Goal: Task Accomplishment & Management: Manage account settings

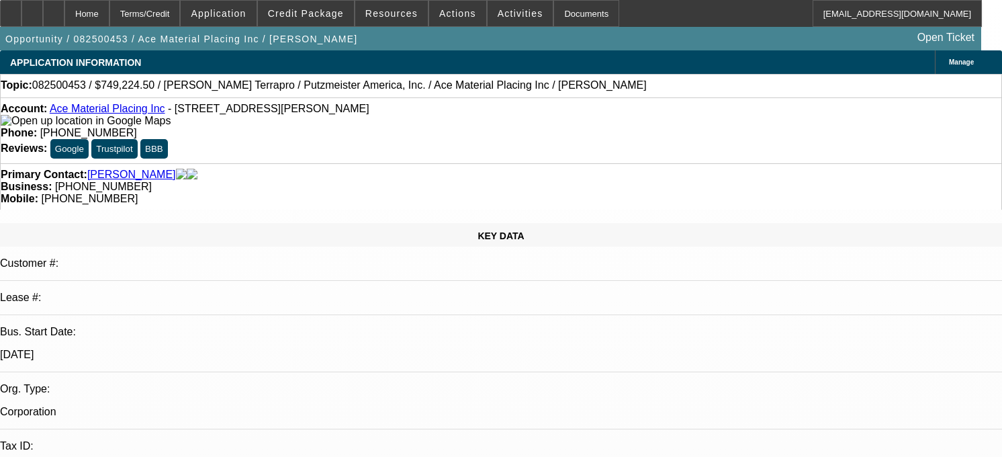
select select "0"
select select "6"
select select "0"
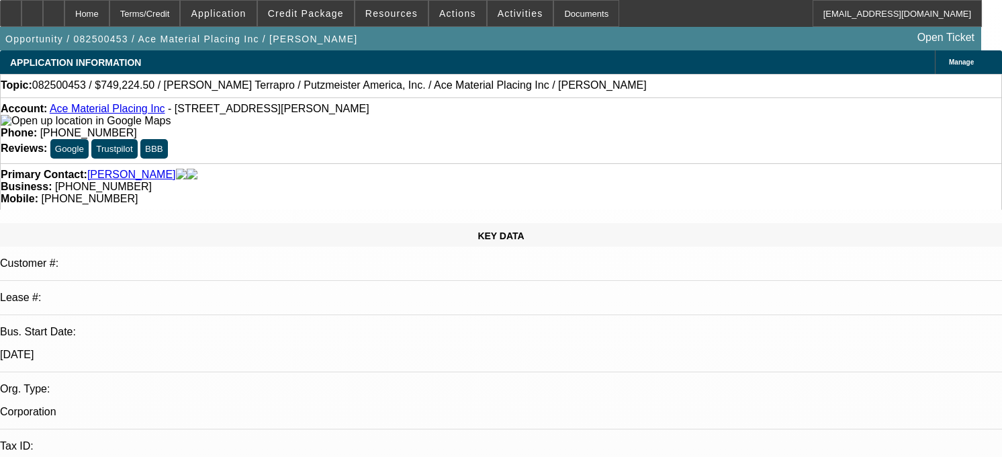
select select "0"
select select "6"
select select "0"
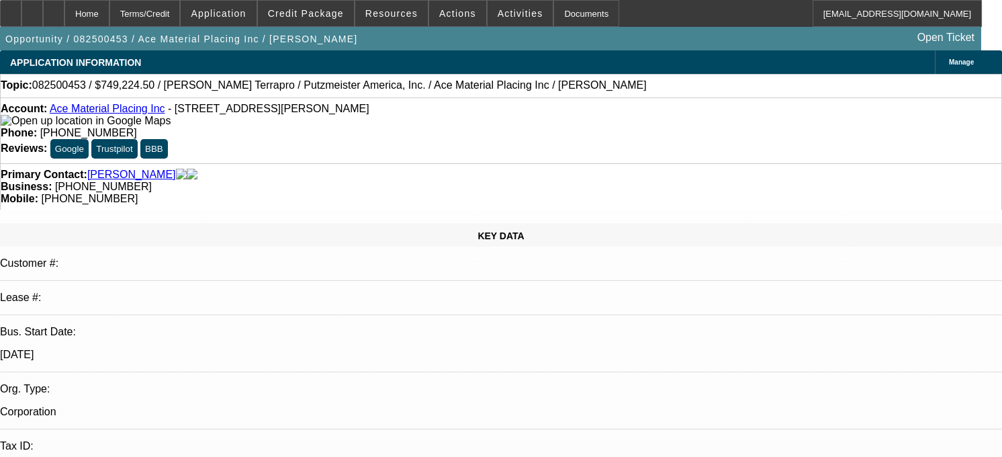
select select "0"
select select "6"
select select "0"
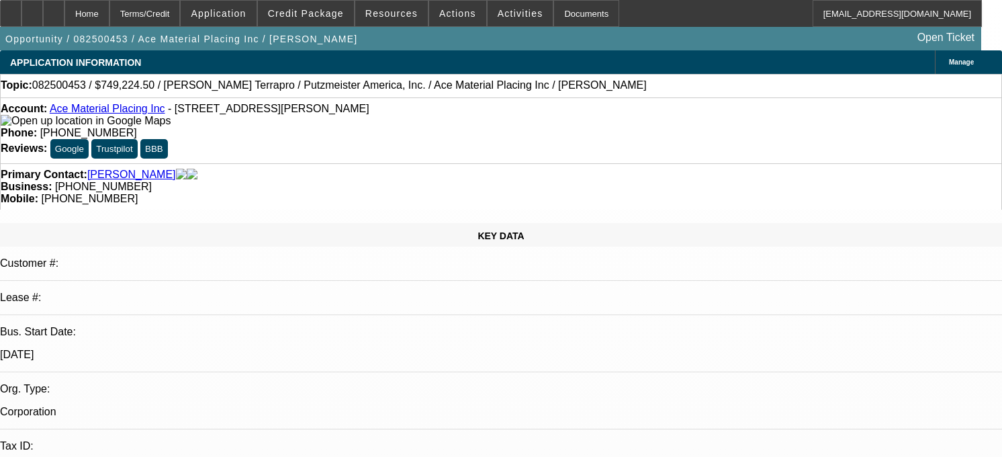
select select "6"
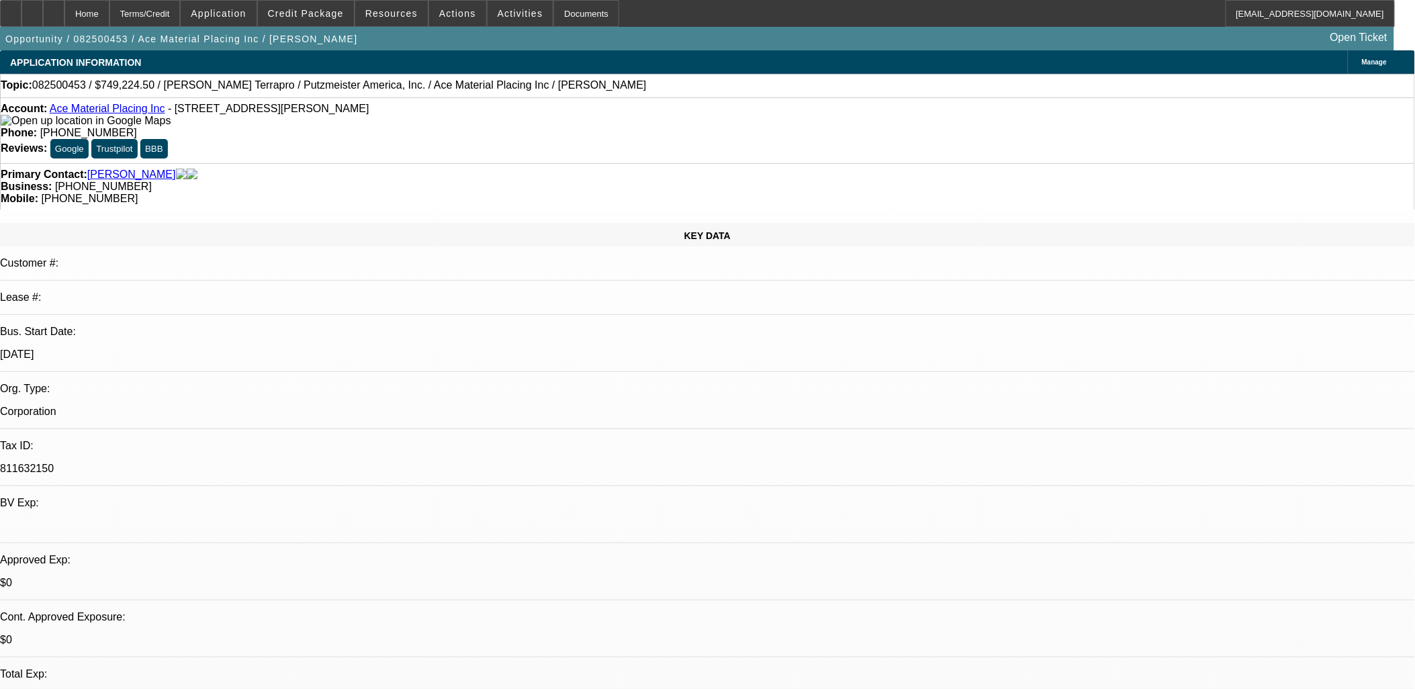
drag, startPoint x: 548, startPoint y: 265, endPoint x: 544, endPoint y: 278, distance: 14.0
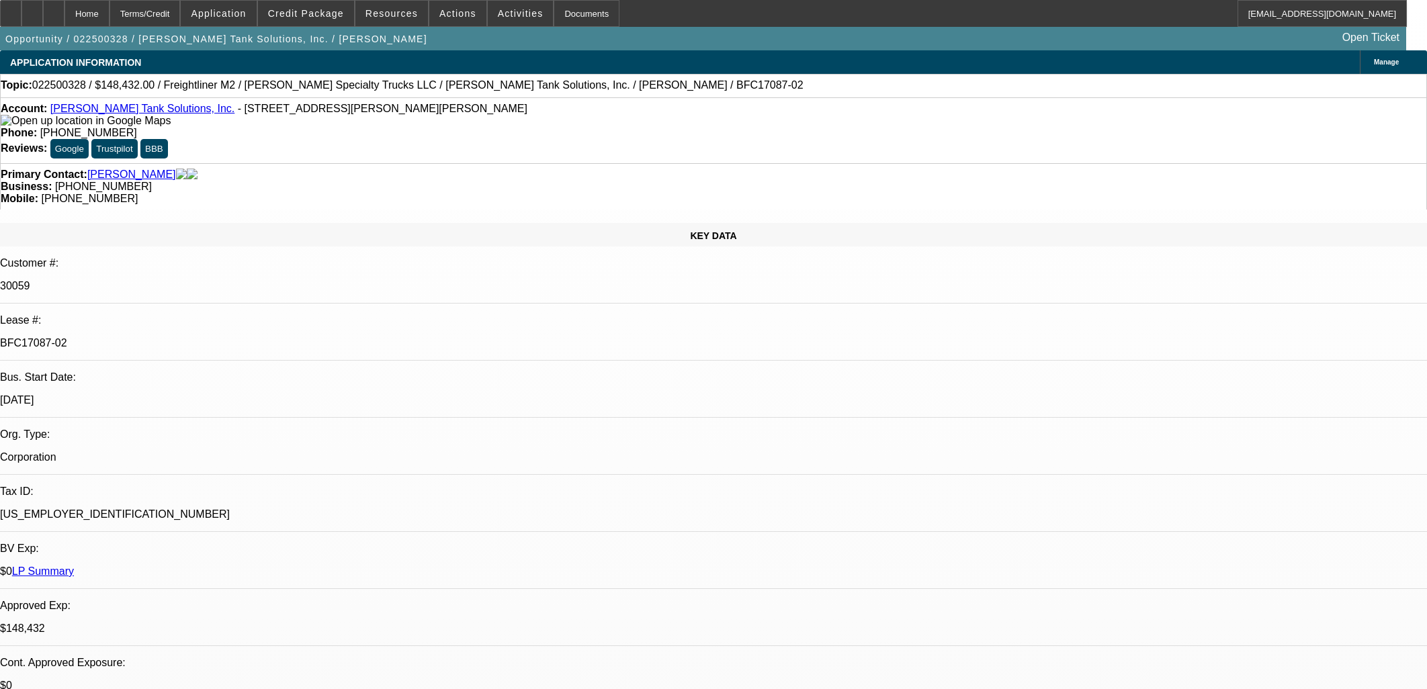
select select "0"
select select "2"
select select "0"
select select "6"
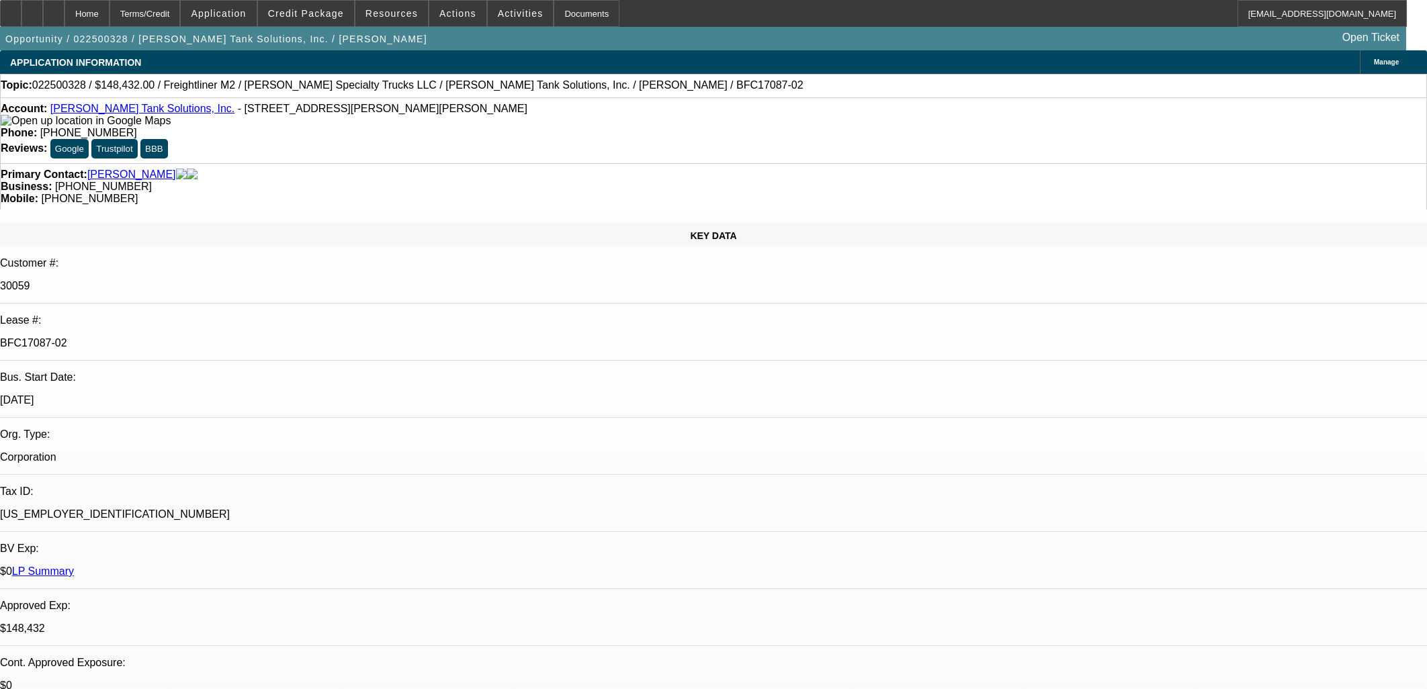
select select "0"
select select "2"
select select "0"
select select "6"
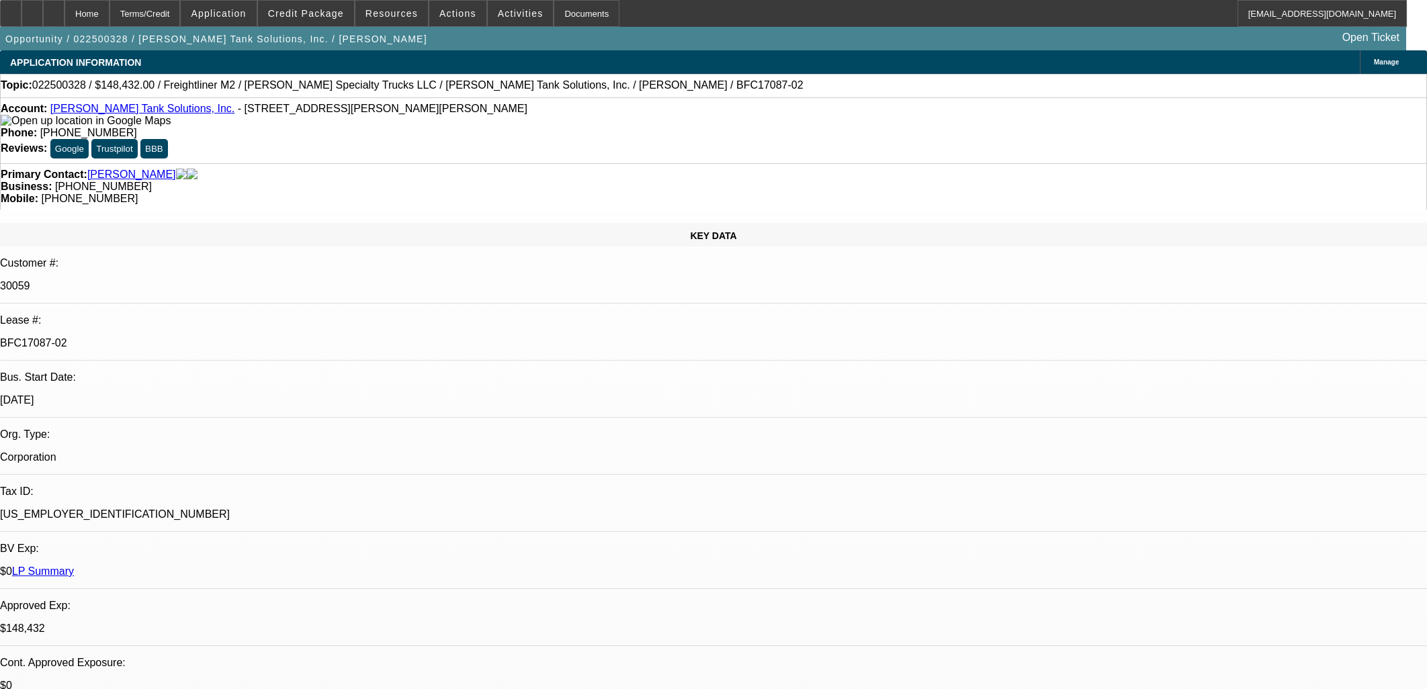
select select "0"
select select "2"
select select "0"
select select "6"
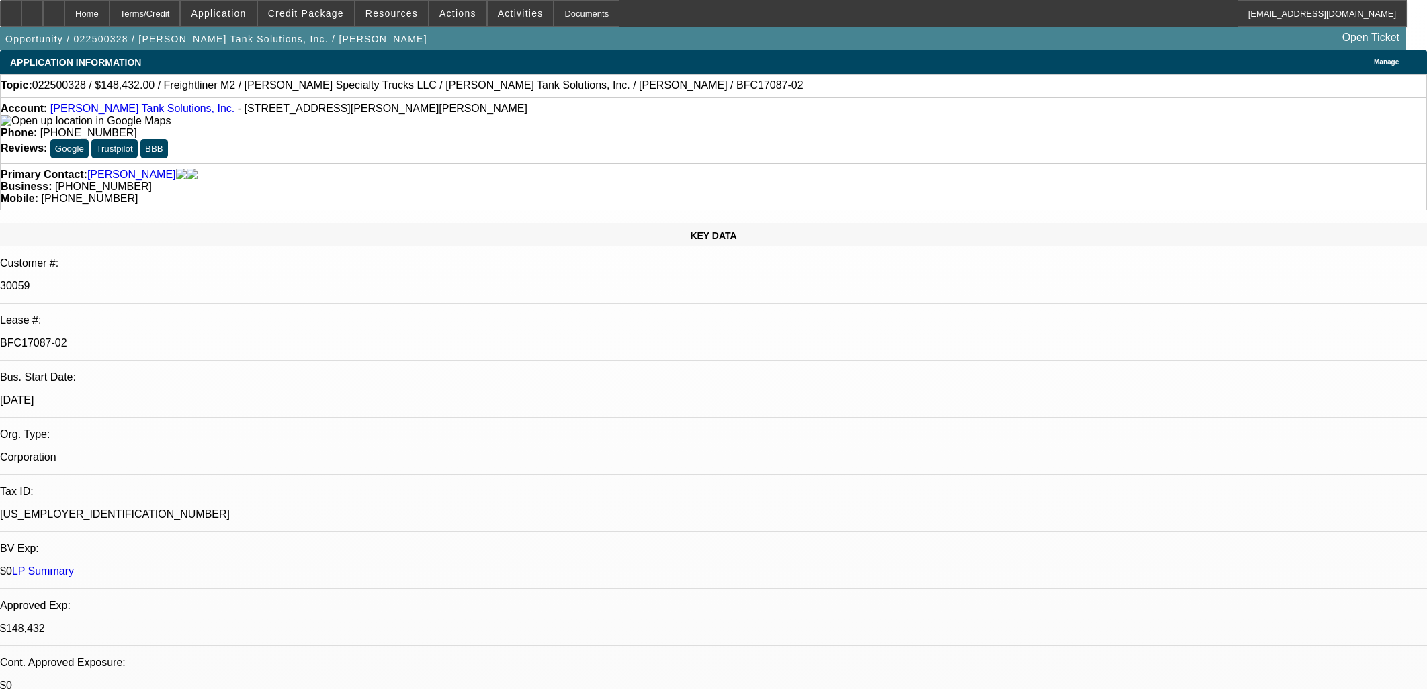
select select "0"
select select "2"
select select "0"
select select "6"
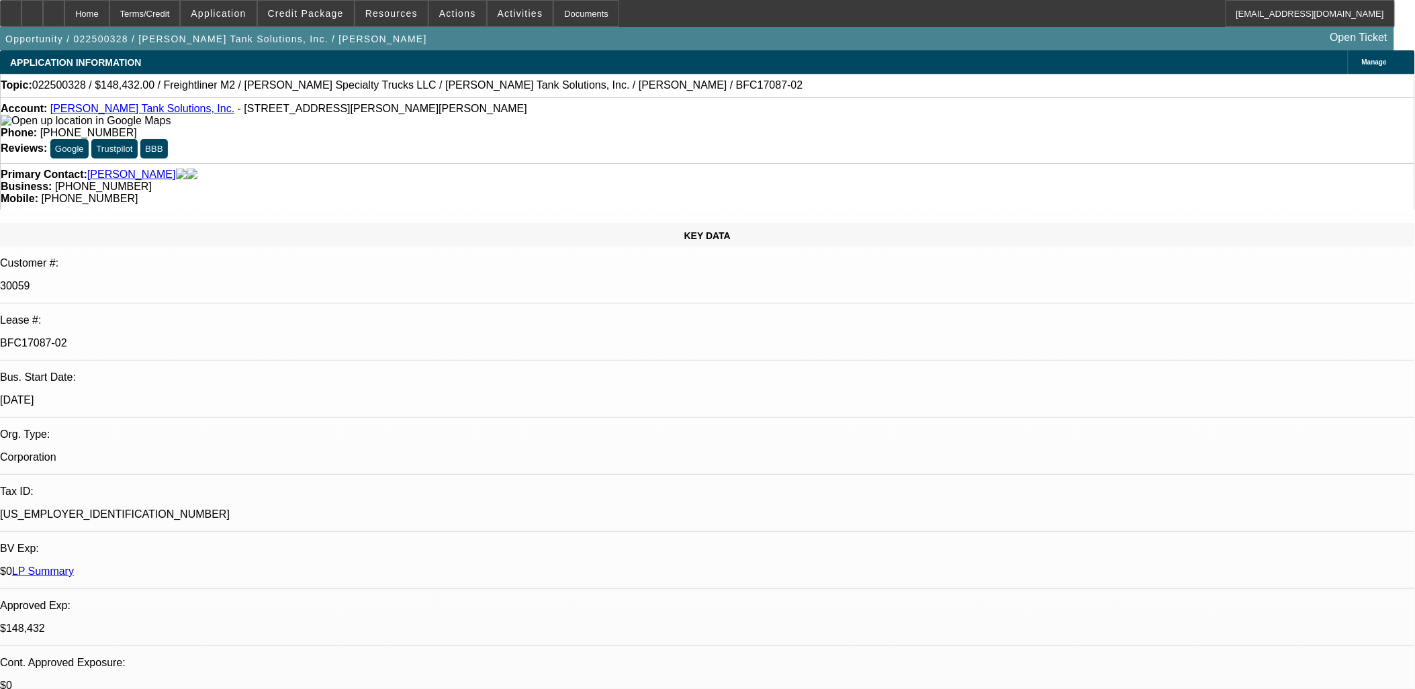
scroll to position [3903, 0]
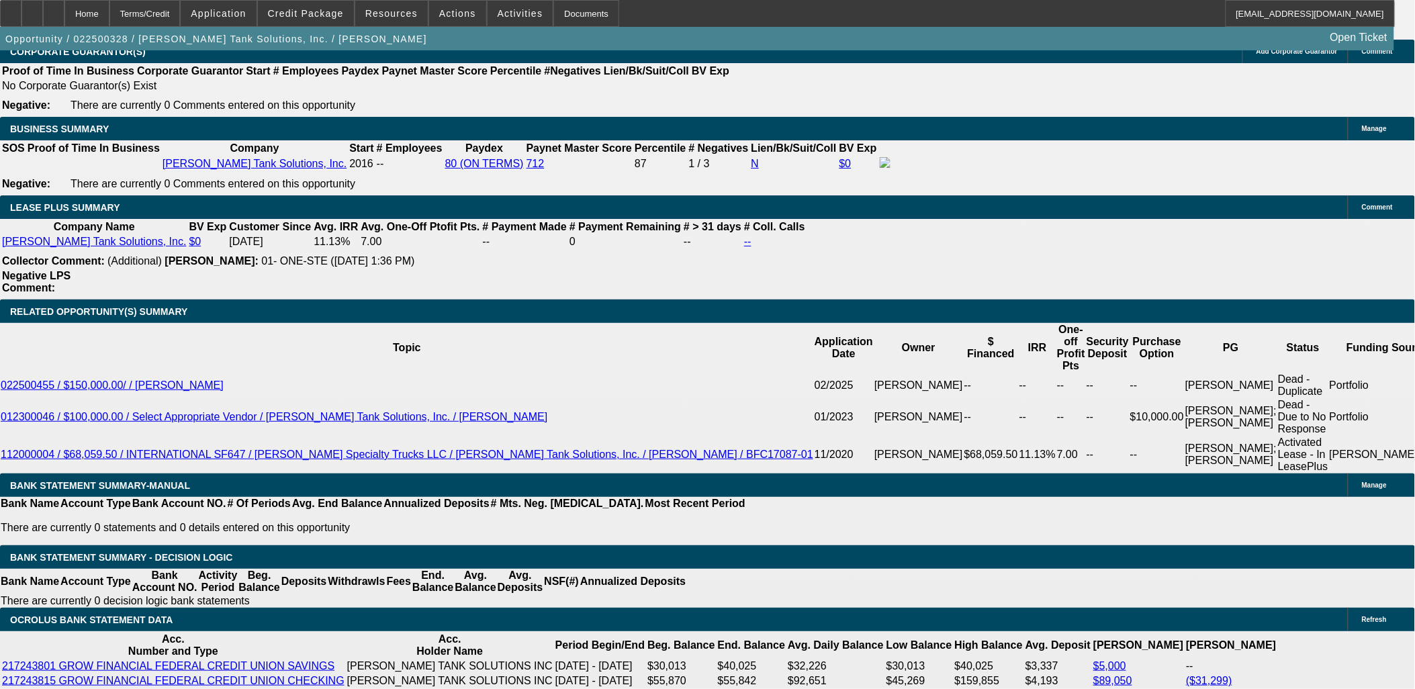
scroll to position [2239, 0]
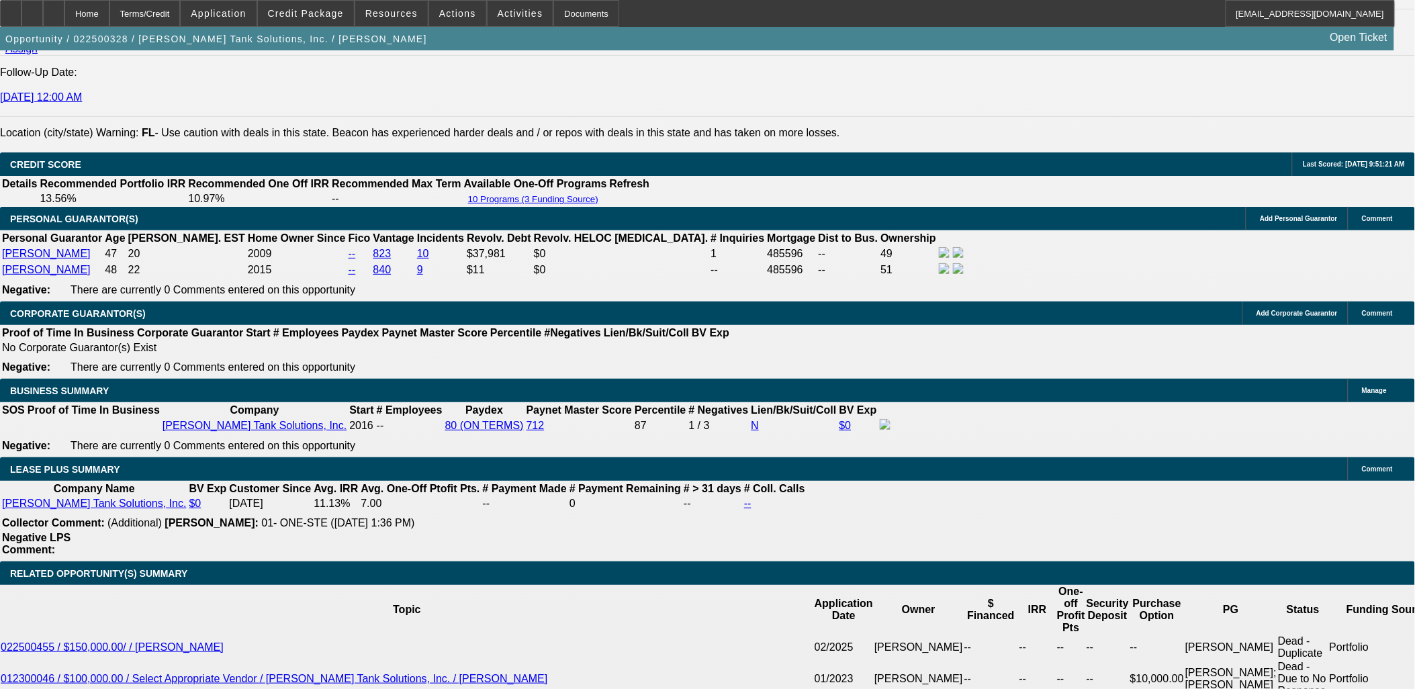
scroll to position [2015, 0]
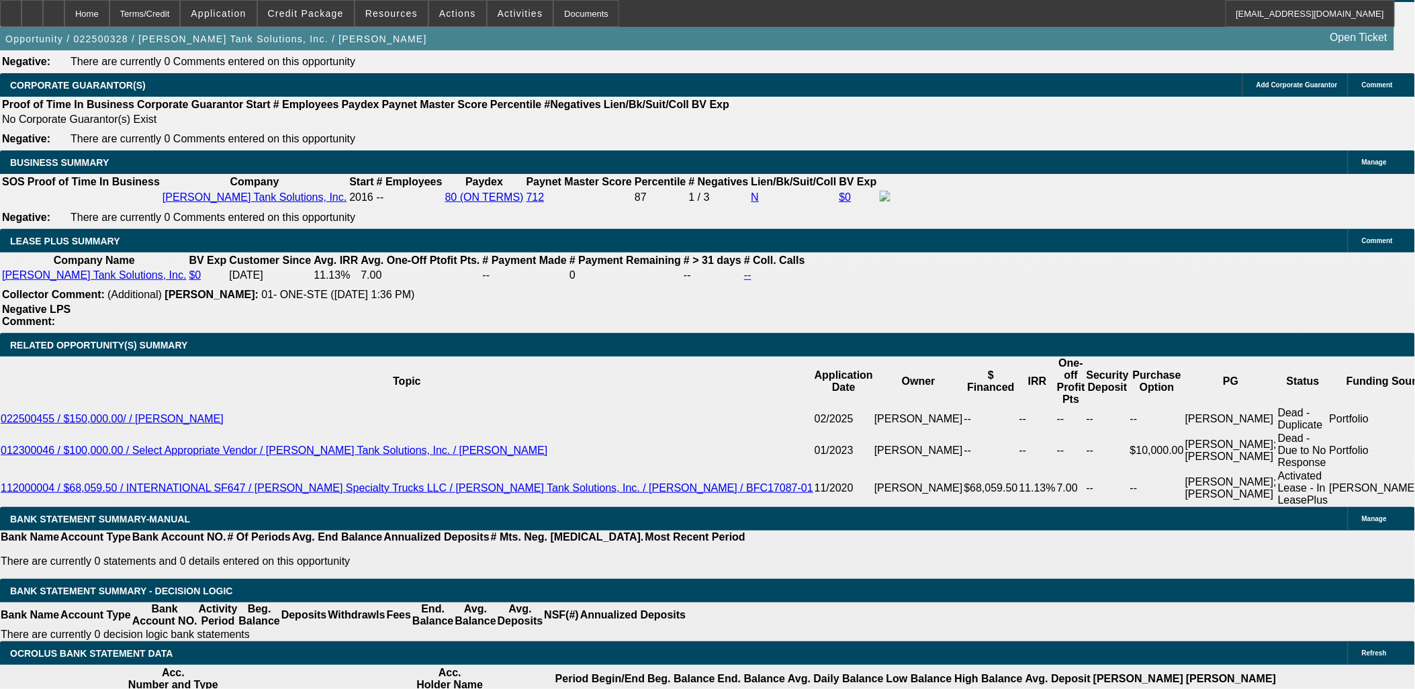
scroll to position [2164, 0]
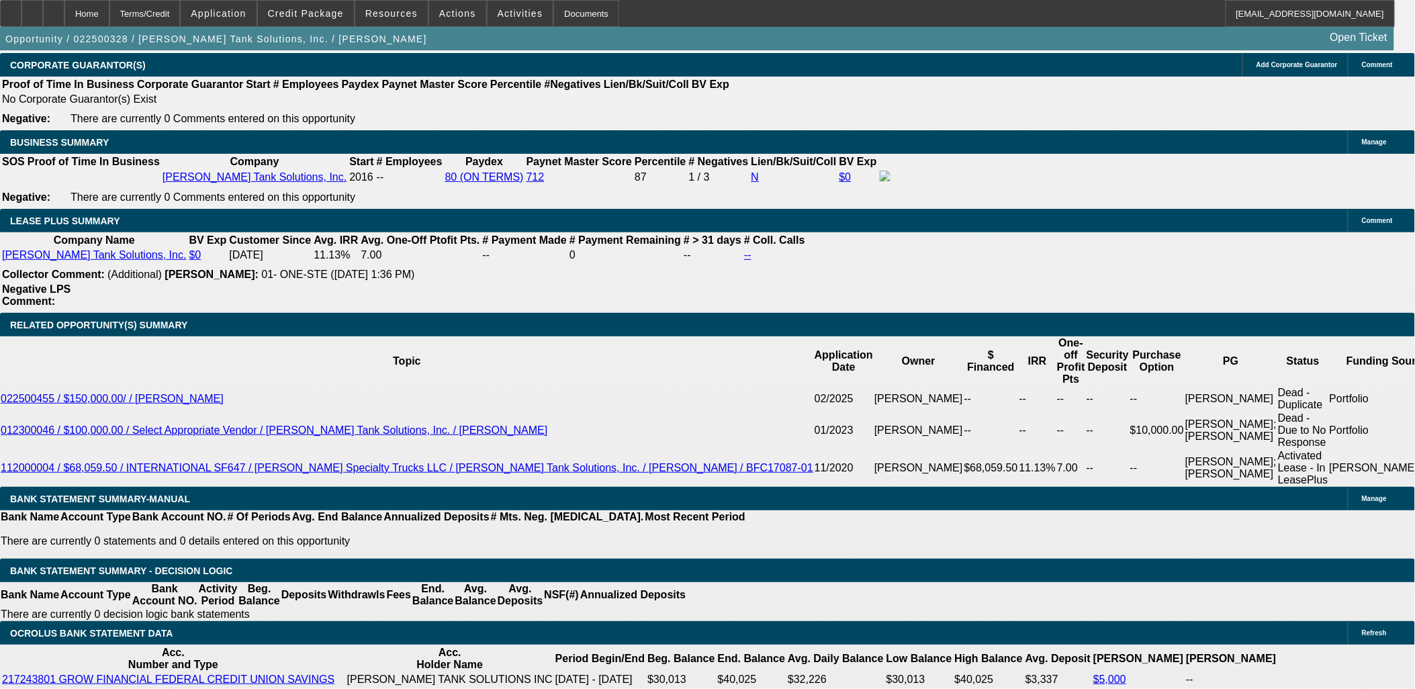
drag, startPoint x: 79, startPoint y: 480, endPoint x: 17, endPoint y: 266, distance: 223.2
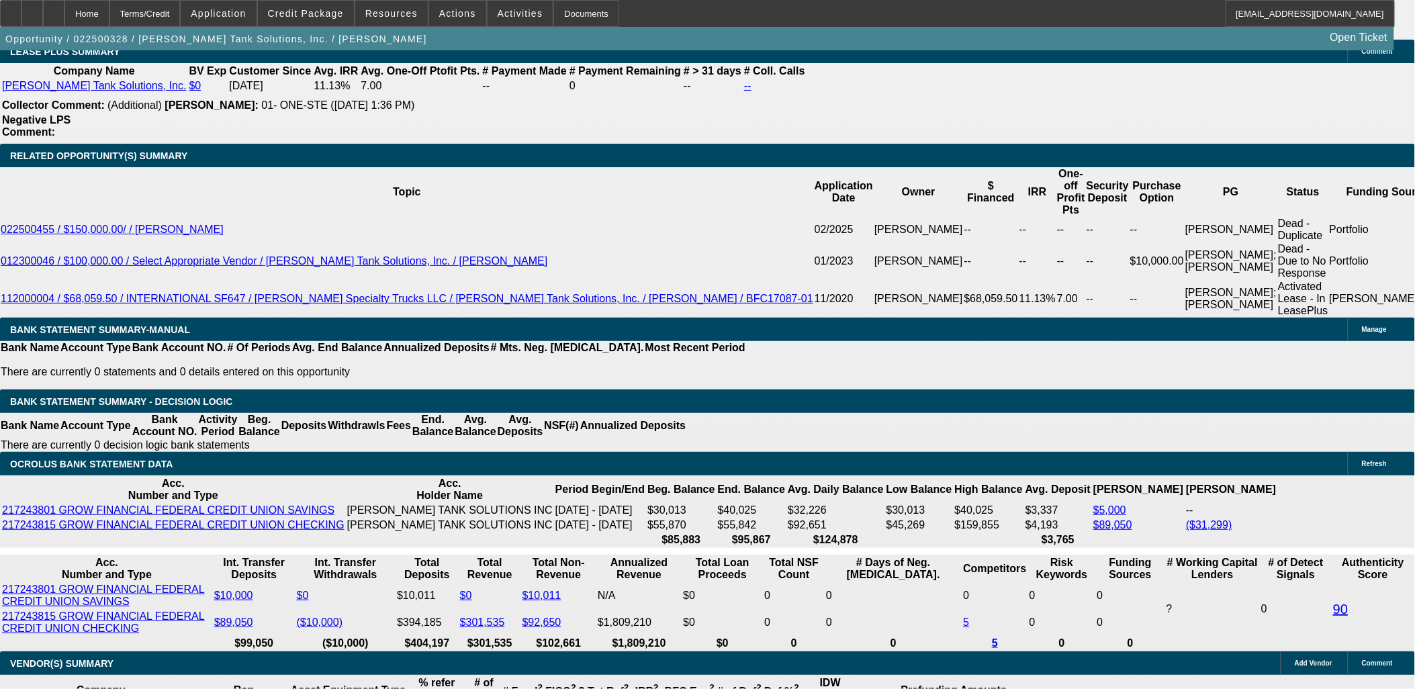
scroll to position [2239, 0]
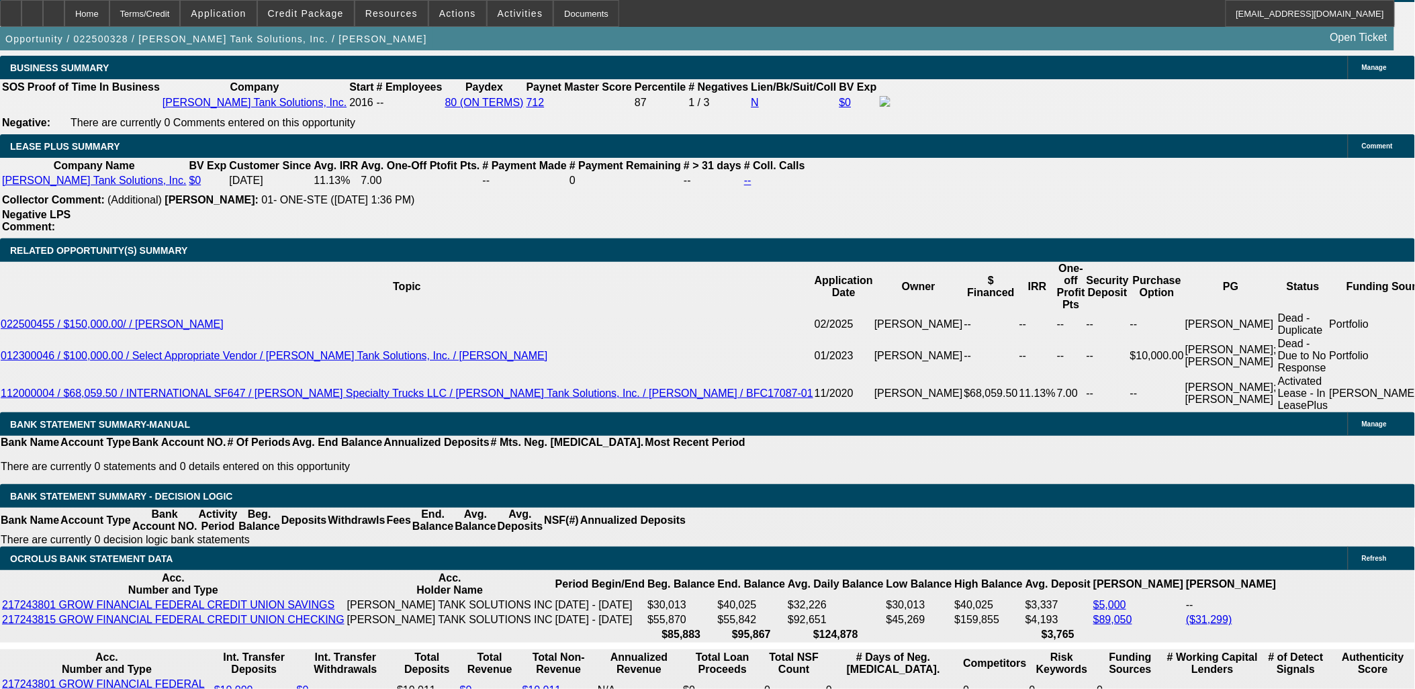
click at [941, 427] on div "APPLICATION INFORMATION Manage Topic: 022500328 / $148,432.00 / Freightliner M2…" at bounding box center [707, 302] width 1415 height 4980
drag, startPoint x: 73, startPoint y: 416, endPoint x: 15, endPoint y: 197, distance: 227.1
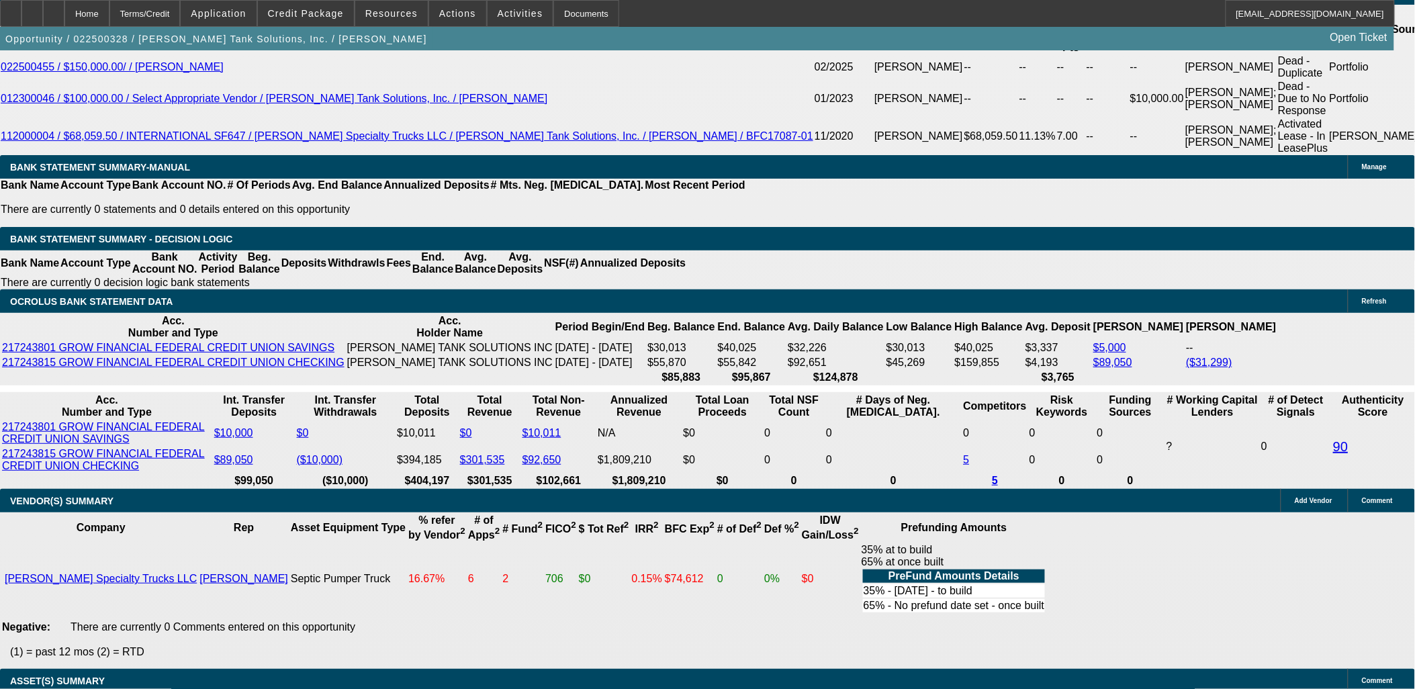
scroll to position [2462, 0]
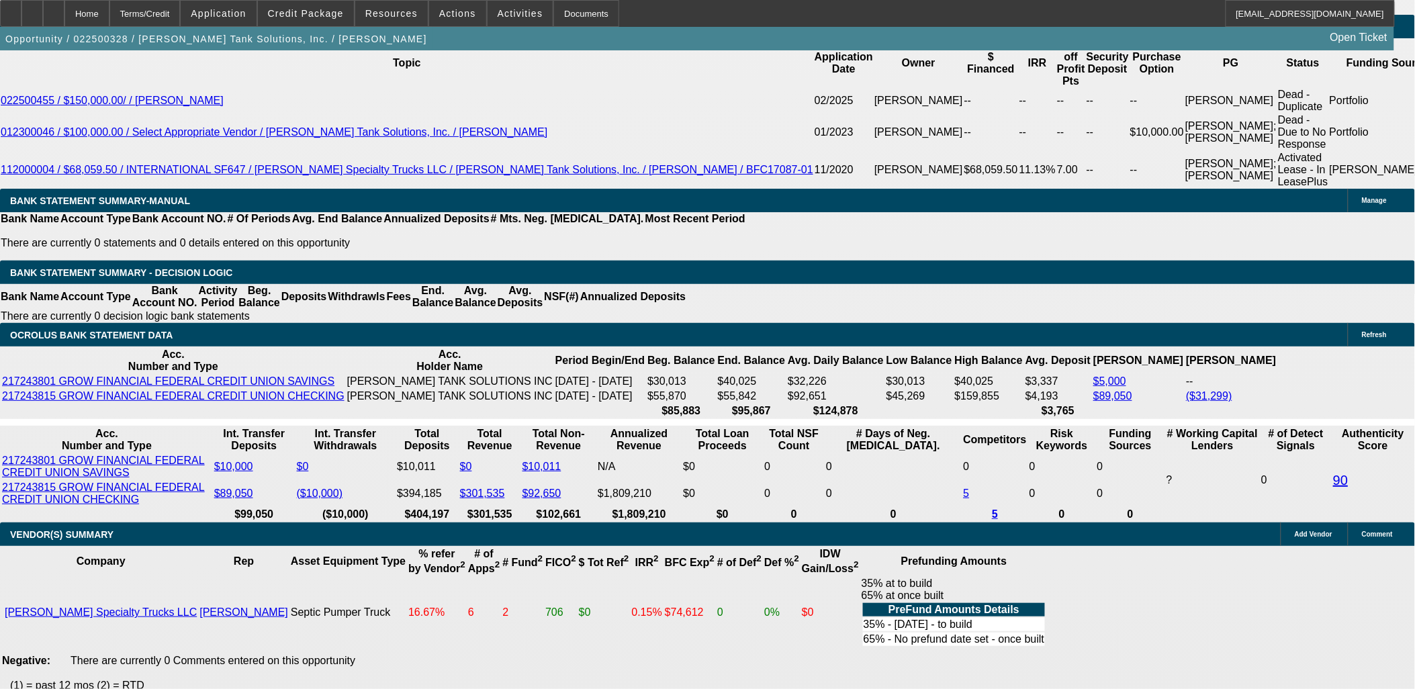
drag, startPoint x: 105, startPoint y: 453, endPoint x: 12, endPoint y: 270, distance: 204.9
drag, startPoint x: 12, startPoint y: 270, endPoint x: 102, endPoint y: 461, distance: 211.5
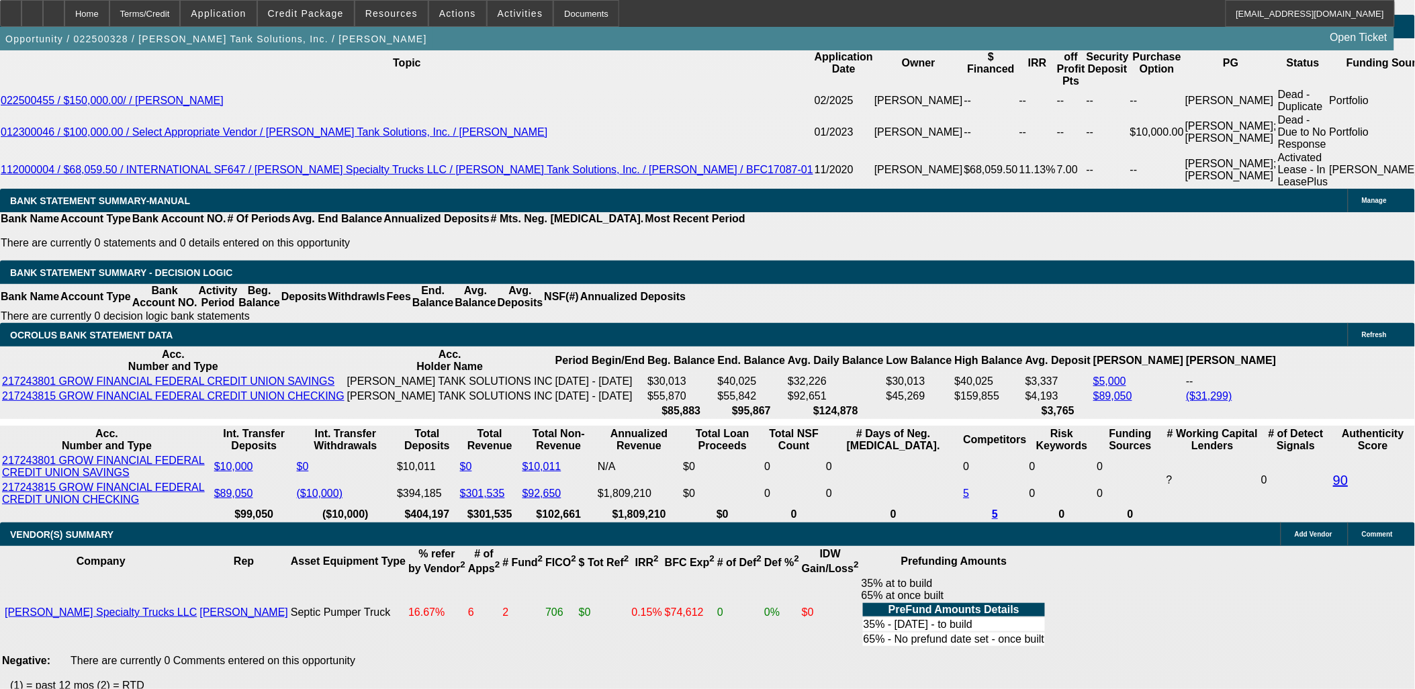
drag, startPoint x: 102, startPoint y: 461, endPoint x: 19, endPoint y: 267, distance: 211.2
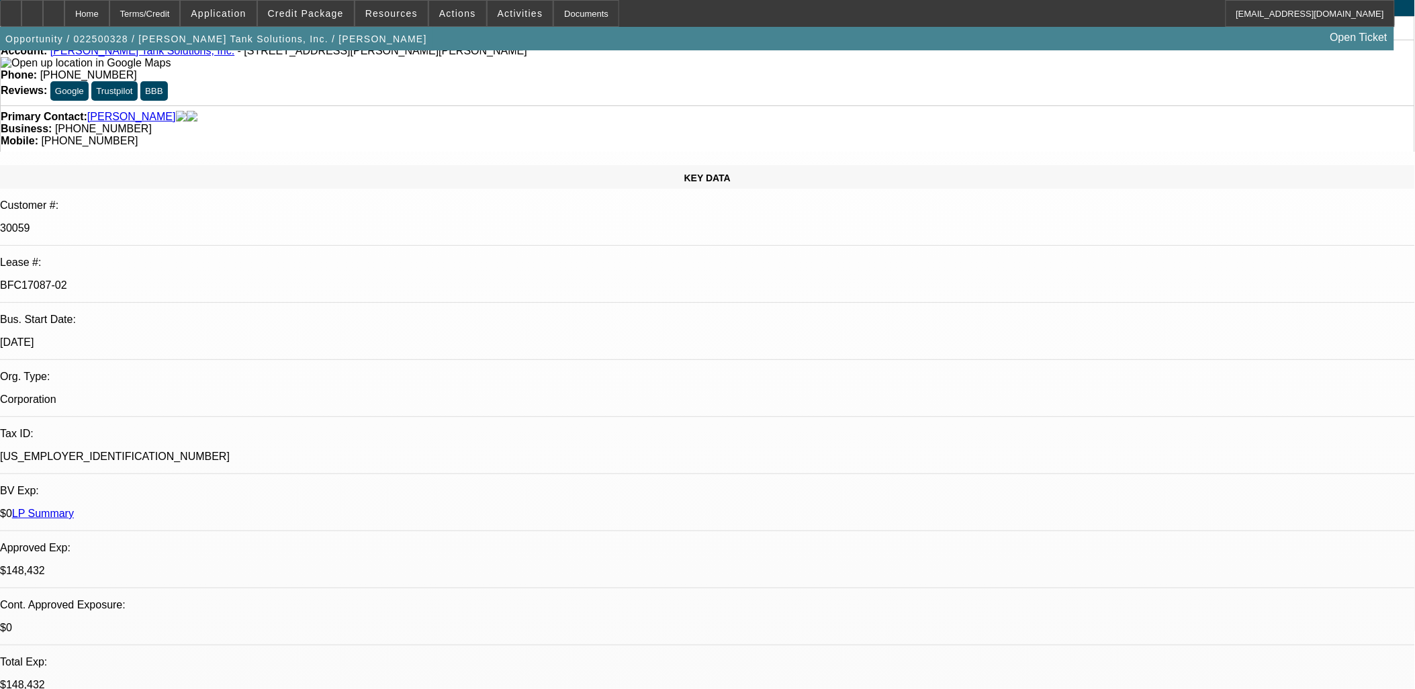
scroll to position [0, 0]
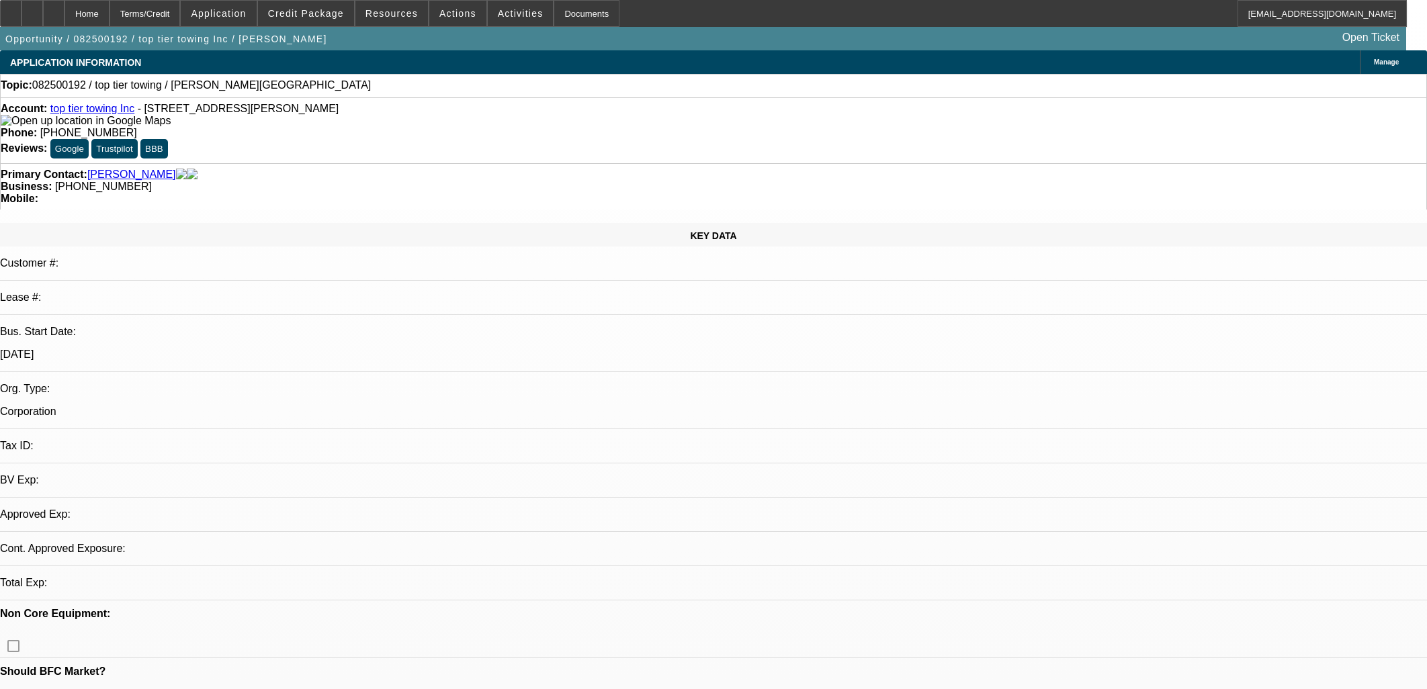
select select "0"
select select "2"
select select "0.1"
select select "1"
select select "2"
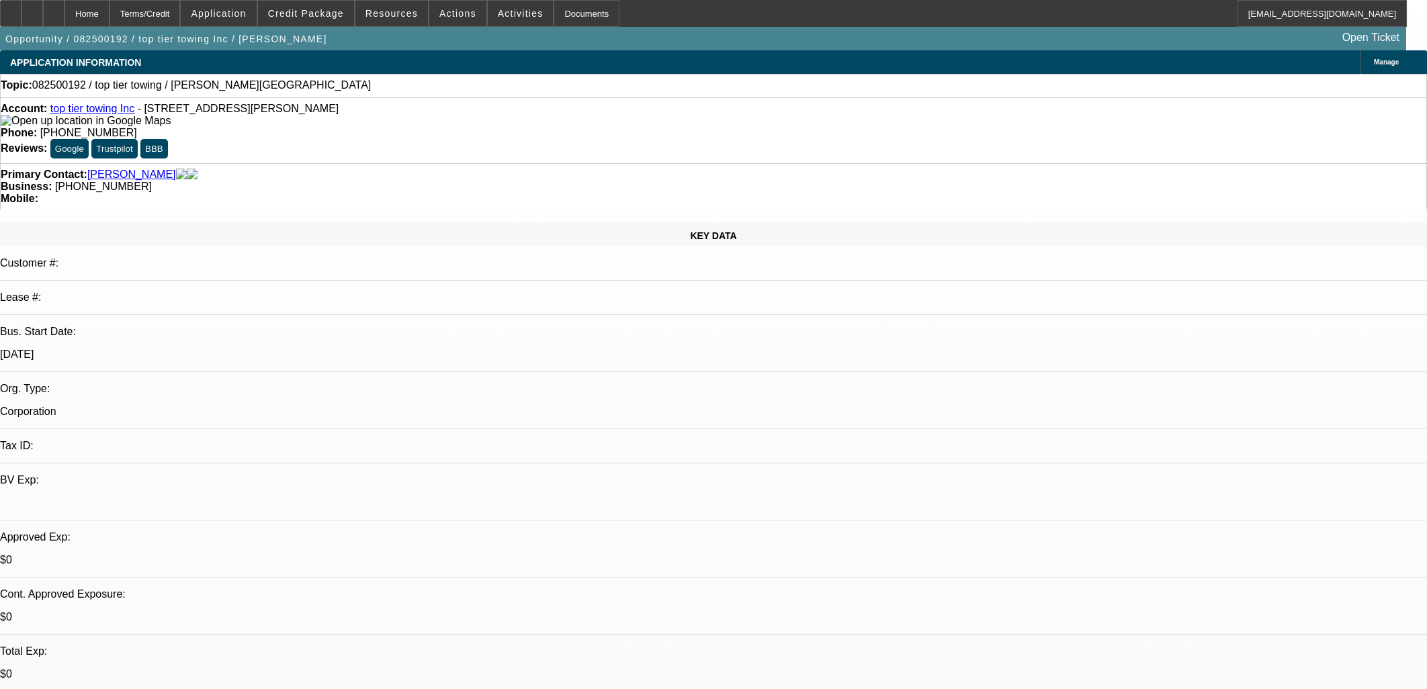
select select "4"
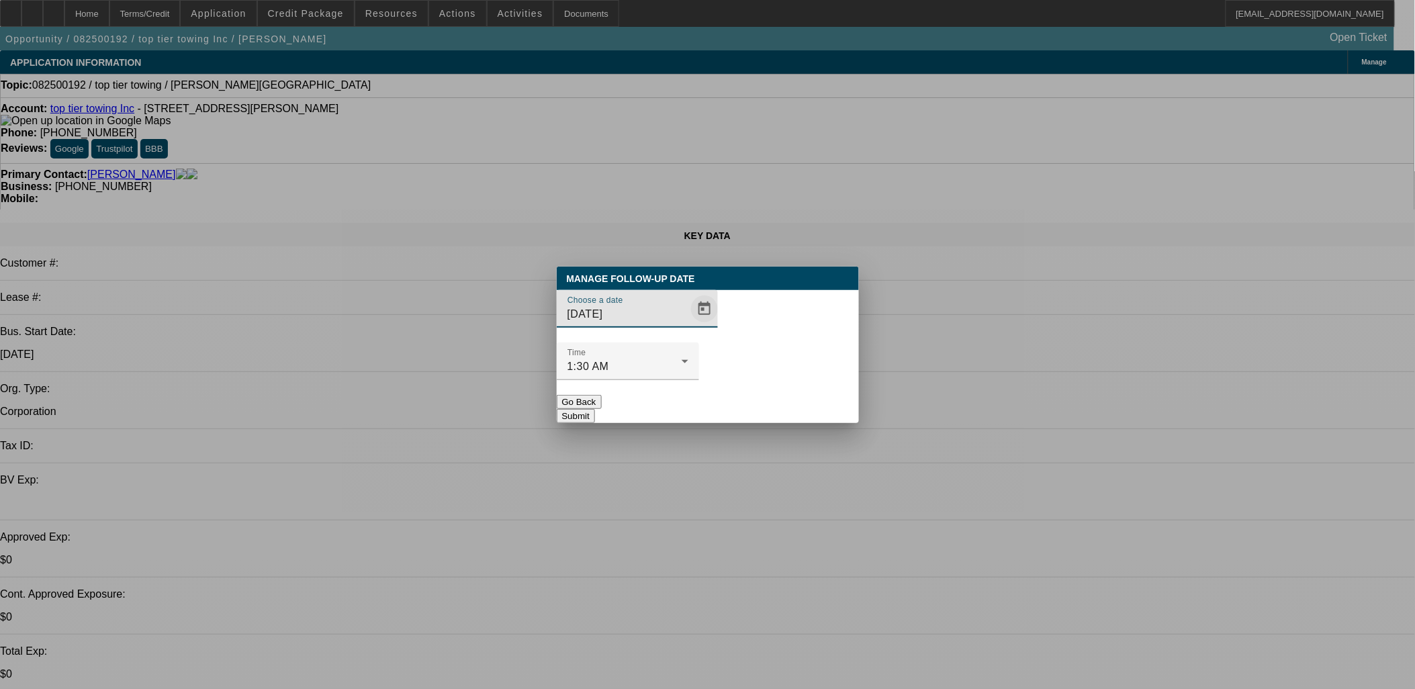
click at [688, 325] on span "Open calendar" at bounding box center [704, 309] width 32 height 32
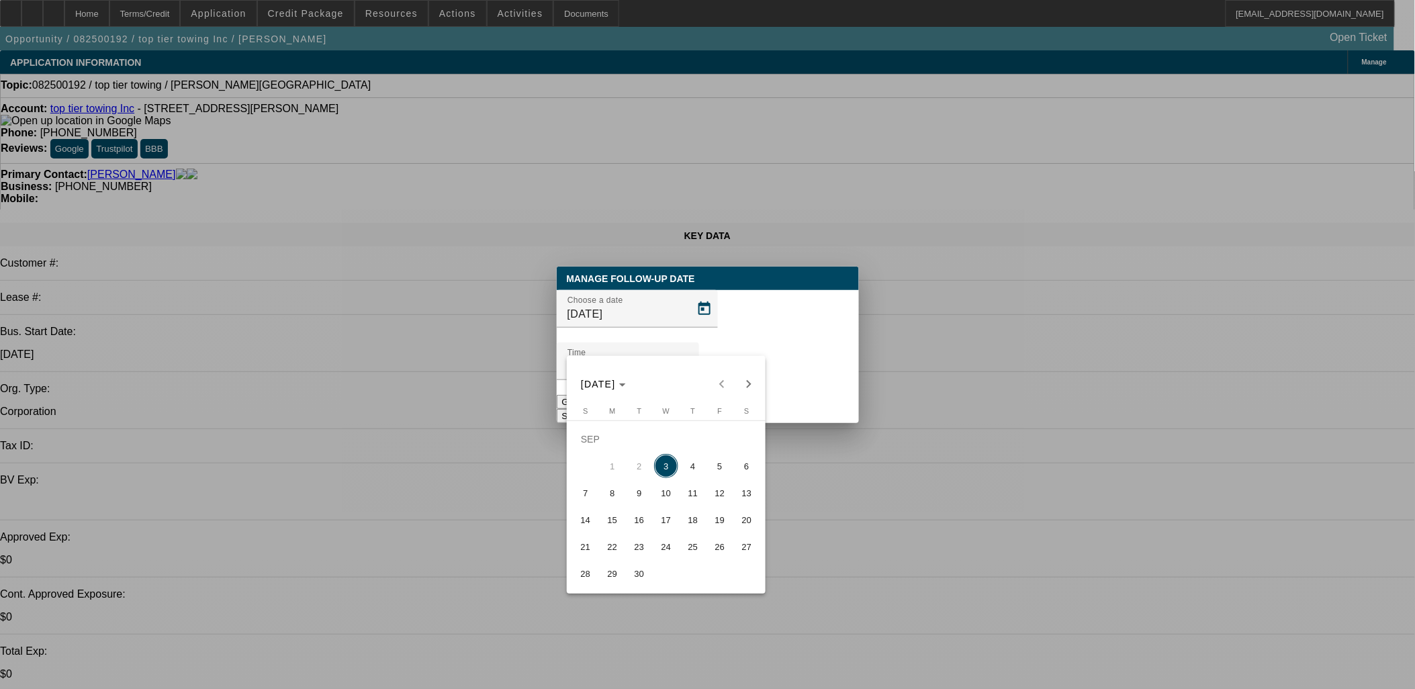
click at [660, 528] on span "17" at bounding box center [666, 520] width 24 height 24
type input "9/17/2025"
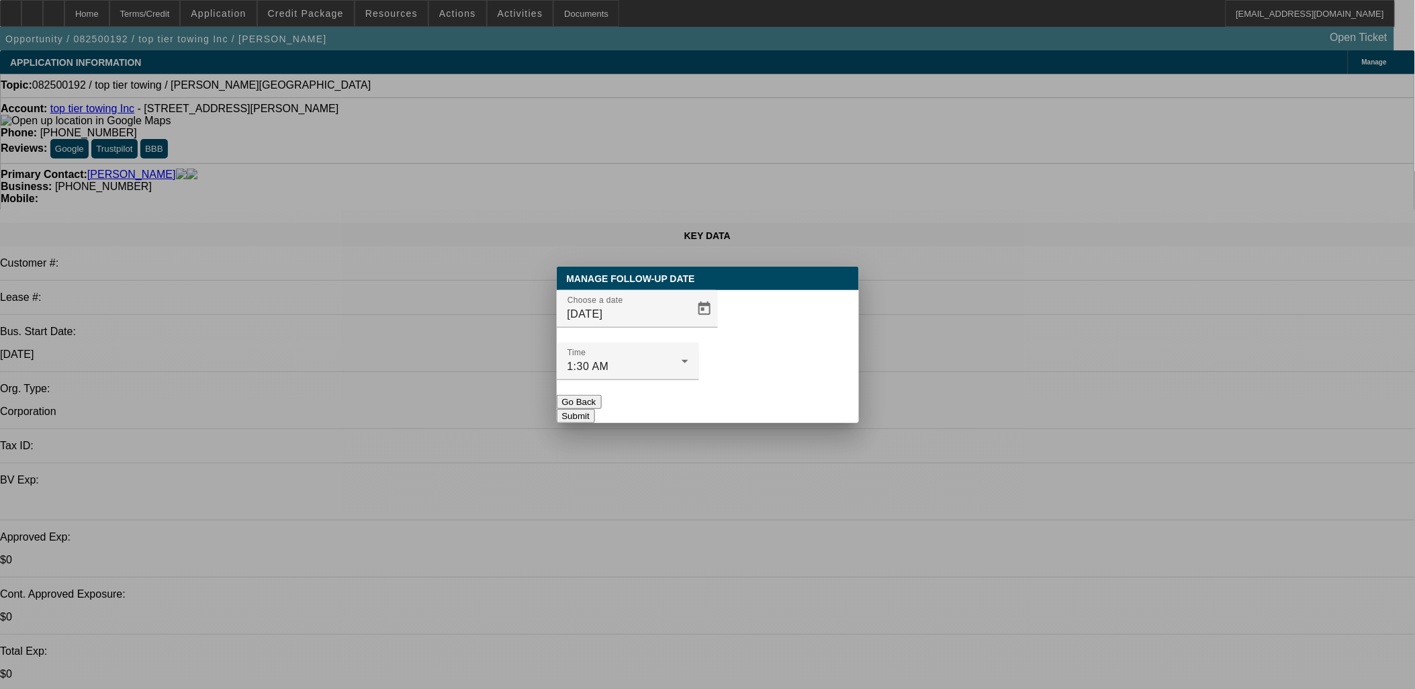
click at [595, 409] on button "Submit" at bounding box center [576, 416] width 38 height 14
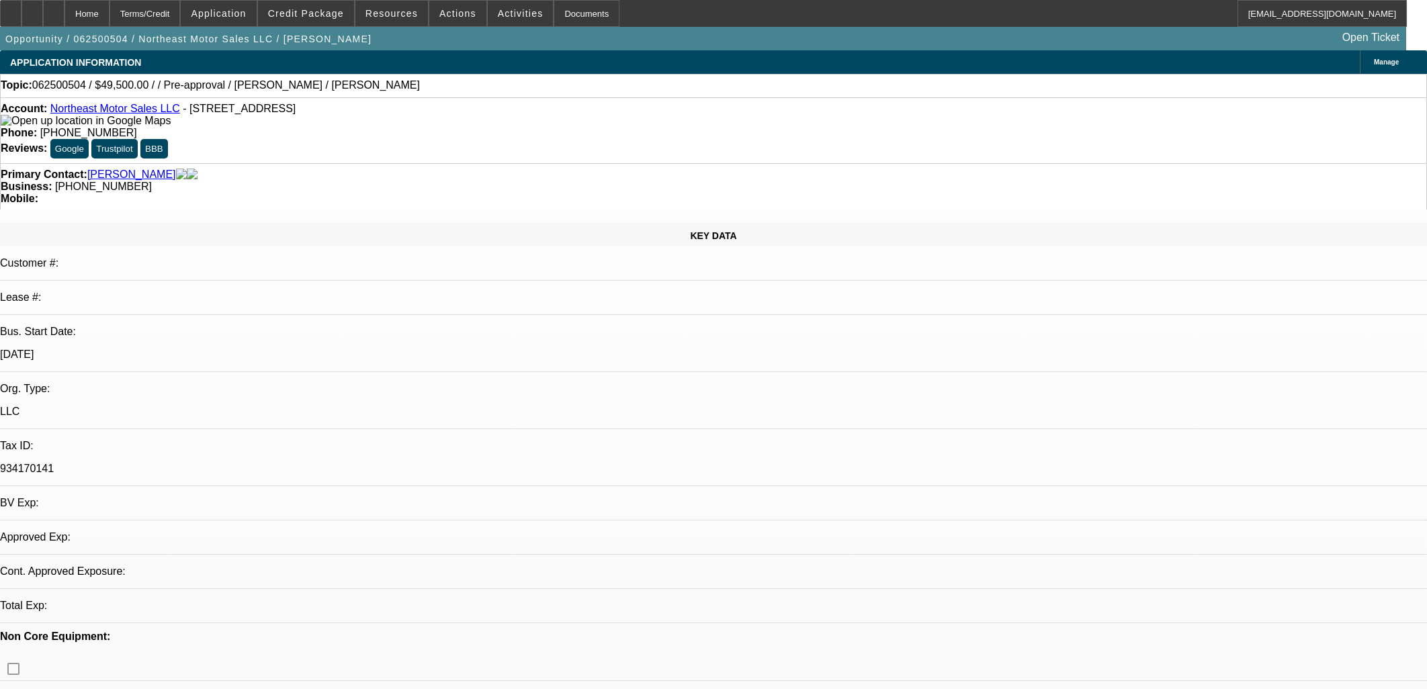
select select "0"
select select "0.1"
select select "4"
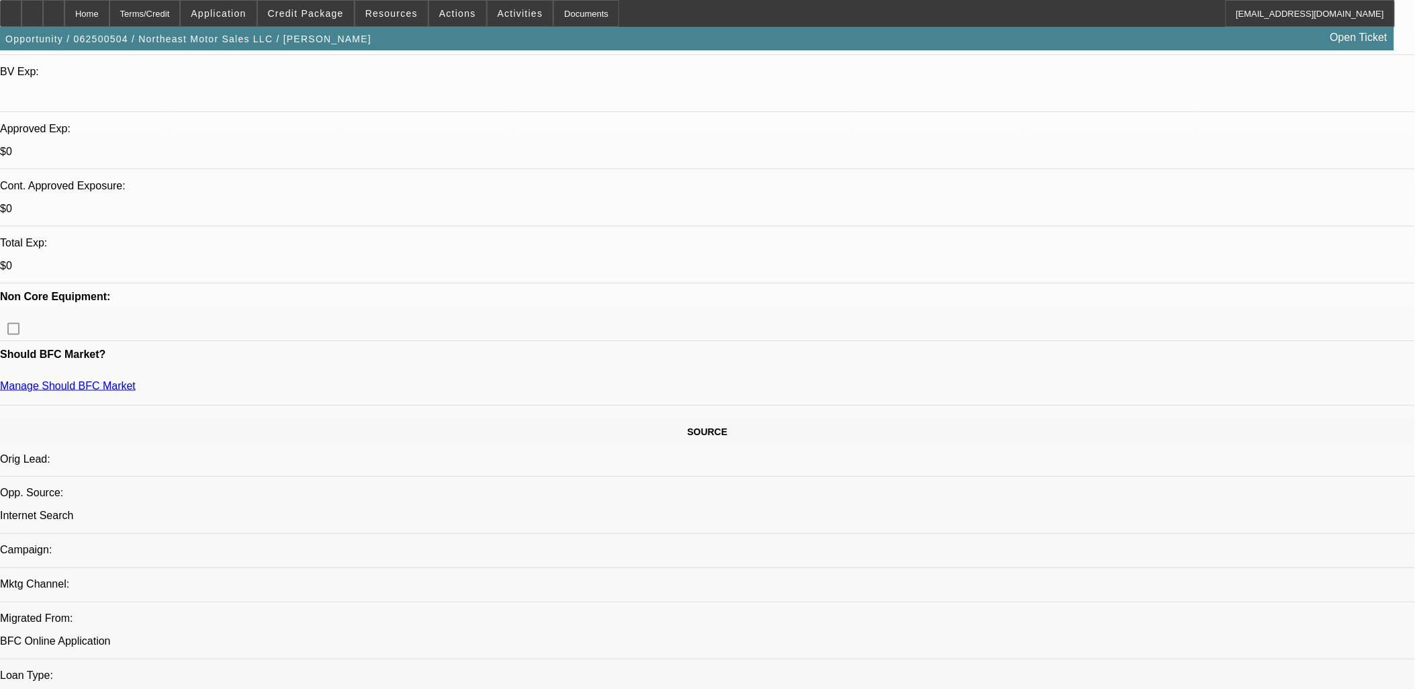
scroll to position [298, 0]
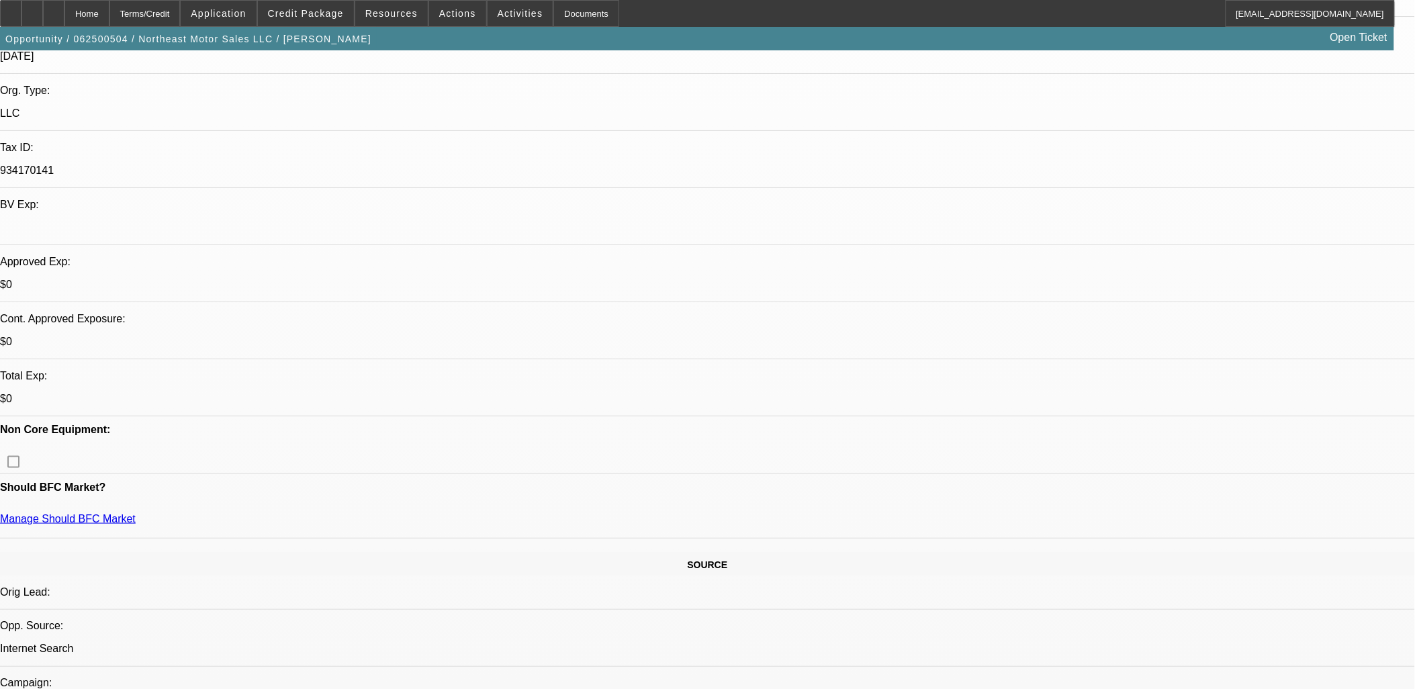
drag, startPoint x: 392, startPoint y: 351, endPoint x: 17, endPoint y: 270, distance: 382.9
drag, startPoint x: 18, startPoint y: 271, endPoint x: 22, endPoint y: 277, distance: 7.8
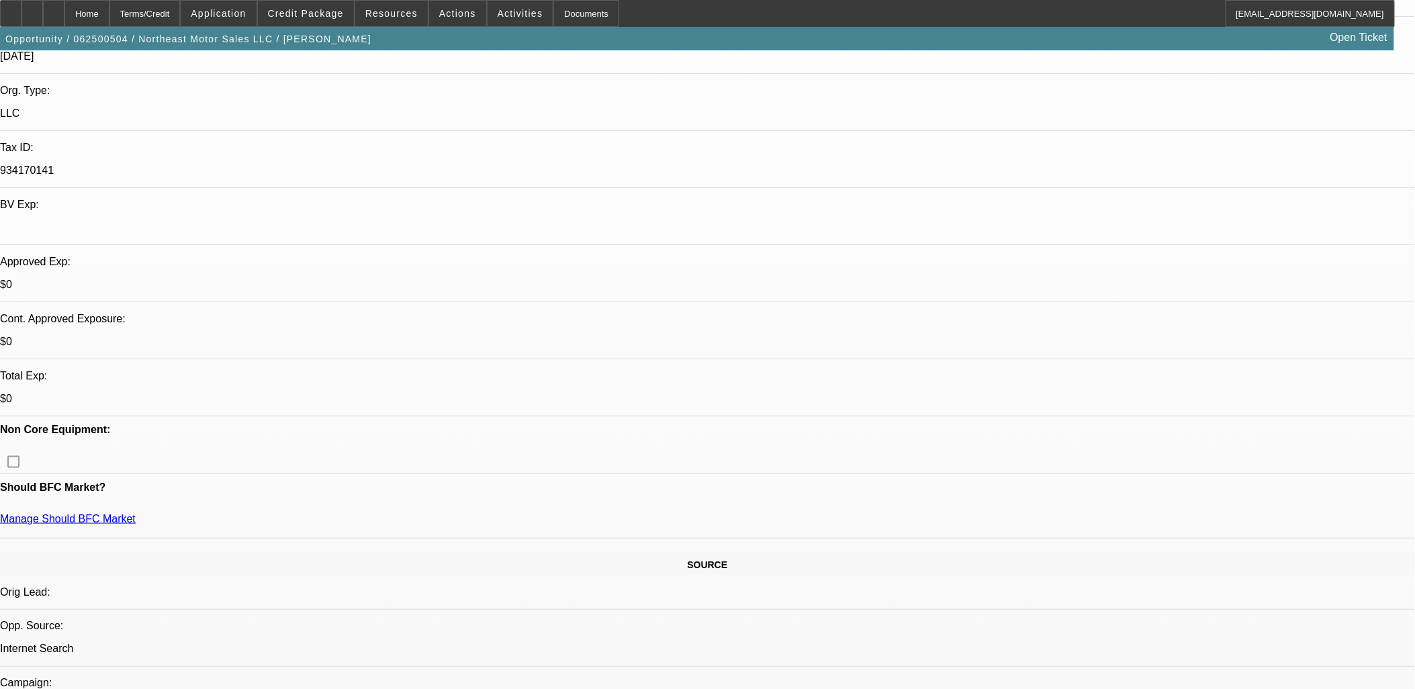
drag, startPoint x: 18, startPoint y: 277, endPoint x: 939, endPoint y: 321, distance: 921.9
drag, startPoint x: 666, startPoint y: 350, endPoint x: 660, endPoint y: 352, distance: 7.0
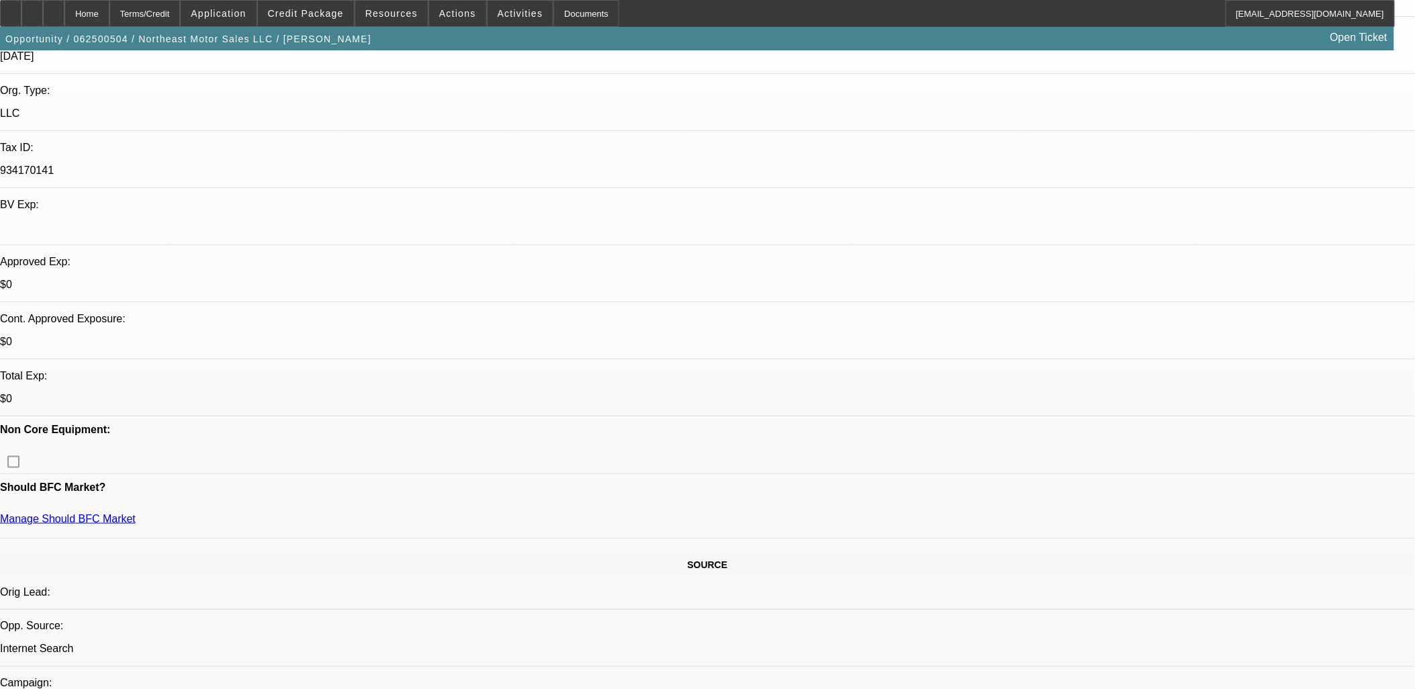
drag, startPoint x: 655, startPoint y: 339, endPoint x: 5, endPoint y: 244, distance: 657.2
drag, startPoint x: 5, startPoint y: 244, endPoint x: 9, endPoint y: 202, distance: 41.8
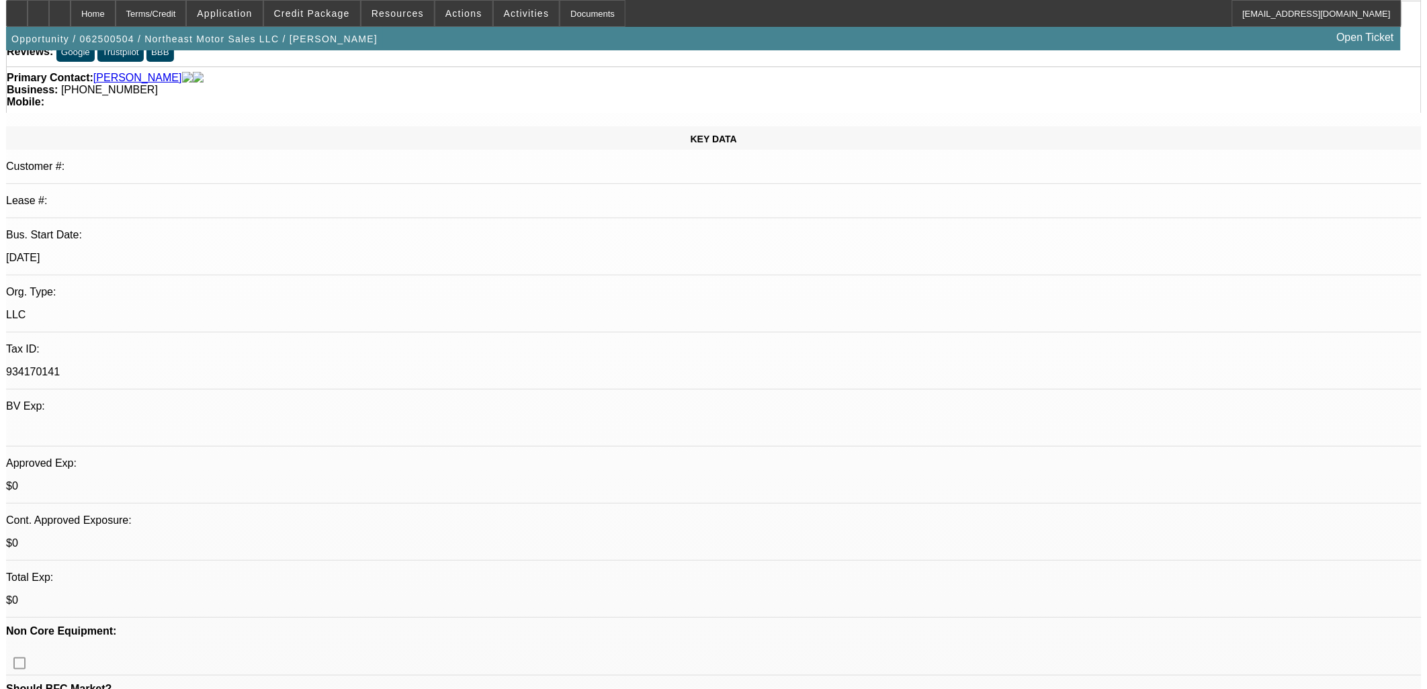
scroll to position [0, 0]
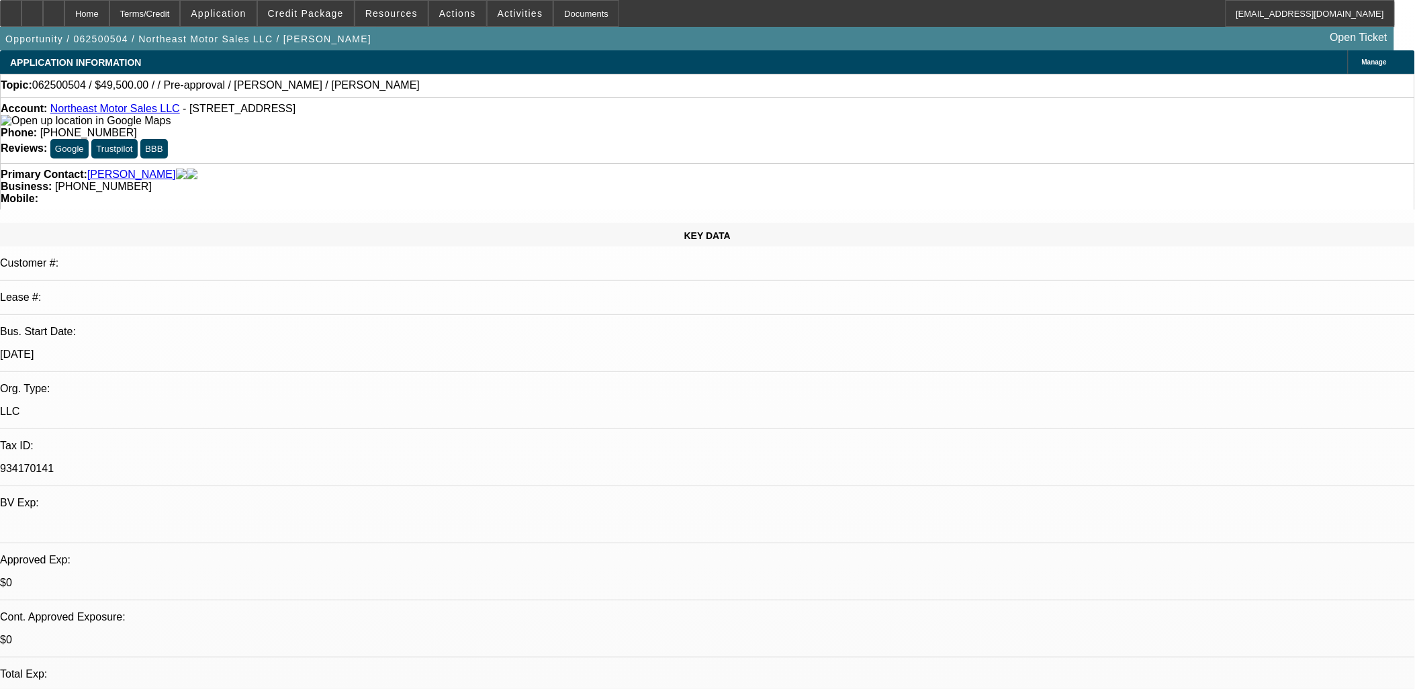
click at [112, 118] on div "Account: Northeast Motor Sales LLC - 365 Elm St, Bridgewater, MA 02324" at bounding box center [708, 115] width 1414 height 24
click at [114, 113] on link "Northeast Motor Sales LLC" at bounding box center [115, 108] width 130 height 11
drag, startPoint x: 265, startPoint y: 233, endPoint x: 883, endPoint y: 403, distance: 640.2
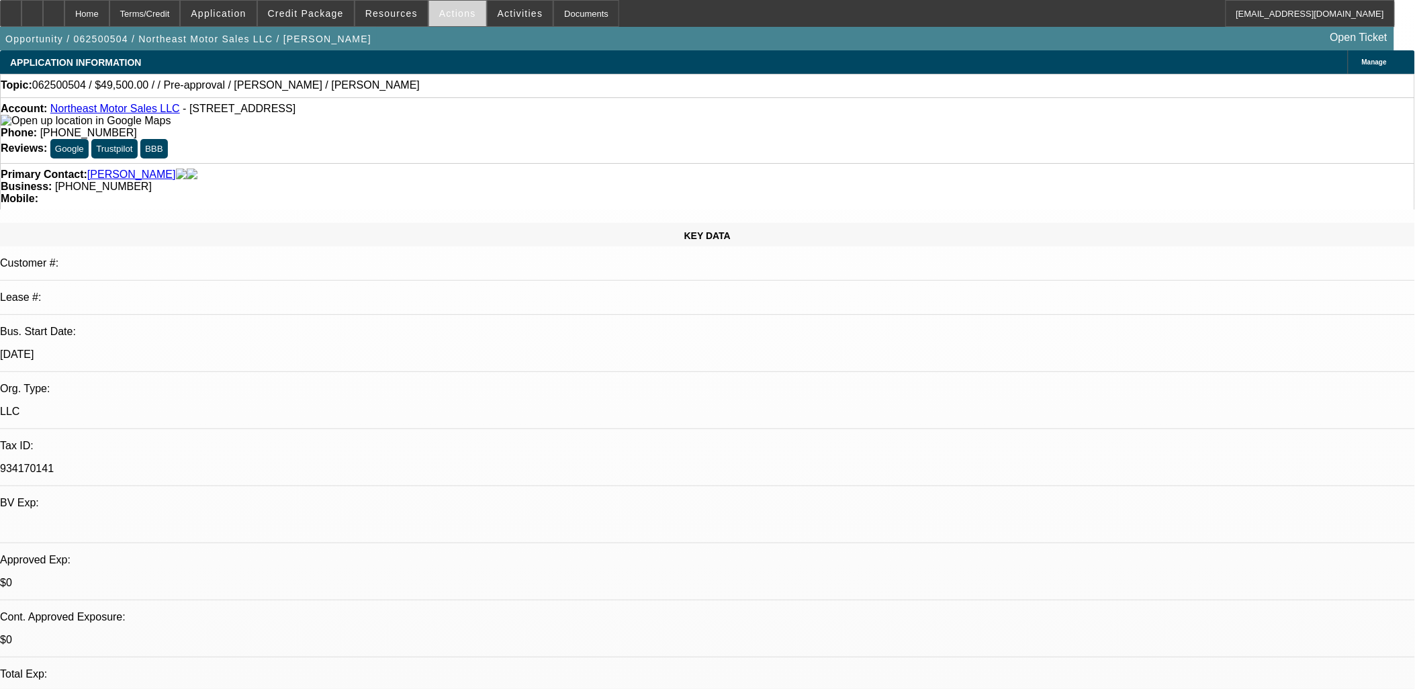
click at [439, 9] on span "Actions" at bounding box center [457, 13] width 37 height 11
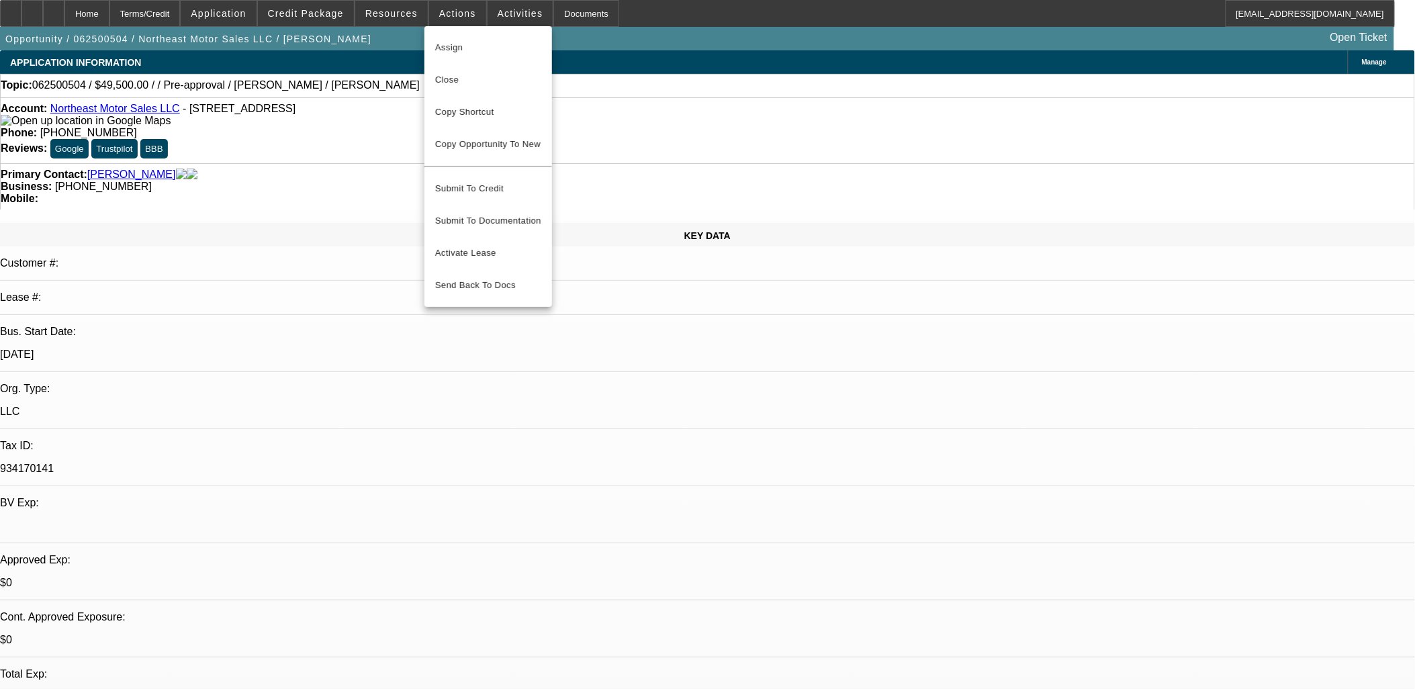
click at [492, 77] on span "Close" at bounding box center [488, 80] width 106 height 16
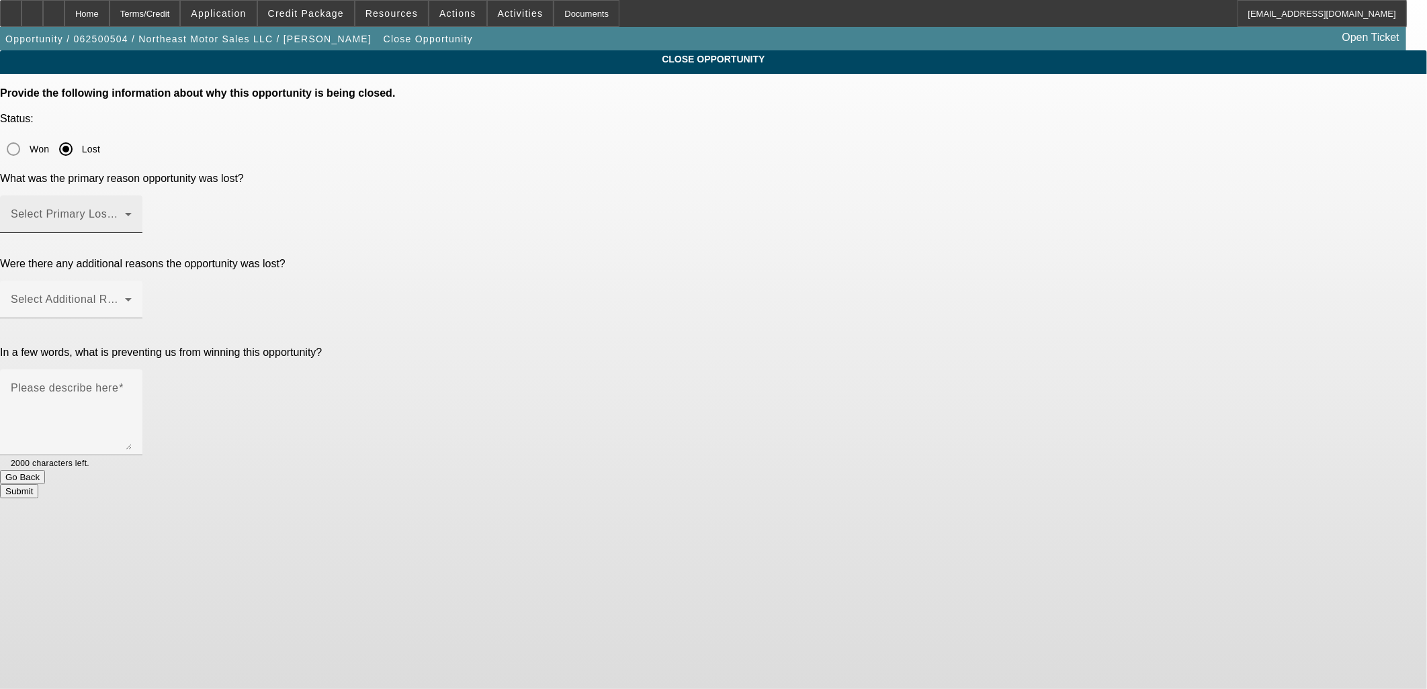
drag, startPoint x: 758, startPoint y: 116, endPoint x: 763, endPoint y: 142, distance: 26.1
click at [759, 136] on div "Won Lost" at bounding box center [713, 149] width 1427 height 27
click at [132, 195] on div "Select Primary Lost Reason" at bounding box center [71, 214] width 121 height 38
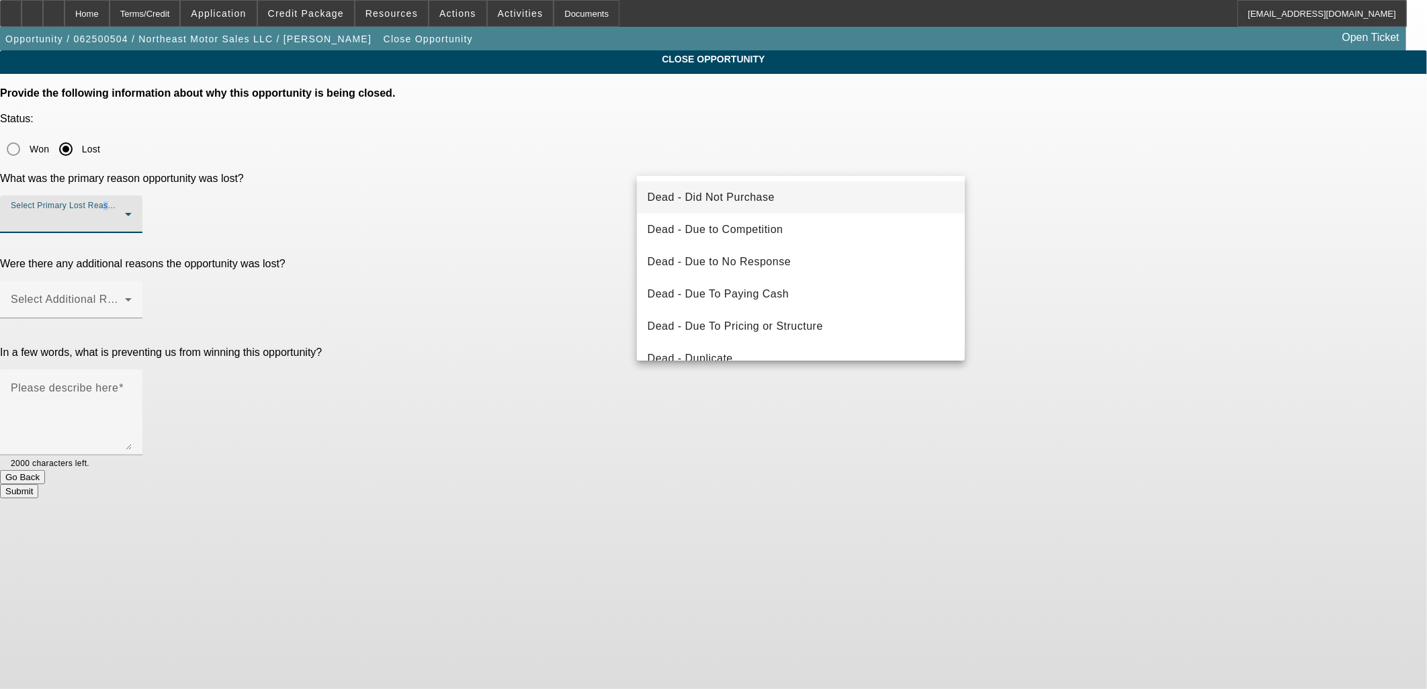
drag, startPoint x: 769, startPoint y: 157, endPoint x: 769, endPoint y: 197, distance: 40.3
click at [767, 195] on span "Dead - Did Not Purchase" at bounding box center [711, 197] width 127 height 16
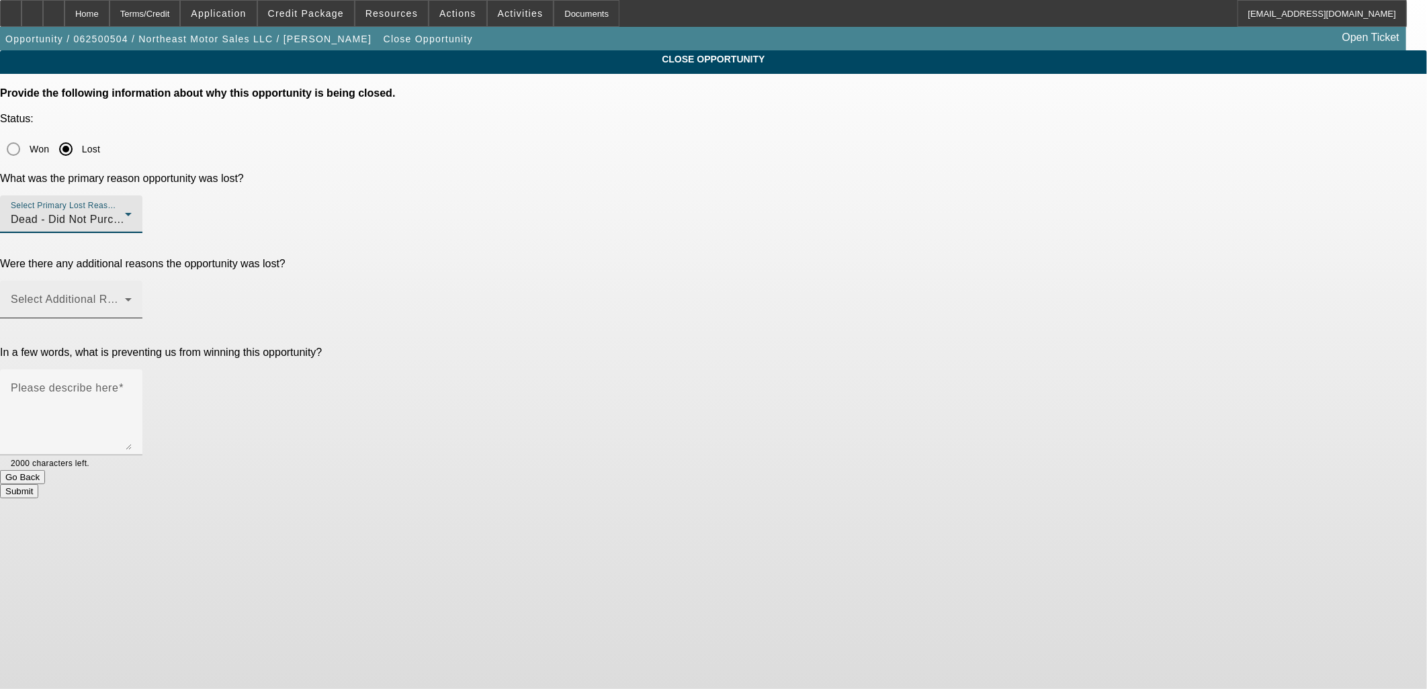
click at [125, 297] on span at bounding box center [68, 305] width 114 height 16
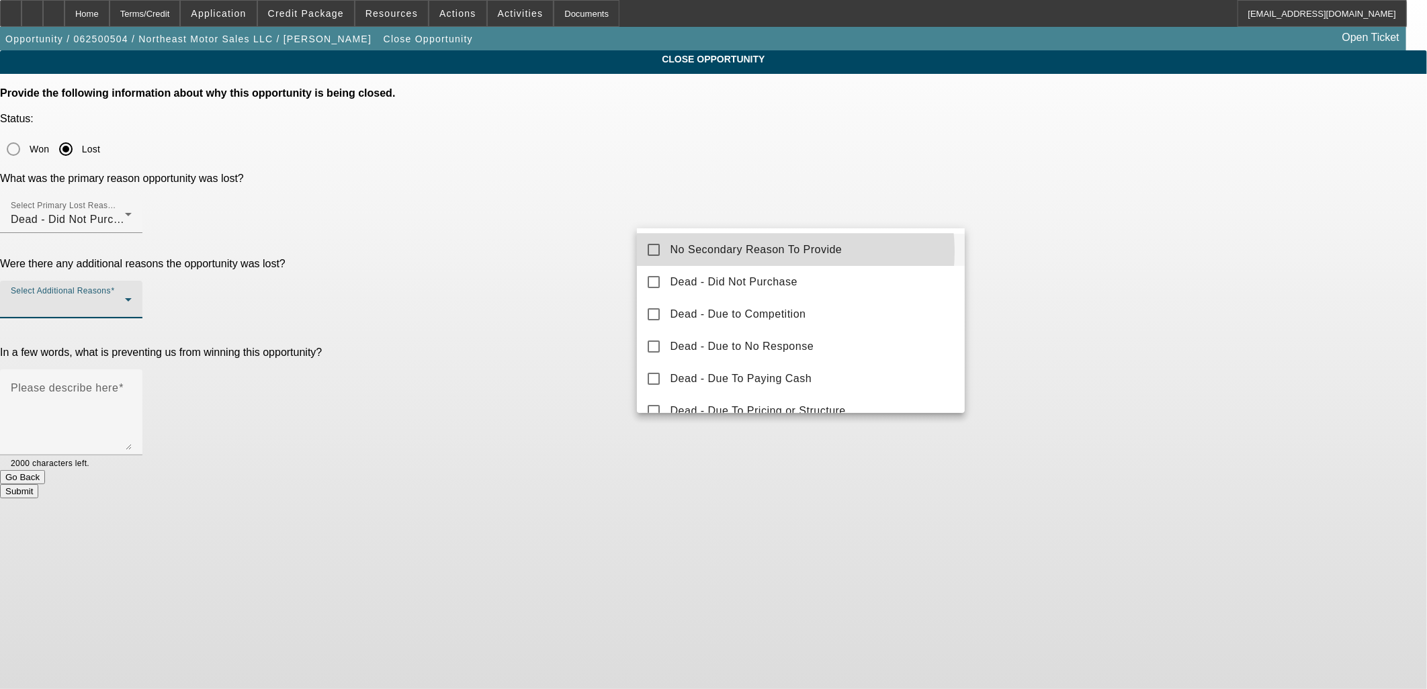
drag, startPoint x: 774, startPoint y: 252, endPoint x: 854, endPoint y: 259, distance: 80.9
click at [776, 252] on span "No Secondary Reason To Provide" at bounding box center [756, 250] width 172 height 16
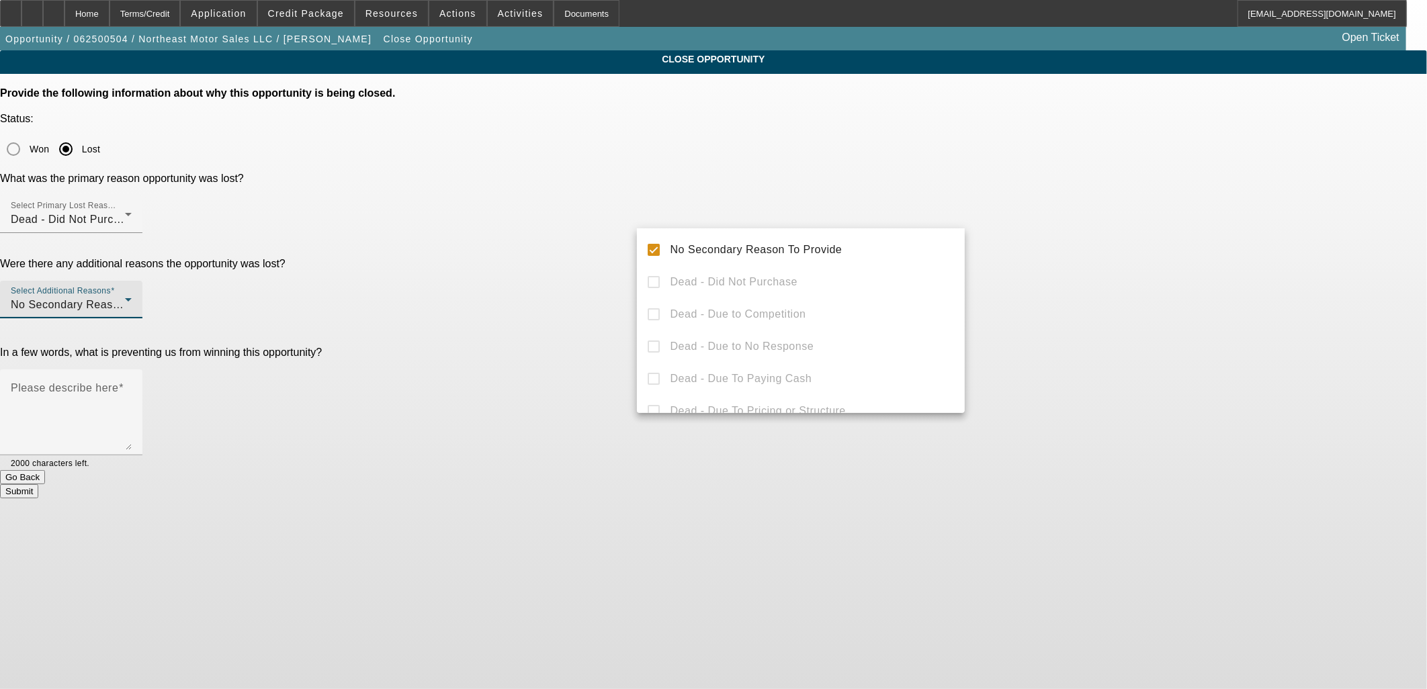
drag, startPoint x: 1114, startPoint y: 274, endPoint x: 920, endPoint y: 273, distance: 193.4
click at [1100, 271] on div at bounding box center [713, 344] width 1427 height 689
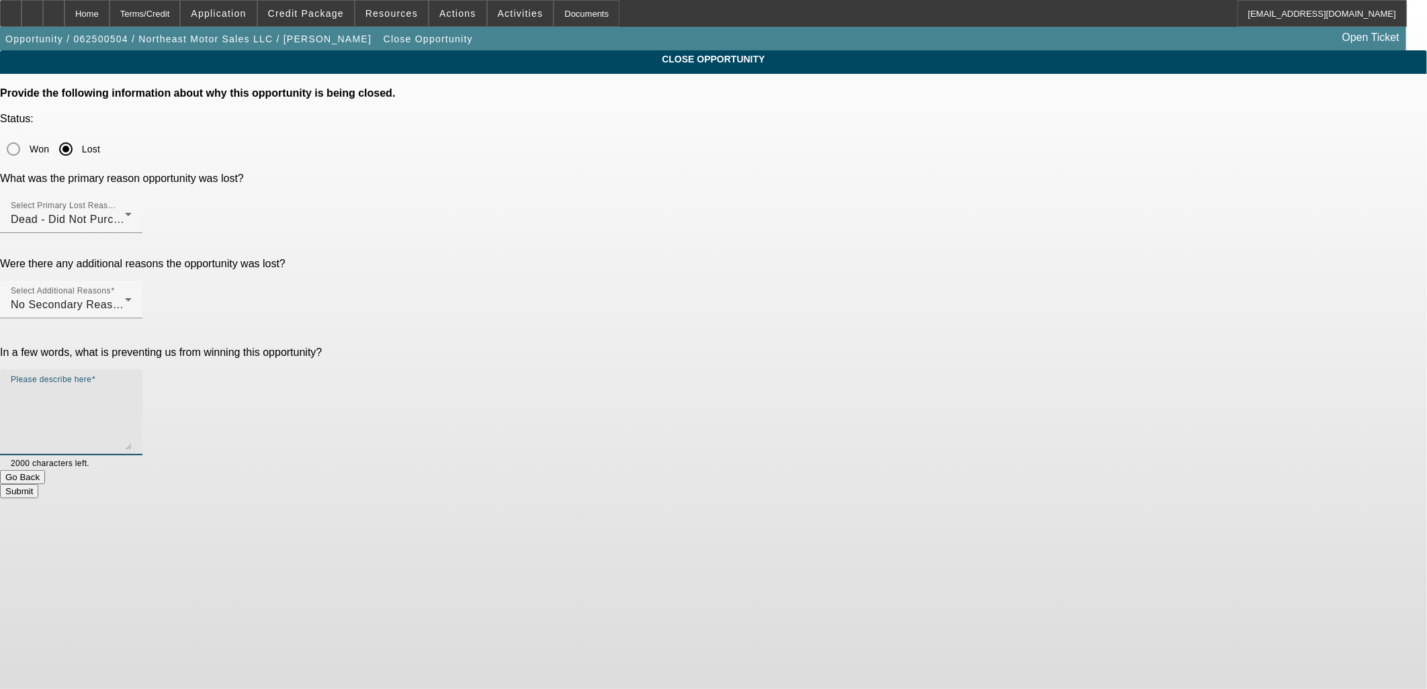
click at [132, 386] on textarea "Please describe here" at bounding box center [71, 418] width 121 height 64
type textarea "Holding off until house purchase is completed (November timeline)"
click at [38, 484] on button "Submit" at bounding box center [19, 491] width 38 height 14
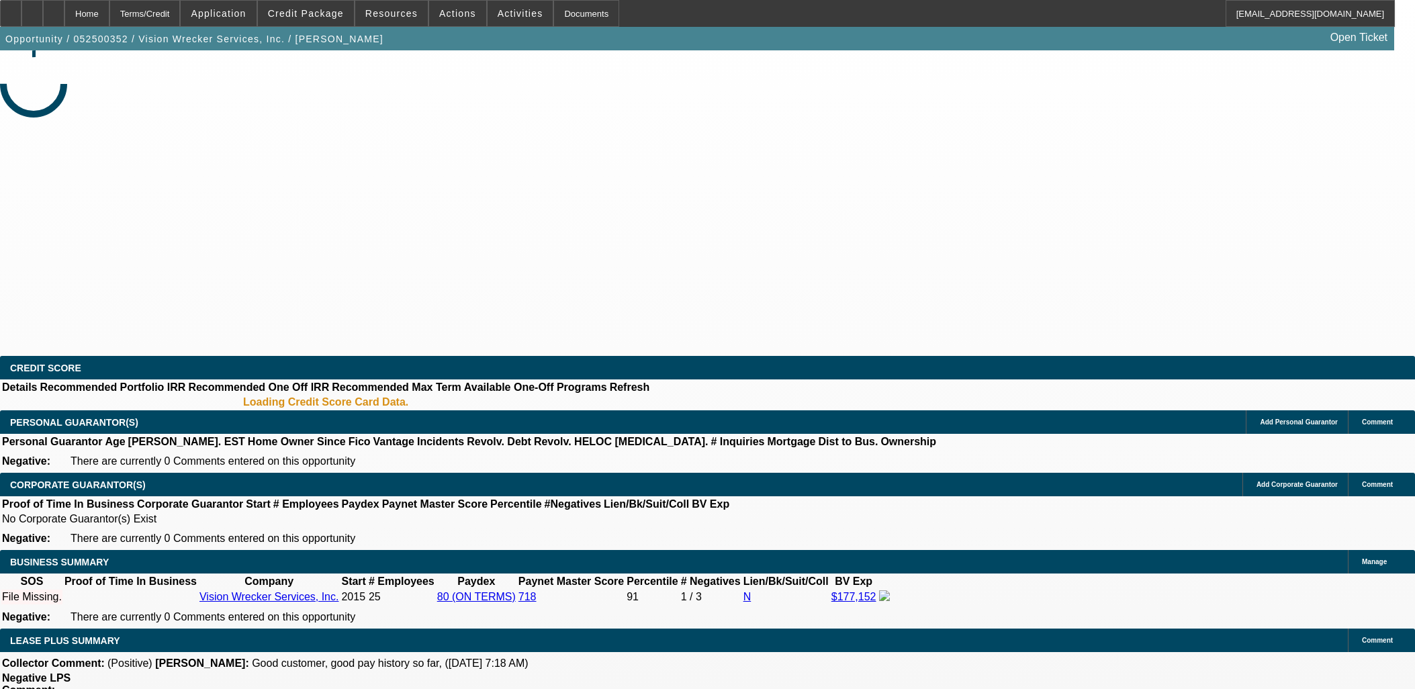
select select "0"
select select "2"
select select "0.1"
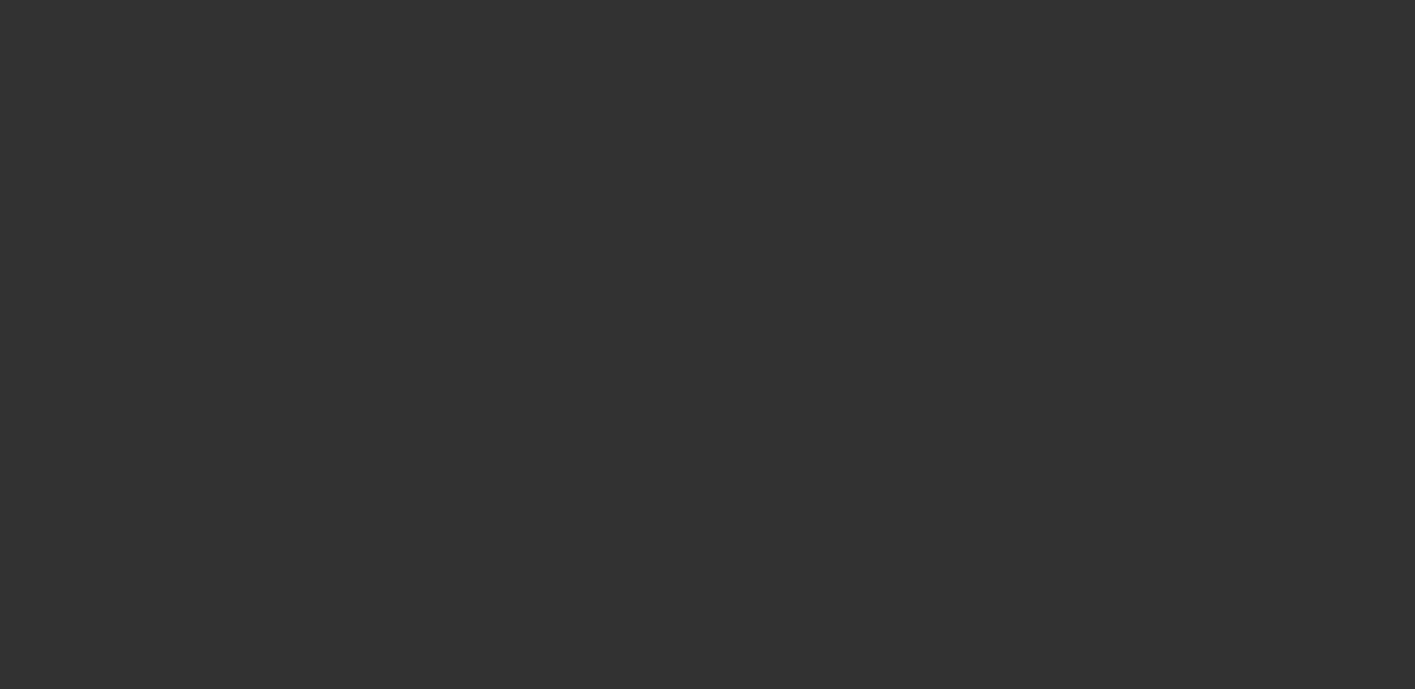
select select "1"
select select "2"
select select "4"
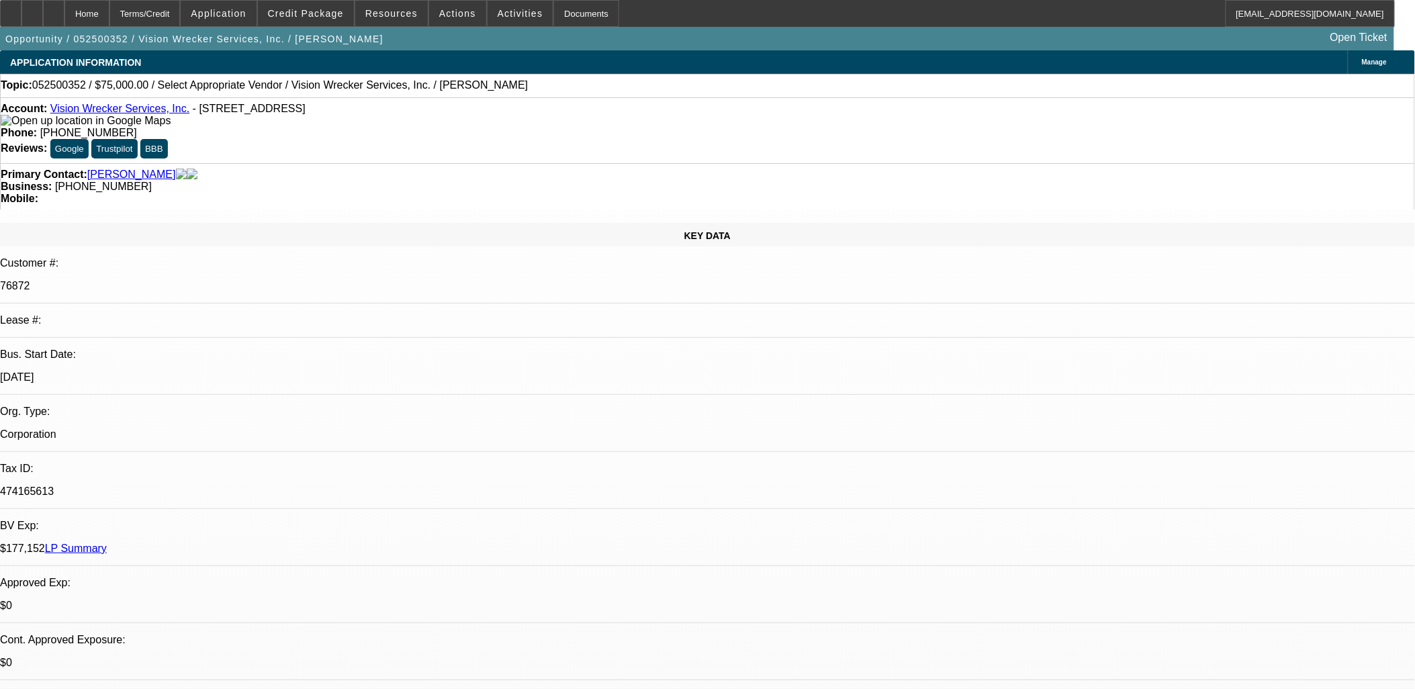
drag, startPoint x: 1103, startPoint y: 118, endPoint x: 1108, endPoint y: 158, distance: 40.0
drag, startPoint x: 1108, startPoint y: 158, endPoint x: 1110, endPoint y: 151, distance: 7.0
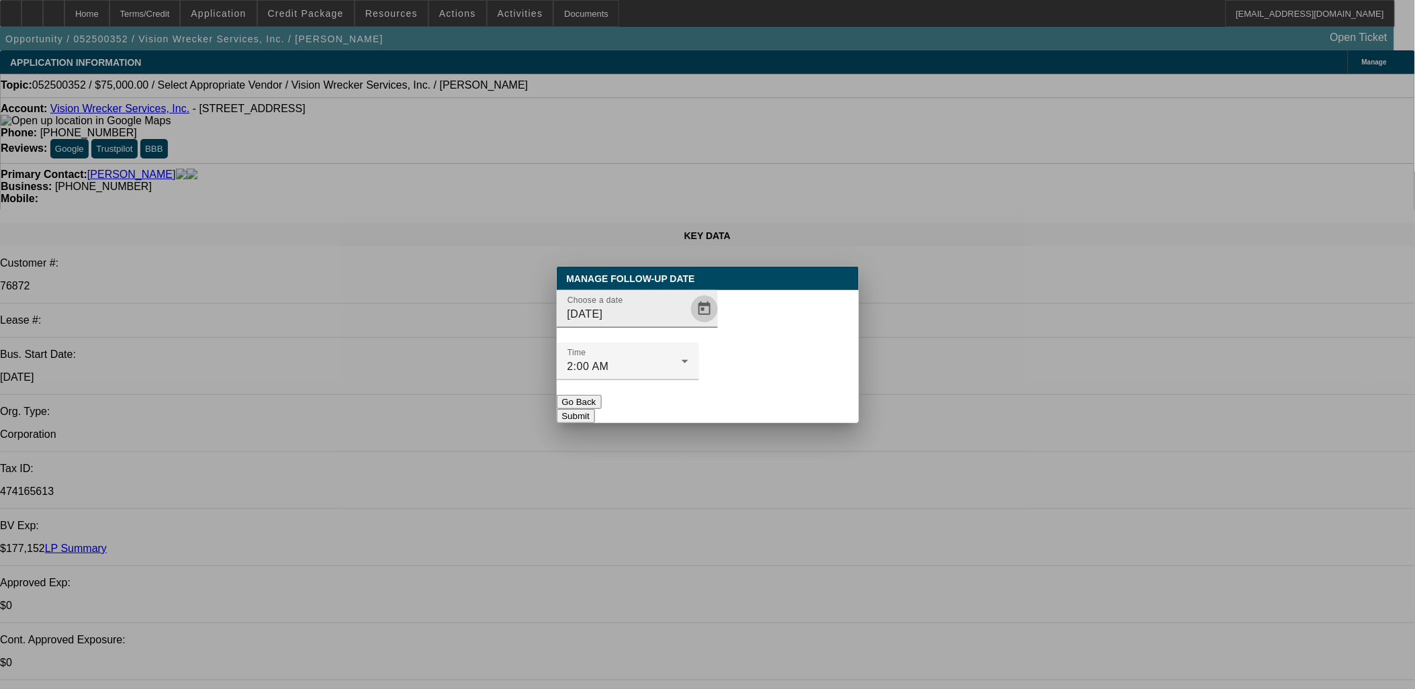
click at [688, 325] on span "Open calendar" at bounding box center [704, 309] width 32 height 32
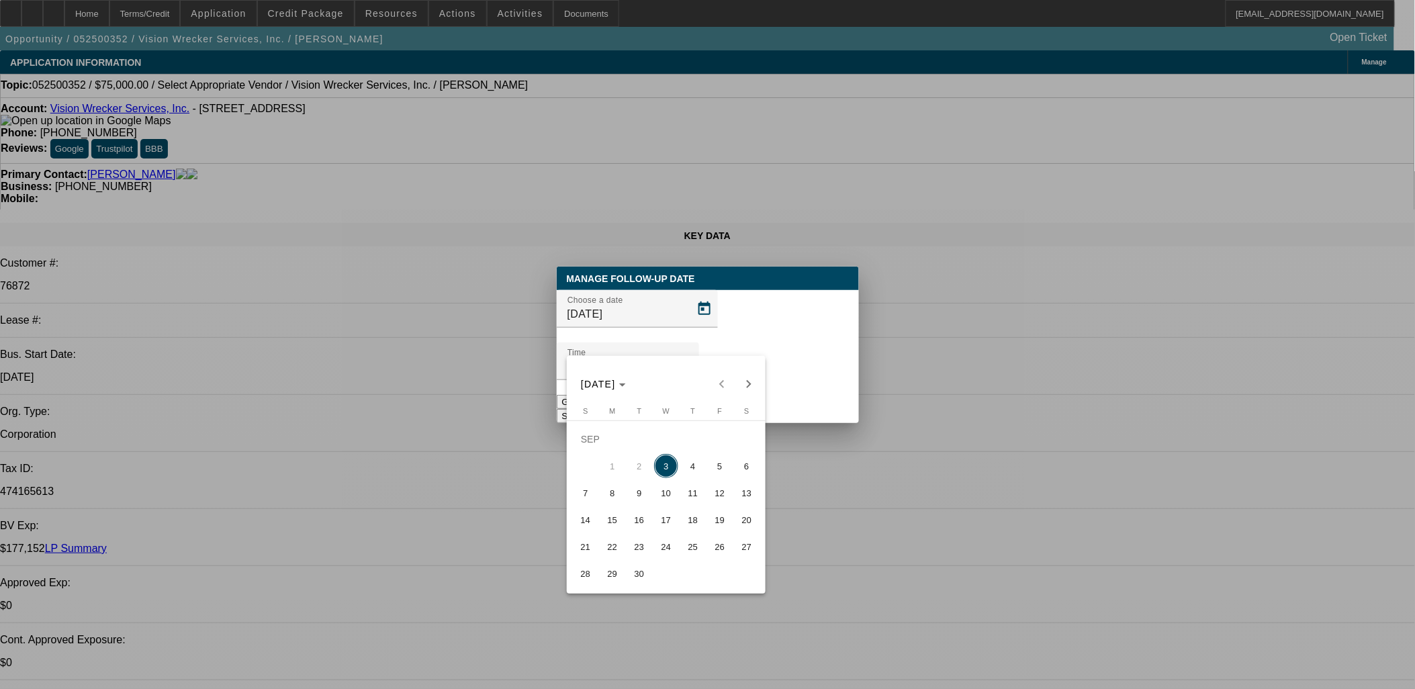
click at [693, 500] on span "11" at bounding box center [693, 493] width 24 height 24
type input "9/11/2025"
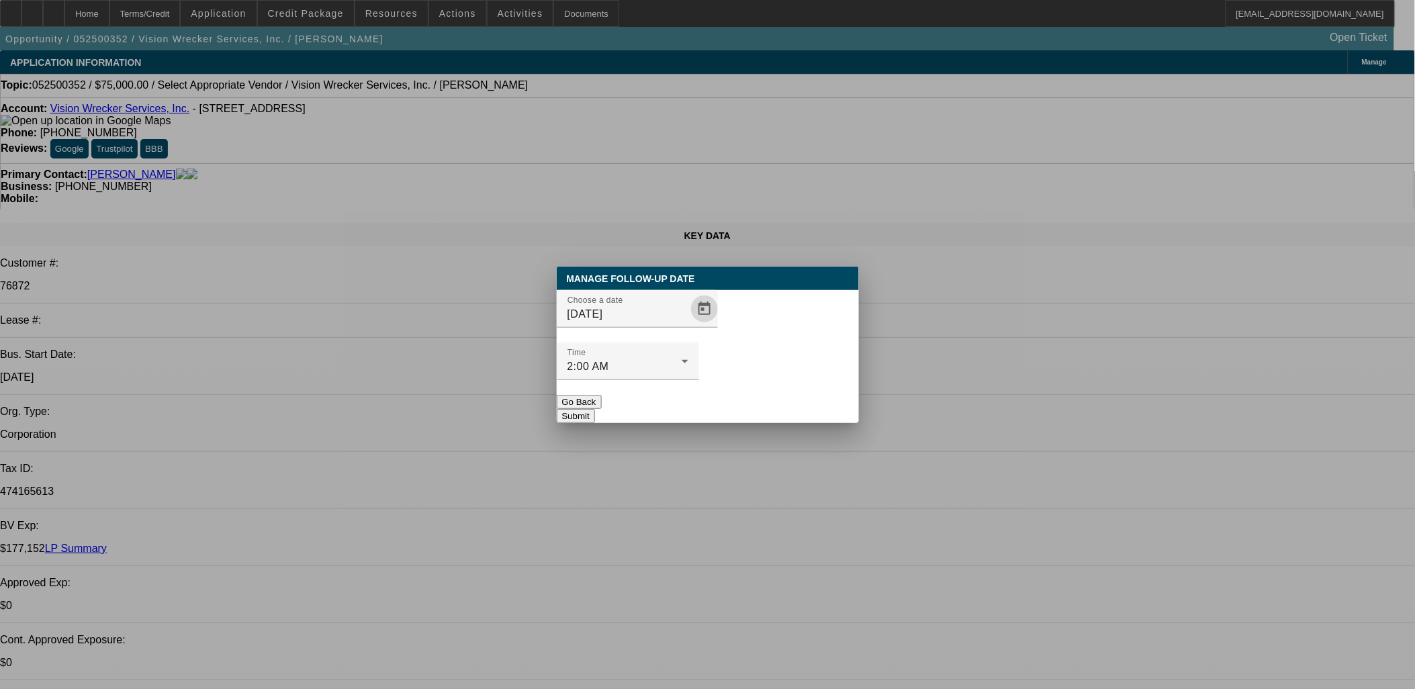
click at [595, 409] on button "Submit" at bounding box center [576, 416] width 38 height 14
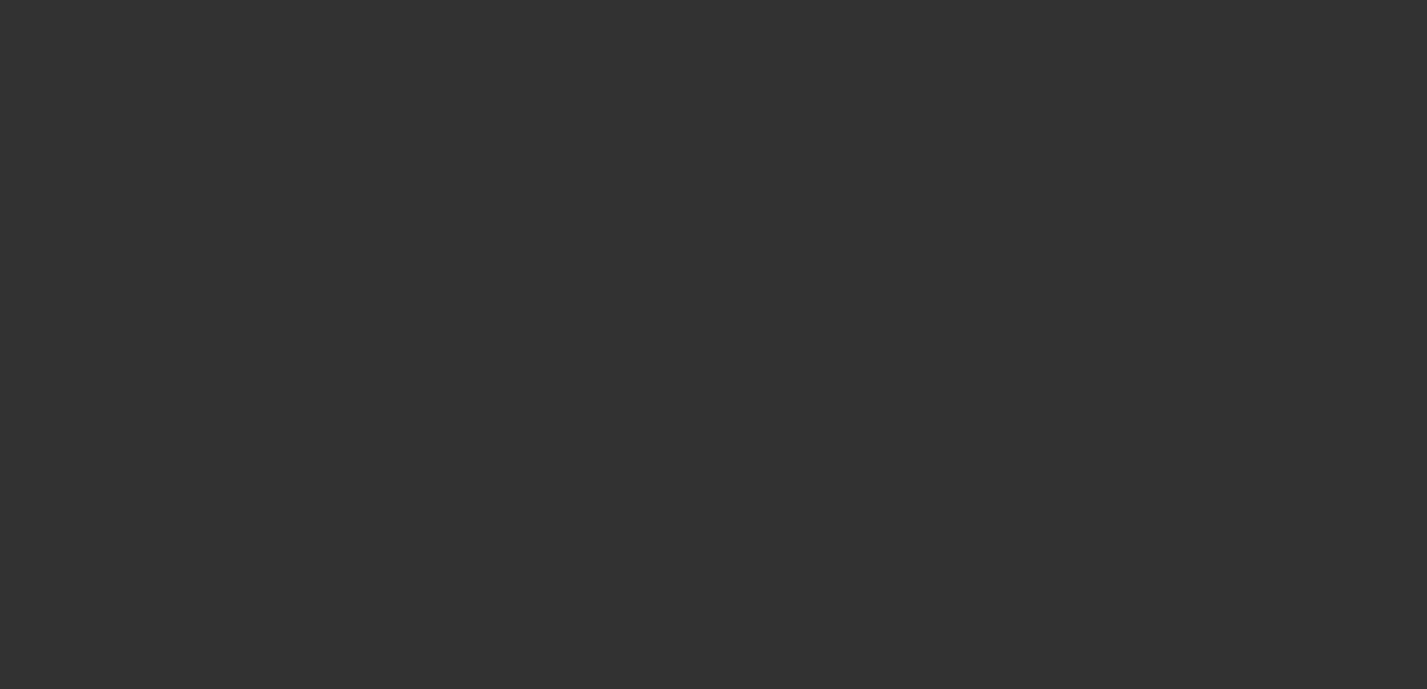
select select "0"
select select "0.1"
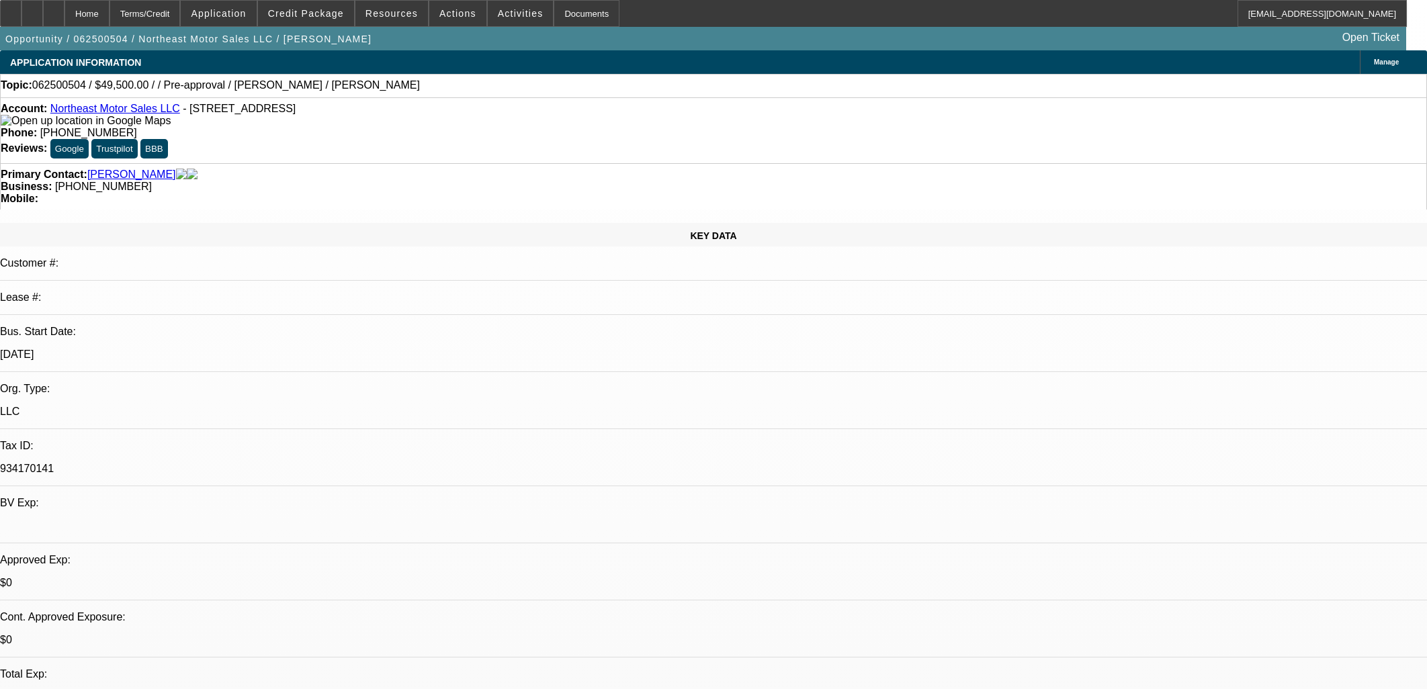
select select "1"
select select "4"
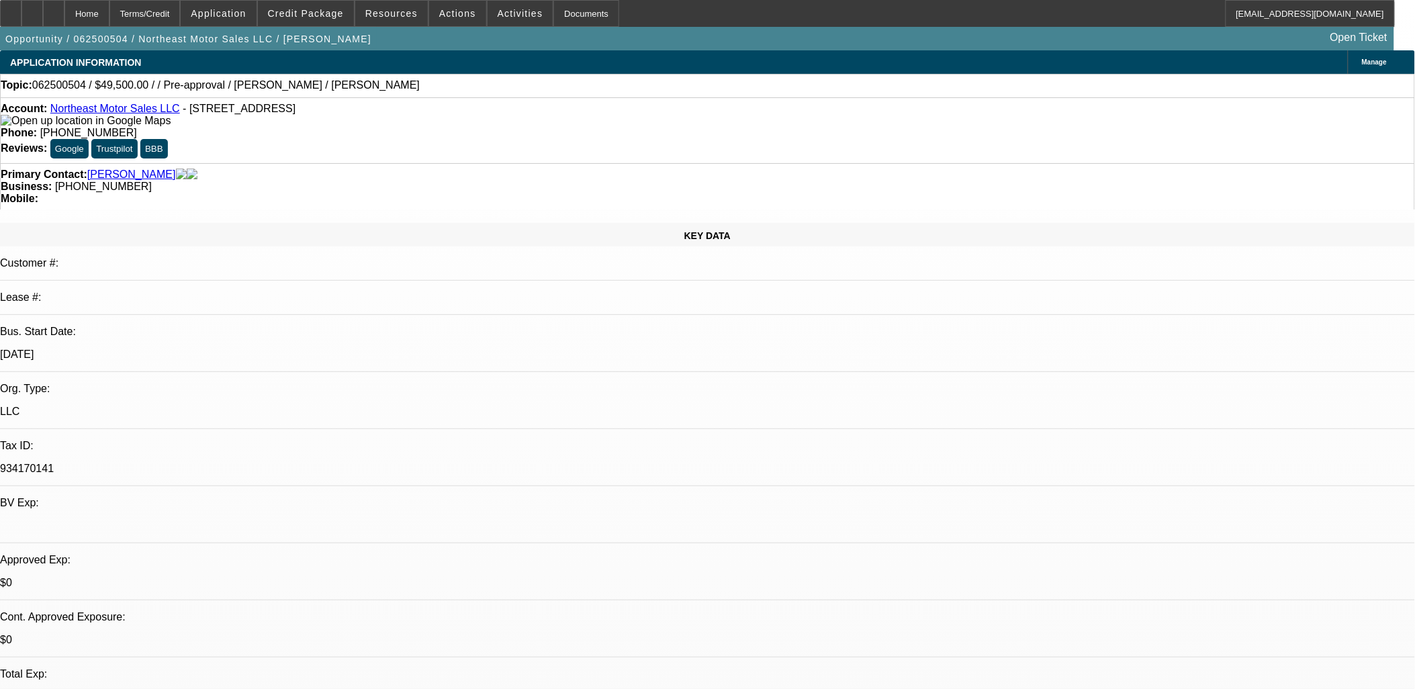
copy div "Holding off until house purchase is completed (November timeline)"
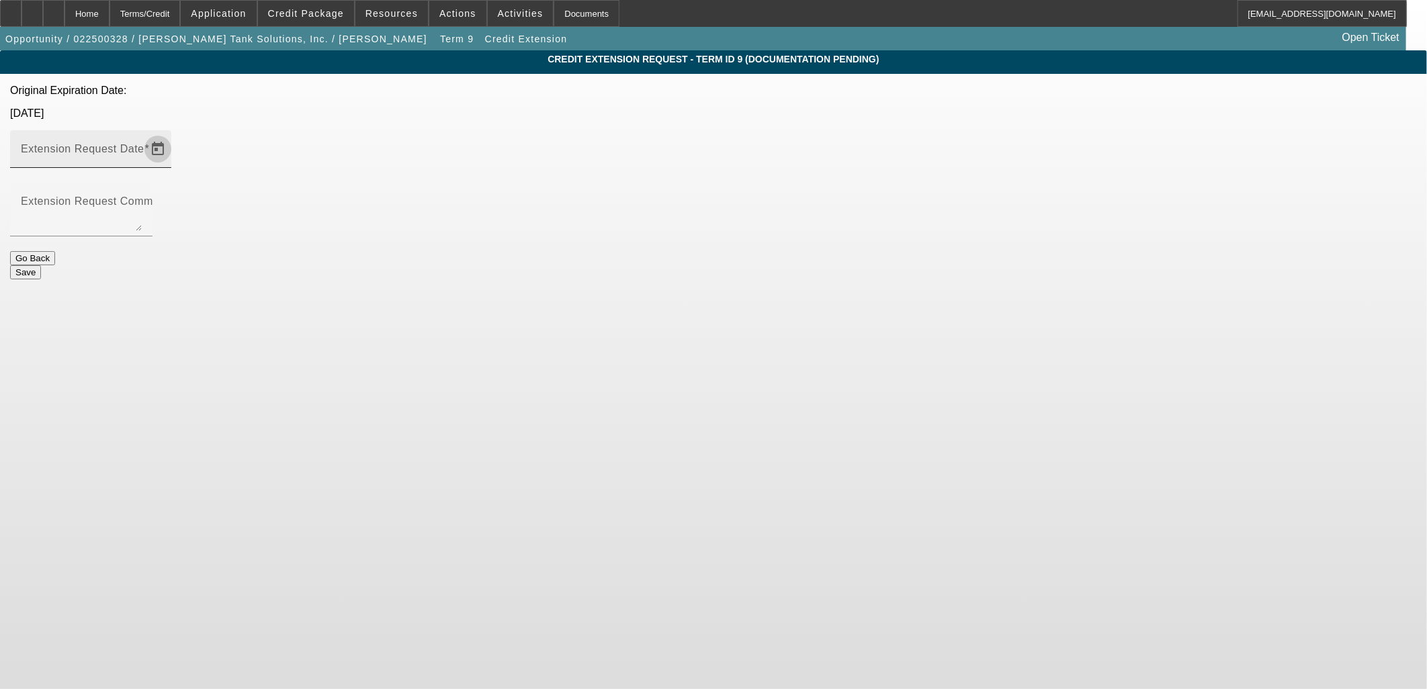
click at [174, 133] on span "Open calendar" at bounding box center [158, 149] width 32 height 32
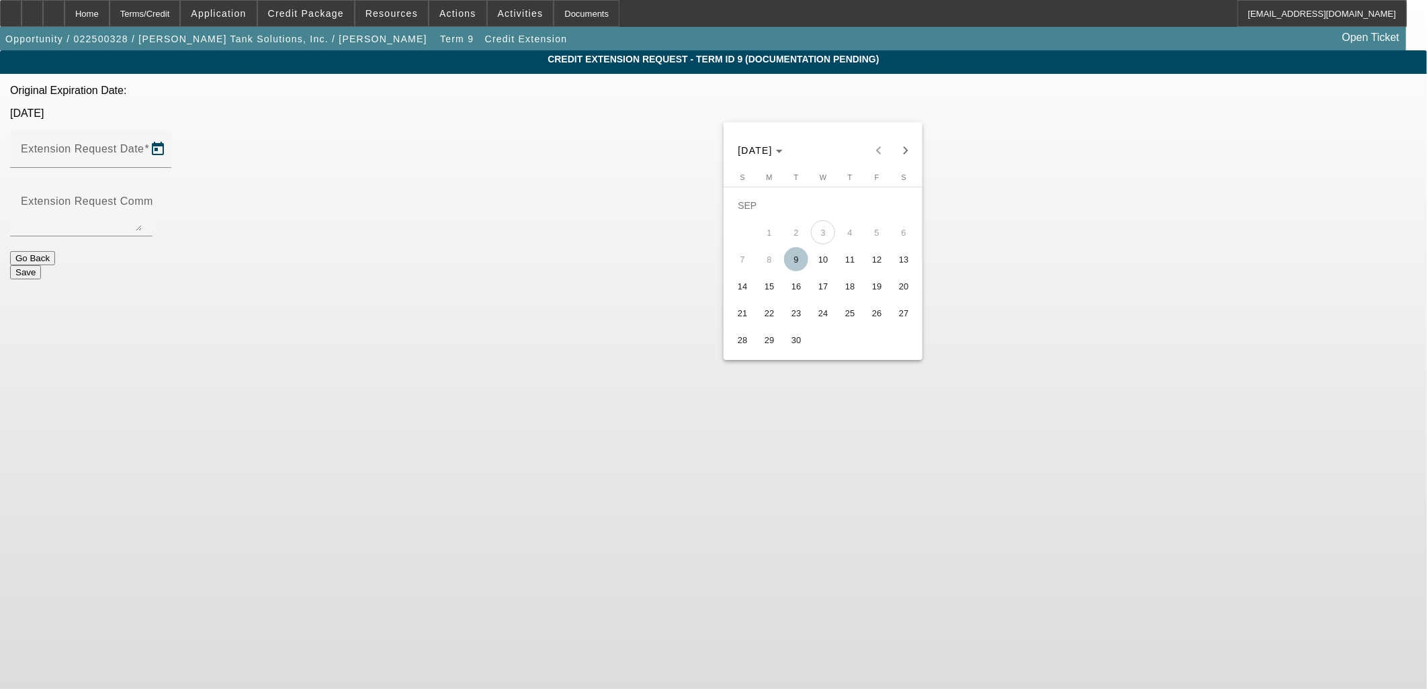
click at [804, 329] on button "30" at bounding box center [796, 339] width 27 height 27
type input "[DATE]"
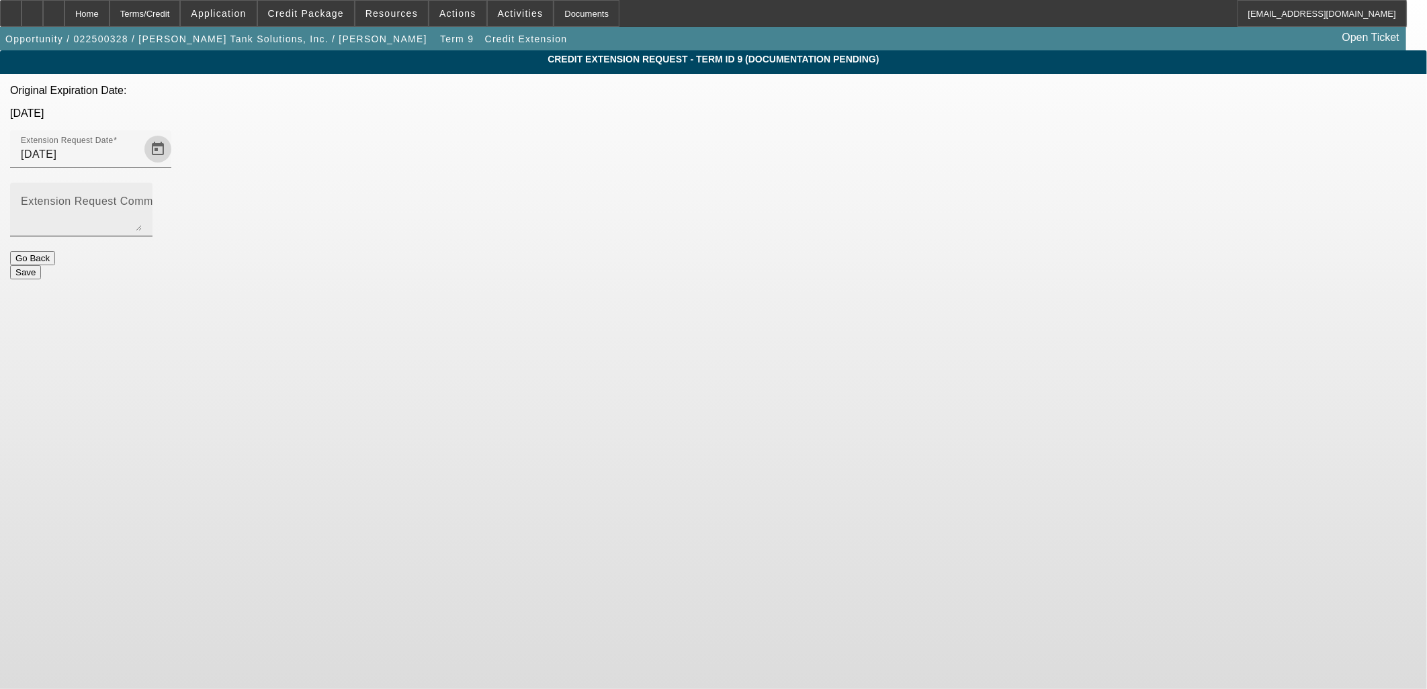
click at [142, 199] on textarea "Extension Request Comment" at bounding box center [81, 215] width 121 height 32
drag, startPoint x: 848, startPoint y: 180, endPoint x: 296, endPoint y: 157, distance: 552.6
click at [292, 157] on app-credit-extension "Credit Extension Request - Term ID 9 (Documentation Pending) Original Expiratio…" at bounding box center [713, 164] width 1427 height 229
type textarea "Vendor said 3 more weeks. He says the delays are due to tariffs and supply chai…"
click at [152, 236] on div at bounding box center [81, 243] width 142 height 15
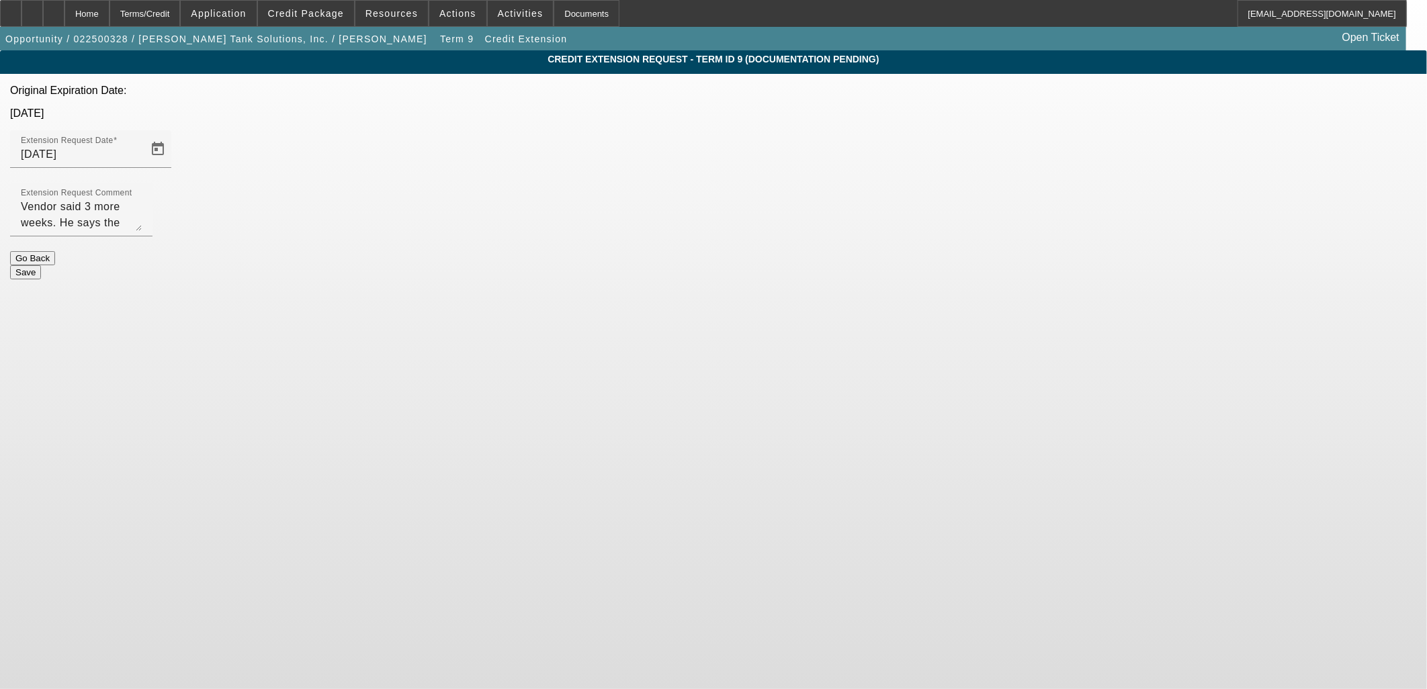
click at [41, 265] on button "Save" at bounding box center [25, 272] width 31 height 14
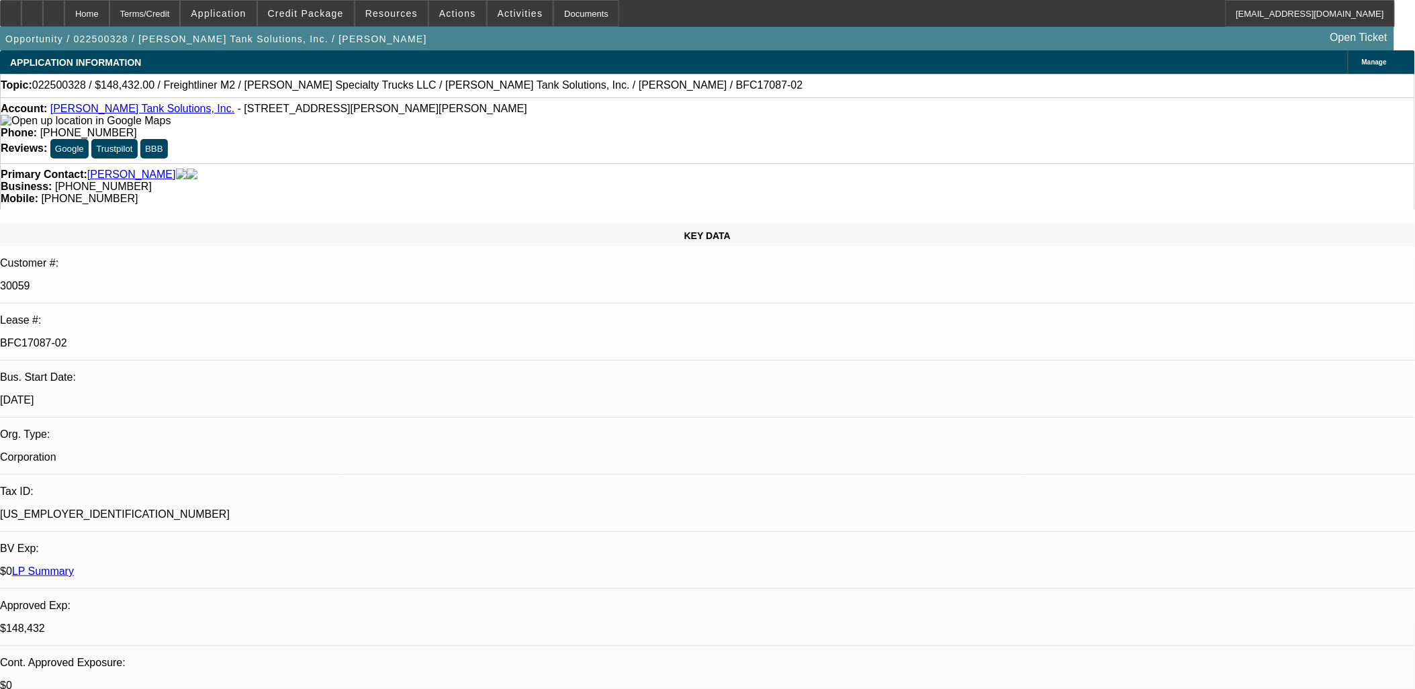
select select "0"
select select "2"
select select "0"
select select "6"
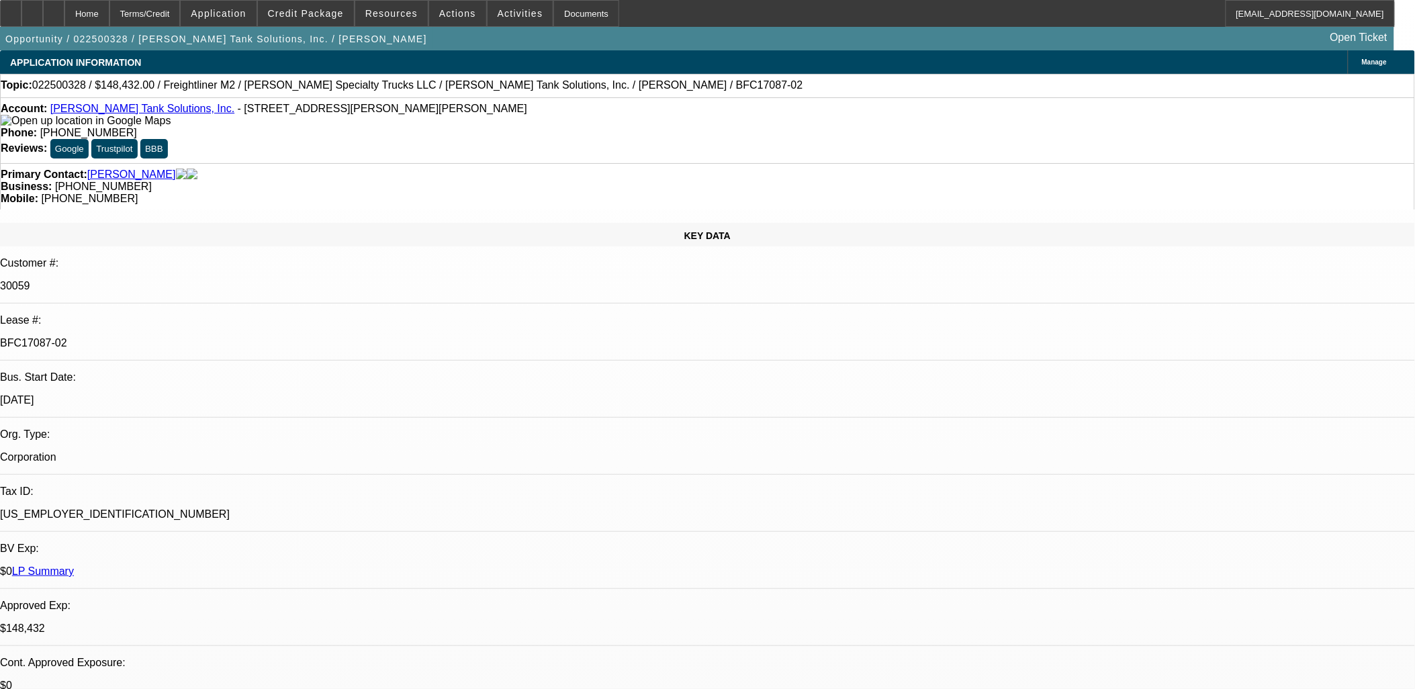
select select "0"
select select "2"
select select "0"
select select "6"
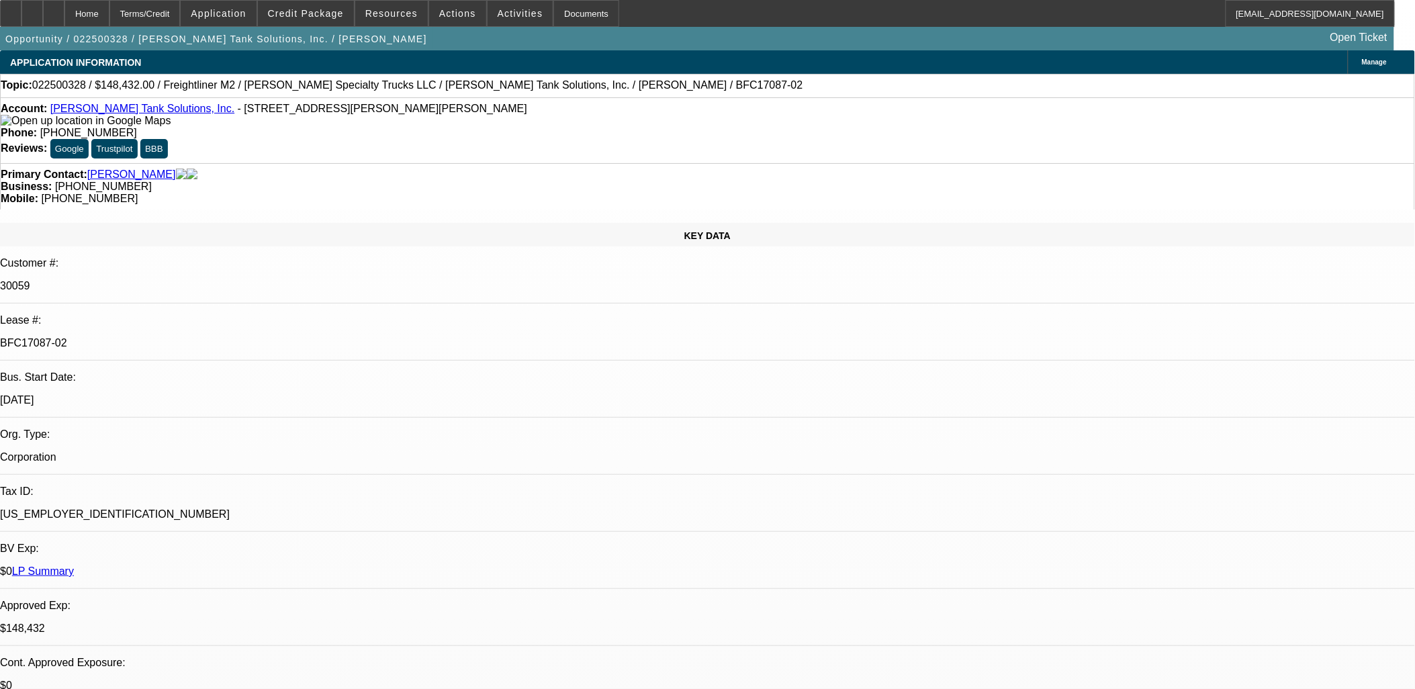
select select "0"
select select "2"
select select "0"
select select "6"
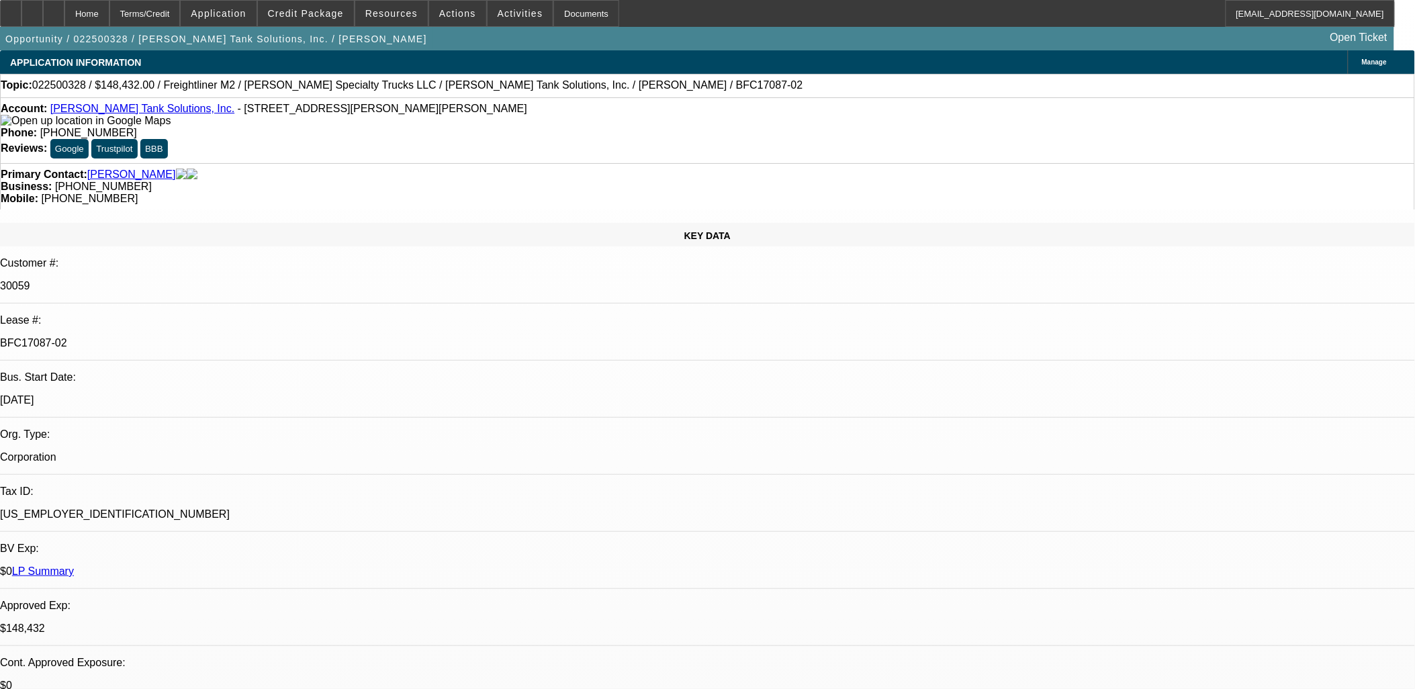
select select "0"
select select "2"
select select "0"
select select "6"
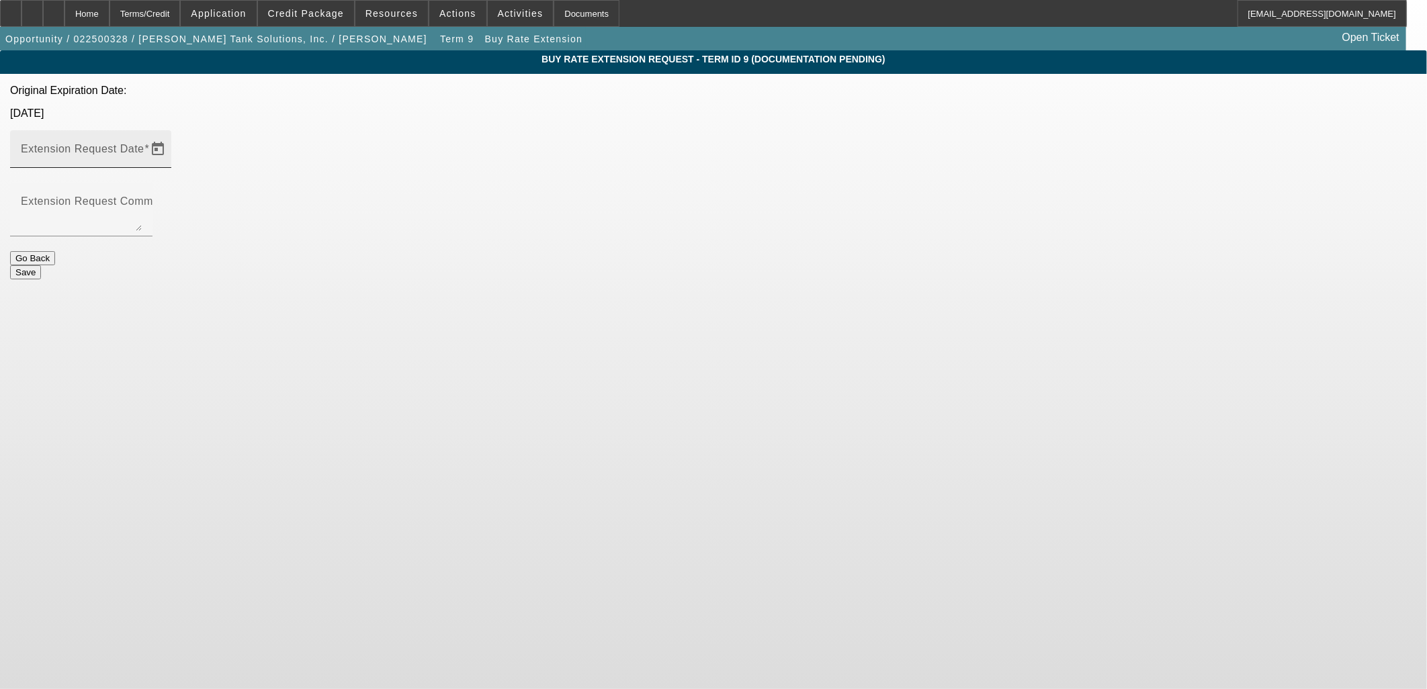
click at [144, 143] on mat-label "Extension Request Date" at bounding box center [83, 148] width 124 height 11
click at [142, 146] on input "Extension Request Date" at bounding box center [81, 154] width 121 height 16
click at [174, 133] on span "Open calendar" at bounding box center [158, 149] width 32 height 32
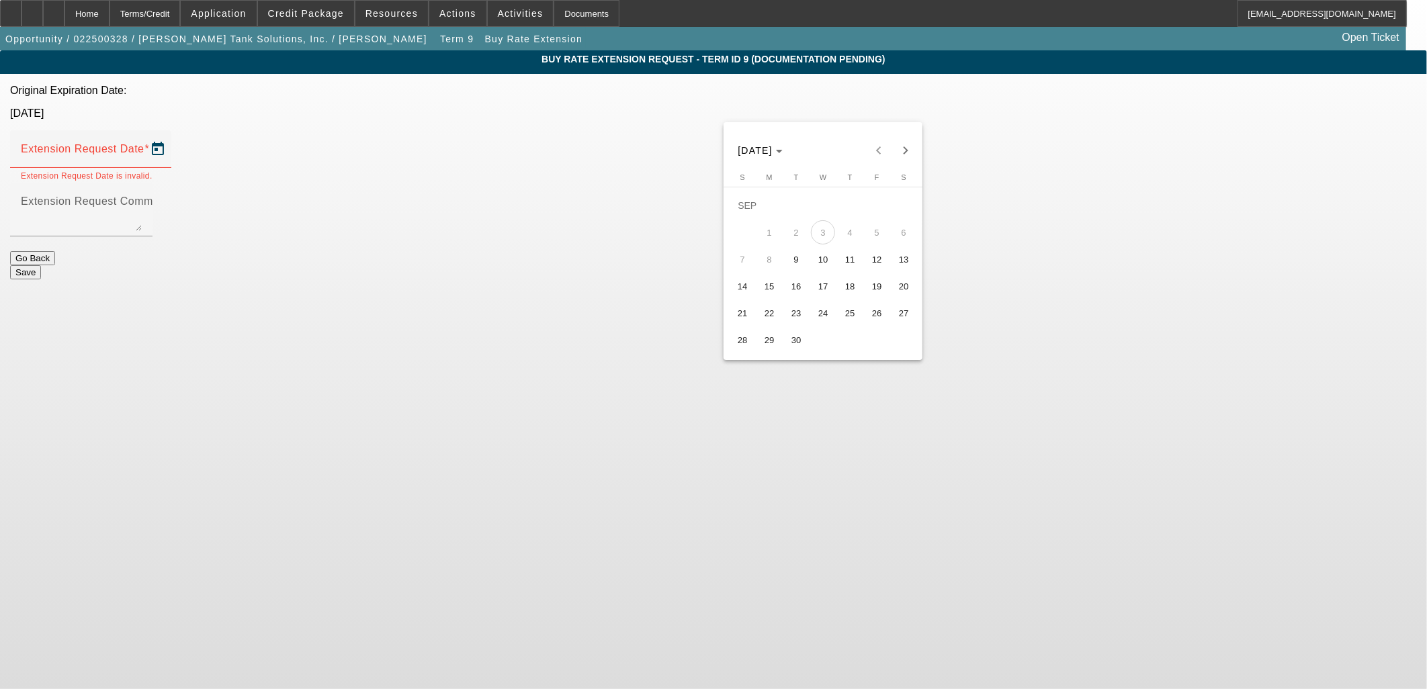
click at [787, 338] on button "30" at bounding box center [796, 339] width 27 height 27
type input "[DATE]"
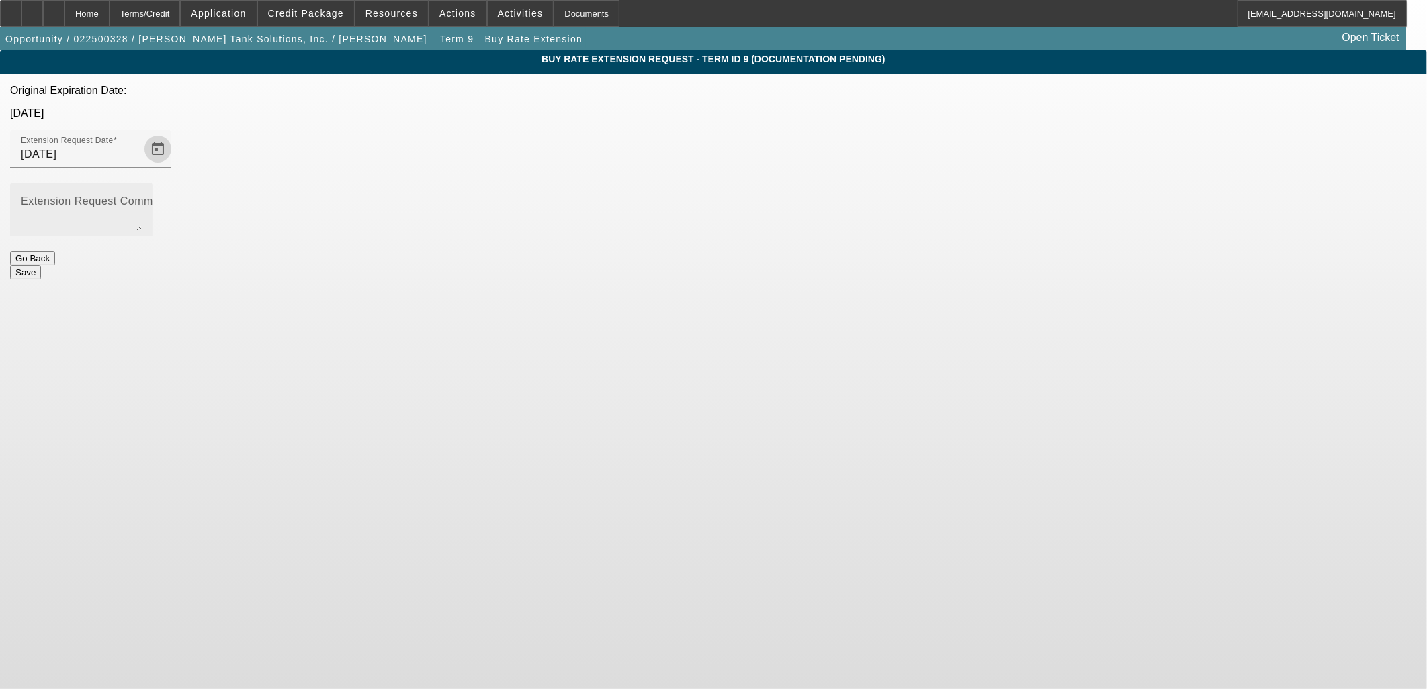
click at [142, 199] on textarea "Extension Request Comment" at bounding box center [81, 215] width 121 height 32
paste textarea "Vendor said 3 more weeks. He says the delays are due to tariffs and supply chai…"
type textarea "Vendor said 3 more weeks. He says the delays are due to tariffs and supply chai…"
click at [41, 265] on button "Save" at bounding box center [25, 272] width 31 height 14
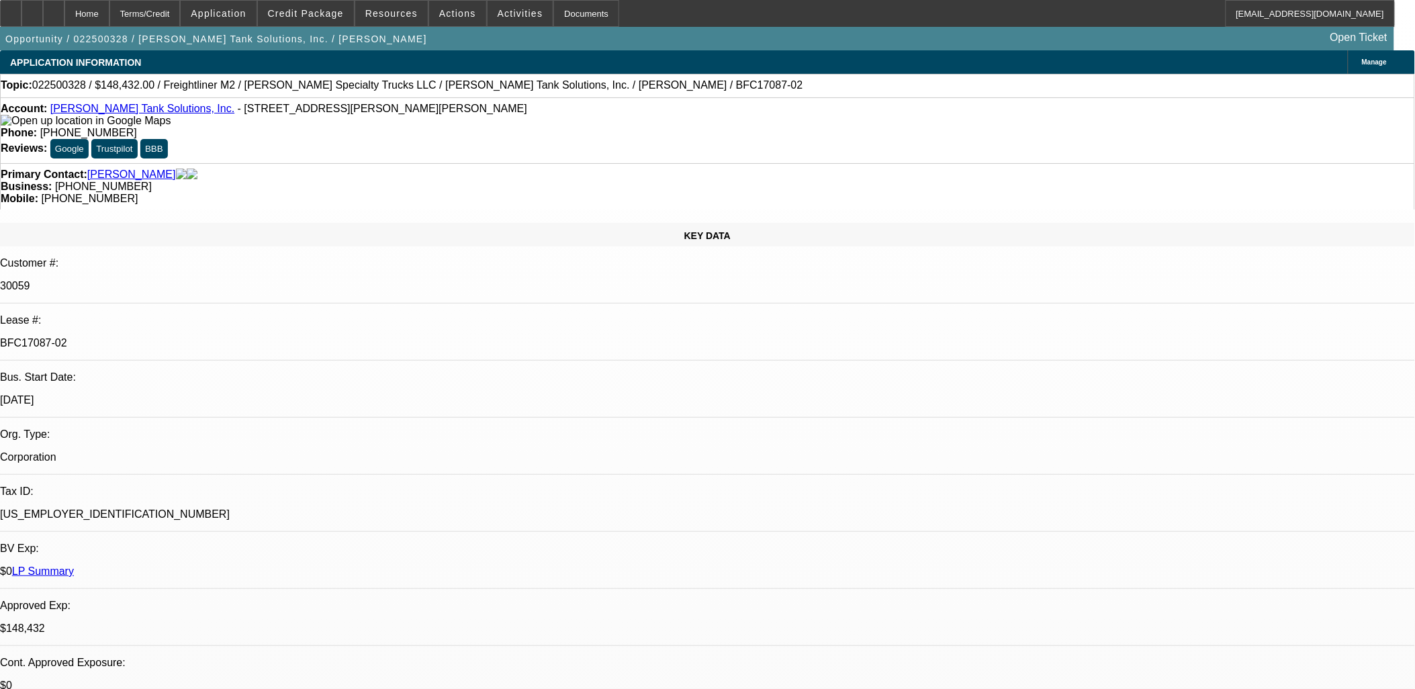
select select "0"
select select "2"
select select "0"
select select "2"
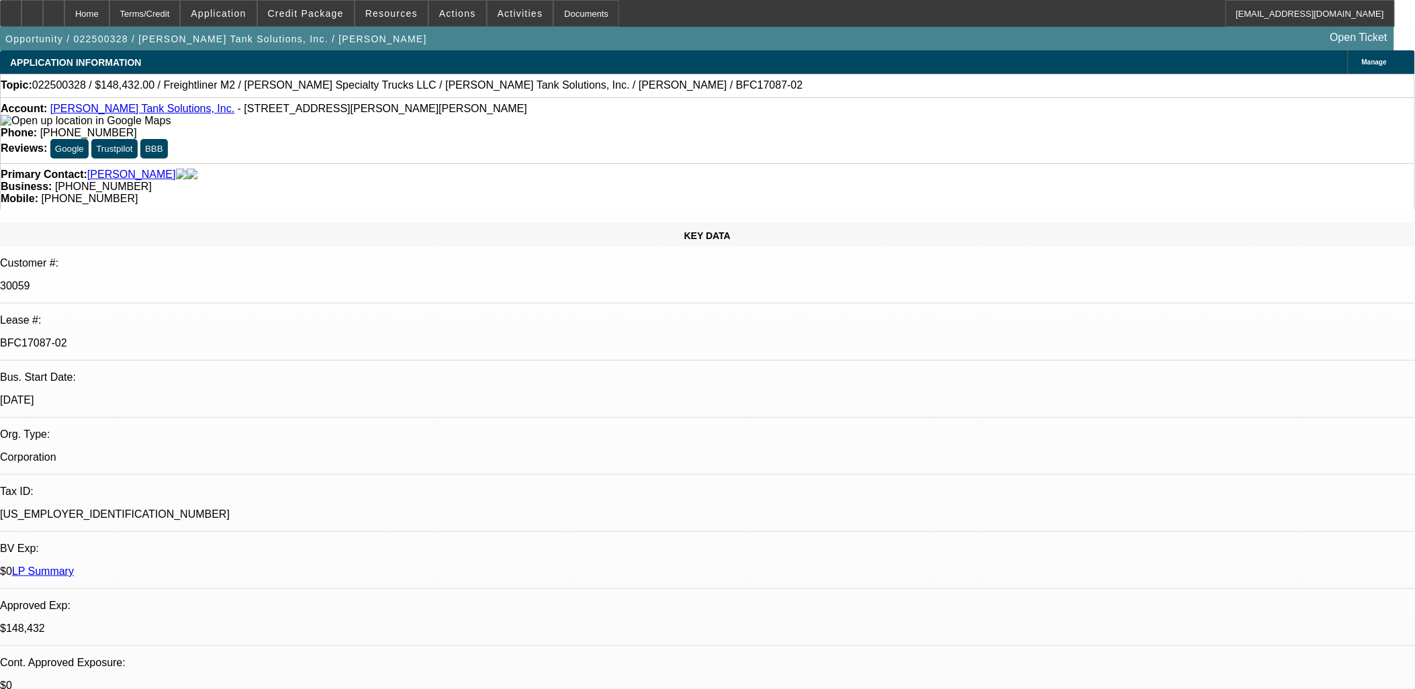
select select "0"
select select "2"
select select "0"
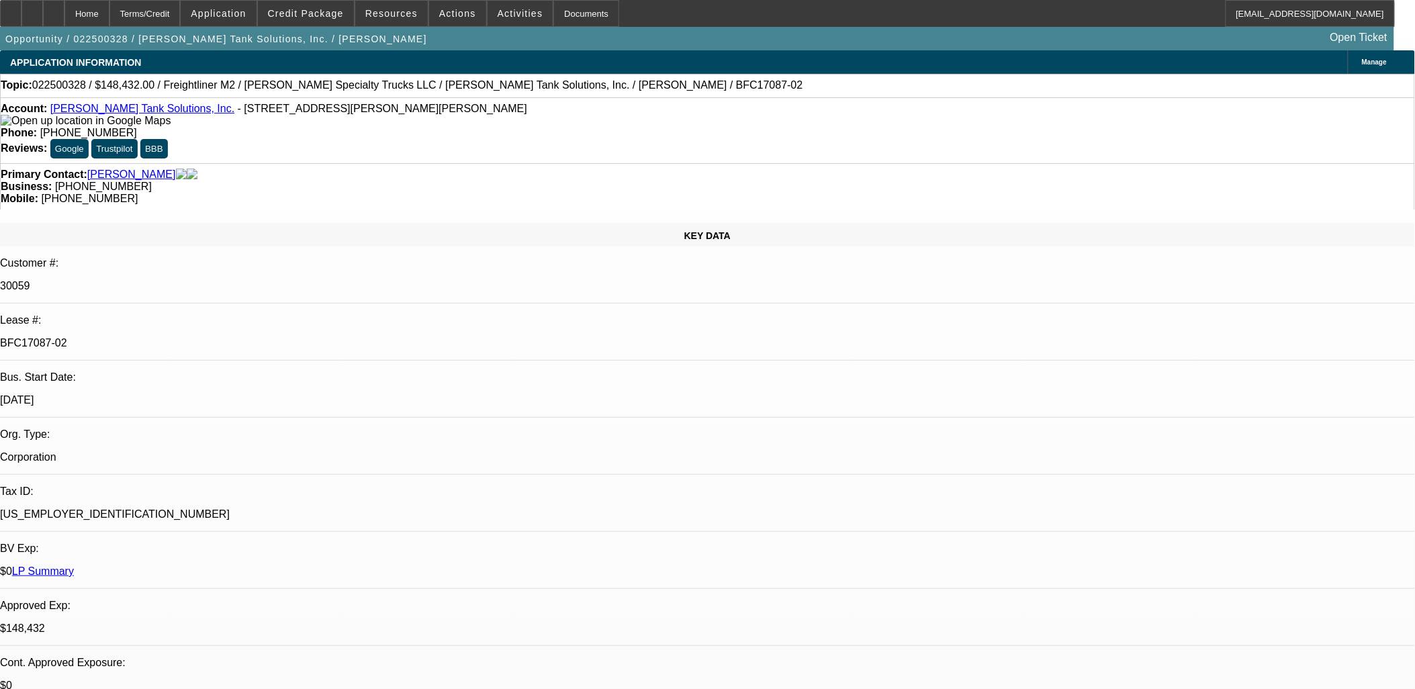
select select "2"
select select "0"
select select "1"
select select "2"
select select "6"
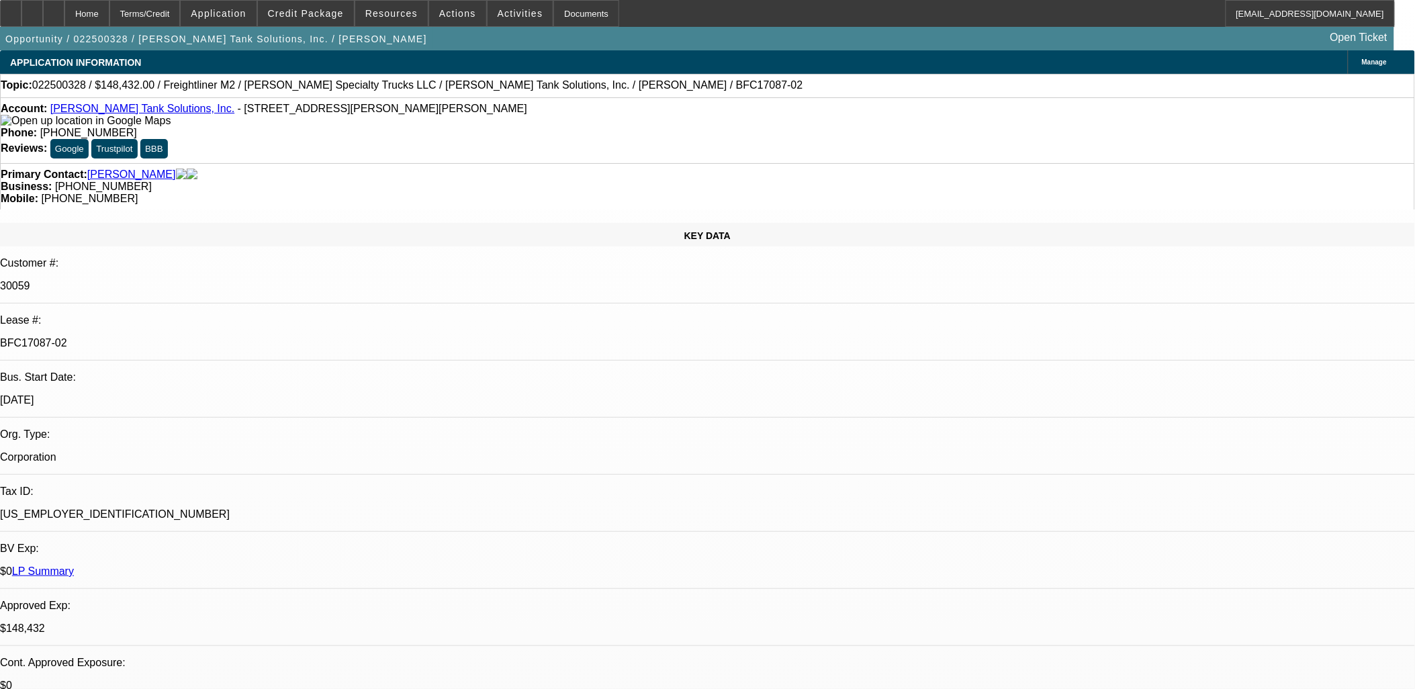
select select "1"
select select "2"
select select "6"
select select "1"
select select "2"
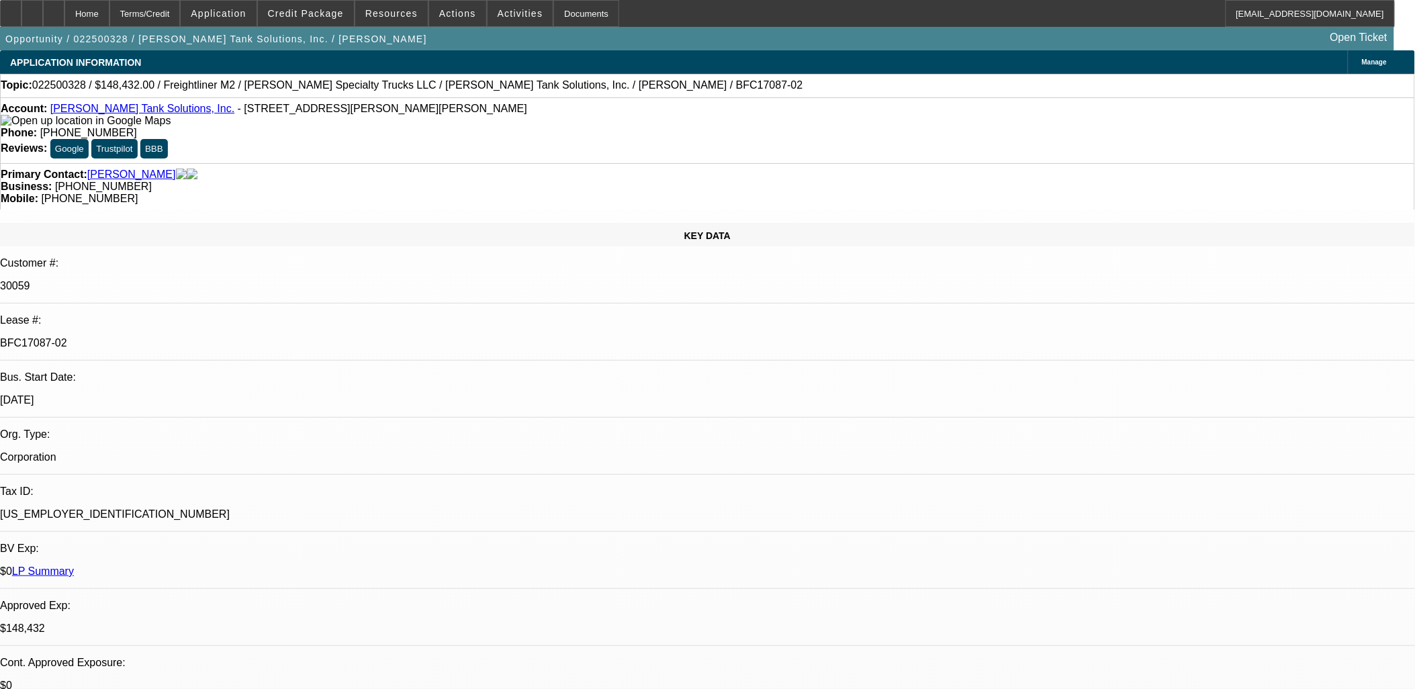
select select "6"
select select "1"
select select "2"
select select "6"
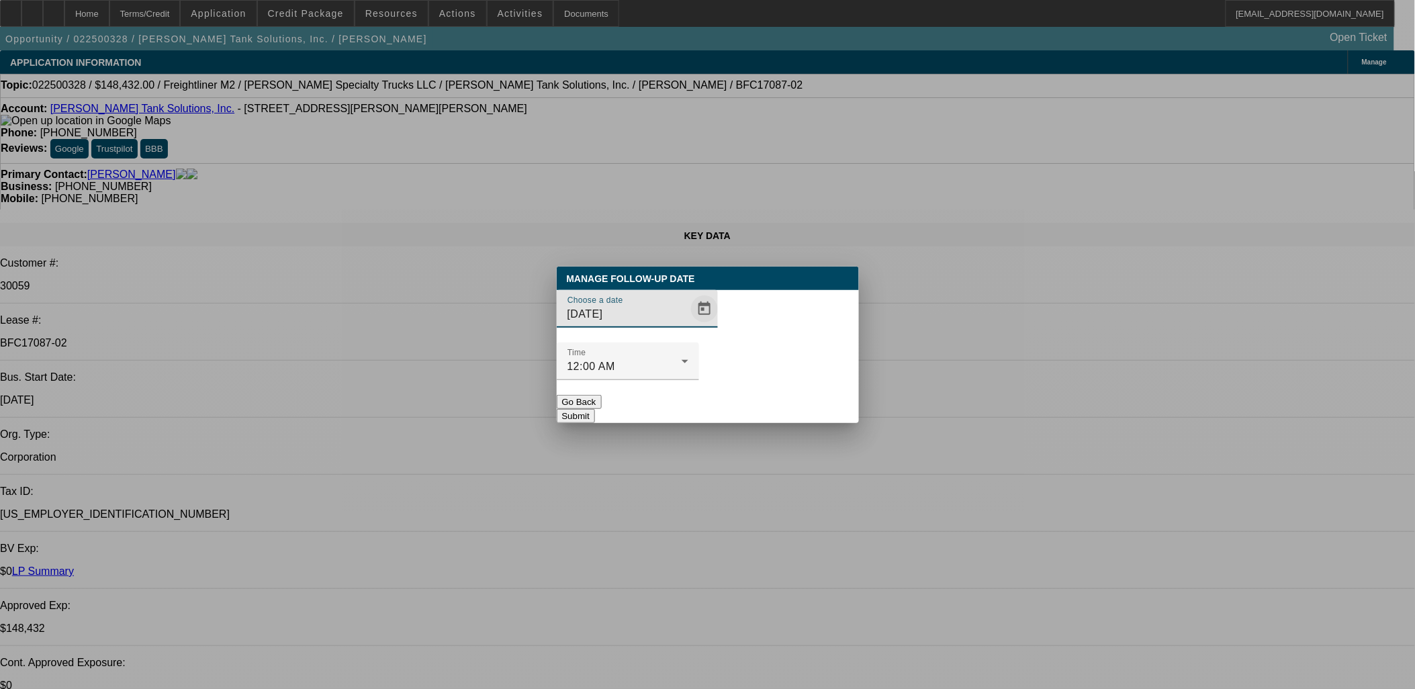
click at [689, 325] on span "Open calendar" at bounding box center [704, 309] width 32 height 32
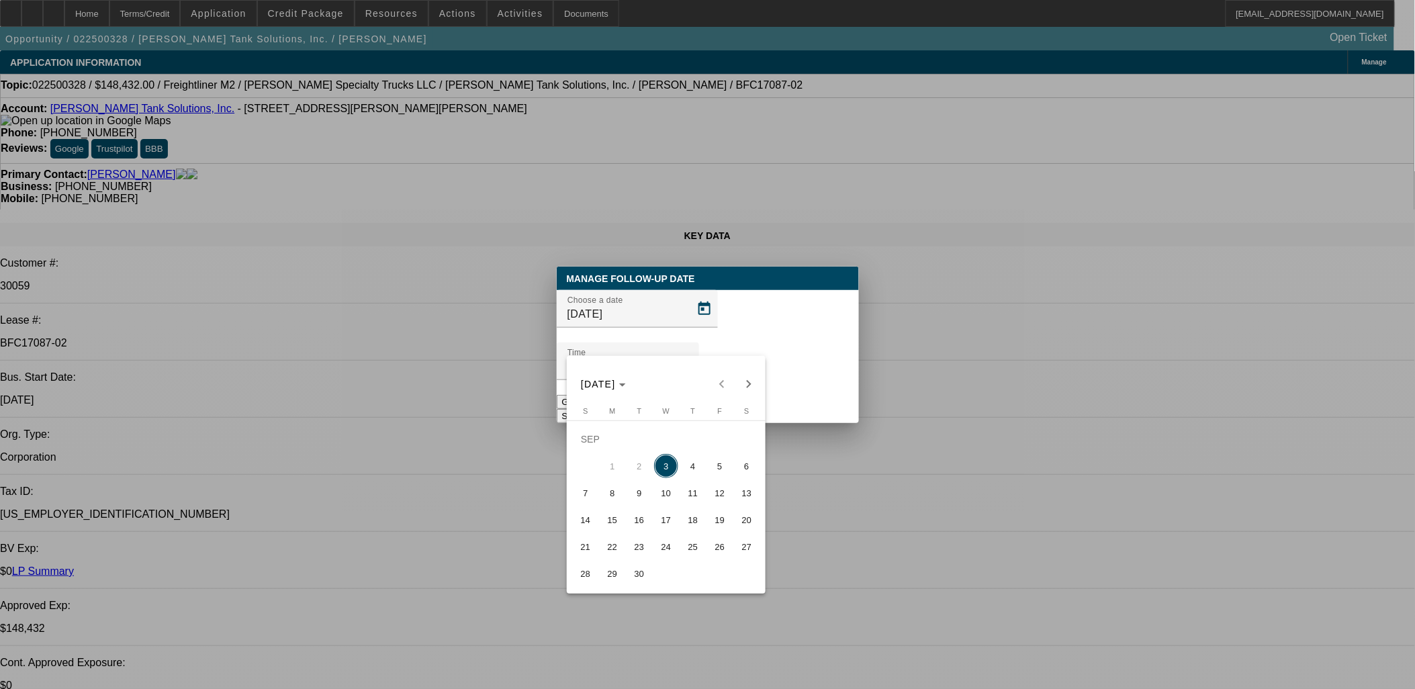
click at [667, 496] on span "10" at bounding box center [666, 493] width 24 height 24
type input "9/10/2025"
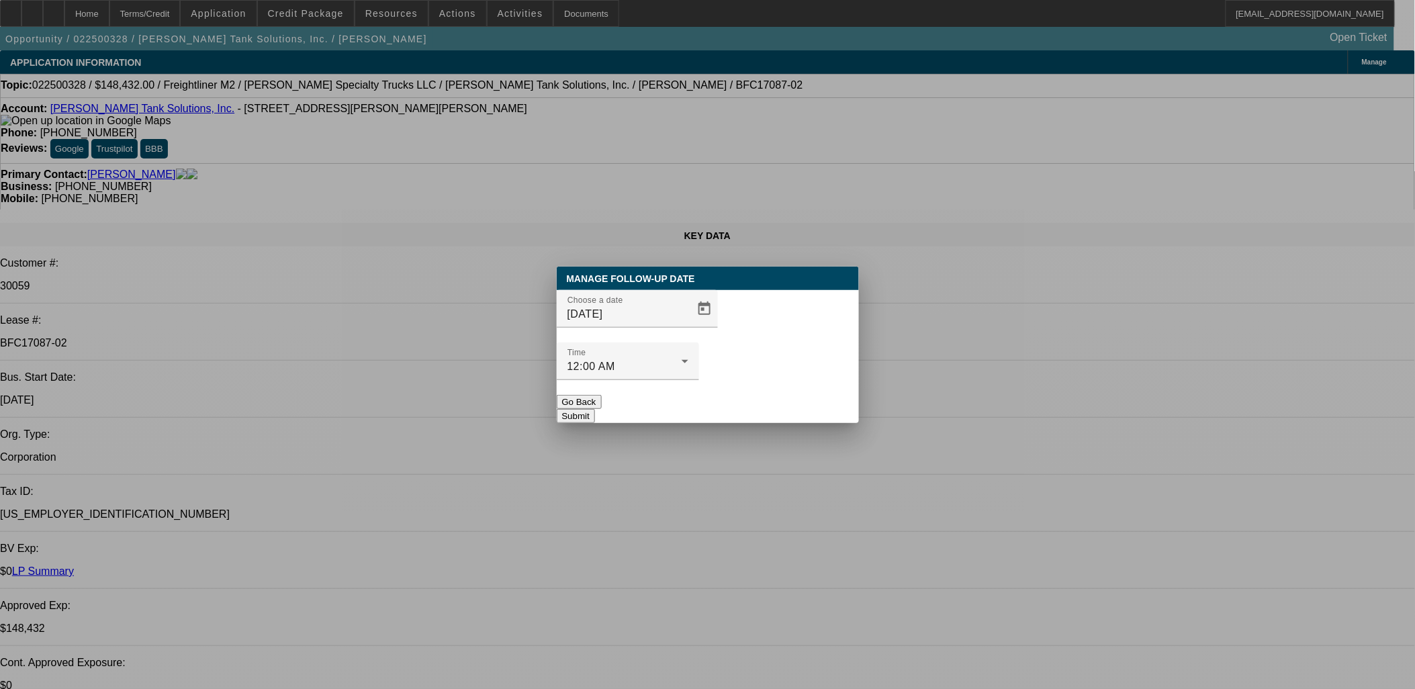
click at [595, 409] on button "Submit" at bounding box center [576, 416] width 38 height 14
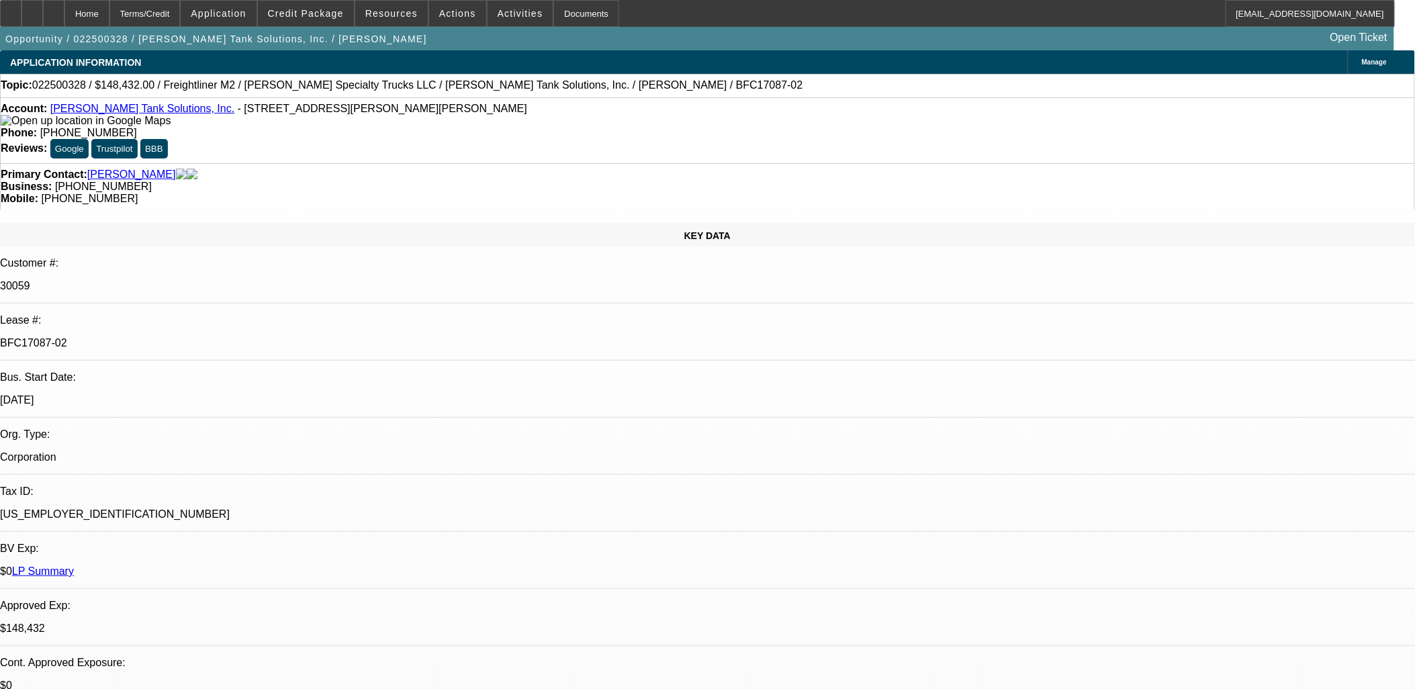
drag, startPoint x: 666, startPoint y: 383, endPoint x: 478, endPoint y: 376, distance: 188.2
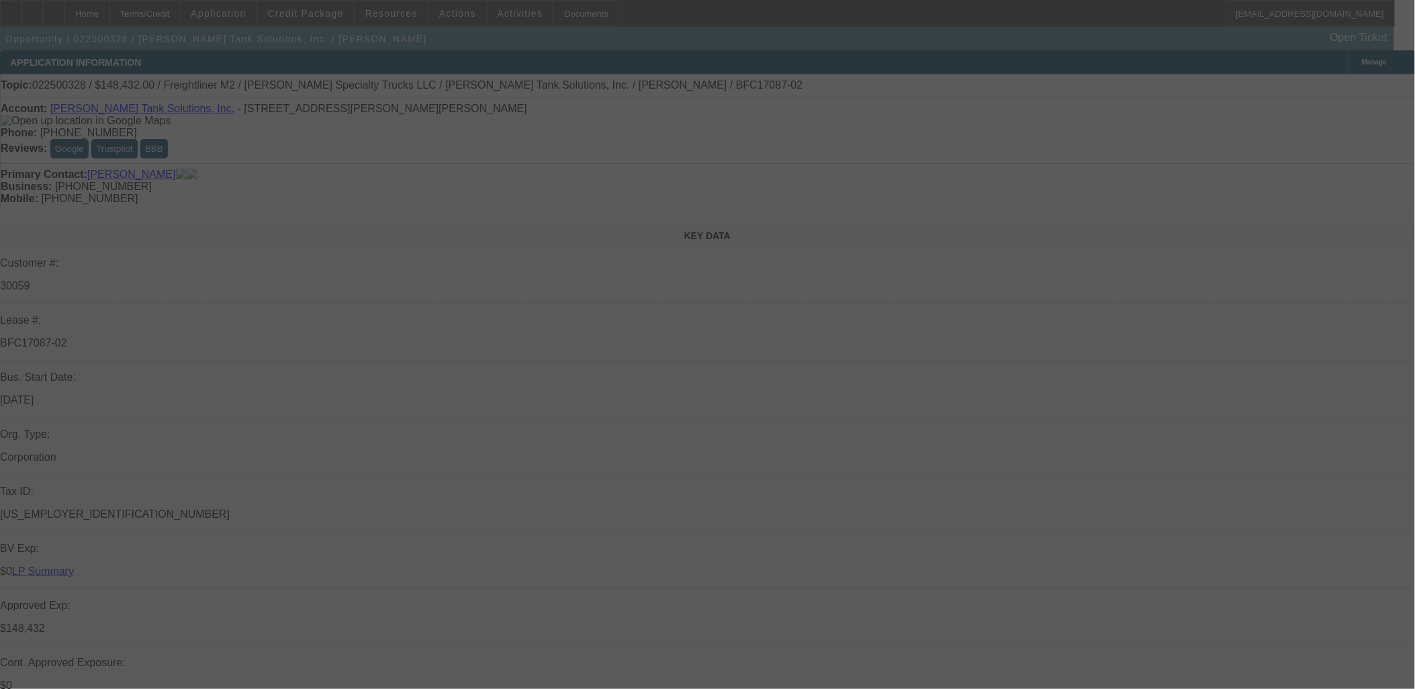
select select "0"
select select "2"
select select "0"
select select "2"
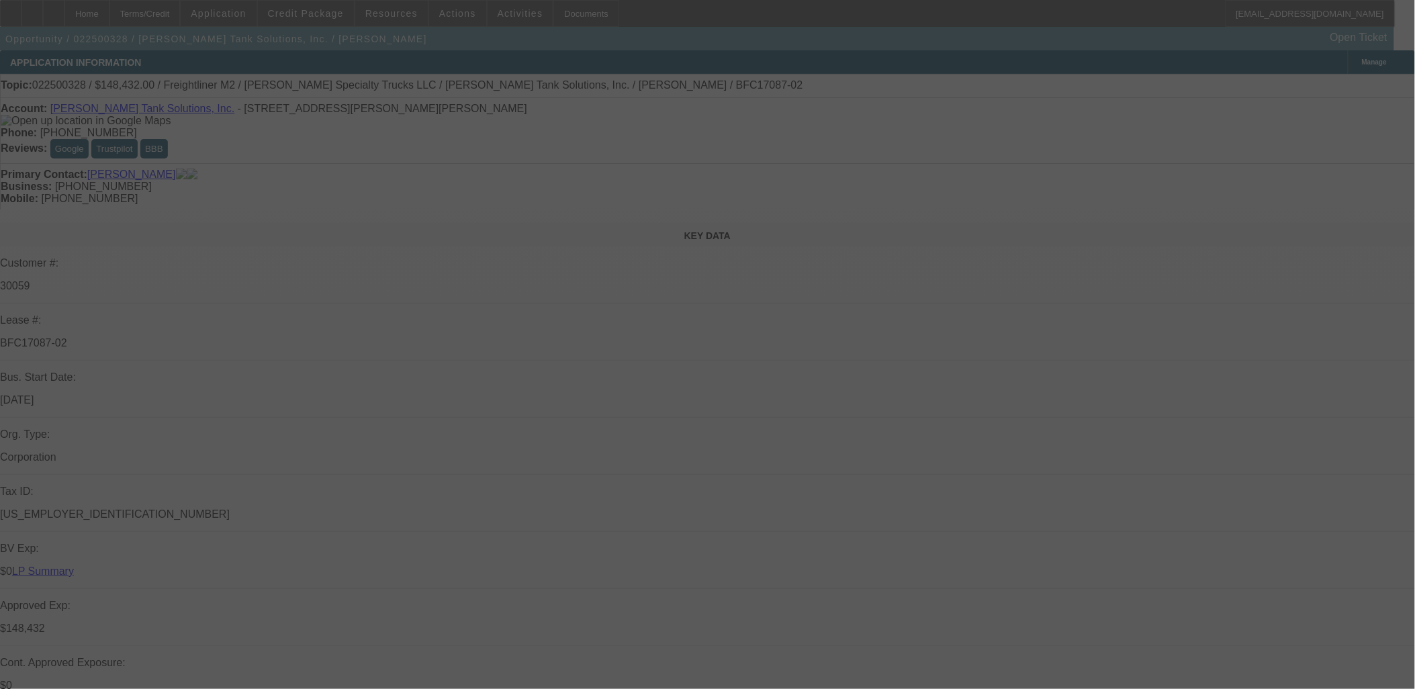
select select "0"
select select "2"
select select "0"
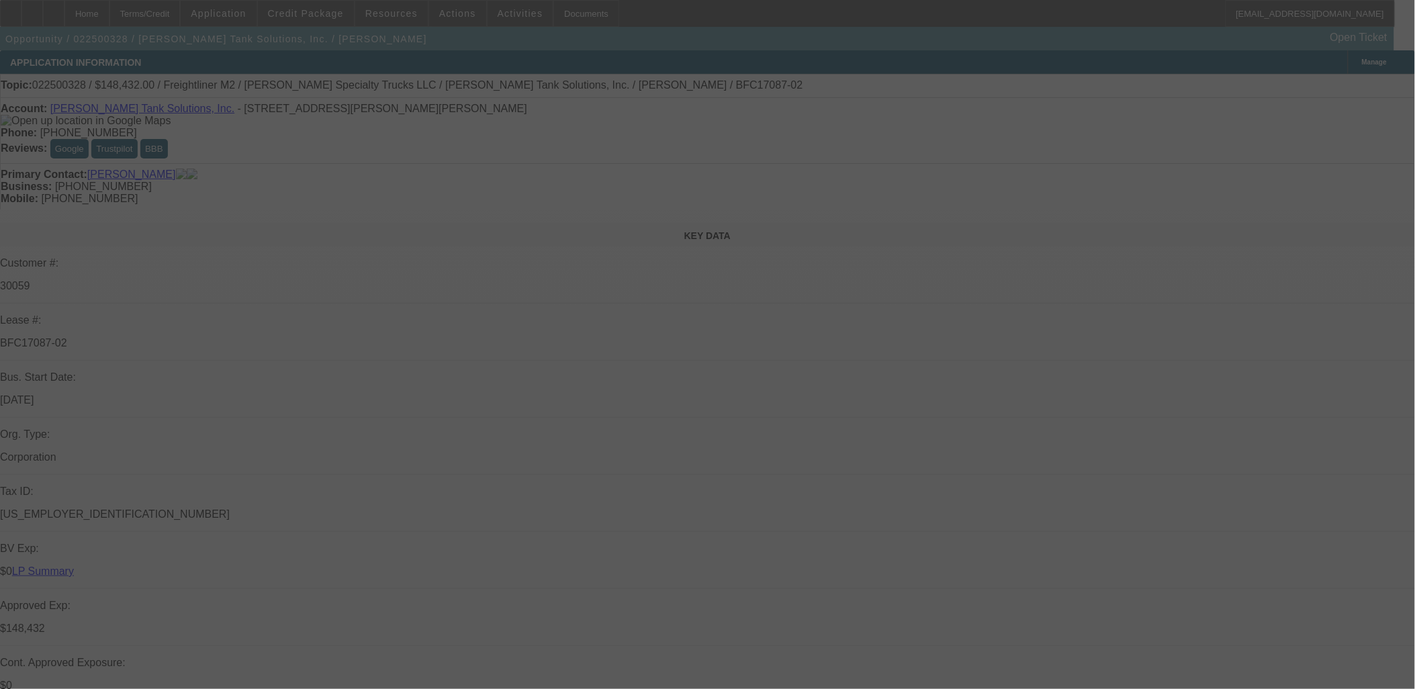
select select "2"
select select "0"
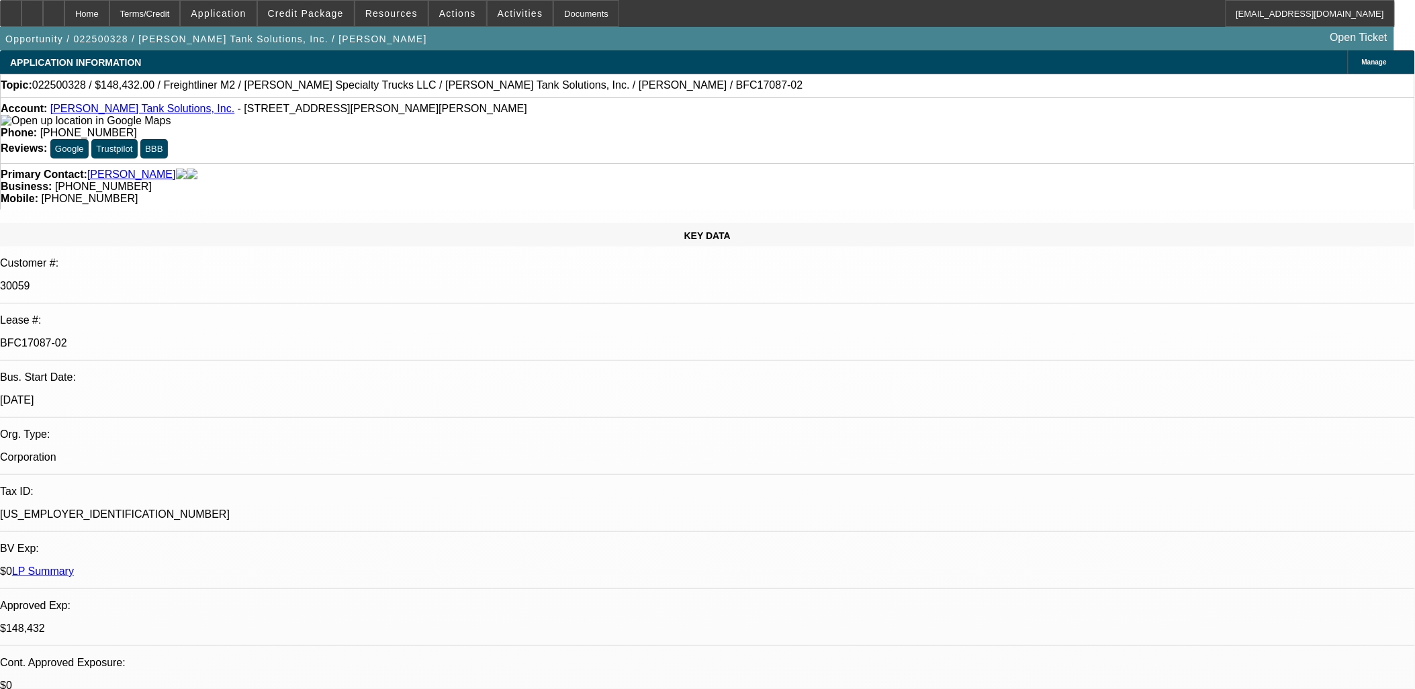
select select "1"
select select "2"
select select "6"
select select "1"
select select "2"
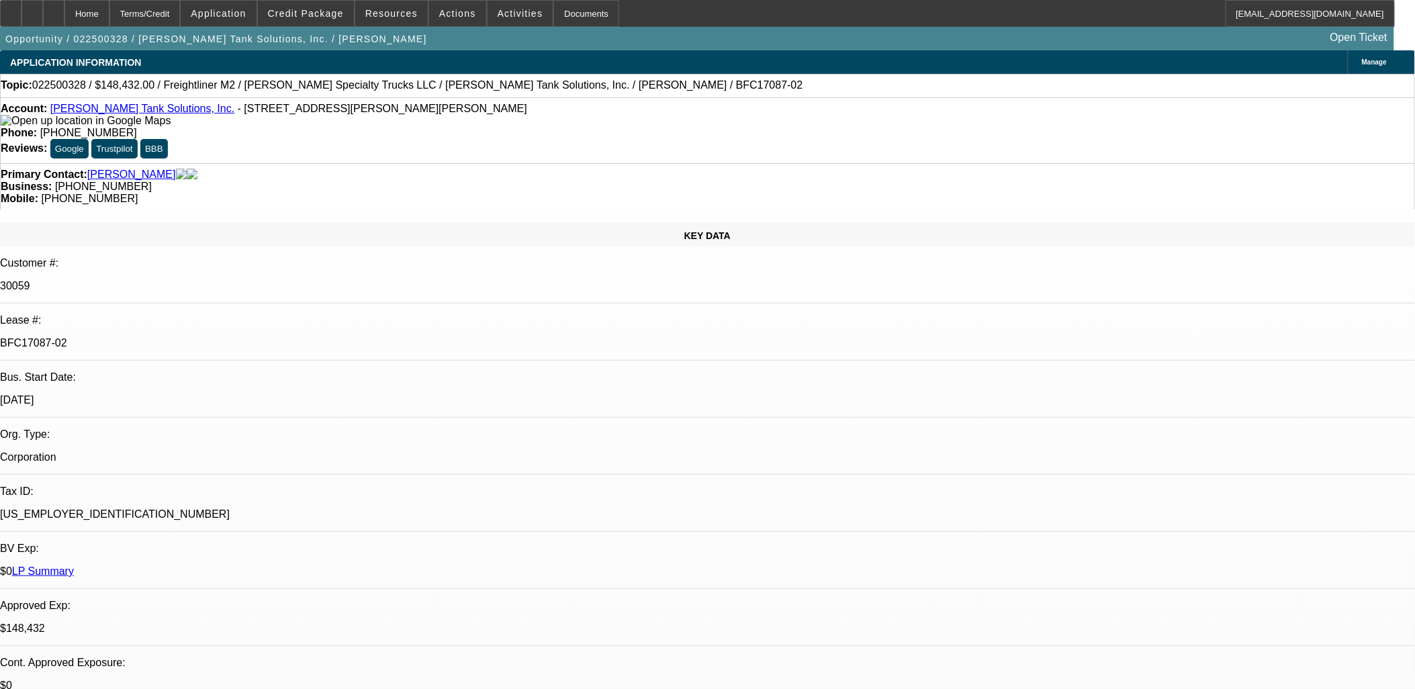
select select "6"
select select "1"
select select "2"
select select "6"
select select "1"
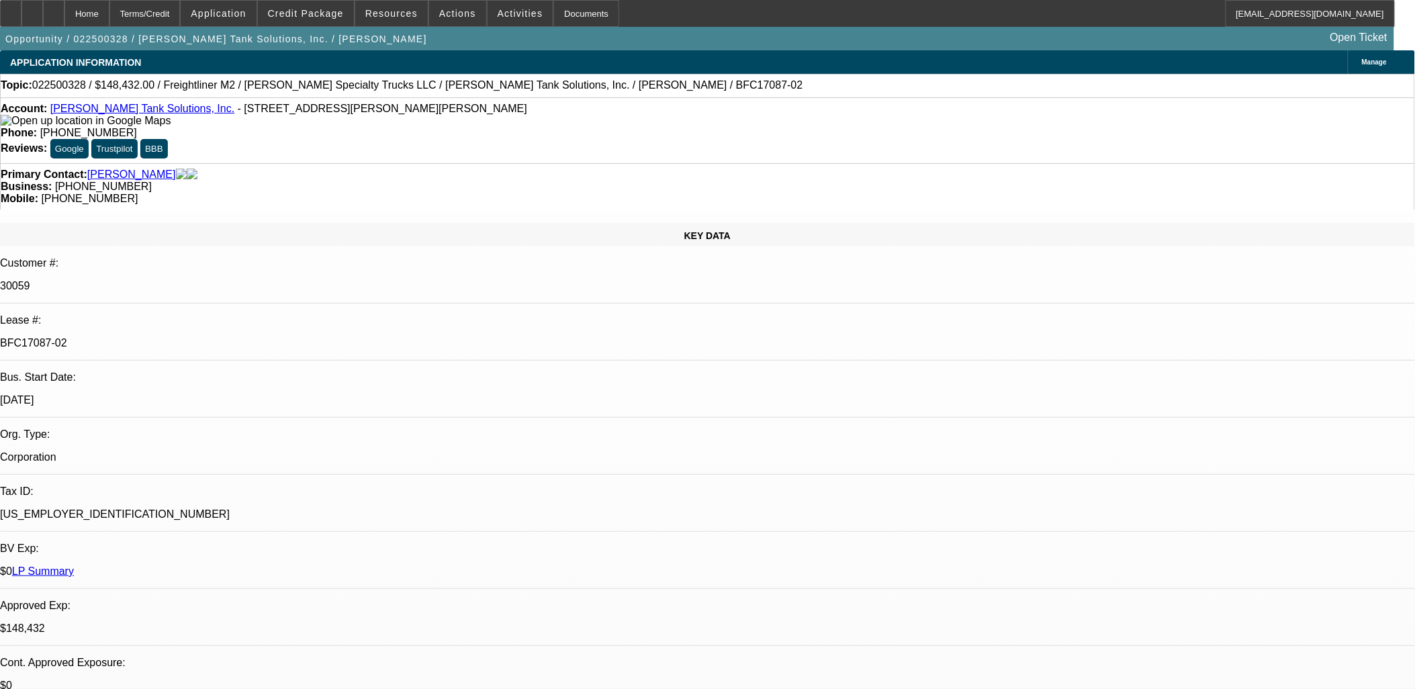
select select "2"
select select "6"
drag, startPoint x: 892, startPoint y: 322, endPoint x: 871, endPoint y: 339, distance: 26.7
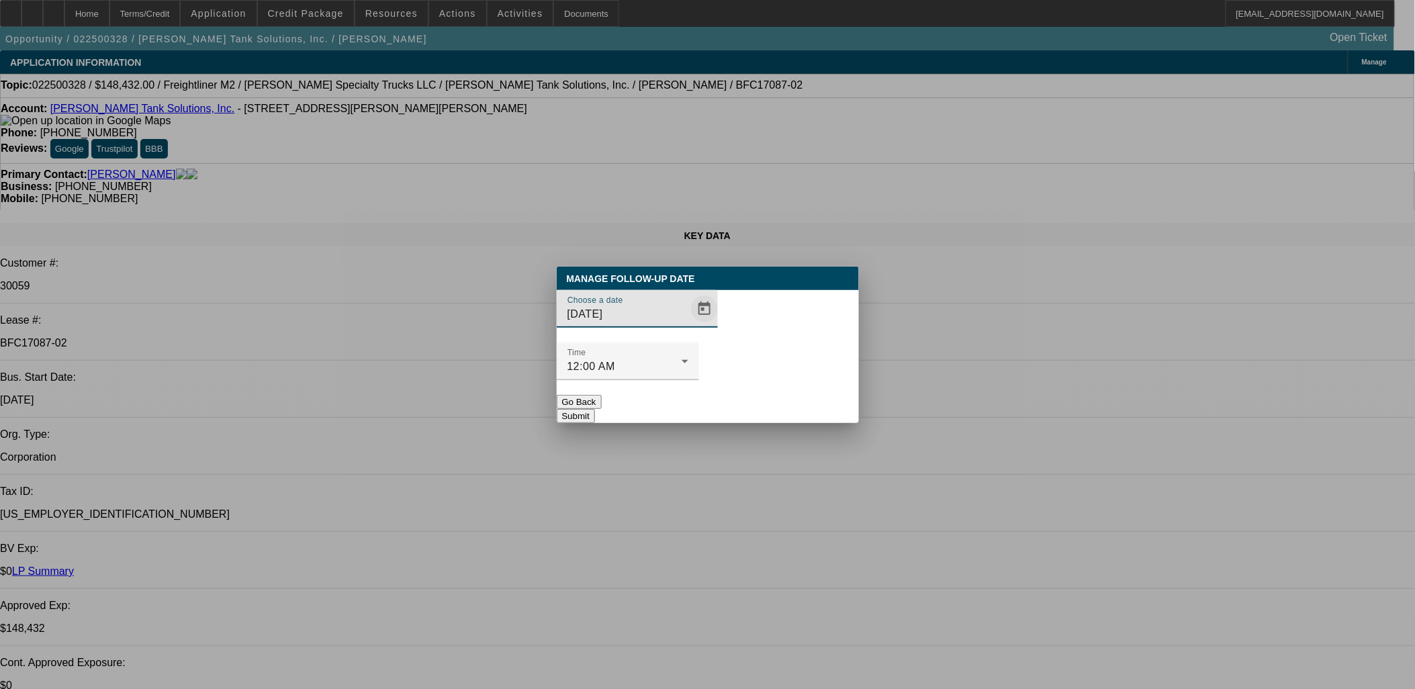
click at [688, 325] on span "Open calendar" at bounding box center [704, 309] width 32 height 32
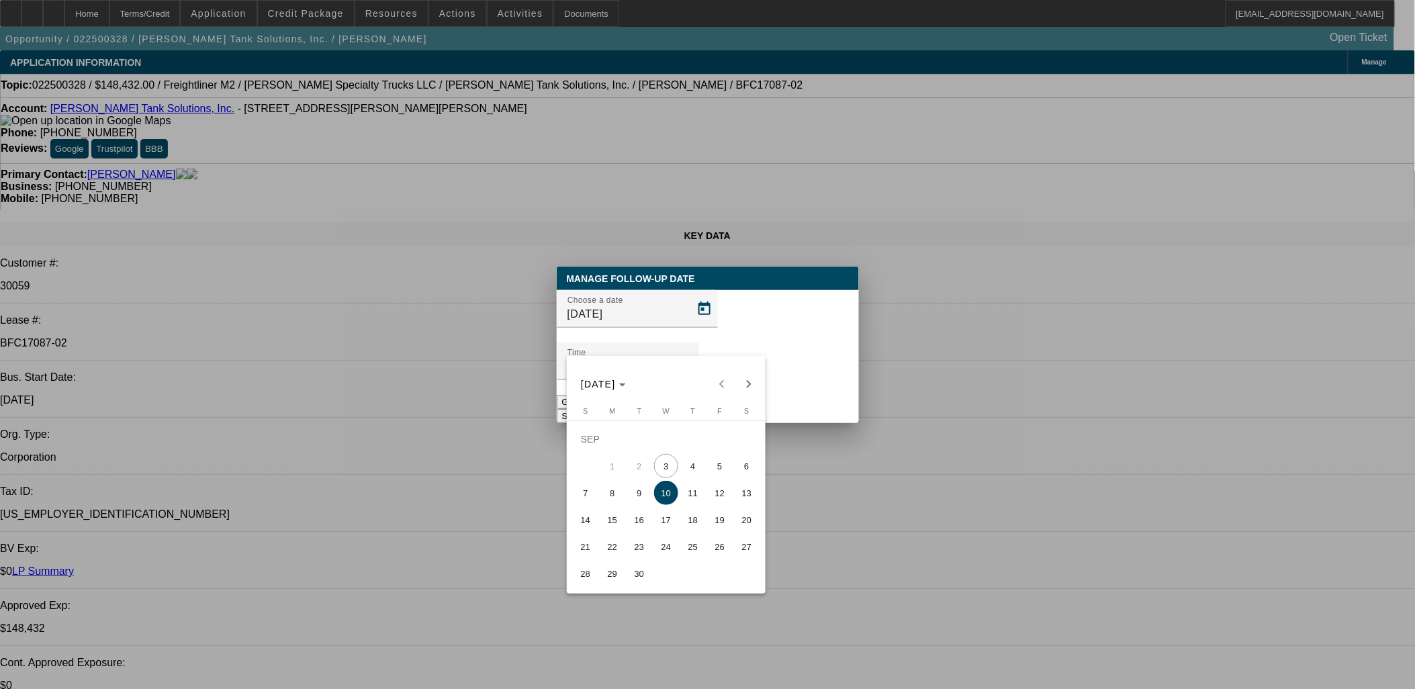
click at [613, 499] on span "8" at bounding box center [612, 493] width 24 height 24
type input "9/8/2025"
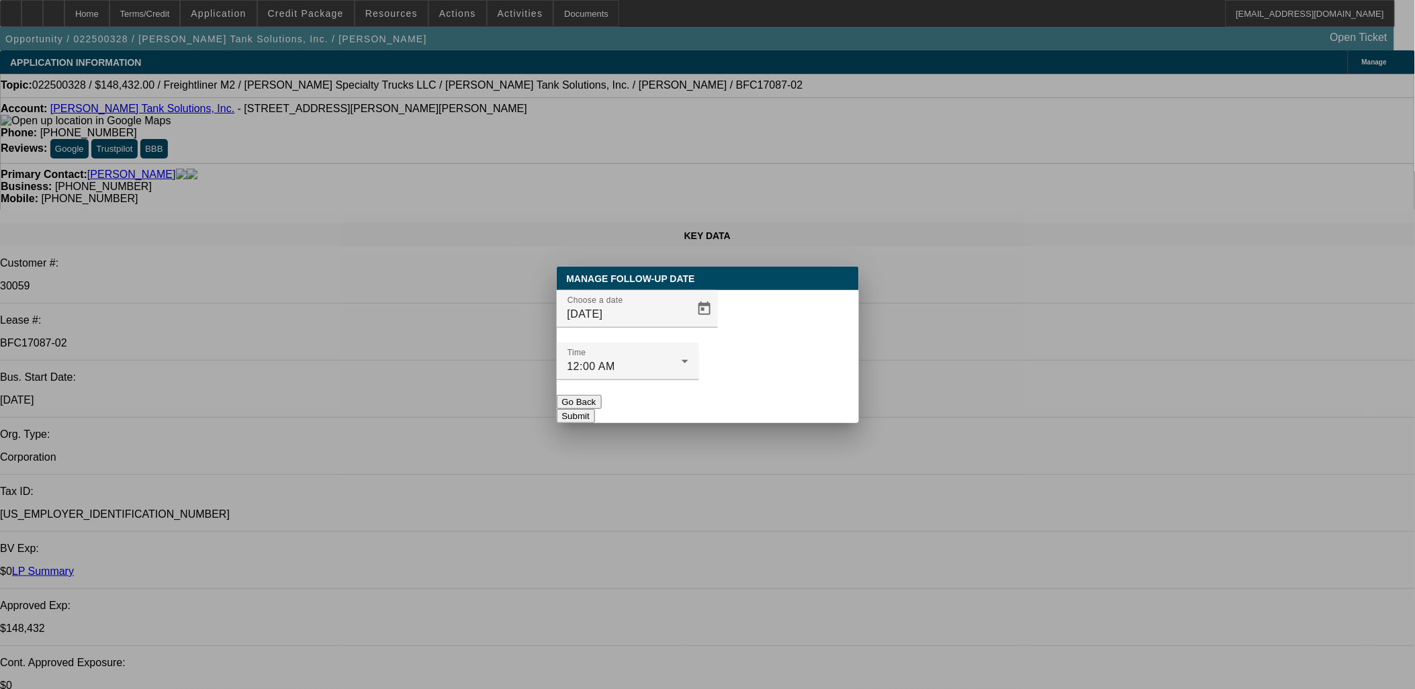
click at [595, 409] on button "Submit" at bounding box center [576, 416] width 38 height 14
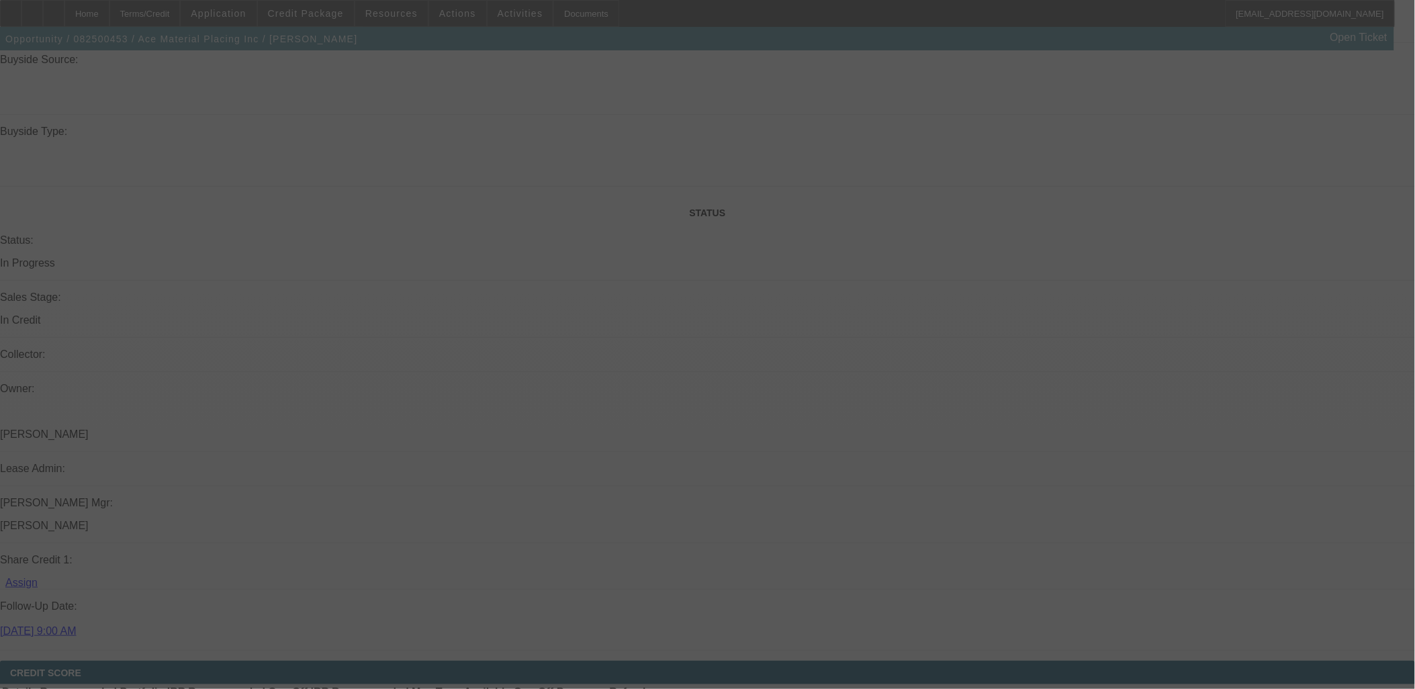
scroll to position [1288, 0]
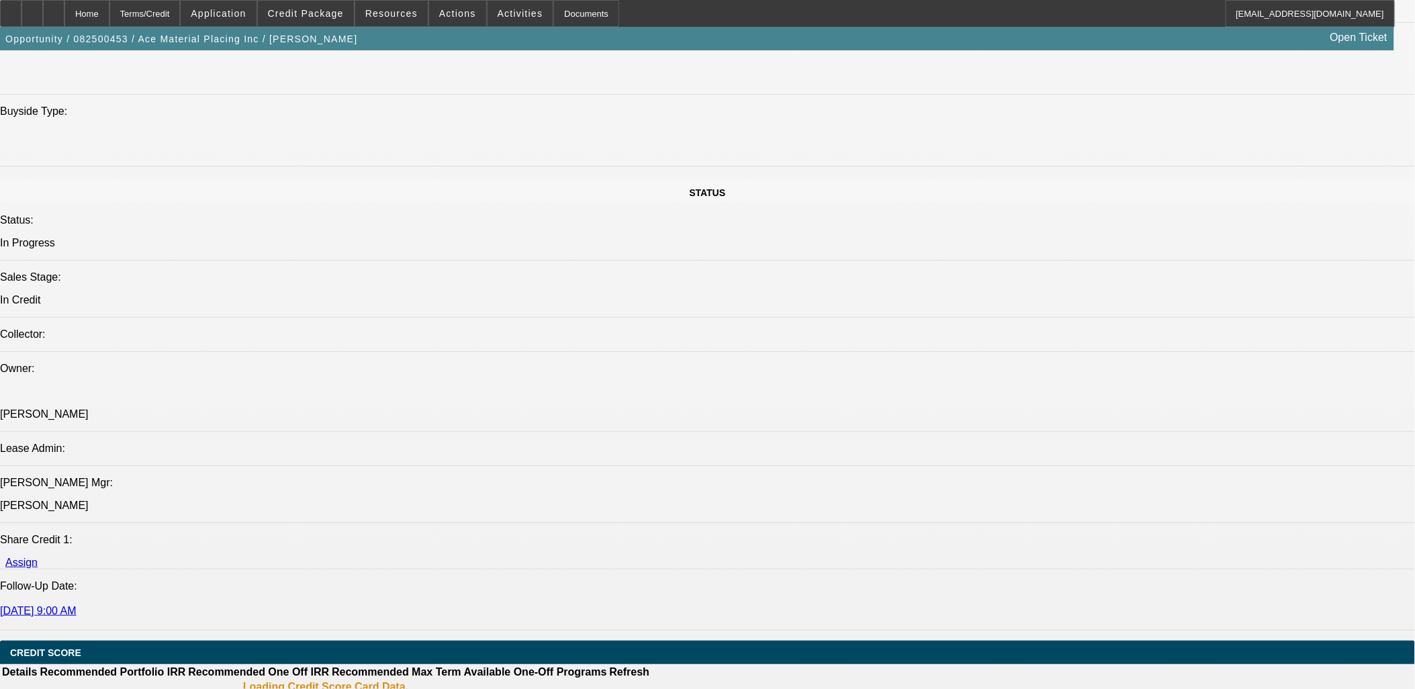
select select "0"
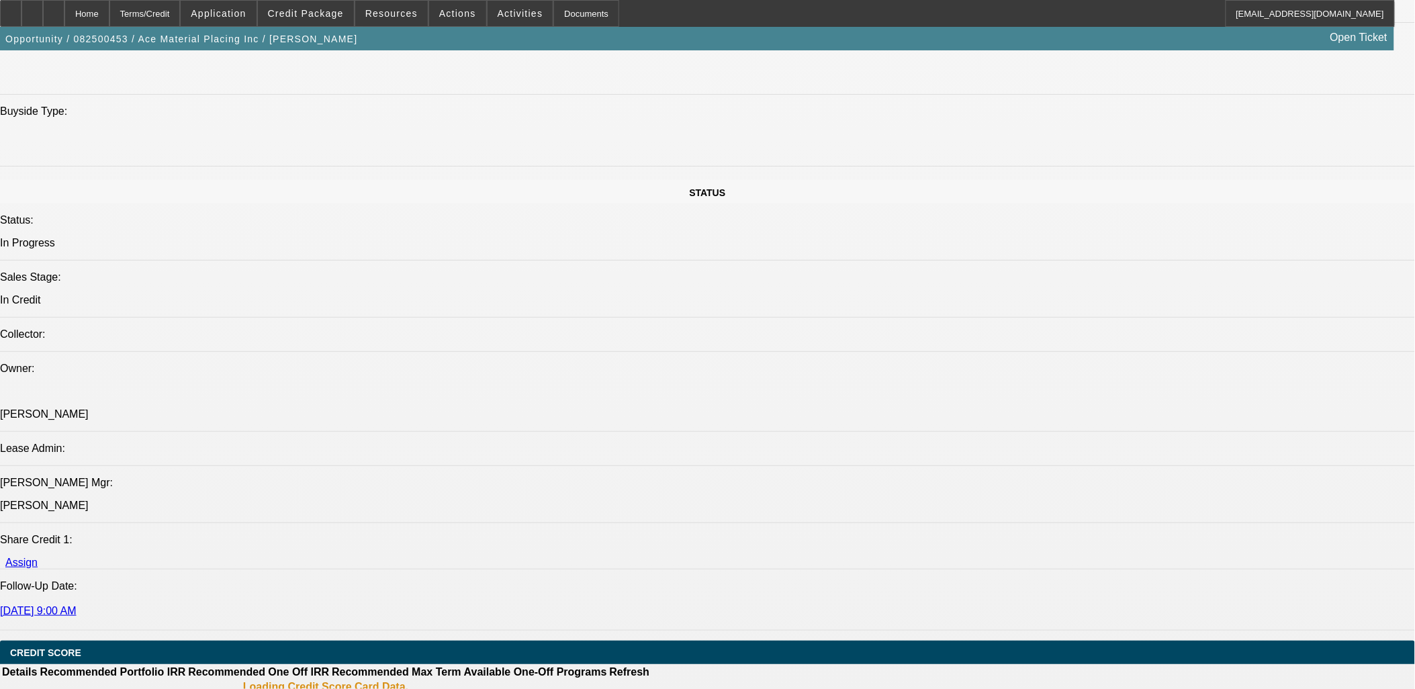
select select "0"
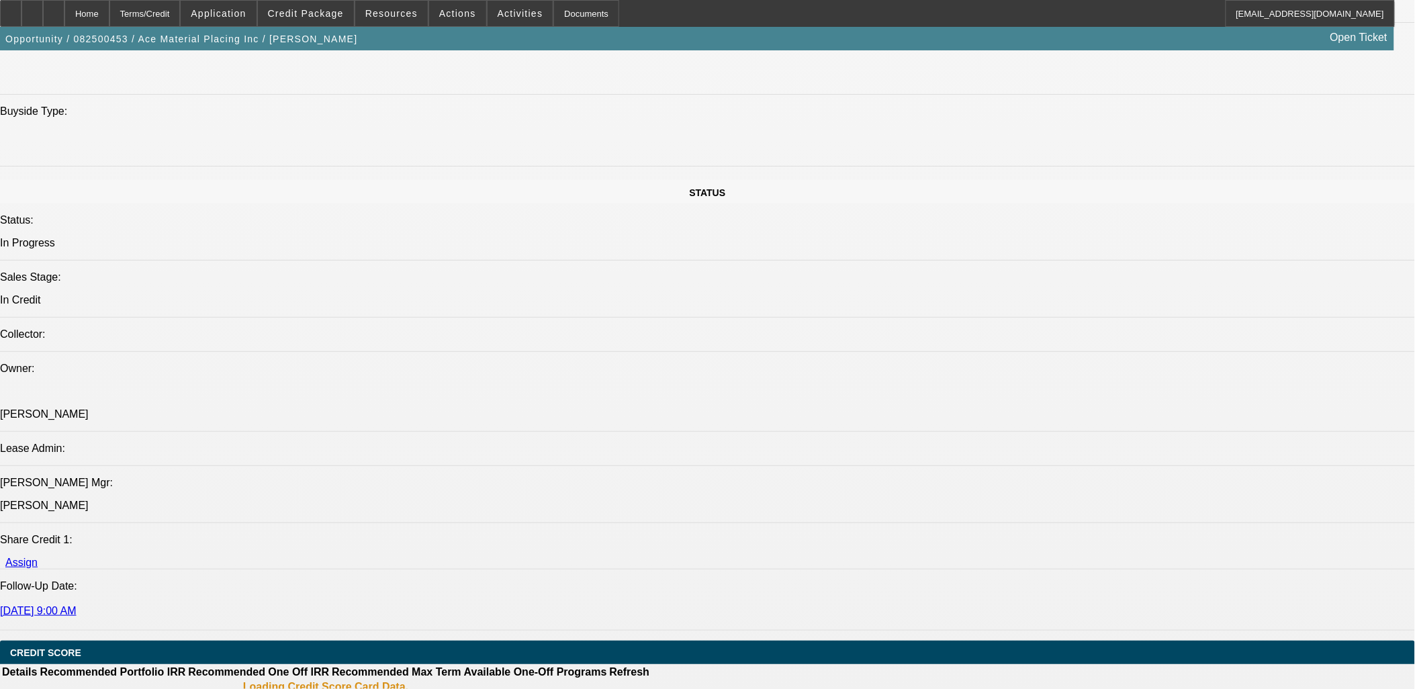
select select "0"
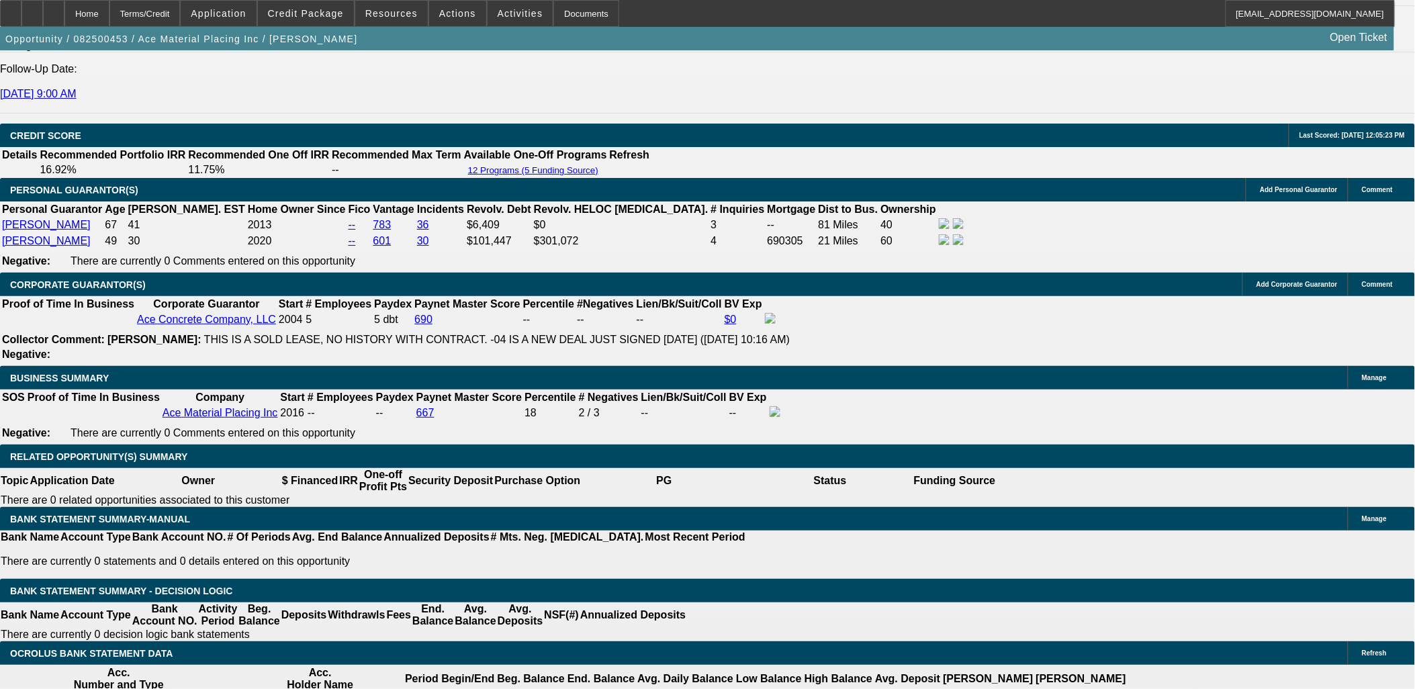
select select "1"
select select "6"
select select "1"
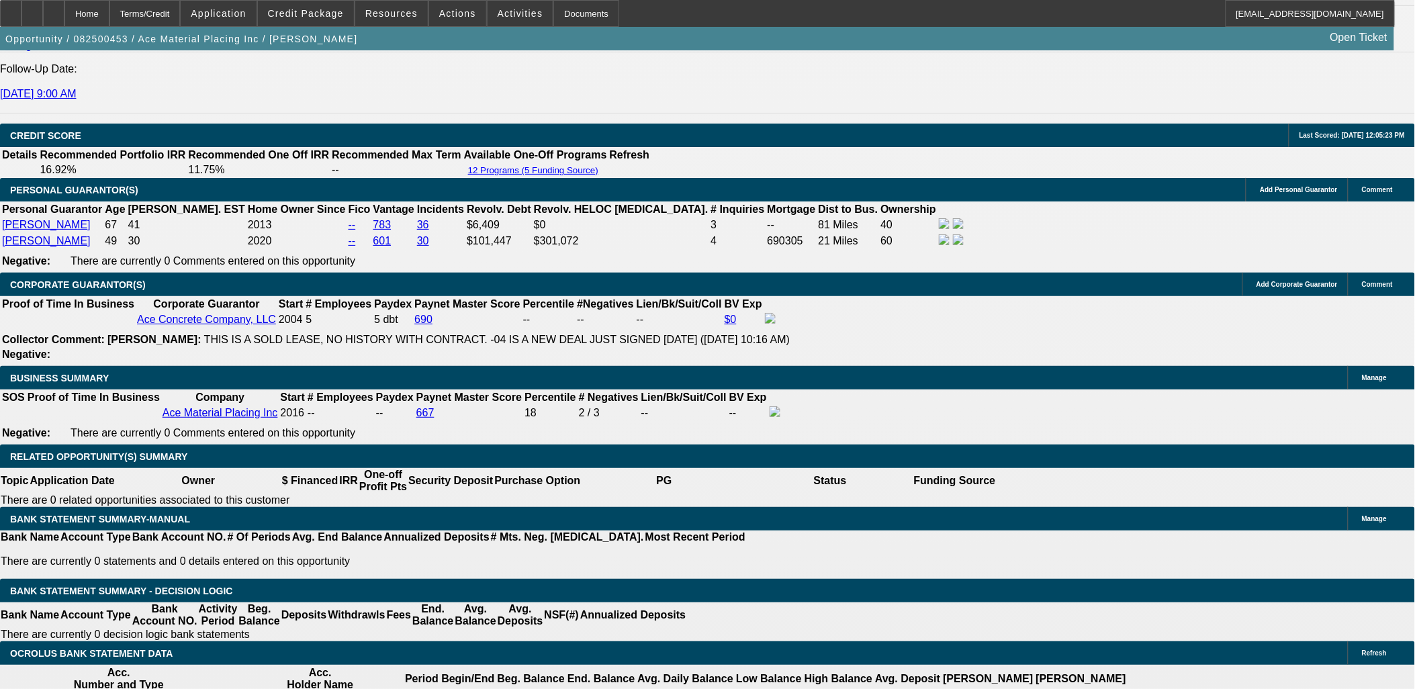
select select "6"
select select "1"
select select "6"
select select "1"
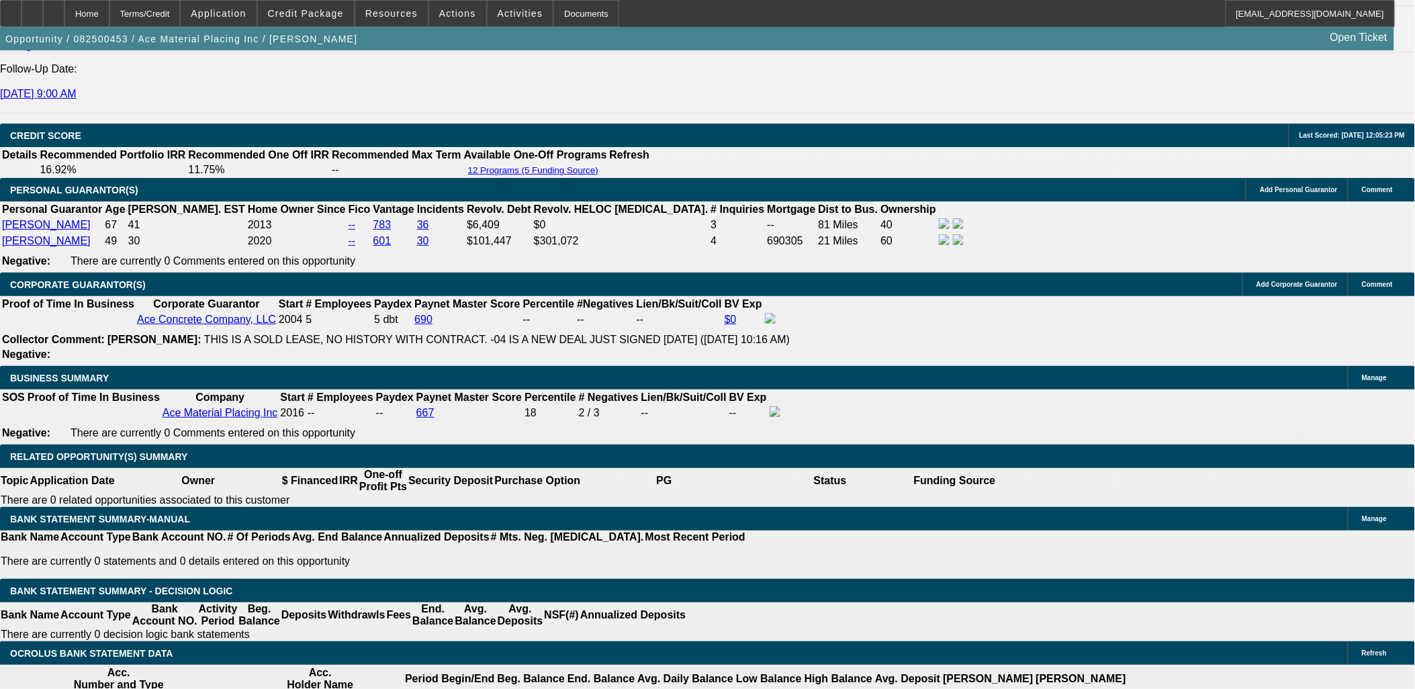
select select "1"
select select "6"
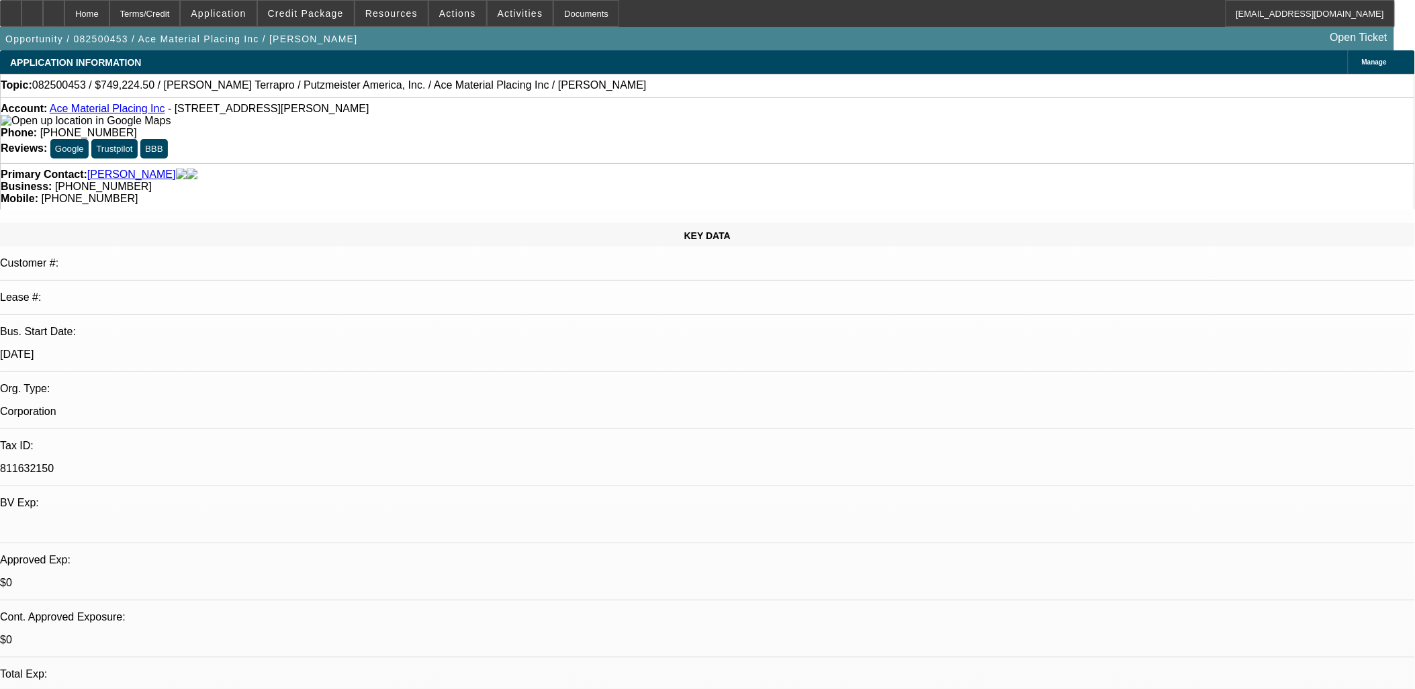
select select "0"
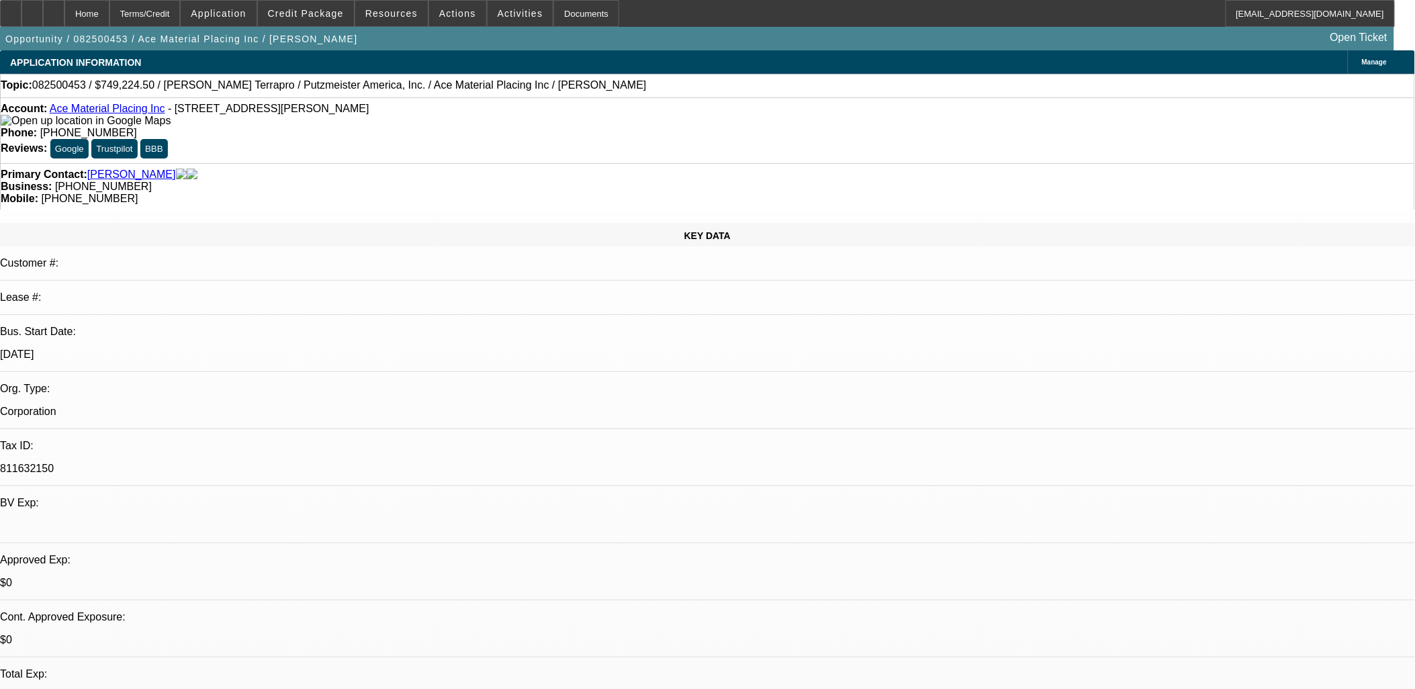
select select "0"
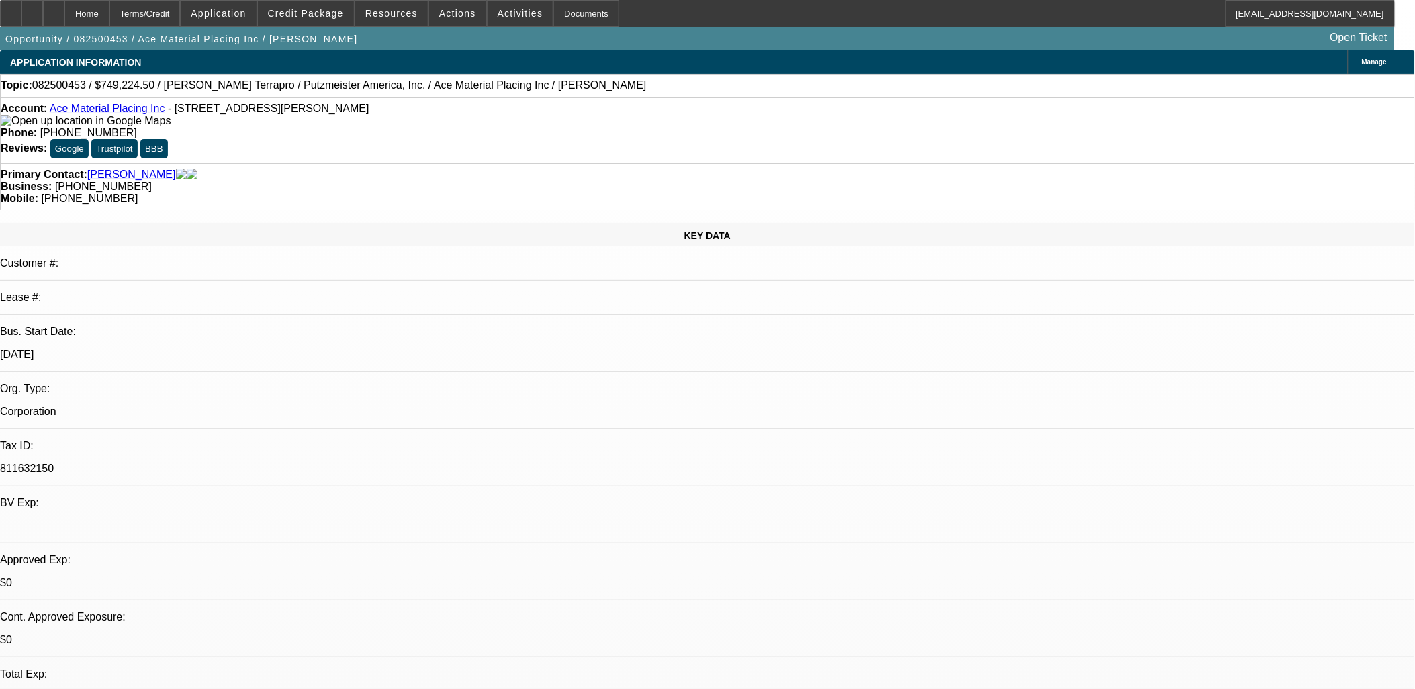
select select "0"
select select "1"
select select "6"
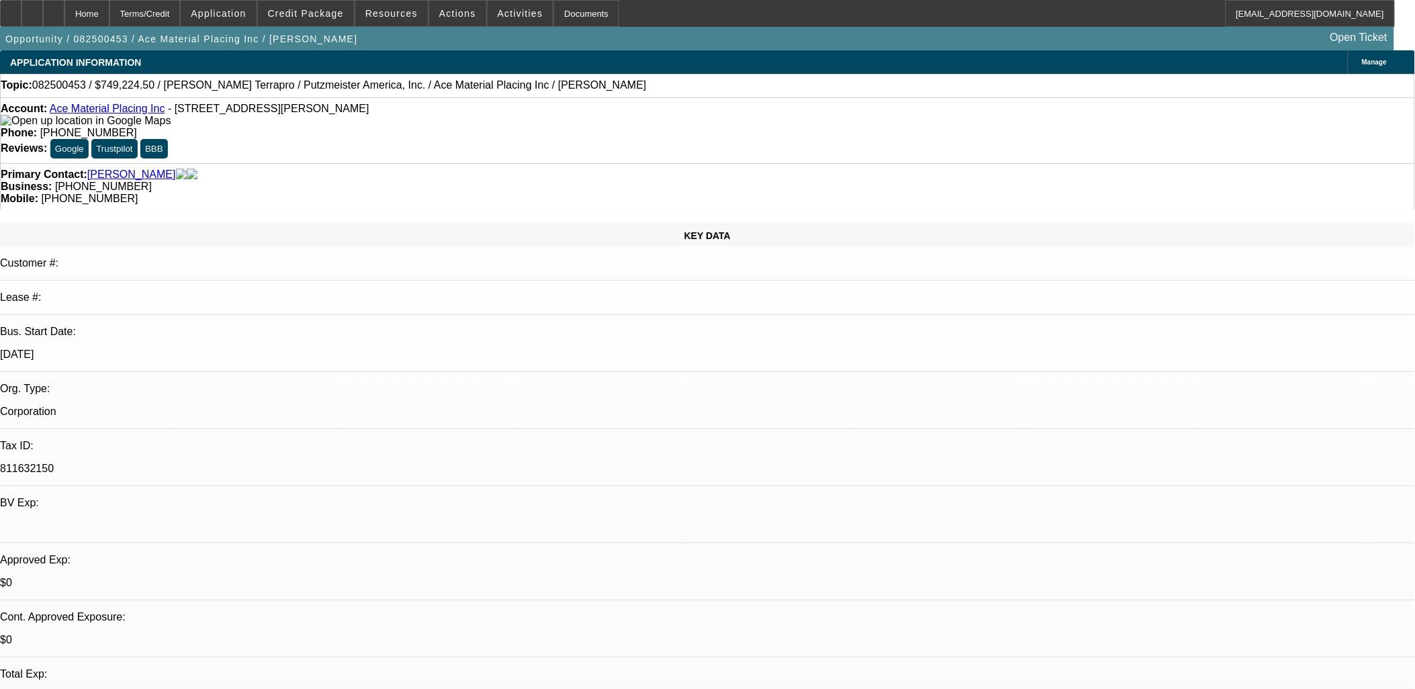
select select "1"
select select "6"
select select "1"
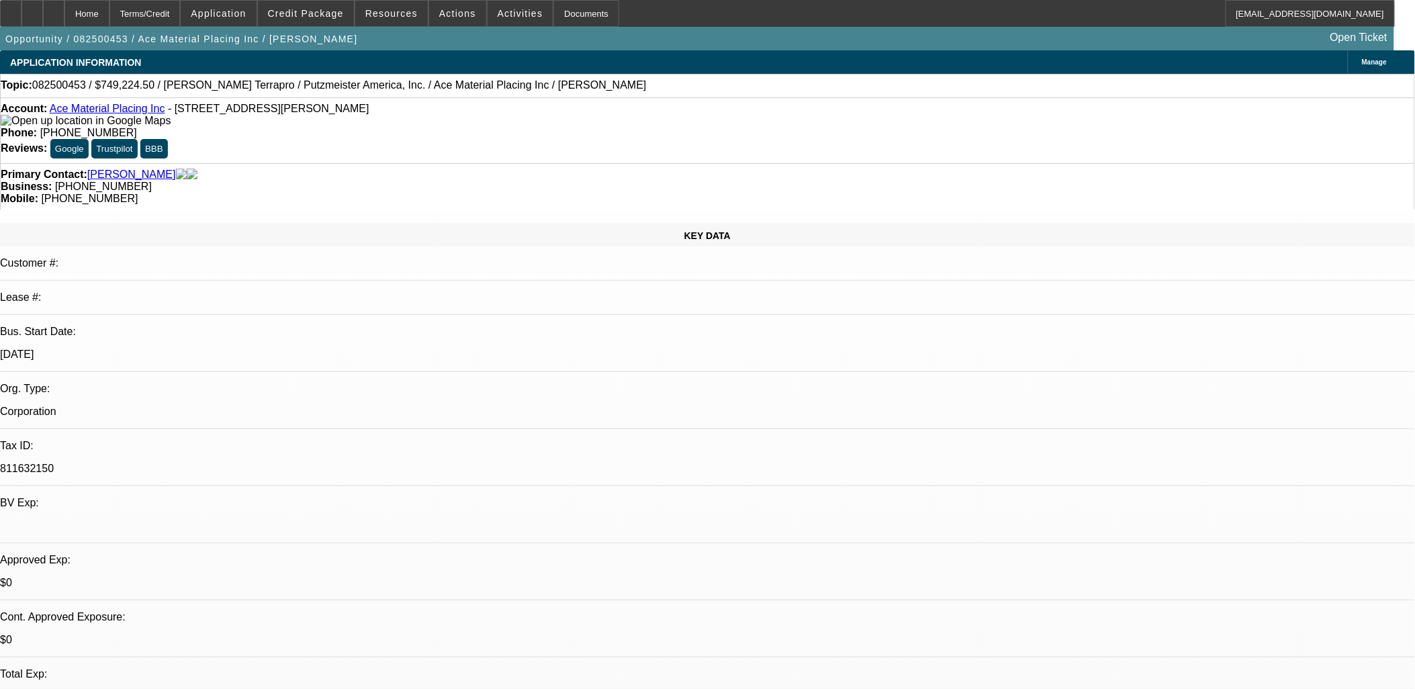
select select "6"
select select "1"
select select "6"
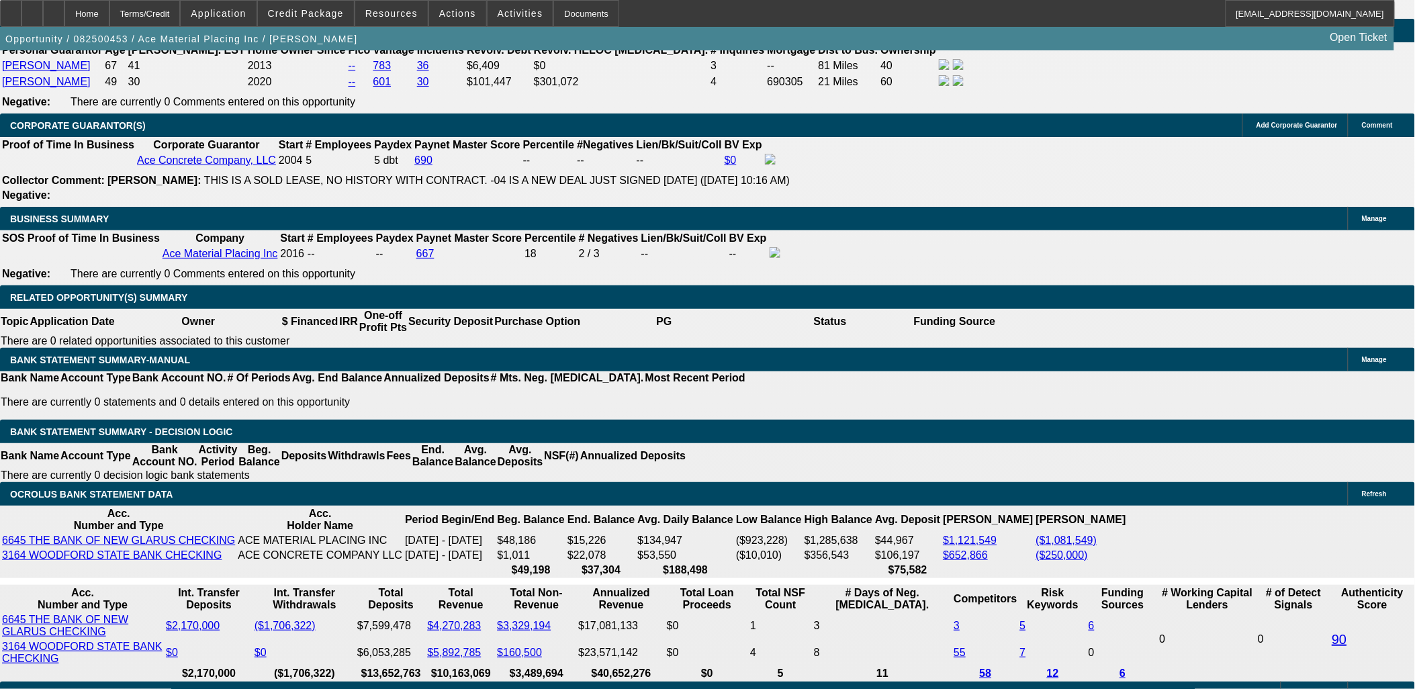
scroll to position [1940, 0]
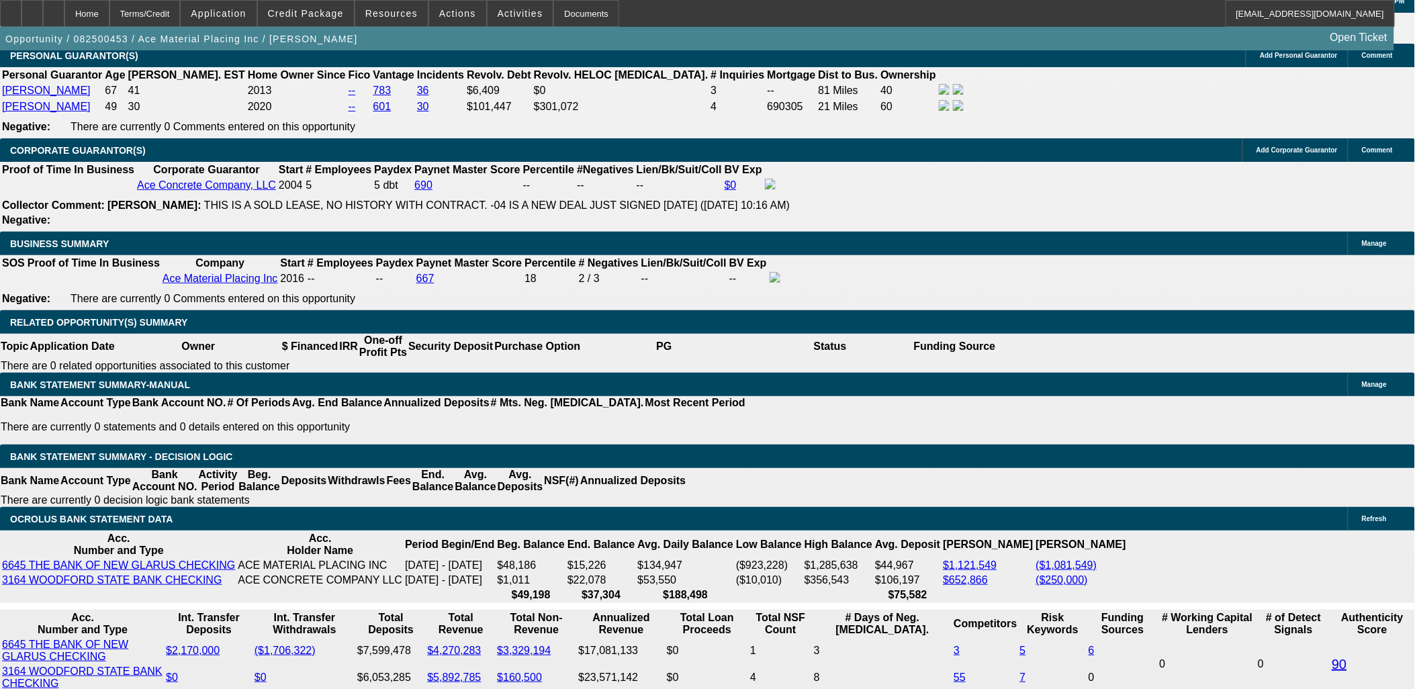
select select "0"
select select "6"
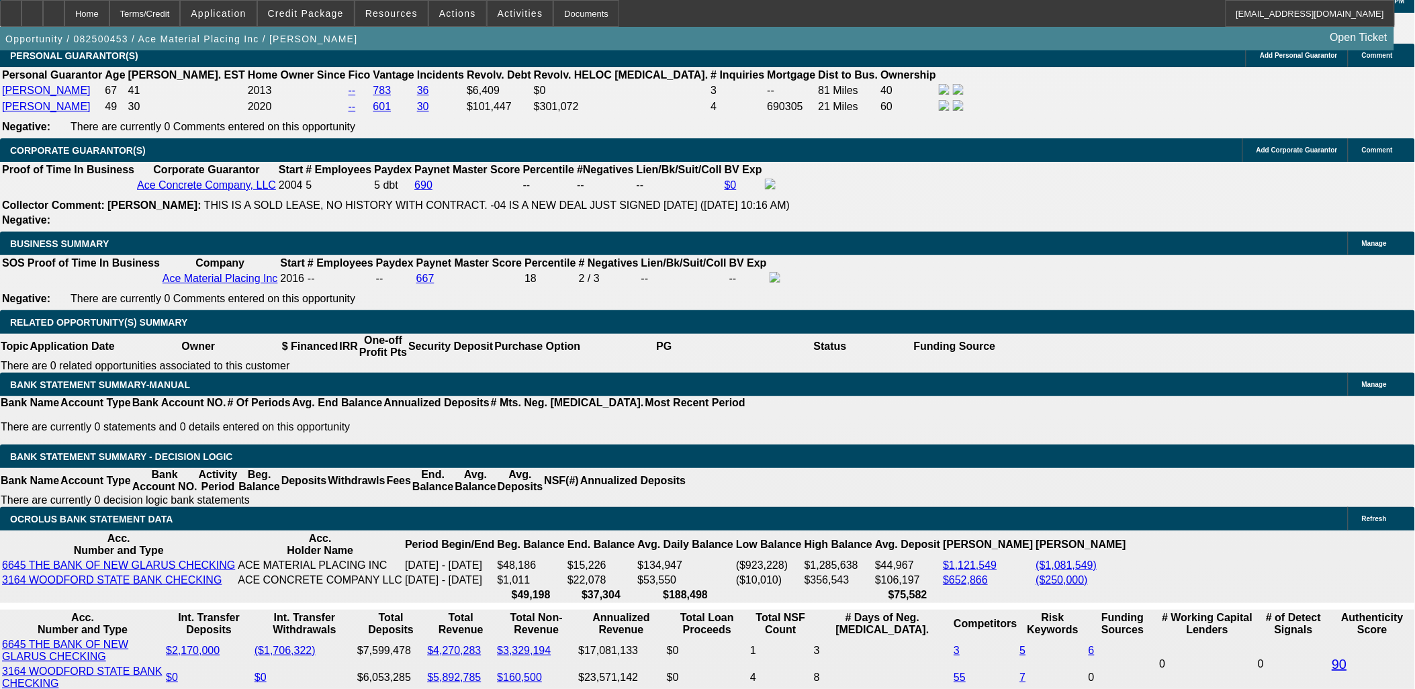
select select "0"
select select "6"
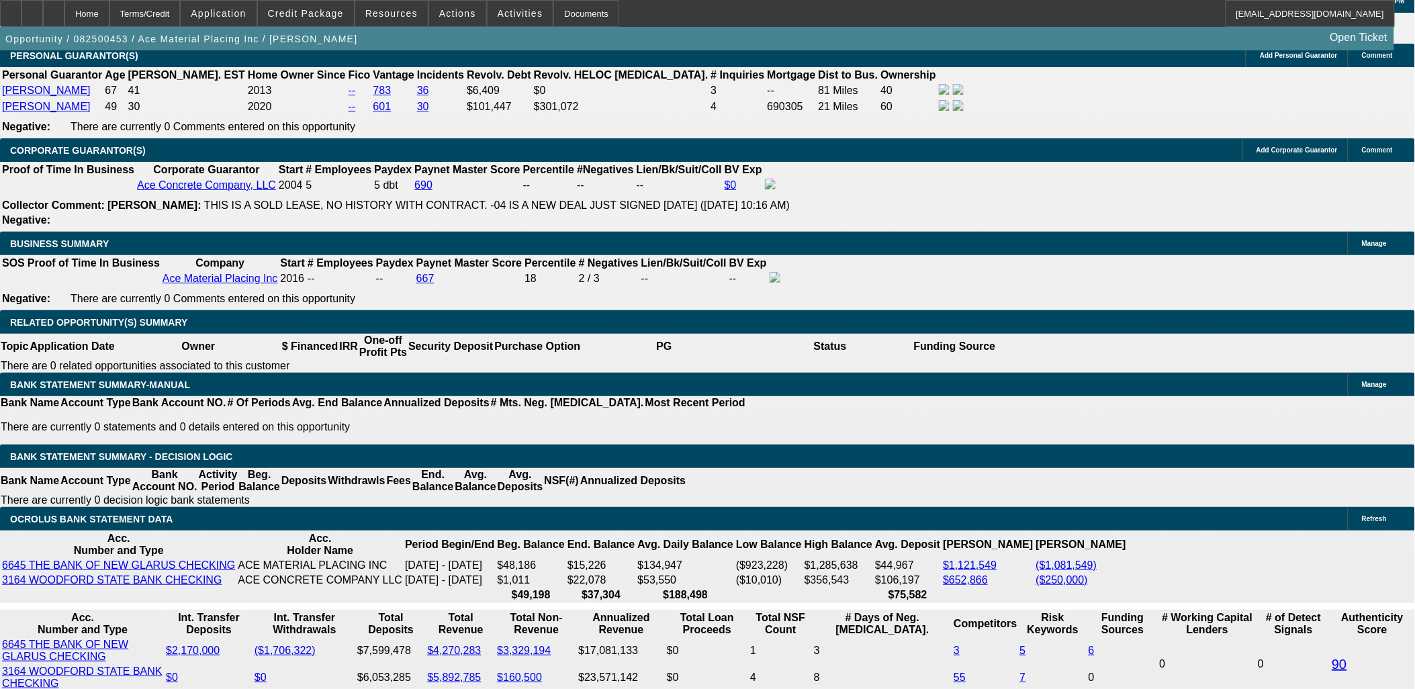
select select "0"
select select "6"
select select "0"
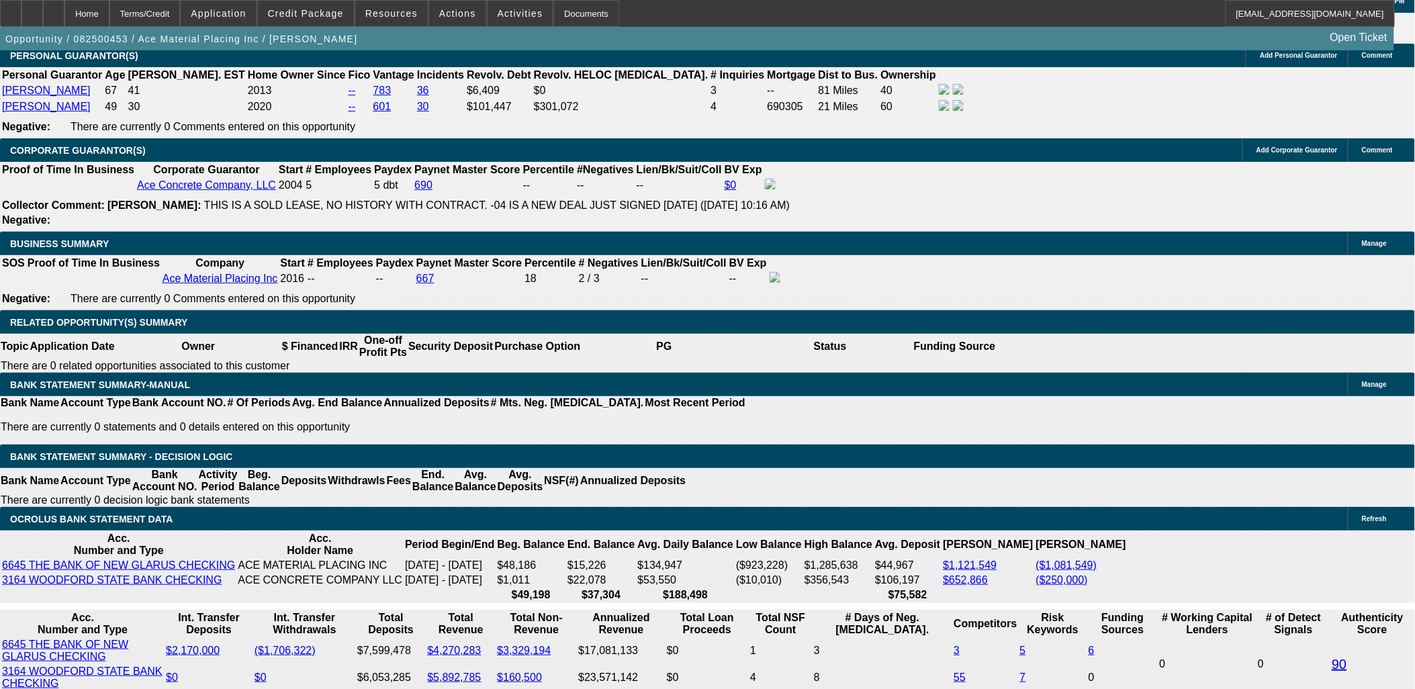
select select "0"
select select "6"
select select "0"
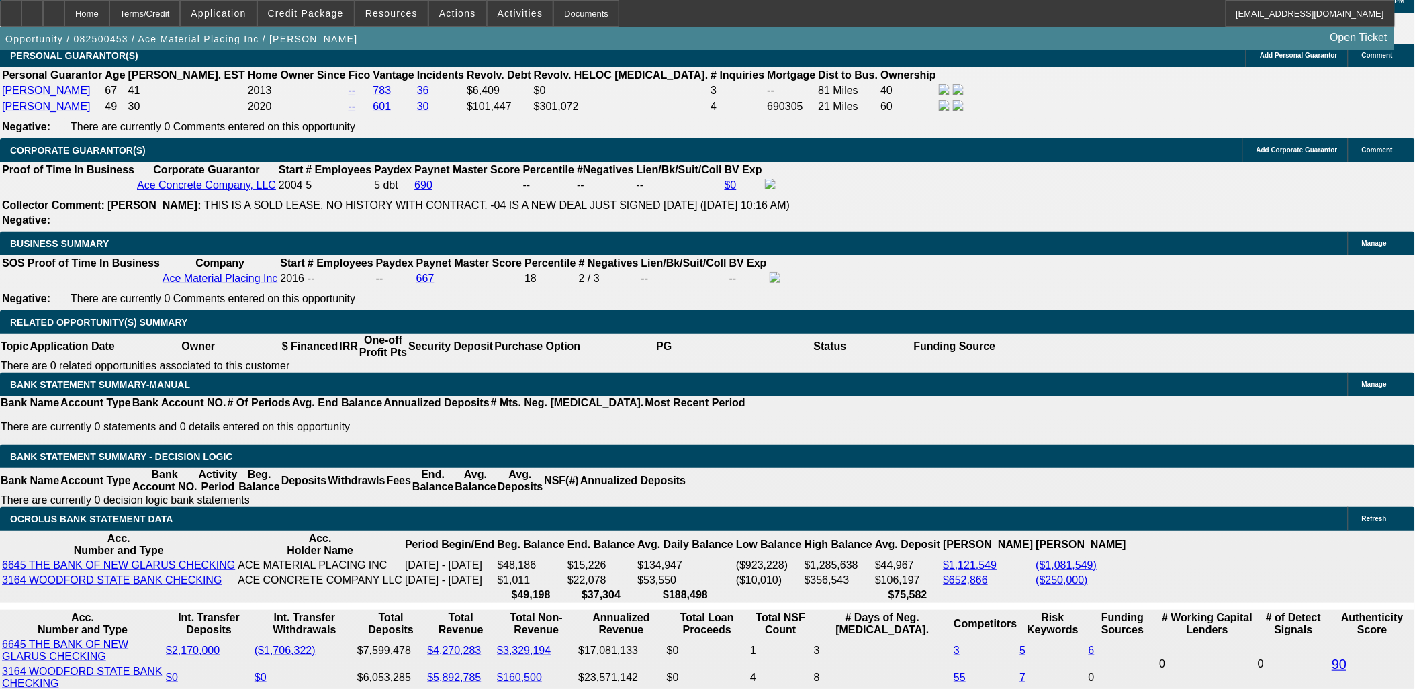
select select "0"
select select "6"
select select "0"
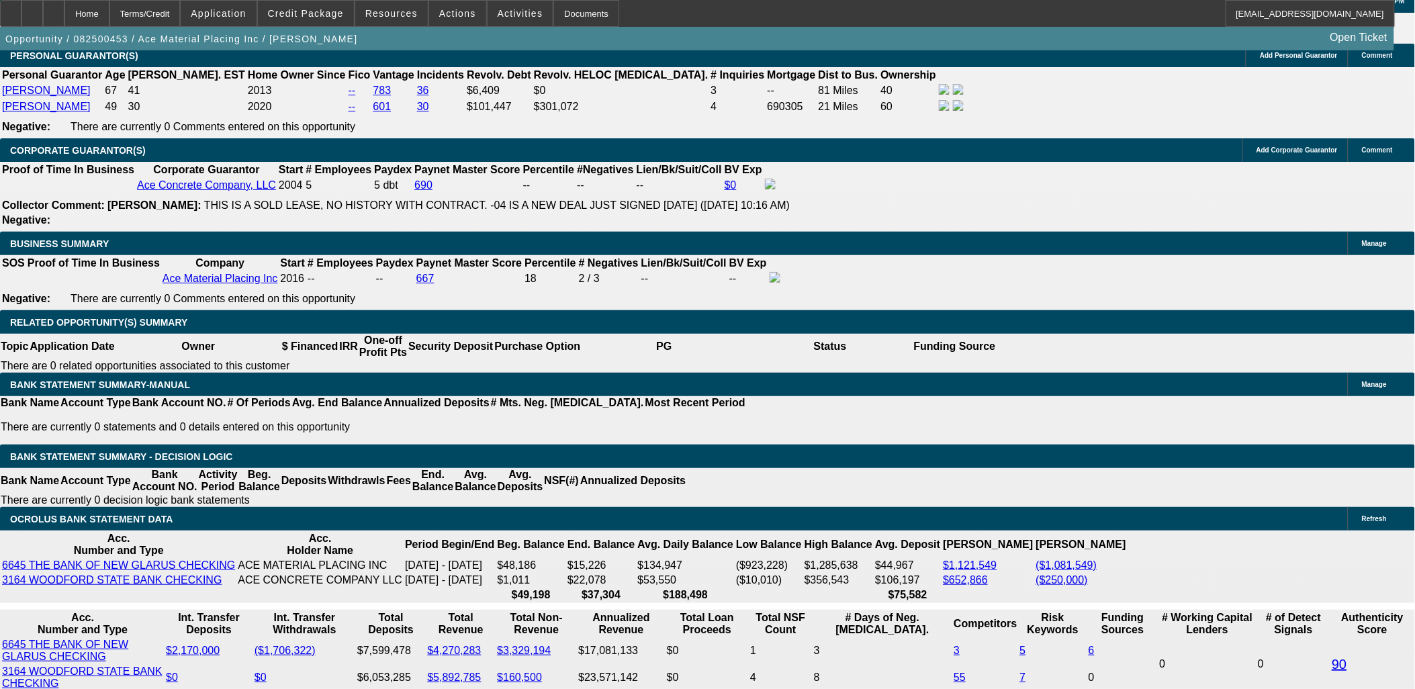
select select "6"
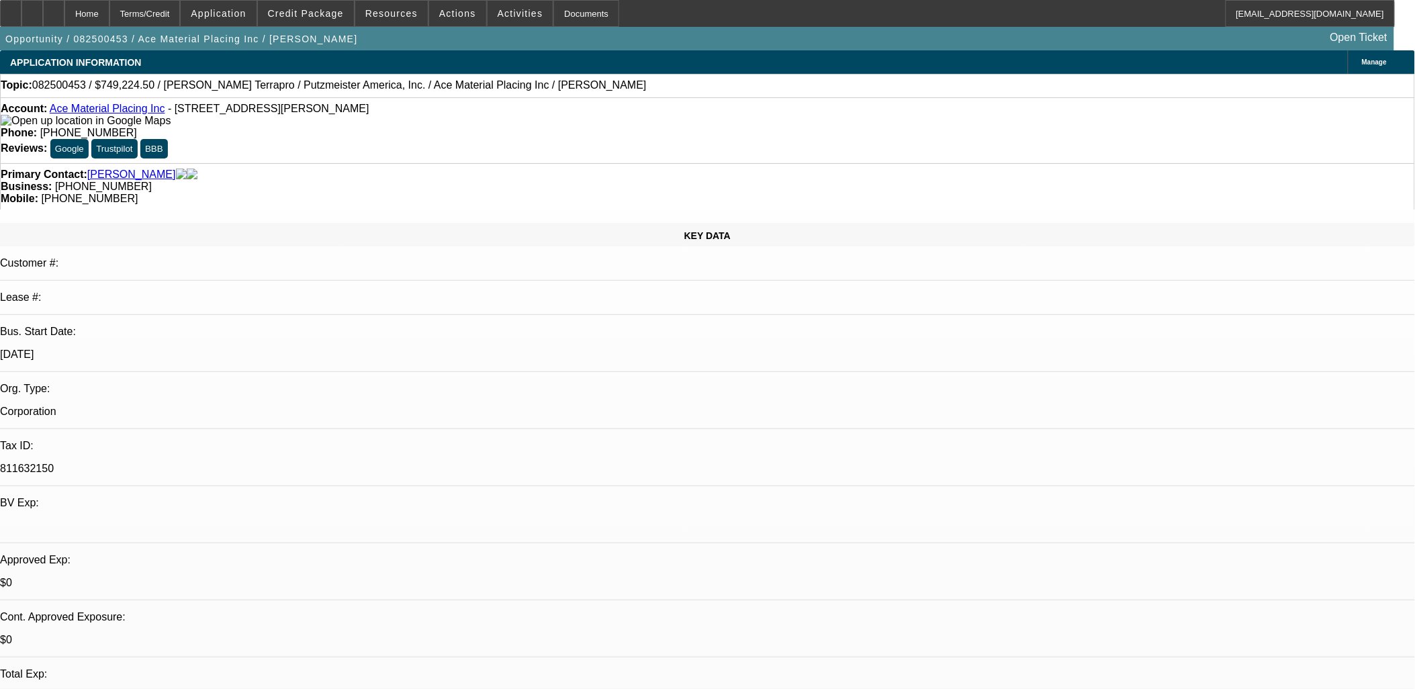
scroll to position [1317, 0]
drag, startPoint x: 1034, startPoint y: 312, endPoint x: 1036, endPoint y: 326, distance: 14.2
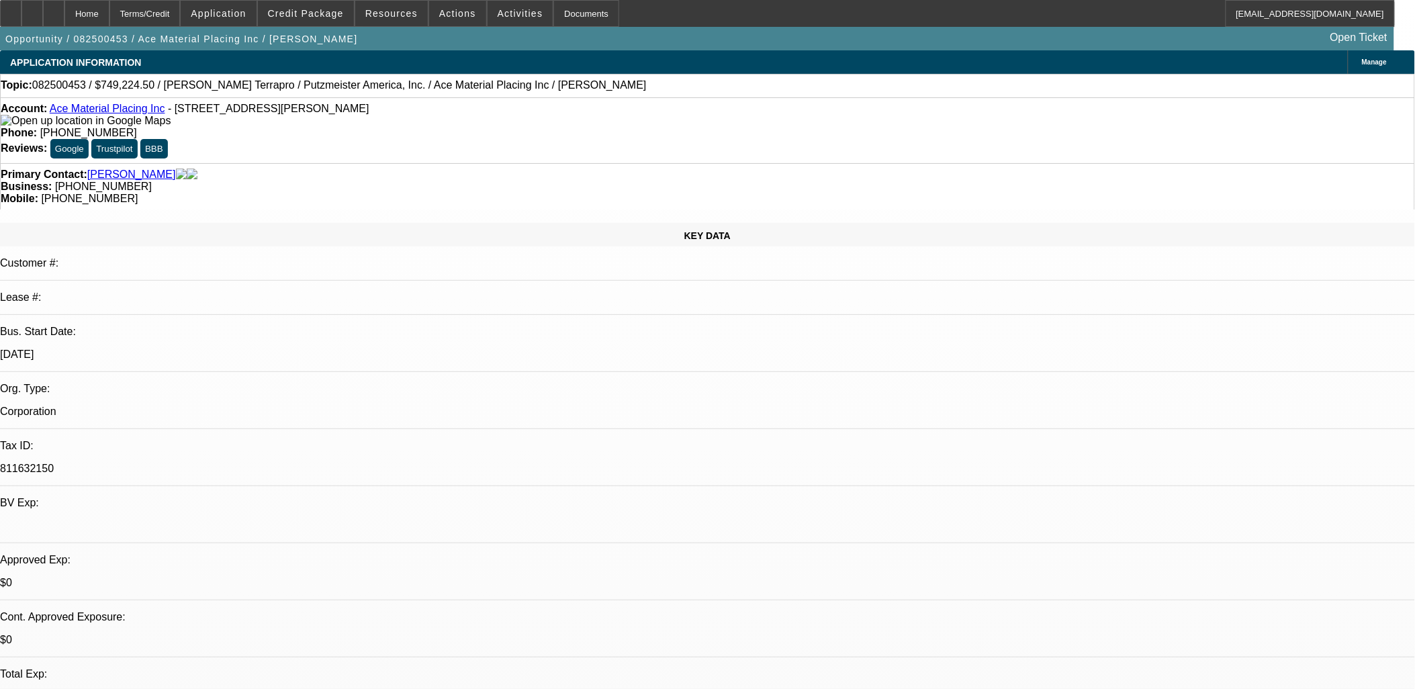
click at [250, 349] on p "3/1/16" at bounding box center [707, 355] width 1415 height 12
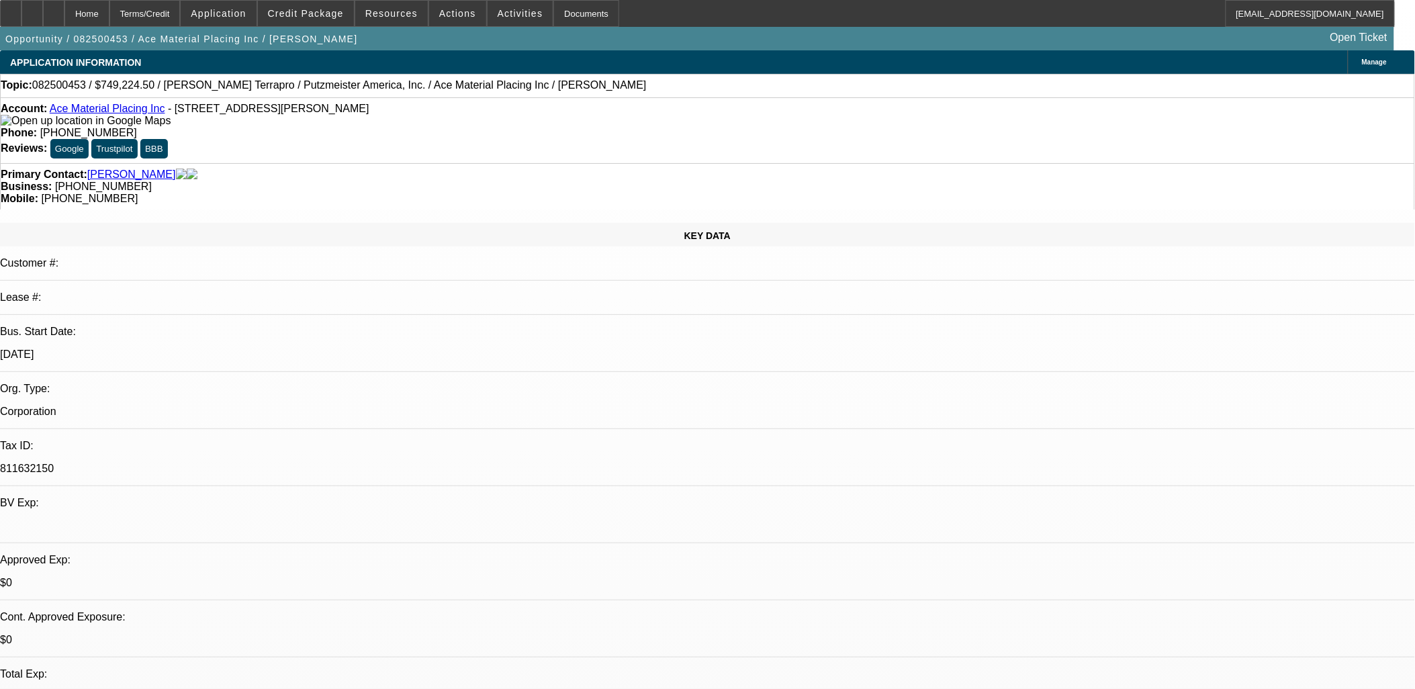
drag, startPoint x: 549, startPoint y: 330, endPoint x: 326, endPoint y: 312, distance: 223.7
drag, startPoint x: 326, startPoint y: 312, endPoint x: 542, endPoint y: 326, distance: 216.8
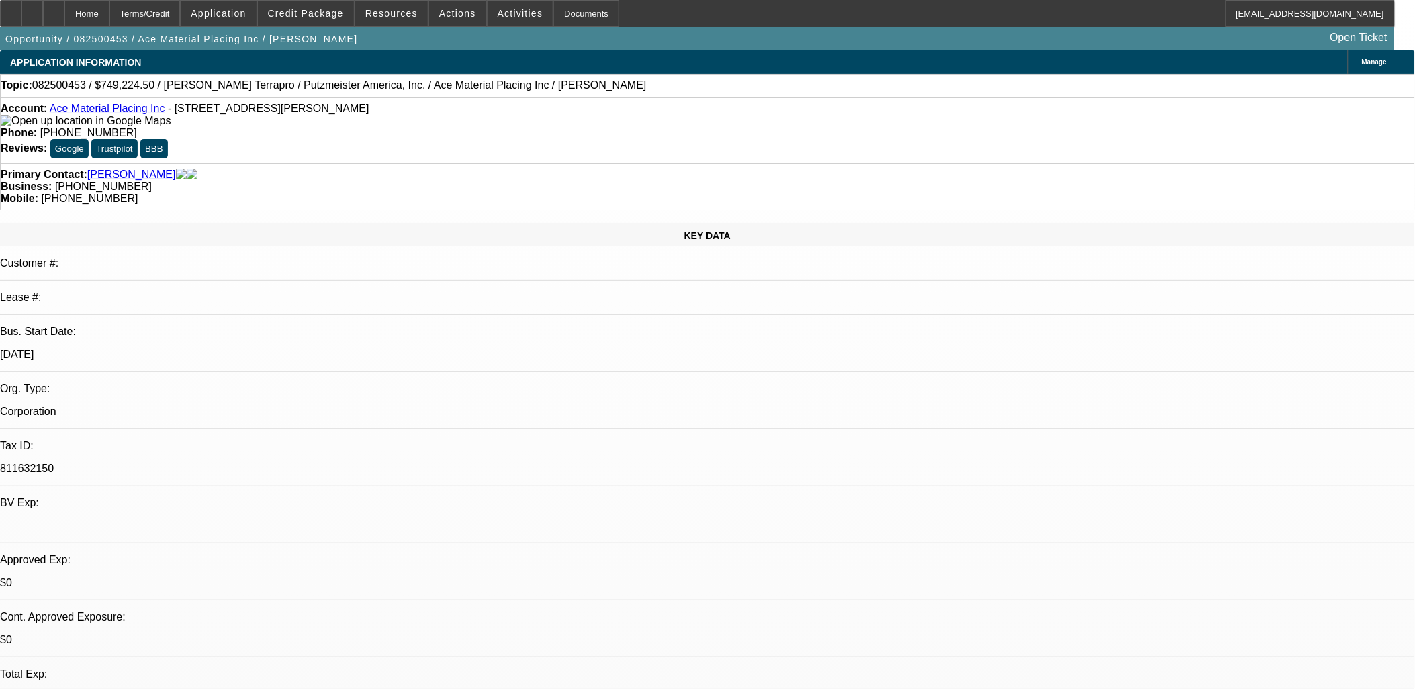
drag, startPoint x: 542, startPoint y: 326, endPoint x: 327, endPoint y: 314, distance: 215.3
drag, startPoint x: 328, startPoint y: 314, endPoint x: 560, endPoint y: 324, distance: 231.9
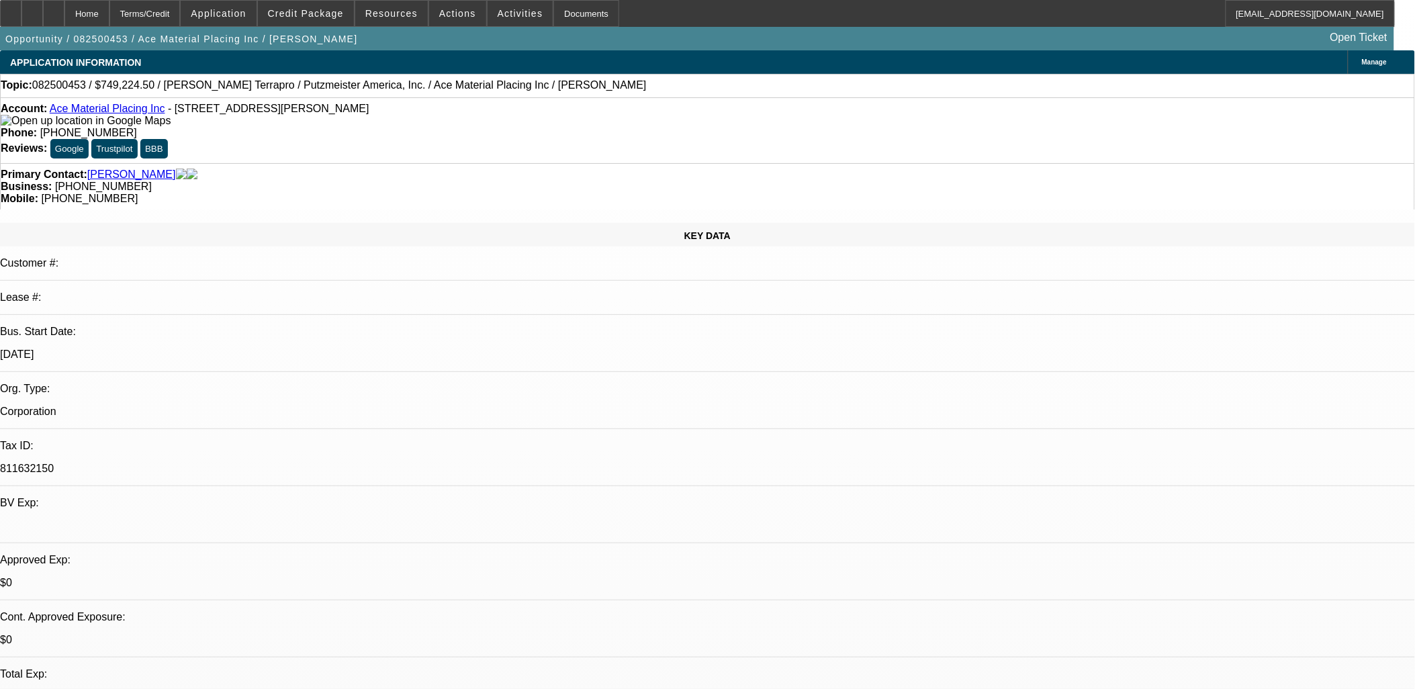
drag, startPoint x: 537, startPoint y: 332, endPoint x: 328, endPoint y: 312, distance: 210.5
drag, startPoint x: 328, startPoint y: 312, endPoint x: 363, endPoint y: 319, distance: 36.2
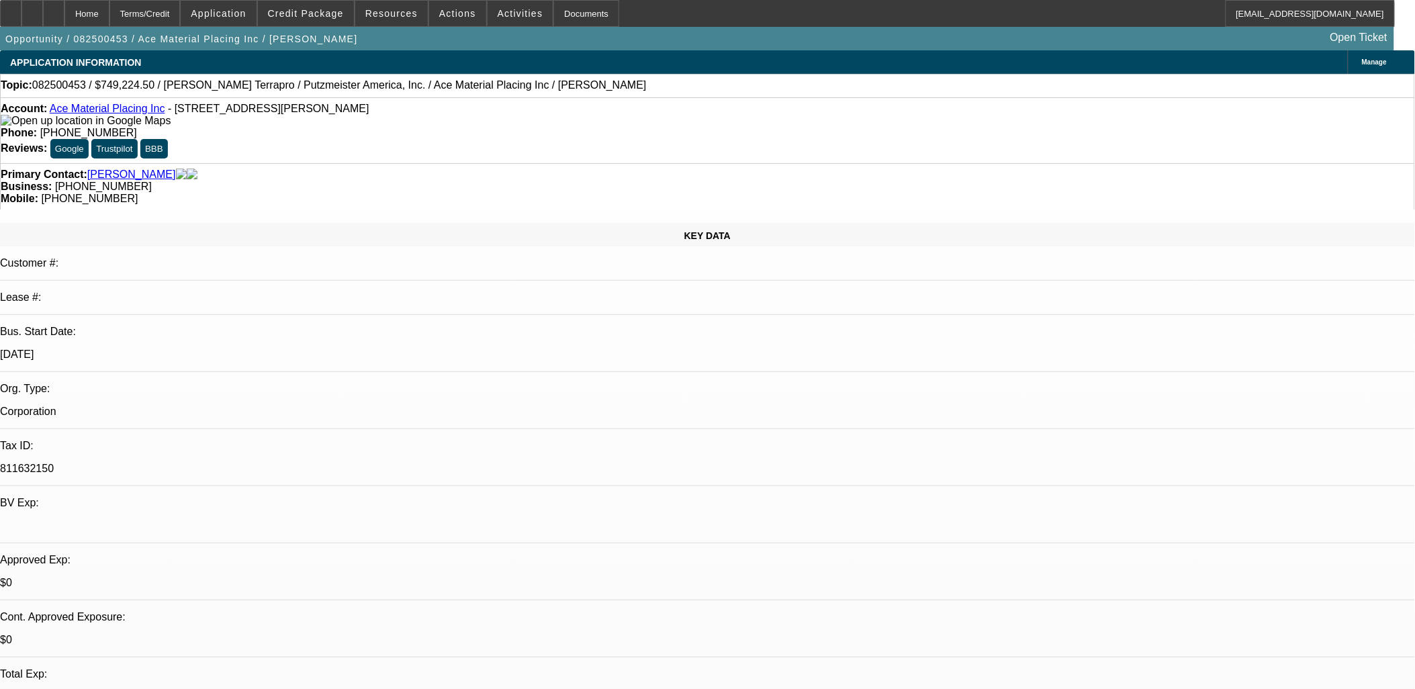
drag, startPoint x: 363, startPoint y: 319, endPoint x: 572, endPoint y: 334, distance: 208.7
drag, startPoint x: 572, startPoint y: 334, endPoint x: 563, endPoint y: 328, distance: 10.6
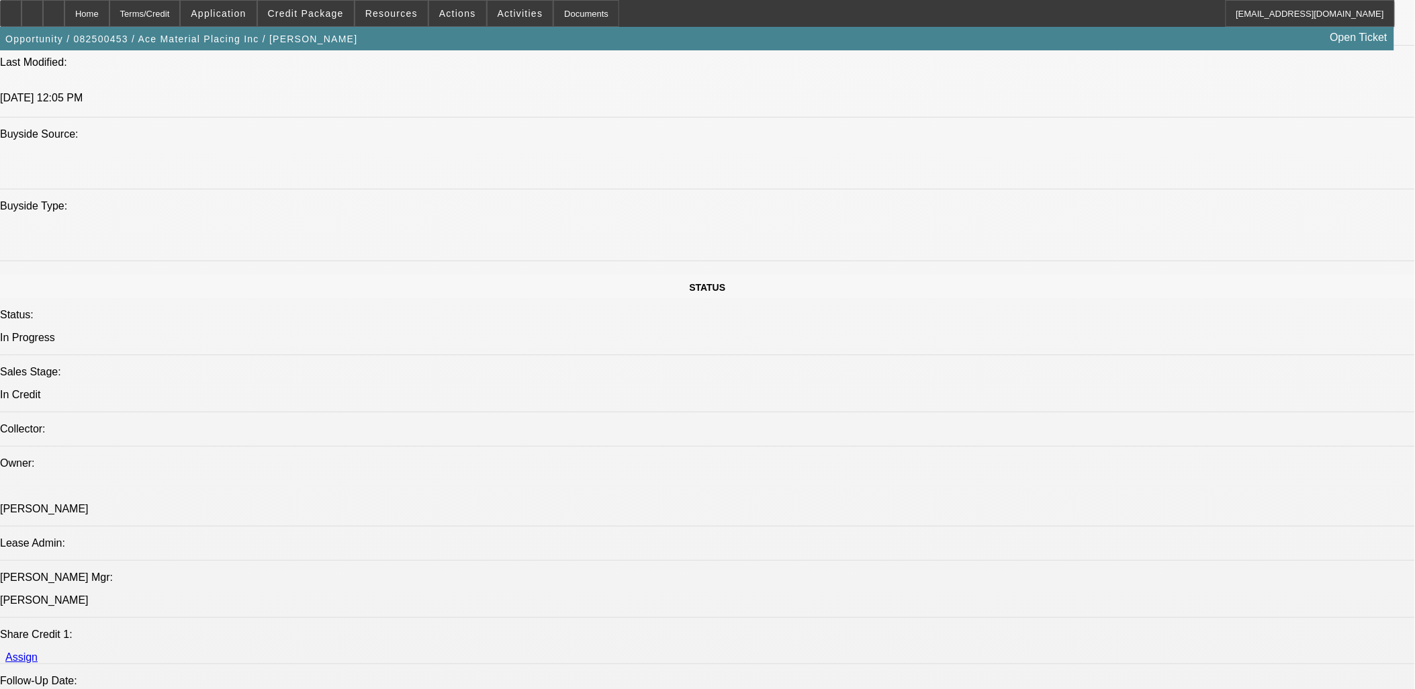
scroll to position [1567, 0]
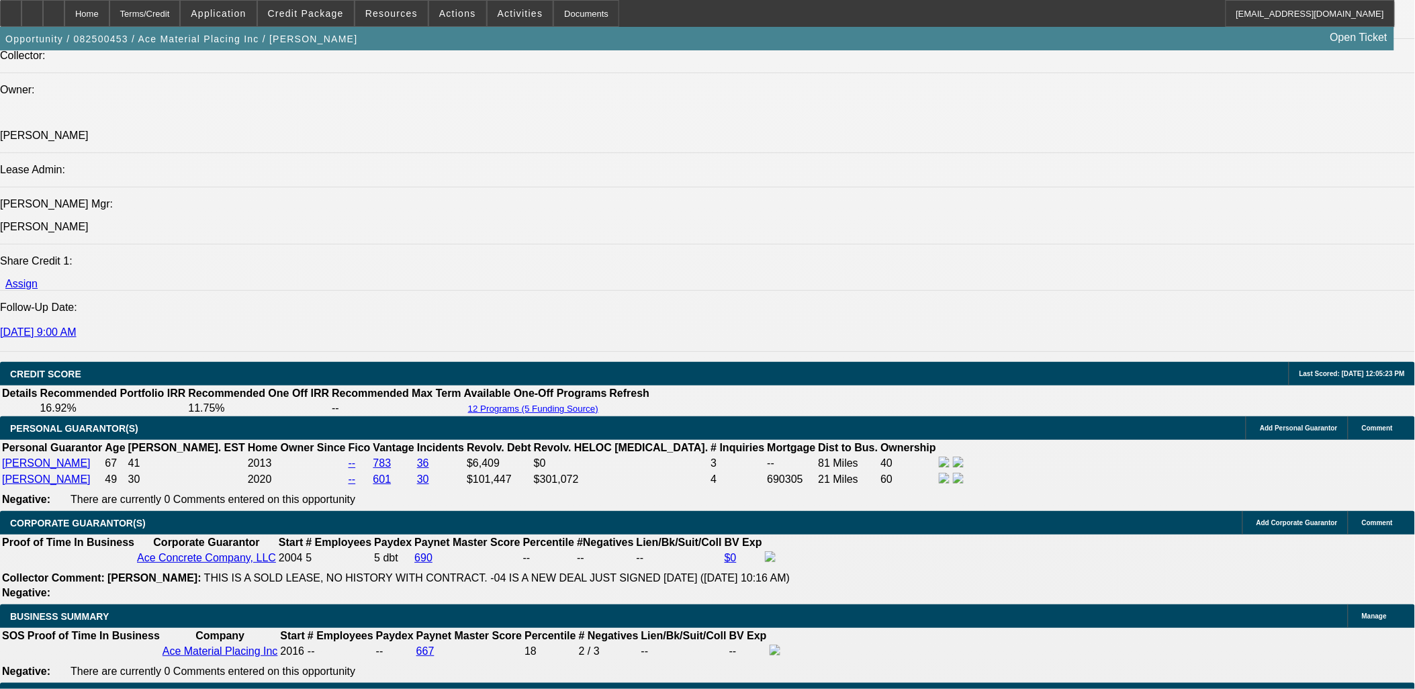
drag, startPoint x: 334, startPoint y: 386, endPoint x: 79, endPoint y: 343, distance: 258.2
drag, startPoint x: 79, startPoint y: 341, endPoint x: 320, endPoint y: 386, distance: 244.6
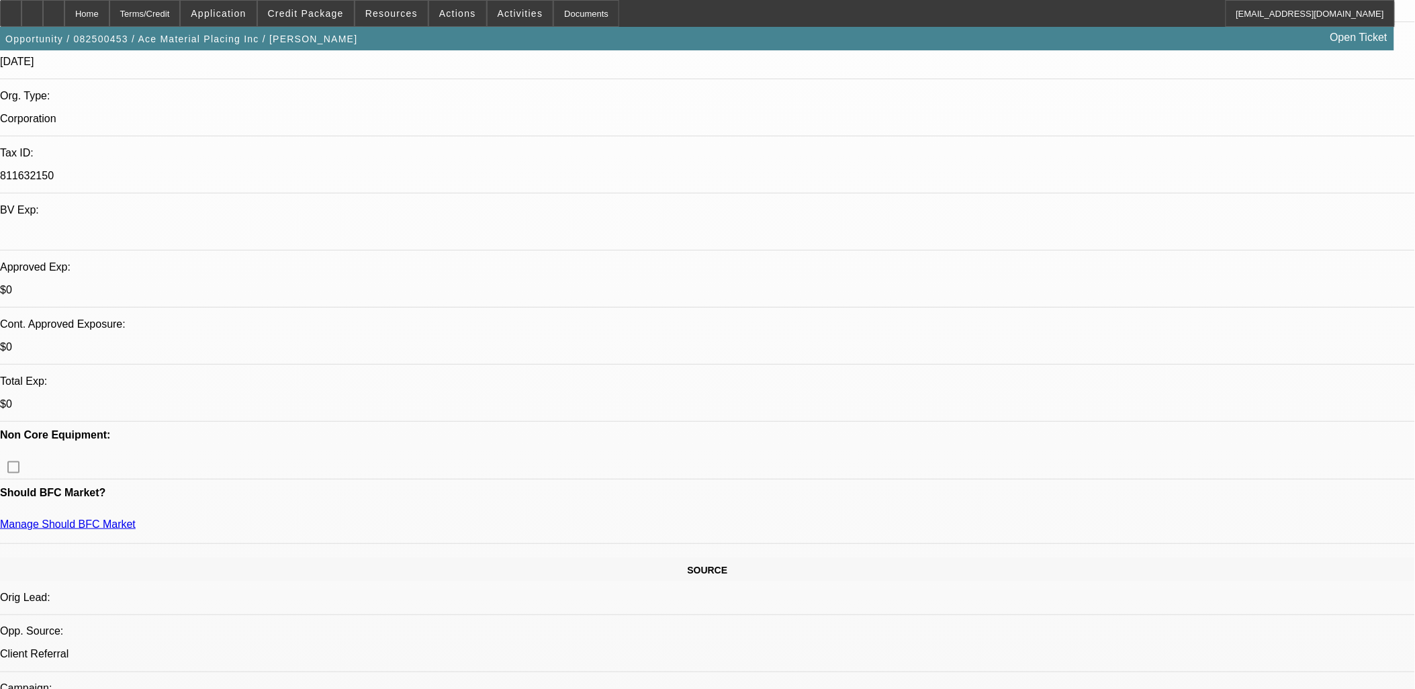
scroll to position [149, 0]
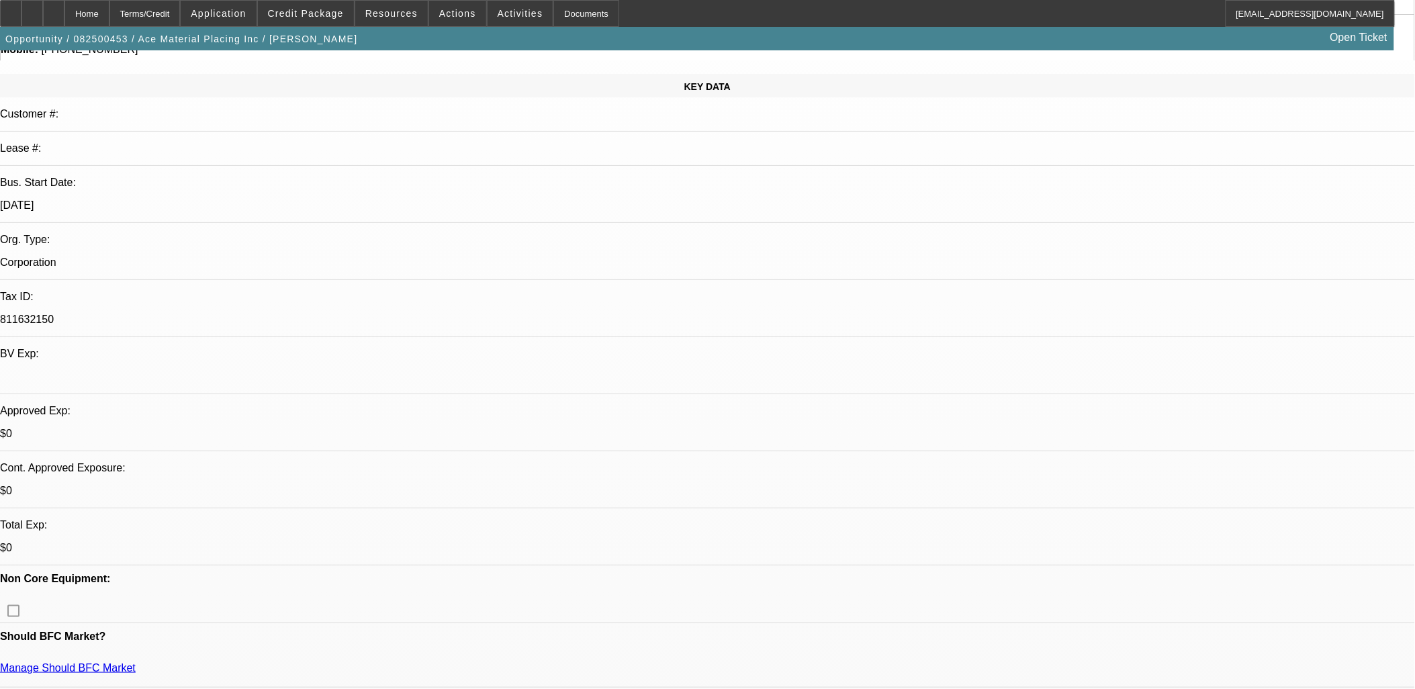
drag, startPoint x: 21, startPoint y: 297, endPoint x: 78, endPoint y: 594, distance: 302.3
drag, startPoint x: 879, startPoint y: 210, endPoint x: 905, endPoint y: 211, distance: 26.9
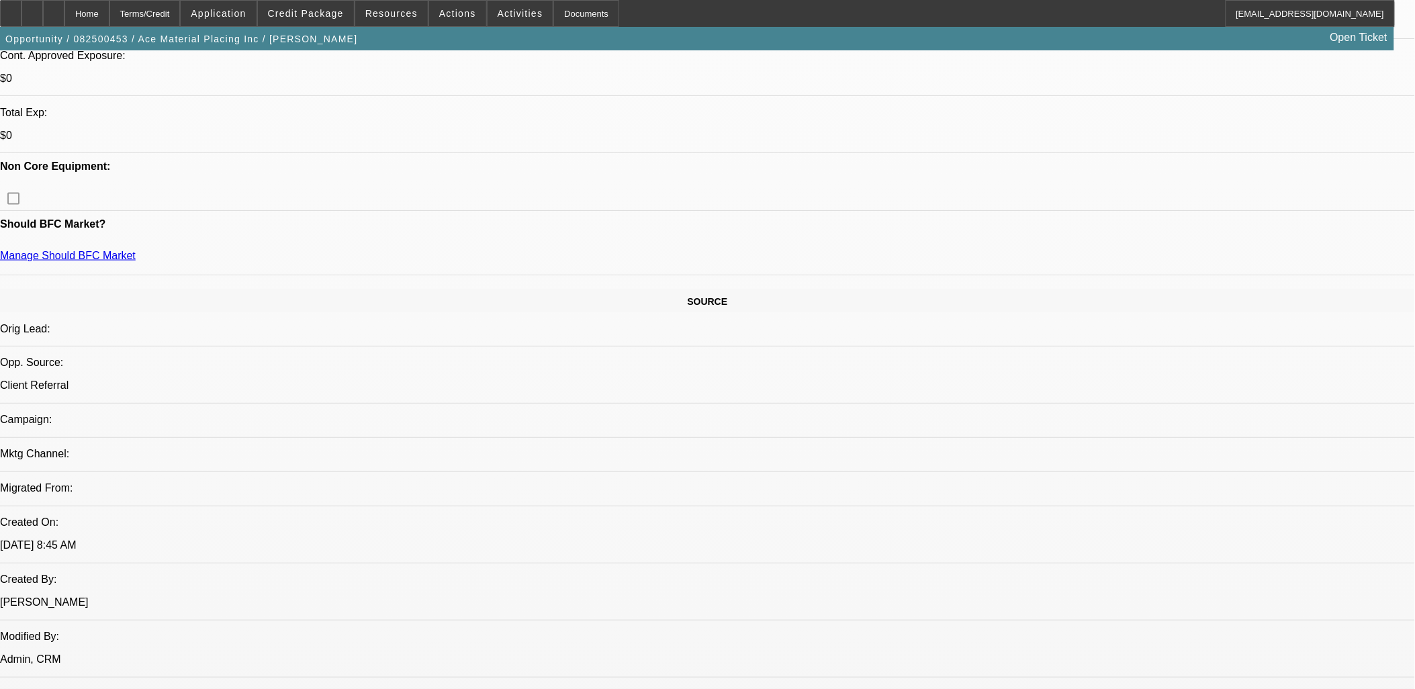
scroll to position [224, 0]
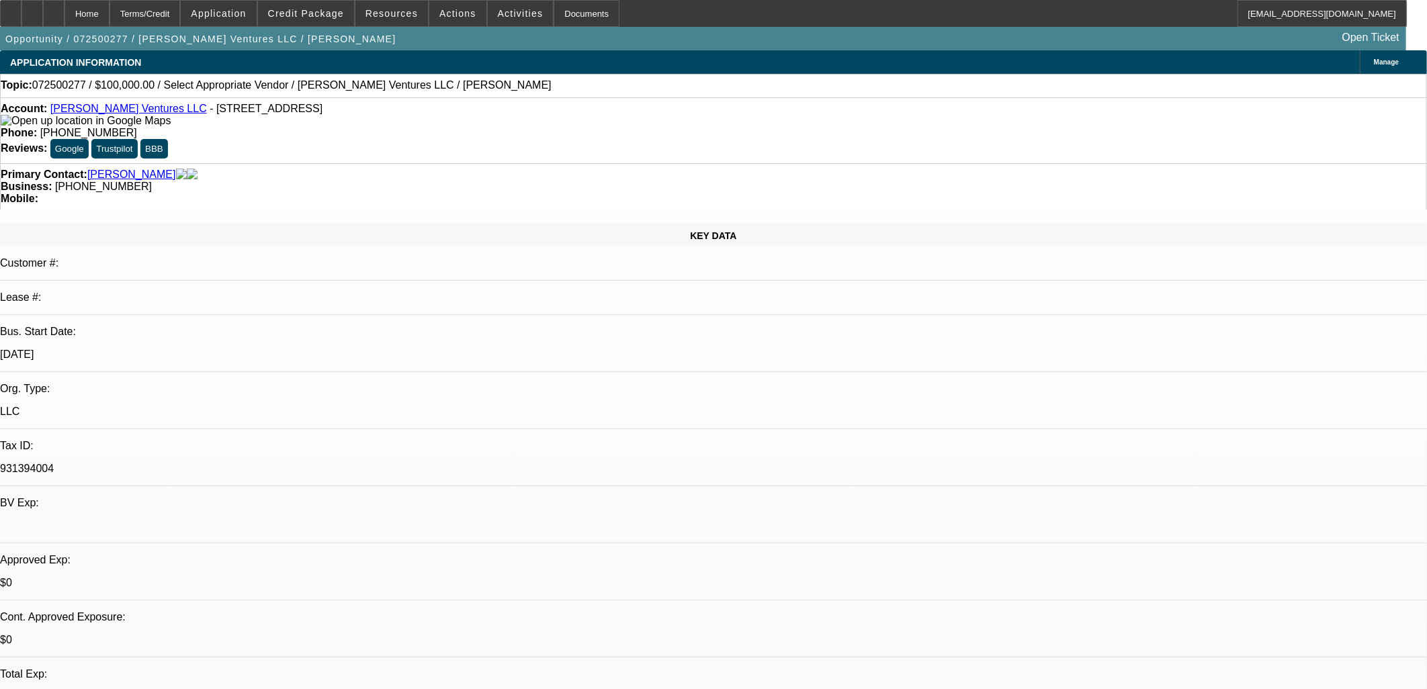
select select "0"
select select "2"
select select "0.1"
select select "4"
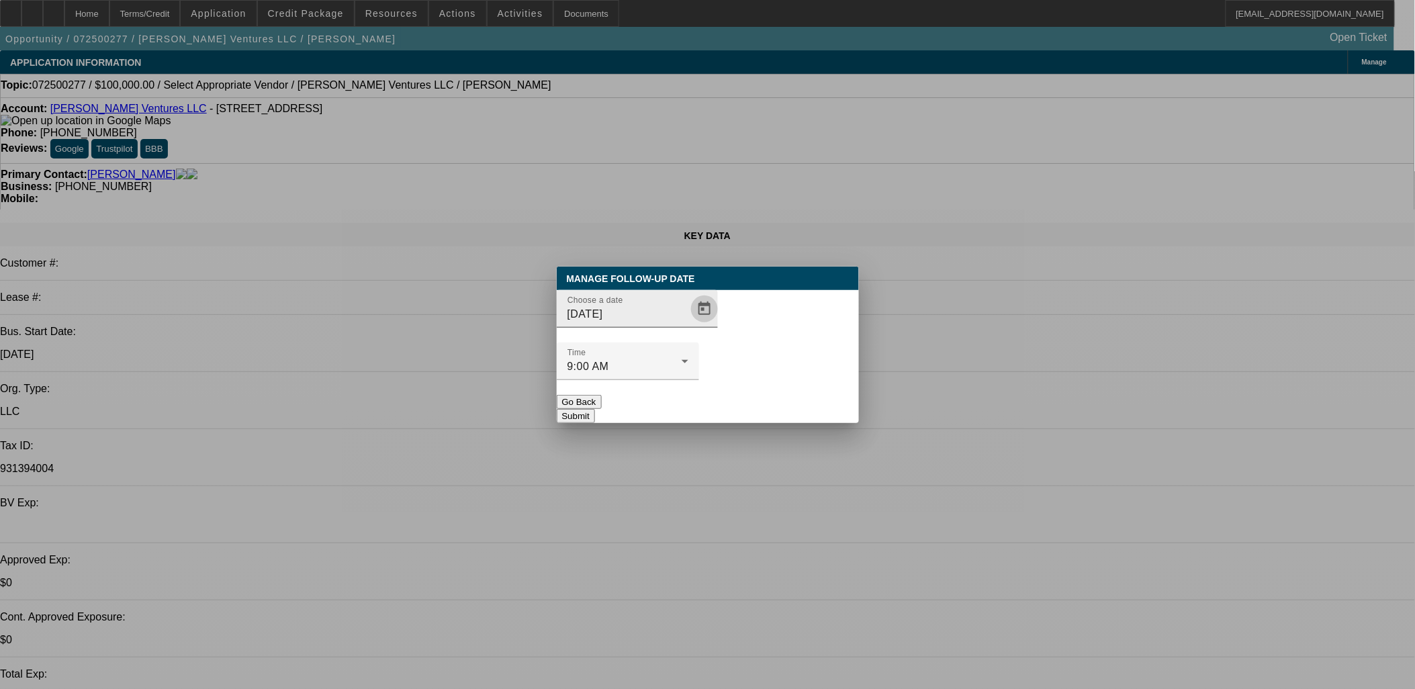
click at [690, 325] on span "Open calendar" at bounding box center [704, 309] width 32 height 32
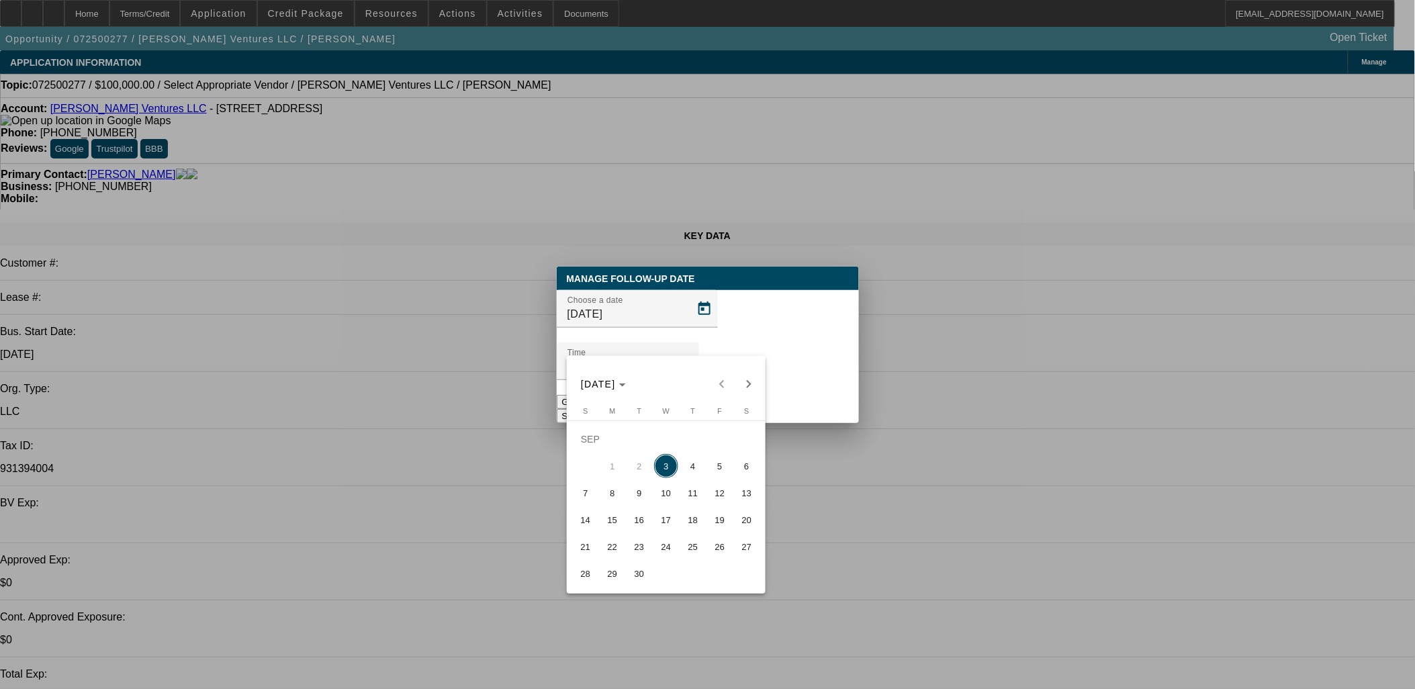
click at [686, 464] on span "4" at bounding box center [693, 466] width 24 height 24
type input "9/4/2025"
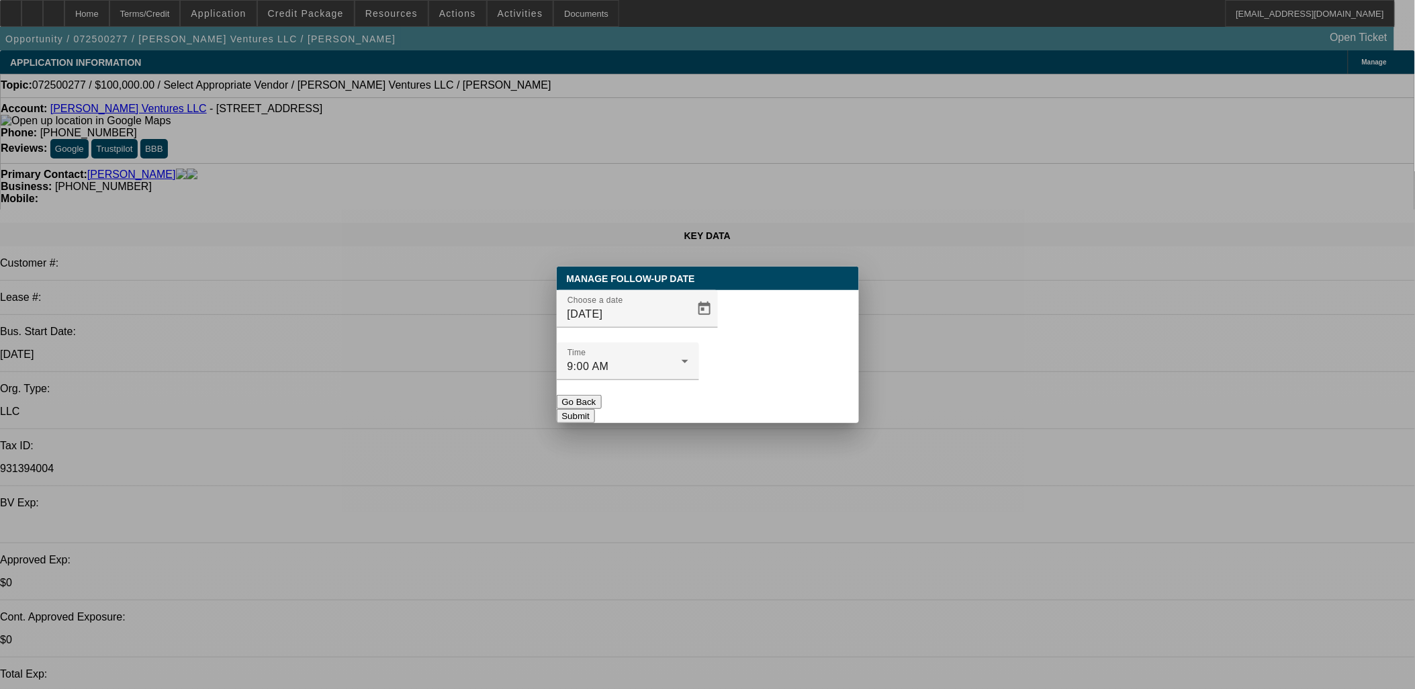
click at [595, 409] on button "Submit" at bounding box center [576, 416] width 38 height 14
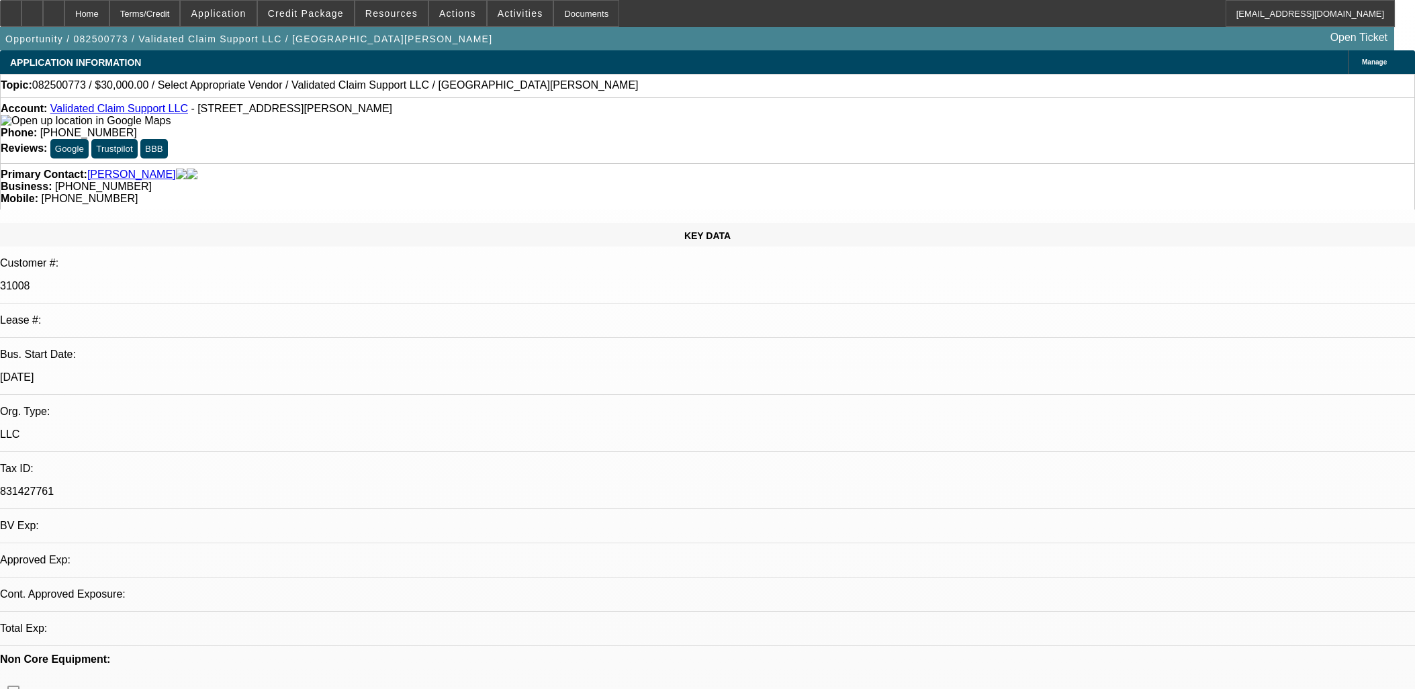
select select "0"
select select "2"
select select "0.1"
select select "4"
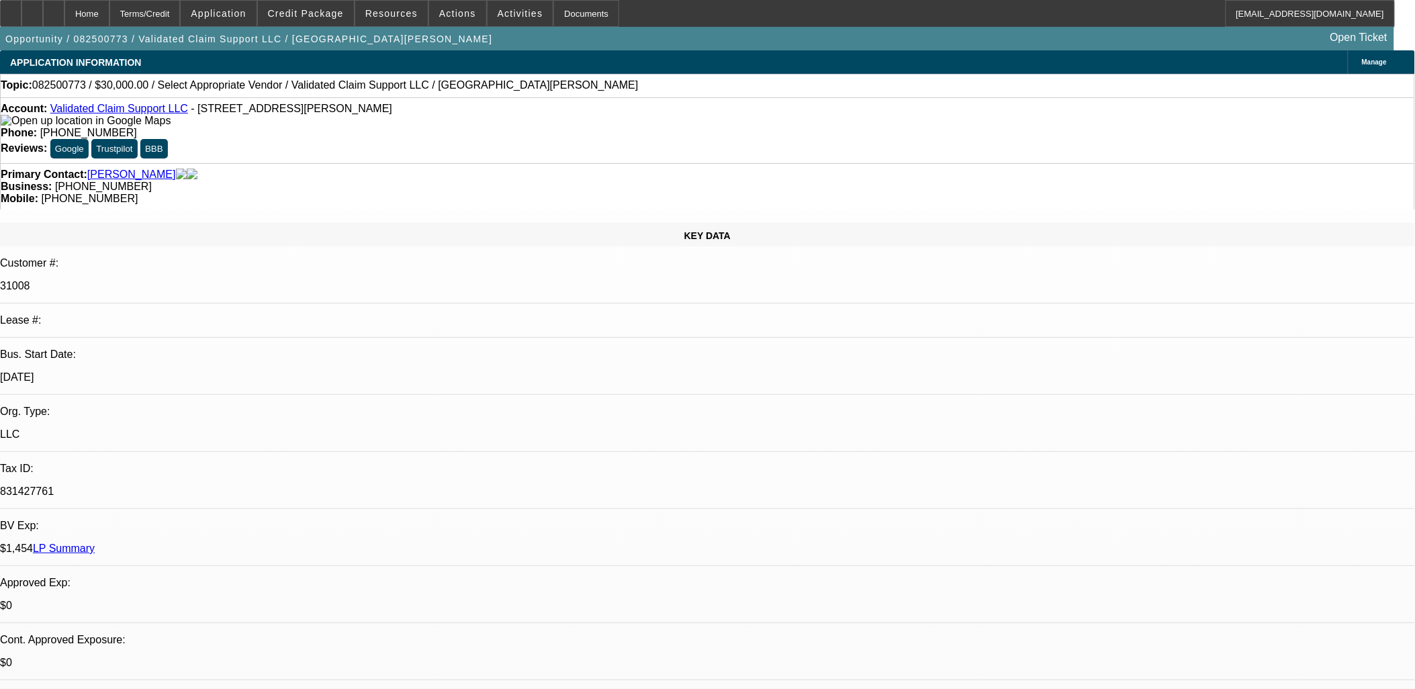
drag, startPoint x: 561, startPoint y: 325, endPoint x: 319, endPoint y: 296, distance: 243.5
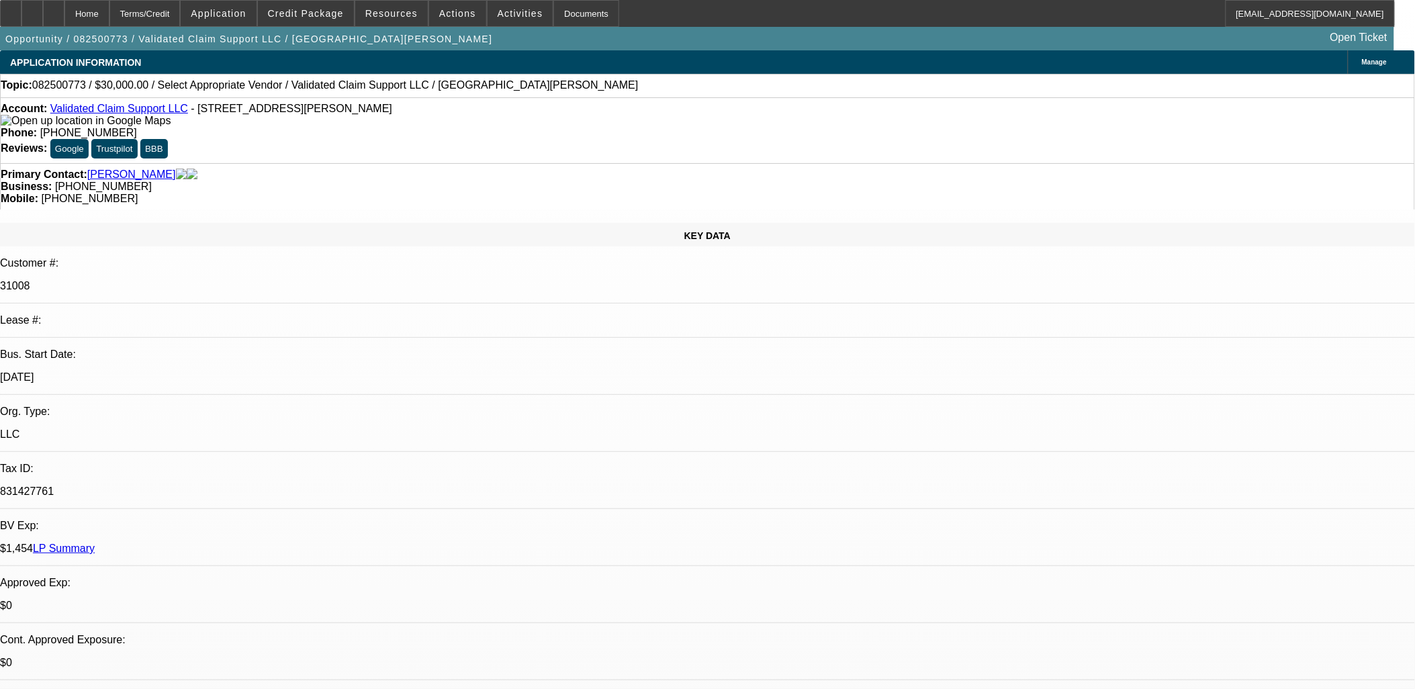
drag, startPoint x: 318, startPoint y: 298, endPoint x: 538, endPoint y: 332, distance: 223.0
drag, startPoint x: 1079, startPoint y: 157, endPoint x: 1075, endPoint y: 165, distance: 9.4
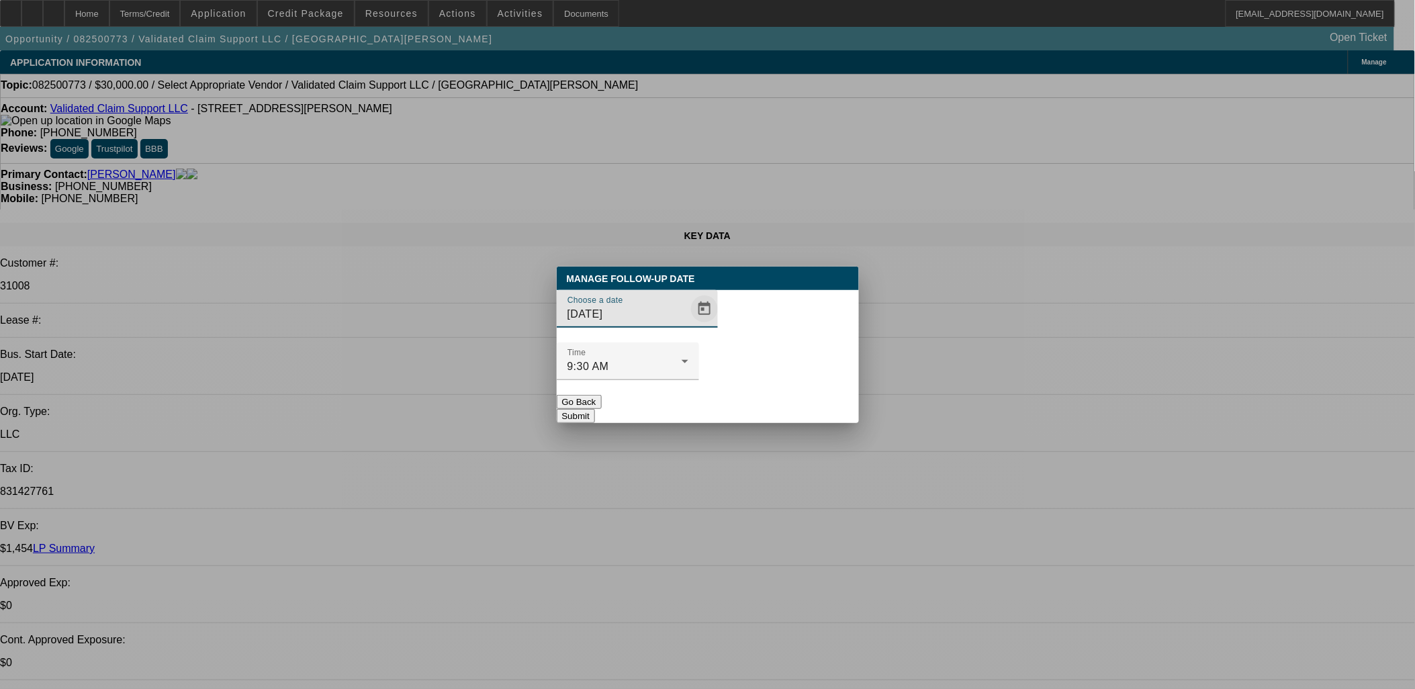
click at [690, 325] on span "Open calendar" at bounding box center [704, 309] width 32 height 32
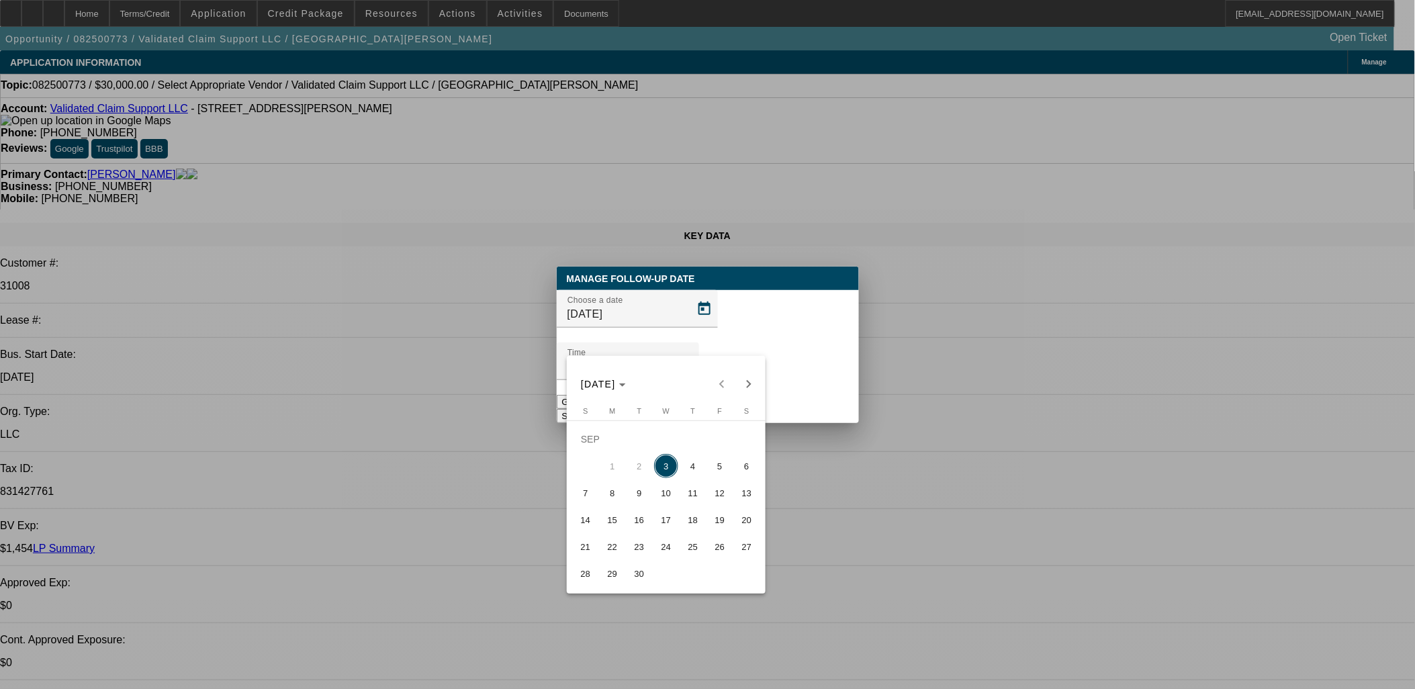
click at [719, 461] on span "5" at bounding box center [720, 466] width 24 height 24
type input "9/5/2025"
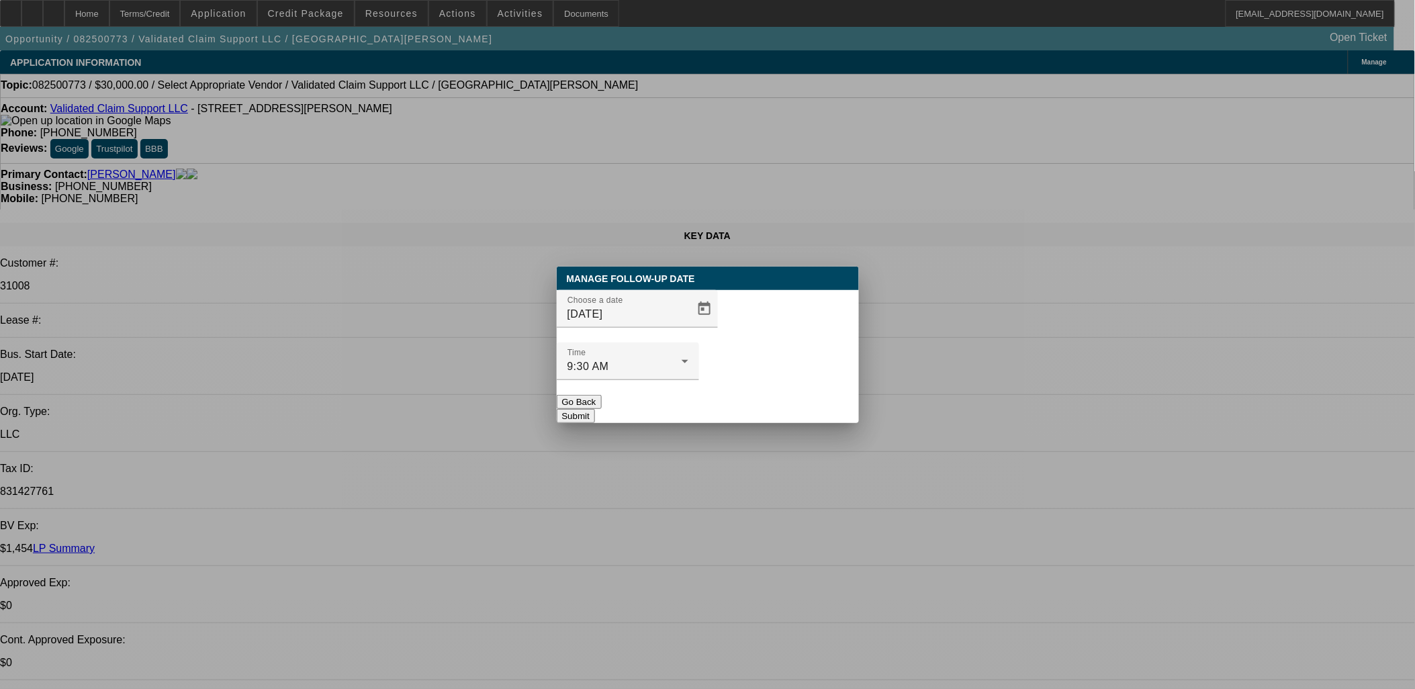
click at [699, 380] on div at bounding box center [628, 387] width 142 height 15
click at [595, 409] on button "Submit" at bounding box center [576, 416] width 38 height 14
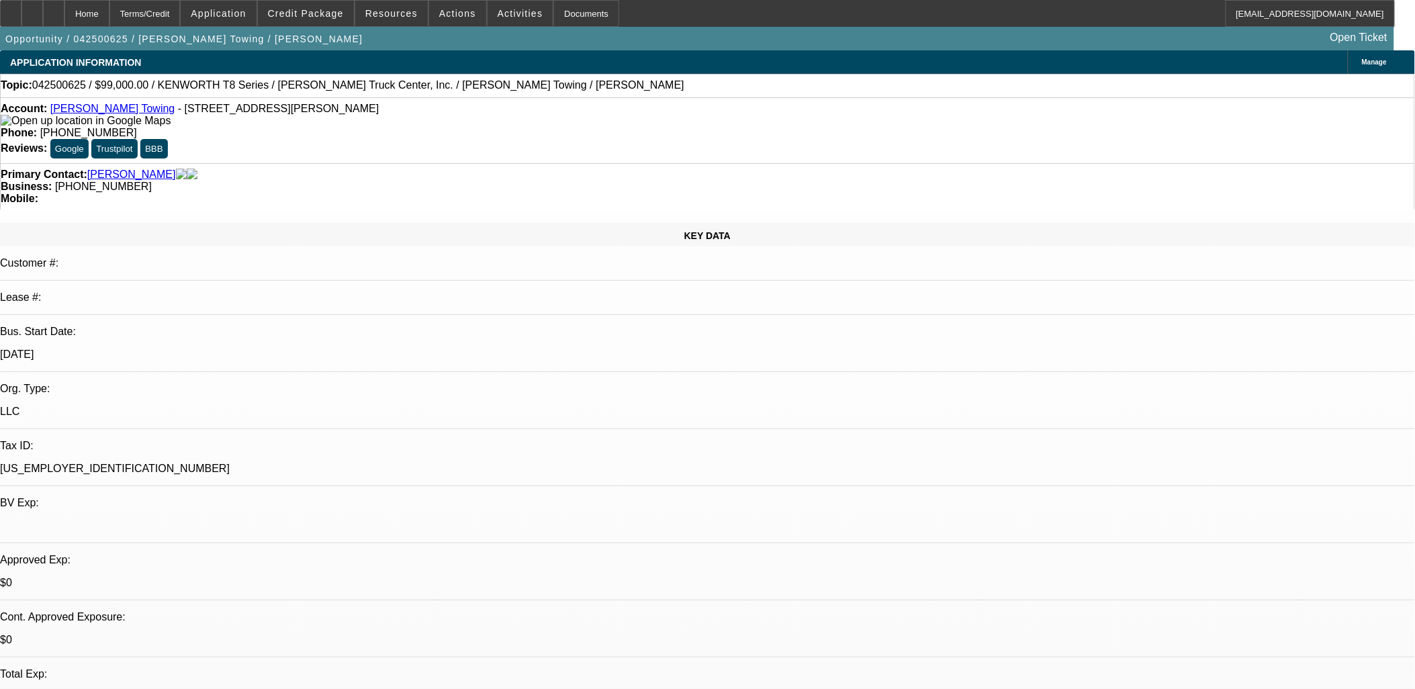
select select "0.1"
select select "2"
select select "0"
select select "0.1"
select select "2"
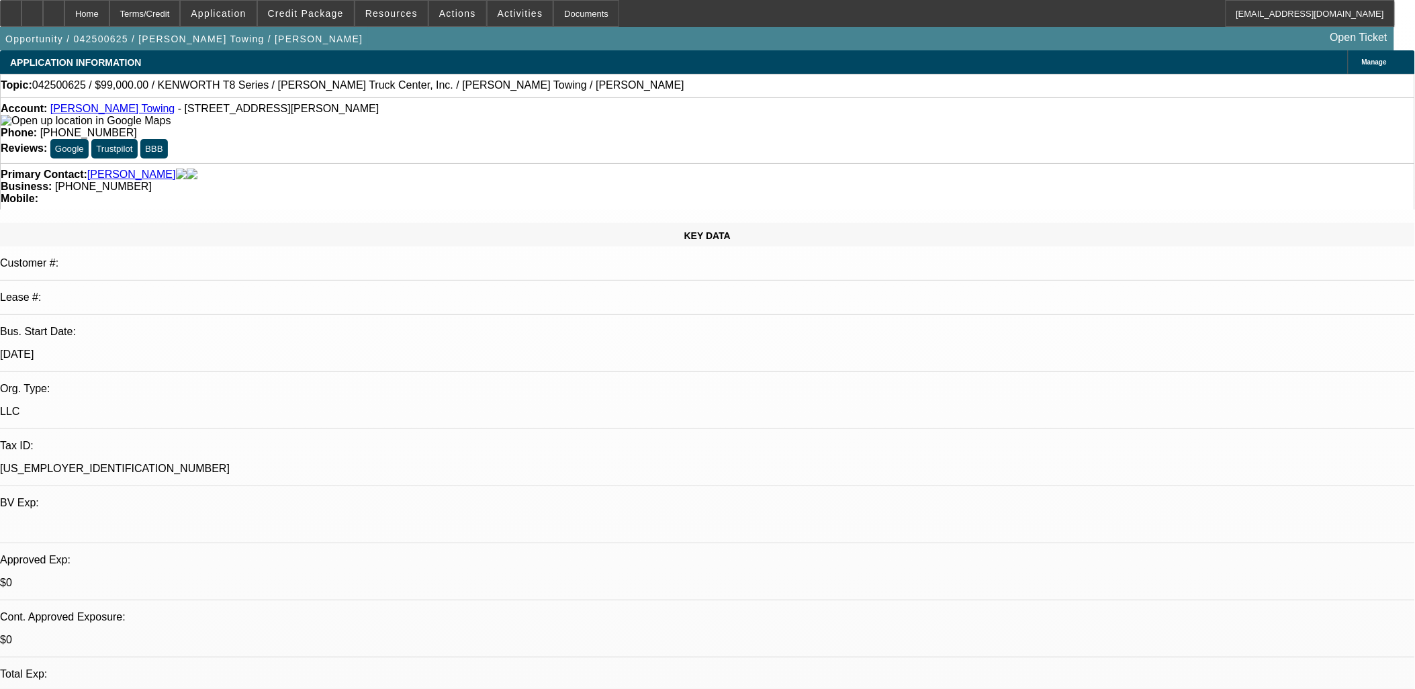
select select "0"
select select "1"
select select "2"
select select "6"
select select "1"
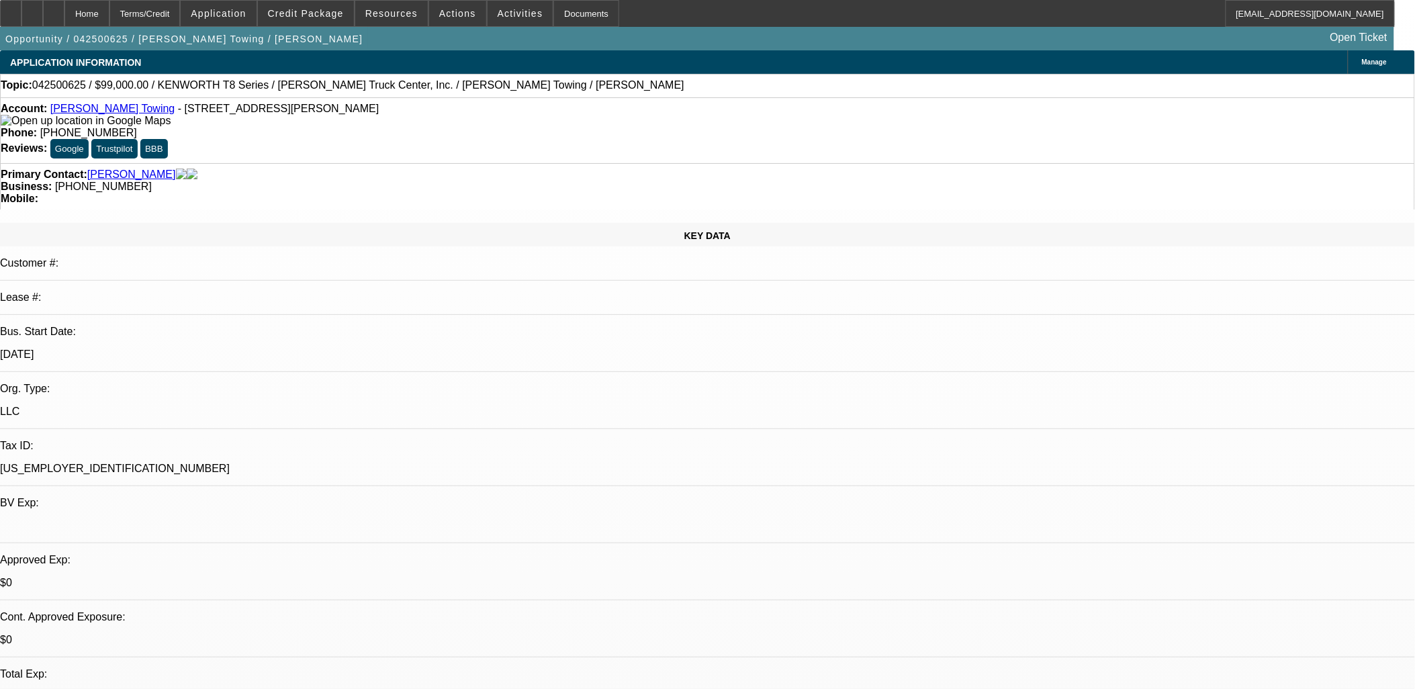
select select "2"
select select "6"
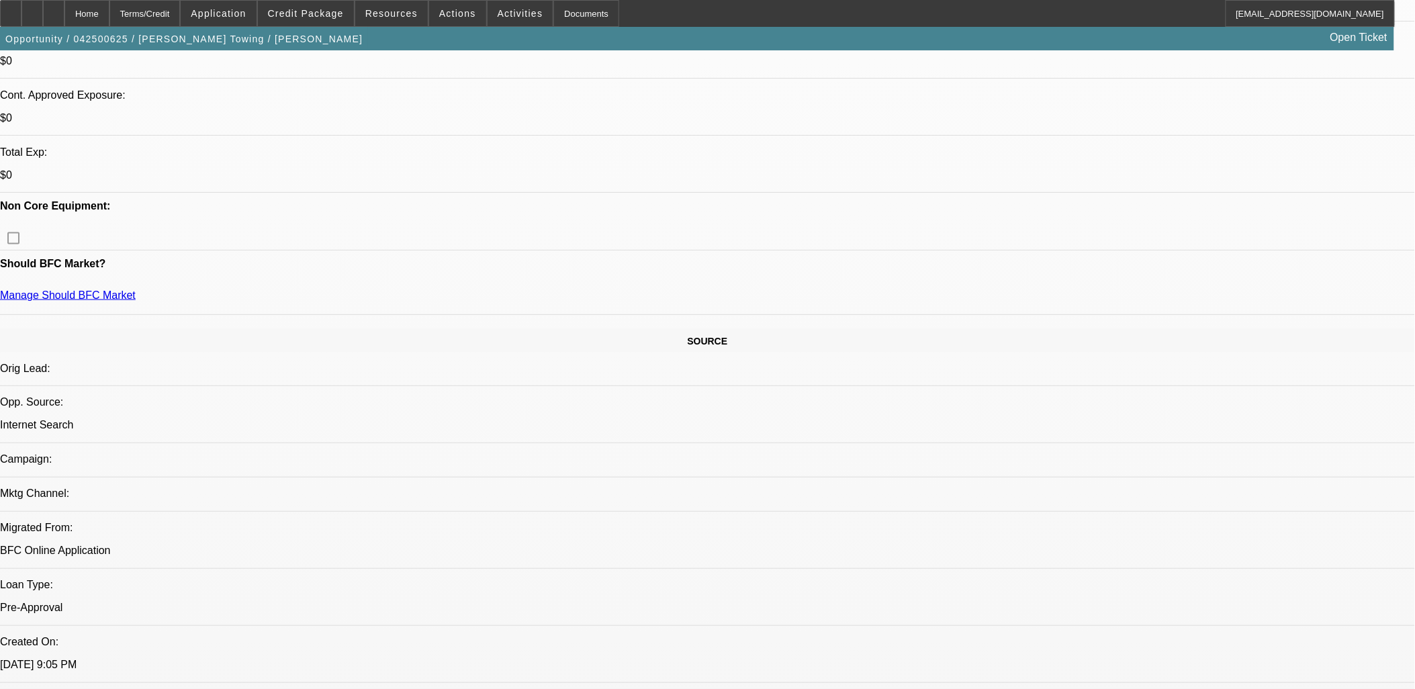
scroll to position [596, 0]
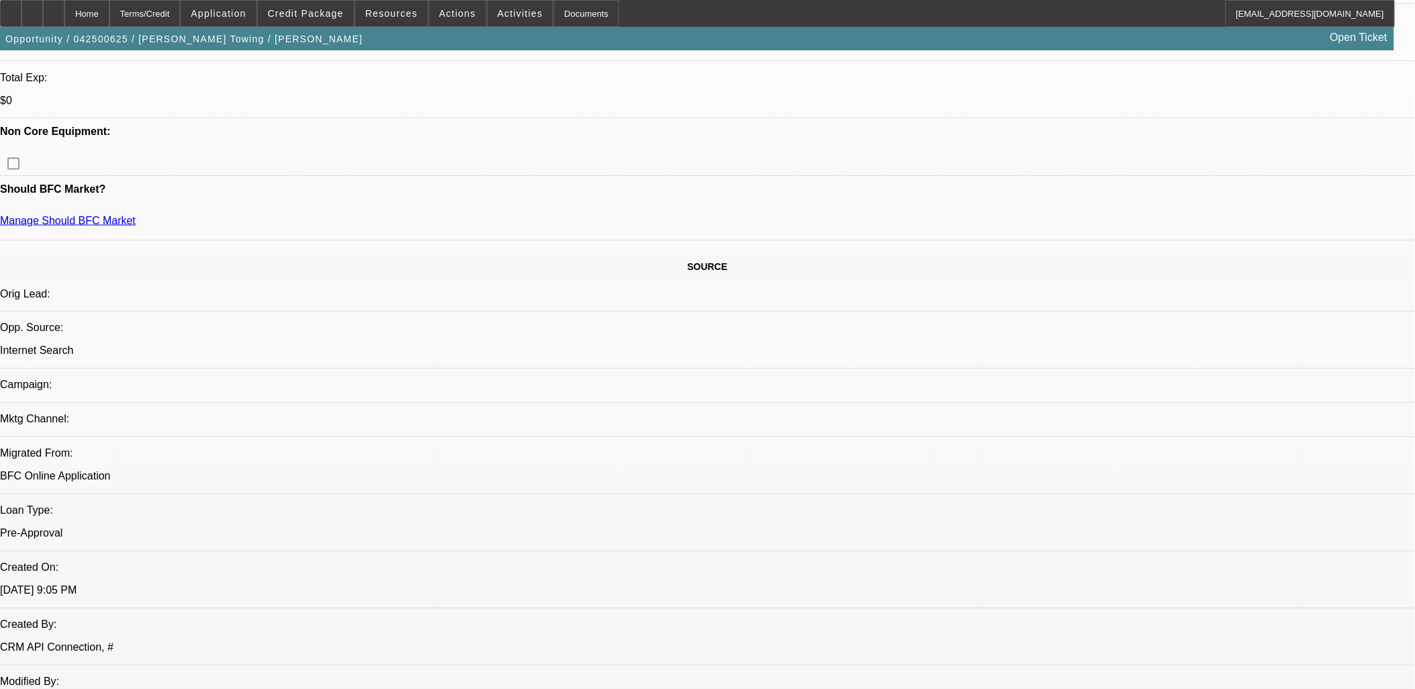
drag, startPoint x: 780, startPoint y: 419, endPoint x: 2, endPoint y: 24, distance: 872.3
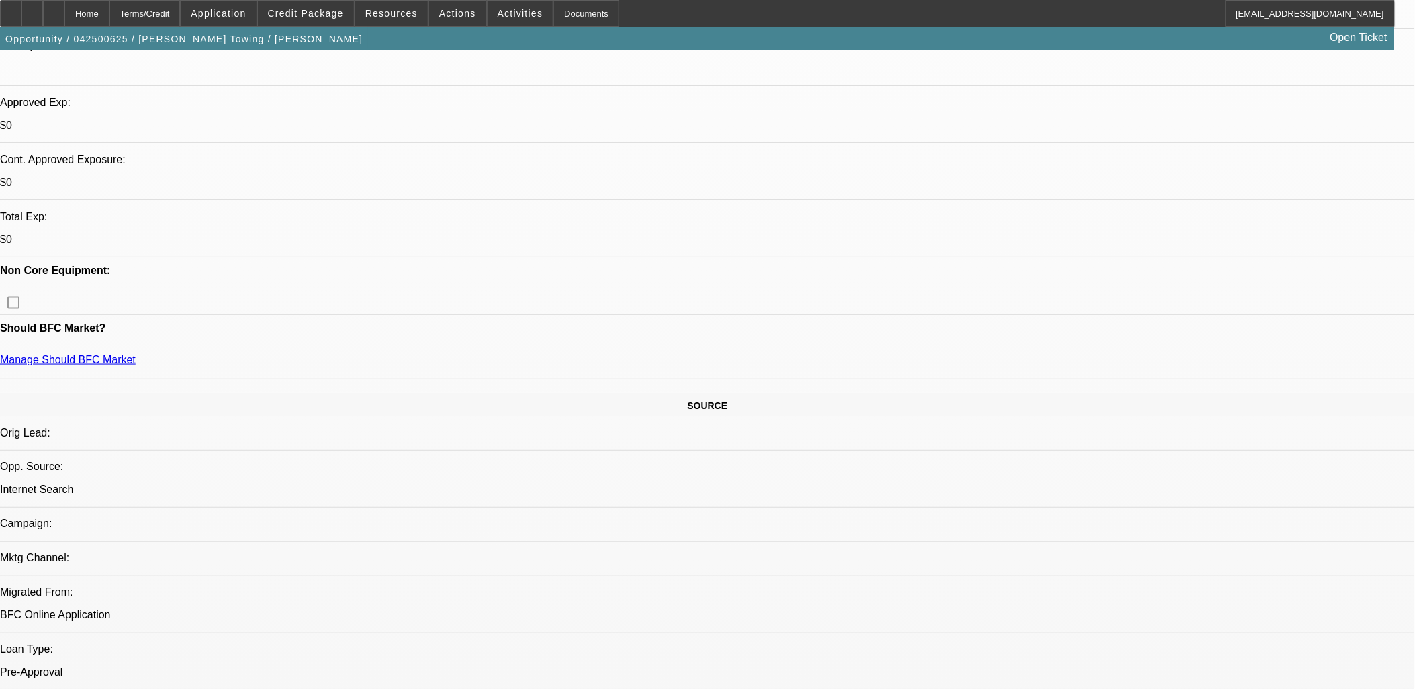
scroll to position [224, 0]
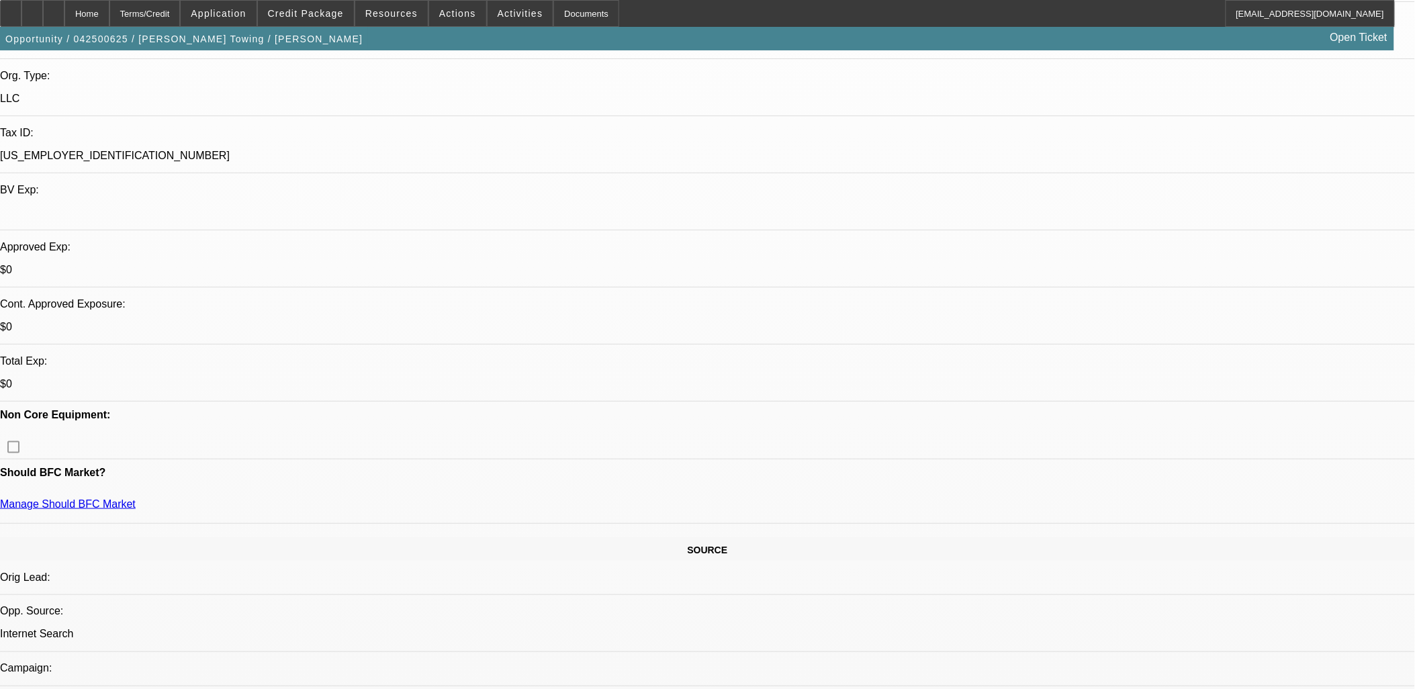
scroll to position [447, 0]
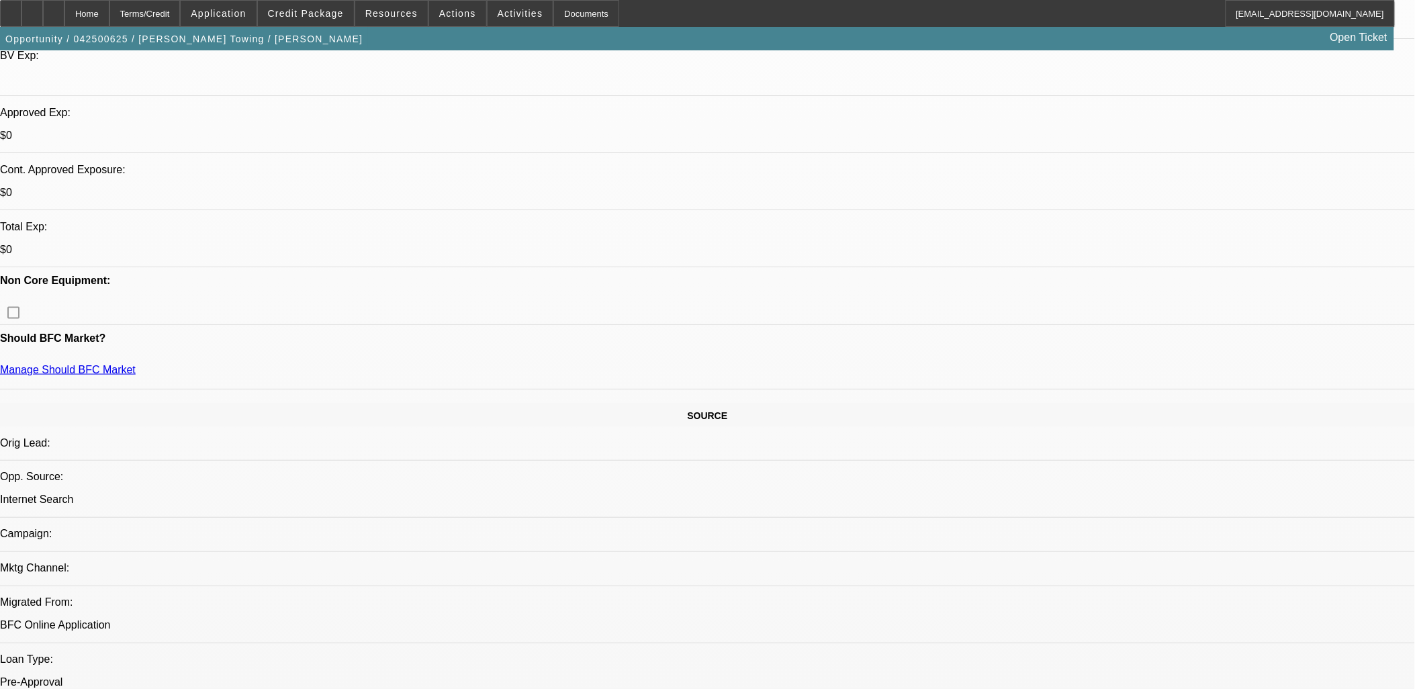
drag, startPoint x: 392, startPoint y: 390, endPoint x: 8, endPoint y: 143, distance: 456.9
drag, startPoint x: 9, startPoint y: 143, endPoint x: 13, endPoint y: 134, distance: 9.9
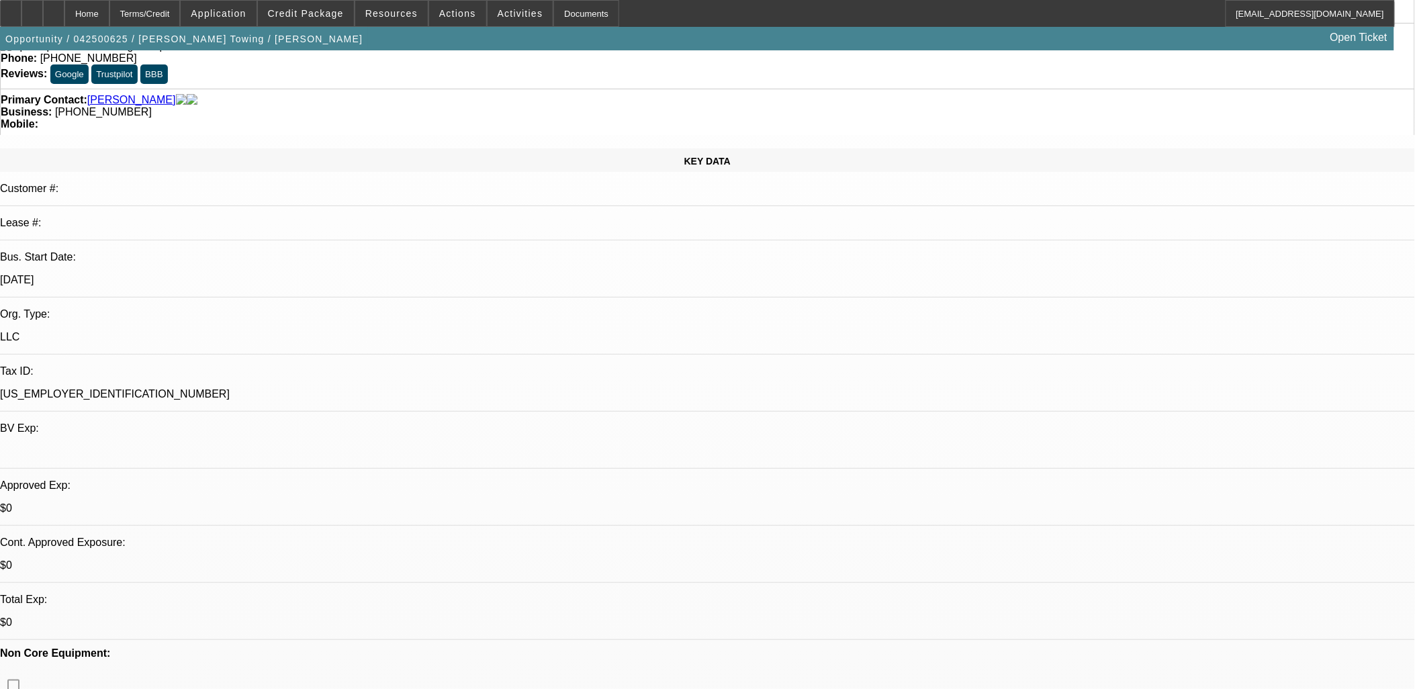
scroll to position [149, 0]
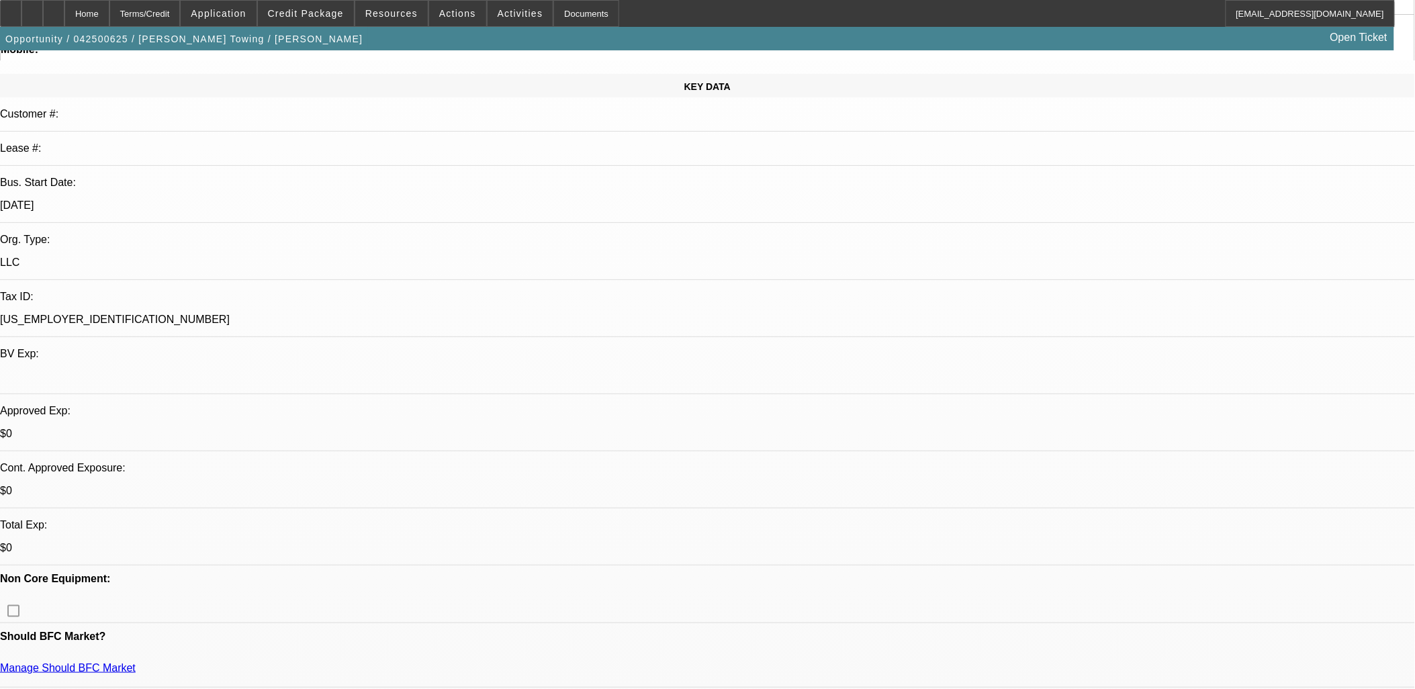
drag, startPoint x: 926, startPoint y: 202, endPoint x: 83, endPoint y: 146, distance: 844.8
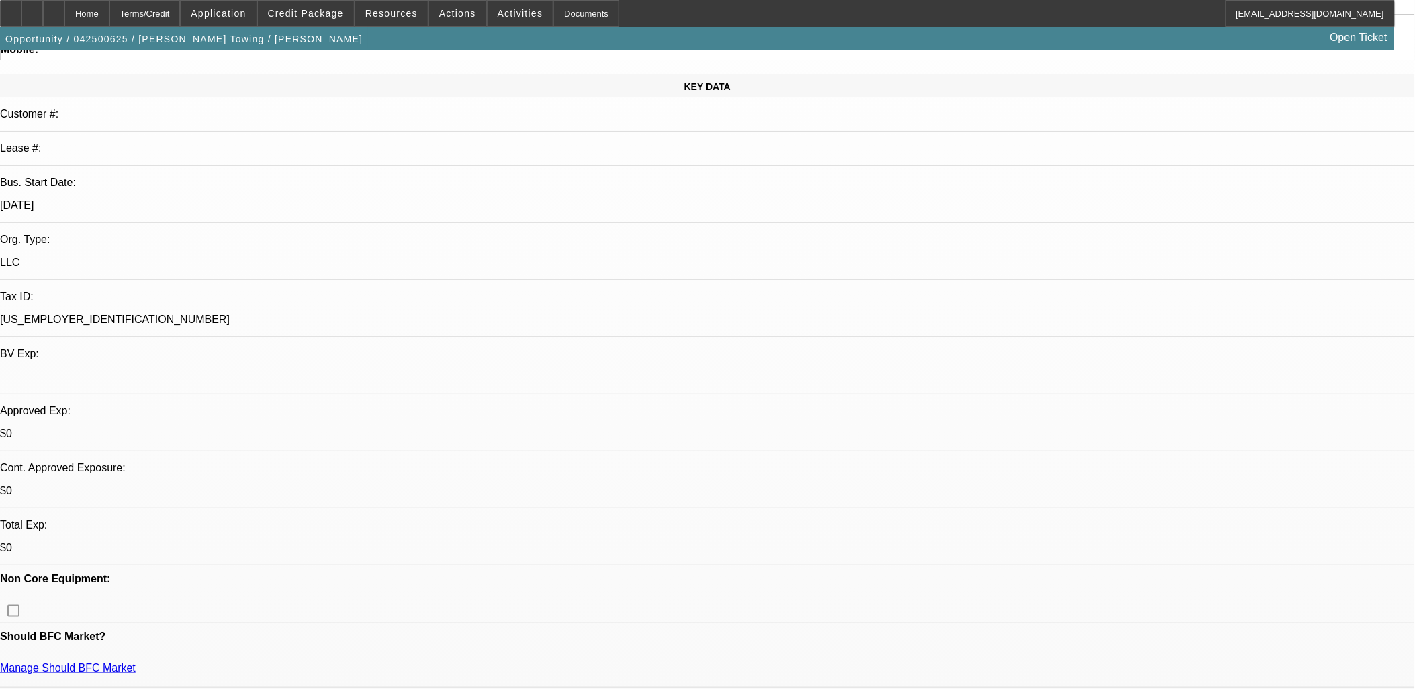
drag, startPoint x: 882, startPoint y: 242, endPoint x: 173, endPoint y: 99, distance: 723.5
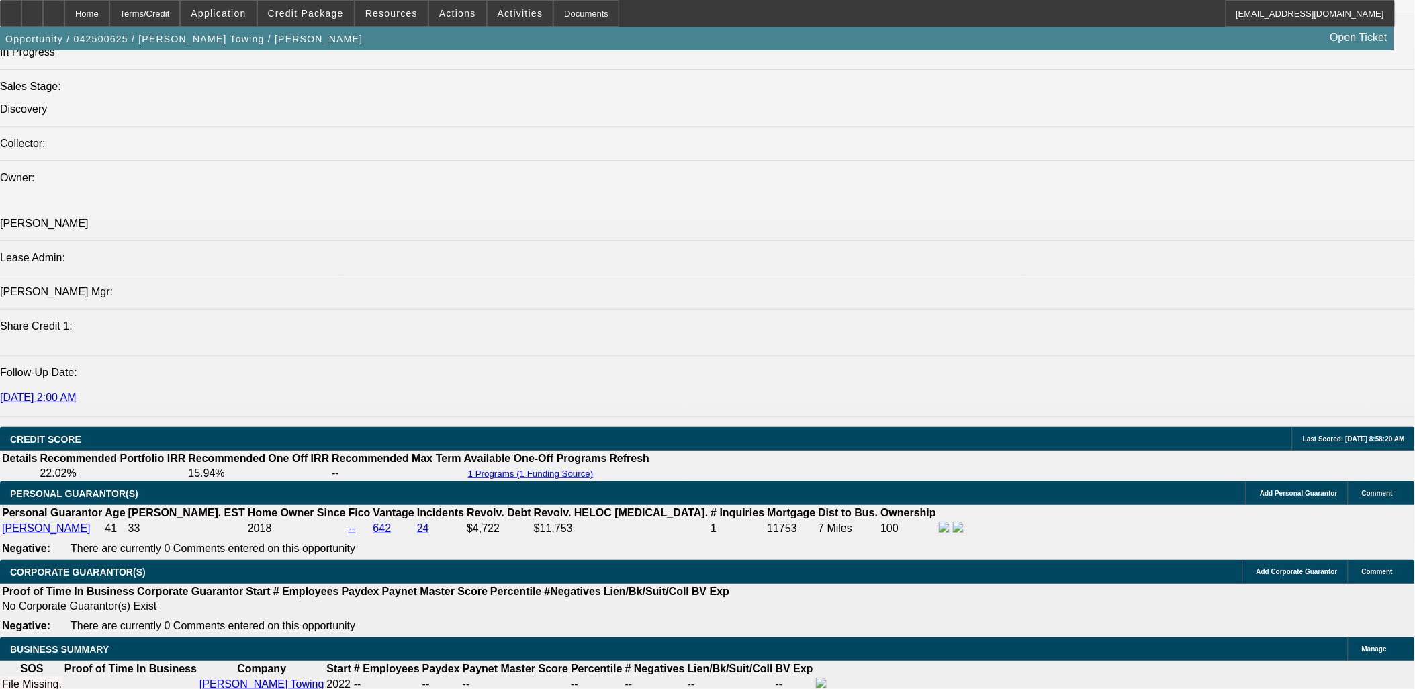
scroll to position [1642, 0]
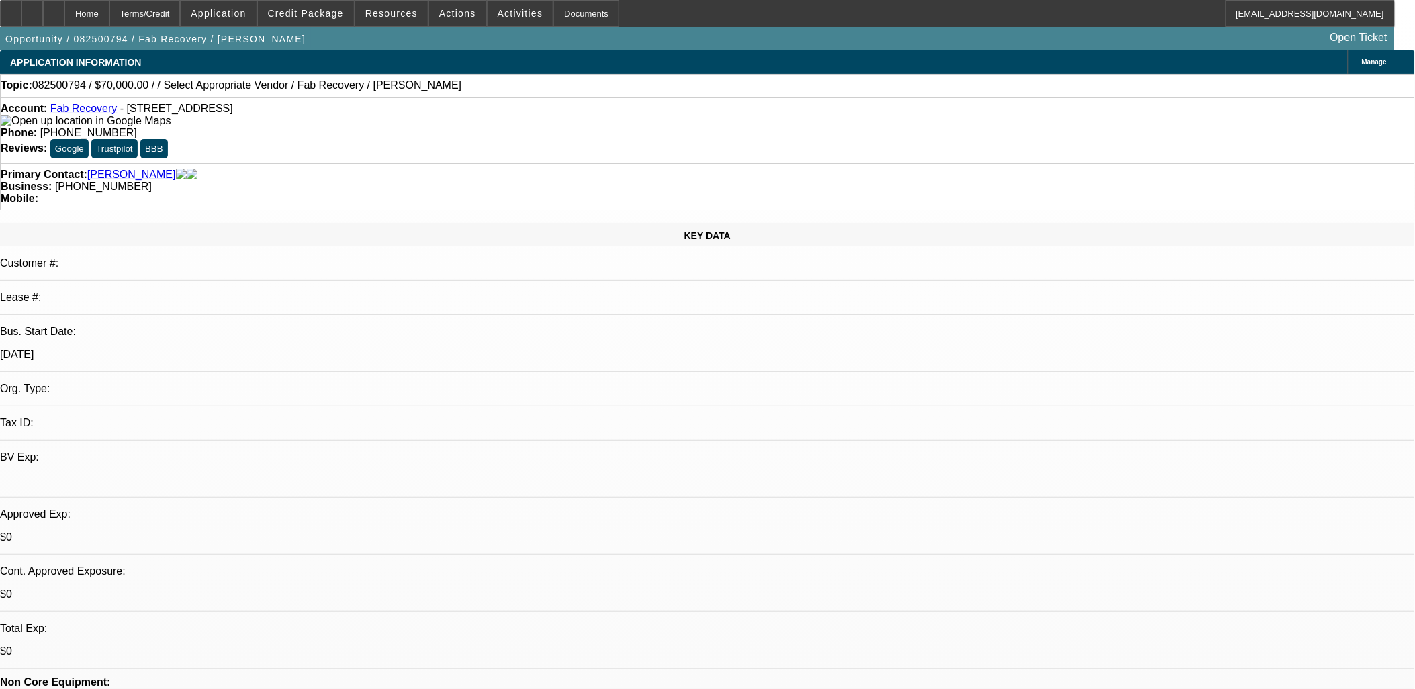
select select "0"
select select "2"
select select "0.1"
select select "1"
select select "2"
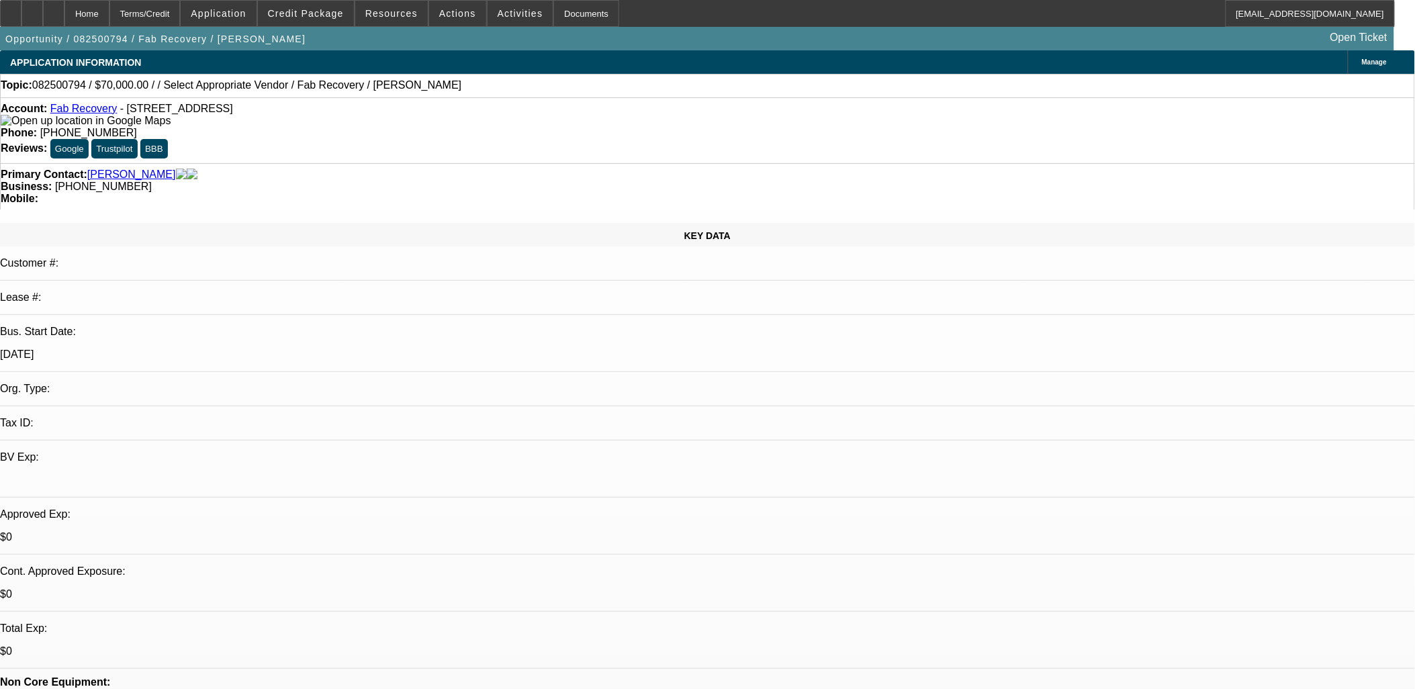
select select "4"
drag, startPoint x: 534, startPoint y: 317, endPoint x: 543, endPoint y: 314, distance: 9.4
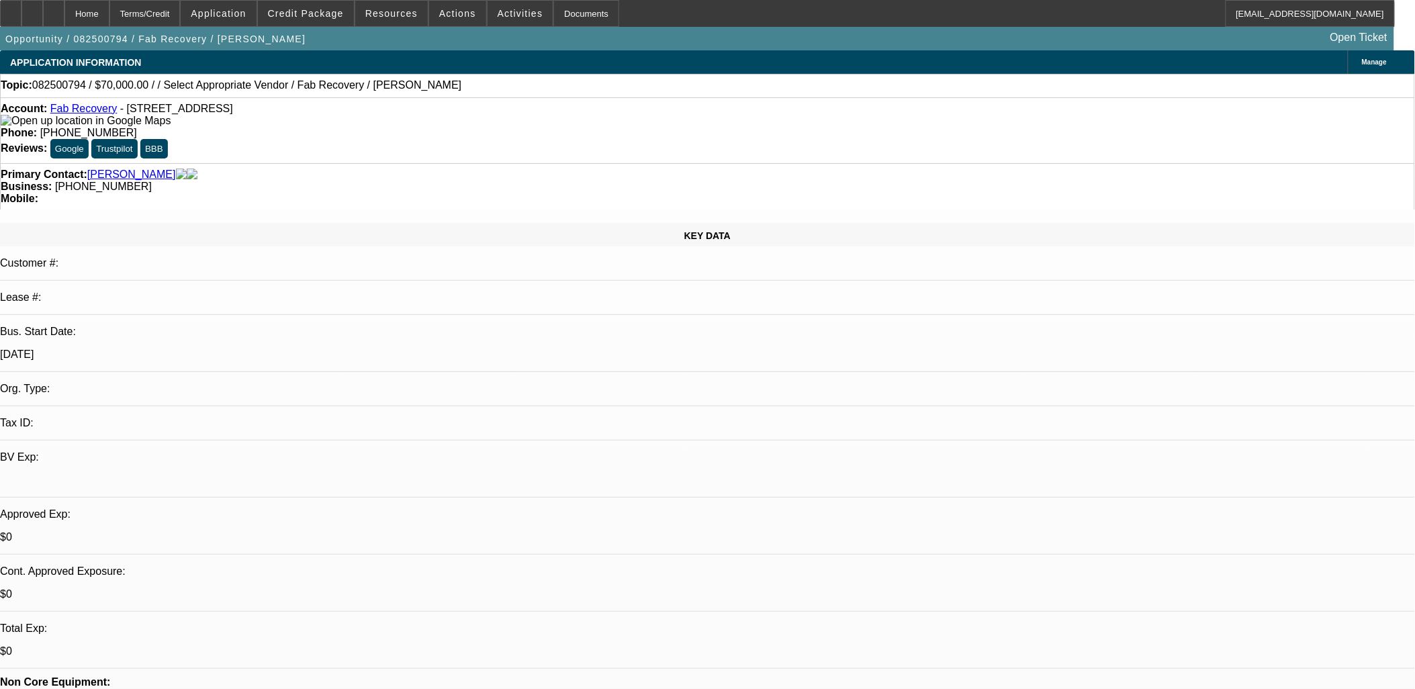
drag, startPoint x: 544, startPoint y: 316, endPoint x: 542, endPoint y: 338, distance: 22.3
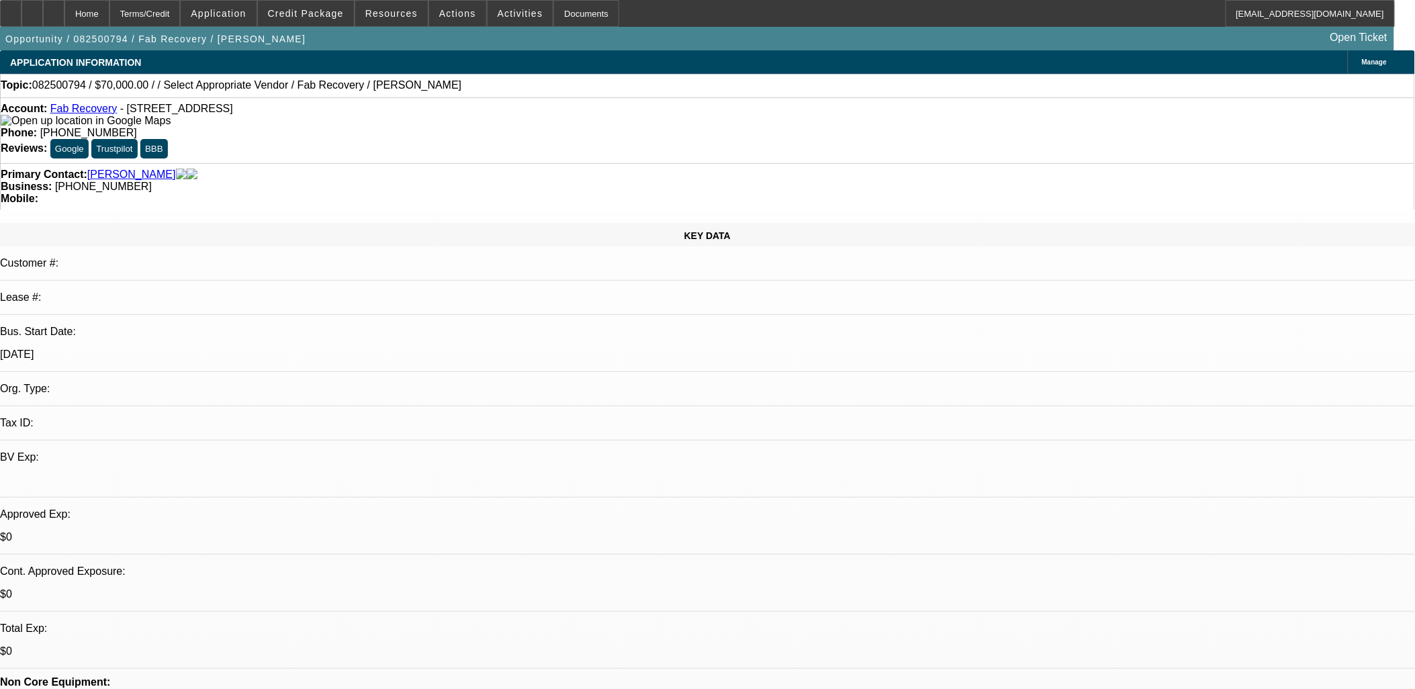
click at [501, 12] on div "Home Terms/Credit Application Credit Package Resources Actions Activities Docum…" at bounding box center [707, 25] width 1415 height 50
click at [506, 11] on span "Activities" at bounding box center [521, 13] width 46 height 11
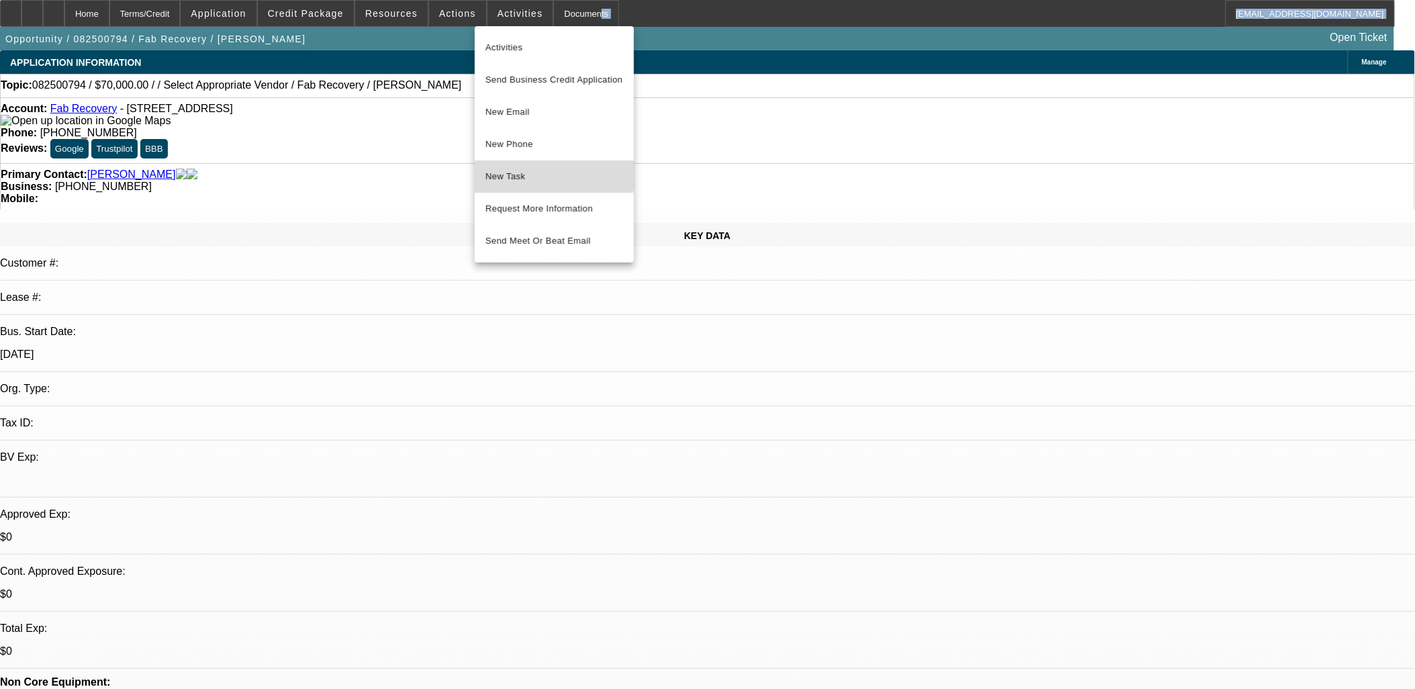
click at [500, 165] on button "New Task" at bounding box center [554, 177] width 159 height 32
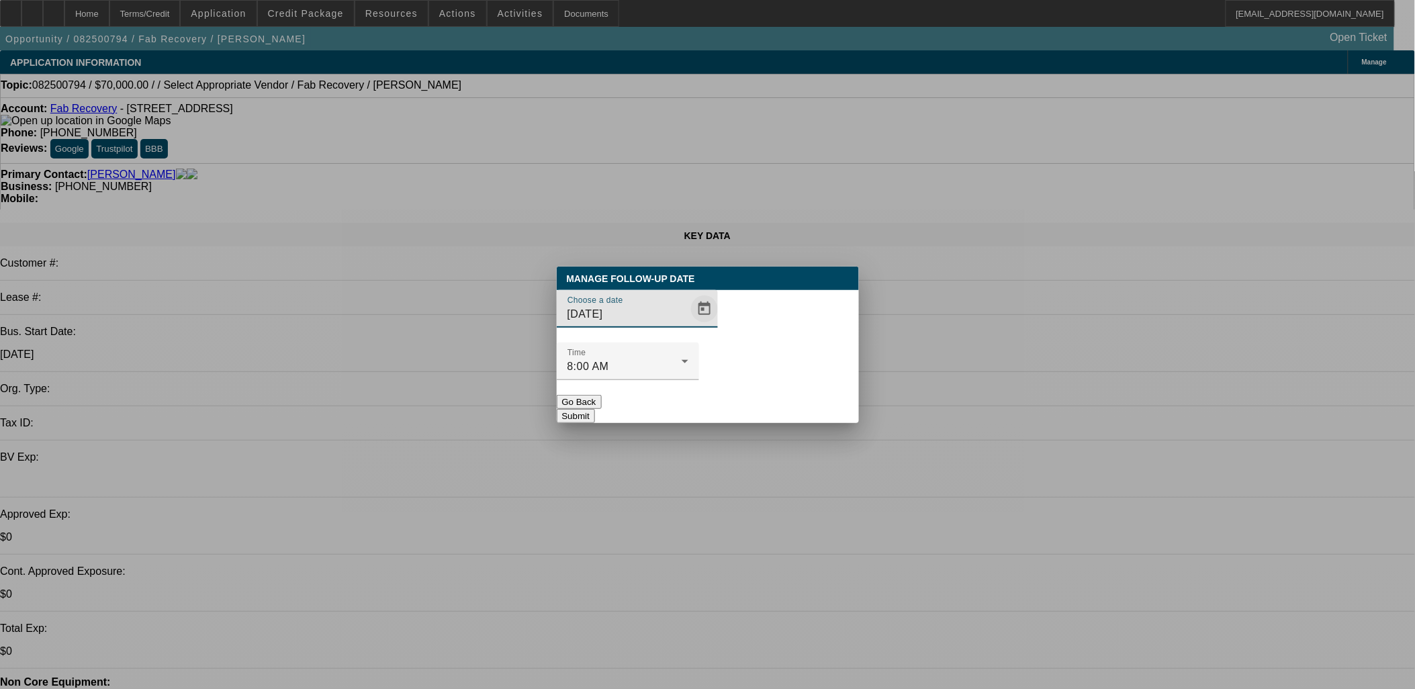
click at [688, 325] on span "Open calendar" at bounding box center [704, 309] width 32 height 32
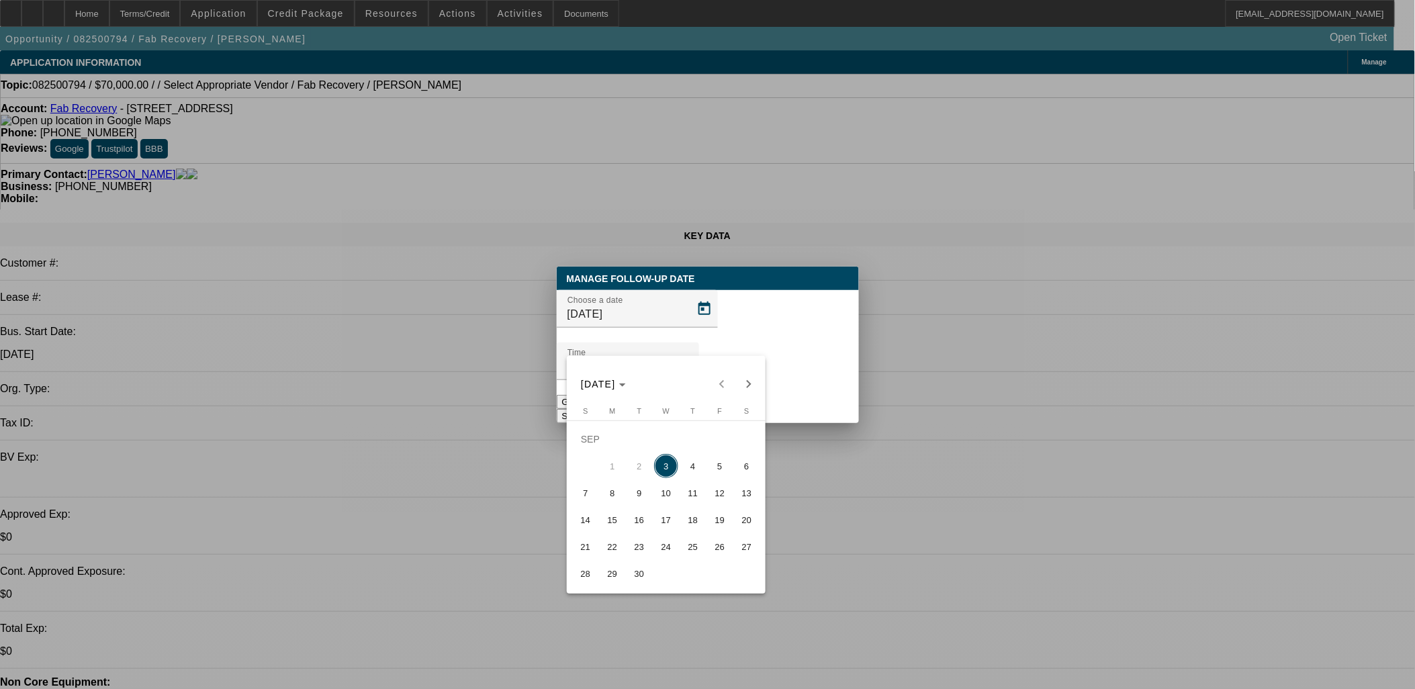
click at [686, 468] on span "4" at bounding box center [693, 466] width 24 height 24
type input "9/4/2025"
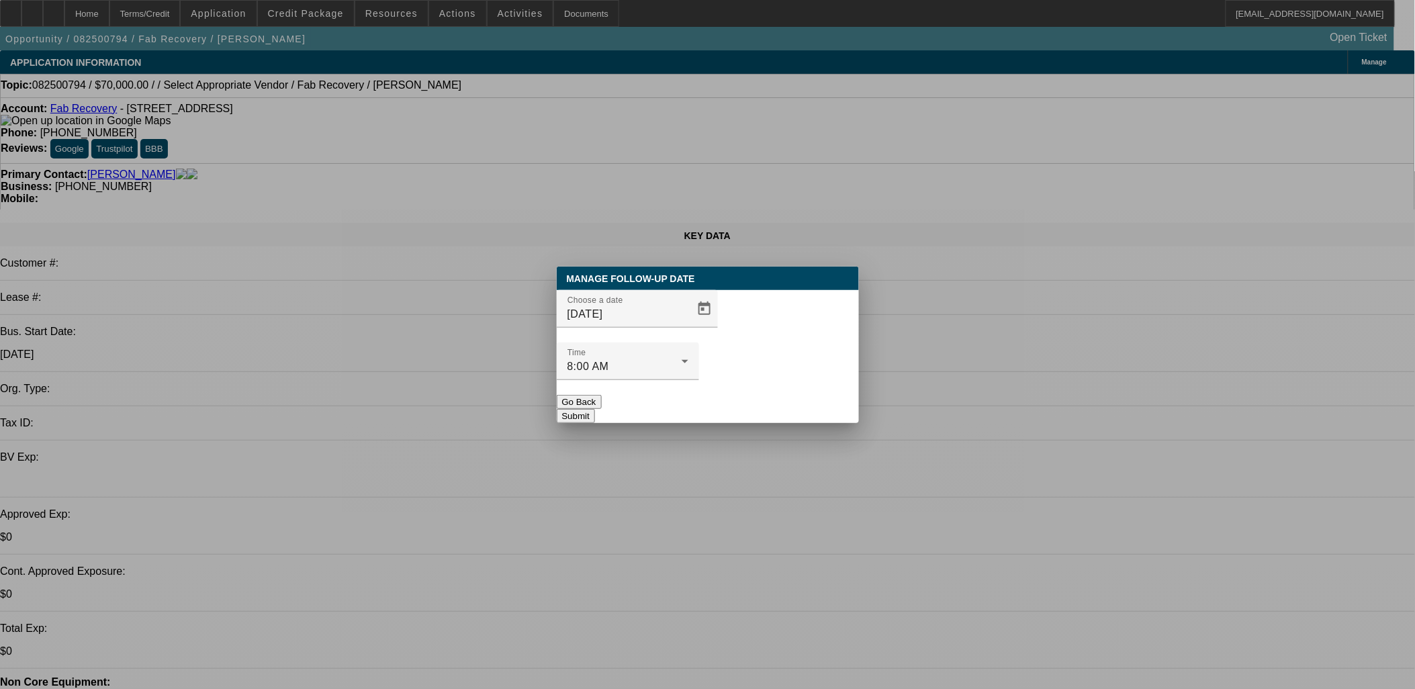
drag, startPoint x: 769, startPoint y: 372, endPoint x: 766, endPoint y: 380, distance: 7.9
click at [595, 409] on button "Submit" at bounding box center [576, 416] width 38 height 14
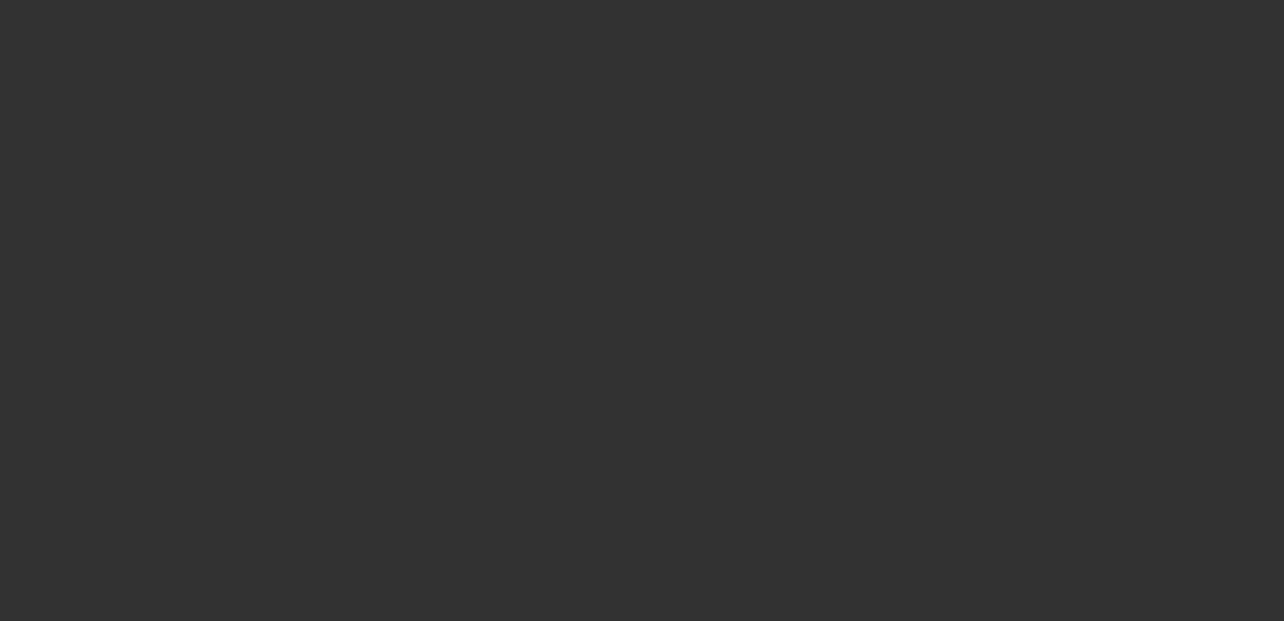
select select "0"
select select "2"
select select "0.1"
select select "4"
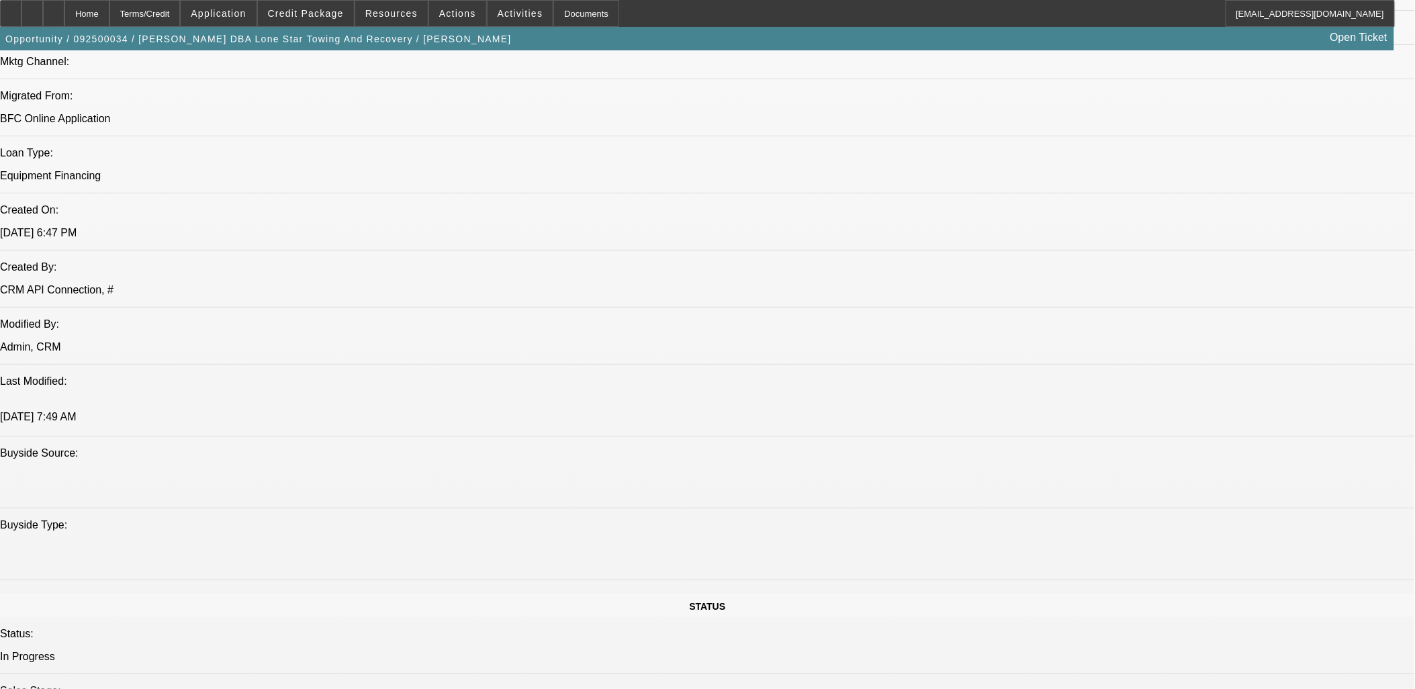
scroll to position [1343, 0]
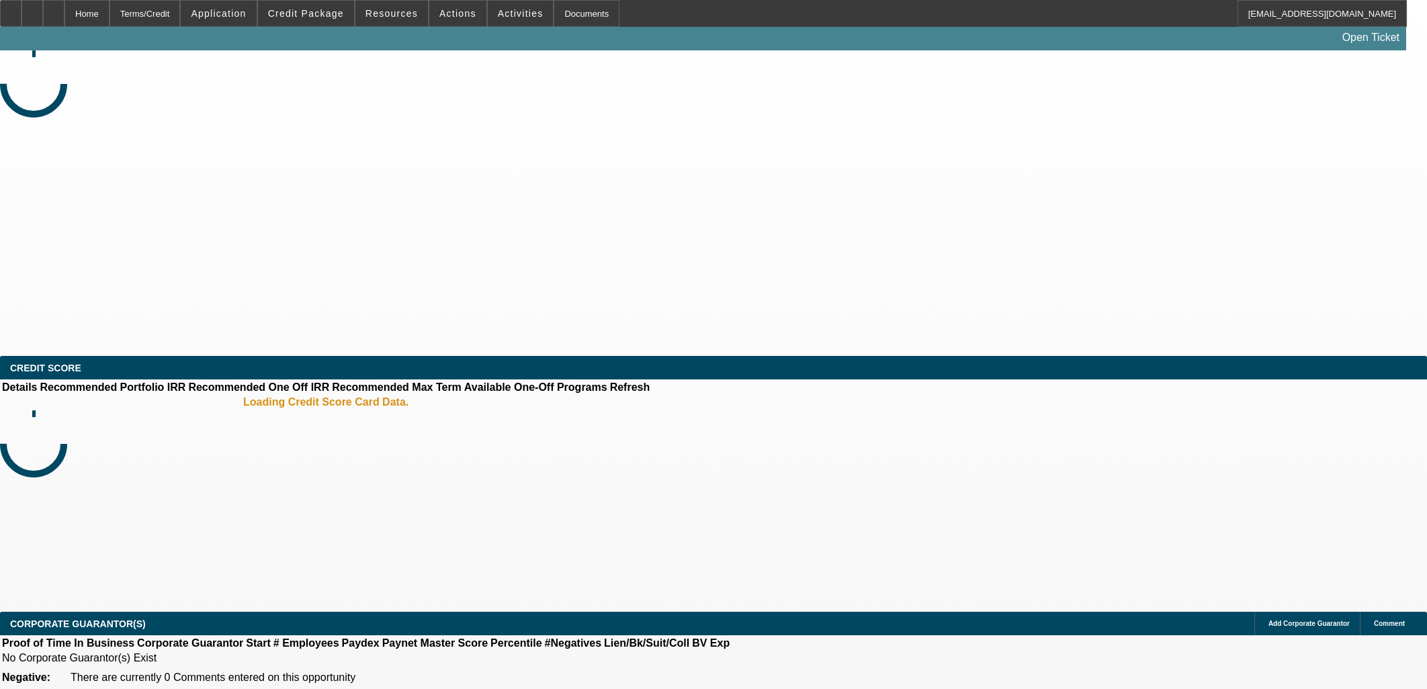
select select "0"
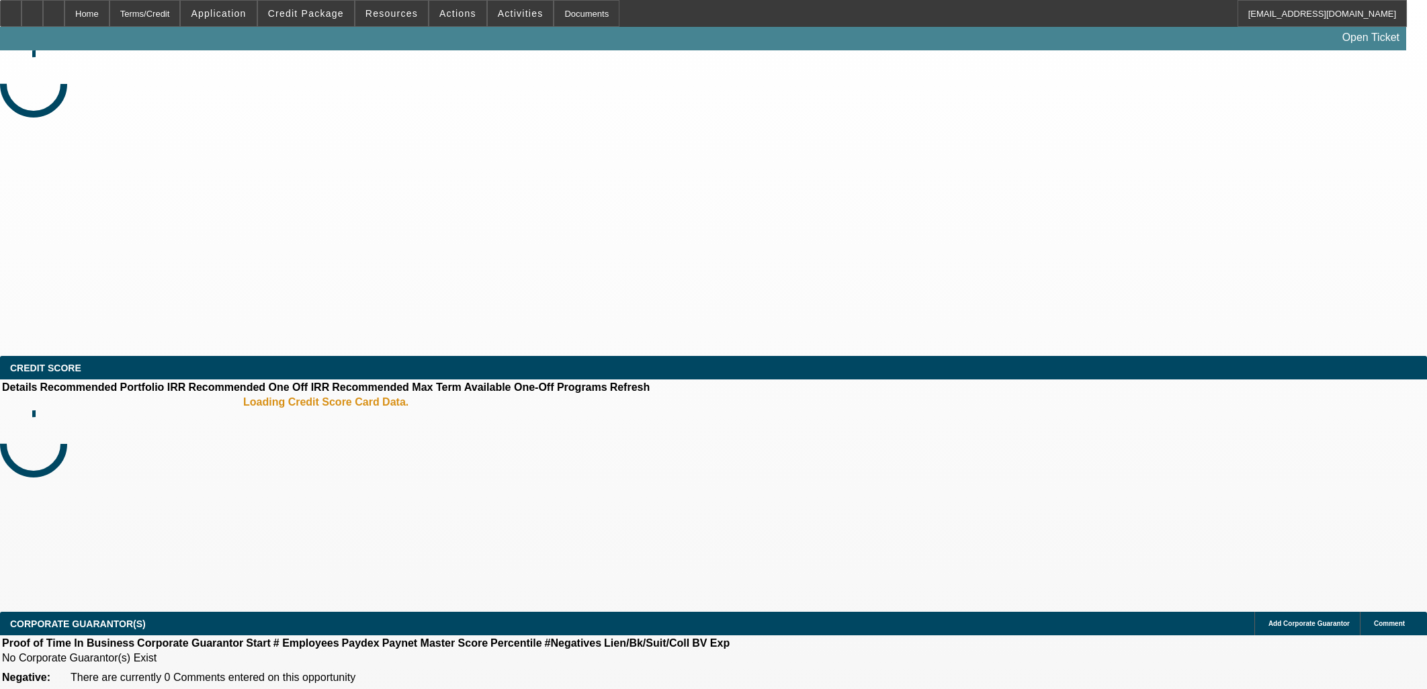
select select "0"
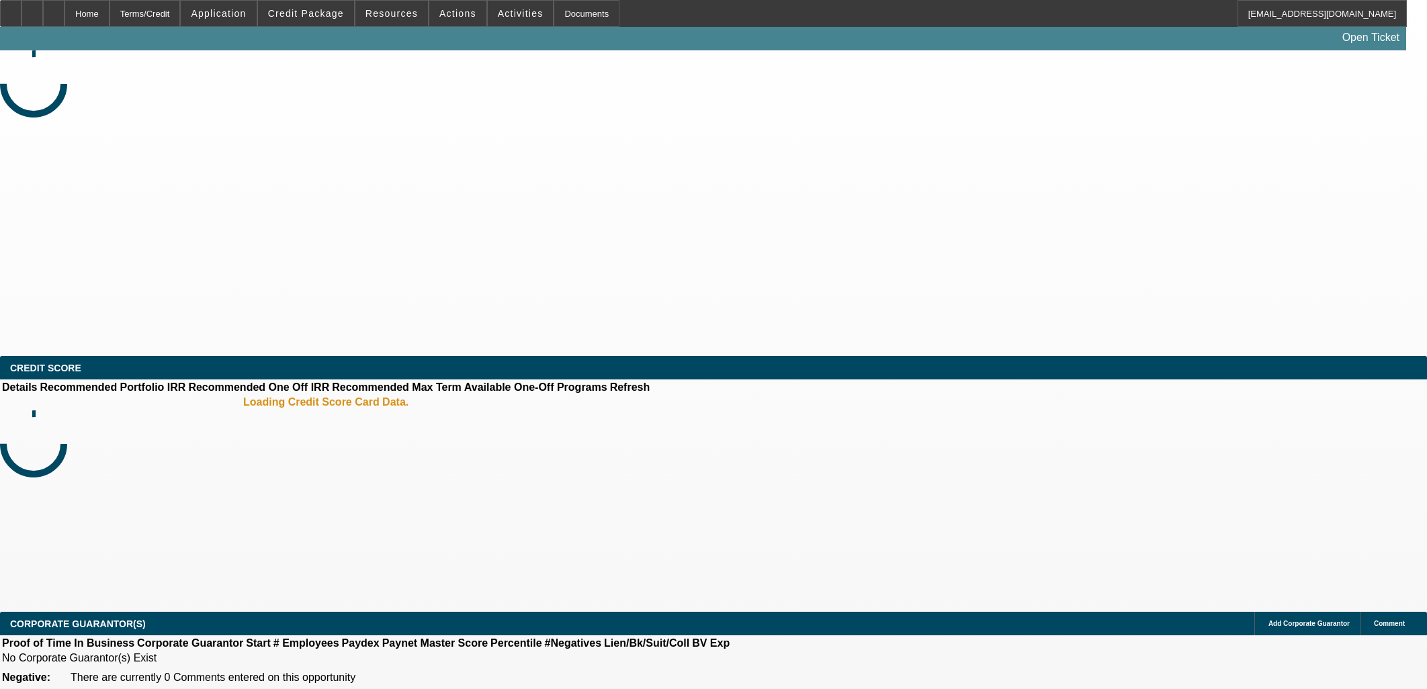
select select "0"
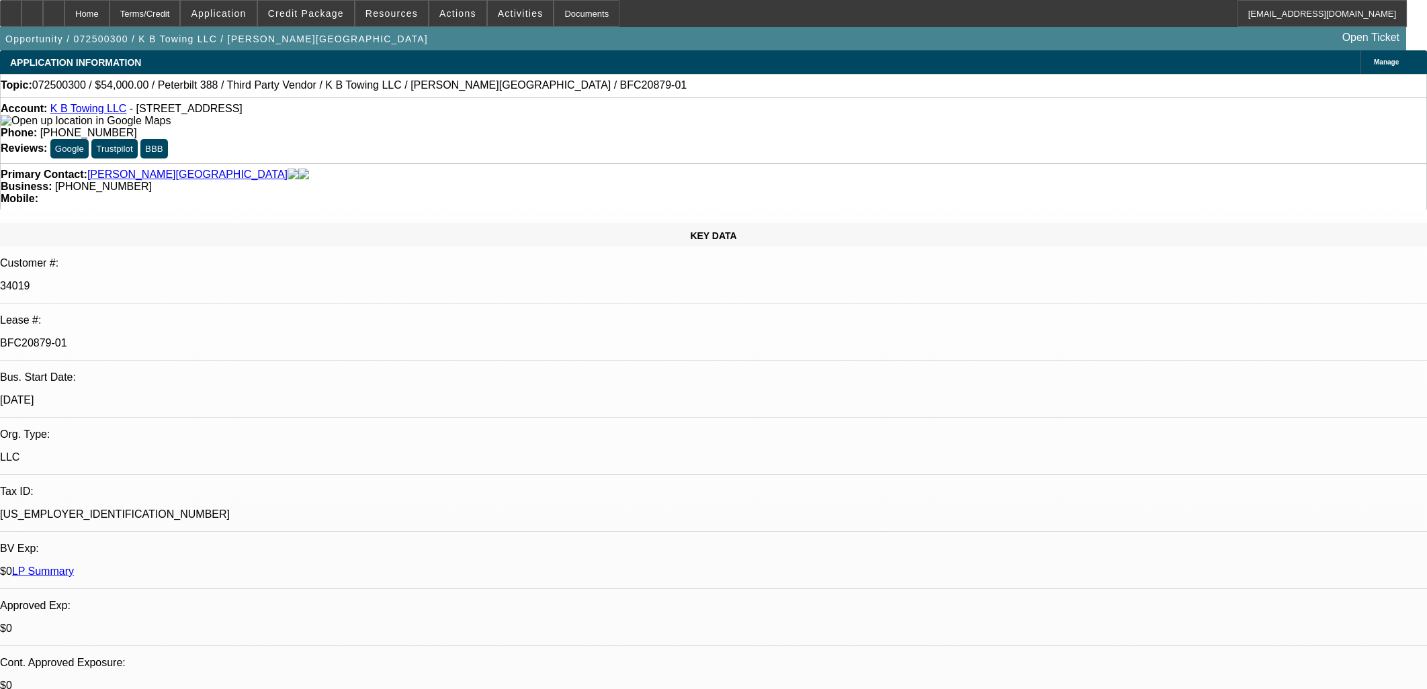
select select "1"
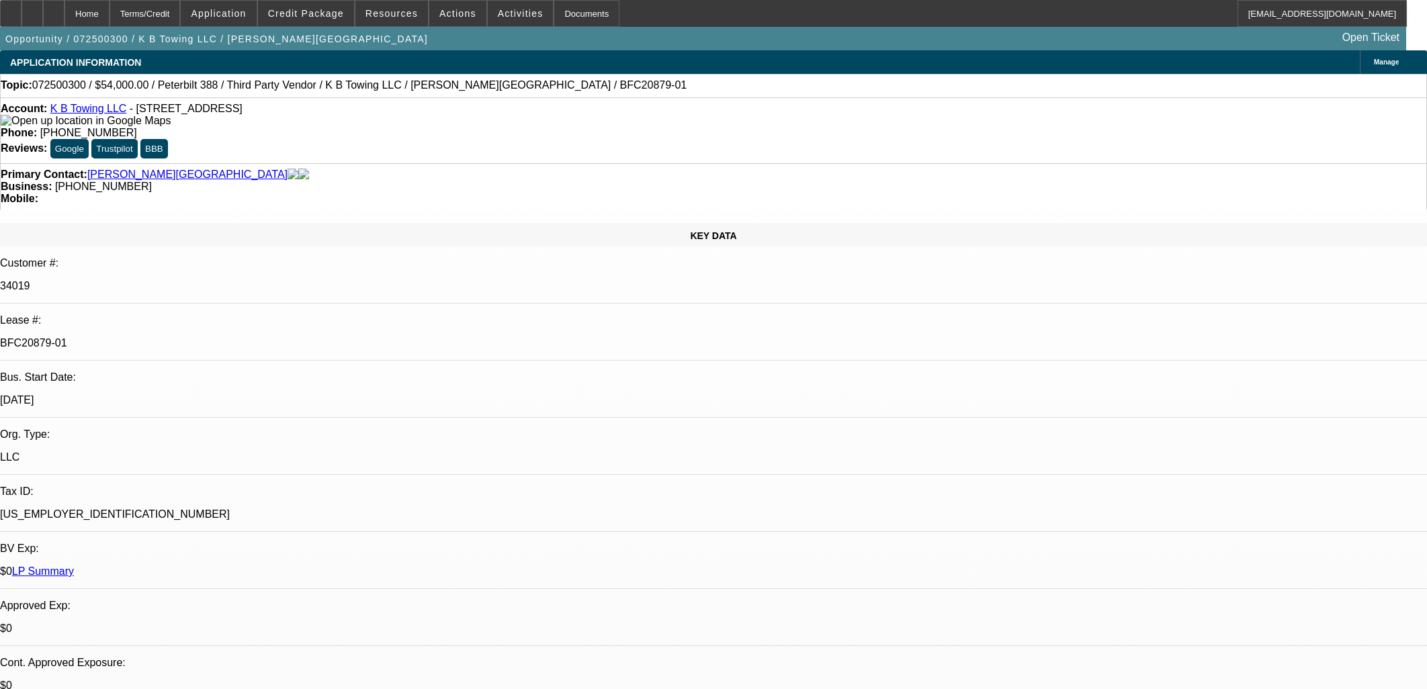
select select "6"
select select "1"
select select "6"
select select "1"
select select "6"
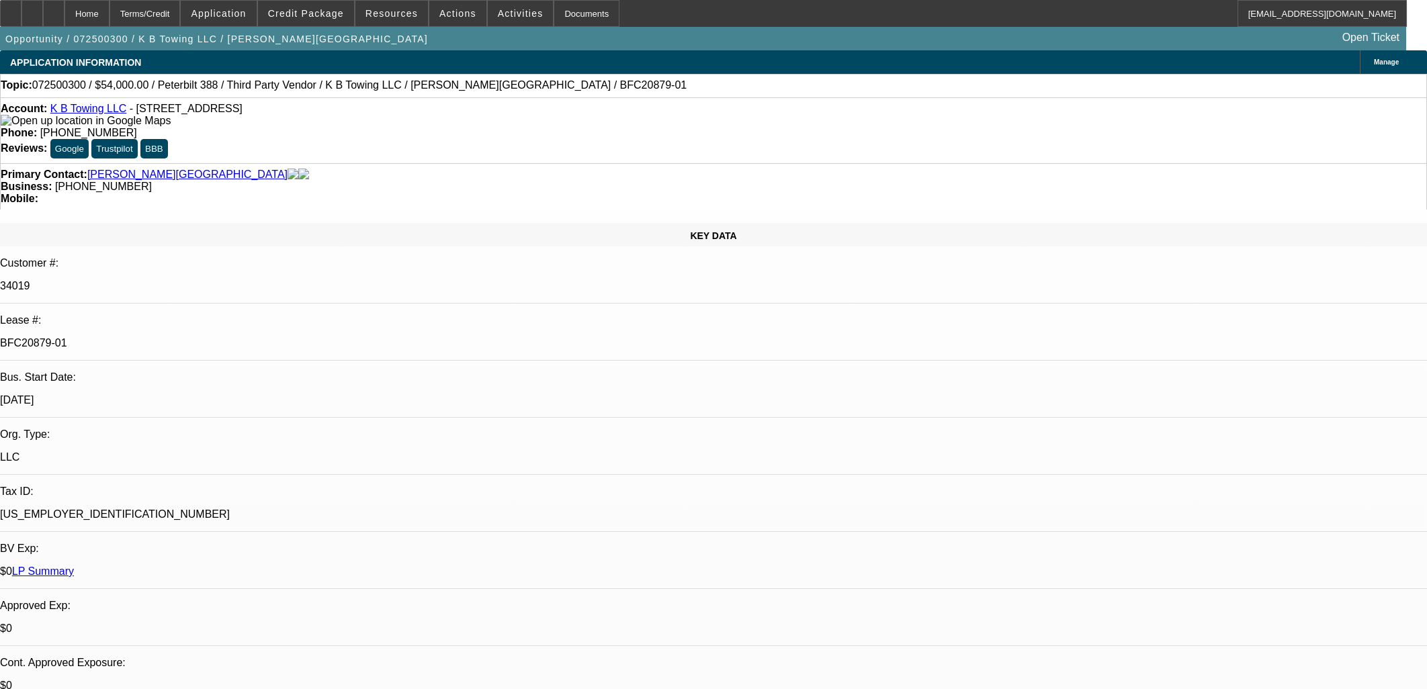
select select "1"
select select "6"
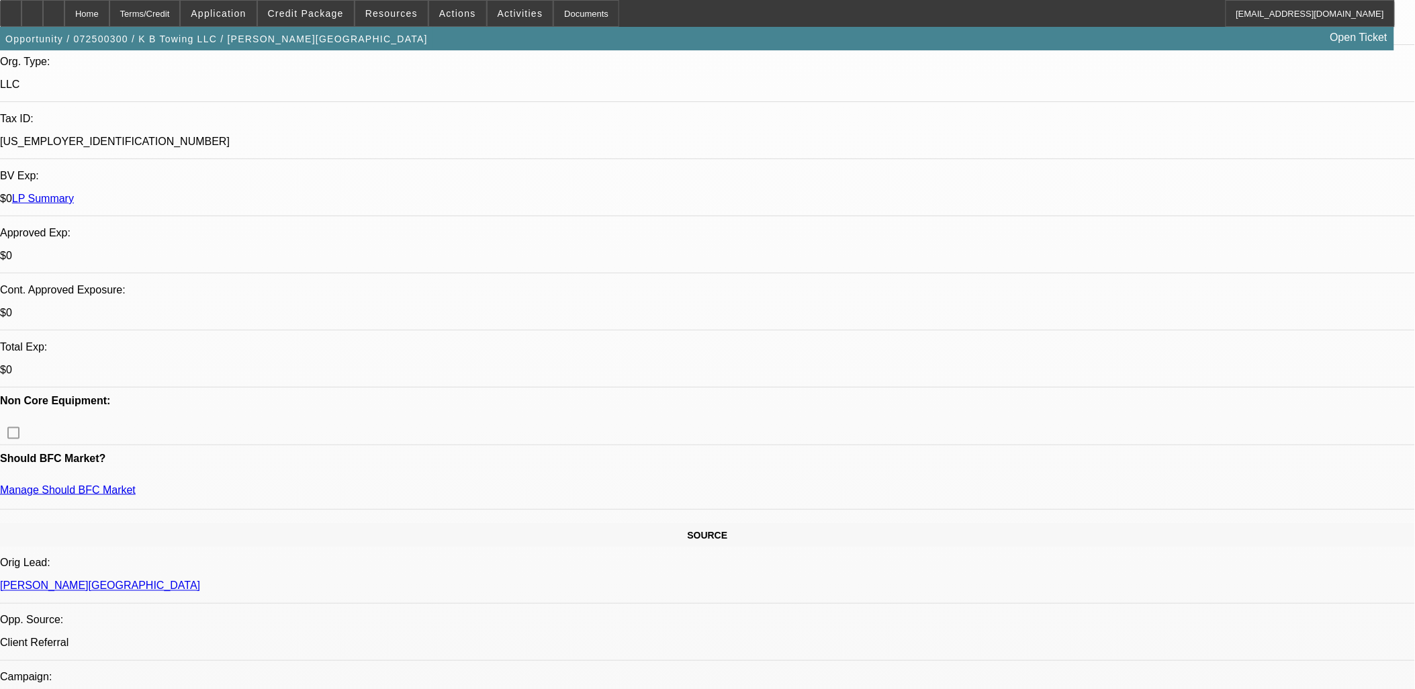
scroll to position [373, 0]
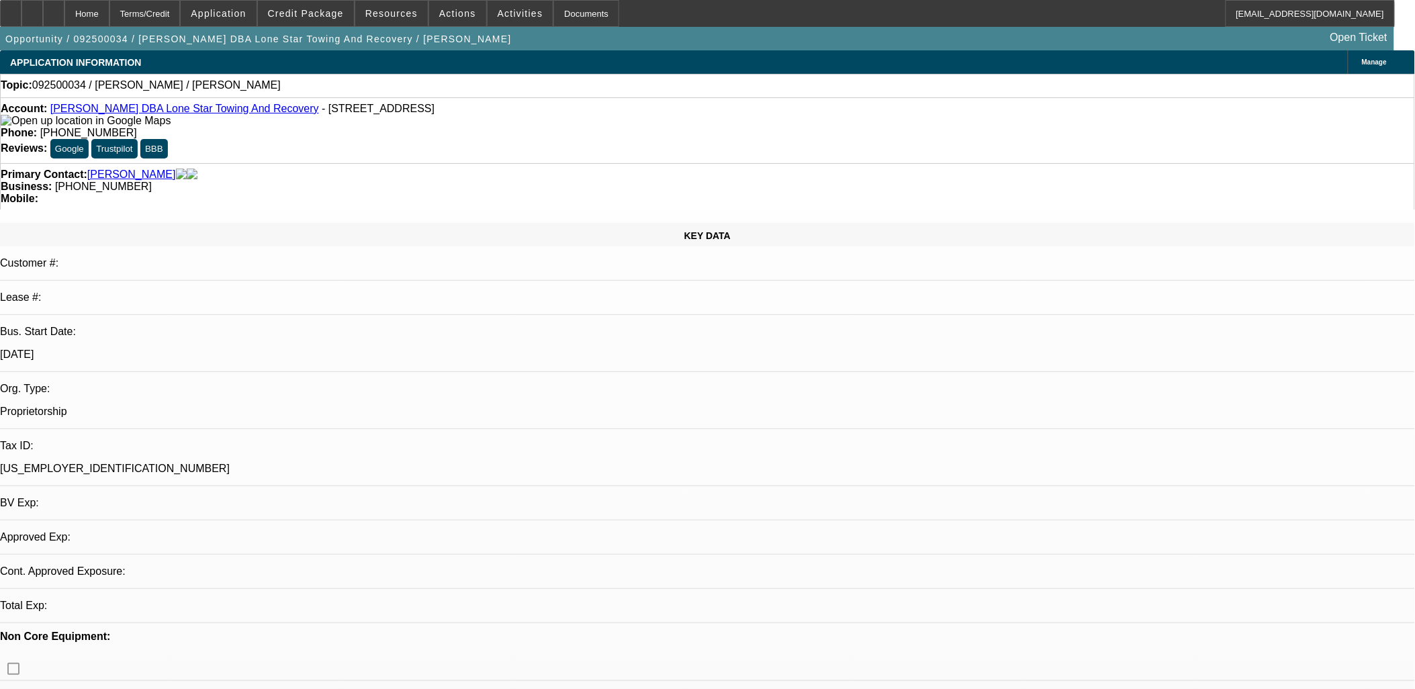
select select "0"
select select "2"
select select "0.1"
select select "1"
select select "2"
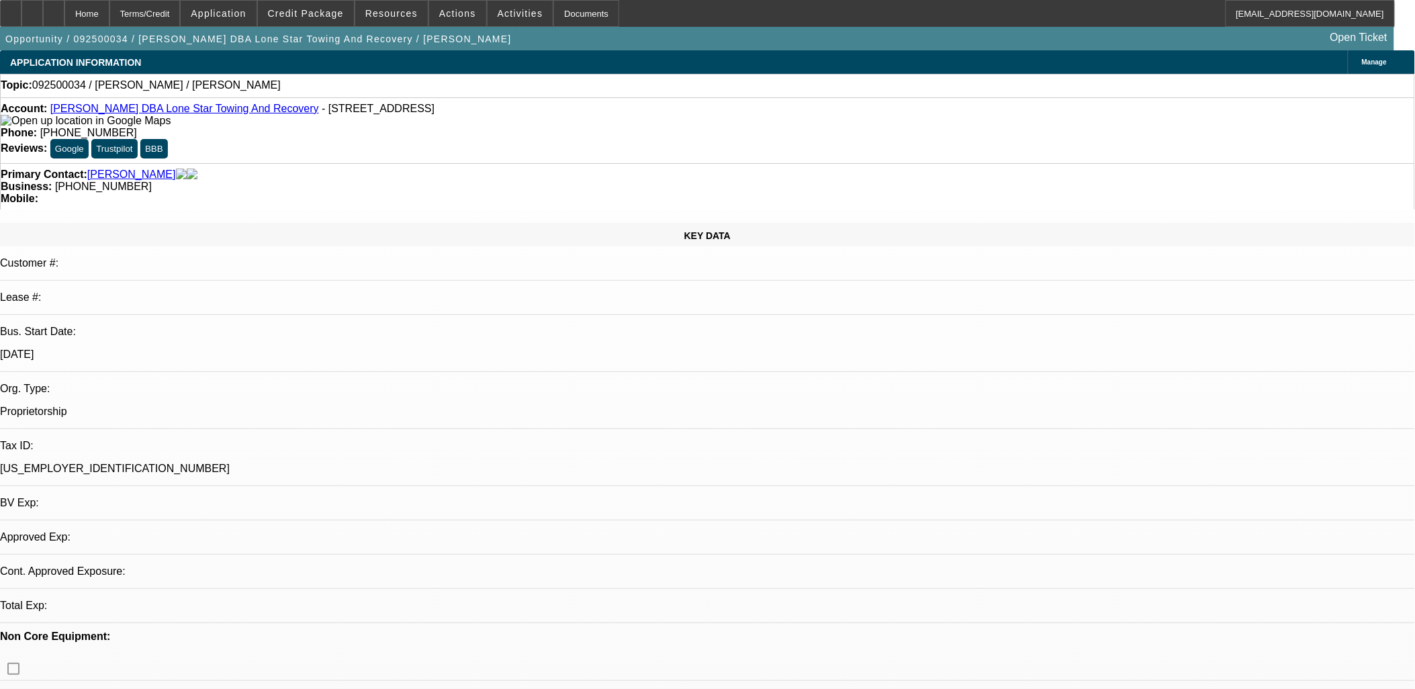
select select "4"
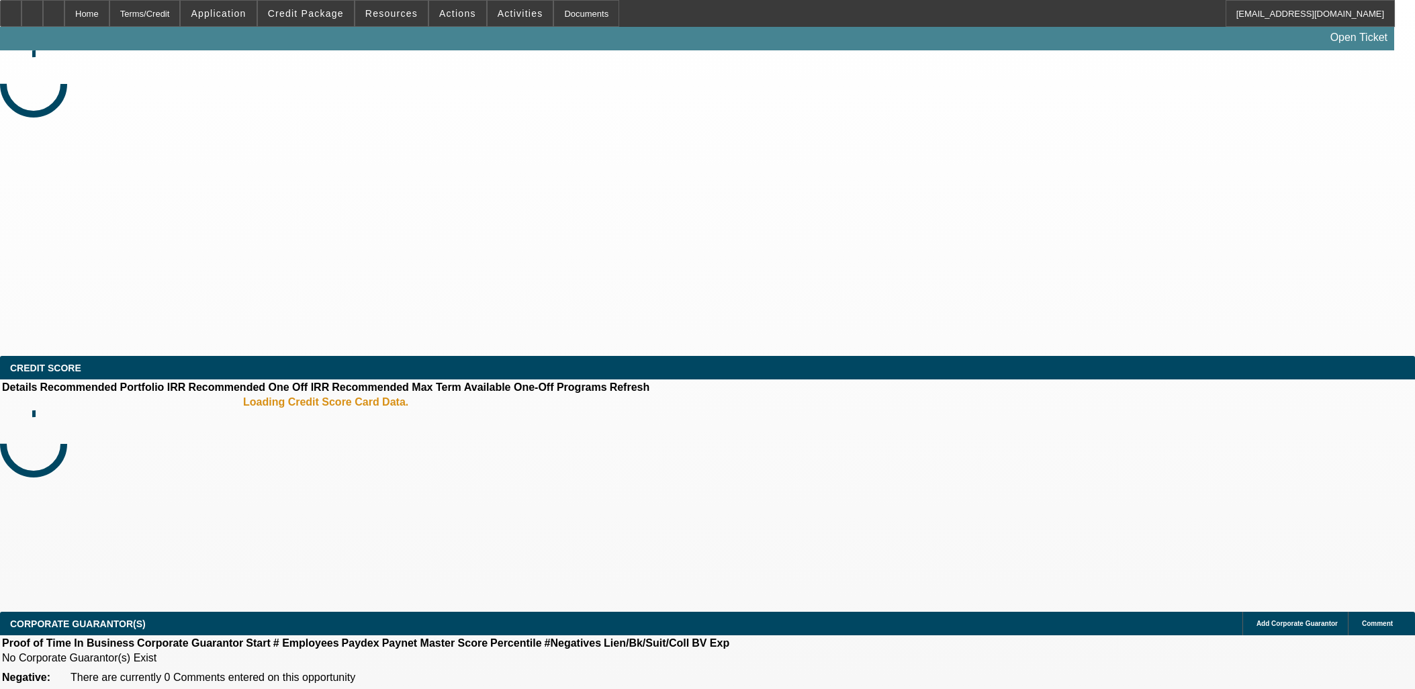
select select "0"
select select "2"
select select "0.1"
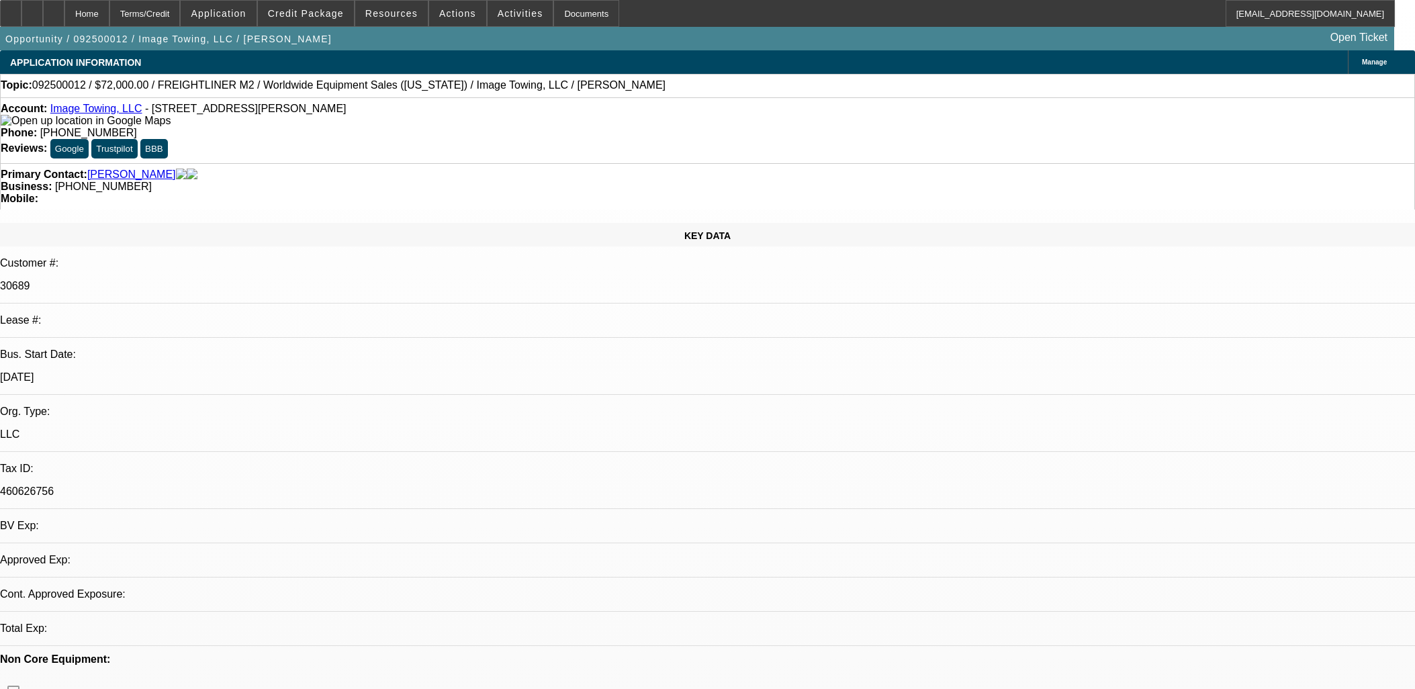
select select "1"
select select "2"
select select "4"
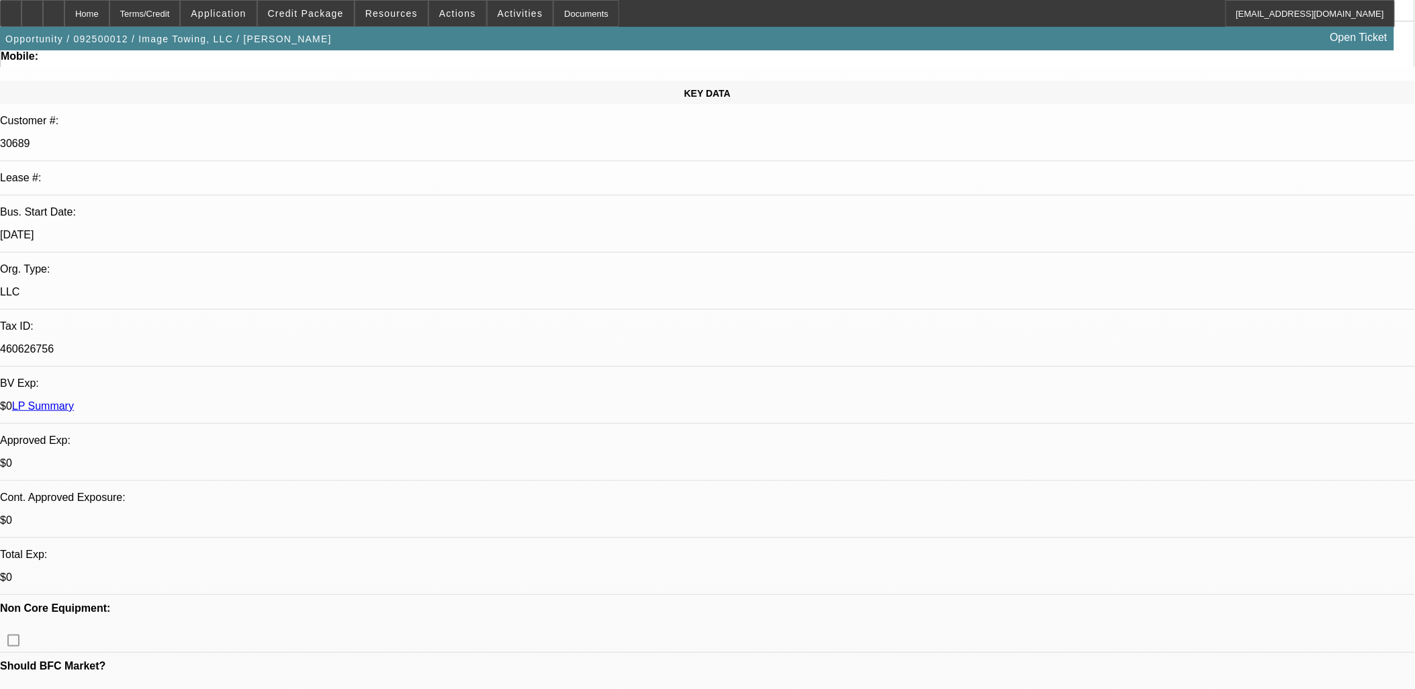
scroll to position [149, 0]
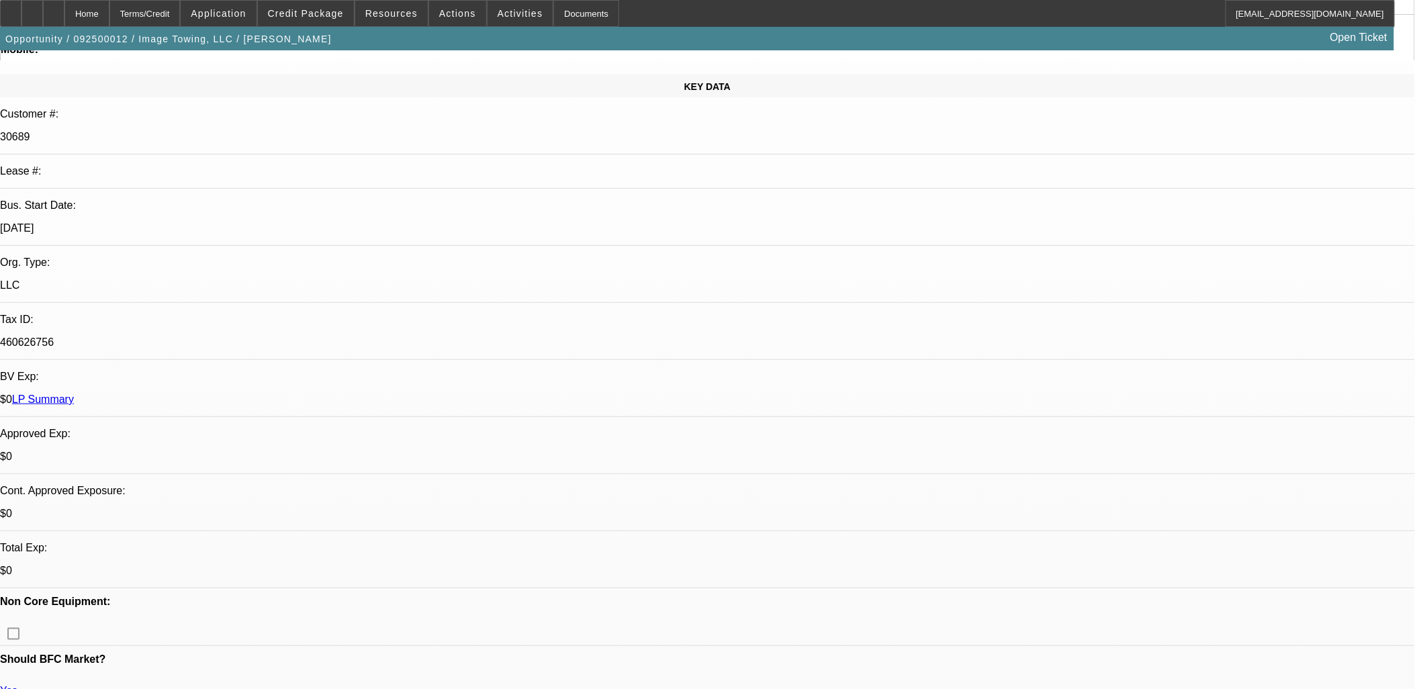
click at [309, 23] on span at bounding box center [306, 13] width 96 height 32
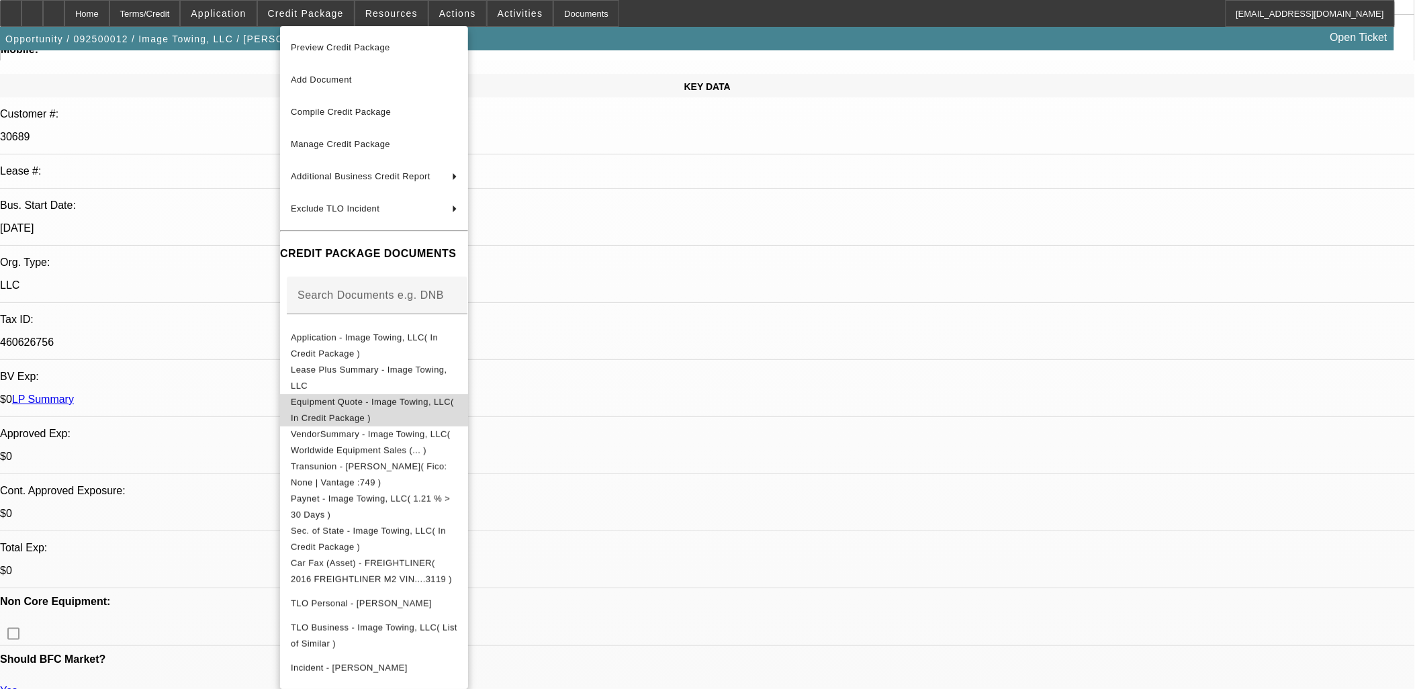
click at [355, 404] on span "Equipment Quote - Image Towing, LLC( In Credit Package )" at bounding box center [372, 409] width 163 height 26
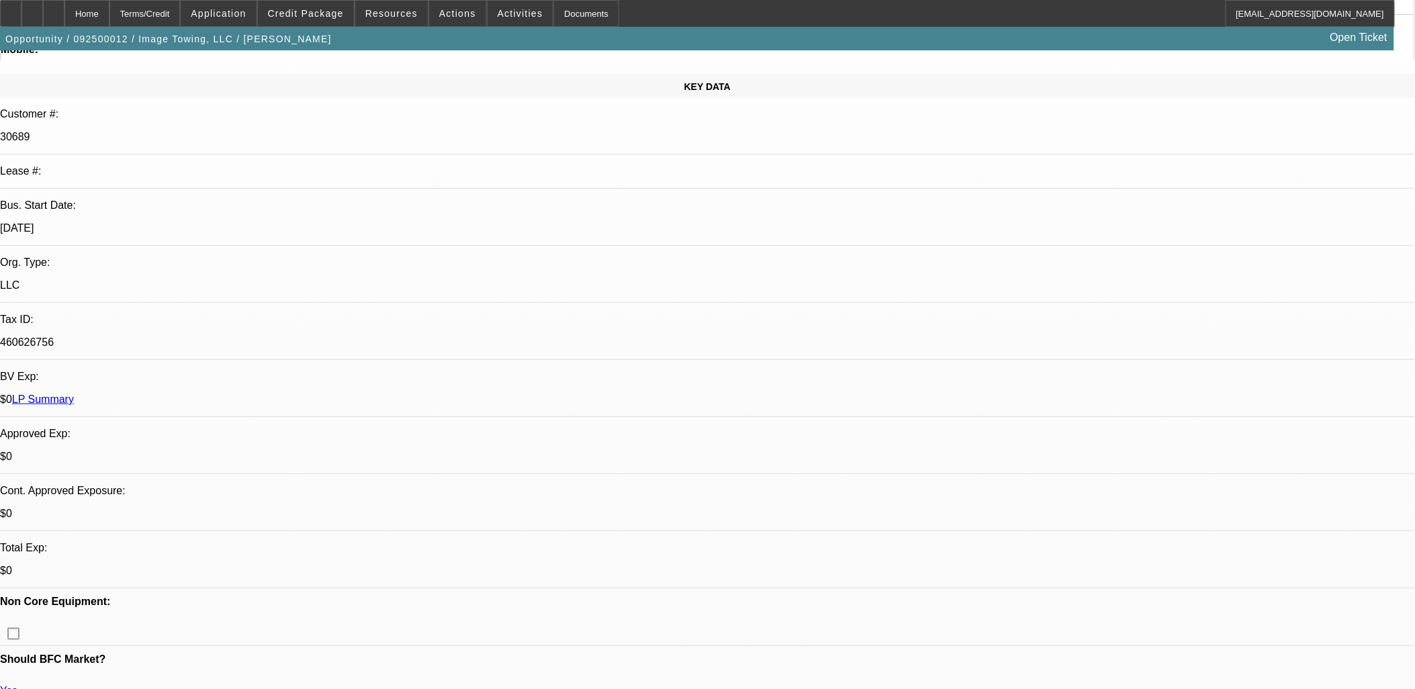
drag, startPoint x: 16, startPoint y: 286, endPoint x: 607, endPoint y: 555, distance: 649.3
drag, startPoint x: 607, startPoint y: 558, endPoint x: 13, endPoint y: 306, distance: 644.1
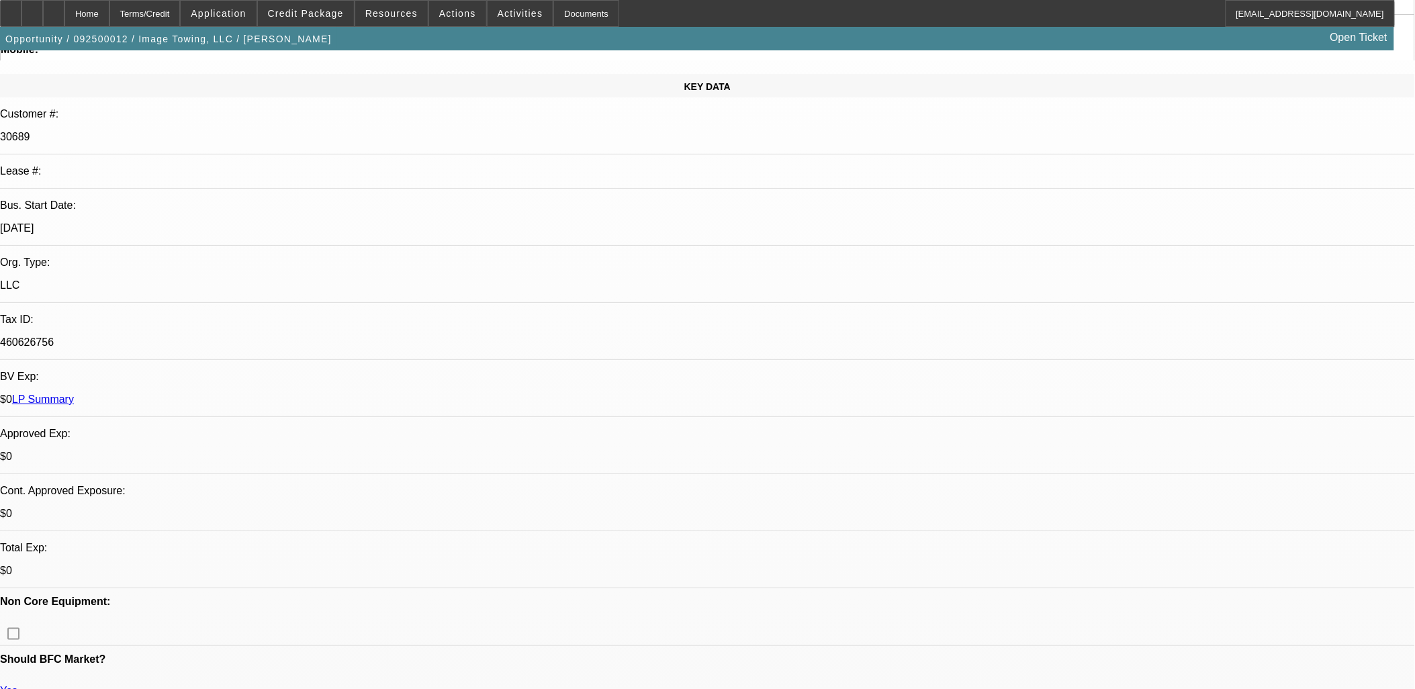
drag, startPoint x: 13, startPoint y: 306, endPoint x: 471, endPoint y: 581, distance: 533.6
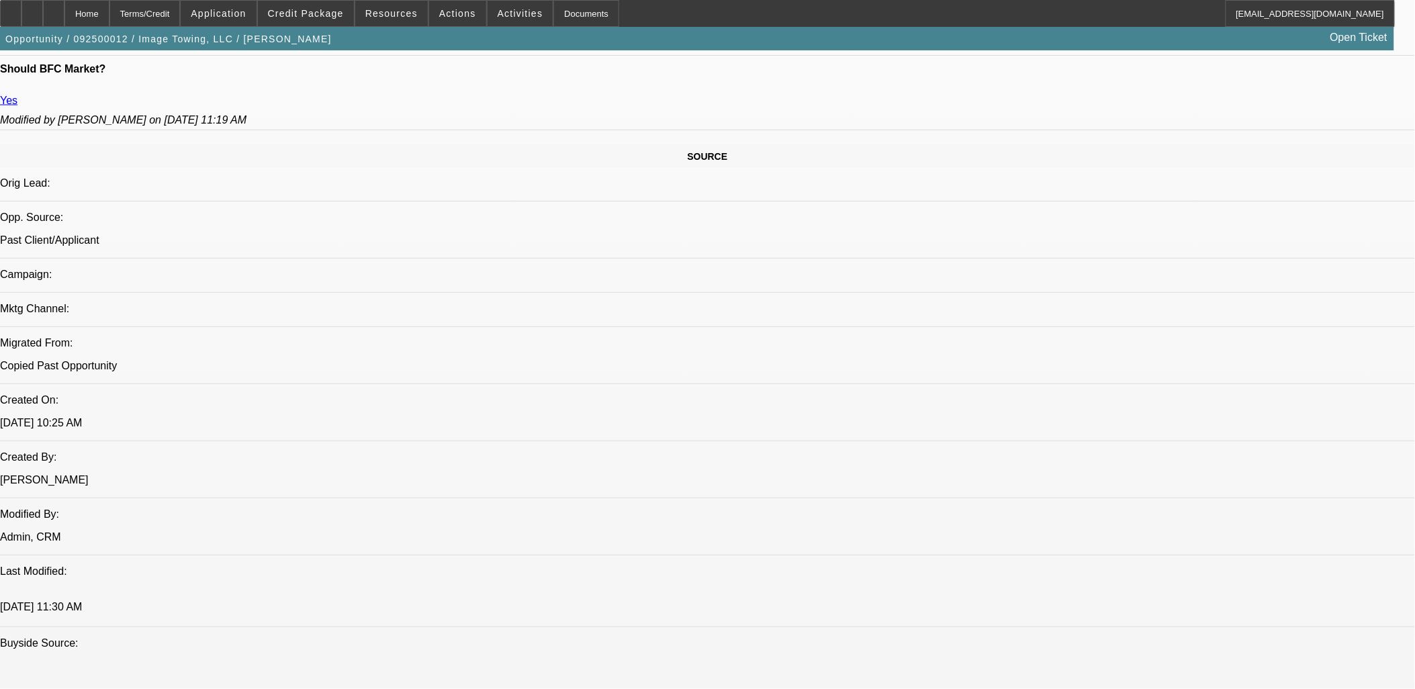
scroll to position [746, 0]
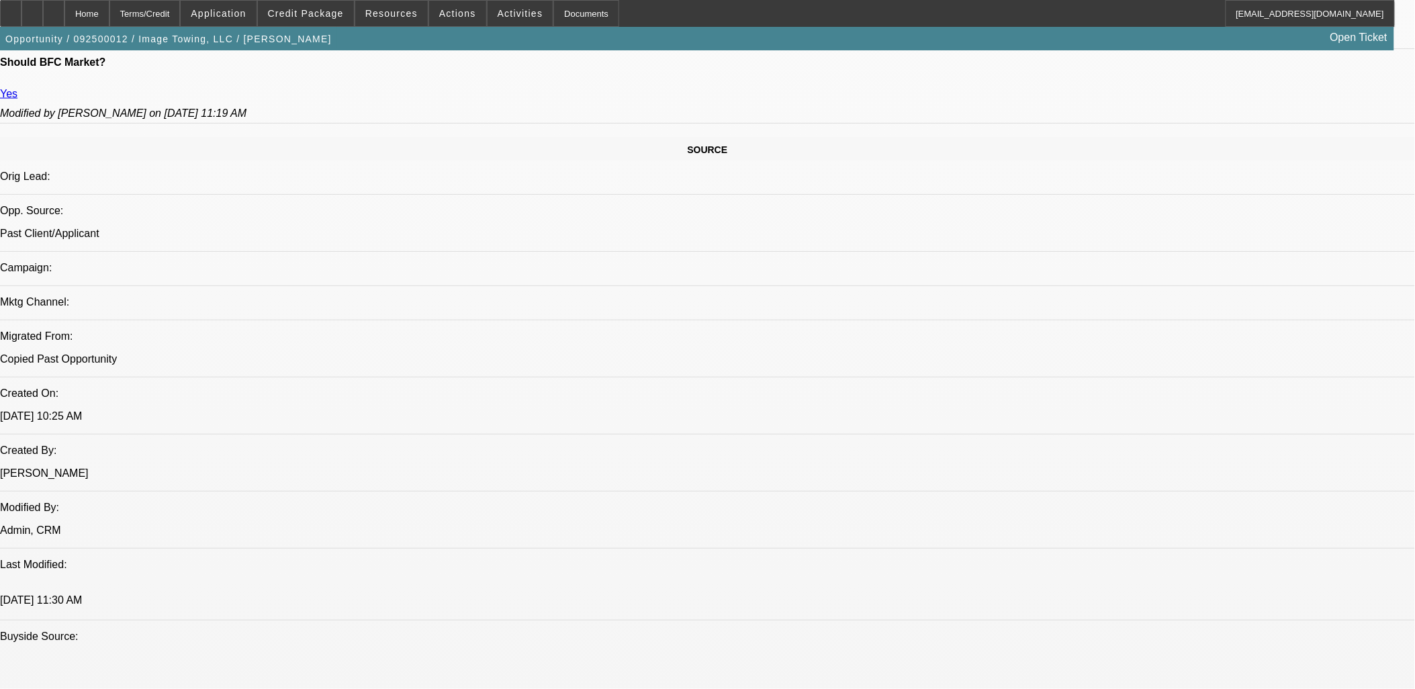
drag, startPoint x: 632, startPoint y: 395, endPoint x: 8, endPoint y: 99, distance: 690.5
drag, startPoint x: 8, startPoint y: 99, endPoint x: 17, endPoint y: 101, distance: 9.0
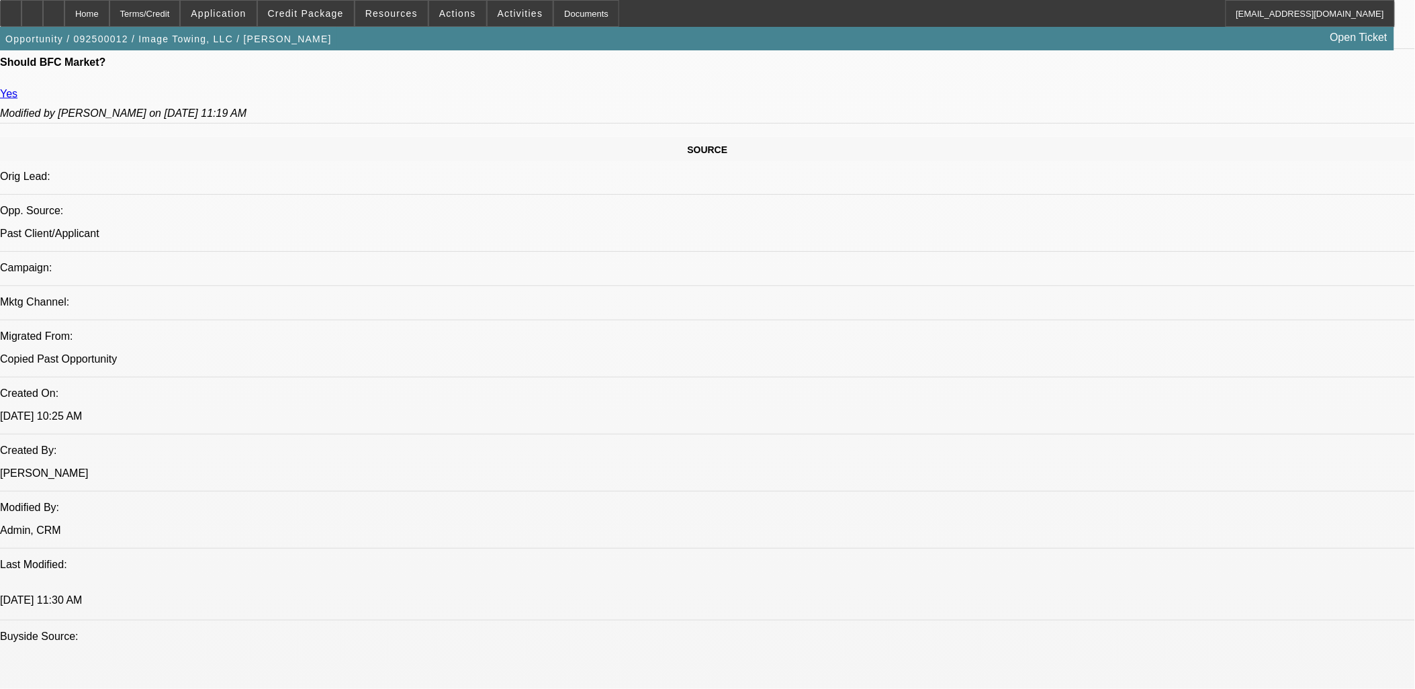
drag, startPoint x: 32, startPoint y: 105, endPoint x: 968, endPoint y: 556, distance: 1039.5
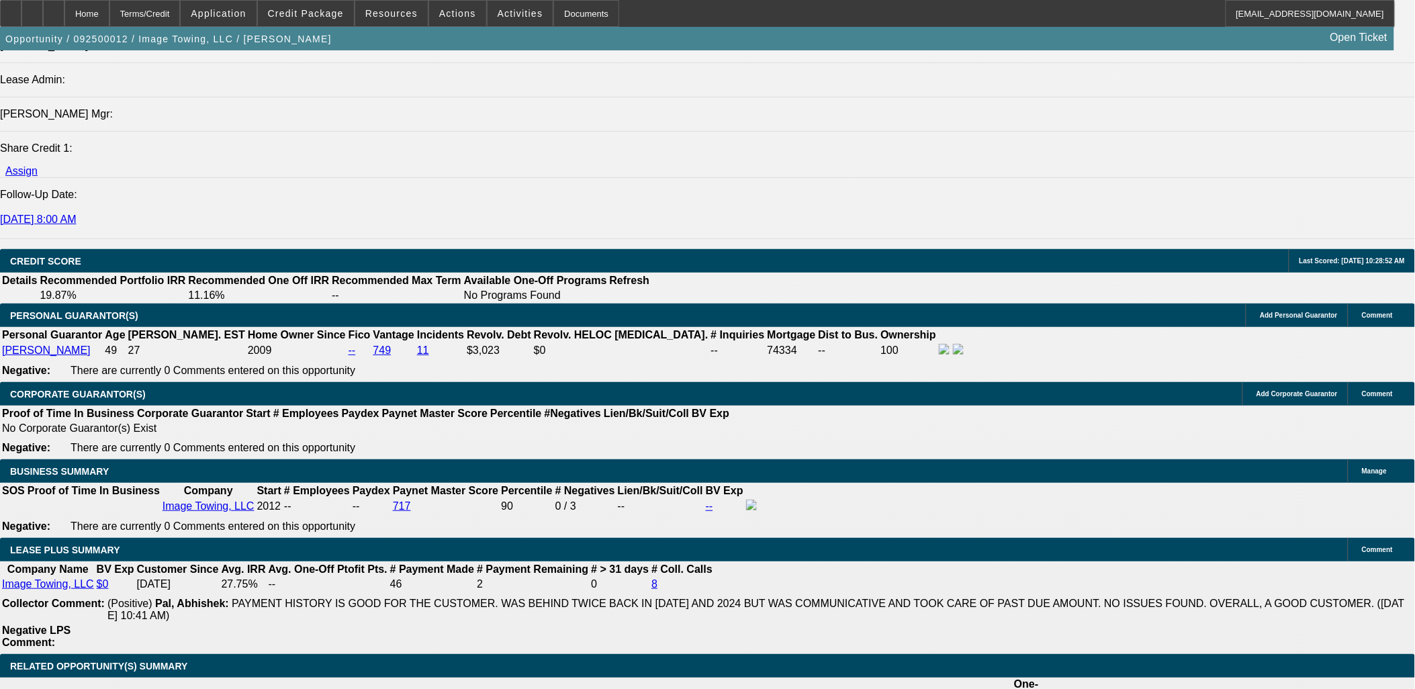
scroll to position [1791, 0]
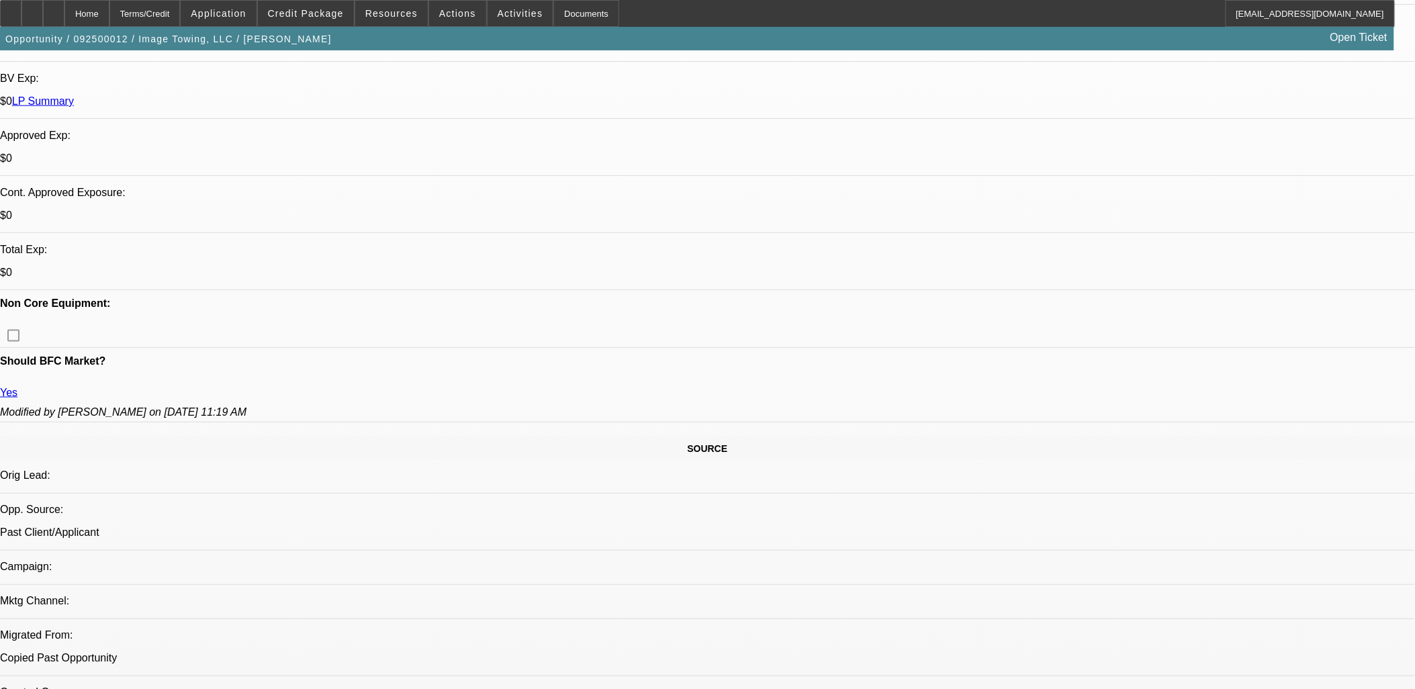
scroll to position [0, 0]
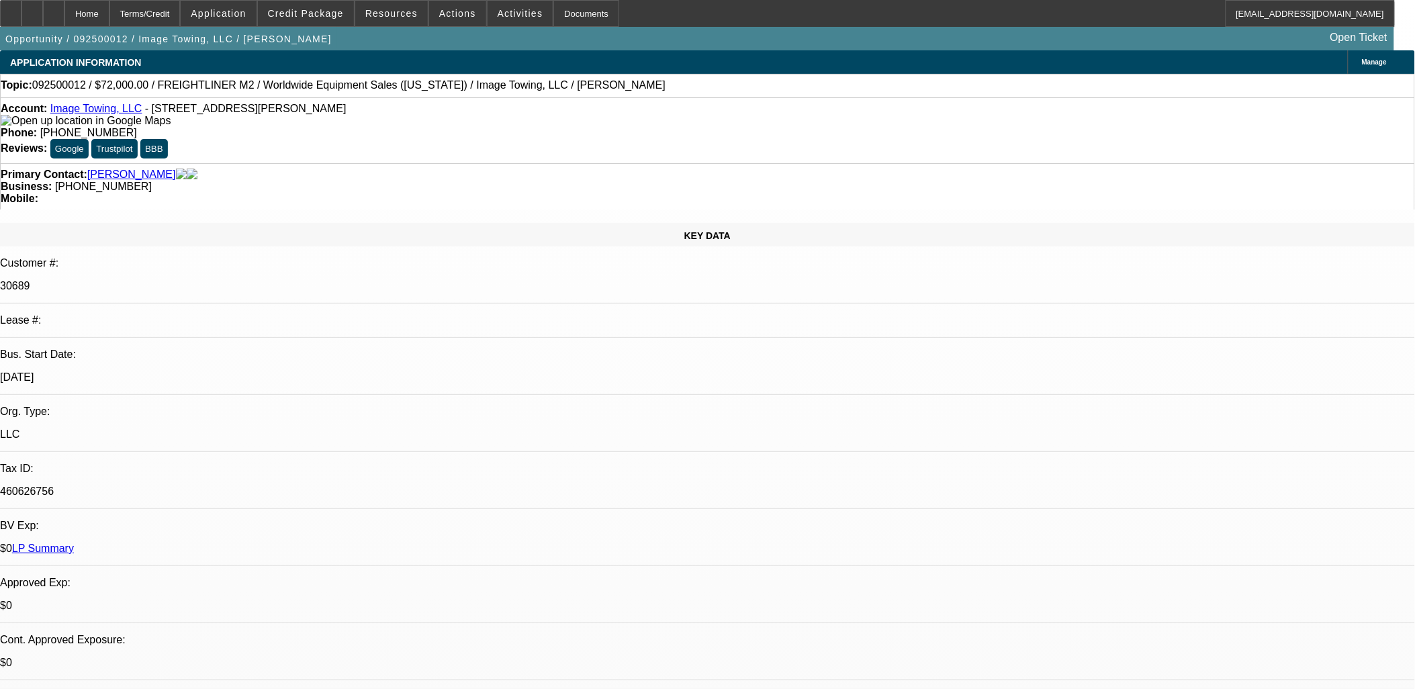
type input "$0.00"
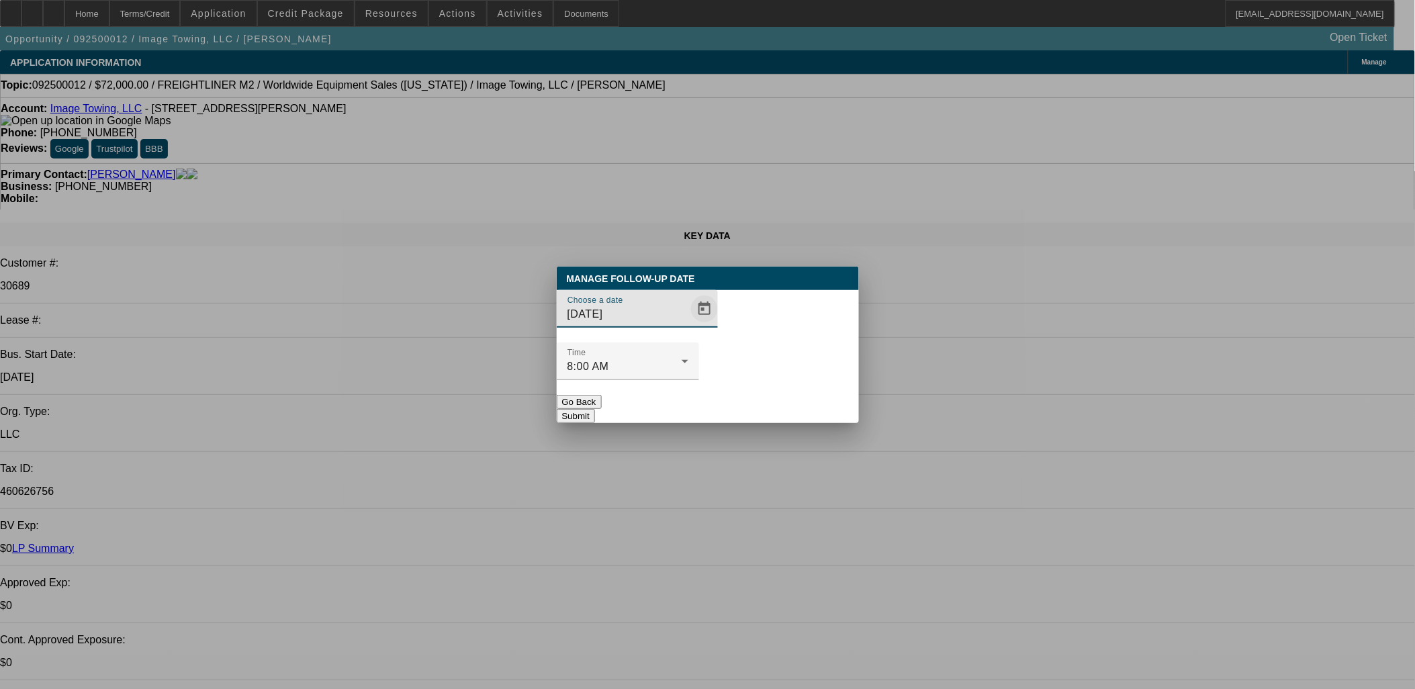
click at [688, 325] on span "Open calendar" at bounding box center [704, 309] width 32 height 32
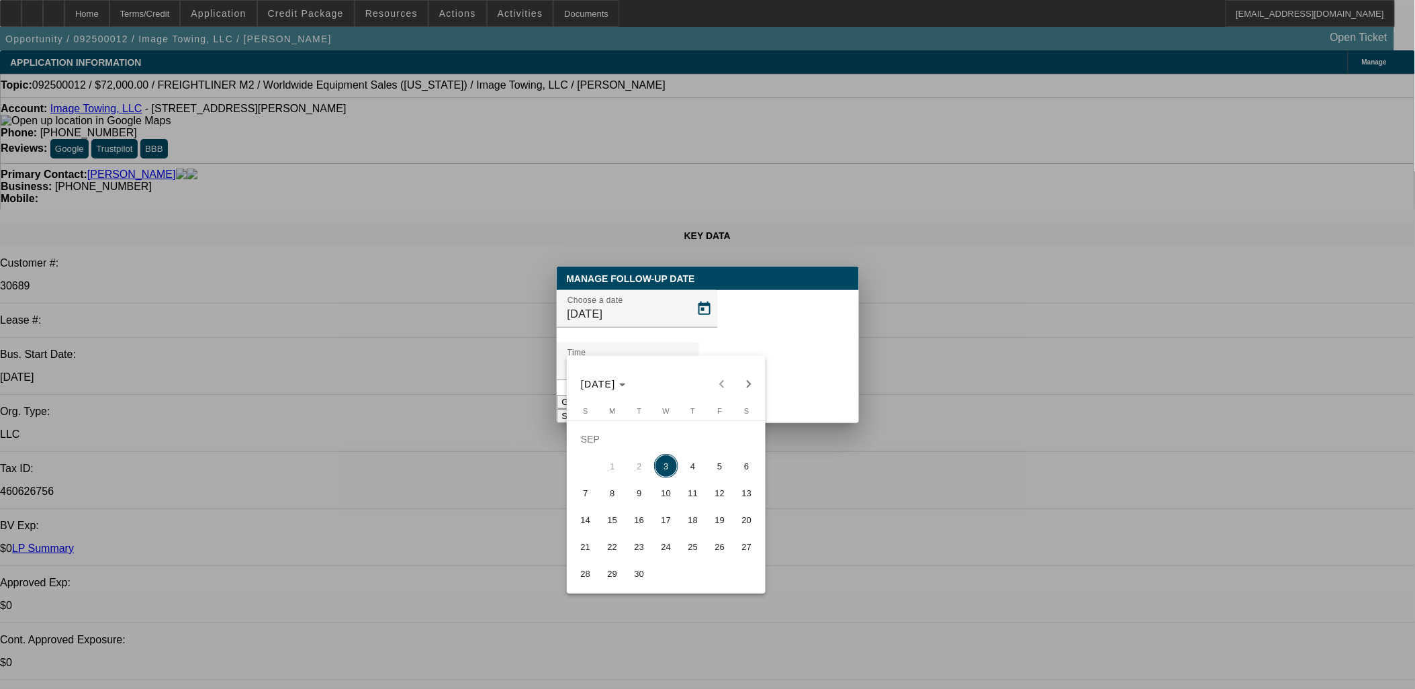
click at [701, 469] on span "4" at bounding box center [693, 466] width 24 height 24
type input "9/4/2025"
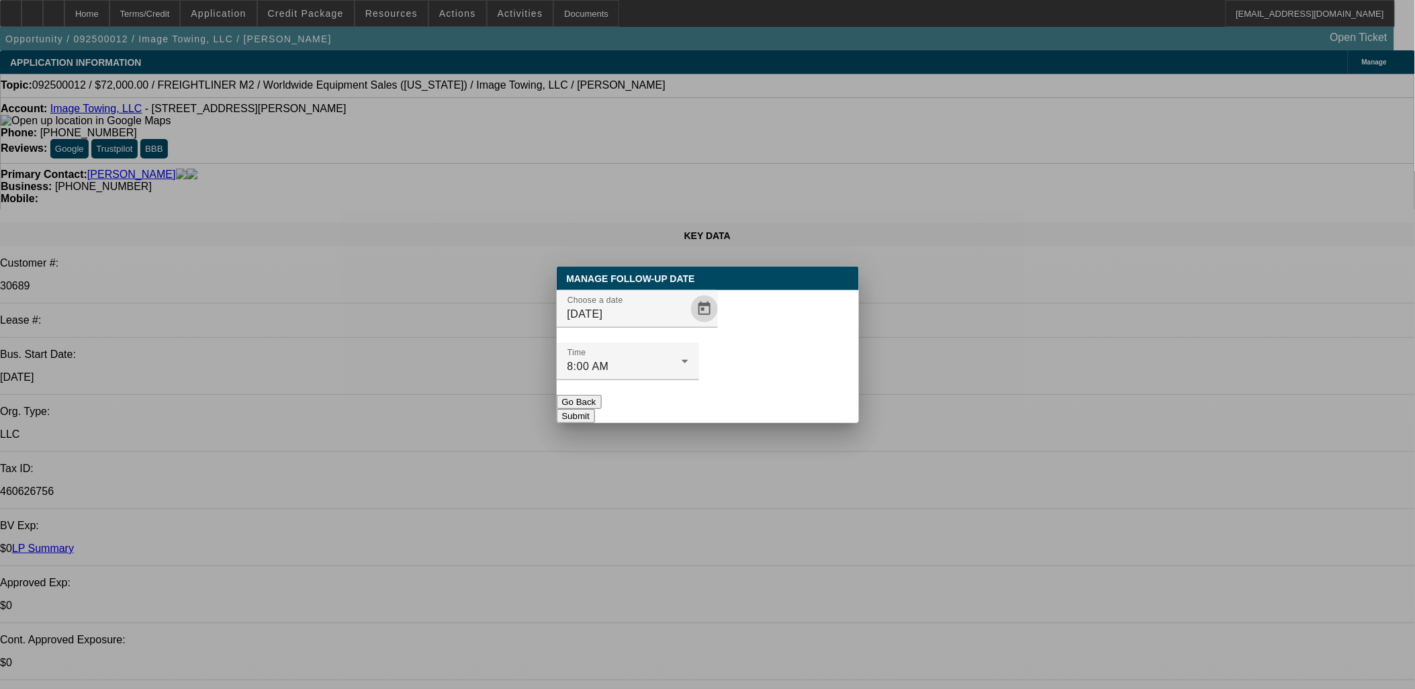
click at [595, 409] on button "Submit" at bounding box center [576, 416] width 38 height 14
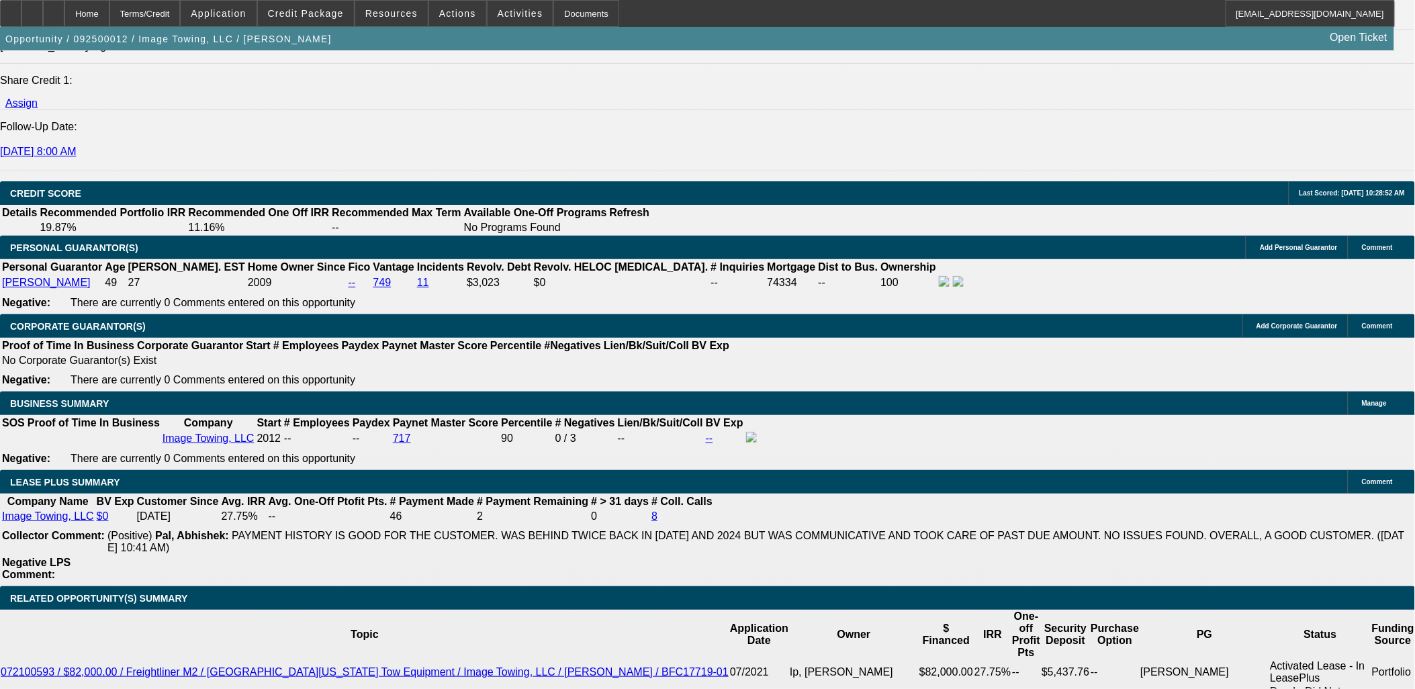
scroll to position [1940, 0]
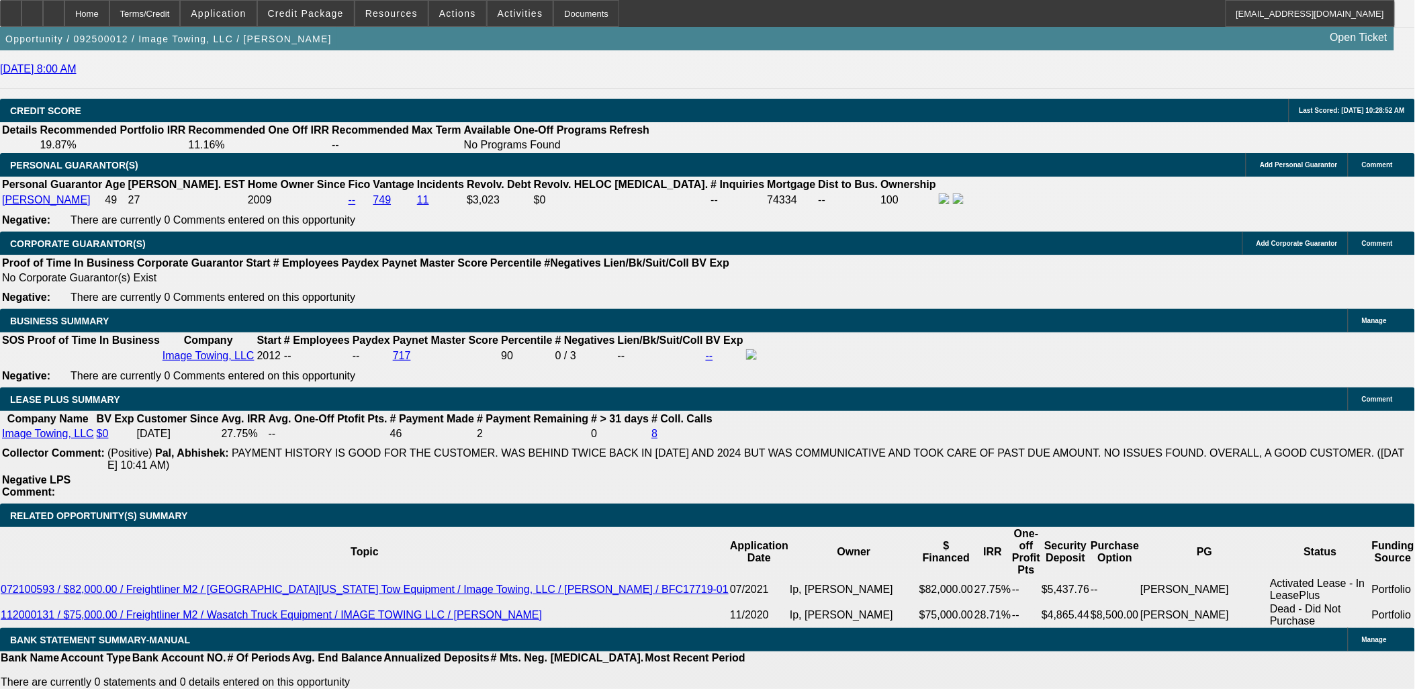
scroll to position [1865, 0]
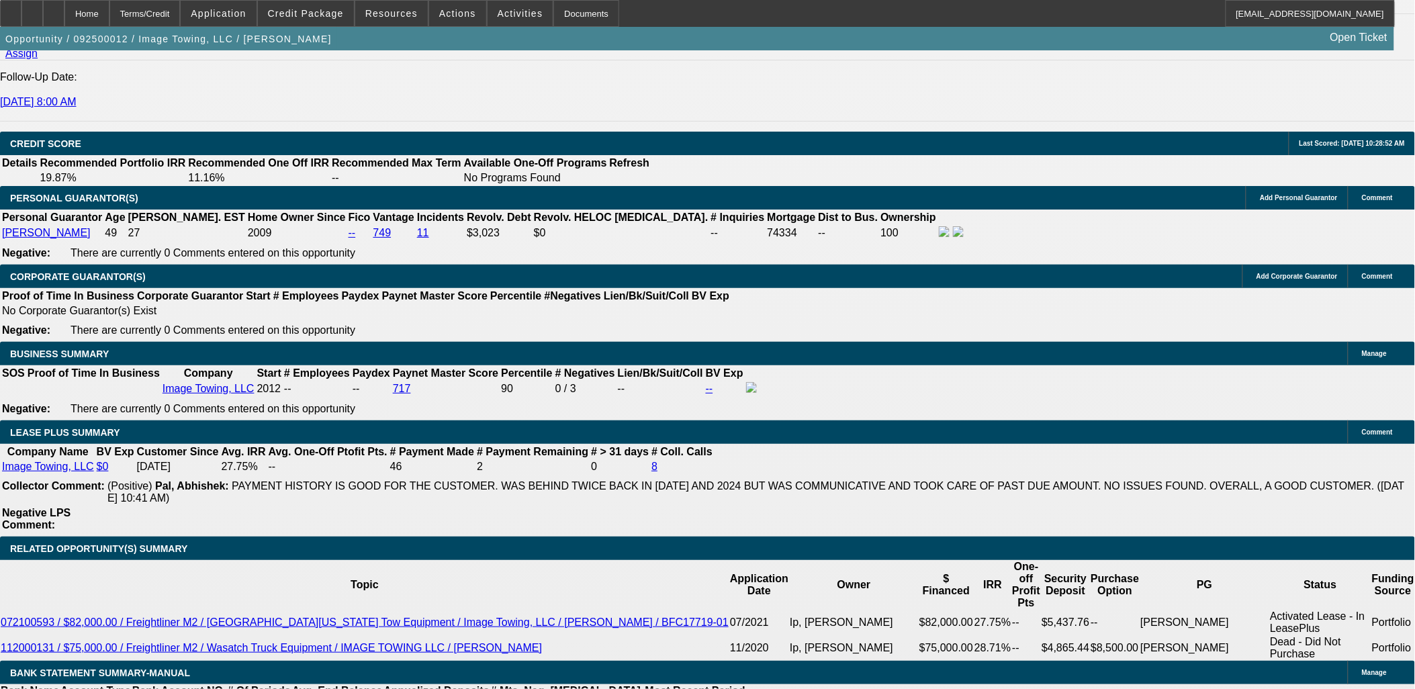
type input "48"
type input "15"
type input "$3,061.64"
type input "$1,530.82"
type input "$4,007.62"
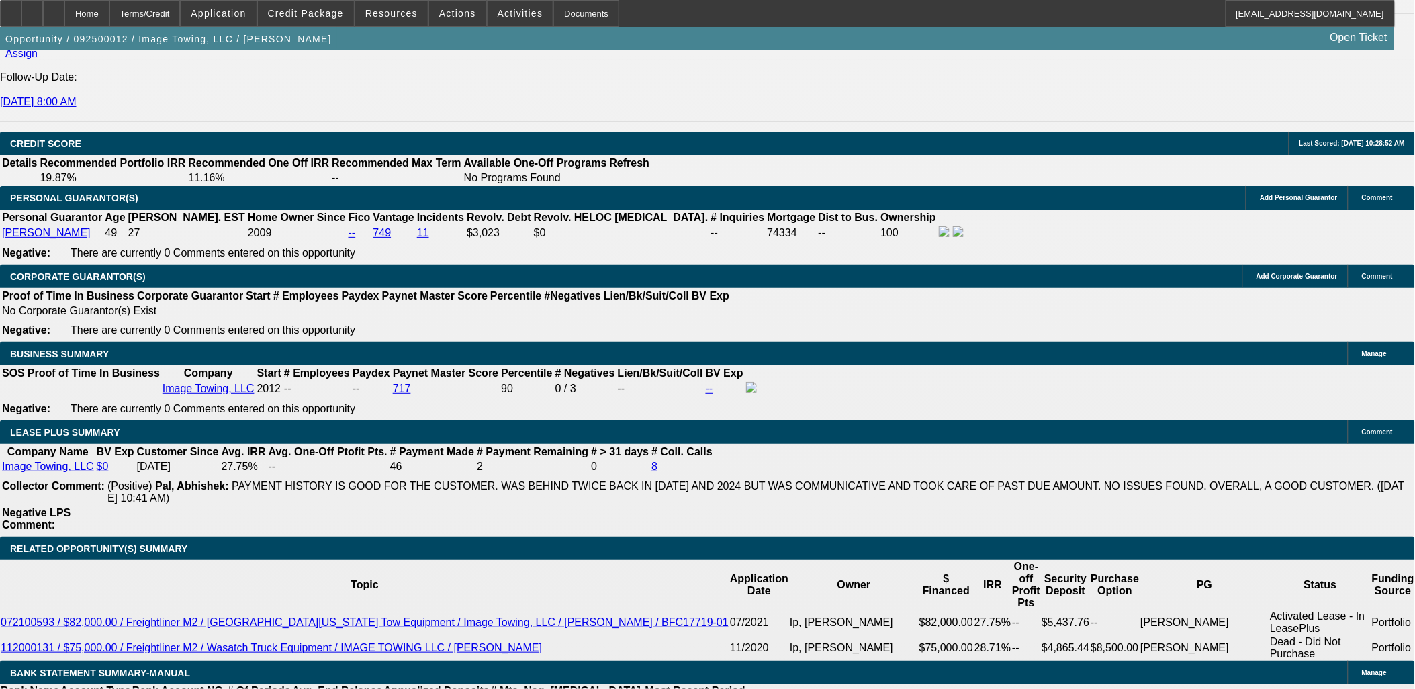
type input "$2,003.81"
type input "15"
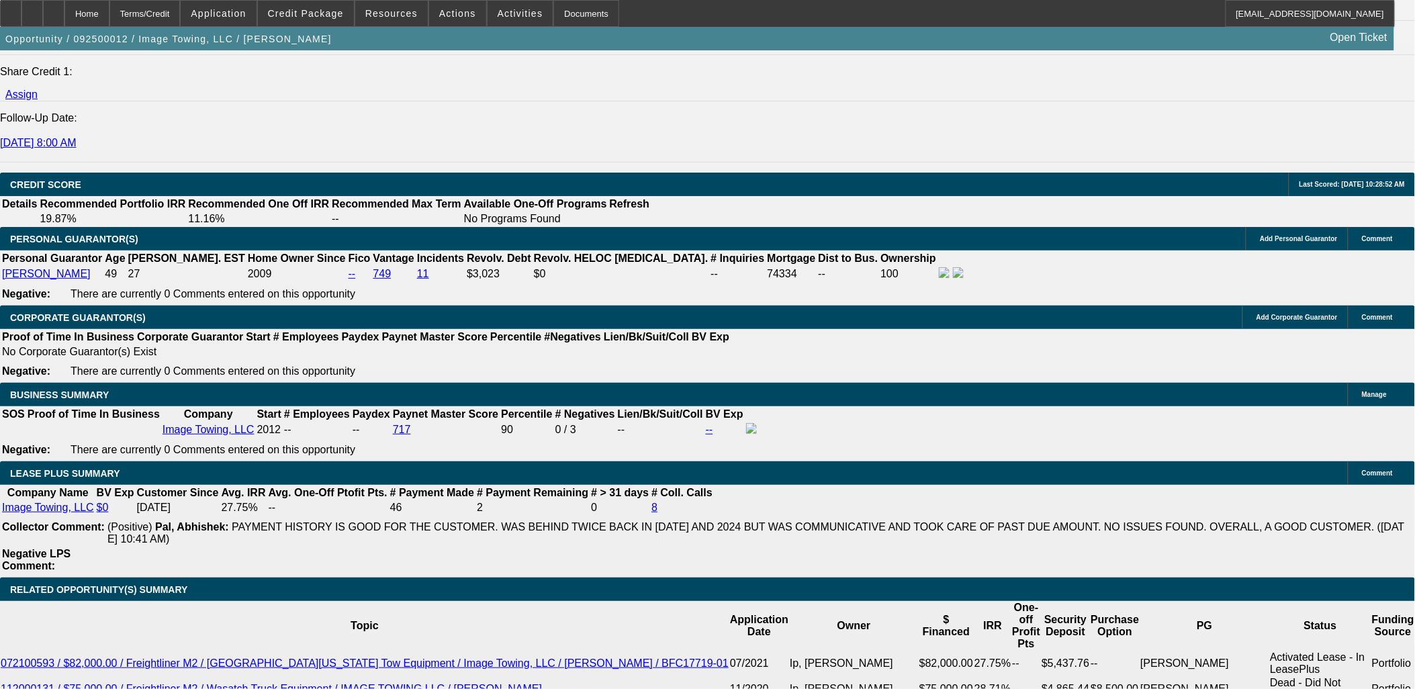
scroll to position [1791, 0]
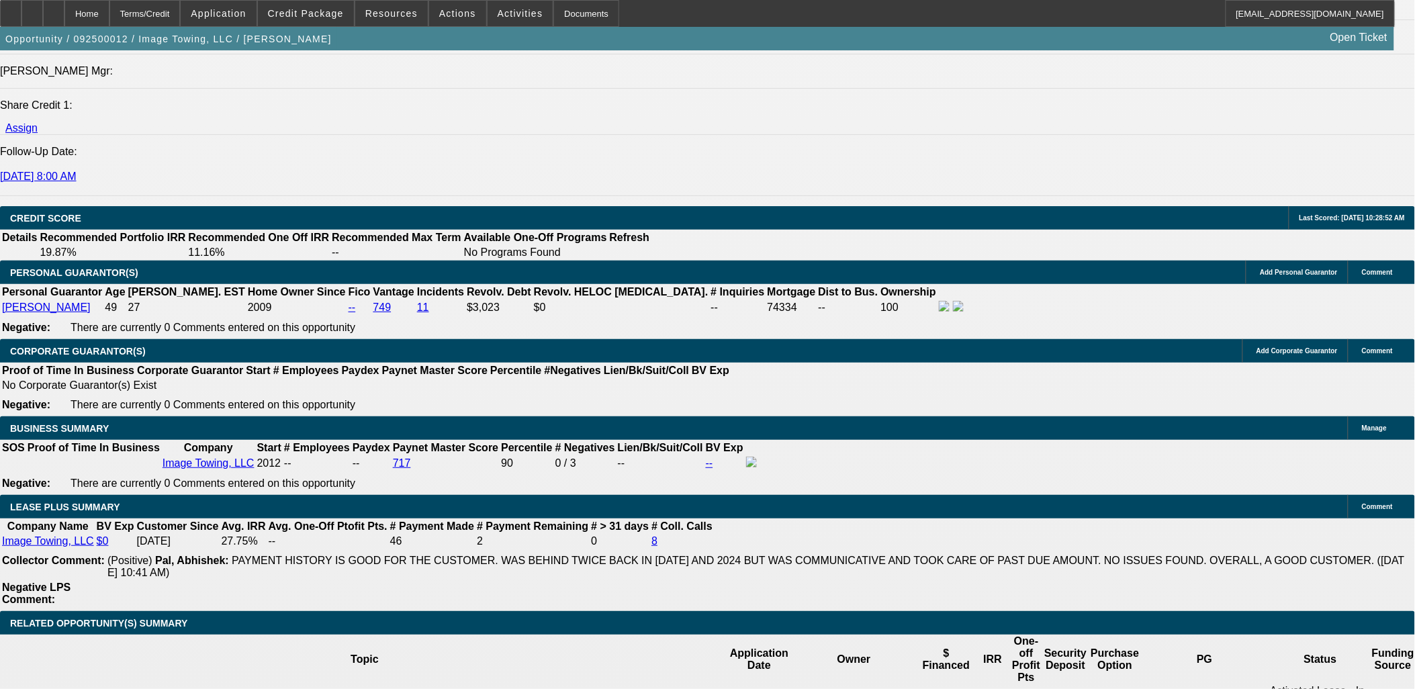
drag, startPoint x: 226, startPoint y: 107, endPoint x: 217, endPoint y: 116, distance: 11.9
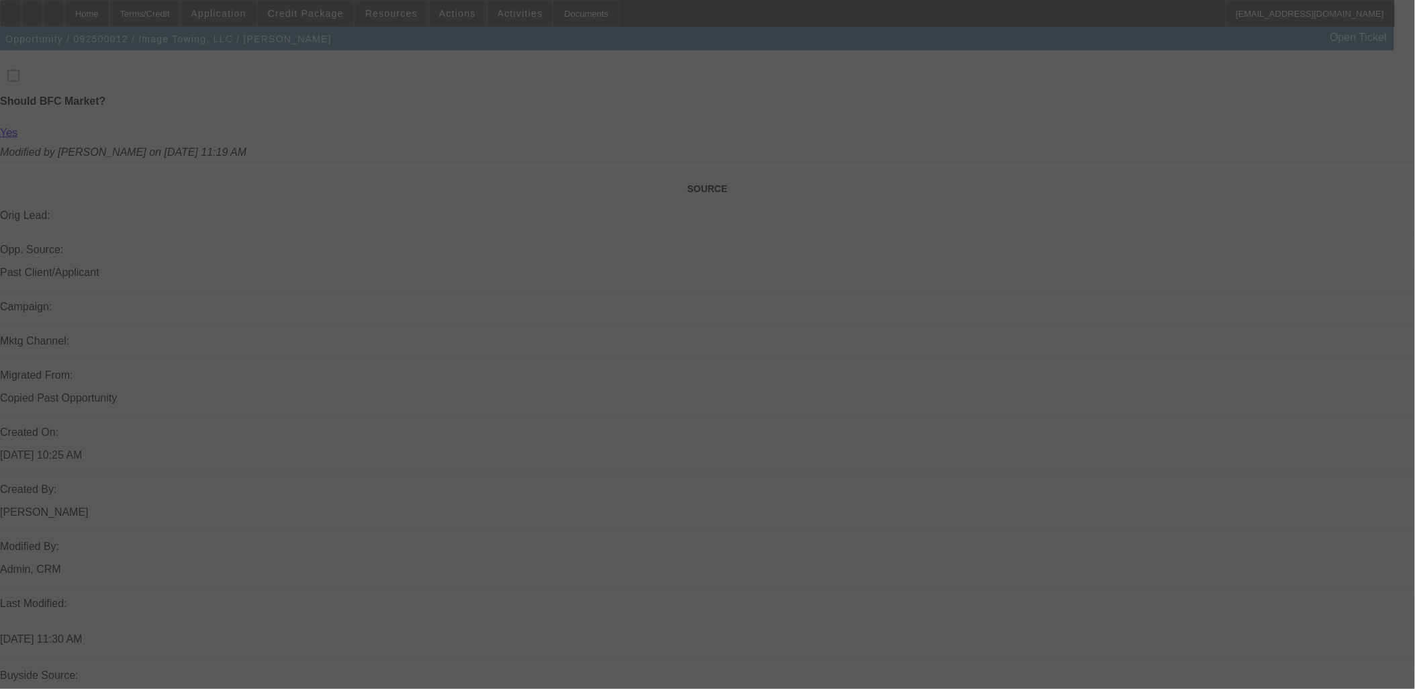
scroll to position [596, 0]
select select "0"
select select "2"
select select "0.1"
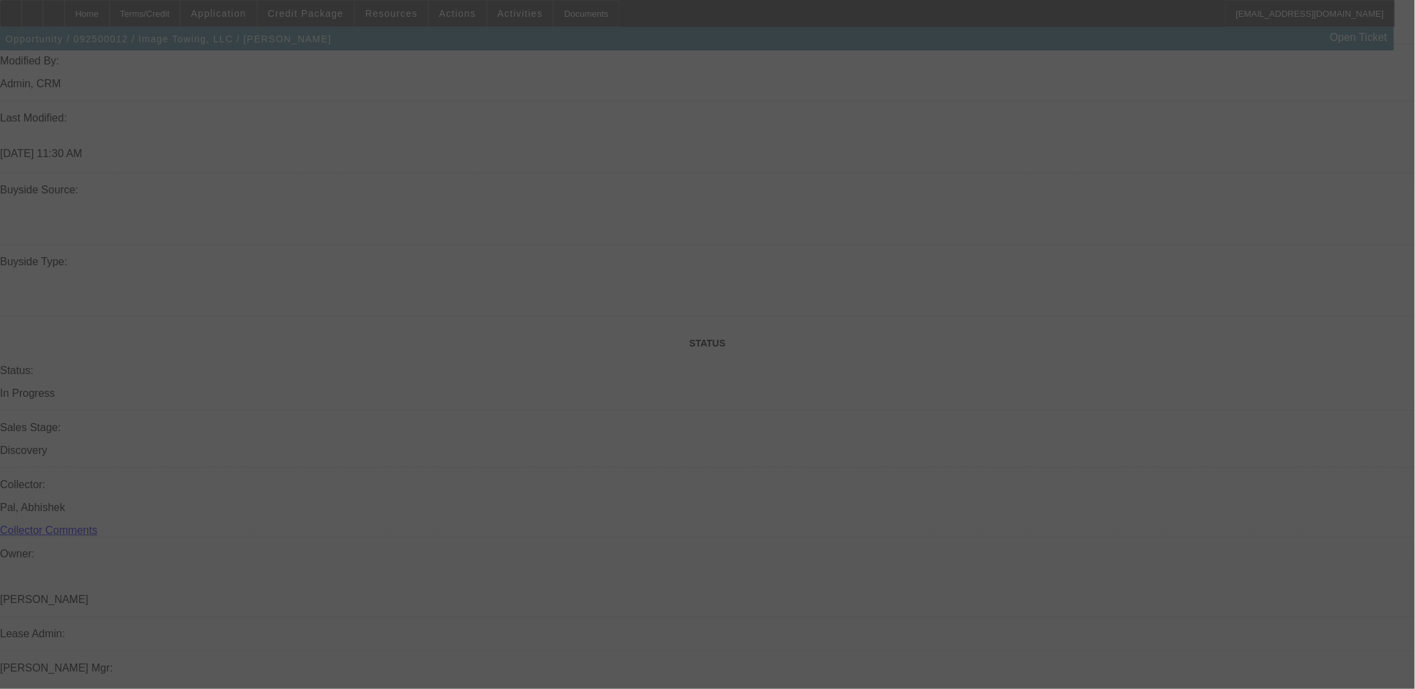
select select "4"
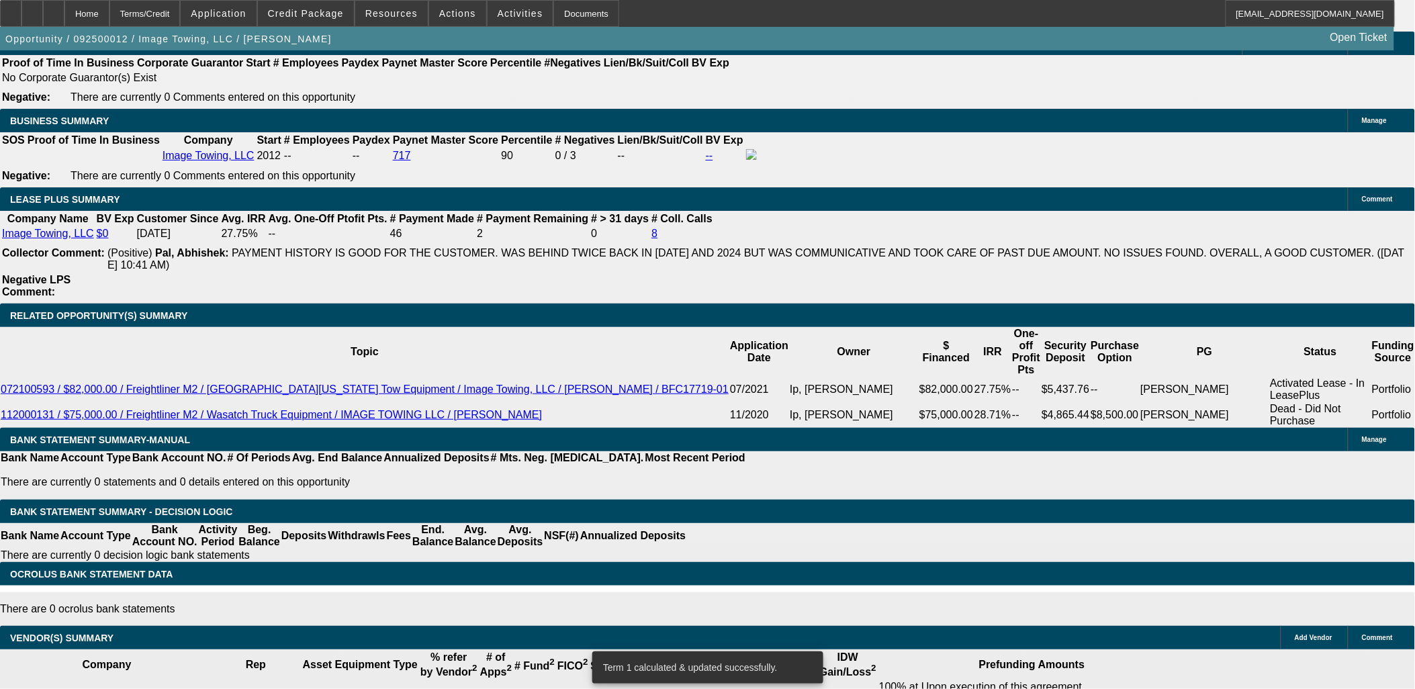
scroll to position [1998, 0]
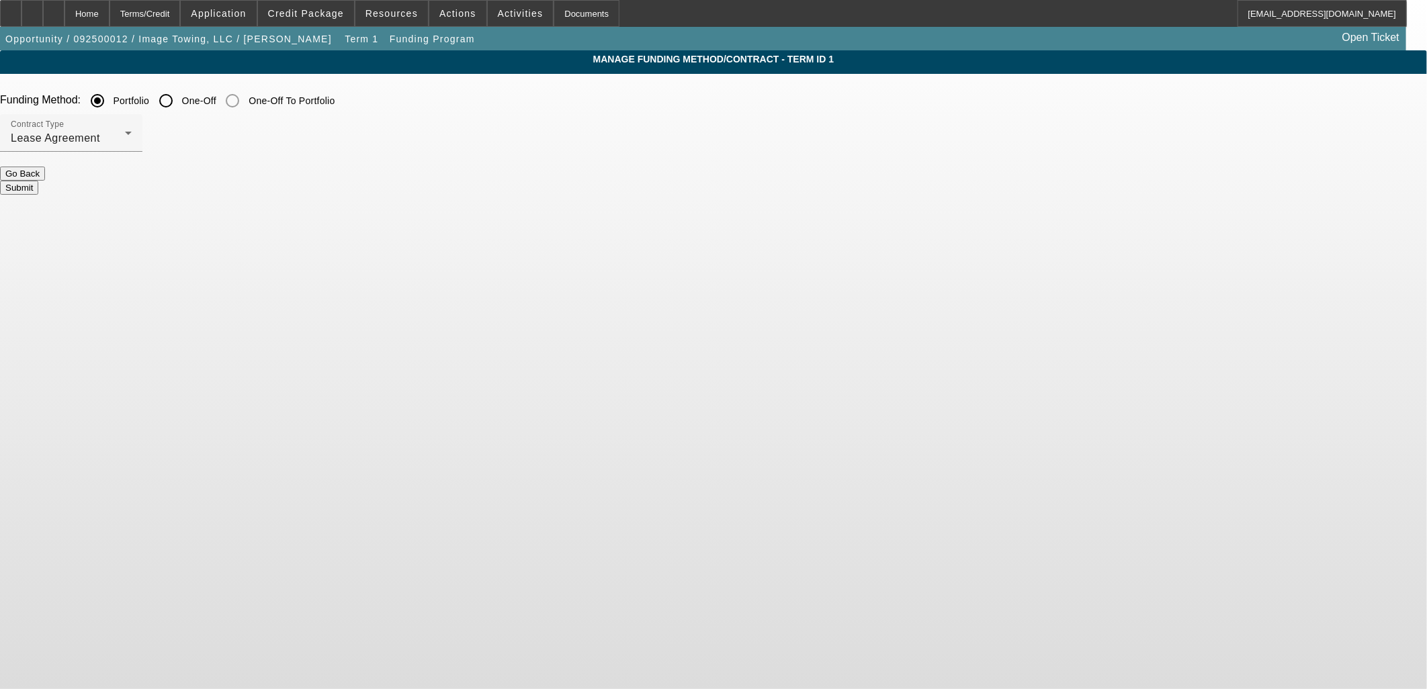
click at [216, 99] on label "One-Off" at bounding box center [197, 100] width 37 height 13
click at [179, 99] on input "One-Off" at bounding box center [165, 100] width 27 height 27
radio input "true"
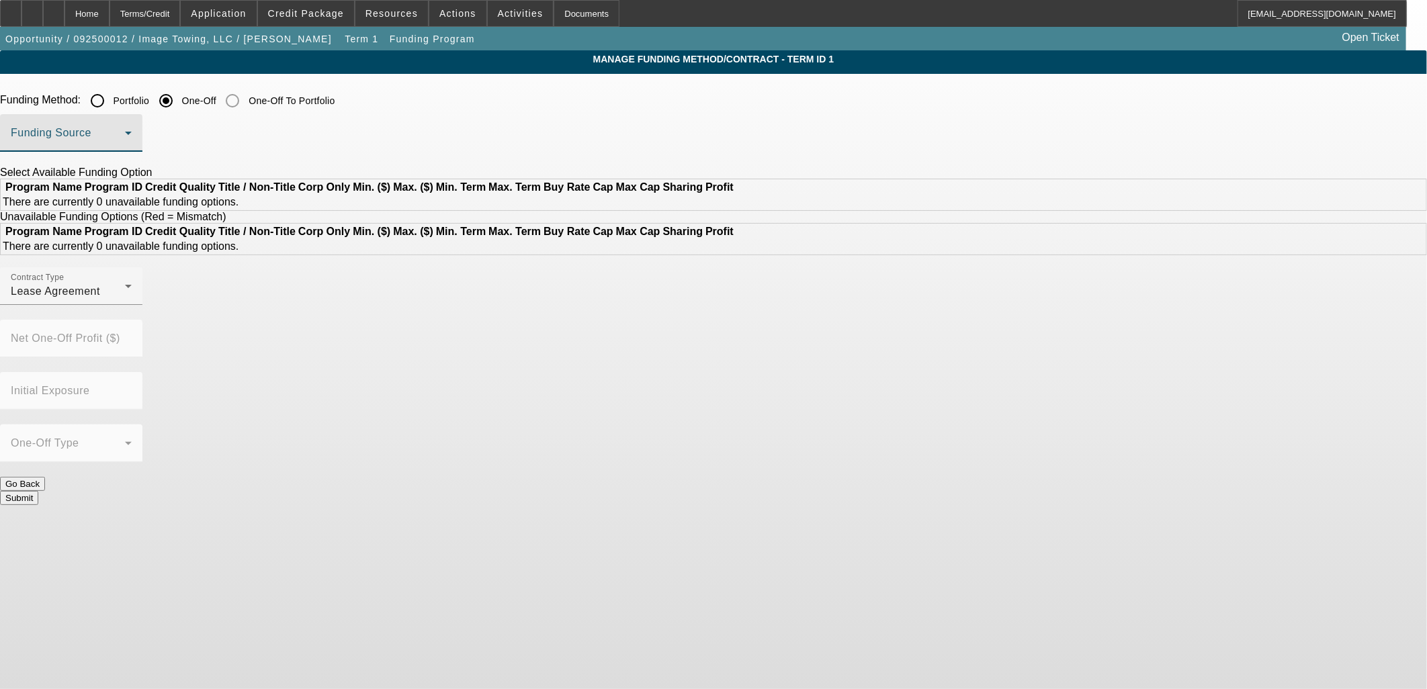
click at [125, 136] on span at bounding box center [68, 138] width 114 height 16
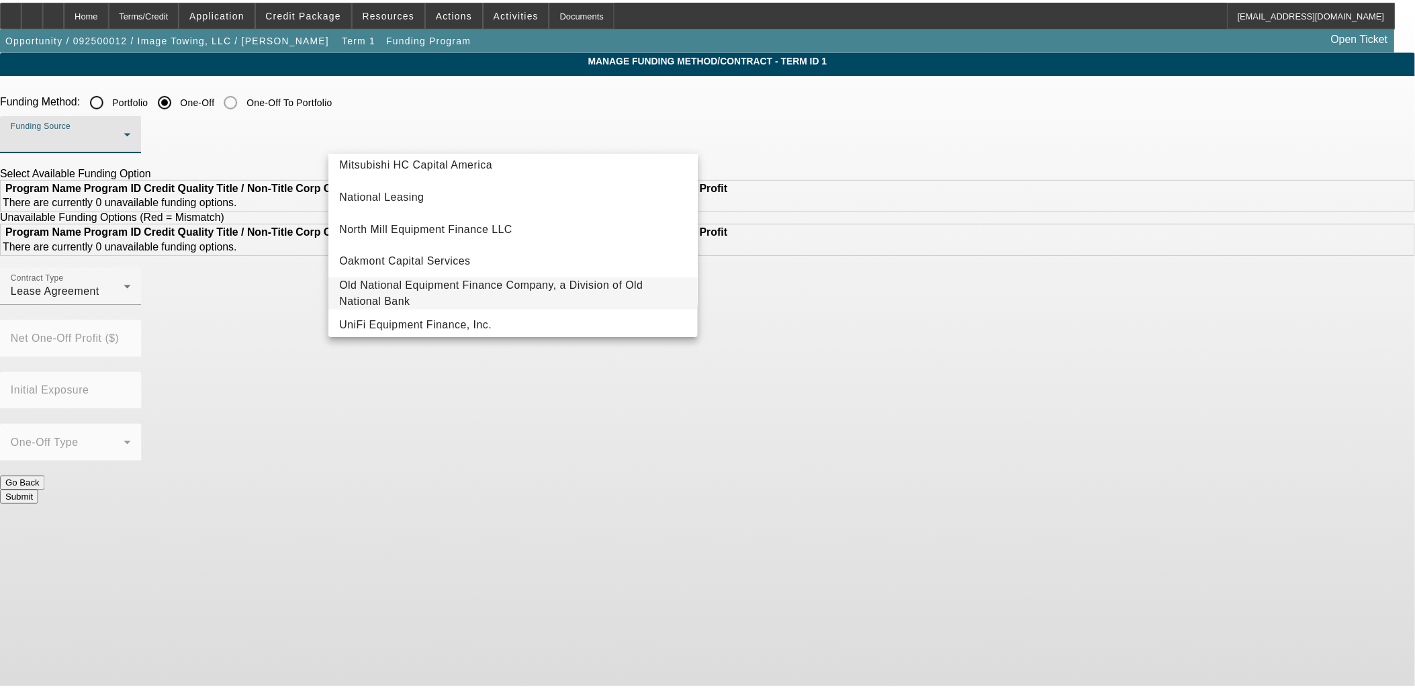
scroll to position [380, 0]
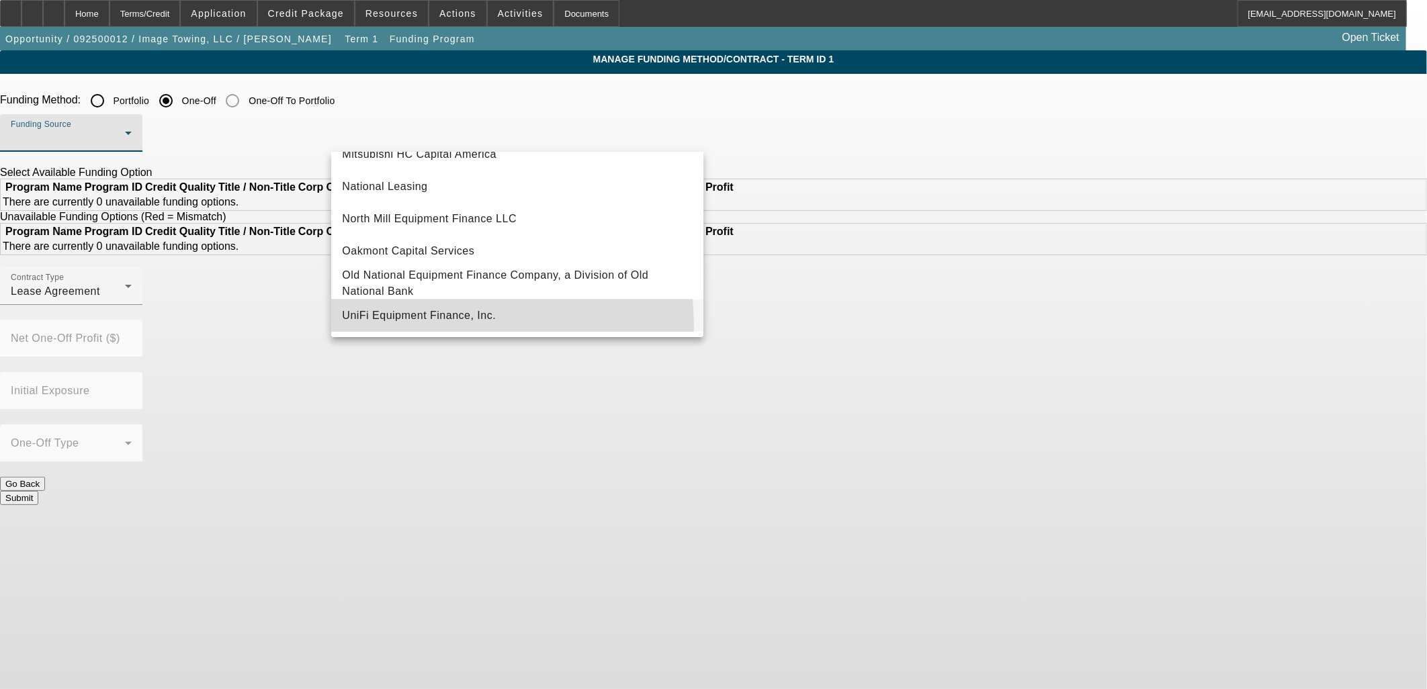
click at [421, 327] on mat-option "UniFi Equipment Finance, Inc." at bounding box center [517, 316] width 372 height 32
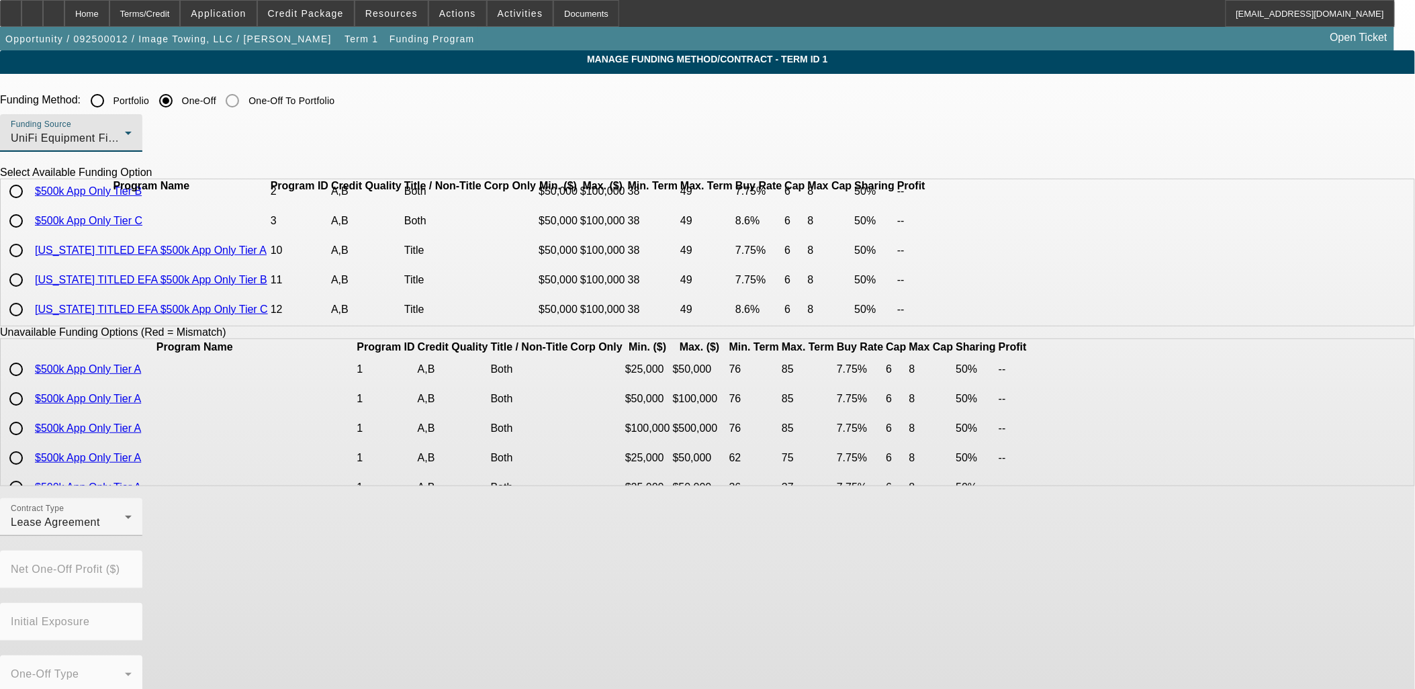
scroll to position [0, 0]
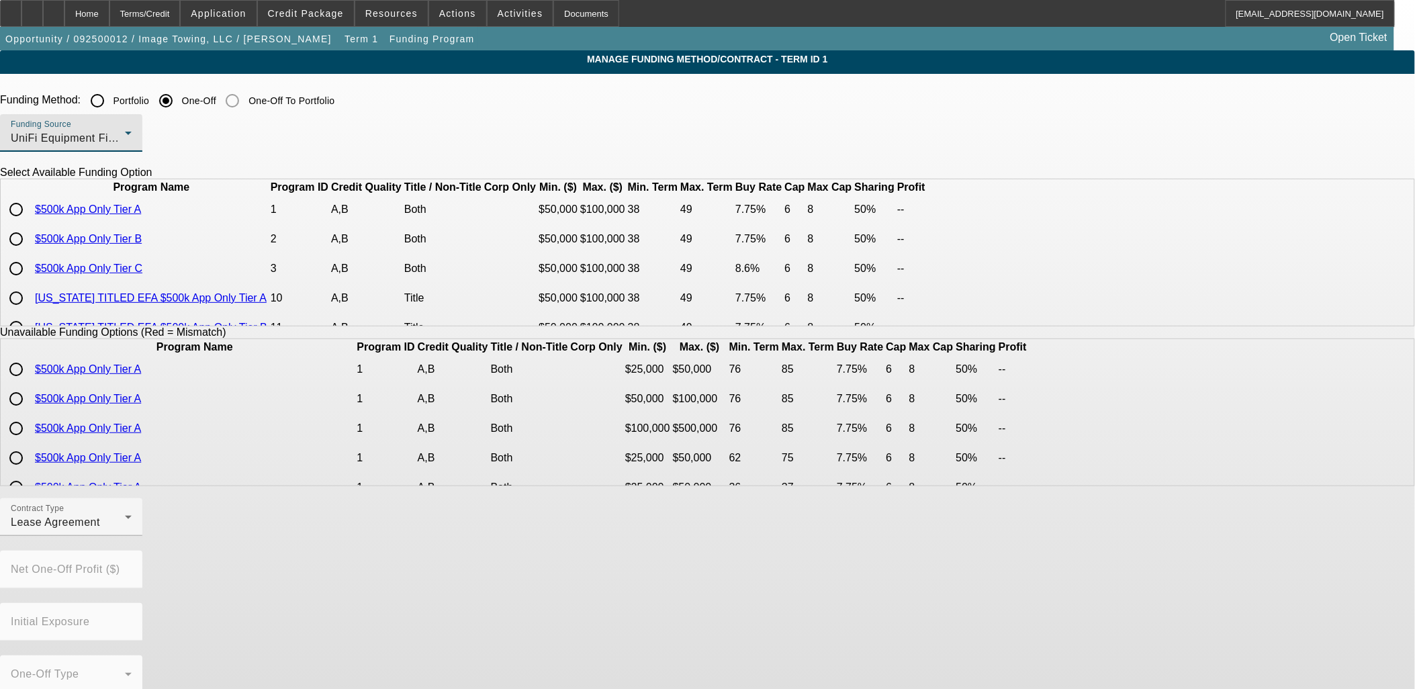
click at [30, 223] on div at bounding box center [16, 209] width 27 height 27
click at [32, 226] on div at bounding box center [16, 209] width 32 height 32
radio input "true"
click at [30, 223] on input "radio" at bounding box center [16, 209] width 27 height 27
click at [125, 531] on div "Lease Agreement" at bounding box center [68, 523] width 114 height 16
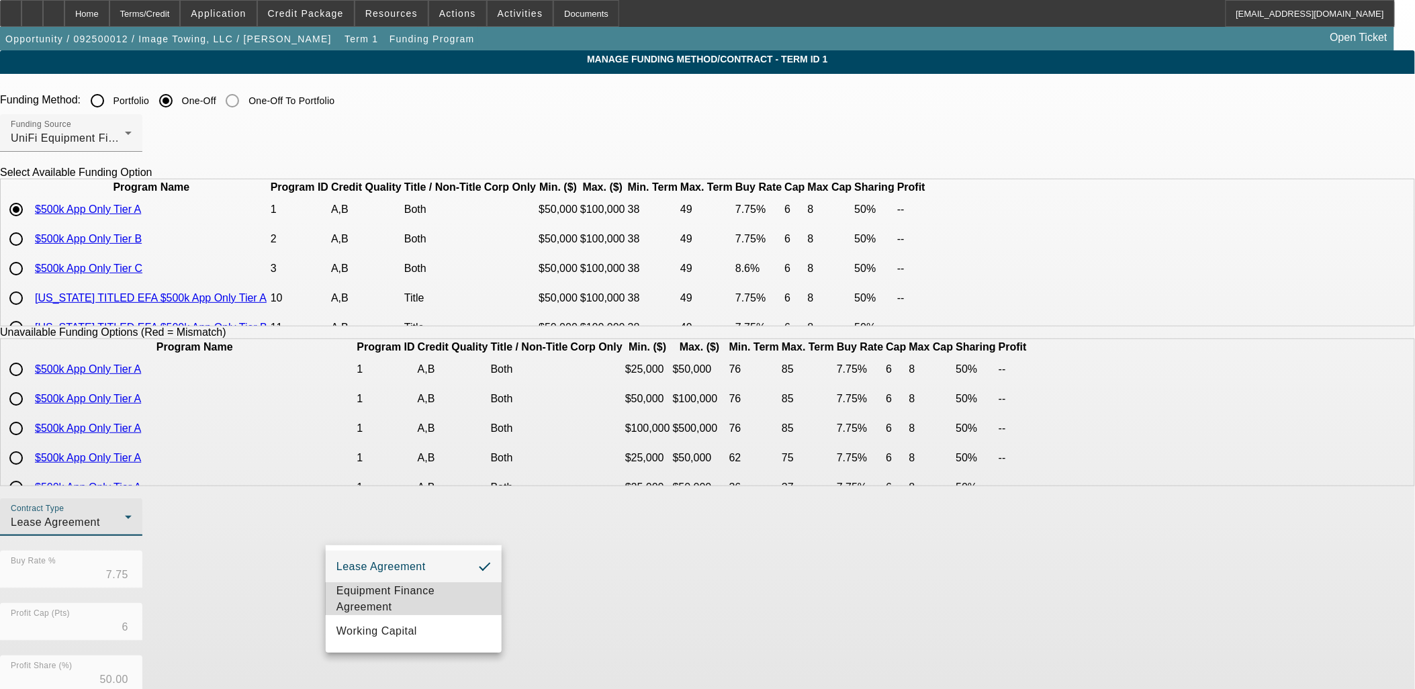
drag, startPoint x: 427, startPoint y: 588, endPoint x: 449, endPoint y: 588, distance: 21.5
click at [428, 588] on span "Equipment Finance Agreement" at bounding box center [414, 599] width 154 height 32
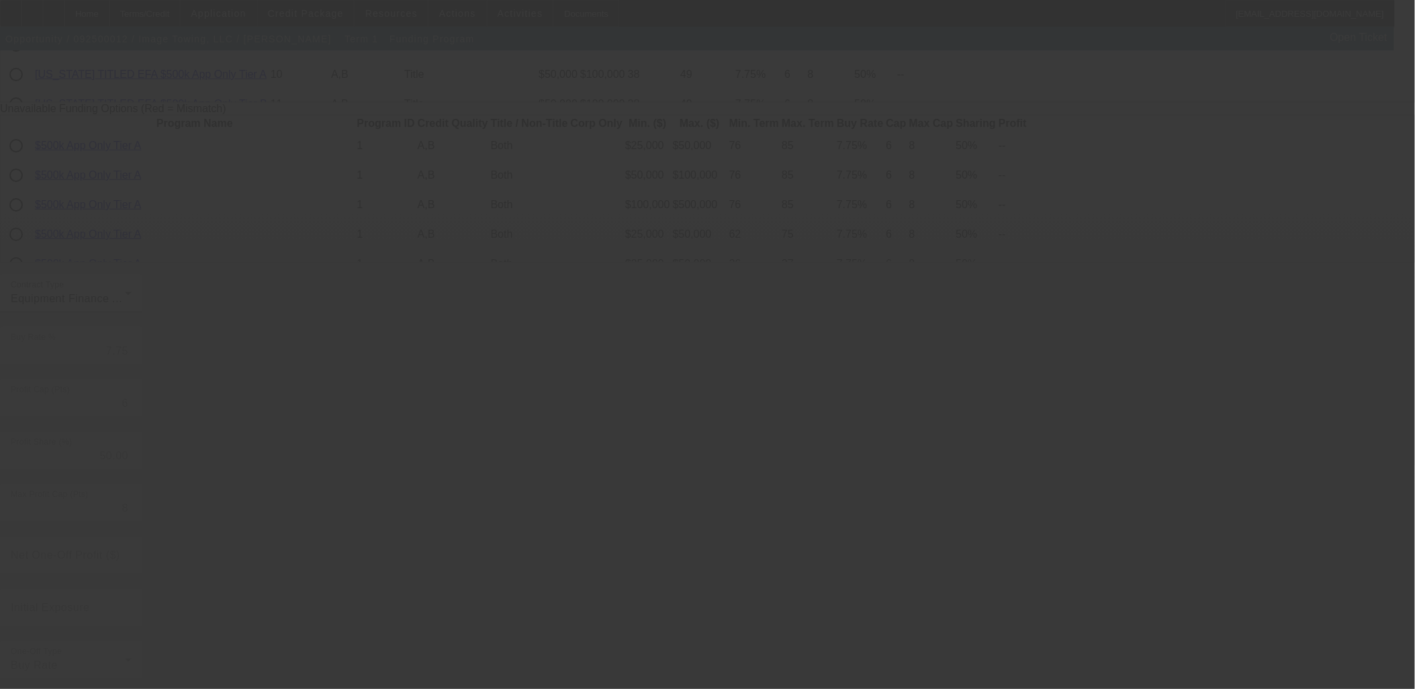
radio input "true"
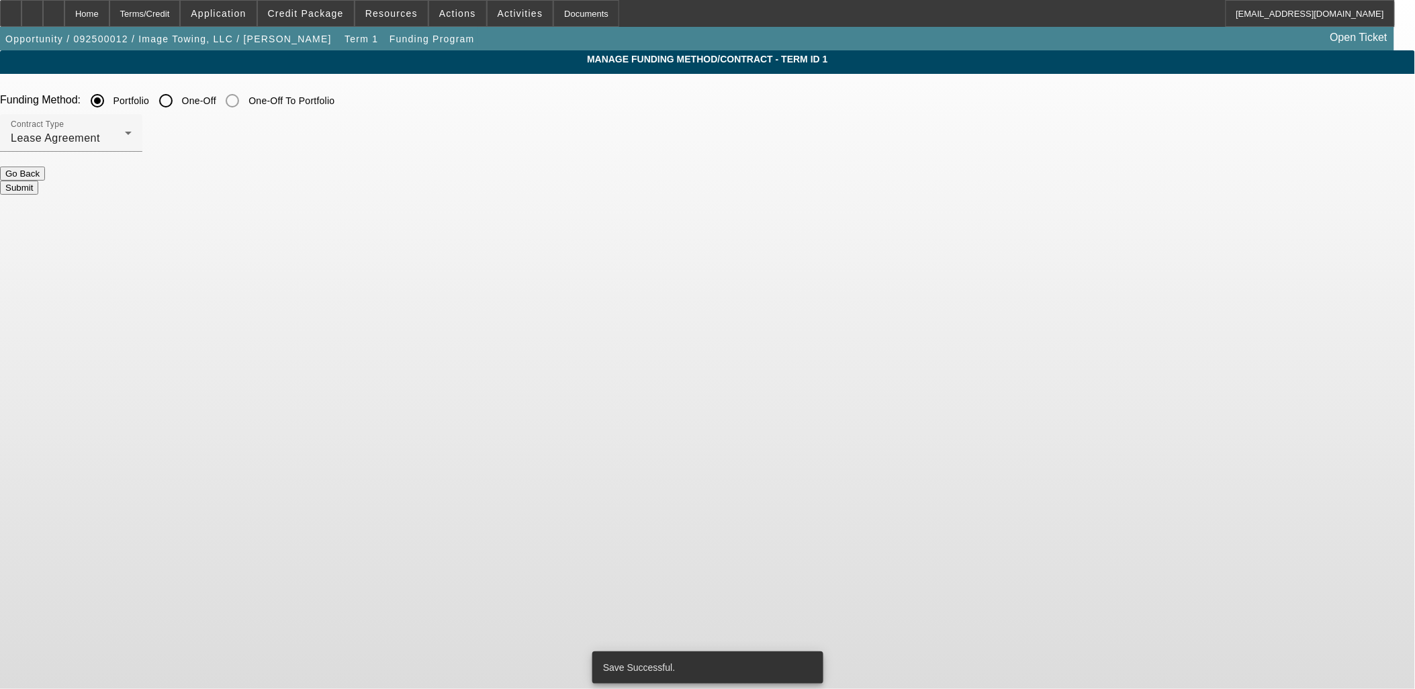
scroll to position [0, 0]
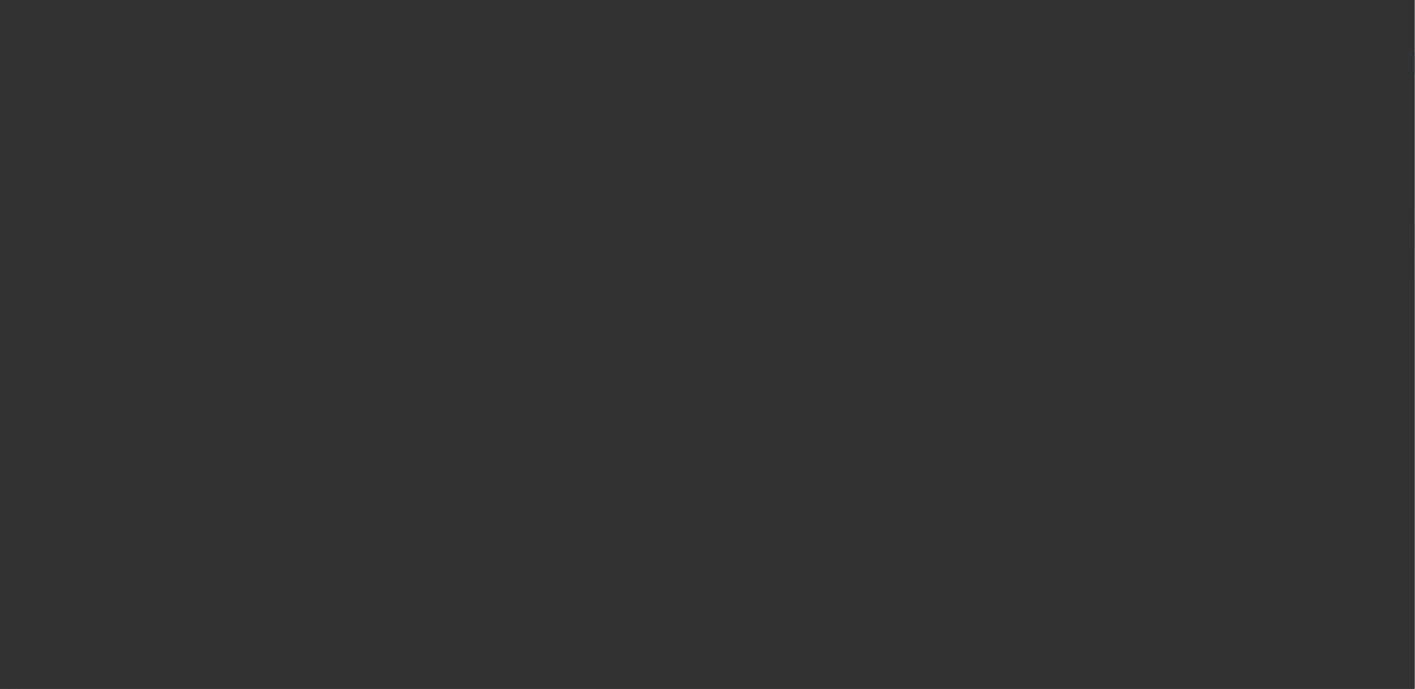
select select "0"
select select "2"
select select "0"
select select "6"
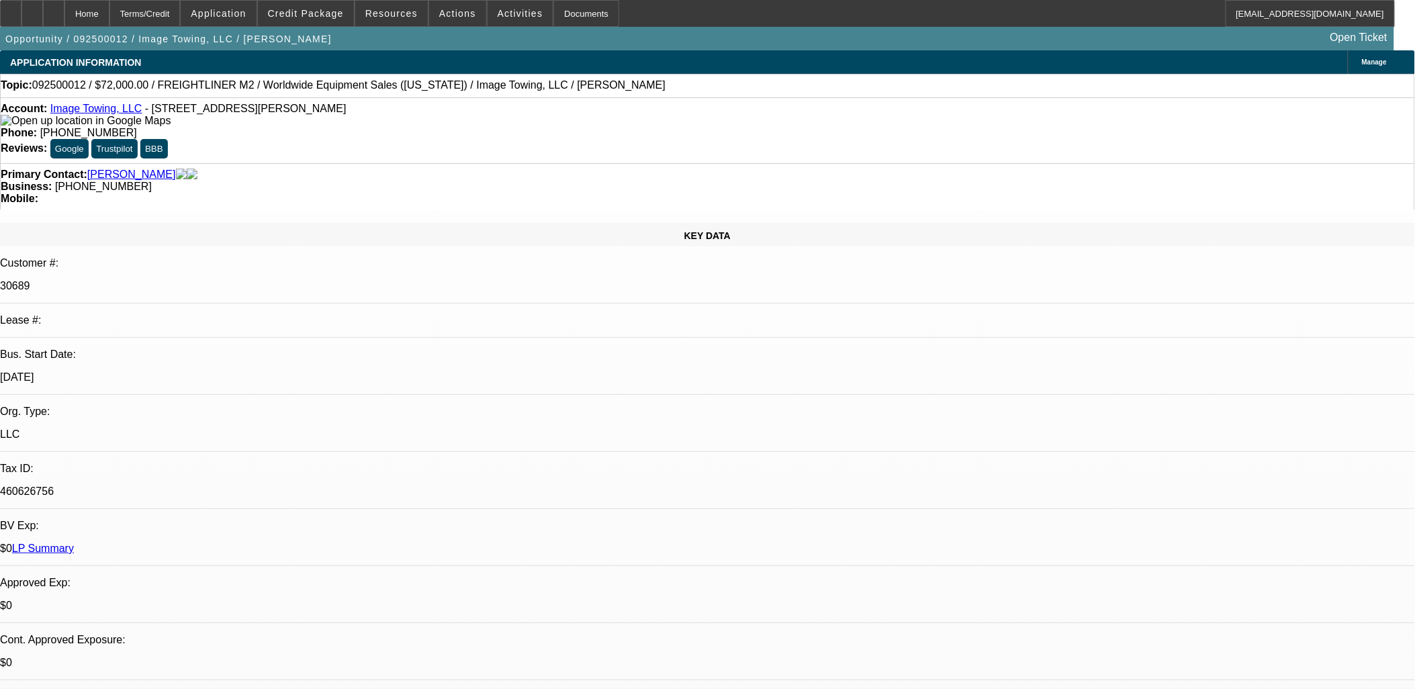
drag, startPoint x: 546, startPoint y: 329, endPoint x: 329, endPoint y: 294, distance: 219.7
drag, startPoint x: 351, startPoint y: 395, endPoint x: 357, endPoint y: 377, distance: 18.5
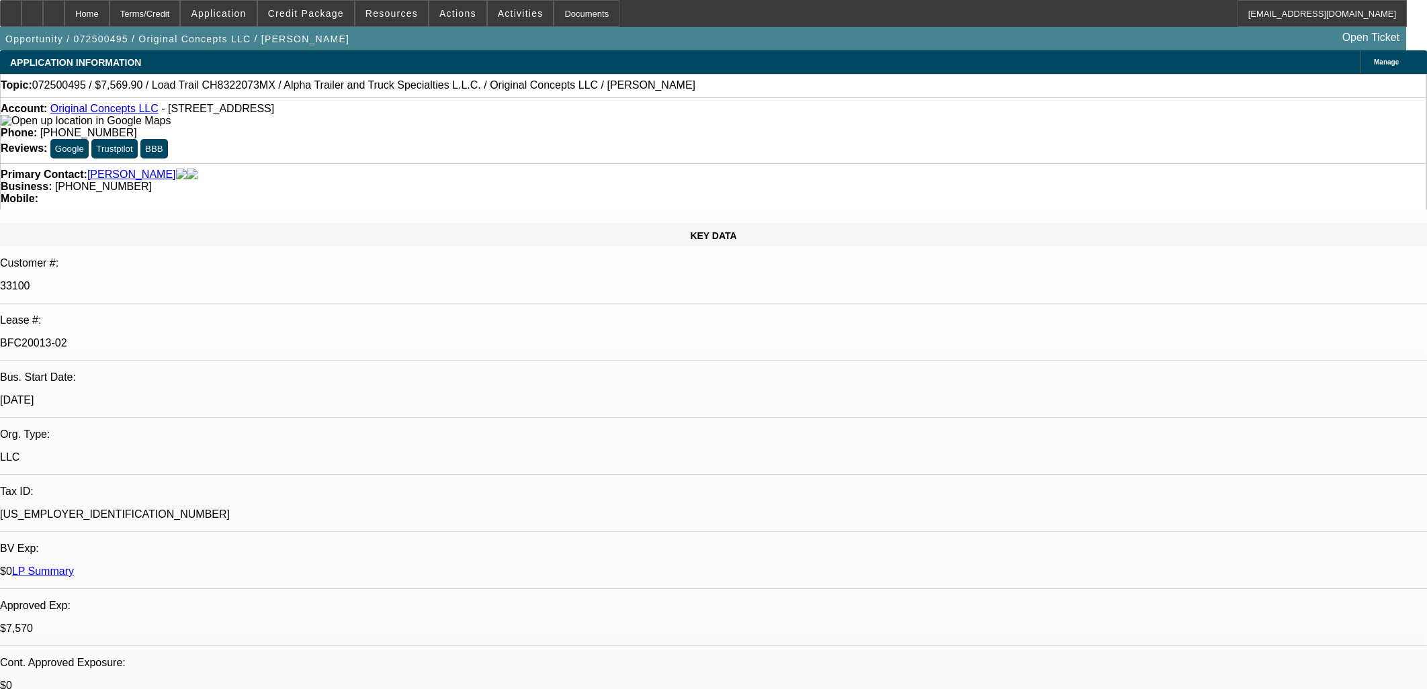
select select "0"
select select "2"
select select "0"
select select "6"
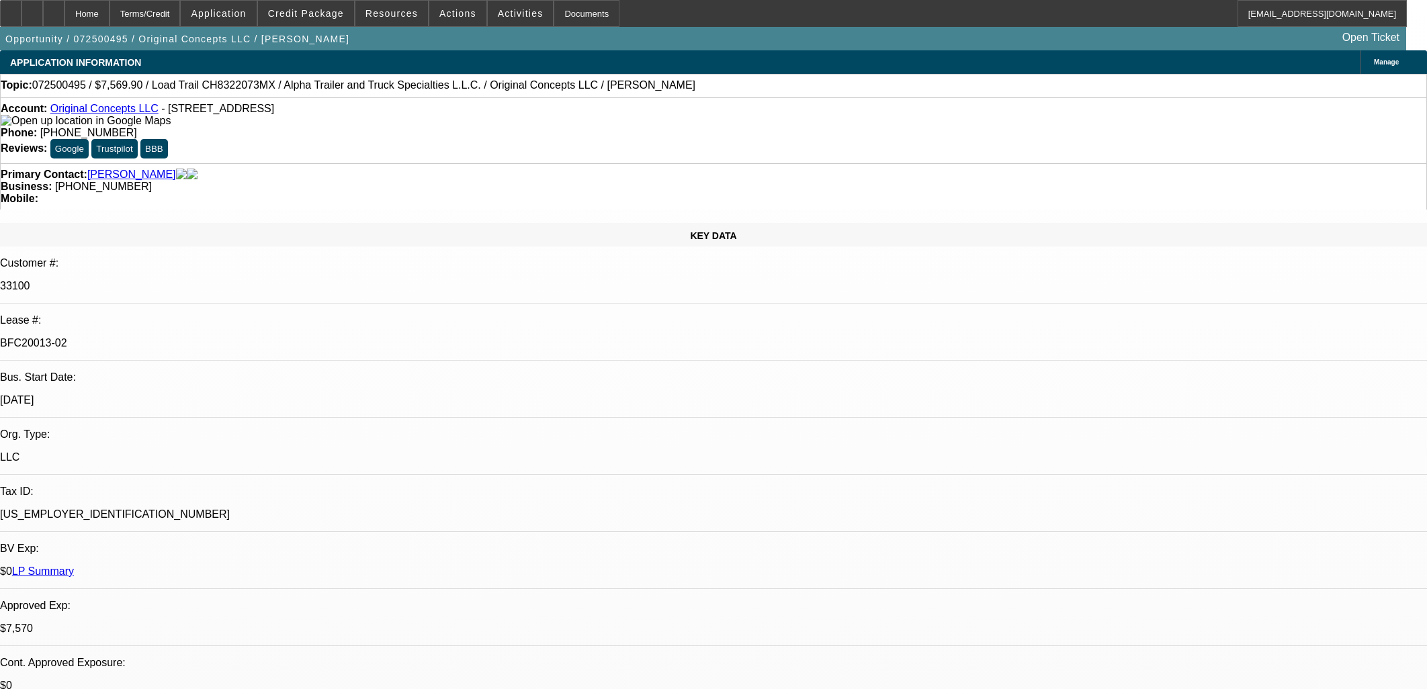
select select "0"
select select "2"
select select "0"
select select "6"
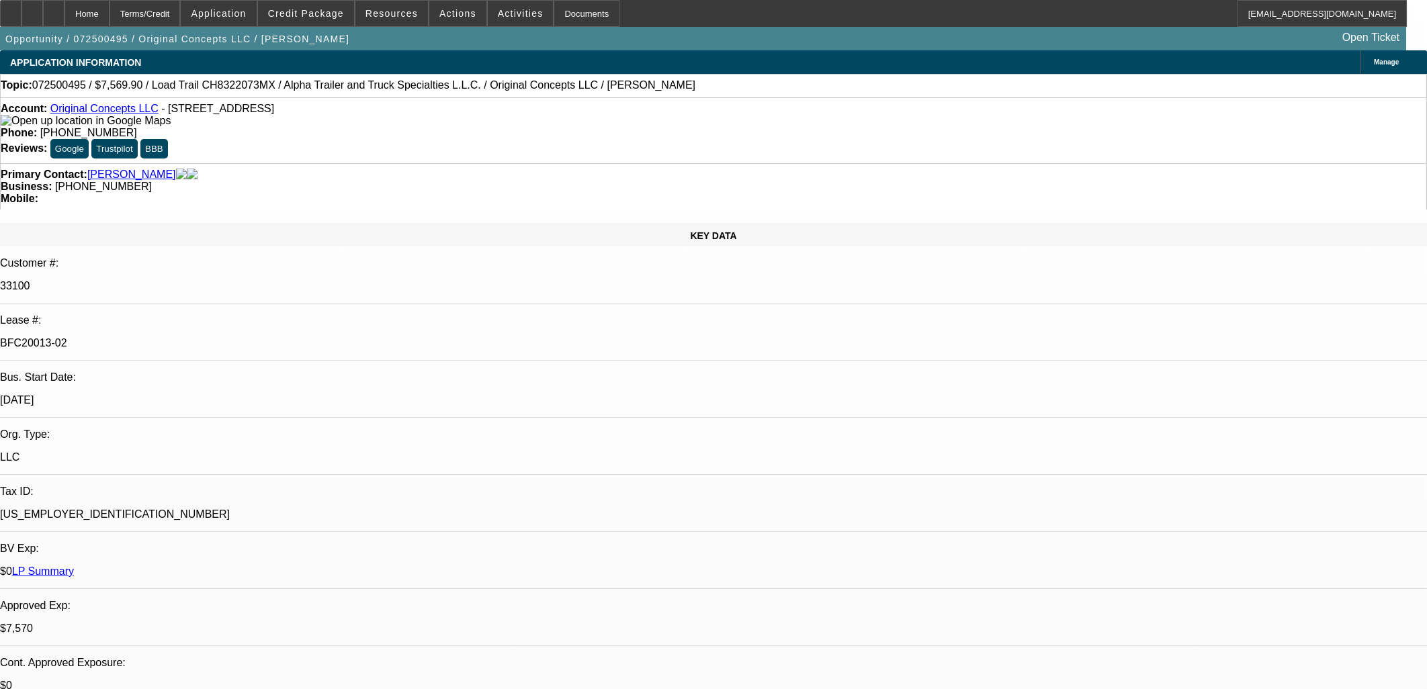
select select "0"
select select "2"
select select "0"
select select "6"
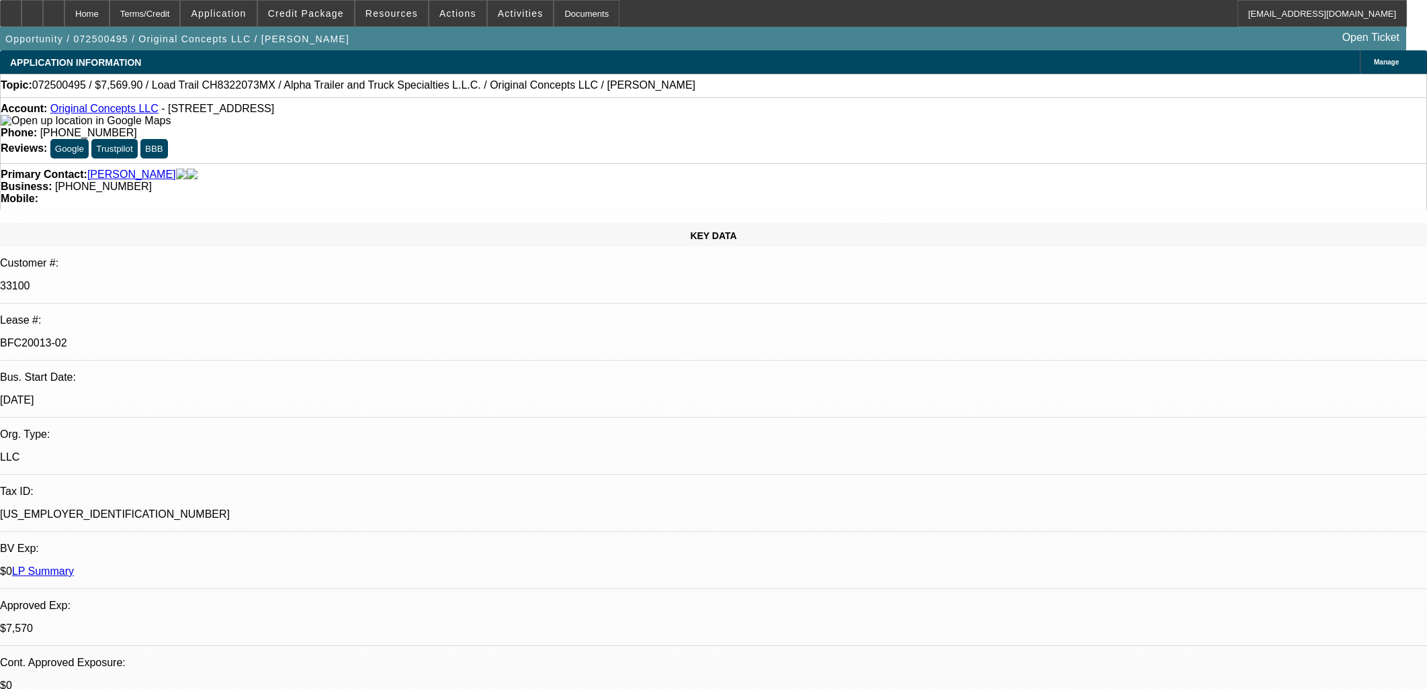
select select "0"
select select "2"
select select "0"
select select "6"
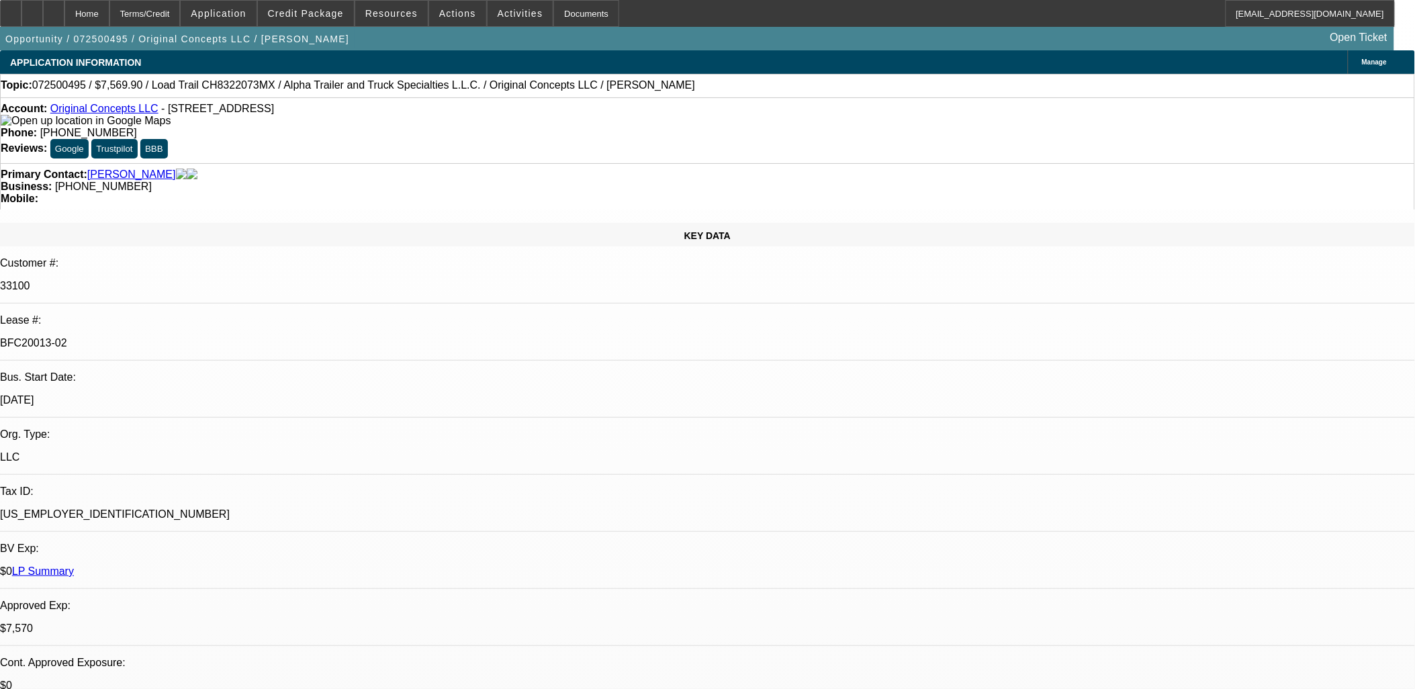
scroll to position [298, 0]
click at [1049, 185] on mat-icon "reply_all" at bounding box center [1051, 182] width 16 height 16
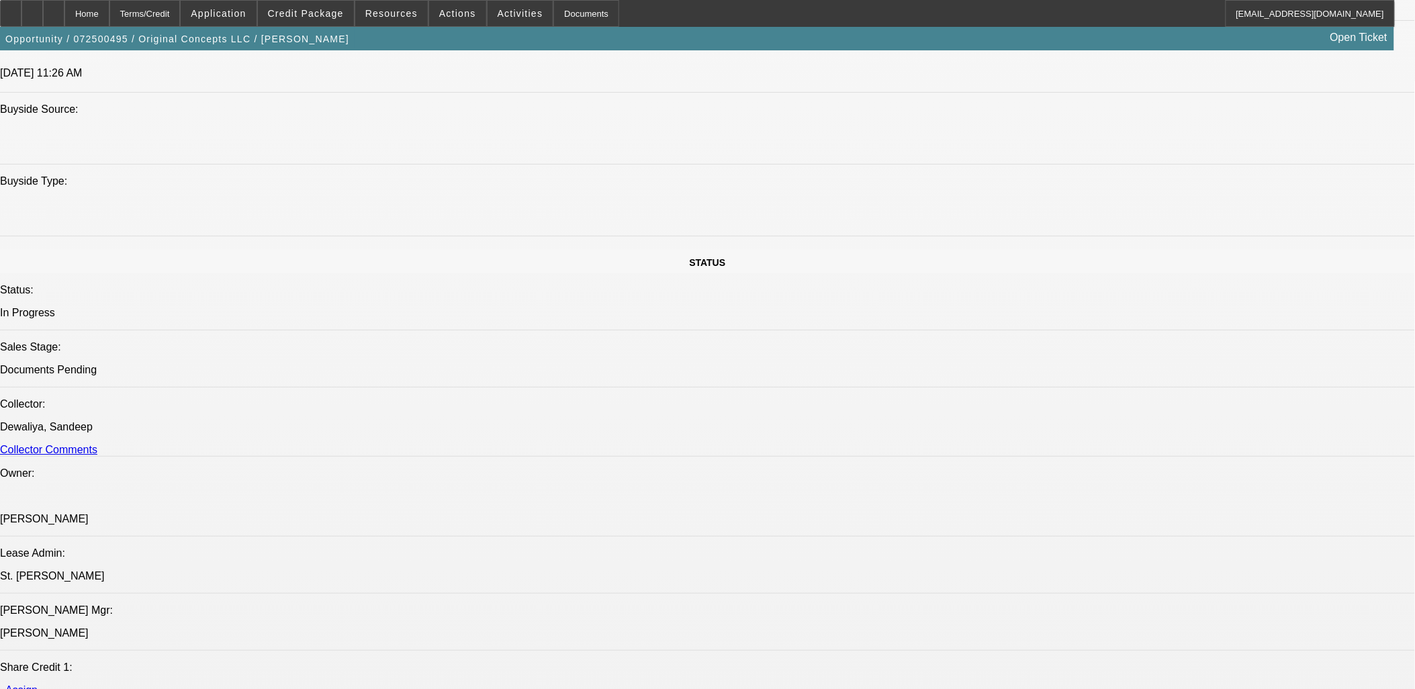
scroll to position [1418, 0]
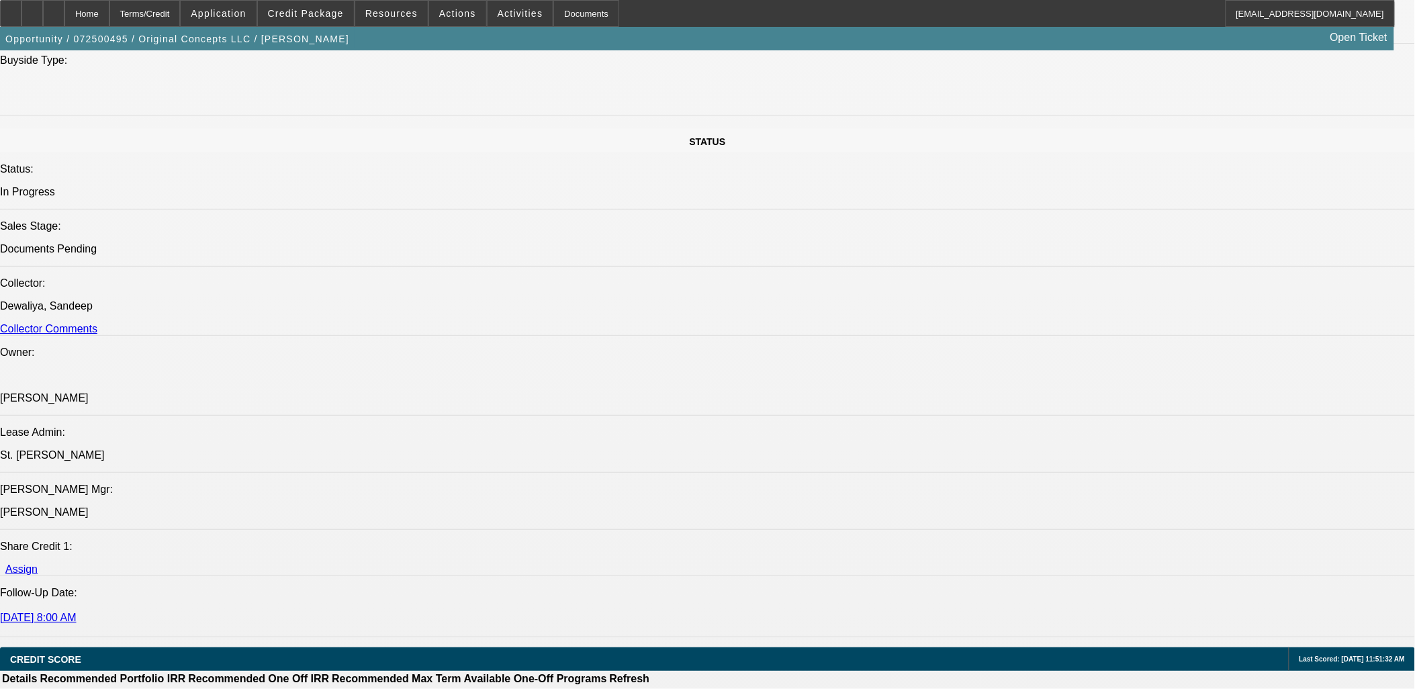
drag, startPoint x: 292, startPoint y: 602, endPoint x: 19, endPoint y: 388, distance: 346.4
drag, startPoint x: 19, startPoint y: 388, endPoint x: 735, endPoint y: 640, distance: 759.0
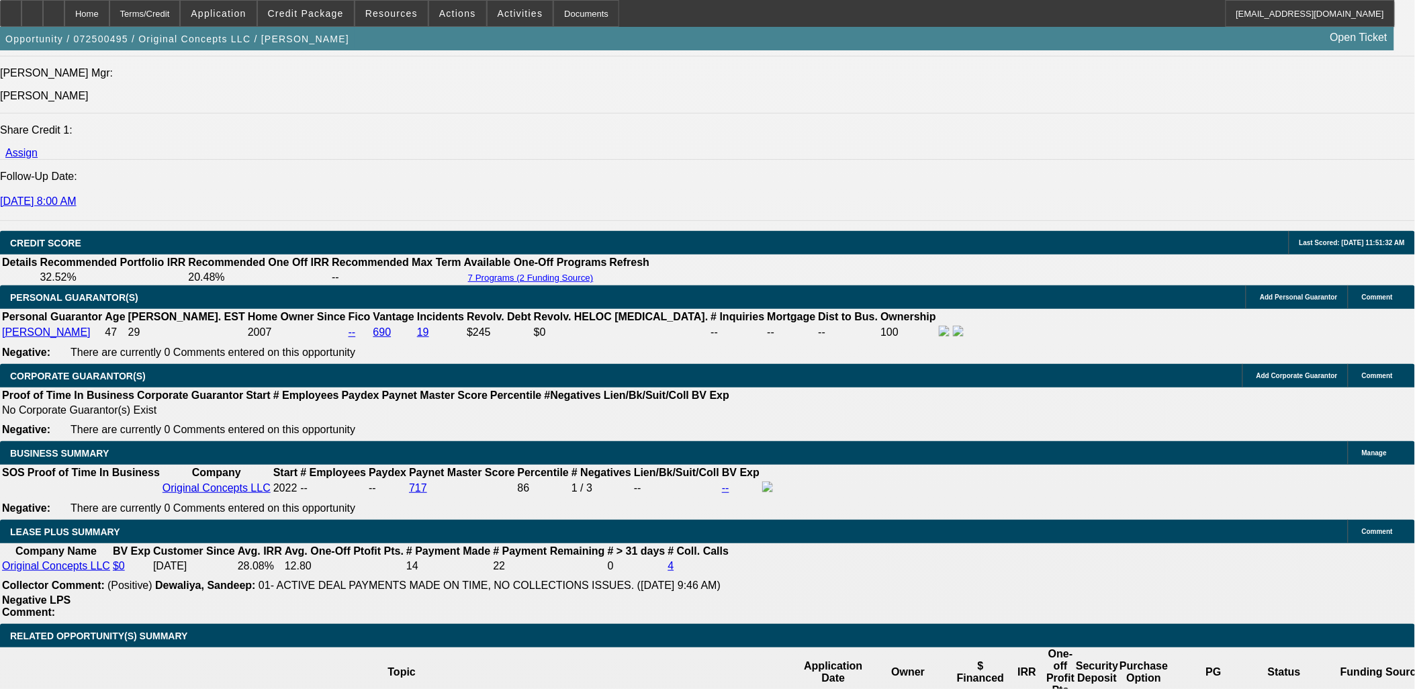
scroll to position [1865, 0]
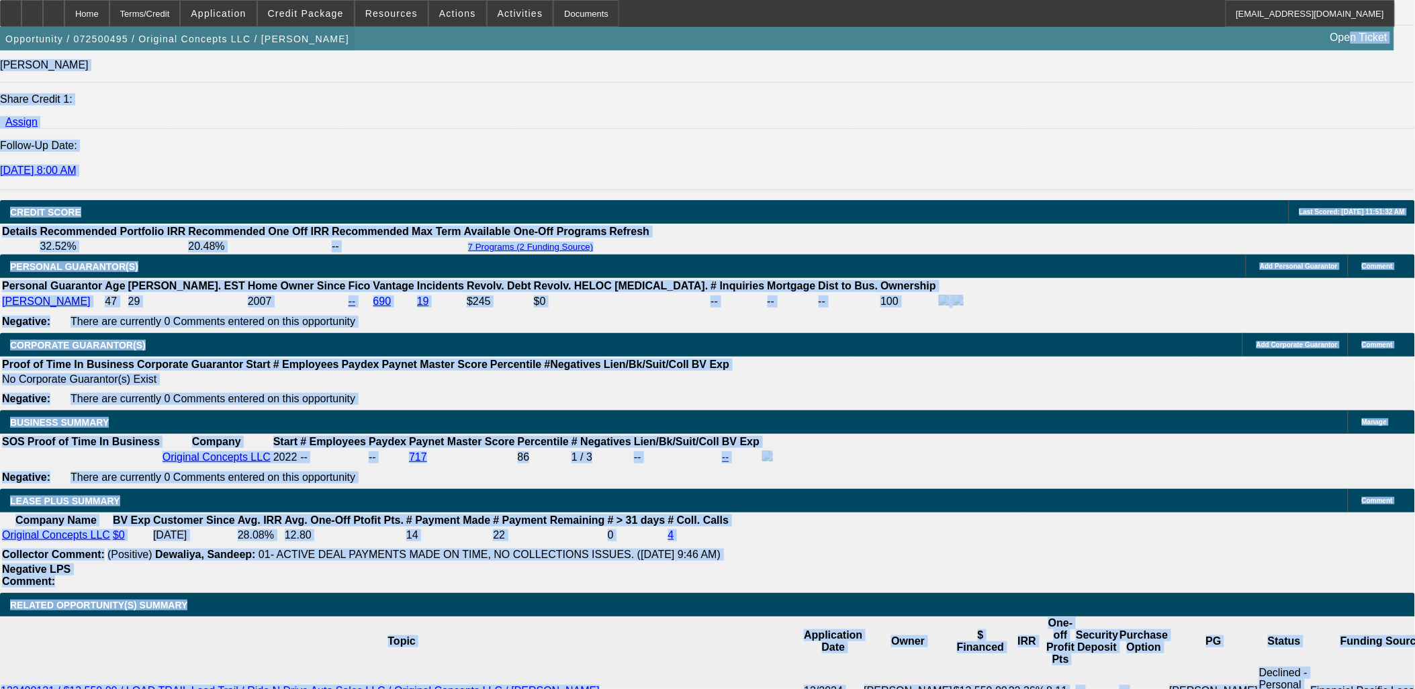
drag, startPoint x: 767, startPoint y: 193, endPoint x: 21, endPoint y: 44, distance: 760.3
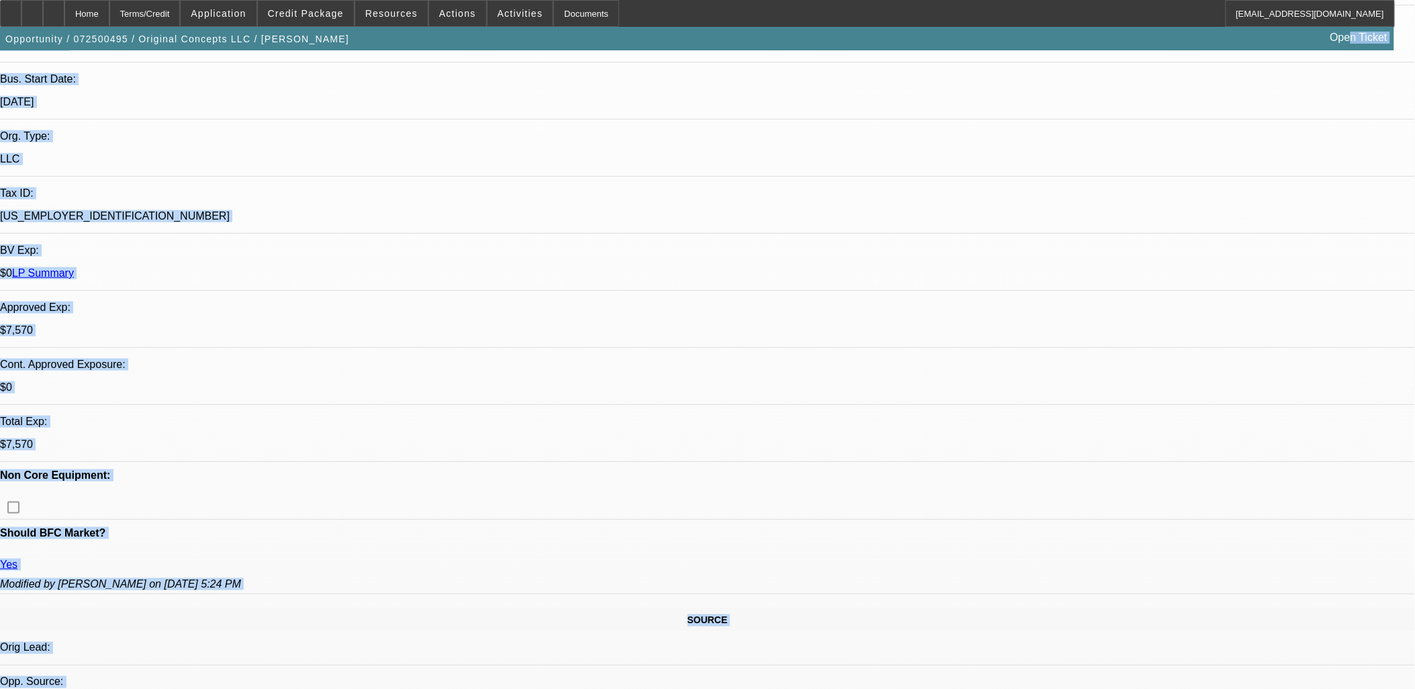
scroll to position [0, 0]
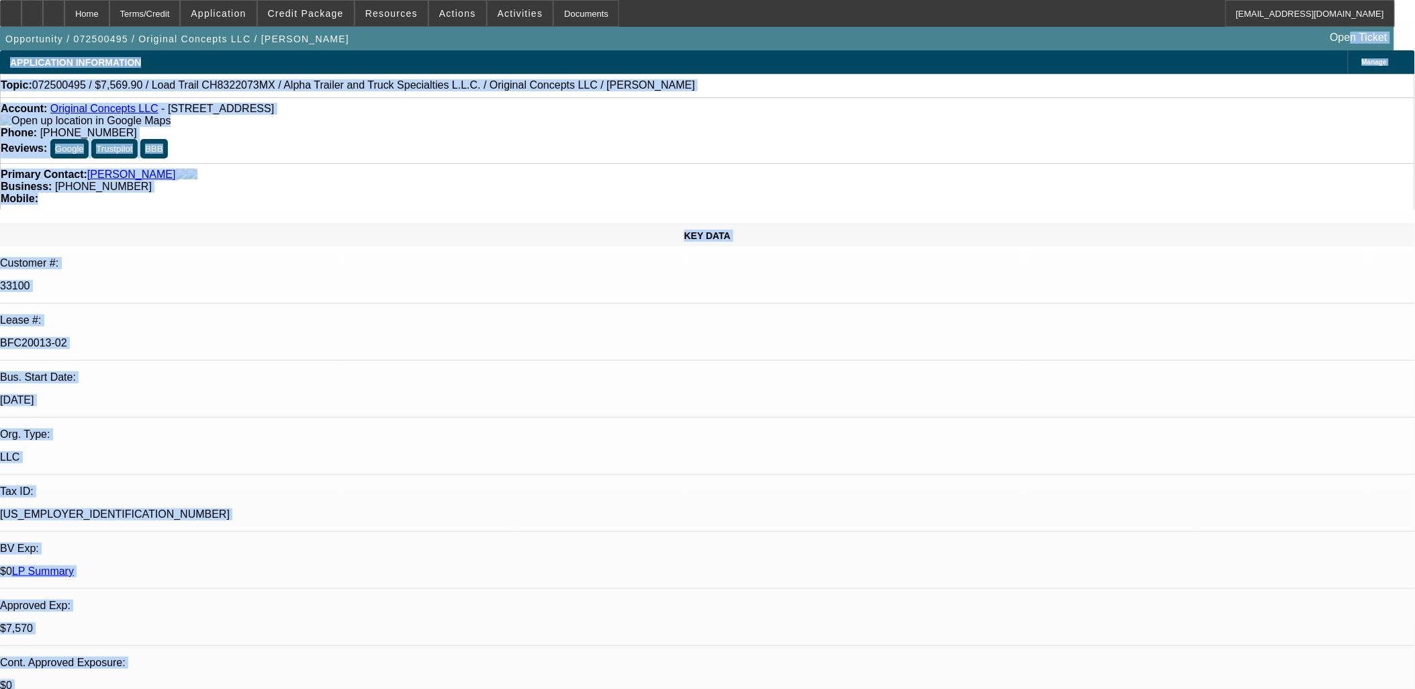
drag, startPoint x: 404, startPoint y: 136, endPoint x: 414, endPoint y: 155, distance: 21.6
click at [405, 136] on div "Account: Original Concepts LLC - 192 Woodlands Ln, Flora, MS 39071 Phone: (352)…" at bounding box center [707, 130] width 1415 height 66
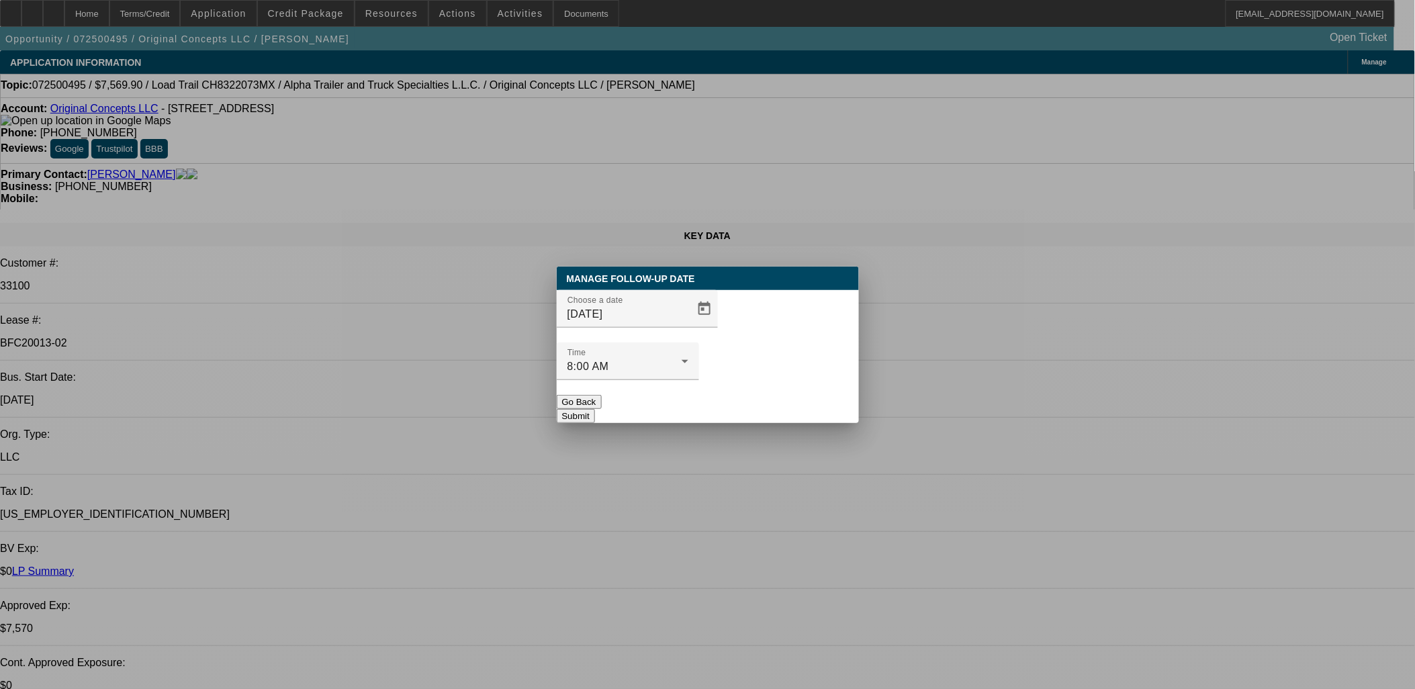
click at [688, 325] on span "Open calendar" at bounding box center [704, 309] width 32 height 32
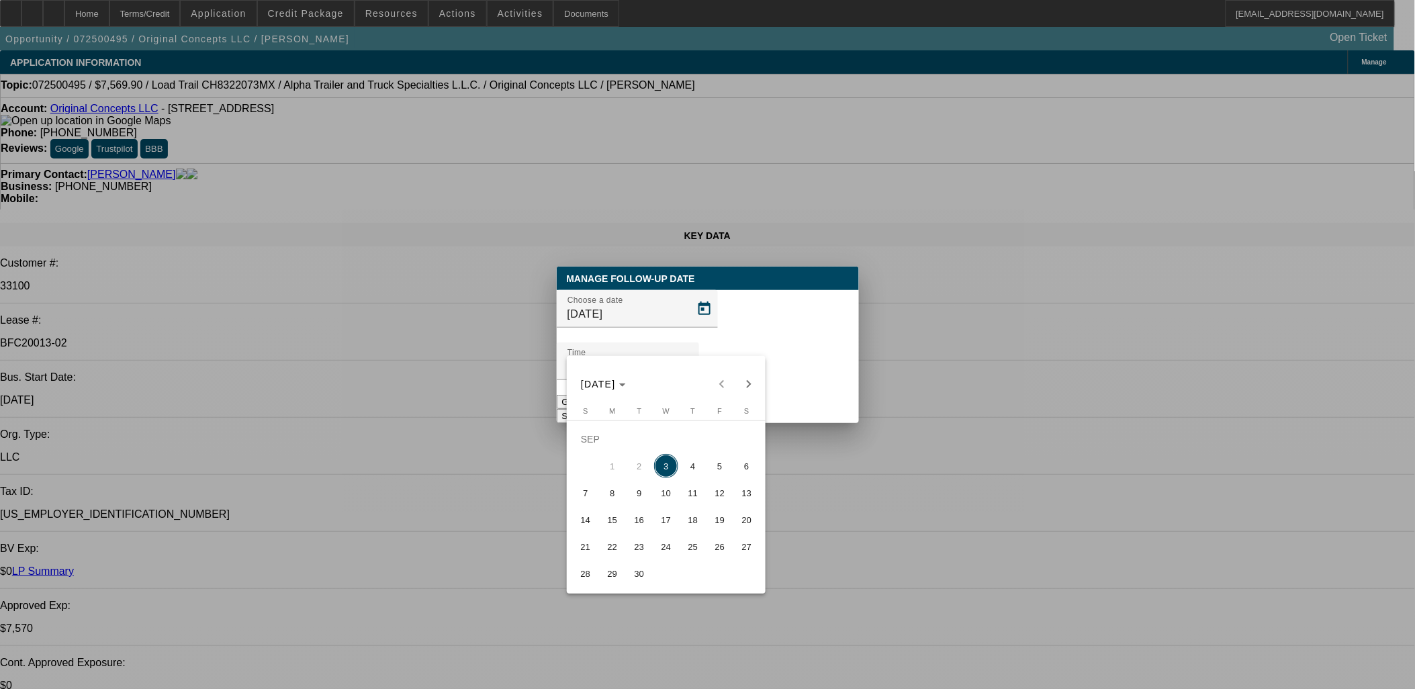
click at [713, 472] on span "5" at bounding box center [720, 466] width 24 height 24
type input "9/5/2025"
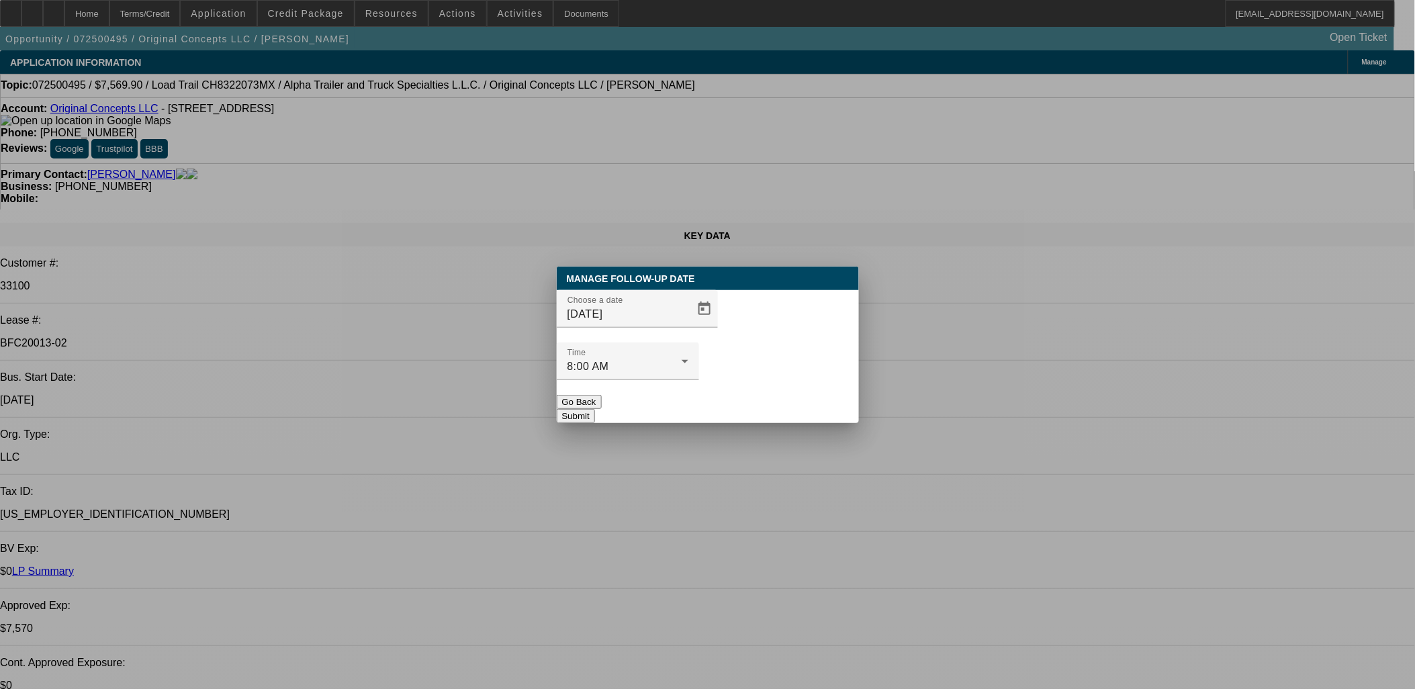
drag, startPoint x: 774, startPoint y: 357, endPoint x: 767, endPoint y: 372, distance: 16.8
click at [699, 380] on div at bounding box center [628, 387] width 142 height 15
click at [595, 409] on button "Submit" at bounding box center [576, 416] width 38 height 14
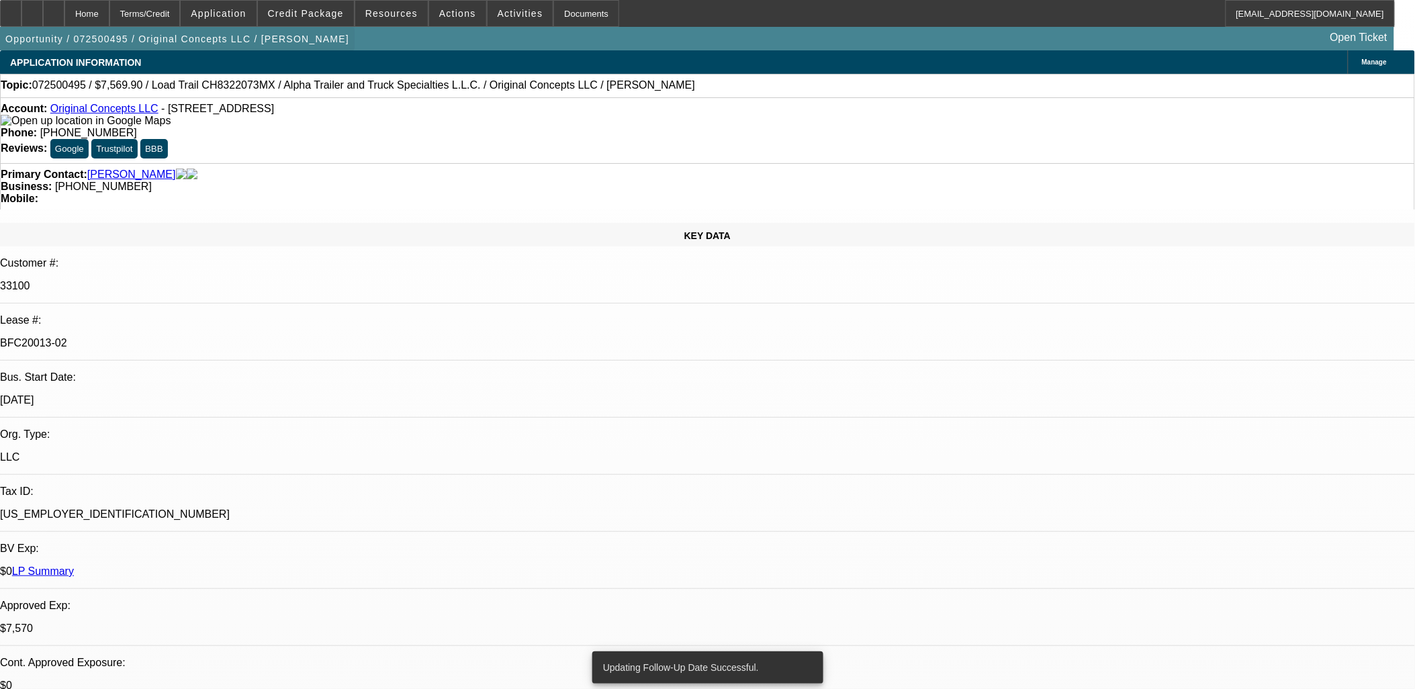
drag, startPoint x: 889, startPoint y: 343, endPoint x: 28, endPoint y: 54, distance: 908.3
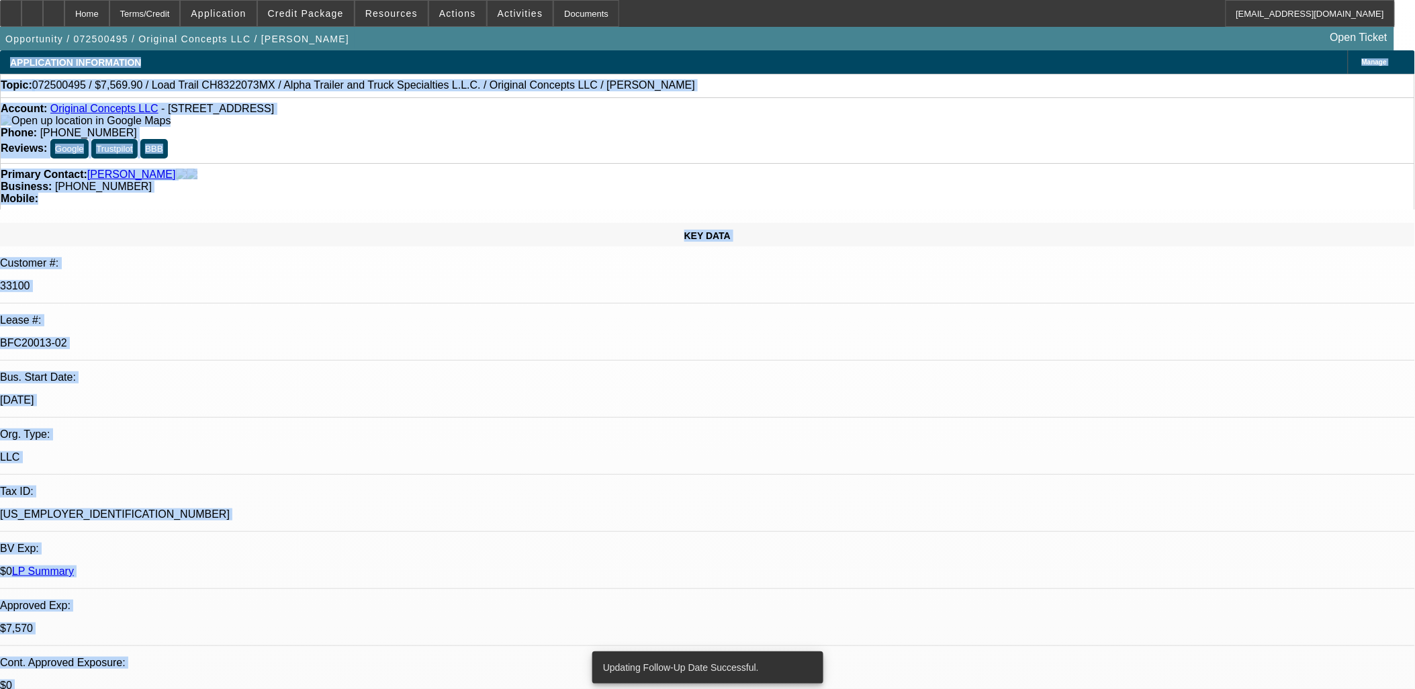
drag, startPoint x: 28, startPoint y: 54, endPoint x: 61, endPoint y: 185, distance: 135.2
click at [61, 223] on div "KEY DATA" at bounding box center [707, 235] width 1415 height 24
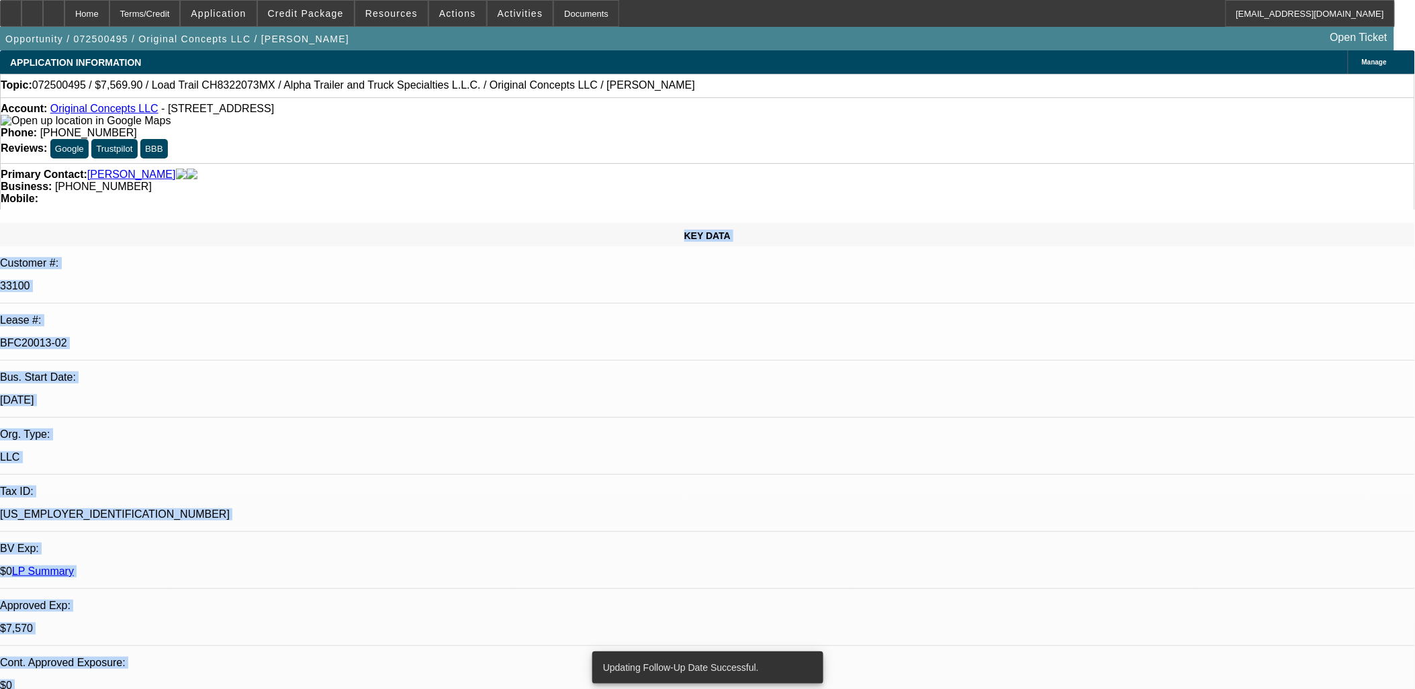
drag, startPoint x: 61, startPoint y: 185, endPoint x: 880, endPoint y: 371, distance: 839.7
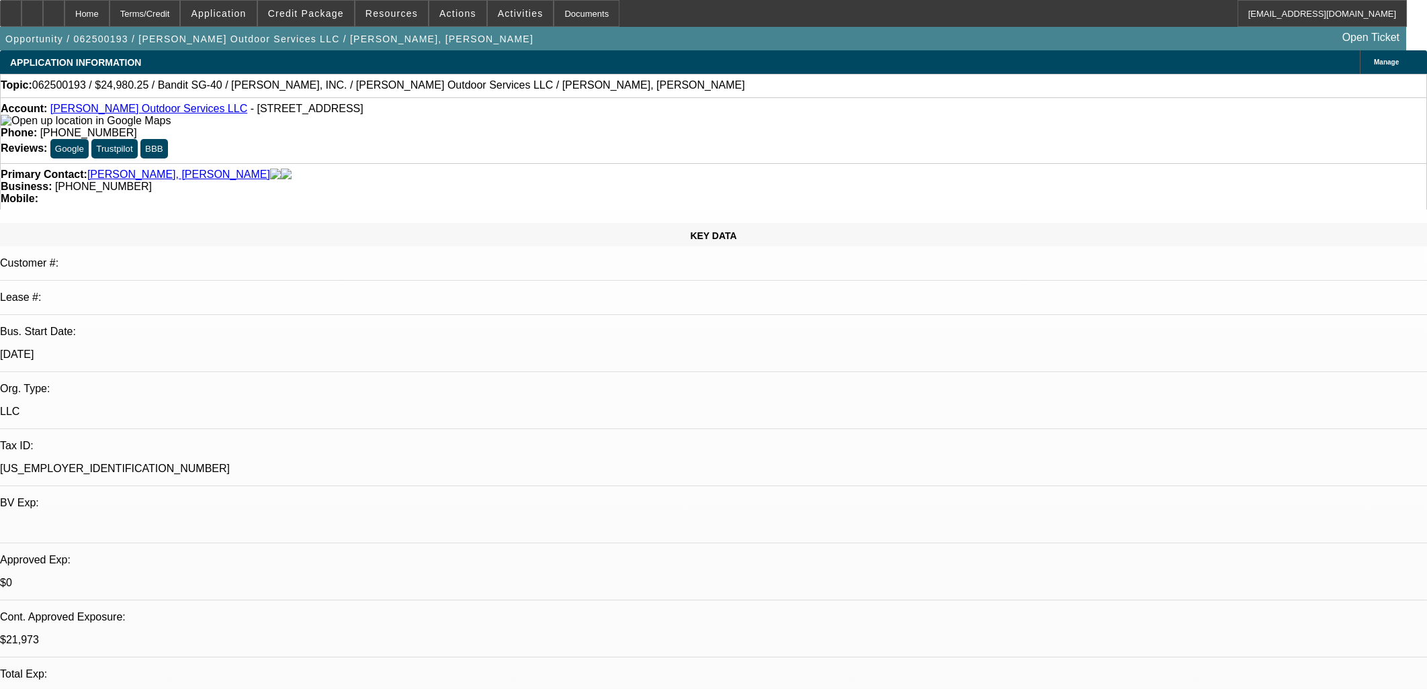
select select "0"
select select "2"
select select "0"
select select "6"
select select "0"
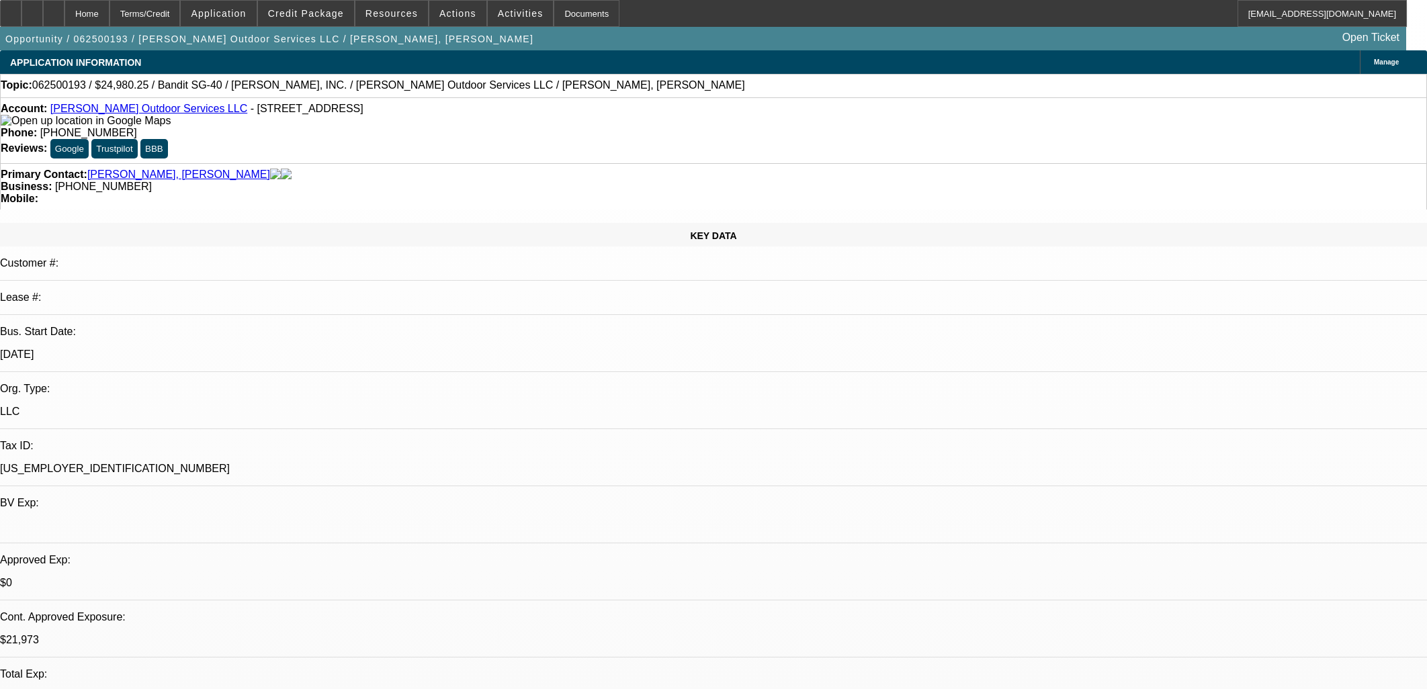
select select "0"
select select "6"
select select "0"
select select "2"
select select "0"
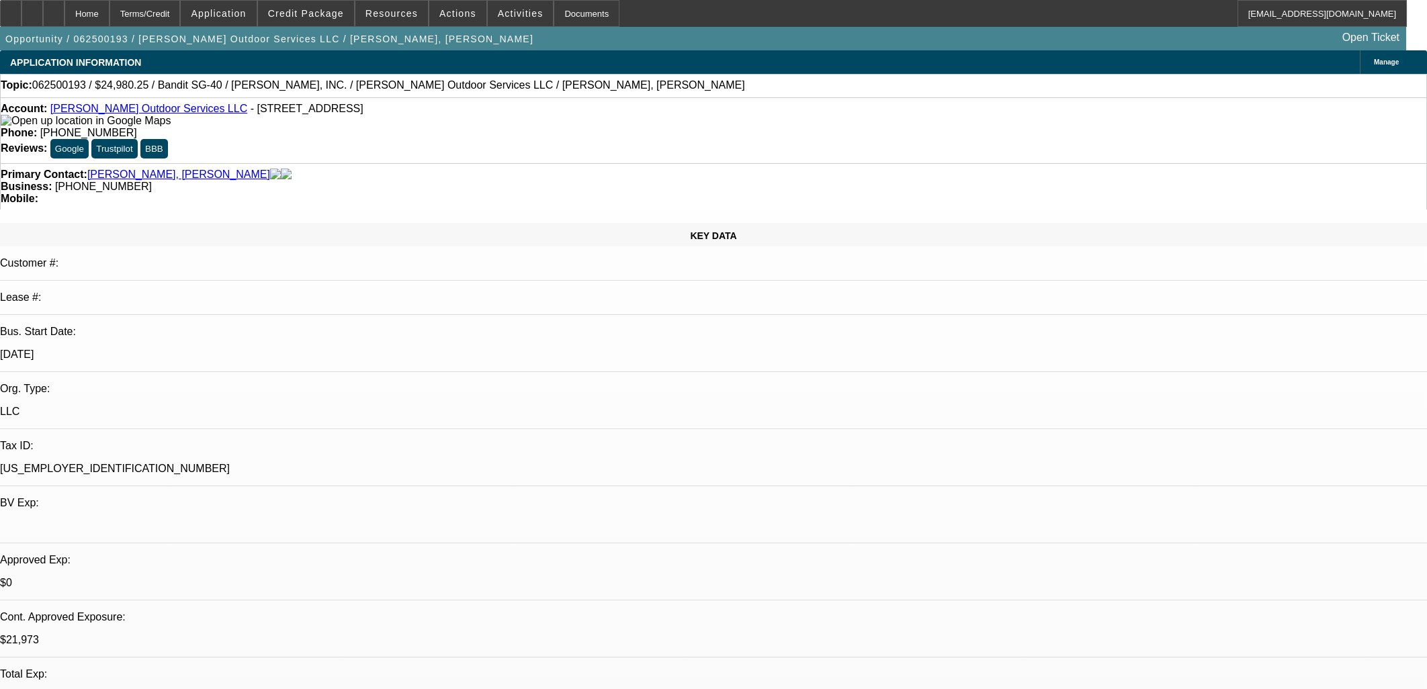
select select "6"
select select "0"
select select "6"
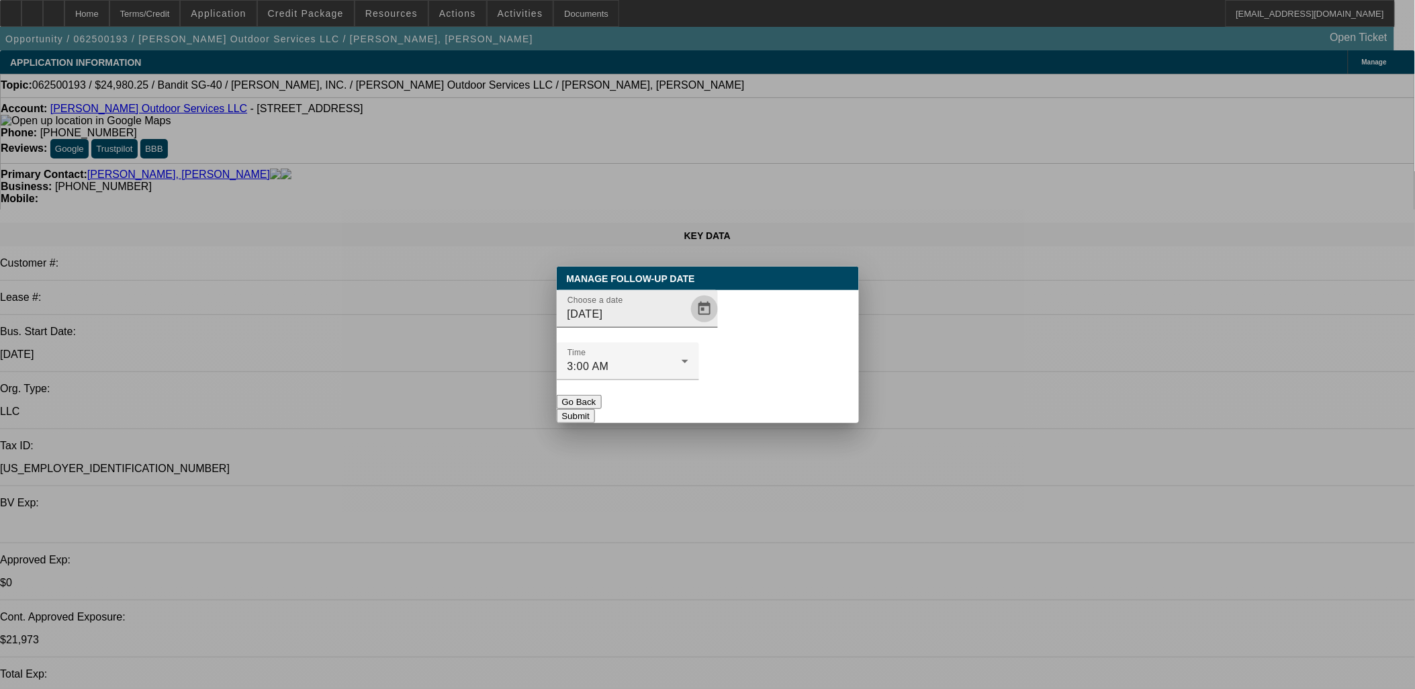
click at [690, 325] on span "Open calendar" at bounding box center [704, 309] width 32 height 32
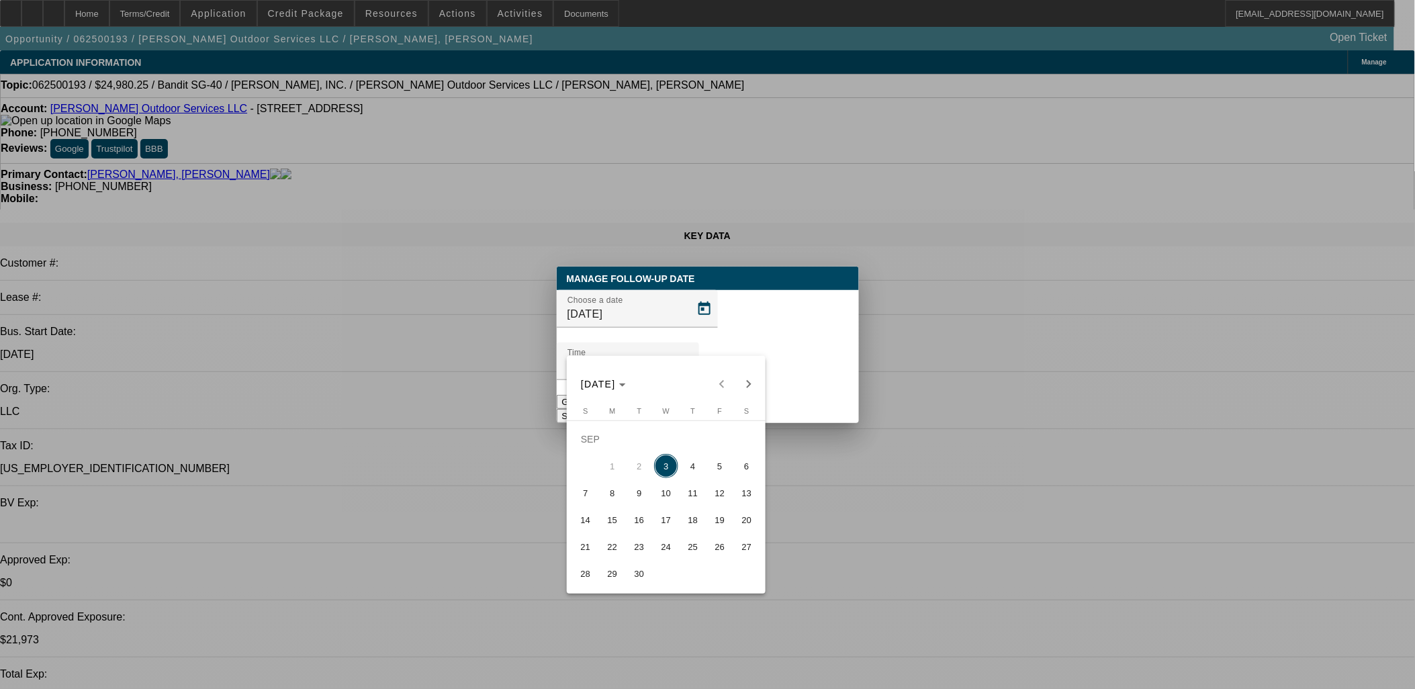
click at [670, 505] on span "10" at bounding box center [666, 493] width 24 height 24
type input "[DATE]"
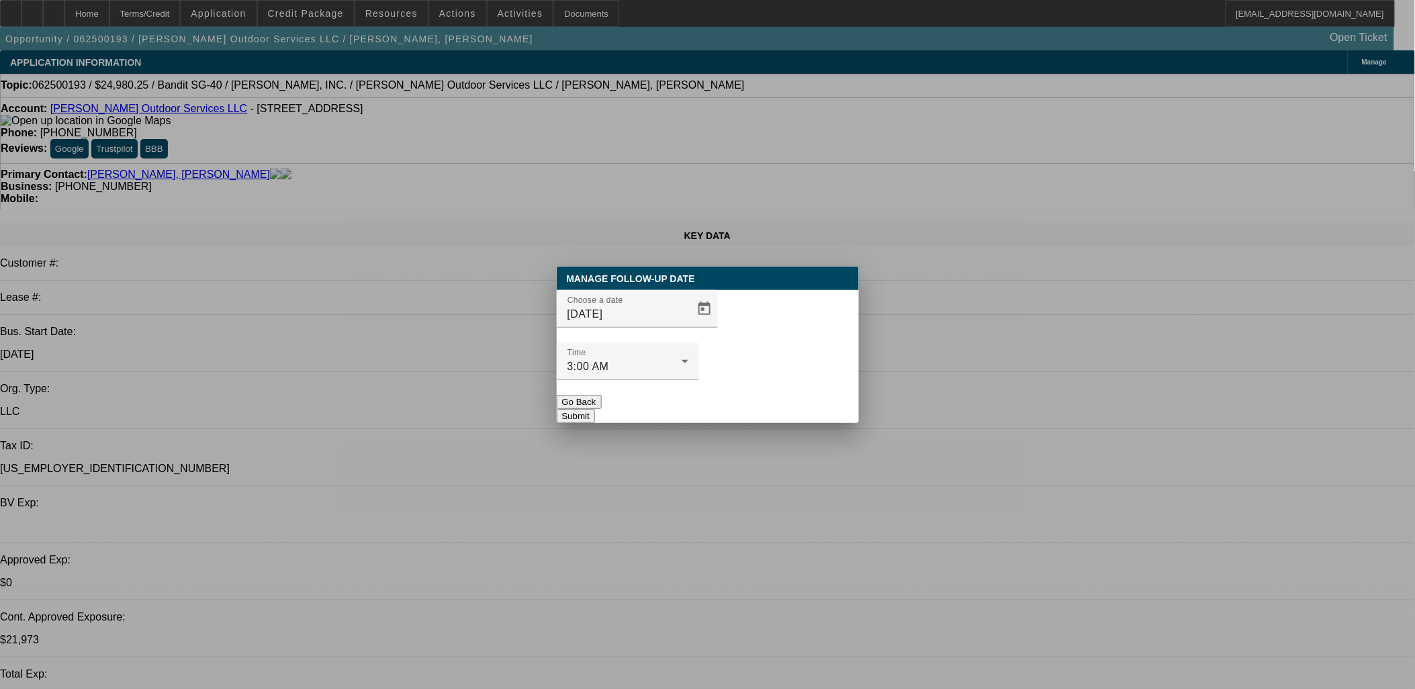
click at [595, 409] on button "Submit" at bounding box center [576, 416] width 38 height 14
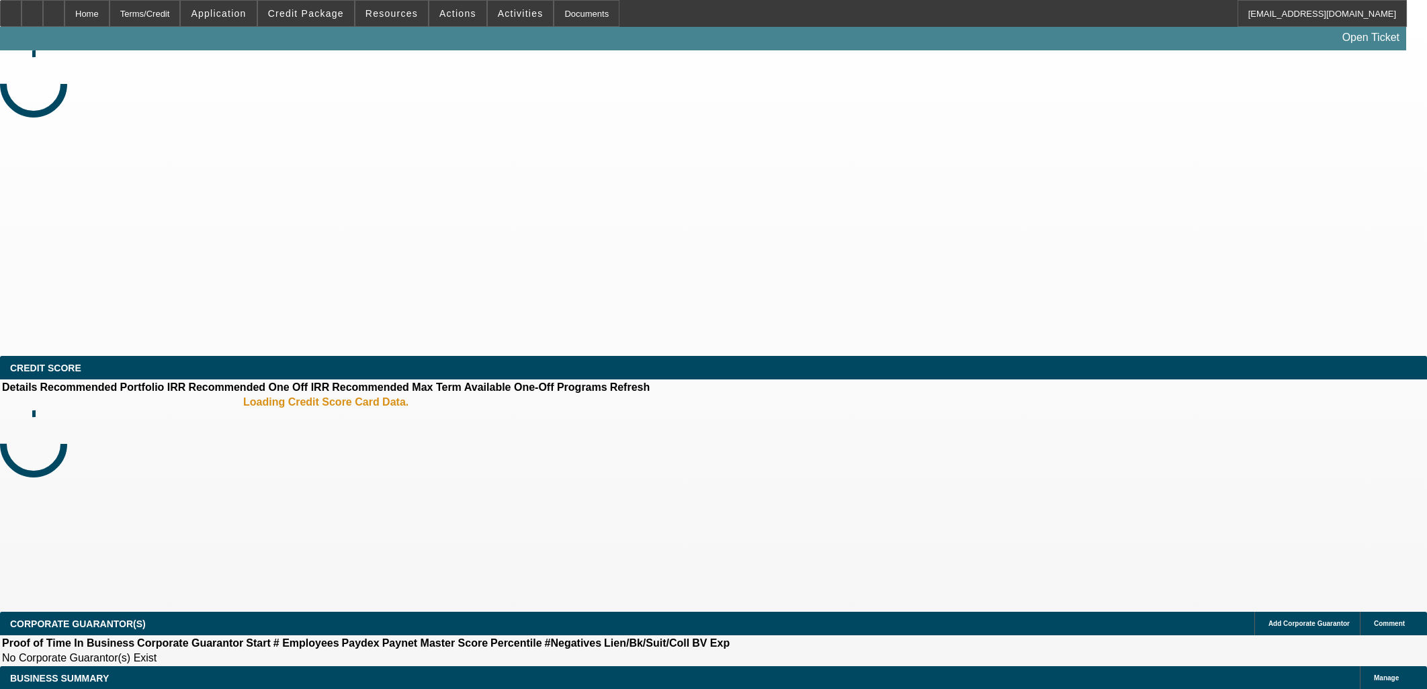
select select "0"
select select "2"
select select "0.1"
select select "4"
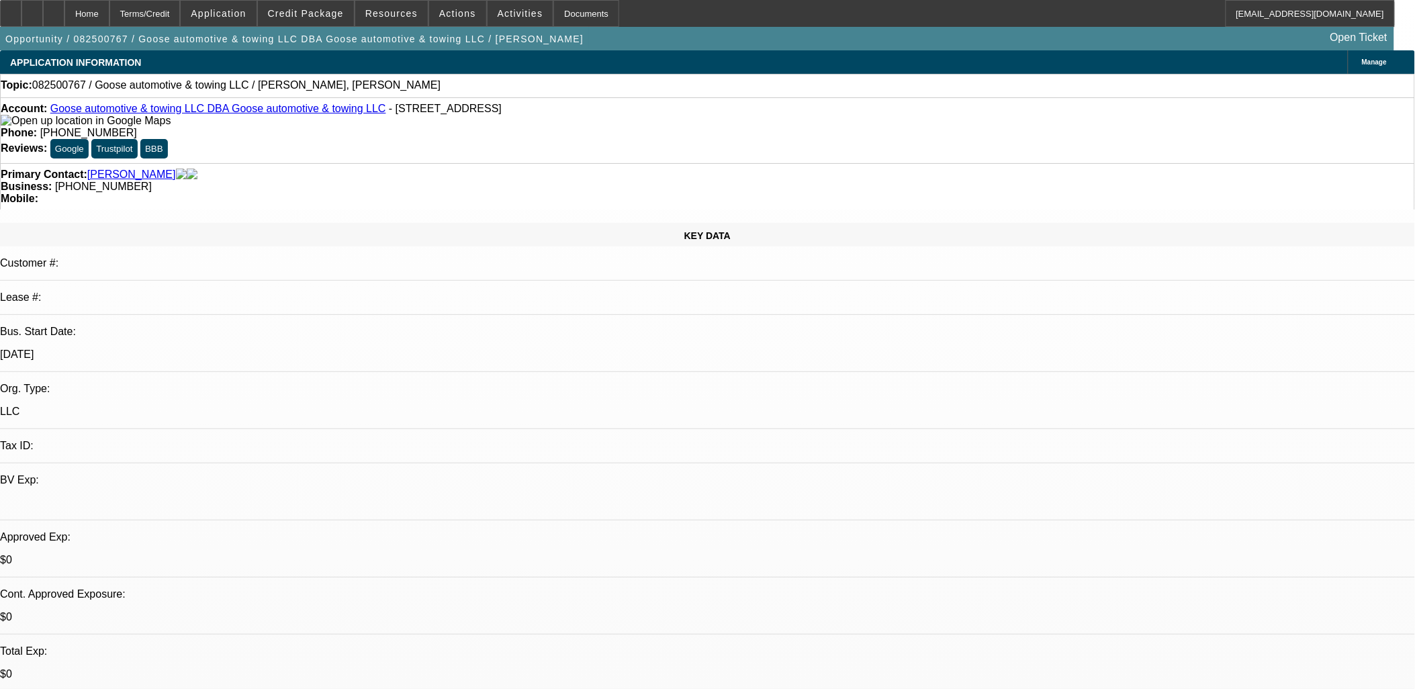
drag, startPoint x: 874, startPoint y: 322, endPoint x: 868, endPoint y: 351, distance: 29.5
drag, startPoint x: 868, startPoint y: 351, endPoint x: 870, endPoint y: 332, distance: 18.9
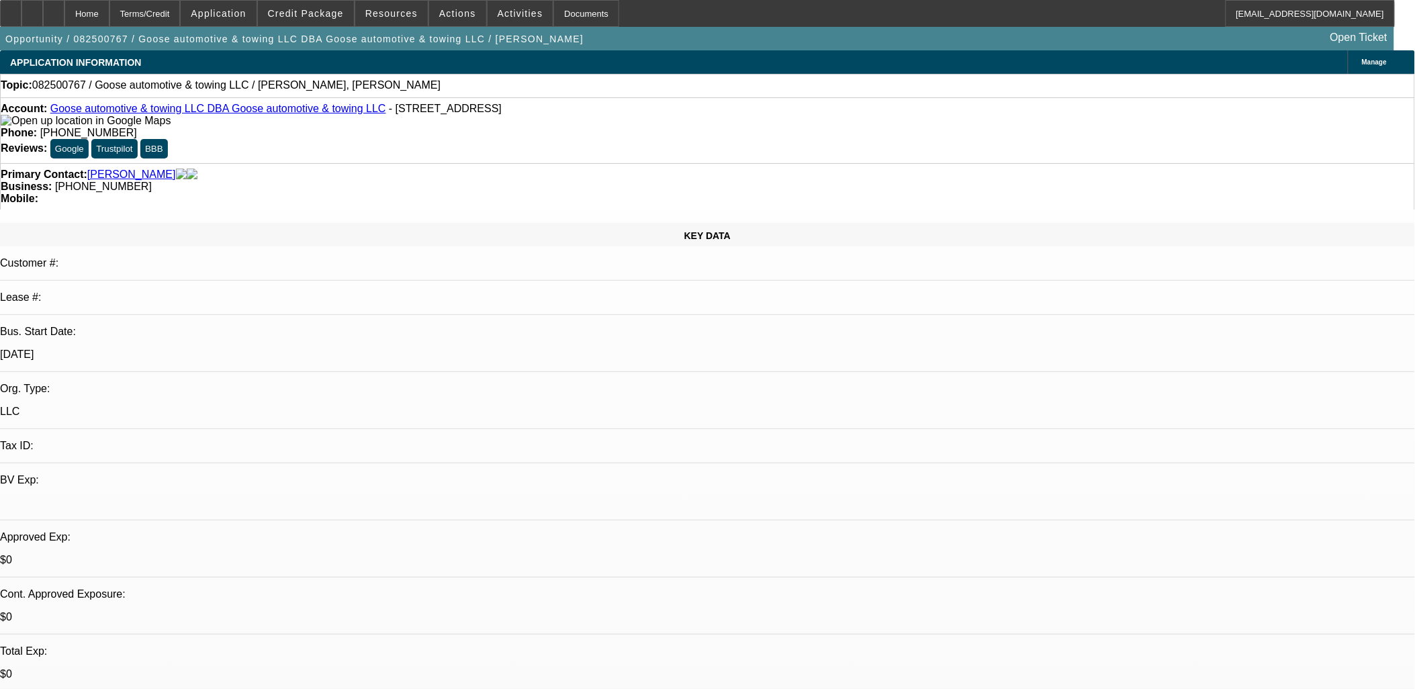
drag, startPoint x: 870, startPoint y: 332, endPoint x: 877, endPoint y: 324, distance: 11.0
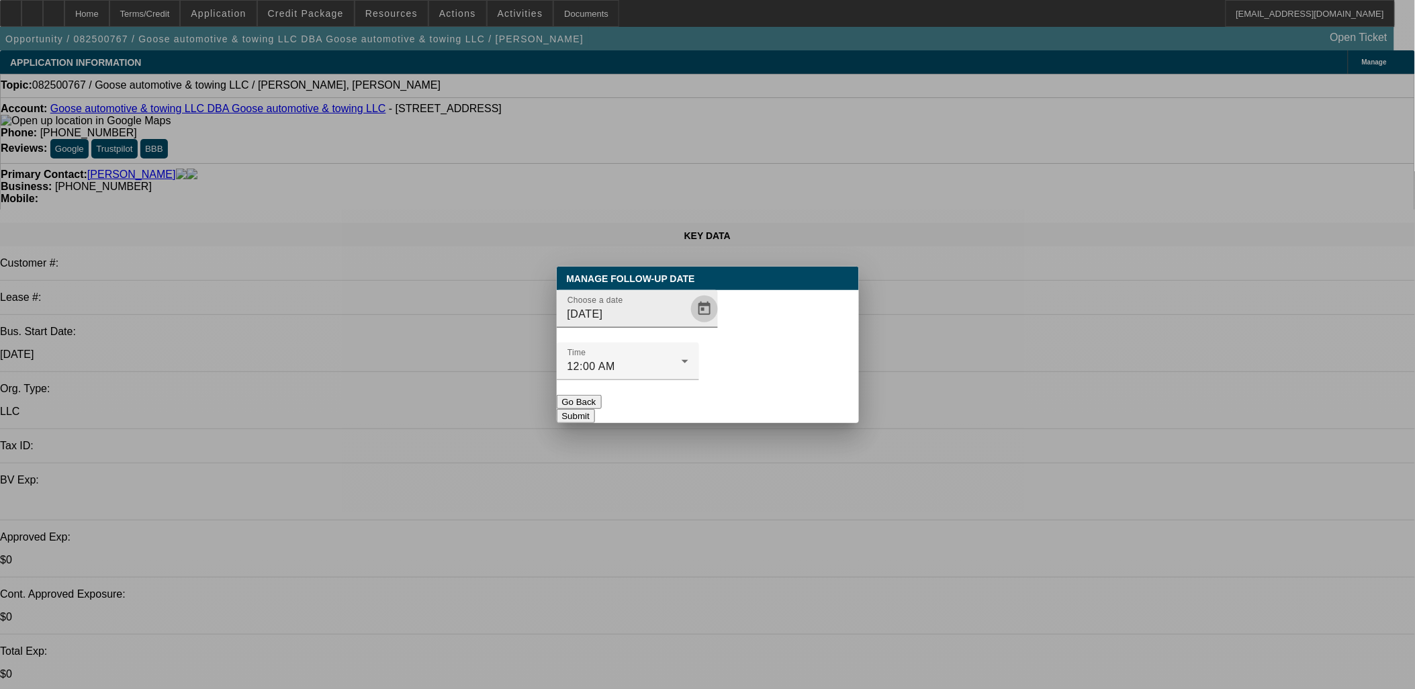
click at [693, 325] on span "Open calendar" at bounding box center [704, 309] width 32 height 32
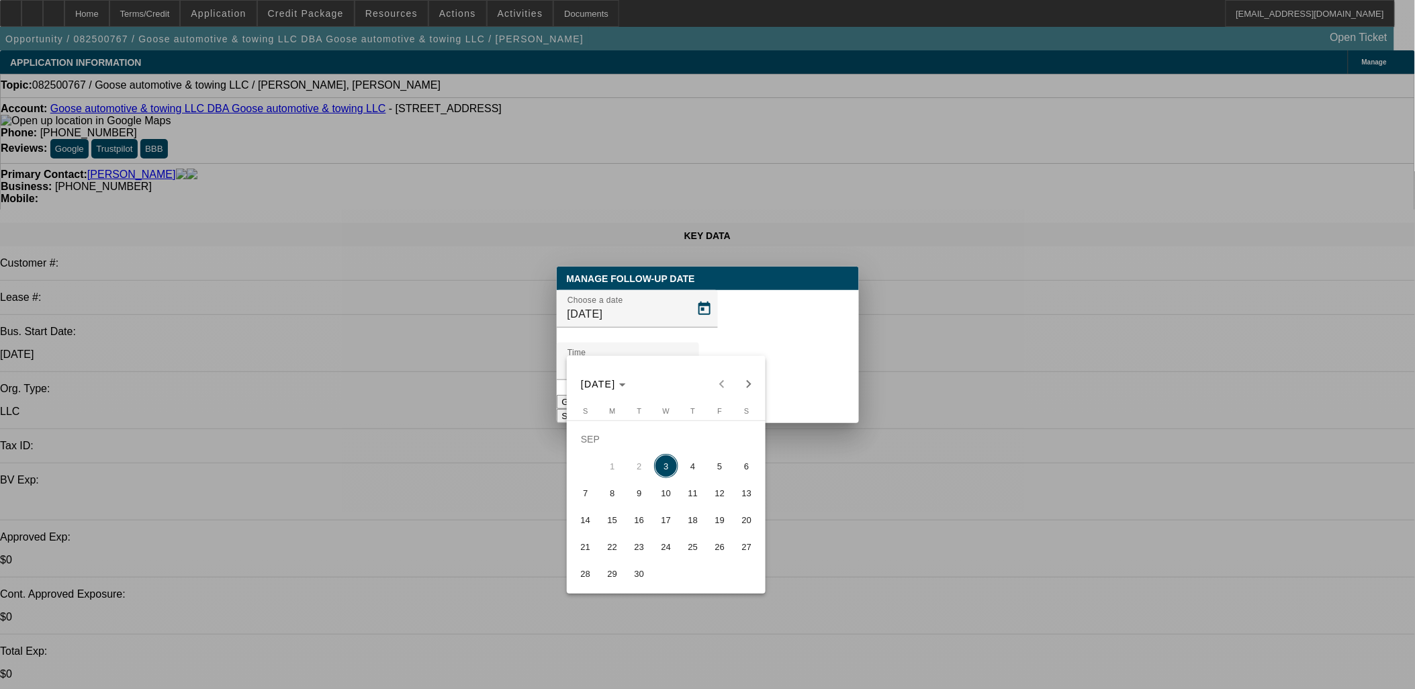
drag, startPoint x: 721, startPoint y: 474, endPoint x: 723, endPoint y: 465, distance: 9.1
click at [721, 473] on span "5" at bounding box center [720, 466] width 24 height 24
type input "[DATE]"
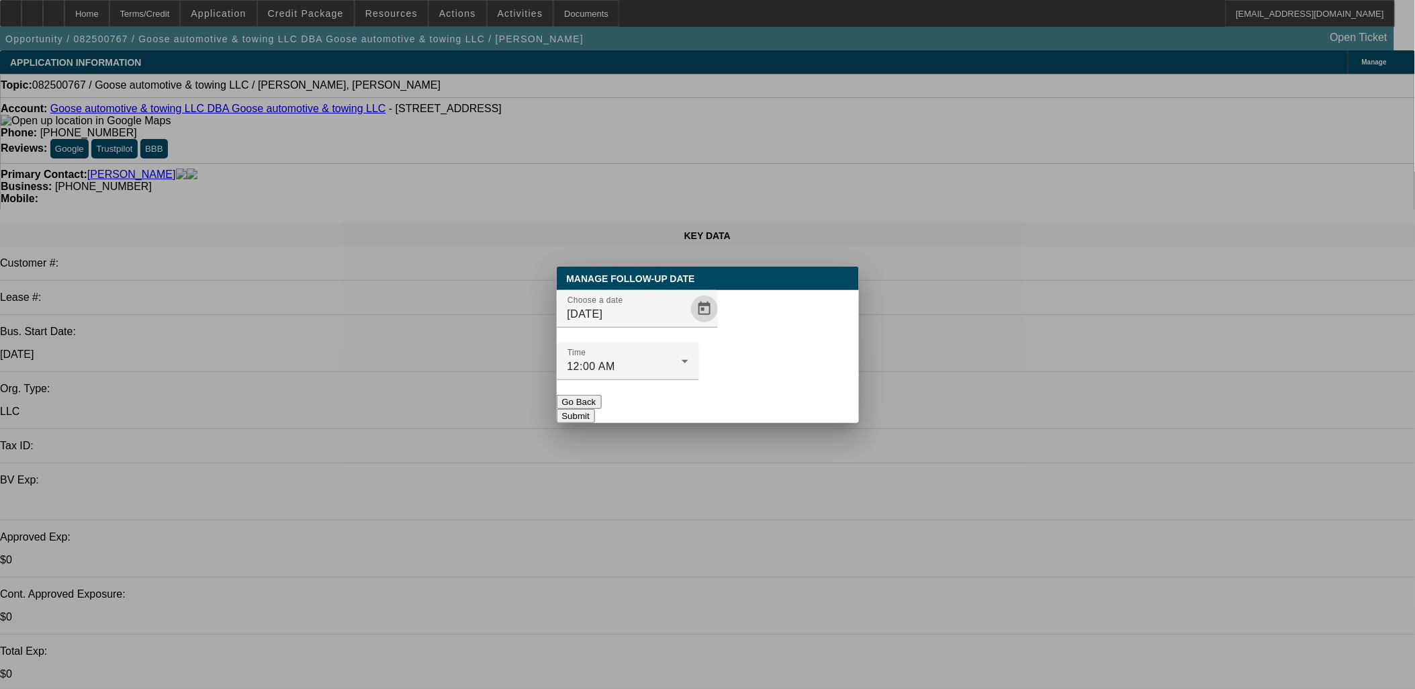
drag, startPoint x: 768, startPoint y: 384, endPoint x: 763, endPoint y: 377, distance: 8.1
click at [595, 409] on button "Submit" at bounding box center [576, 416] width 38 height 14
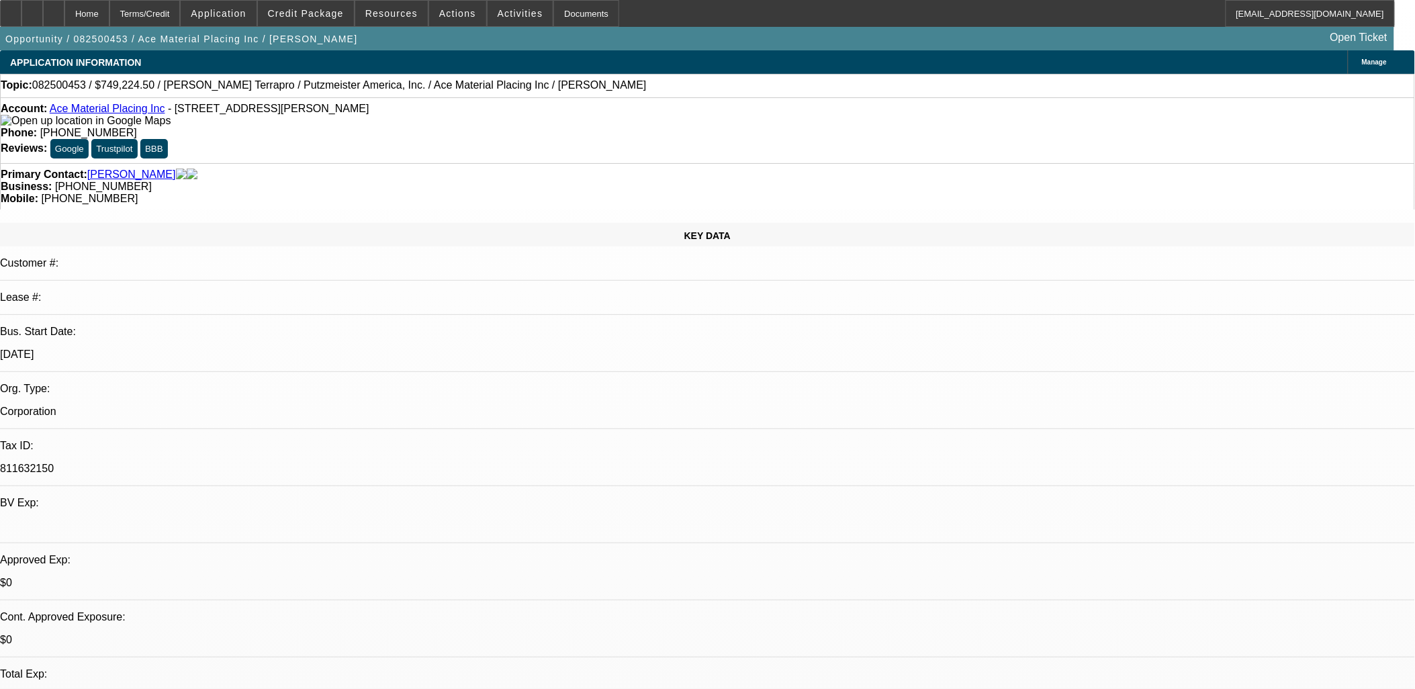
select select "0"
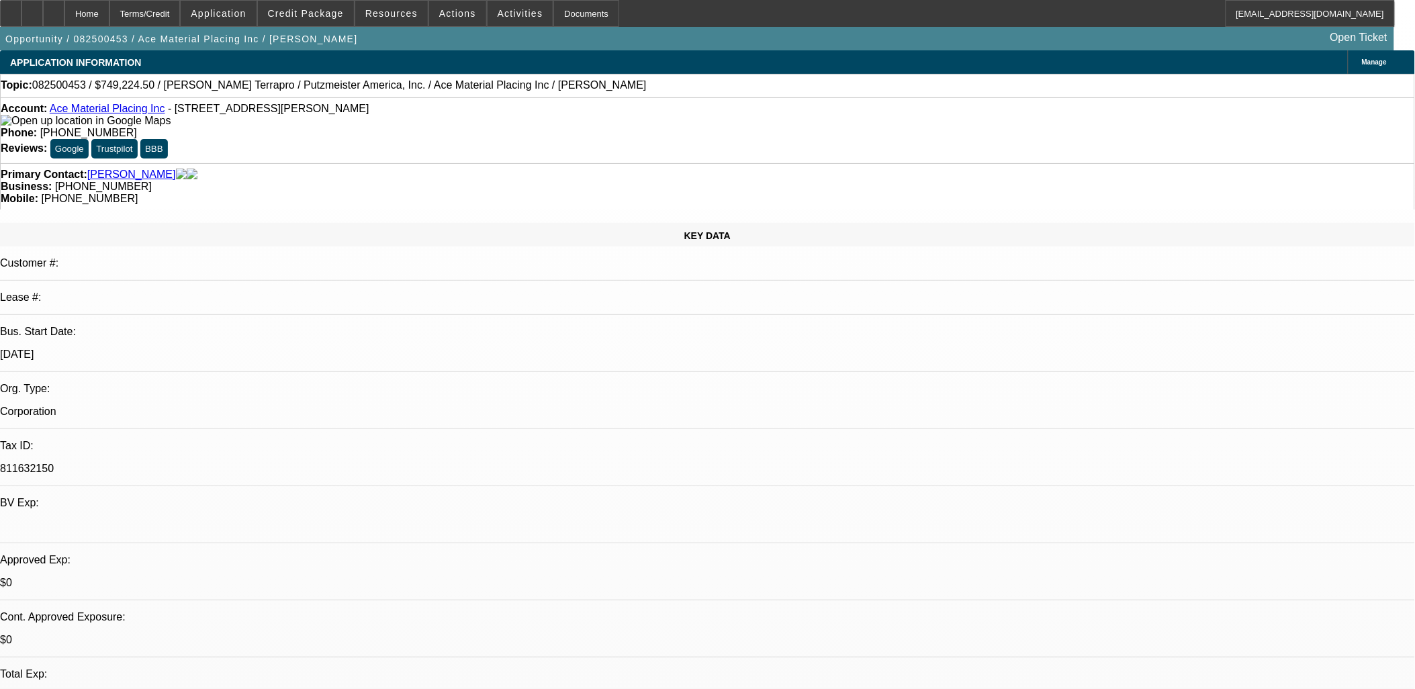
select select "0"
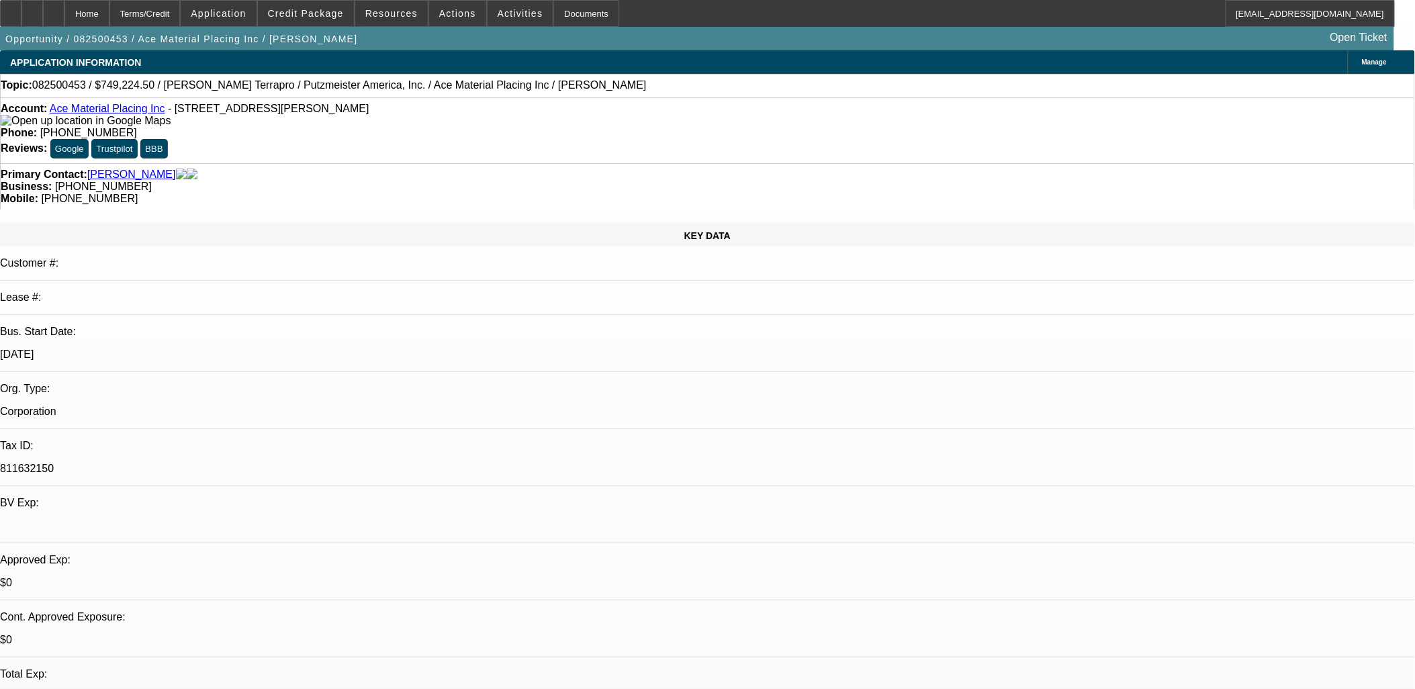
select select "0"
select select "1"
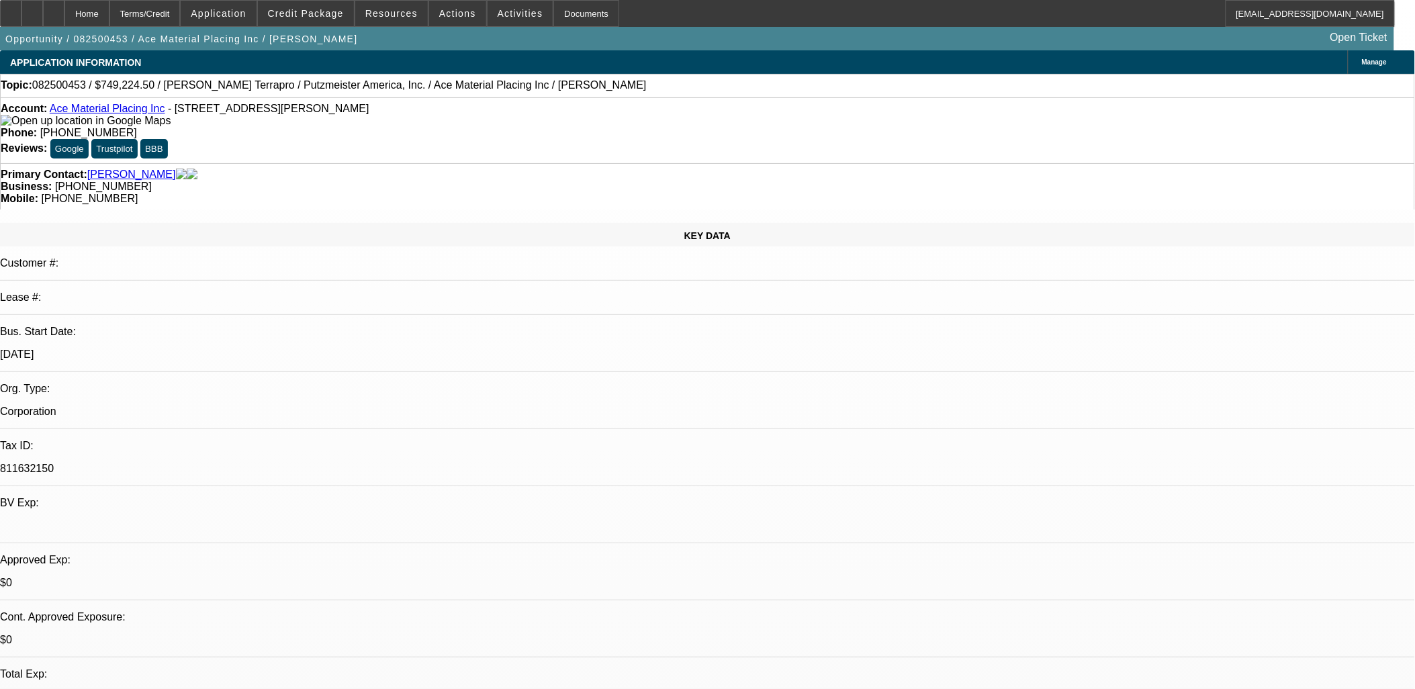
select select "6"
select select "1"
select select "6"
select select "1"
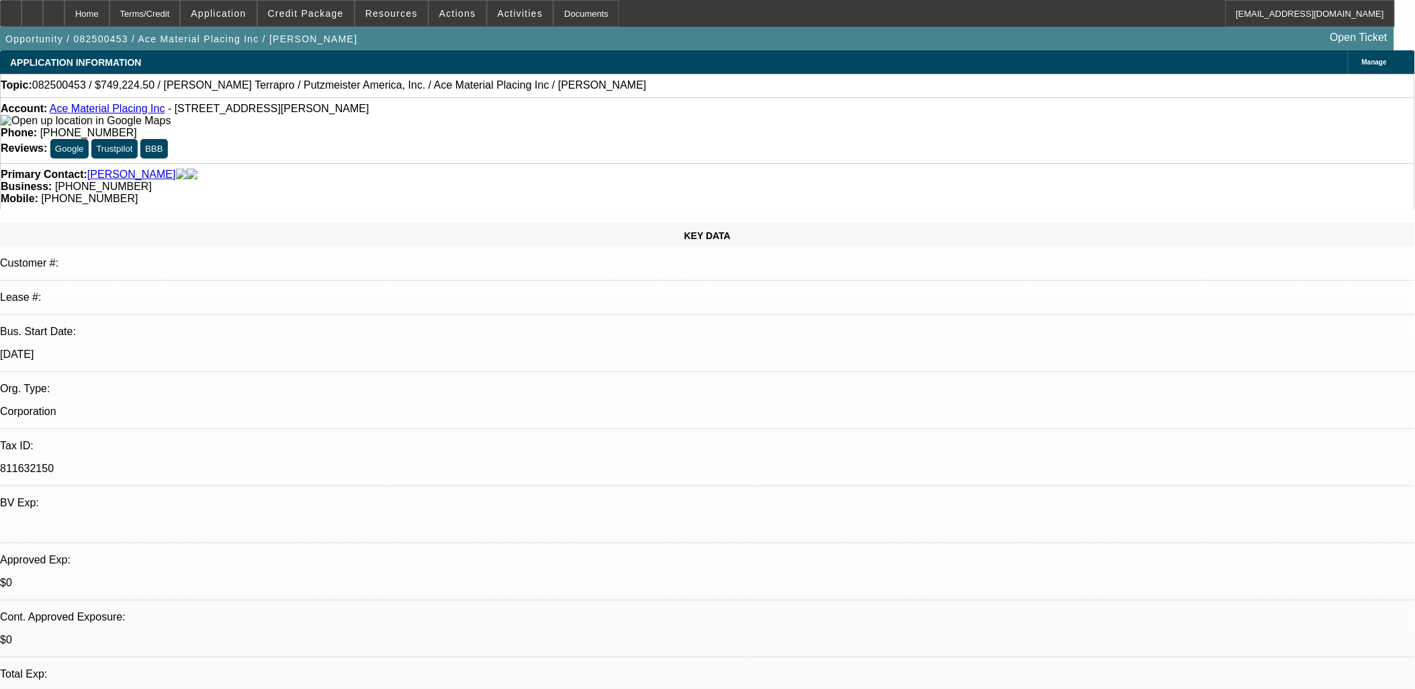
select select "1"
select select "6"
select select "1"
select select "6"
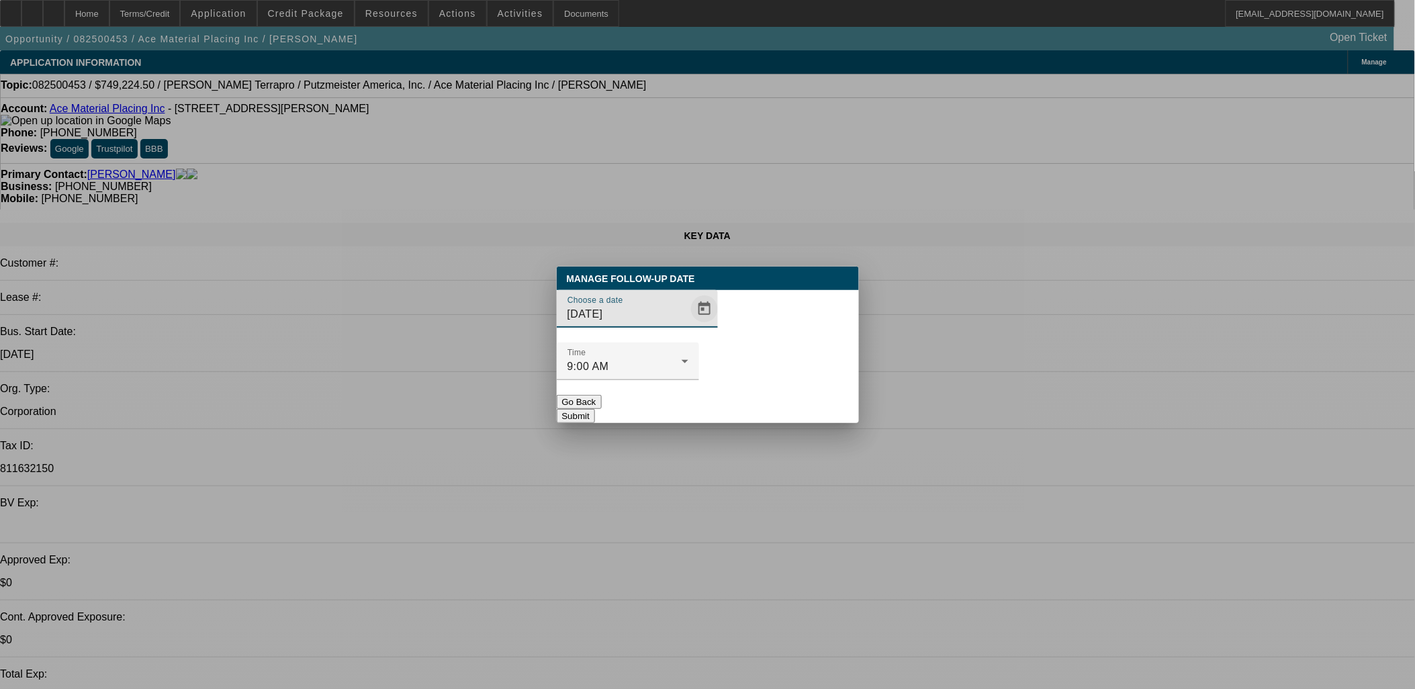
click at [688, 325] on span "Open calendar" at bounding box center [704, 309] width 32 height 32
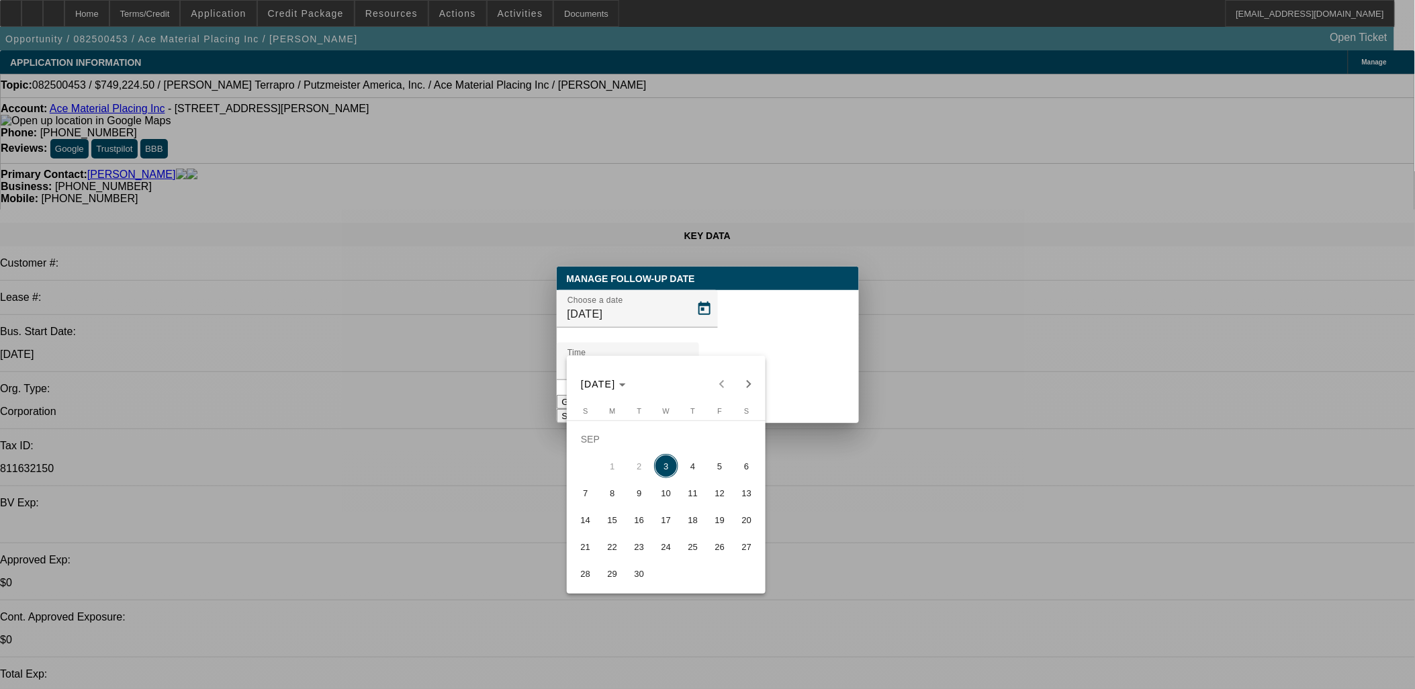
click at [641, 498] on span "9" at bounding box center [639, 493] width 24 height 24
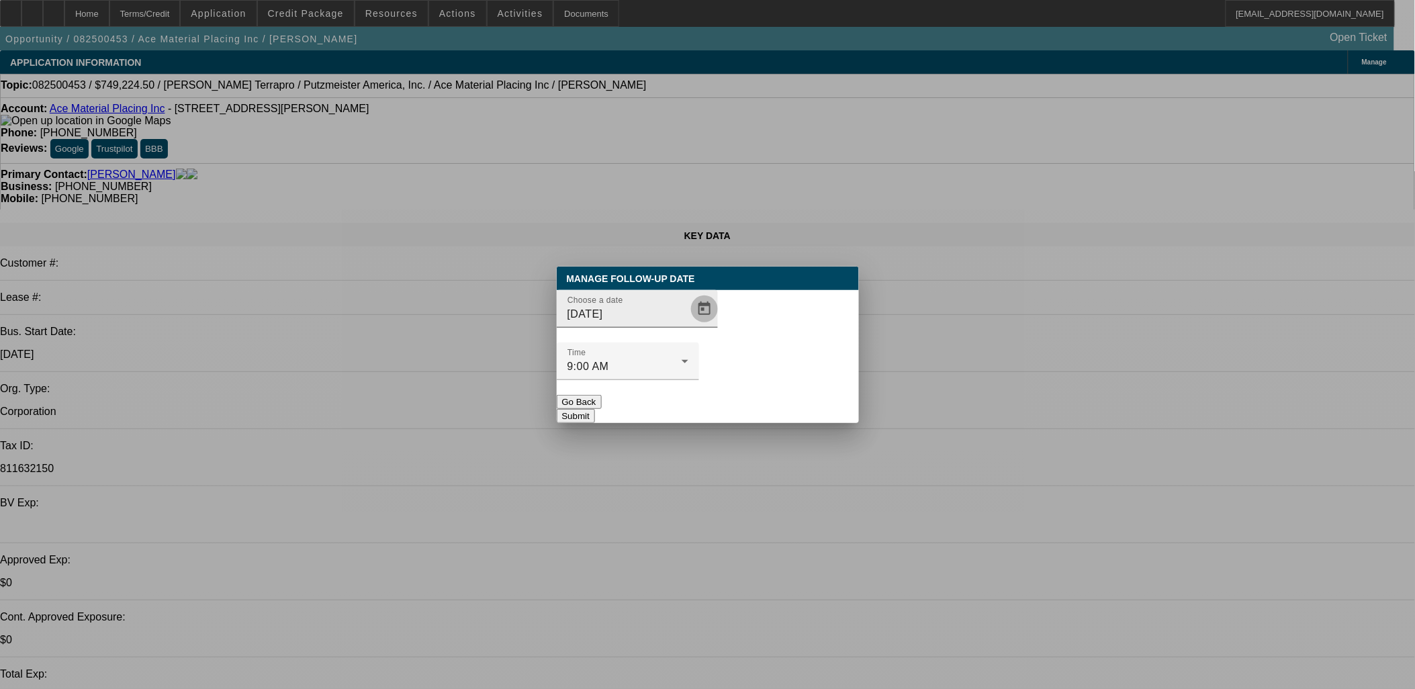
click at [693, 325] on span "Open calendar" at bounding box center [704, 309] width 32 height 32
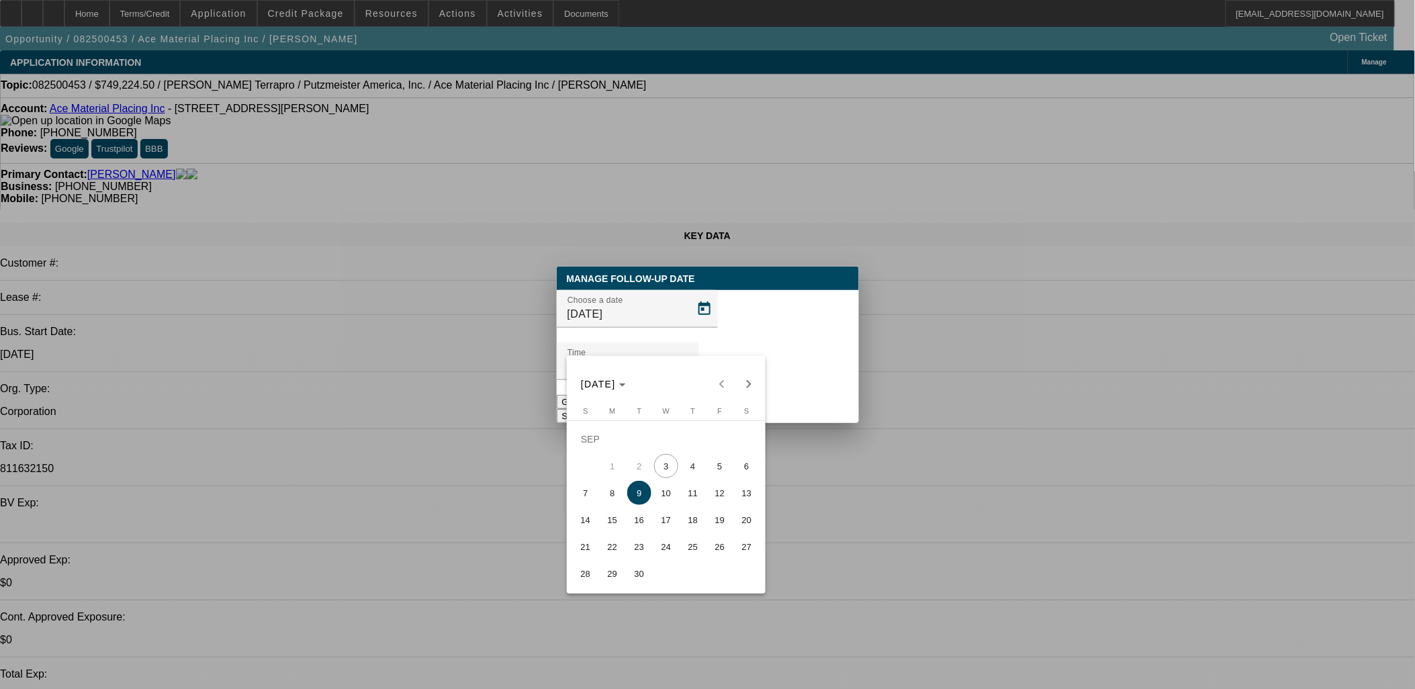
drag, startPoint x: 712, startPoint y: 467, endPoint x: 776, endPoint y: 383, distance: 106.0
click at [713, 467] on span "5" at bounding box center [720, 466] width 24 height 24
type input "9/5/2025"
click at [776, 383] on div at bounding box center [707, 344] width 1415 height 689
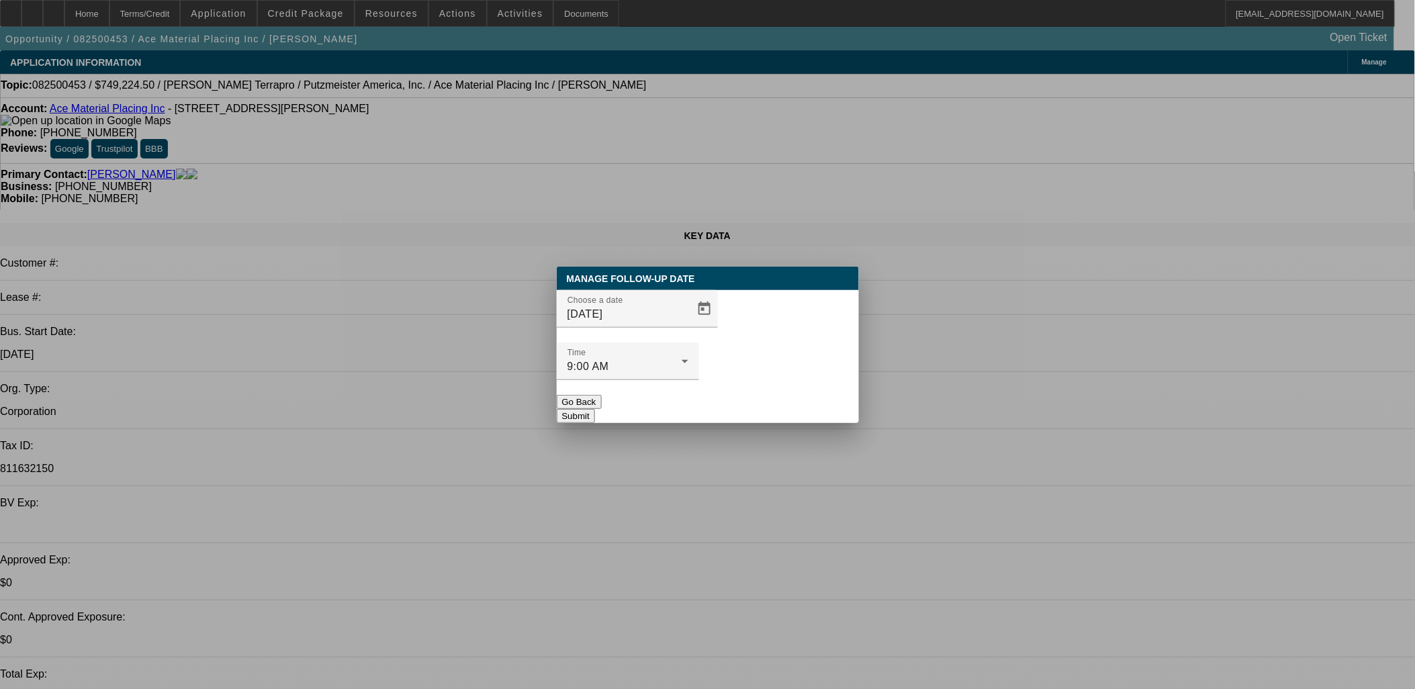
click at [595, 409] on button "Submit" at bounding box center [576, 416] width 38 height 14
drag, startPoint x: 775, startPoint y: 384, endPoint x: 768, endPoint y: 384, distance: 6.8
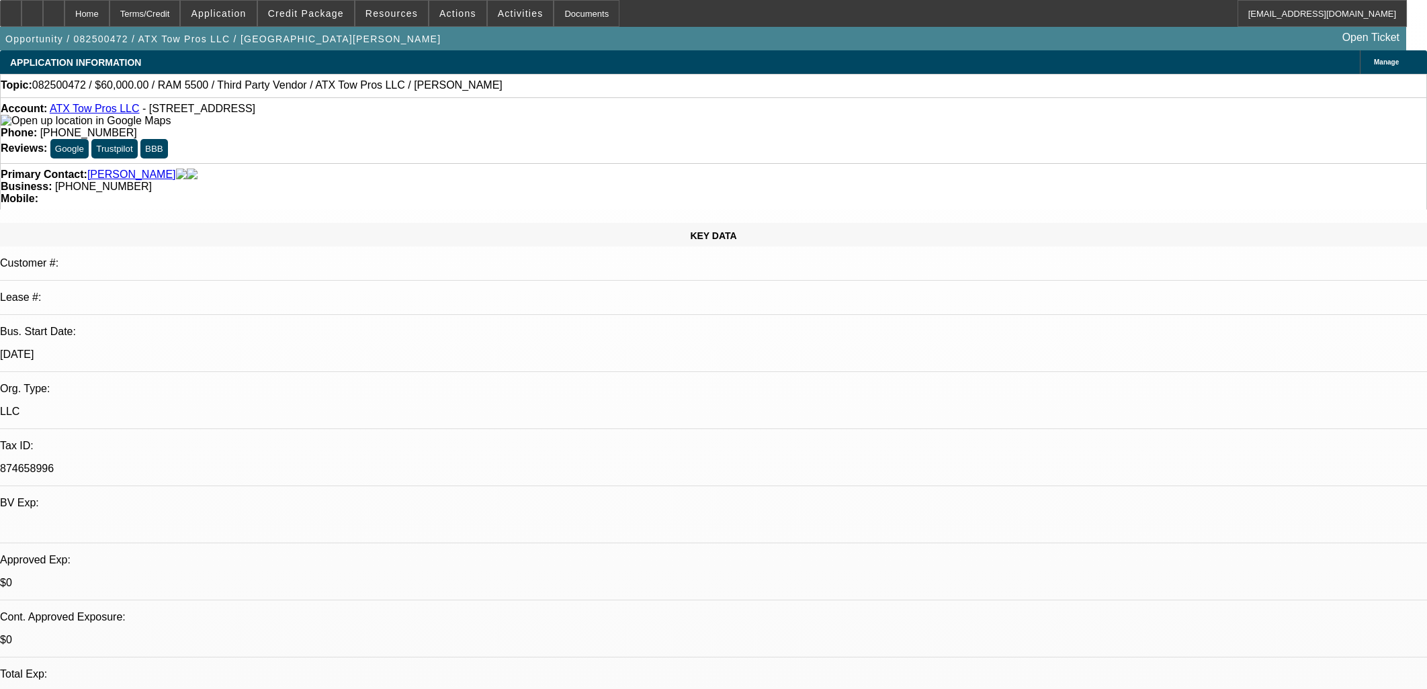
select select "0"
select select "3"
select select "0"
select select "6"
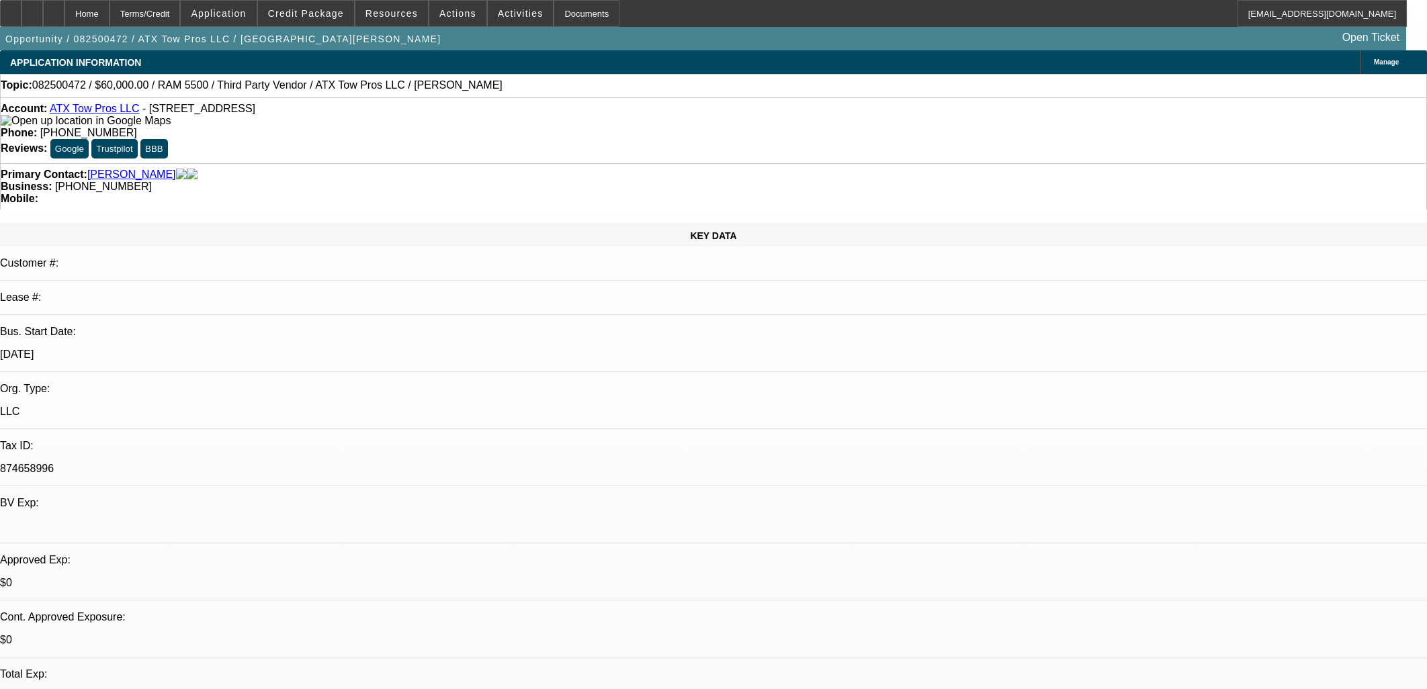
select select "0"
select select "3"
select select "0"
select select "6"
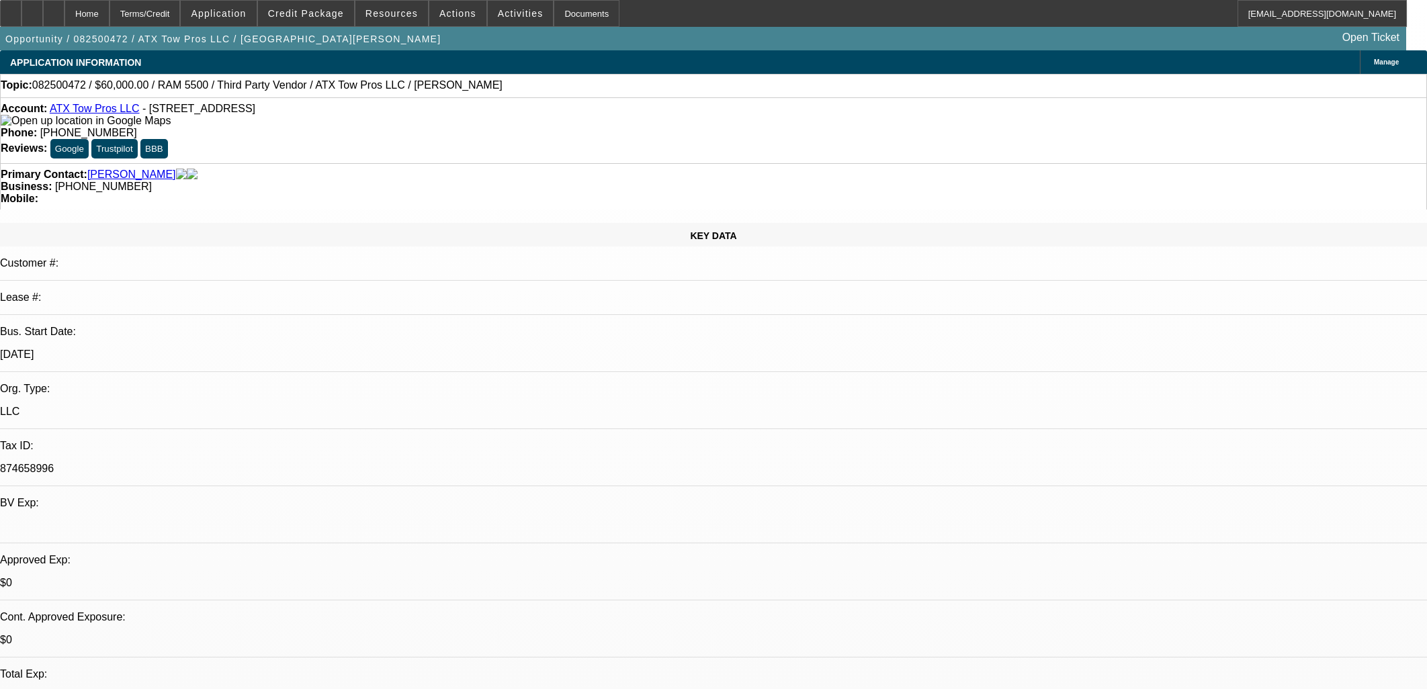
select select "0"
select select "3"
select select "0.1"
select select "4"
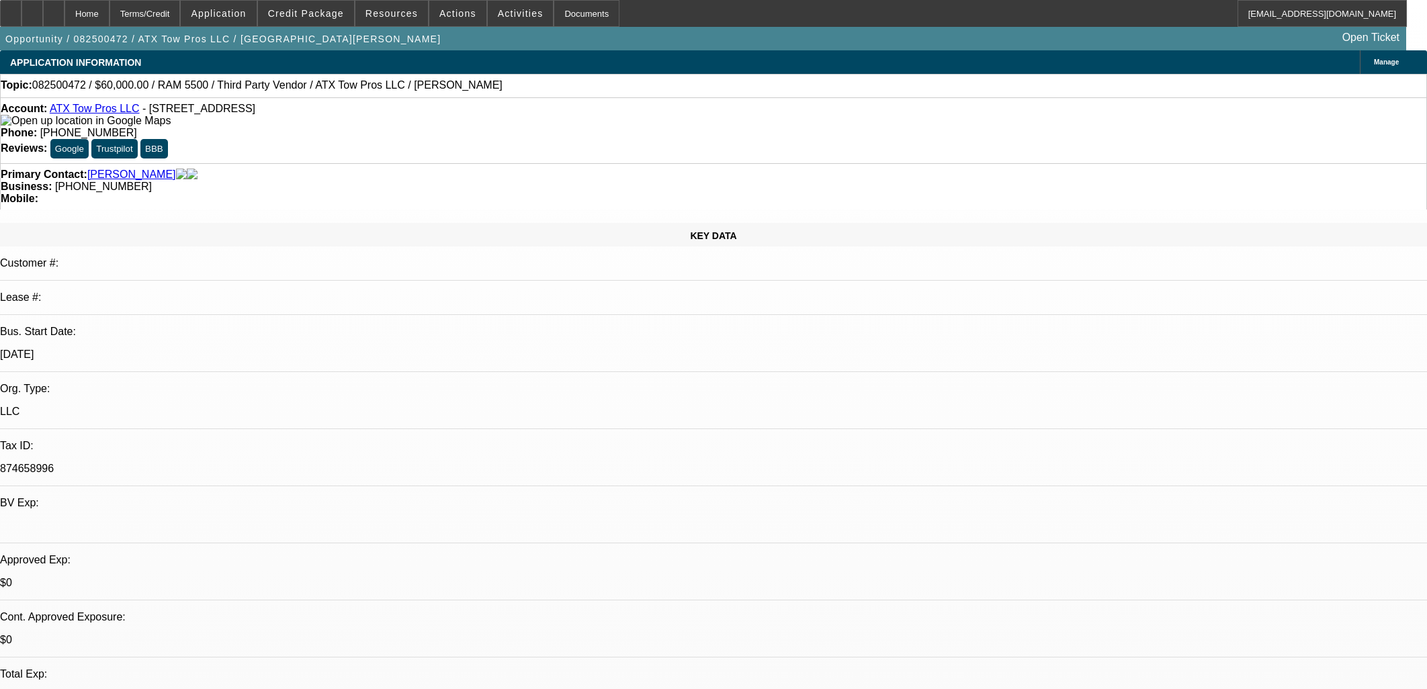
select select "0"
select select "3"
select select "0.1"
select select "4"
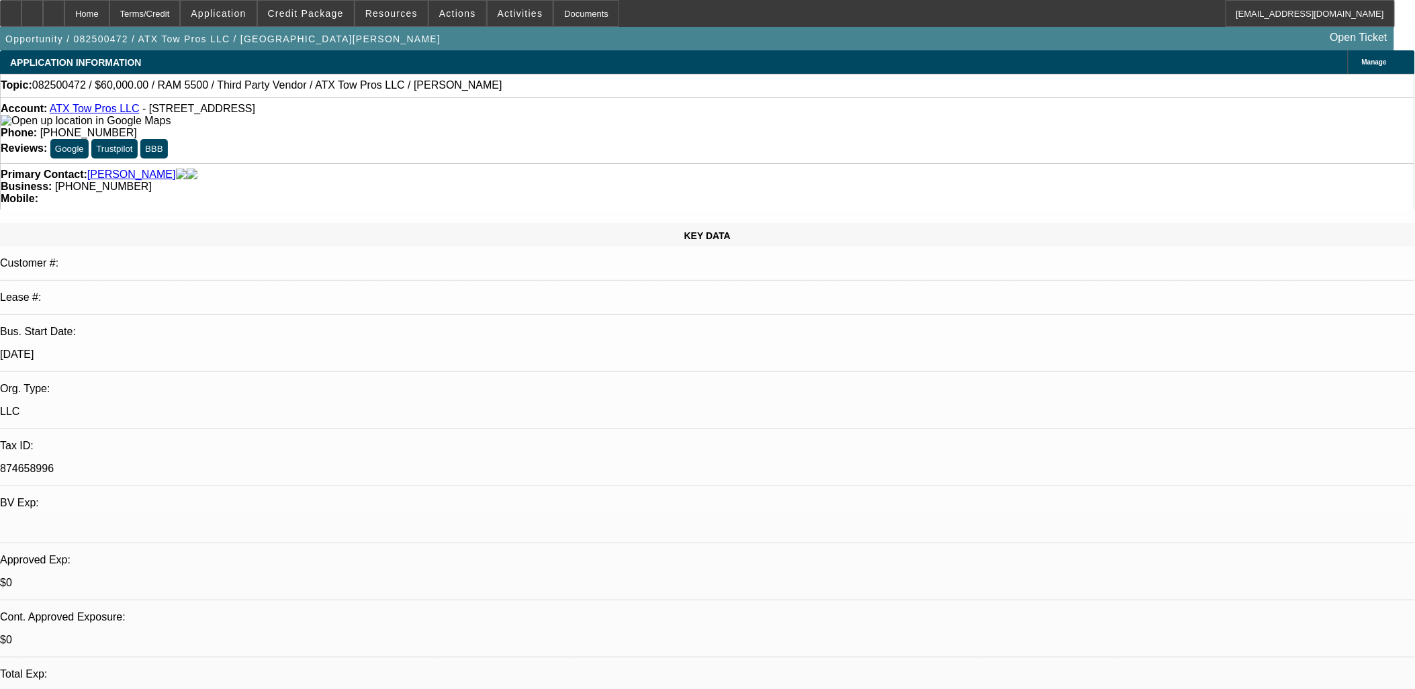
scroll to position [526, 0]
drag, startPoint x: 437, startPoint y: 341, endPoint x: 327, endPoint y: 316, distance: 112.8
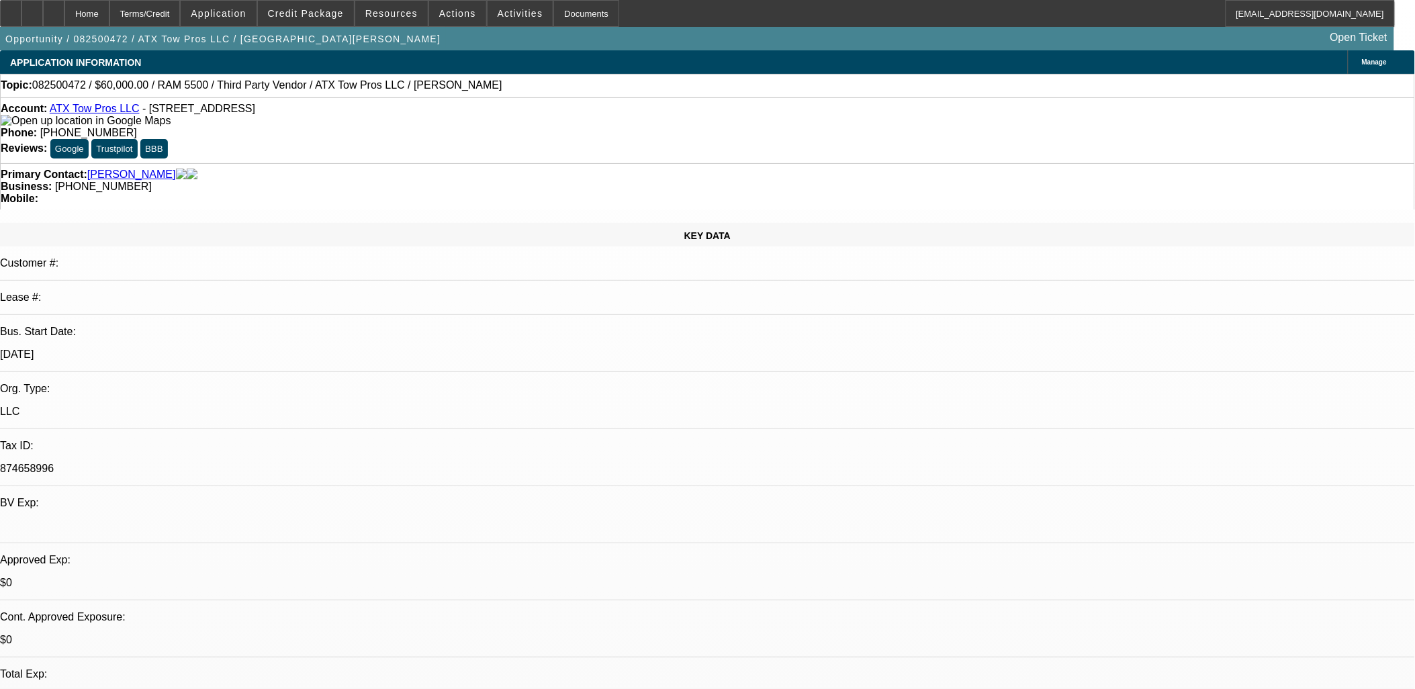
drag, startPoint x: 327, startPoint y: 316, endPoint x: 524, endPoint y: 357, distance: 200.9
drag, startPoint x: 1153, startPoint y: 563, endPoint x: 1015, endPoint y: 566, distance: 138.4
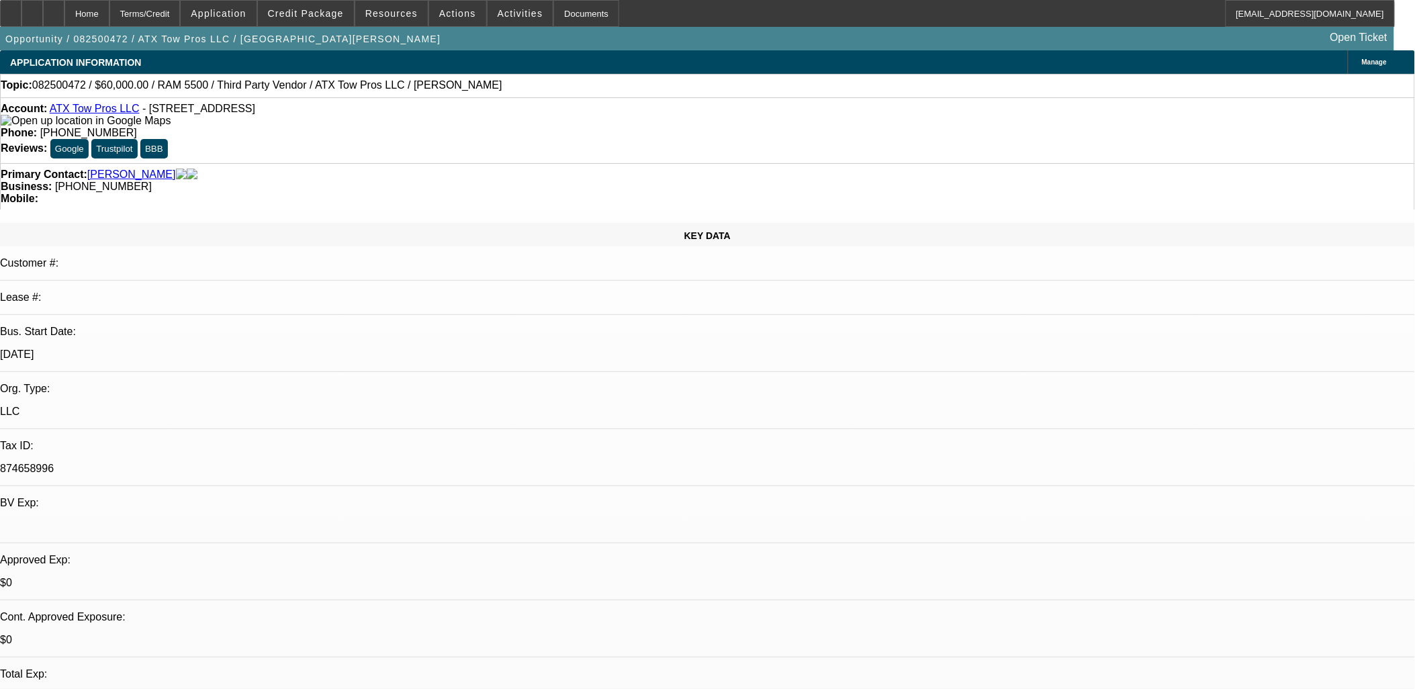
copy div "tricity_towing@yahoo.com"
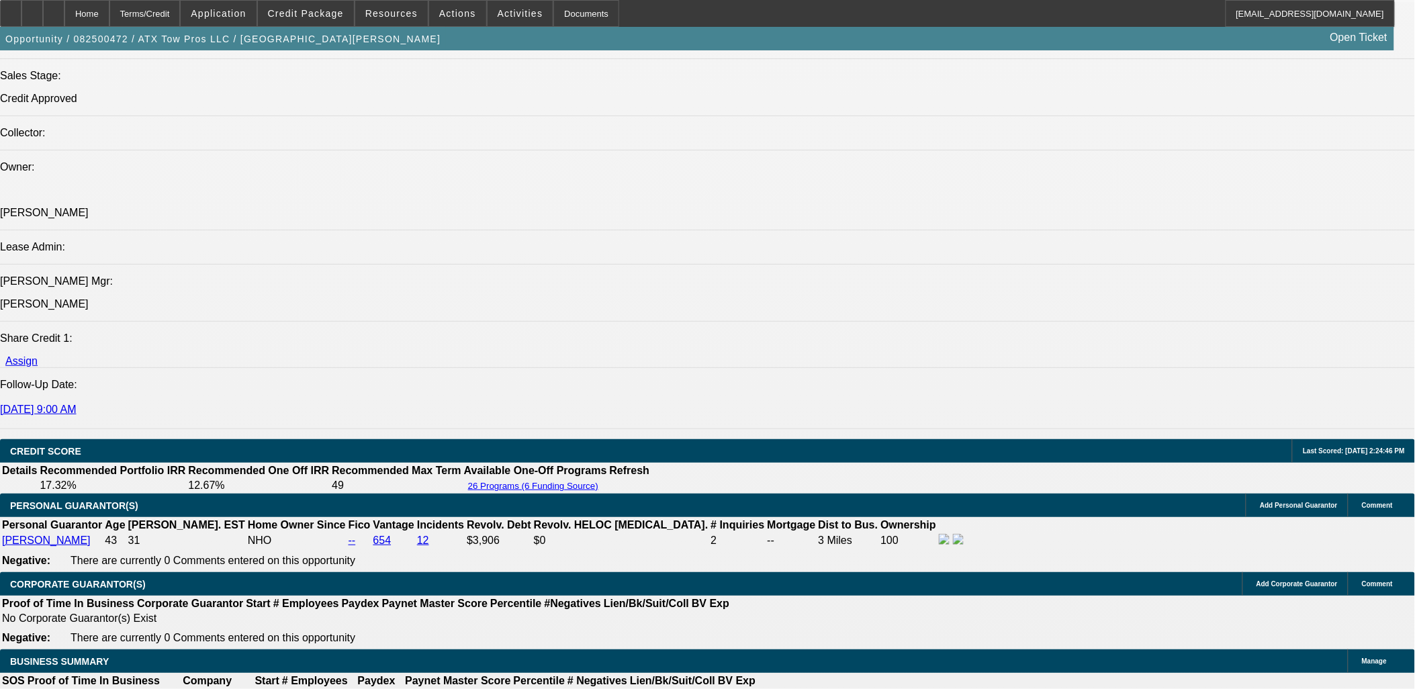
scroll to position [1865, 0]
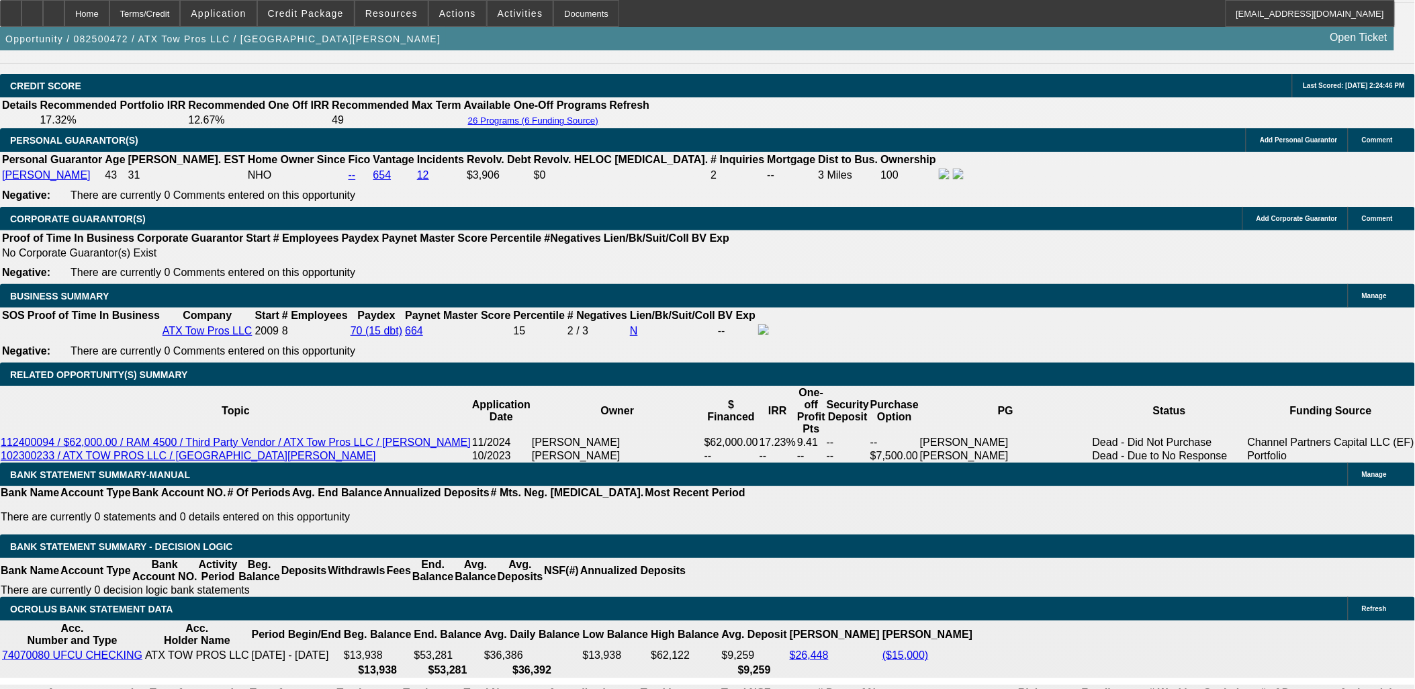
drag, startPoint x: 138, startPoint y: 351, endPoint x: 131, endPoint y: 363, distance: 14.2
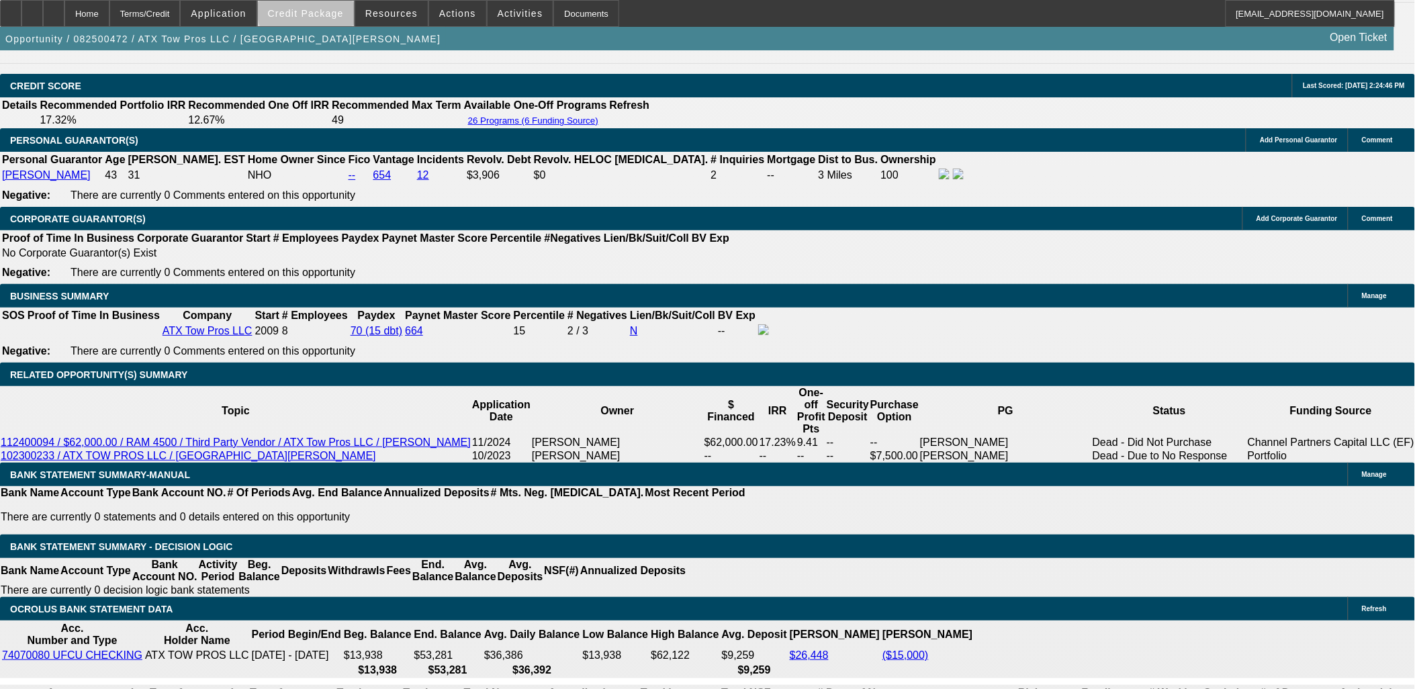
click at [354, 3] on span at bounding box center [306, 13] width 96 height 32
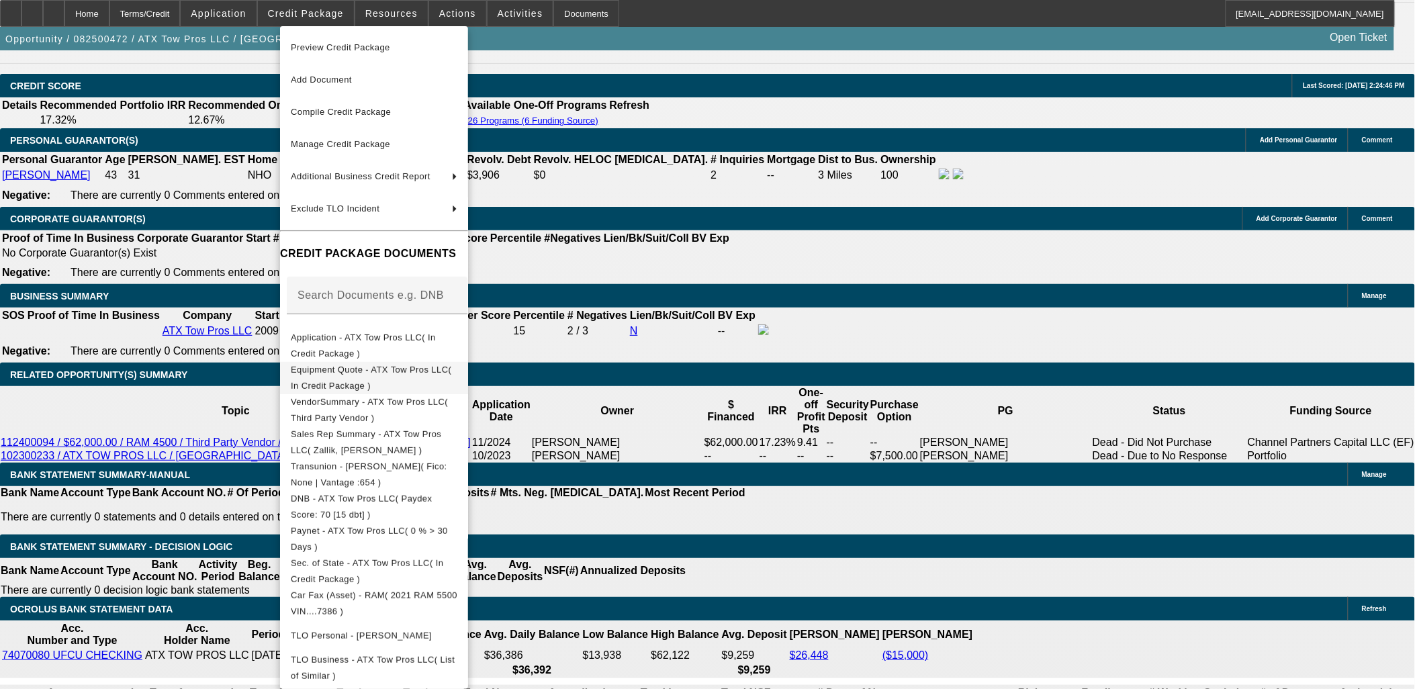
click at [380, 382] on button "Equipment Quote - ATX Tow Pros LLC( In Credit Package )" at bounding box center [374, 377] width 188 height 32
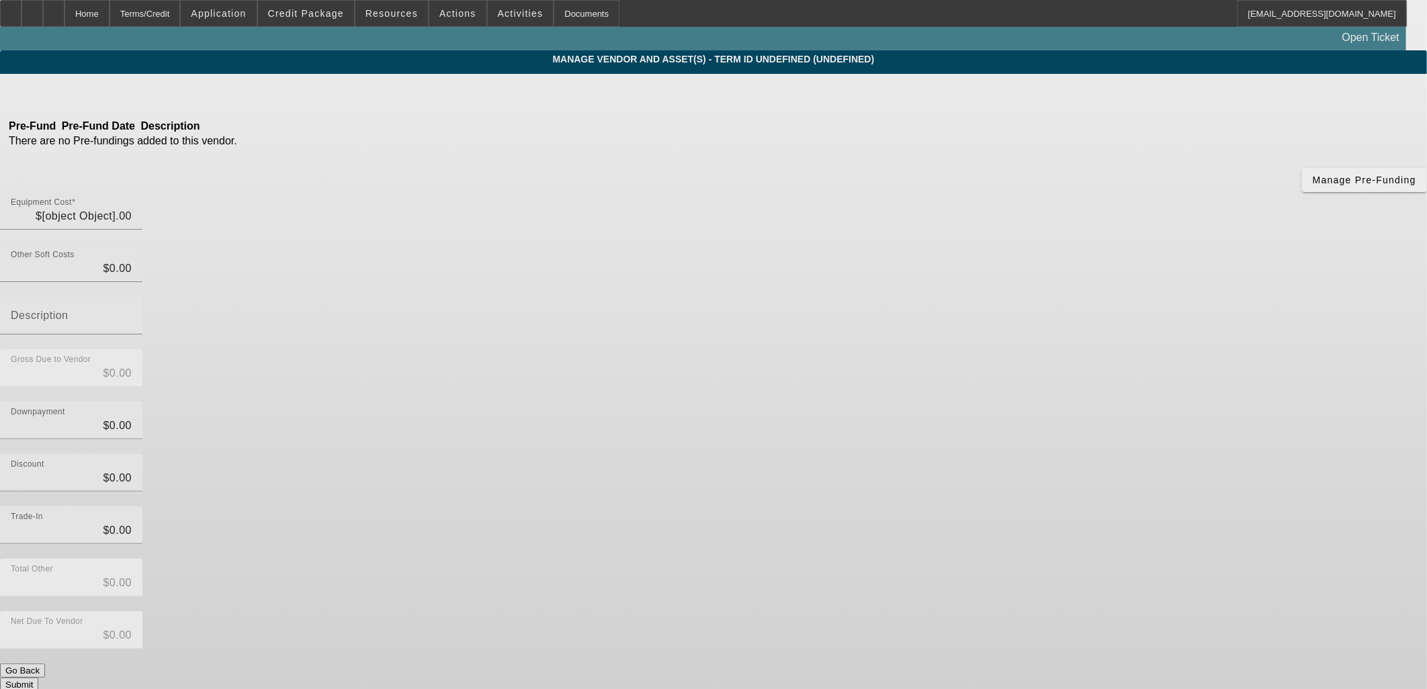
type input "$60,000.00"
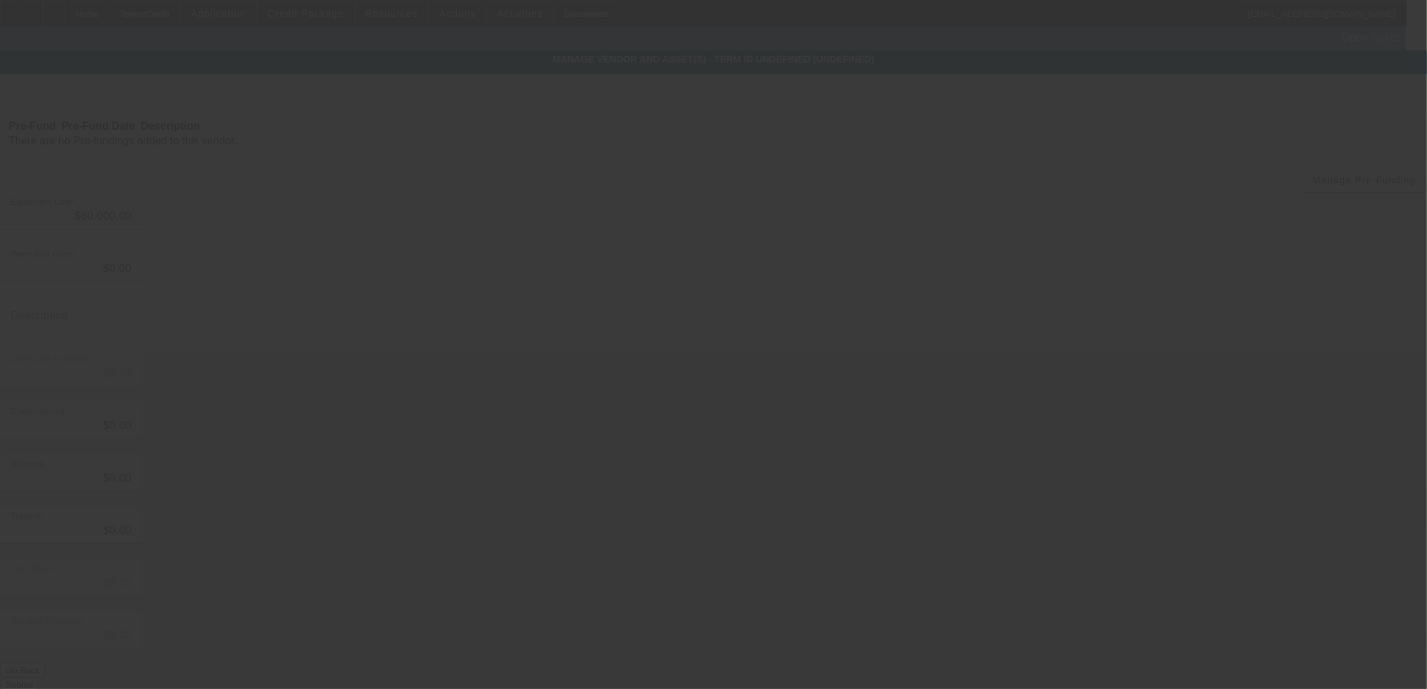
type input "$60,000.00"
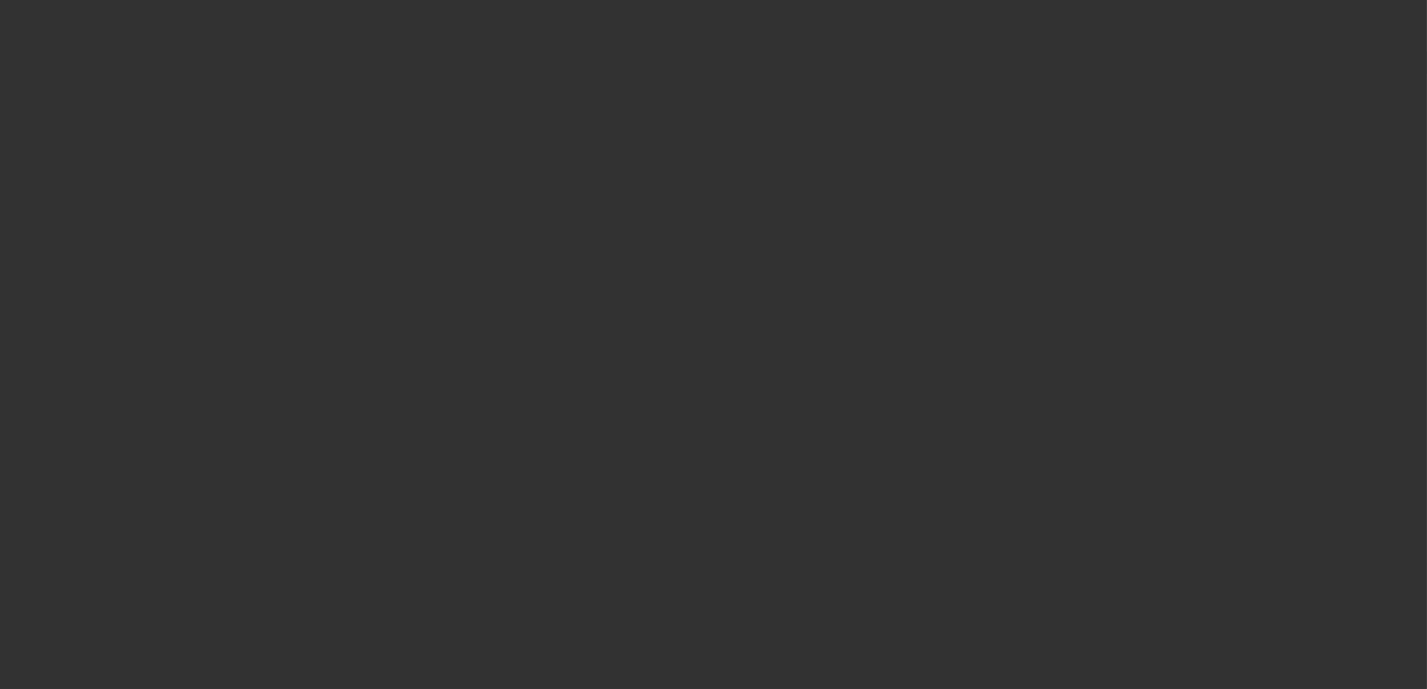
click at [1053, 602] on div at bounding box center [713, 344] width 1427 height 689
type input "3C7WRMBL8MG517386"
type input "Ram"
type input "5500"
radio input "true"
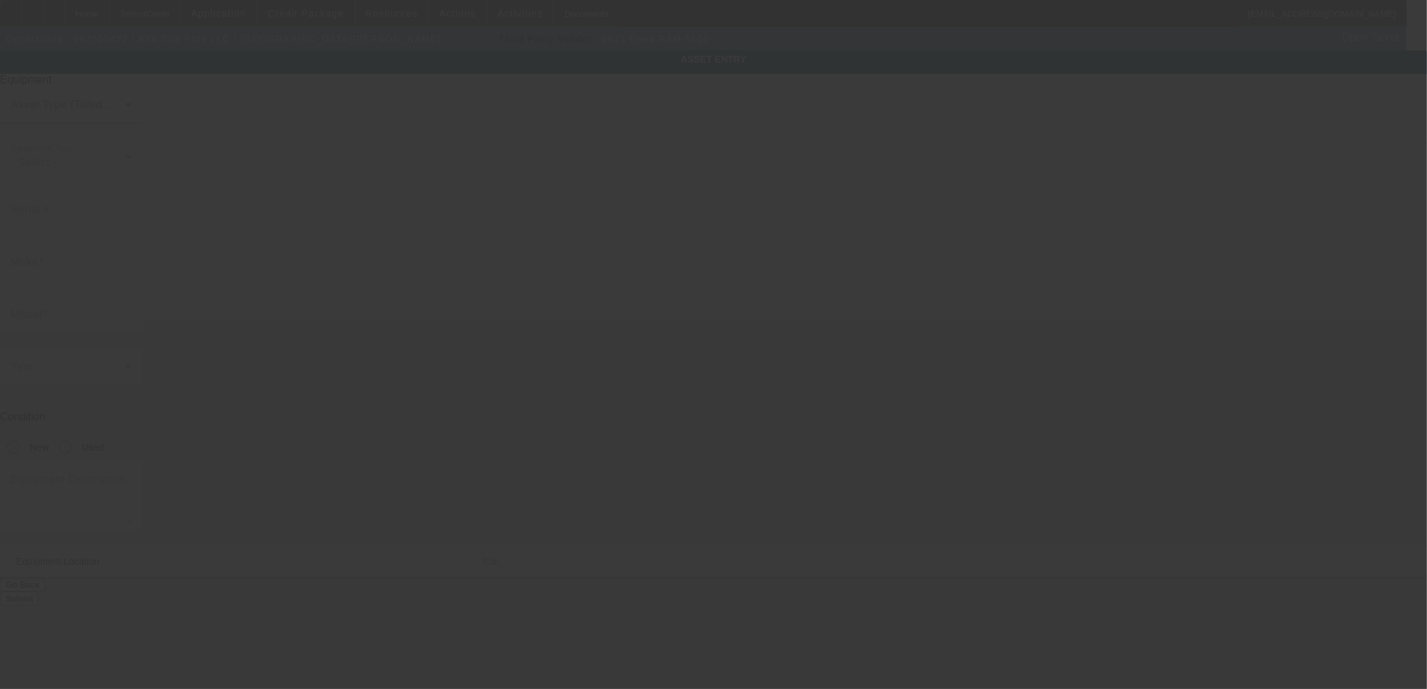
type input "8708 S Congress Ave"
type input "Ste A500"
type input "Austin"
type input "78745"
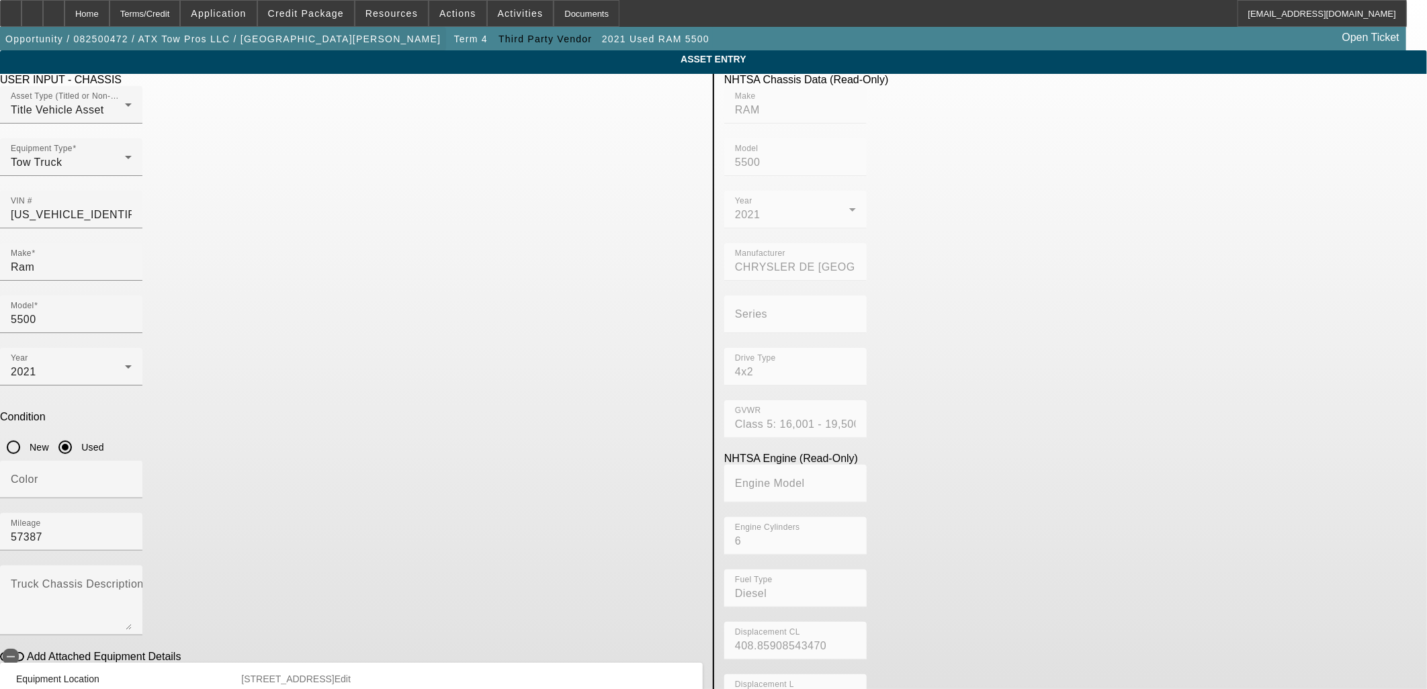
click at [205, 50] on span "button" at bounding box center [223, 39] width 446 height 32
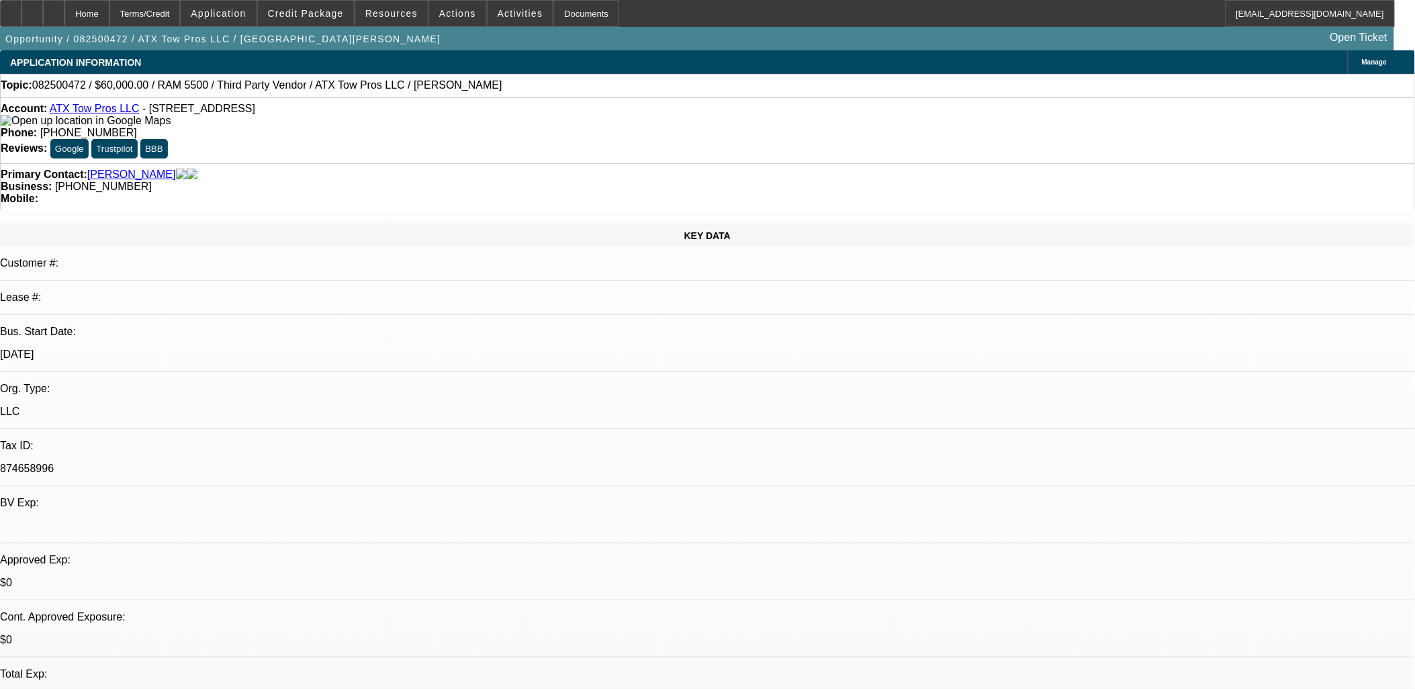
select select "0"
select select "3"
select select "0"
select select "6"
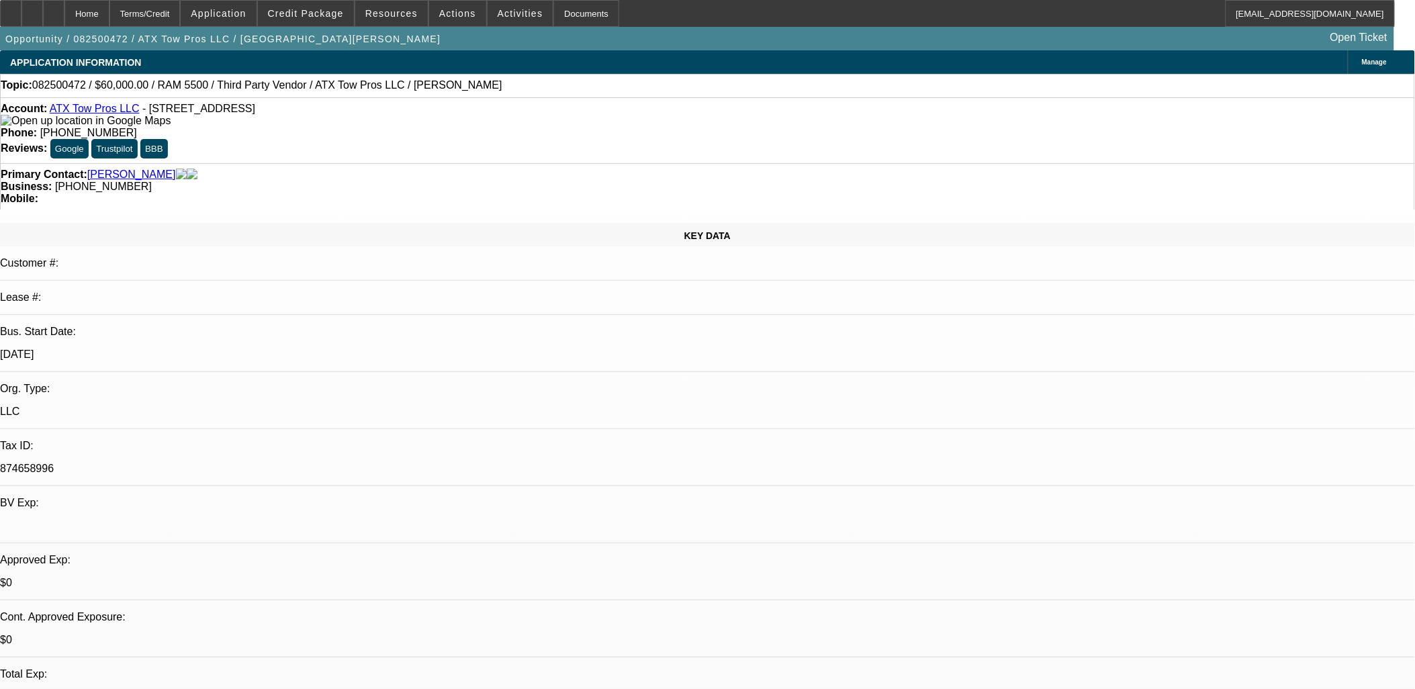
select select "0"
select select "3"
select select "0"
select select "6"
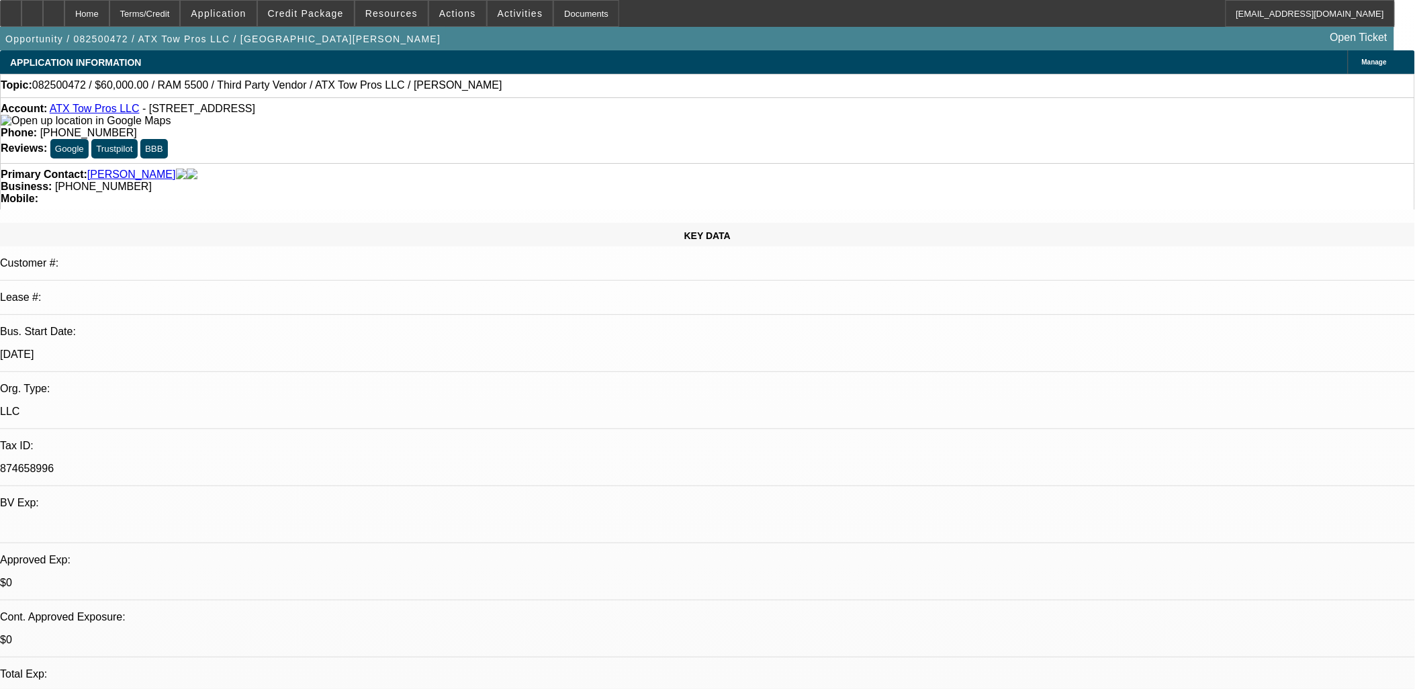
select select "0"
select select "3"
select select "0.1"
select select "4"
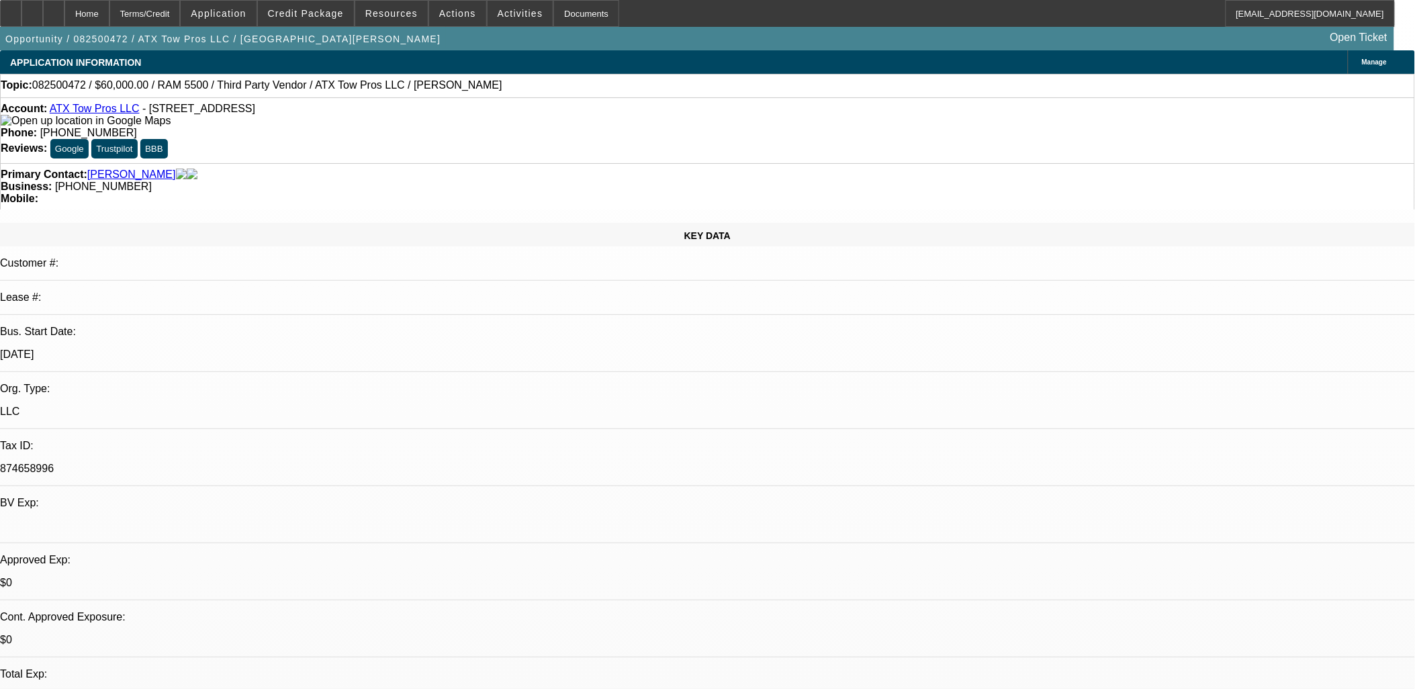
select select "0"
select select "3"
select select "0.1"
select select "4"
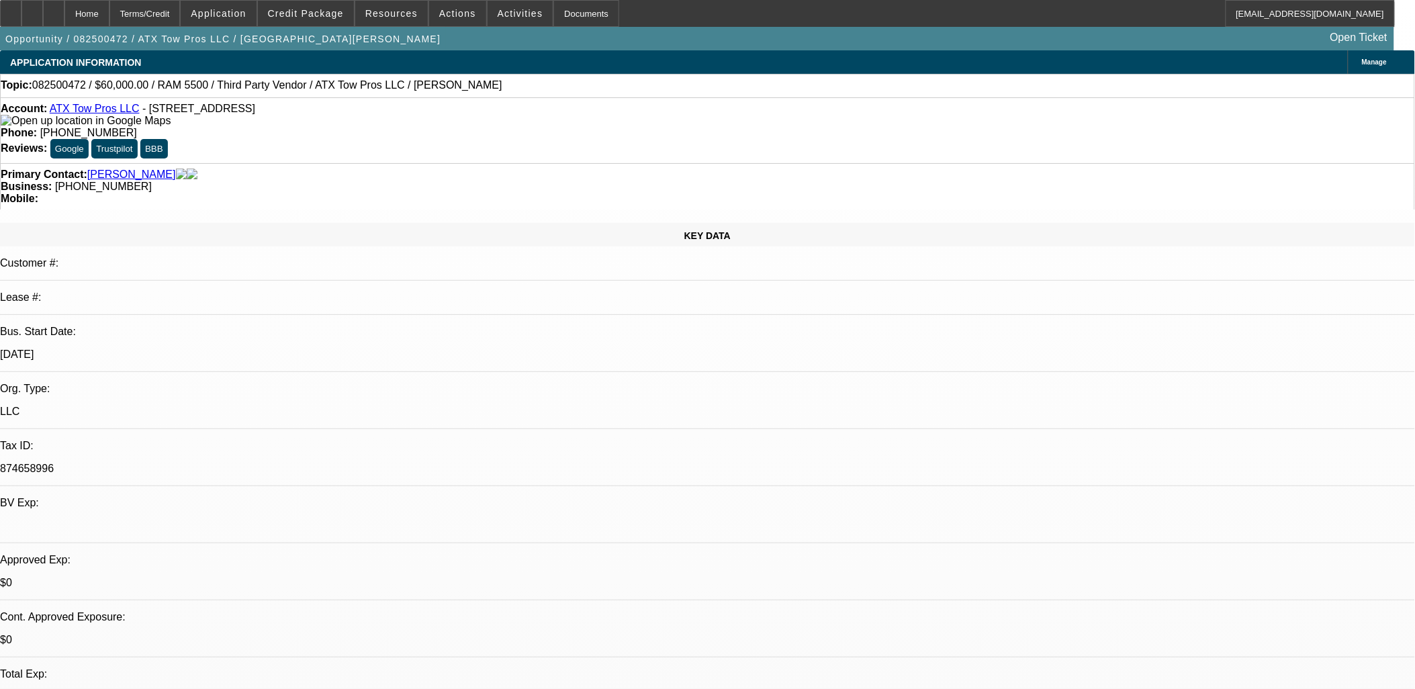
scroll to position [526, 0]
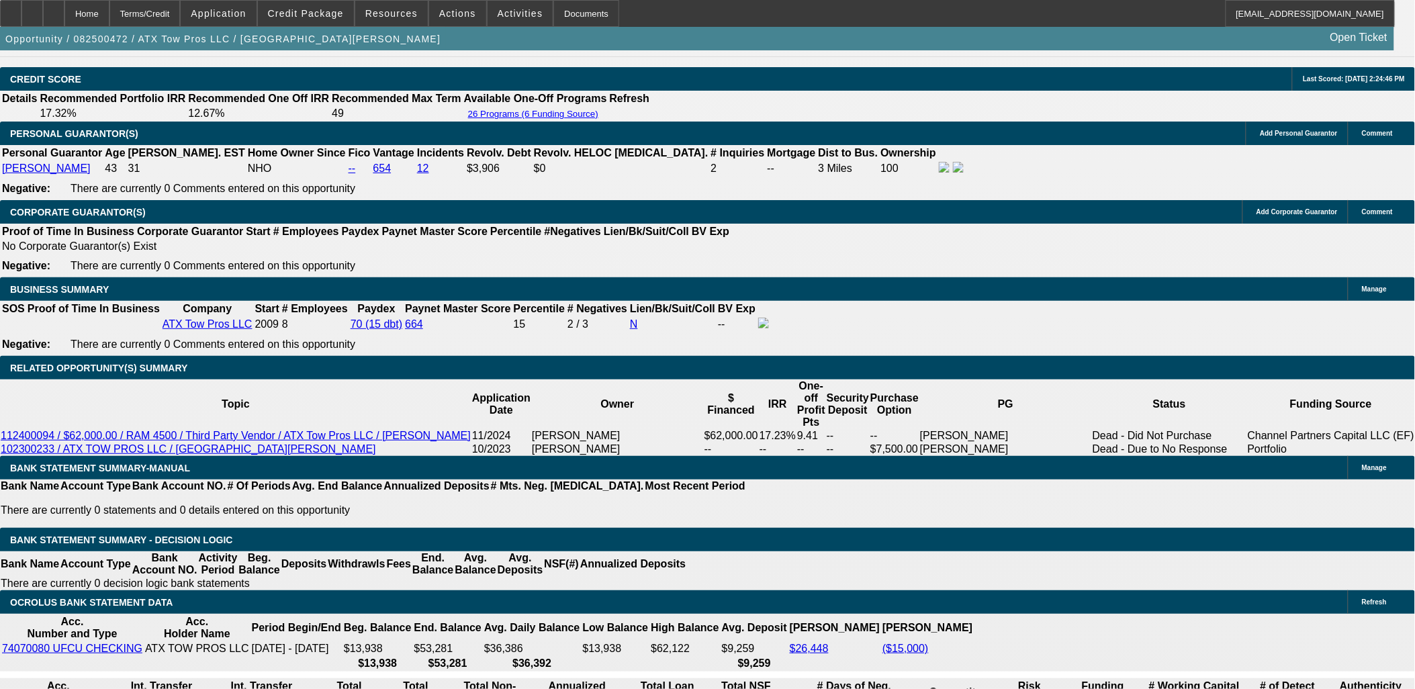
scroll to position [1883, 0]
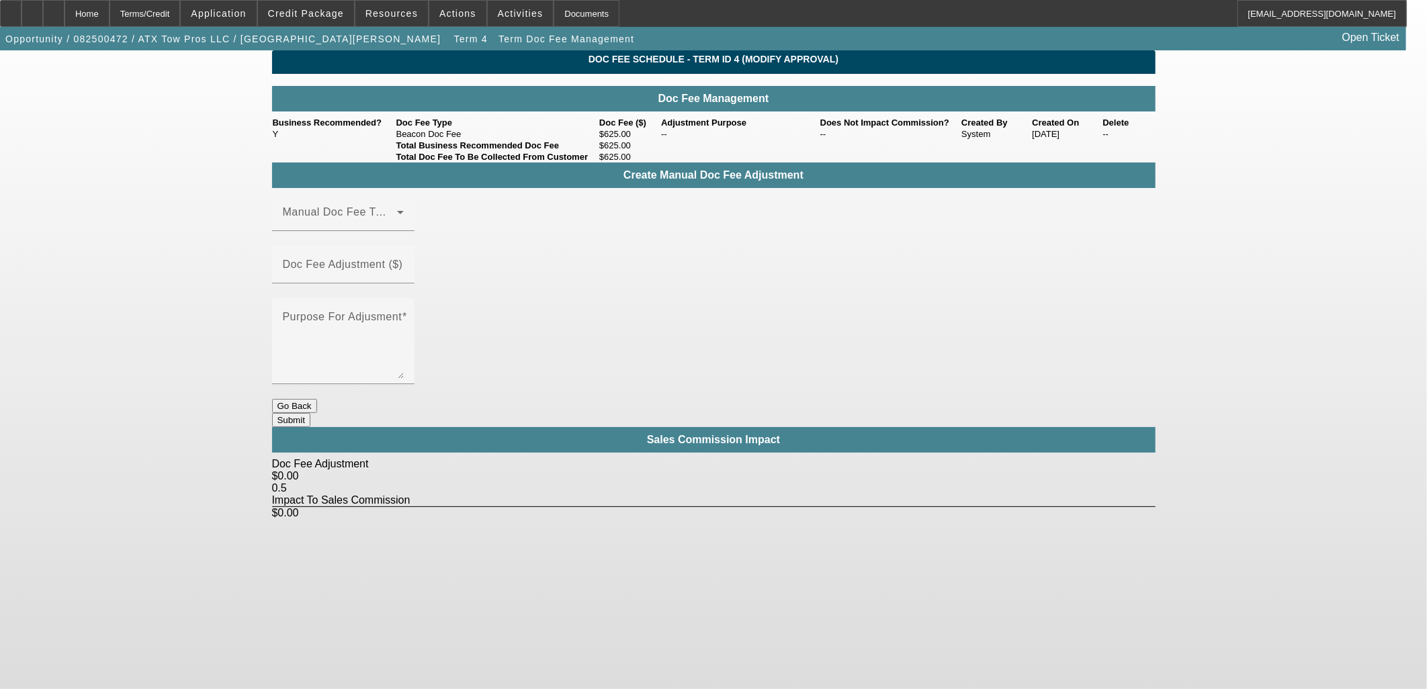
click at [317, 399] on button "Go Back" at bounding box center [294, 406] width 45 height 14
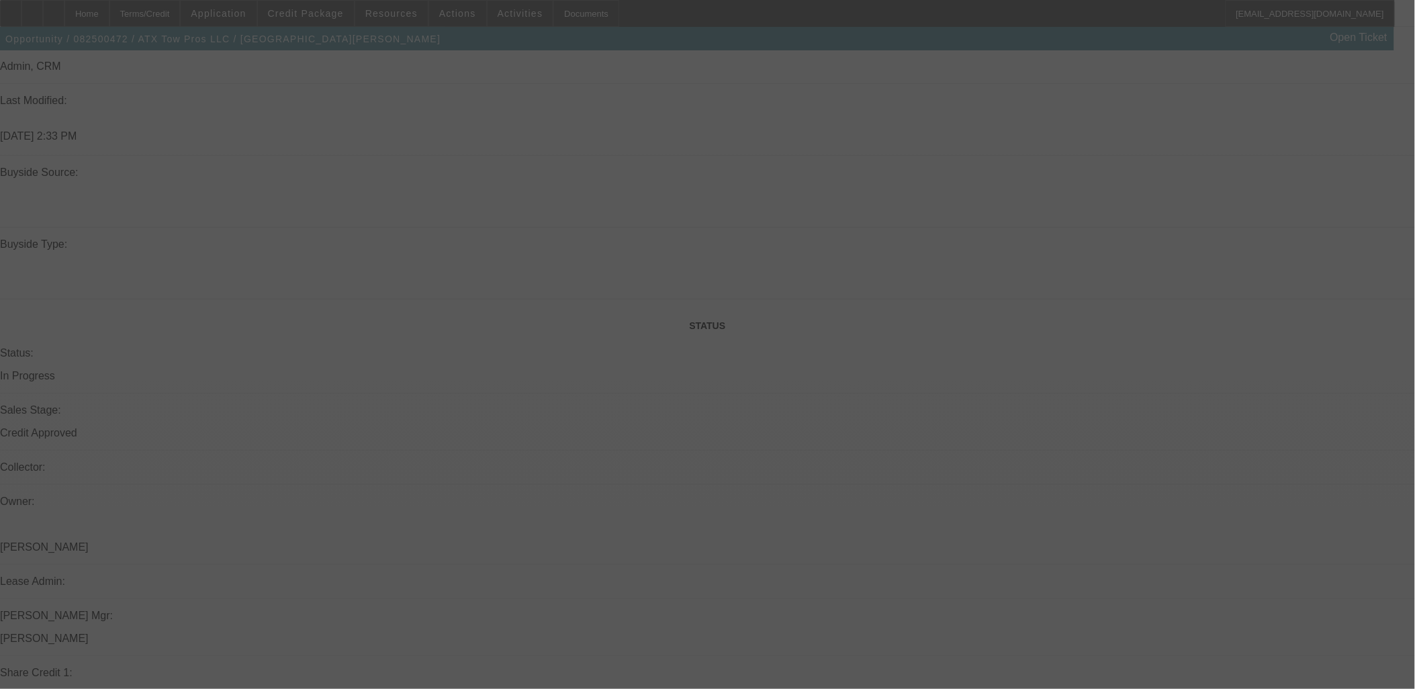
select select "0"
select select "3"
select select "0"
select select "6"
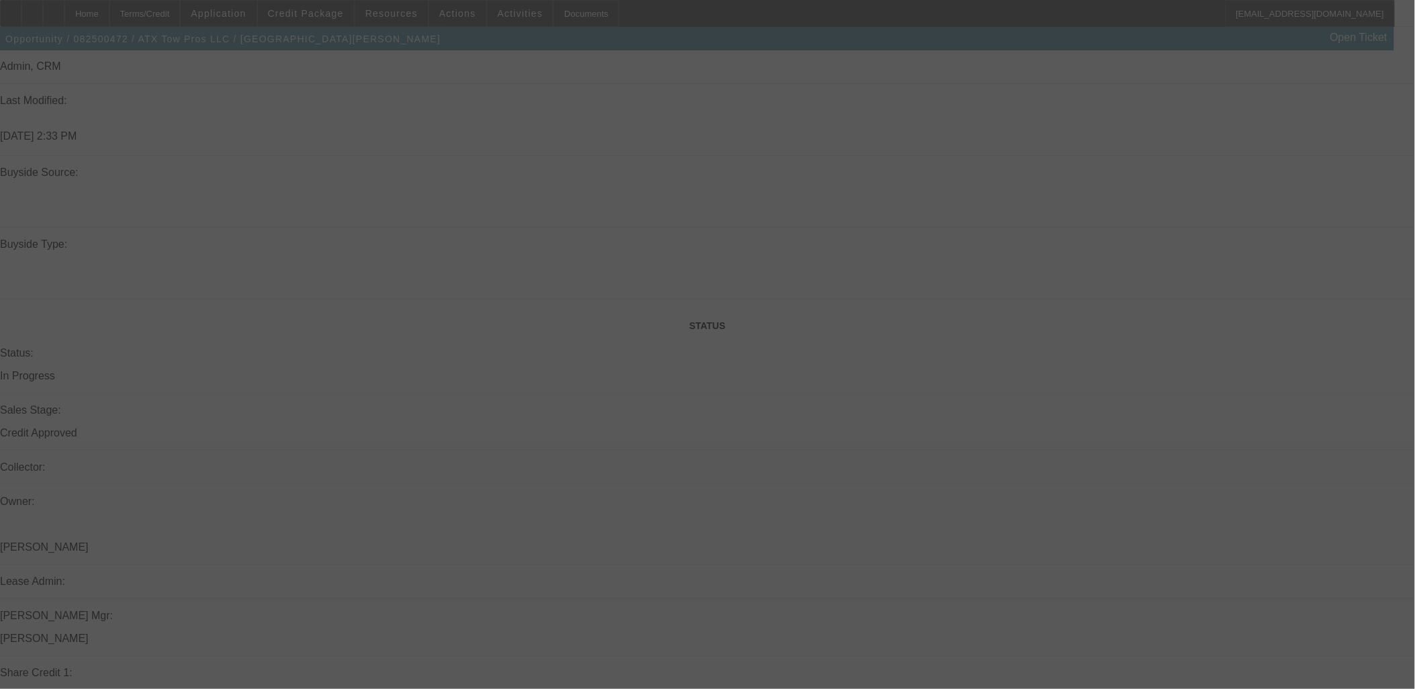
select select "0"
select select "3"
select select "0"
select select "6"
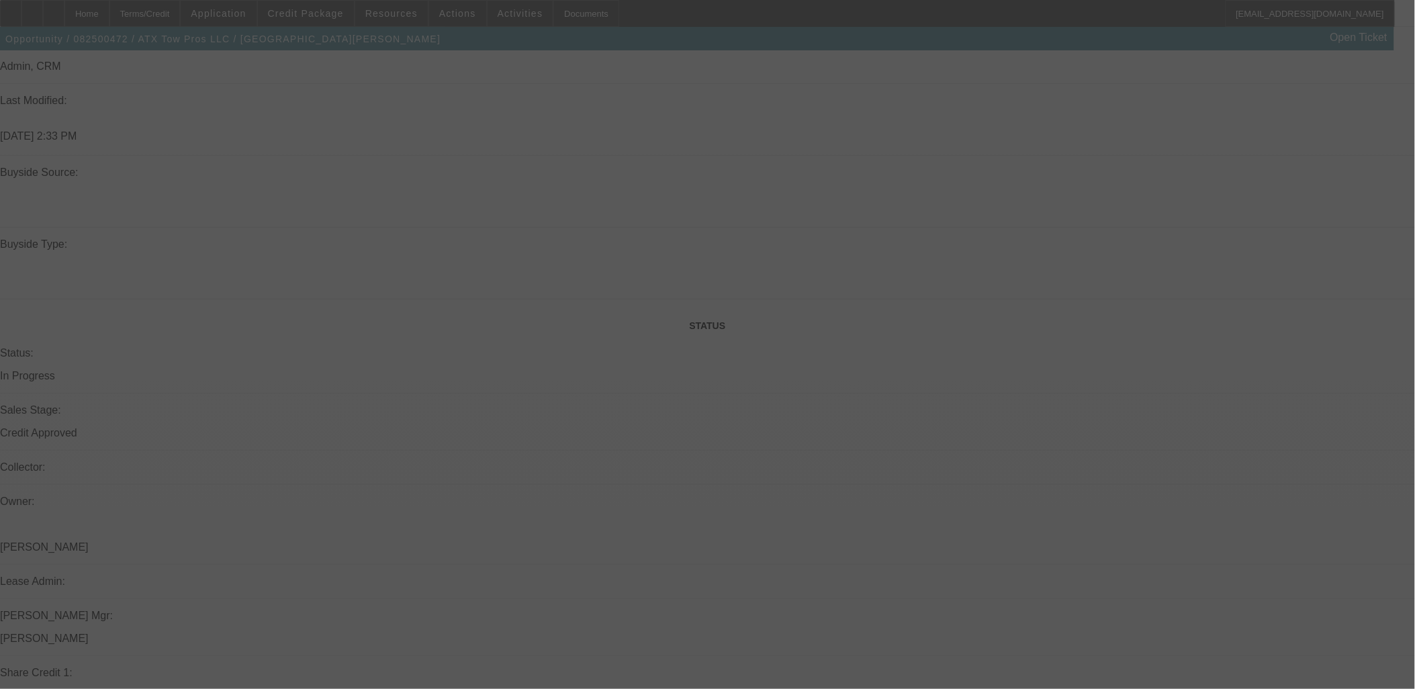
select select "0"
select select "3"
select select "0.1"
select select "4"
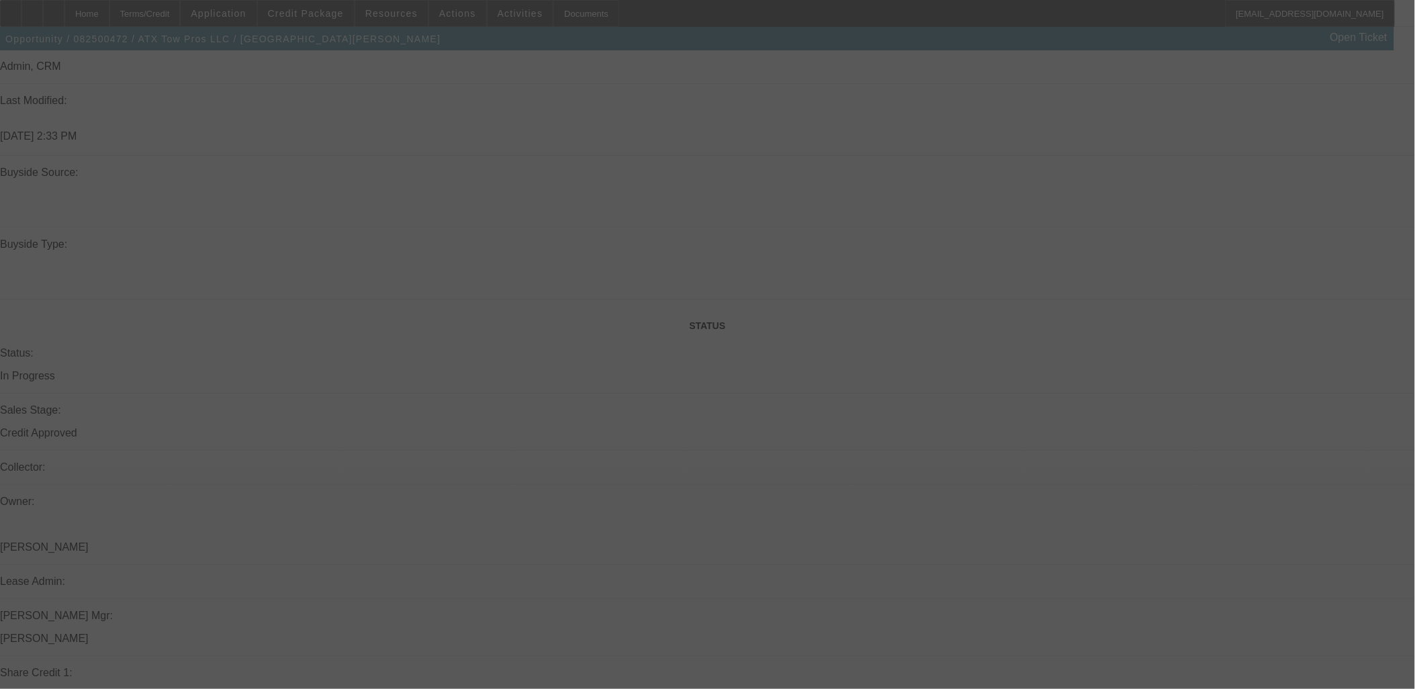
select select "0"
select select "3"
select select "0.1"
select select "4"
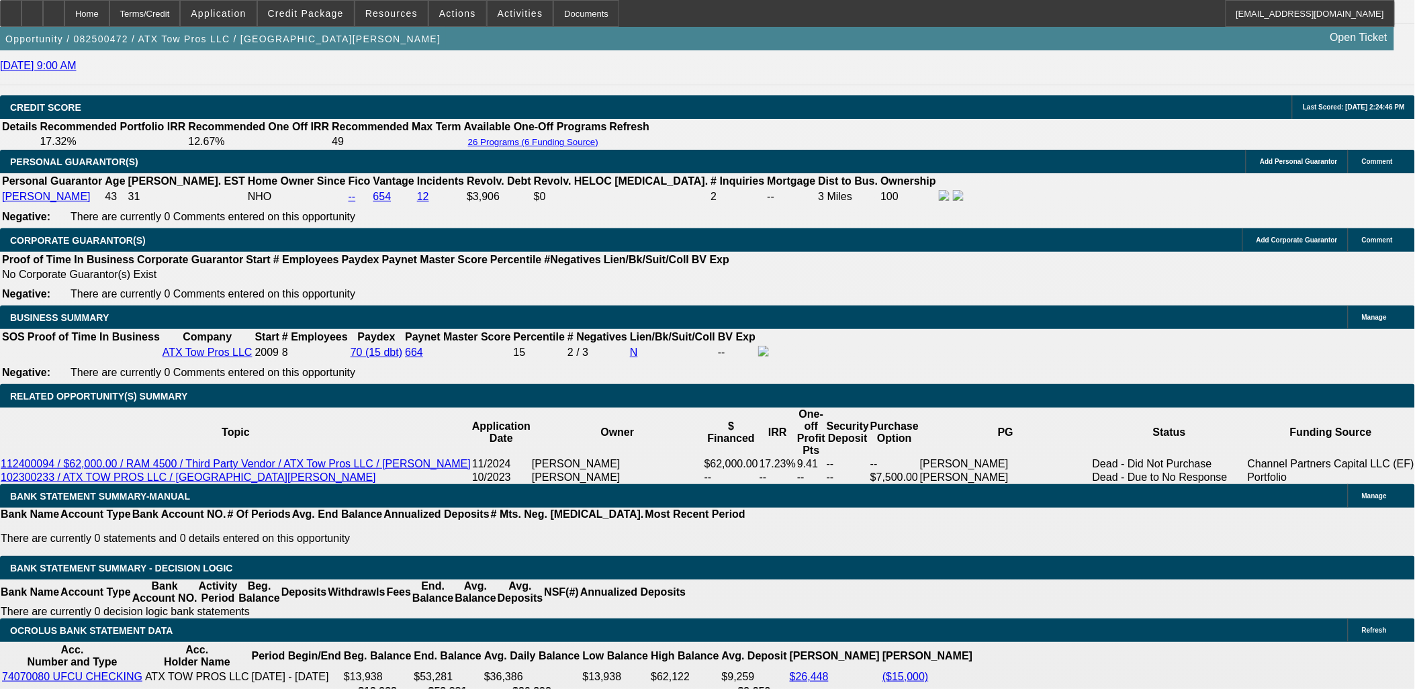
scroll to position [1882, 0]
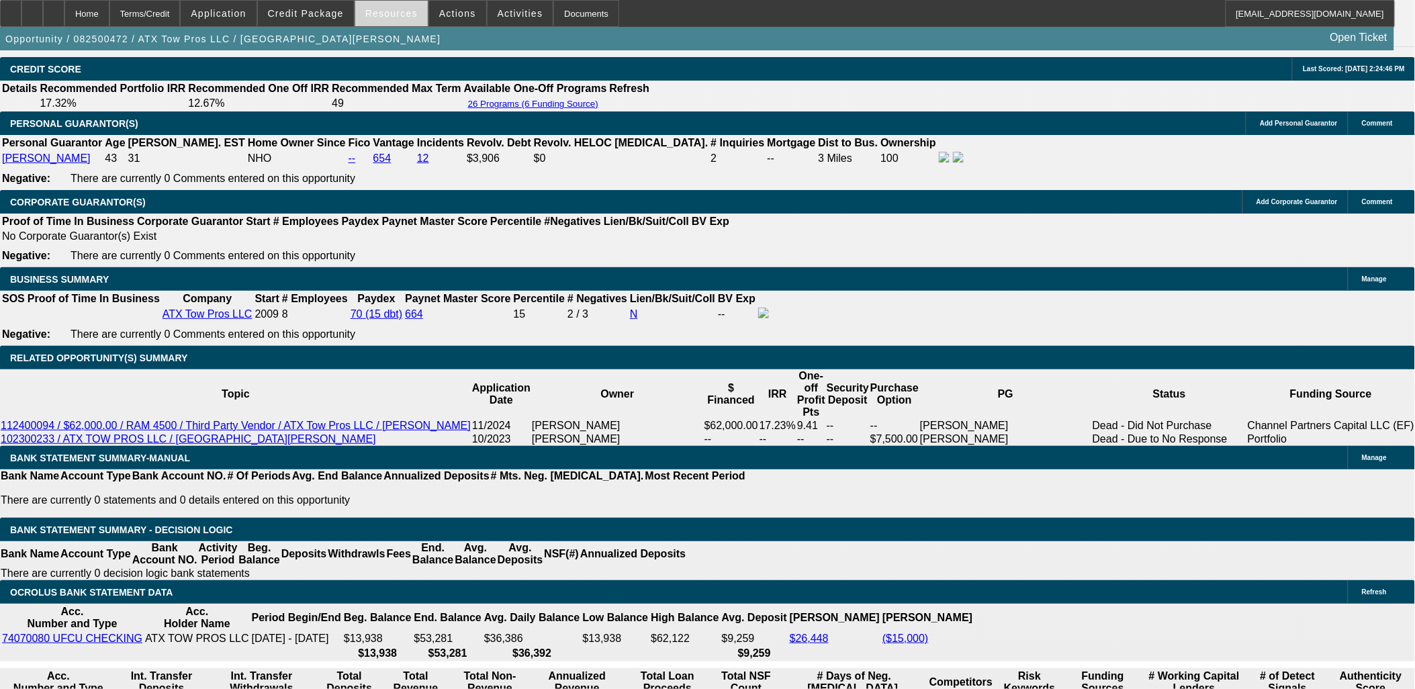
click at [395, 21] on span at bounding box center [391, 13] width 73 height 32
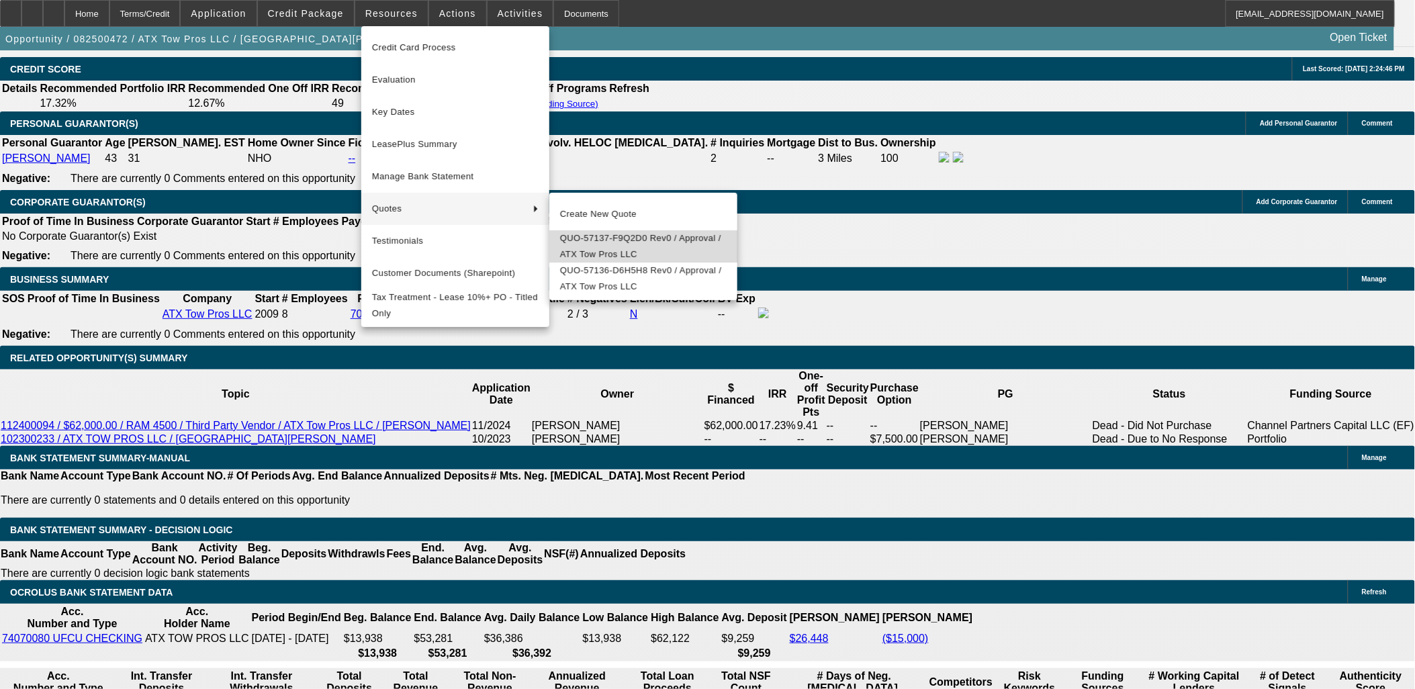
click at [657, 255] on span "QUO-57137-F9Q2D0 Rev0 / Approval / ATX Tow Pros LLC" at bounding box center [643, 246] width 167 height 32
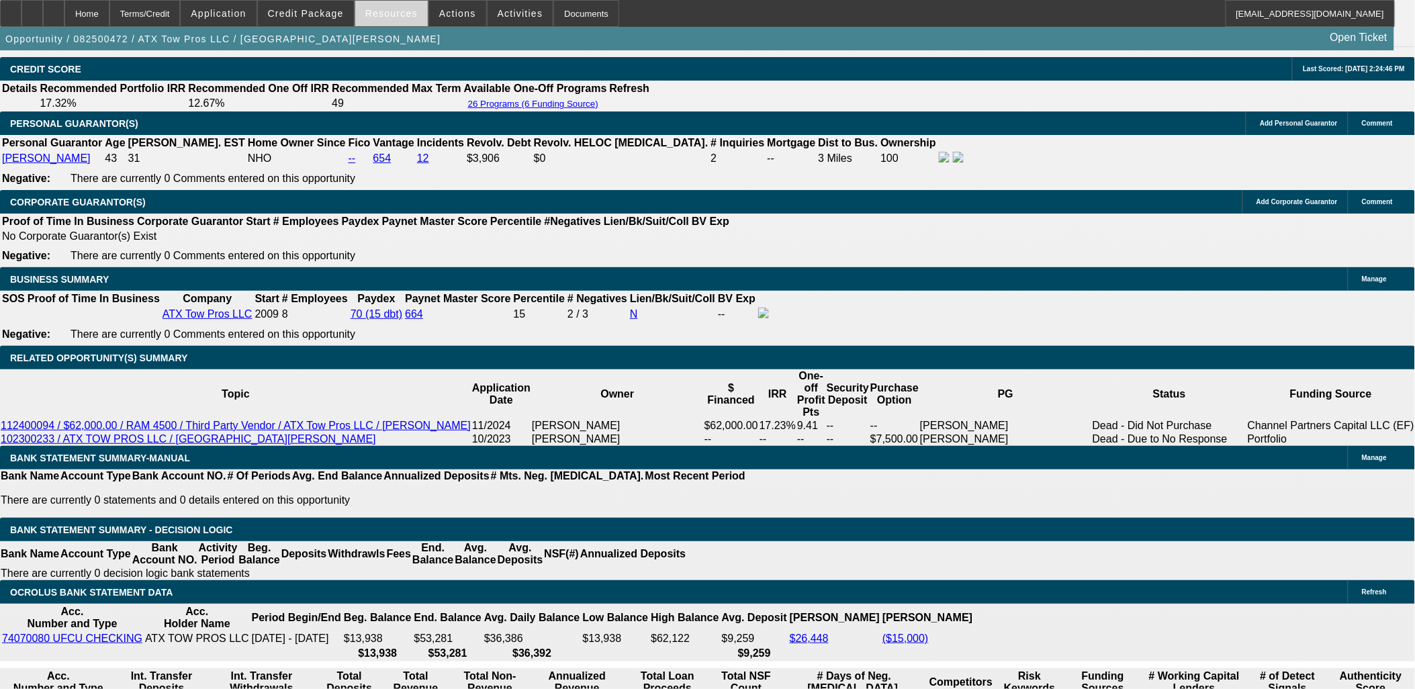
click at [390, 17] on span "Resources" at bounding box center [391, 13] width 52 height 11
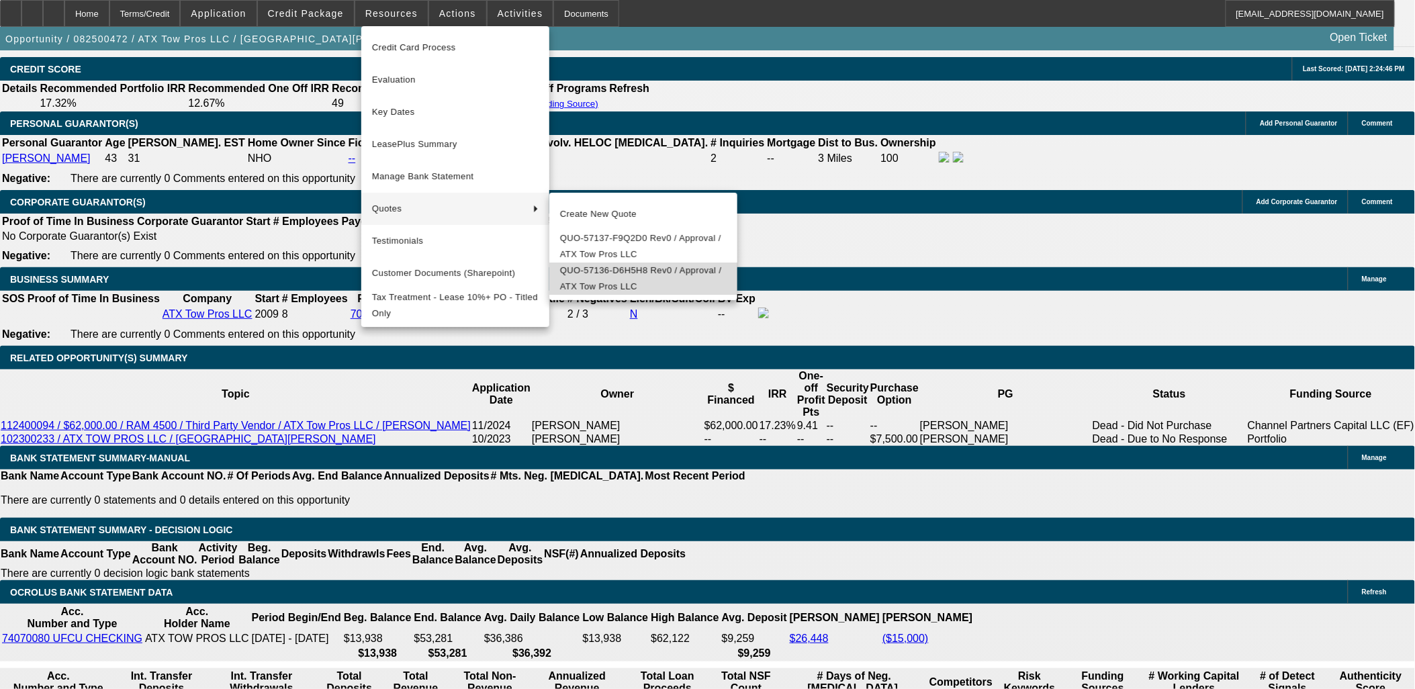
click at [619, 280] on span "QUO-57136-D6H5H8 Rev0 / Approval / ATX Tow Pros LLC" at bounding box center [643, 279] width 167 height 32
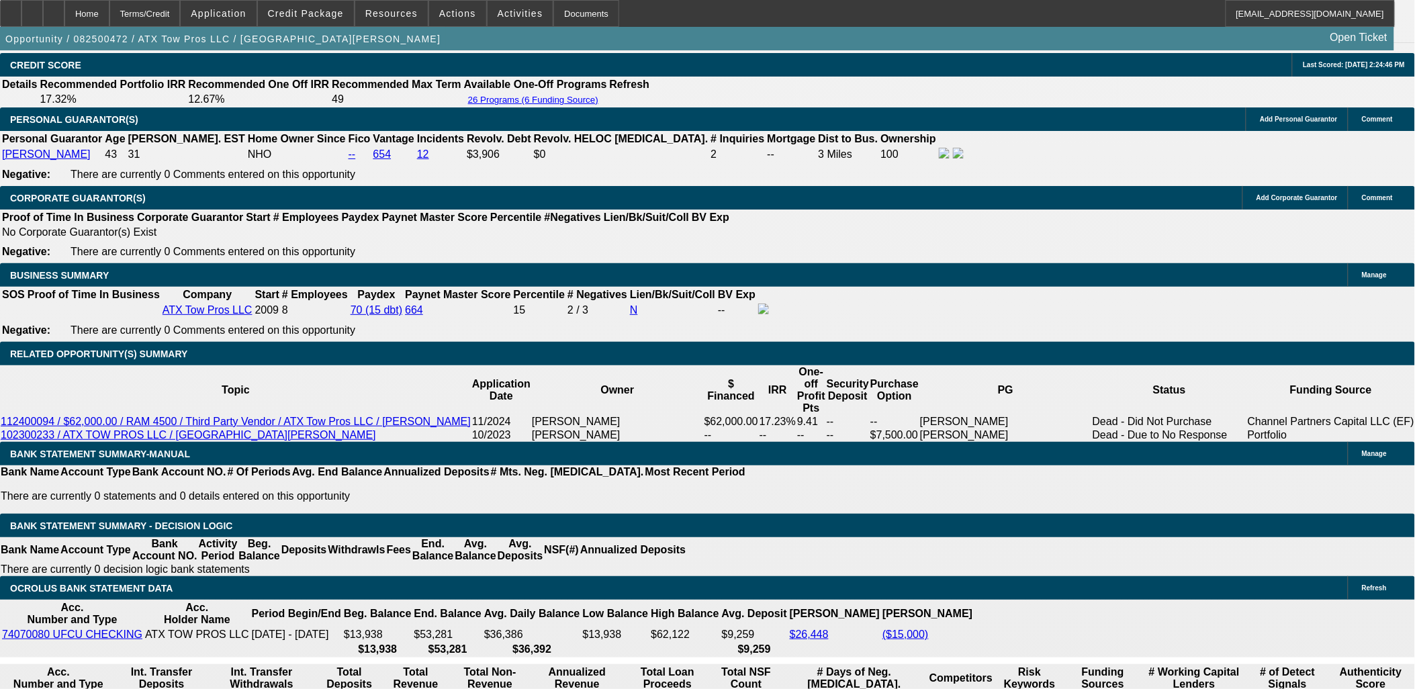
scroll to position [1940, 0]
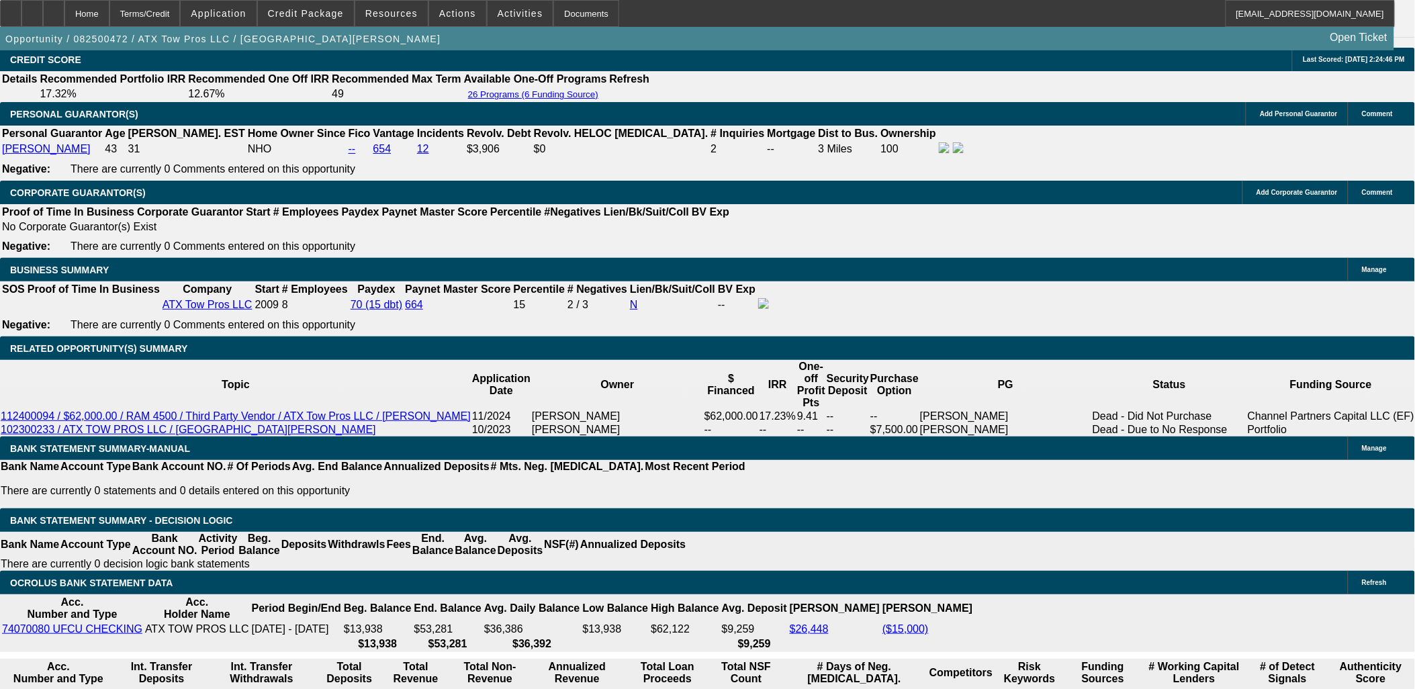
scroll to position [1865, 0]
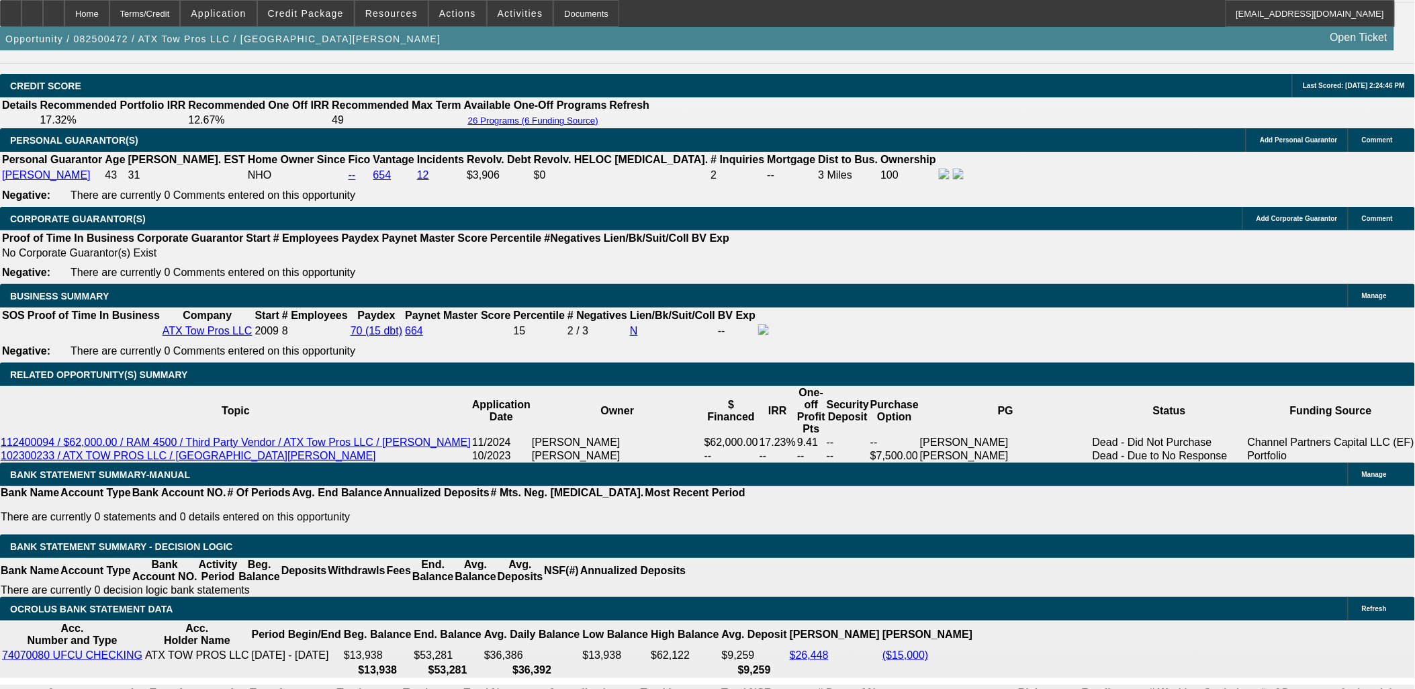
drag, startPoint x: 1057, startPoint y: 320, endPoint x: 1022, endPoint y: 336, distance: 38.5
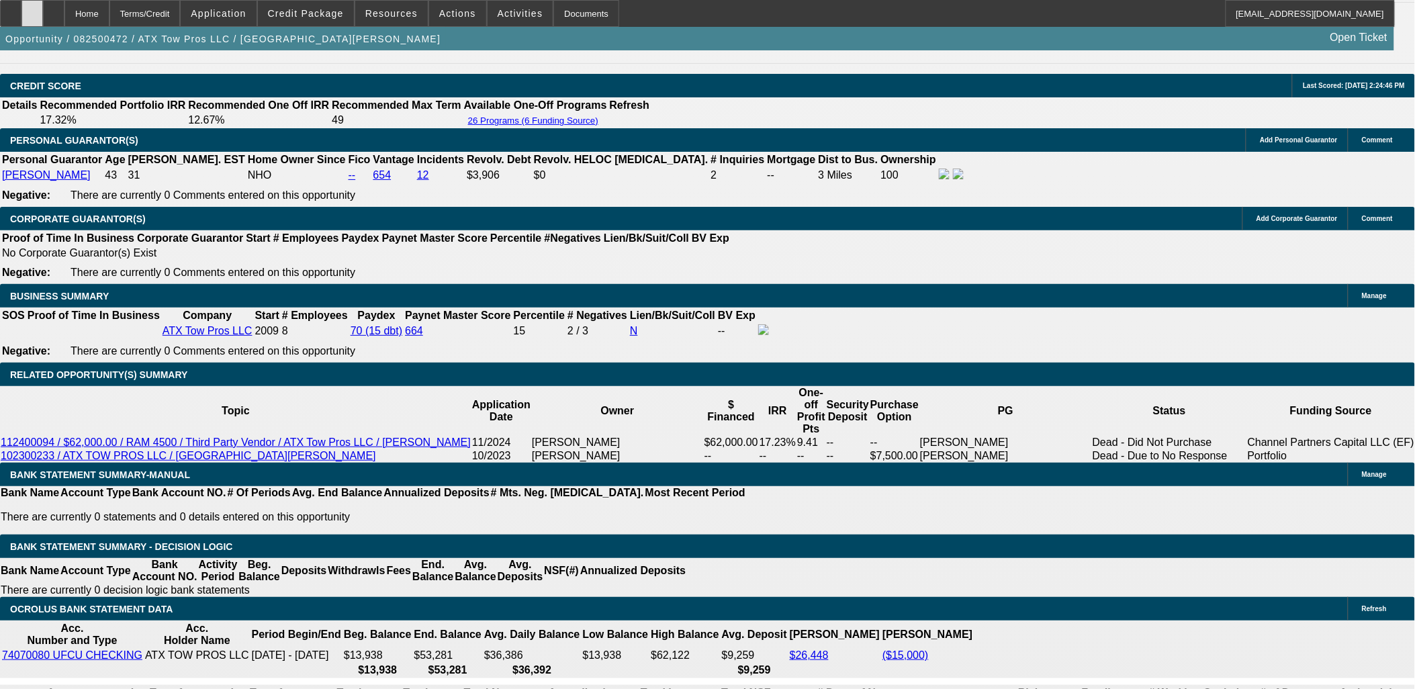
click at [43, 22] on div at bounding box center [31, 13] width 21 height 27
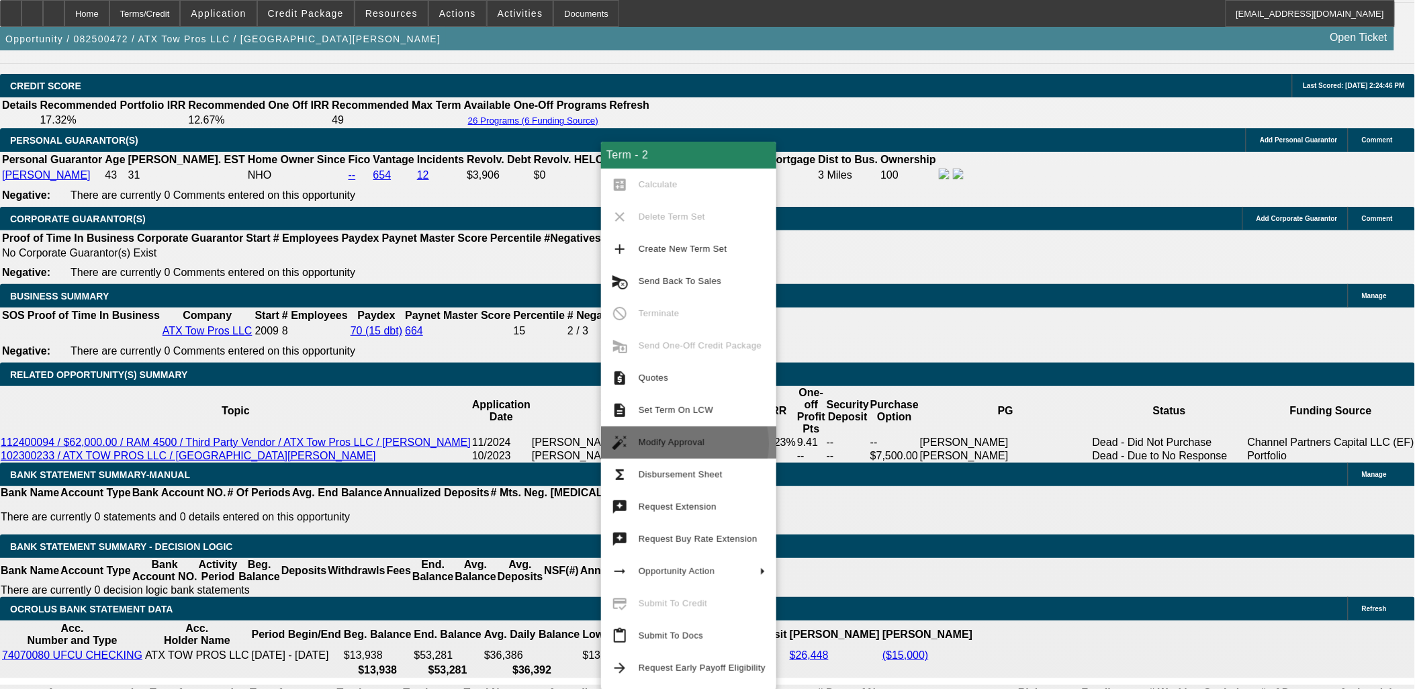
click at [660, 444] on span "Modify Approval" at bounding box center [672, 442] width 66 height 10
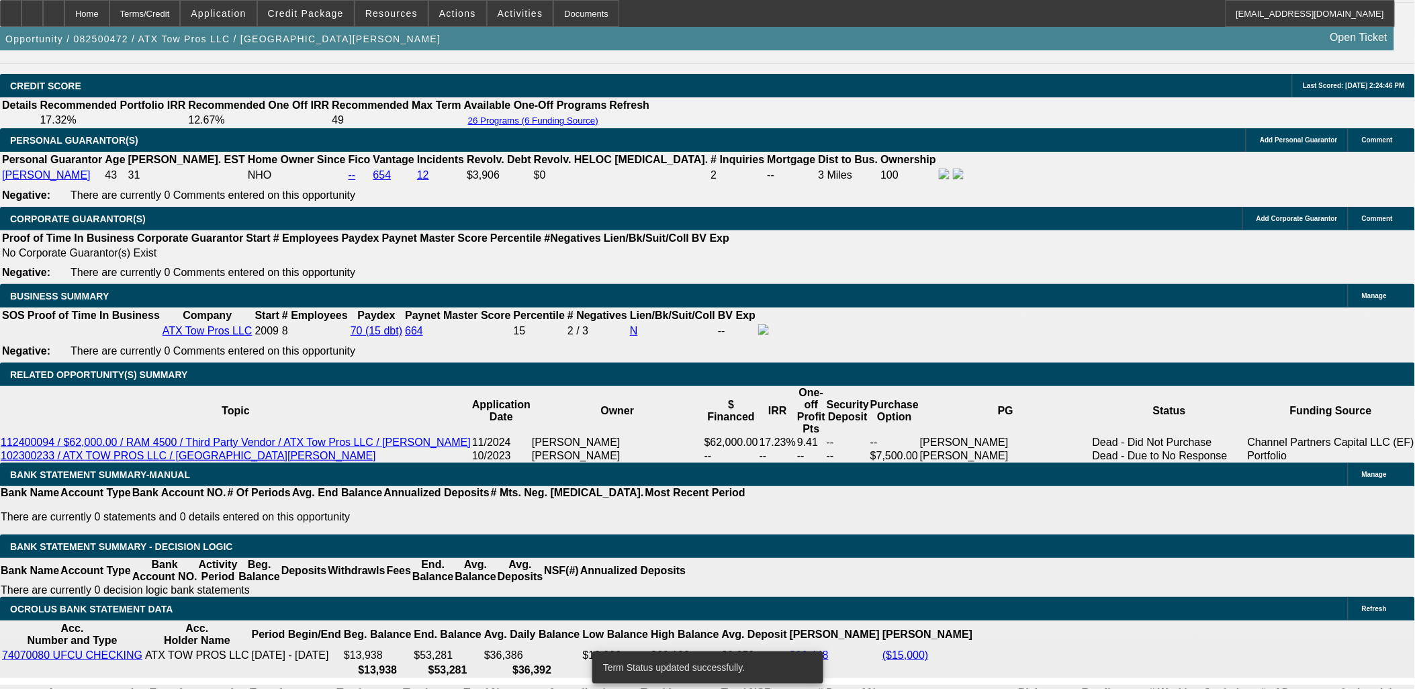
select select "0"
select select "3"
select select "0.1"
select select "4"
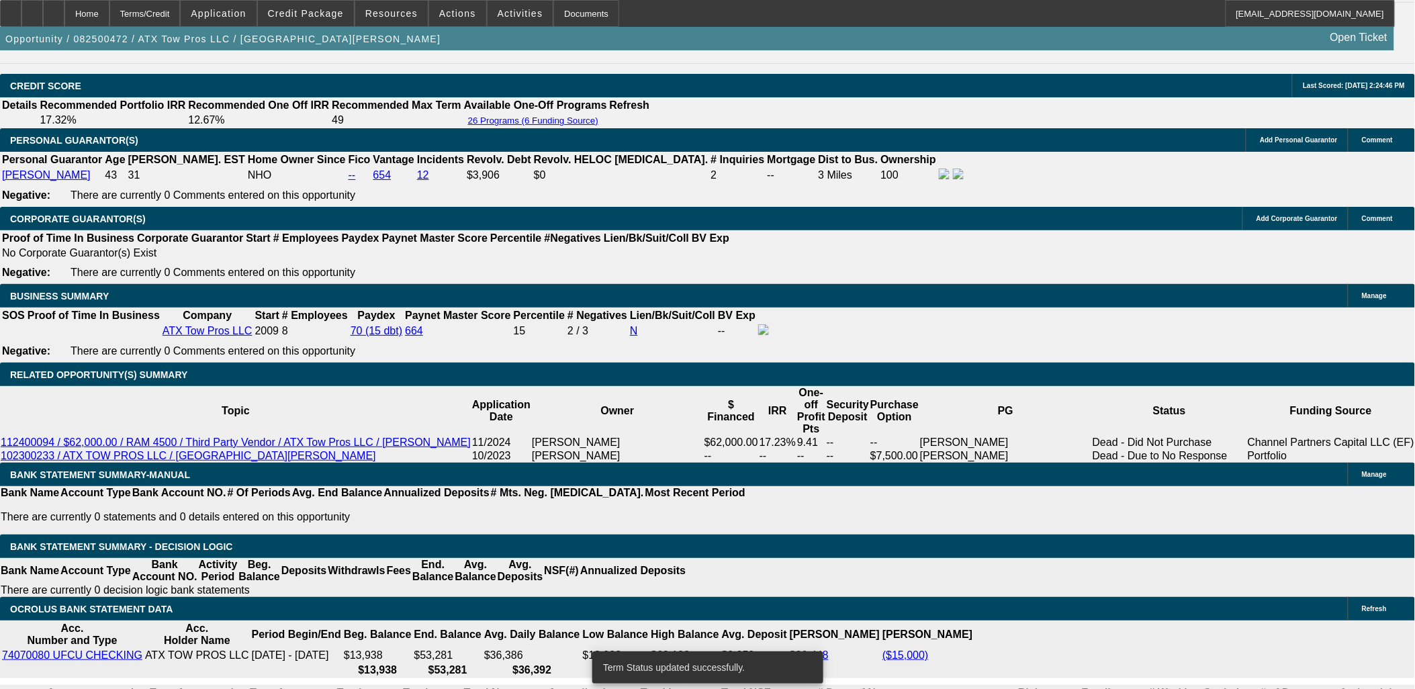
select select "0"
select select "3"
select select "0"
select select "6"
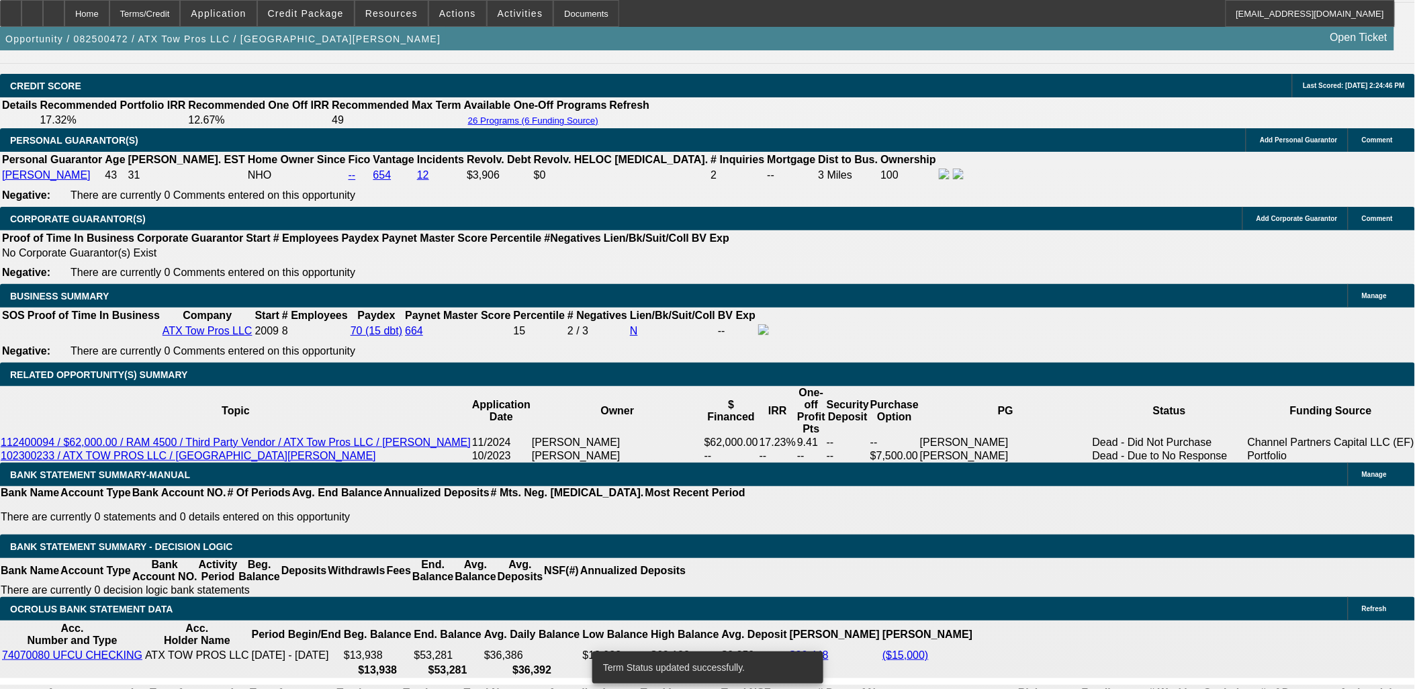
select select "0"
select select "3"
select select "0"
select select "6"
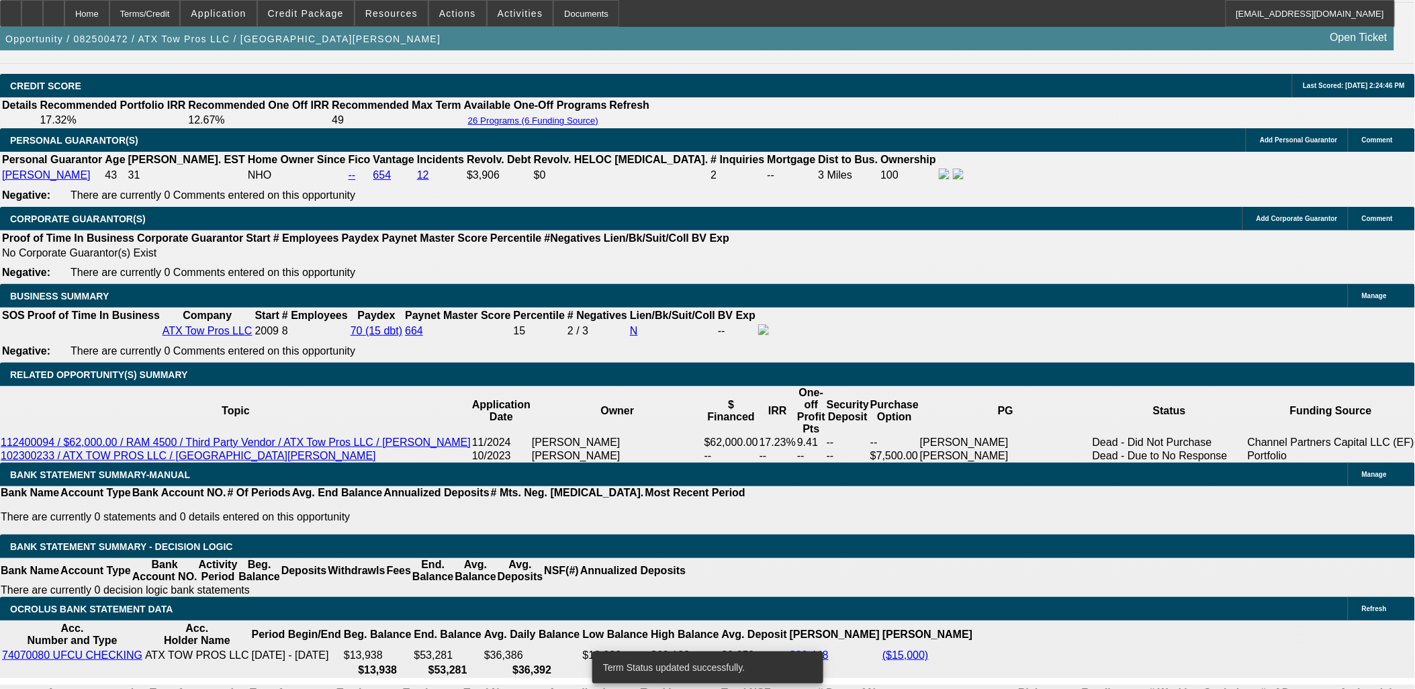
select select "0"
select select "3"
select select "0.1"
select select "4"
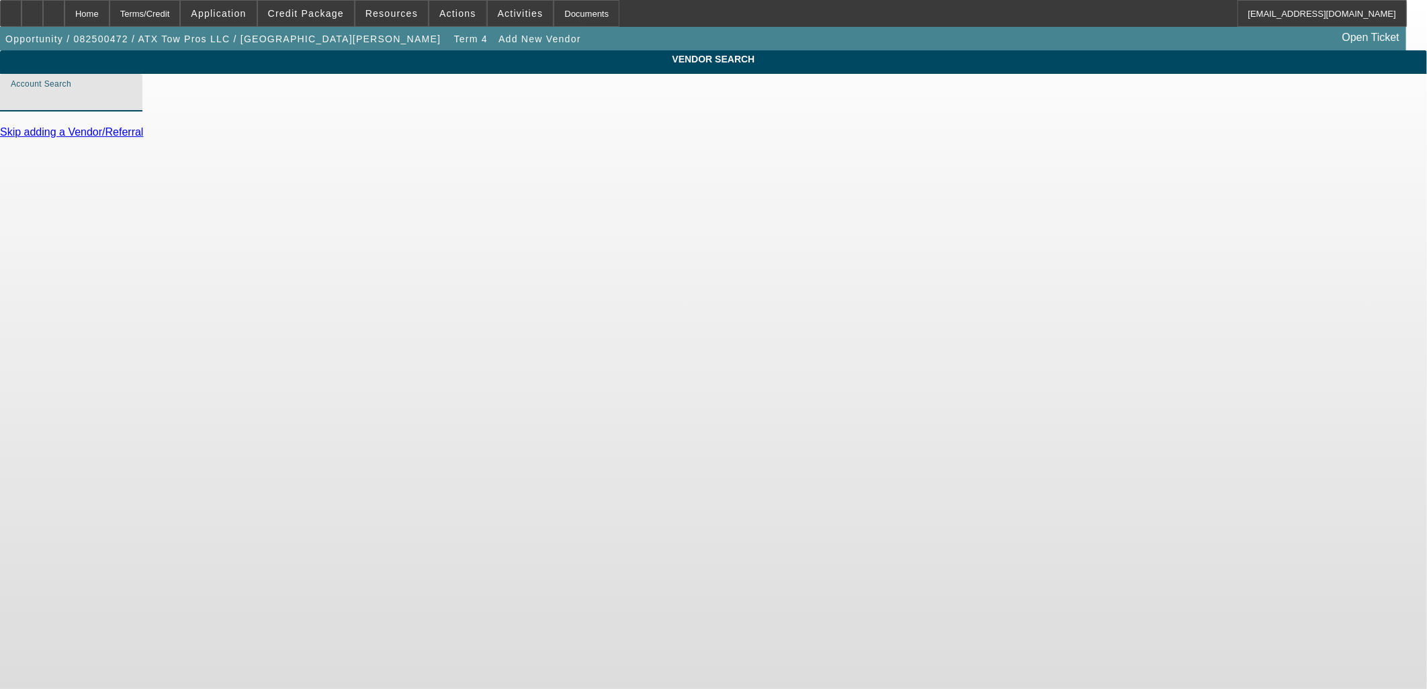
click at [132, 106] on input "Account Search" at bounding box center [71, 98] width 121 height 16
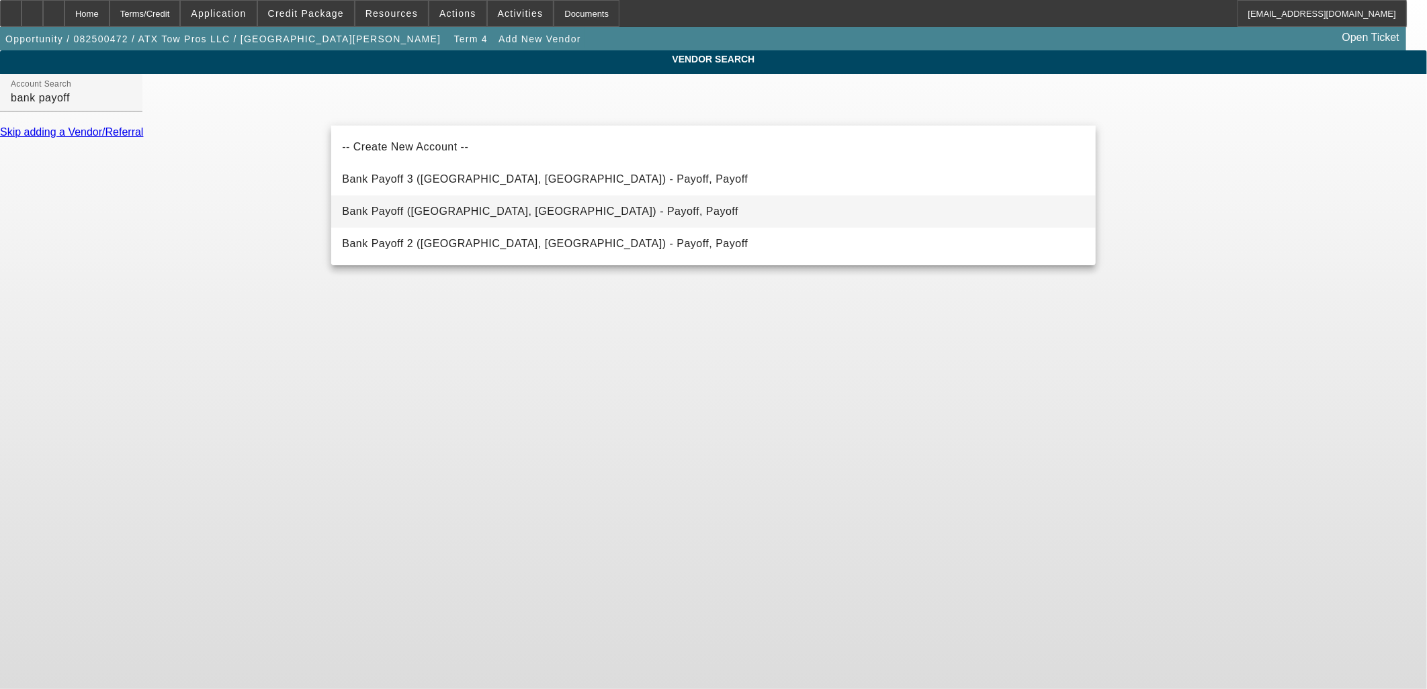
click at [387, 212] on span "Bank Payoff (Northbrook, IL) - Payoff, Payoff" at bounding box center [540, 211] width 396 height 11
type input "Bank Payoff (Northbrook, IL) - Payoff, Payoff"
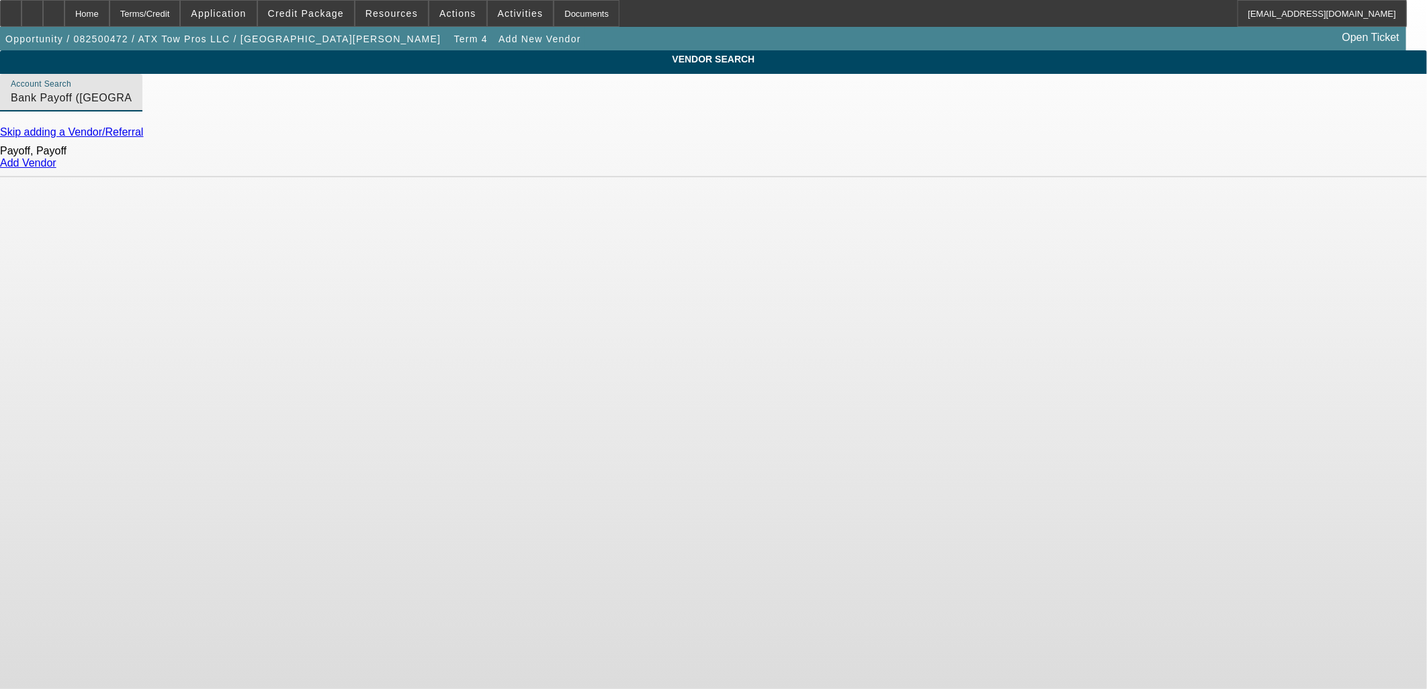
click at [1064, 169] on div "Add Vendor" at bounding box center [713, 163] width 1427 height 12
click at [56, 169] on link "Add Vendor" at bounding box center [28, 162] width 56 height 11
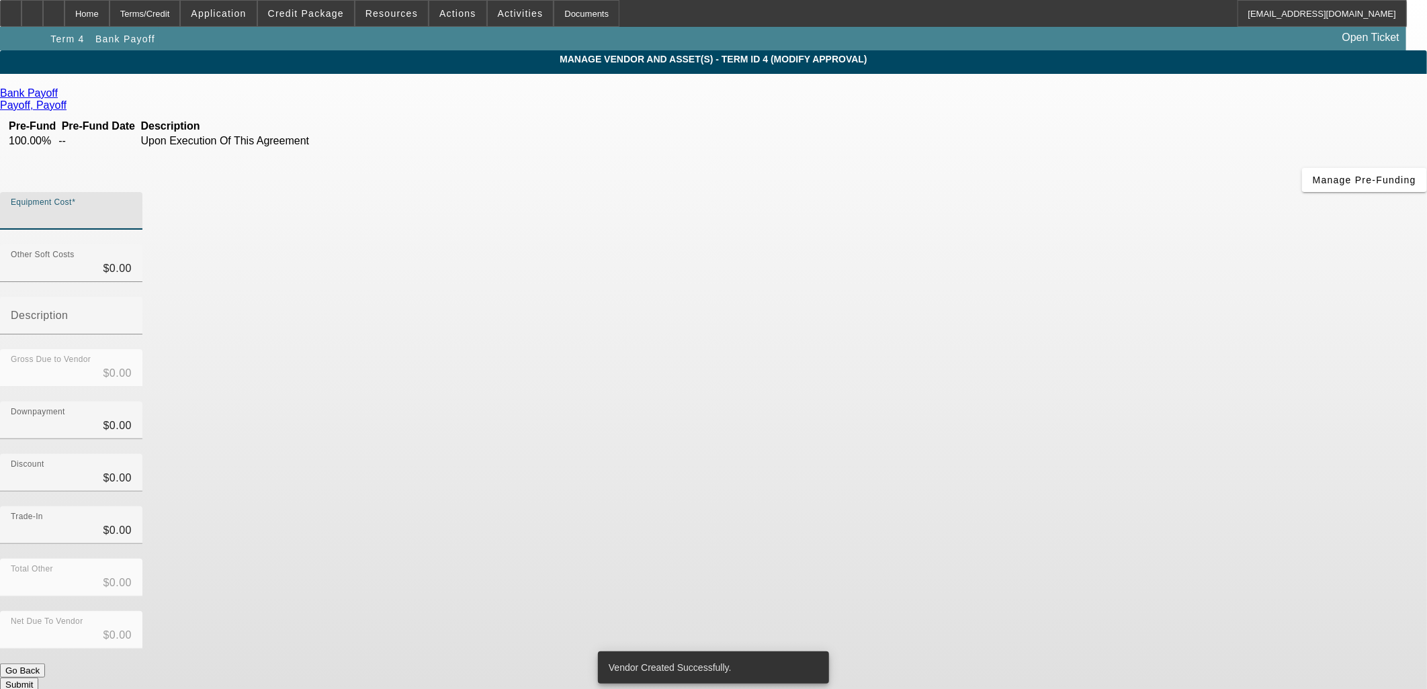
click at [132, 208] on input "Equipment Cost" at bounding box center [71, 216] width 121 height 16
type input "3"
type input "$3.00"
type input "31"
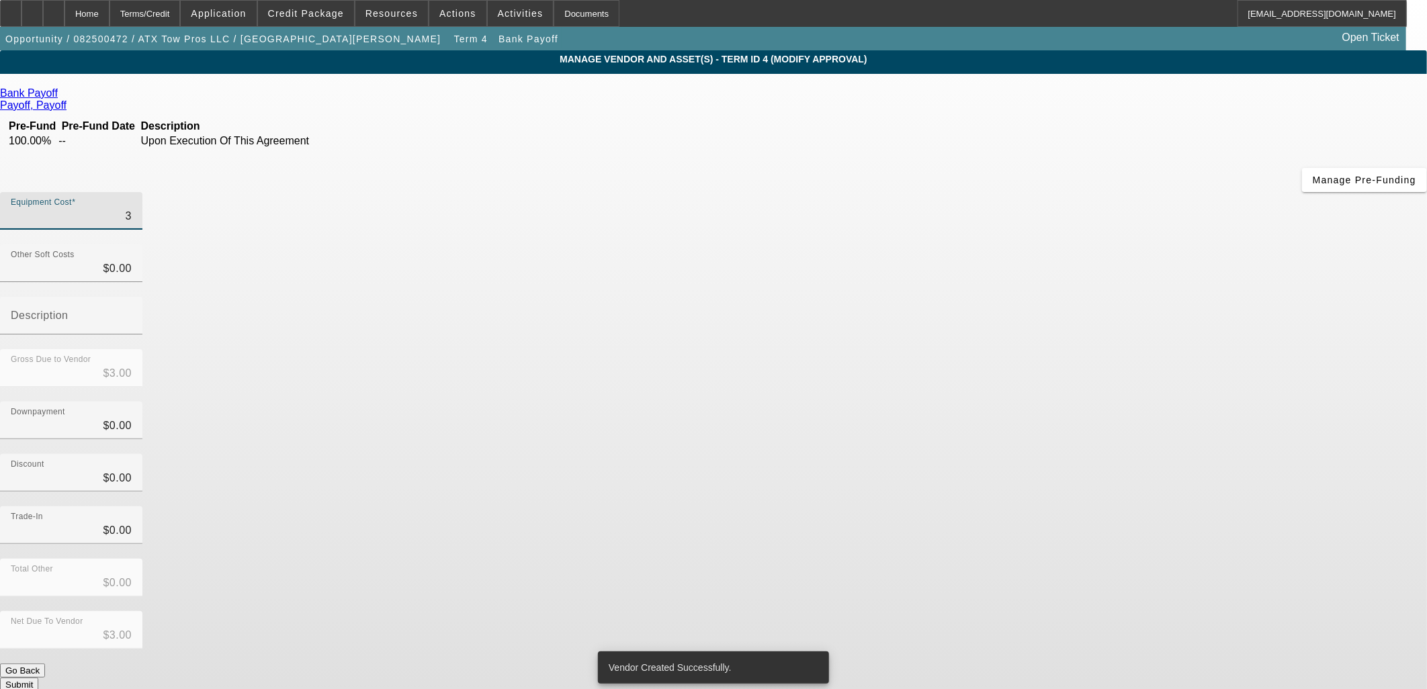
type input "$31.00"
type input "315"
type input "$315.00"
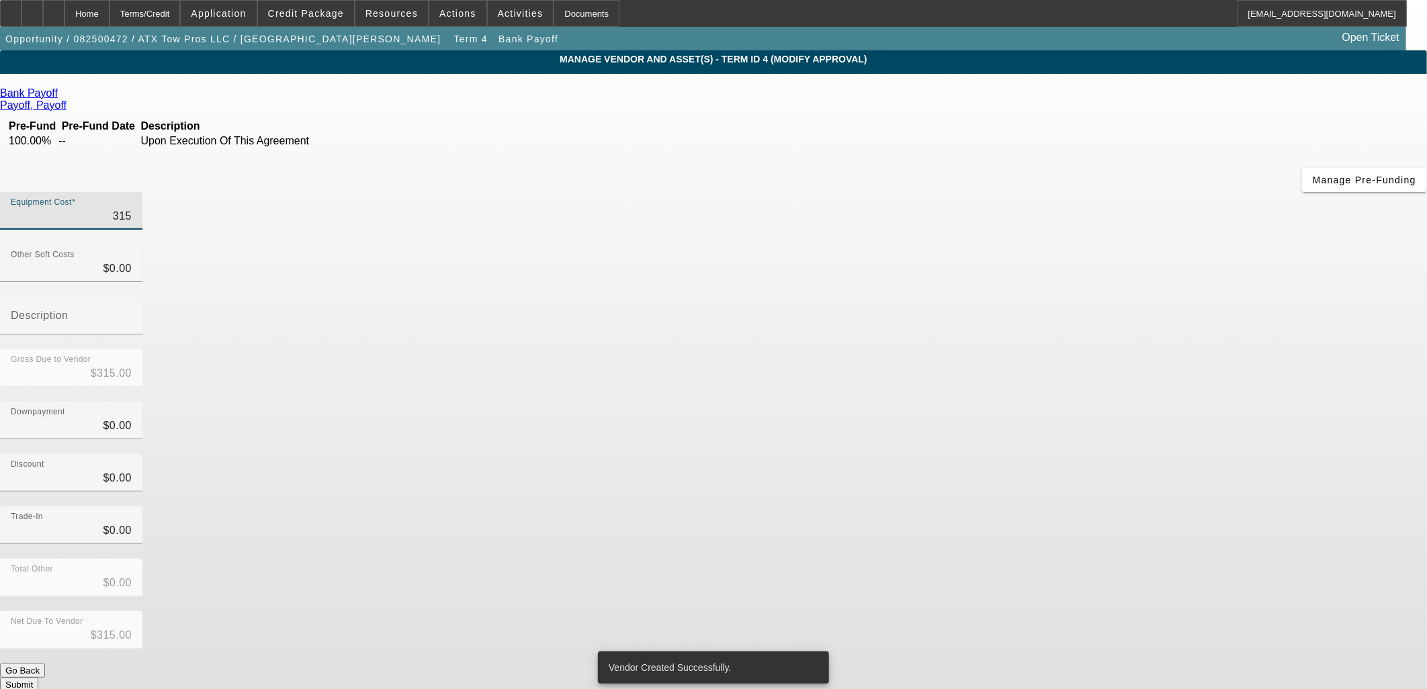
type input "3150"
type input "$3,150.00"
type input "31502"
type input "$31,502.00"
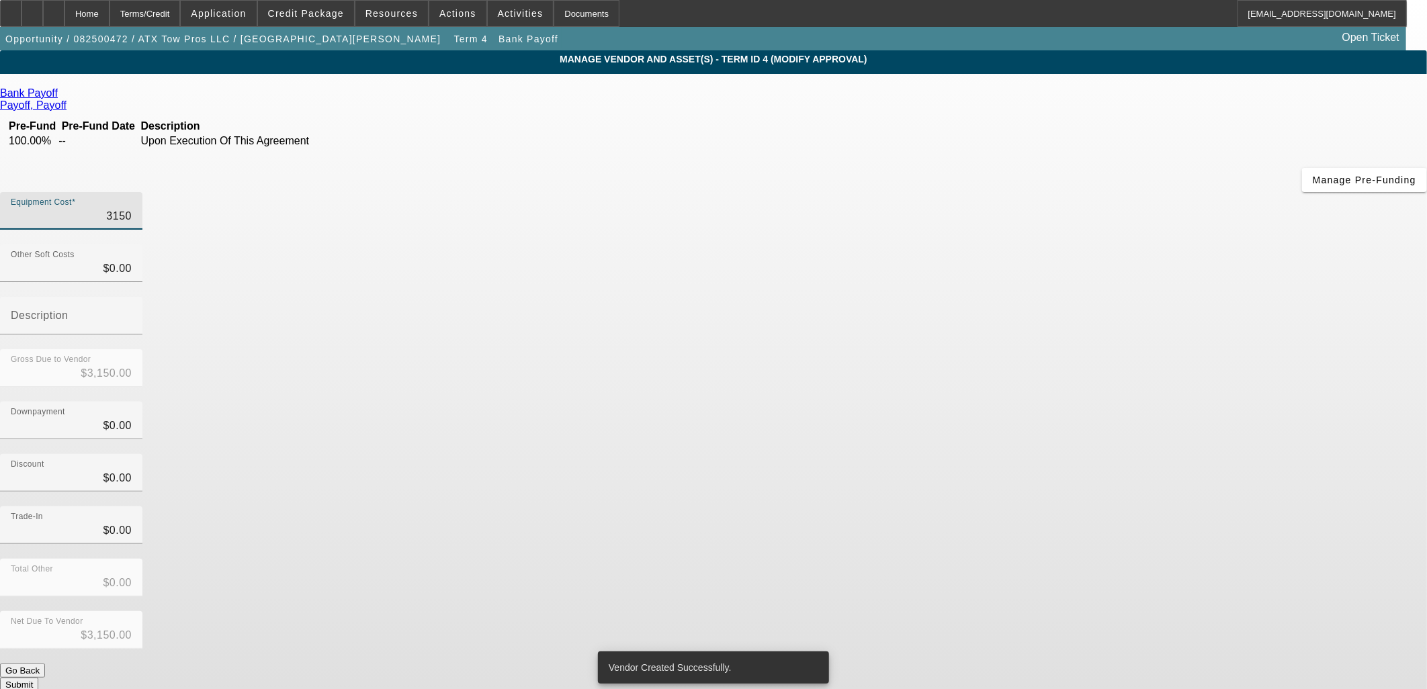
type input "$31,502.00"
type input "31502.4"
type input "$31,502.40"
type input "31502.47"
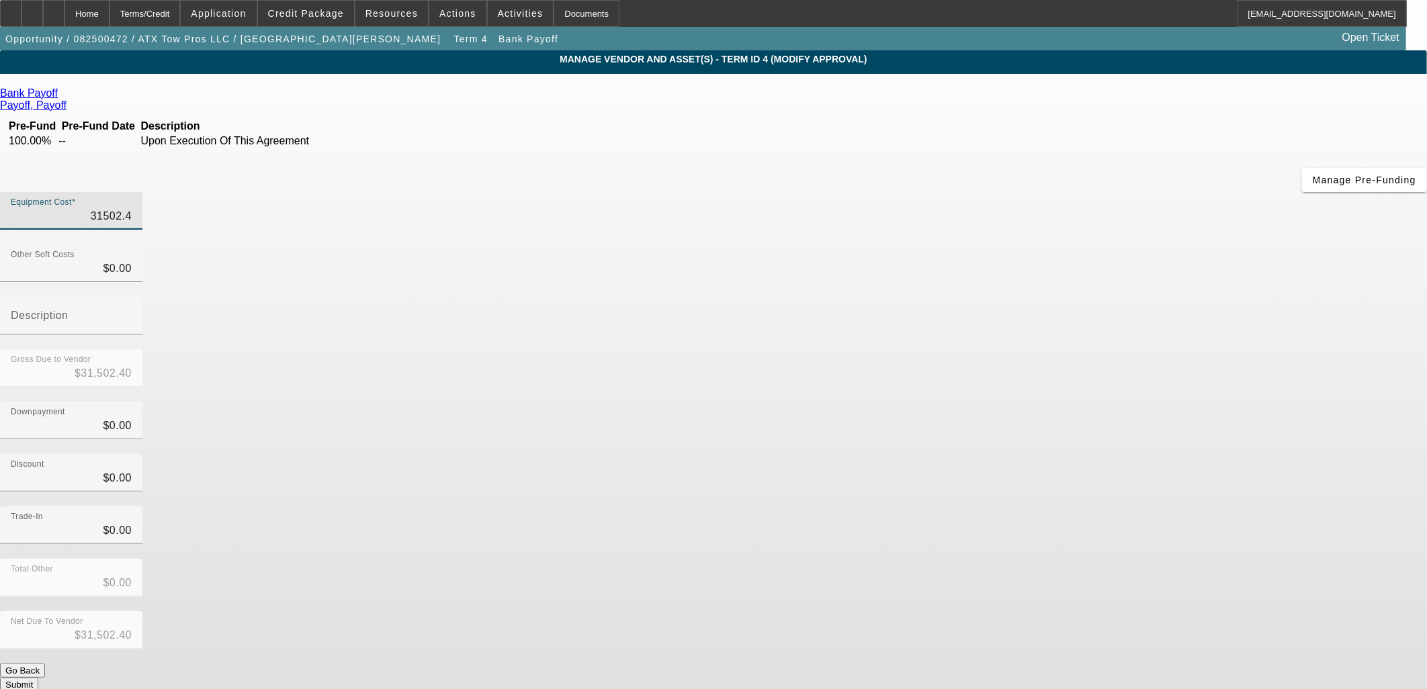
type input "$31,502.47"
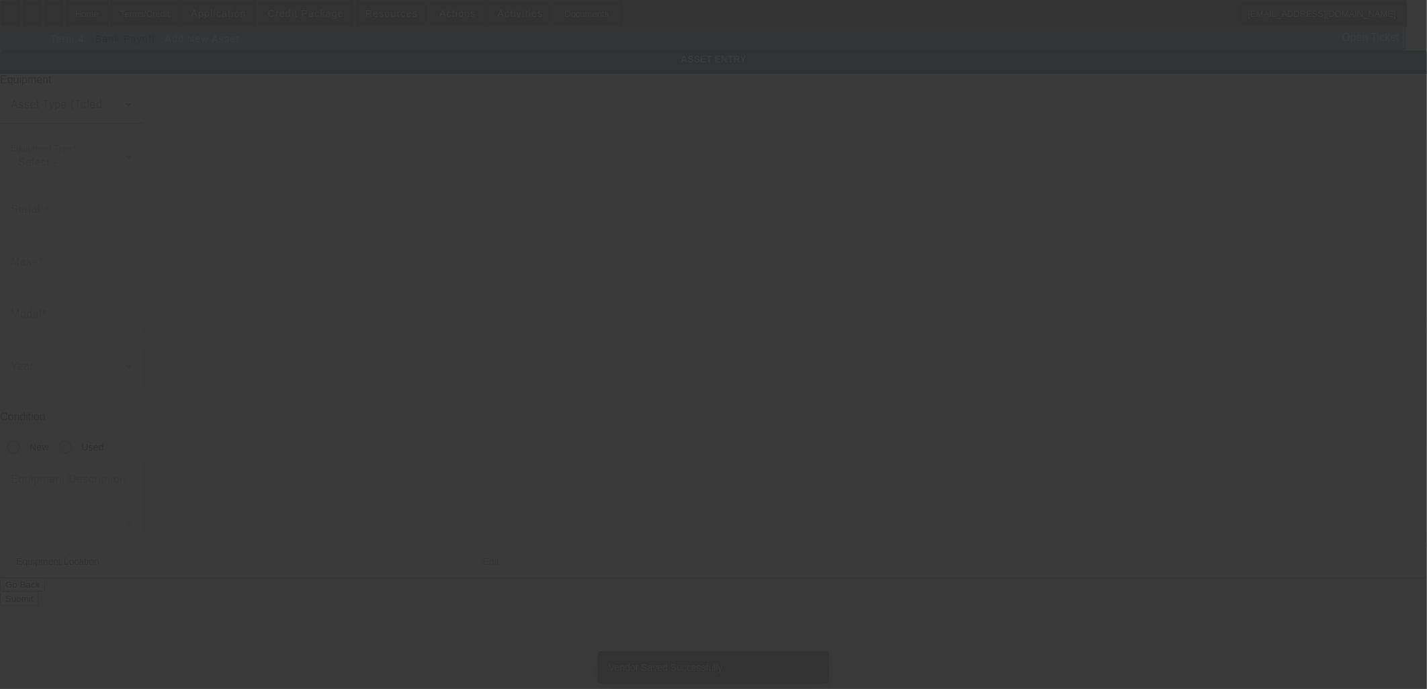
type input "8708 S Congress Ave"
type input "Ste A500"
type input "Austin"
type input "78745"
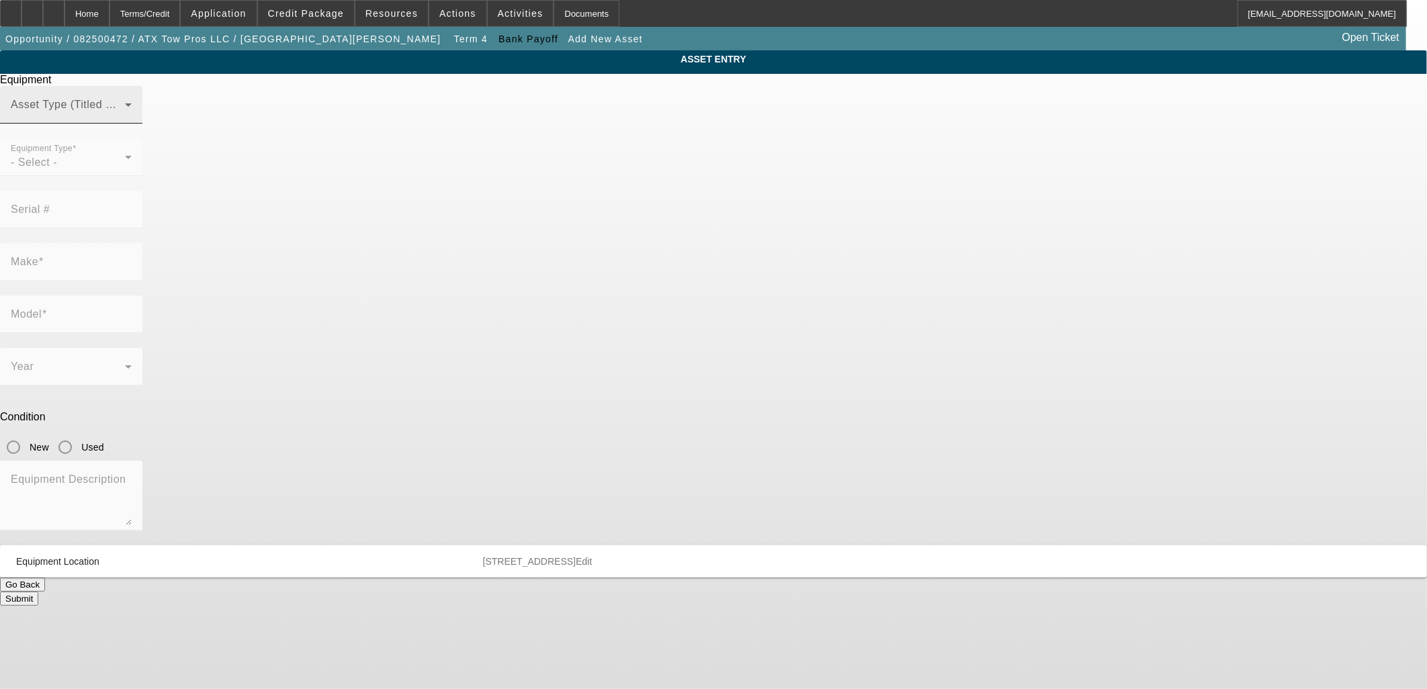
click at [125, 118] on span at bounding box center [68, 110] width 114 height 16
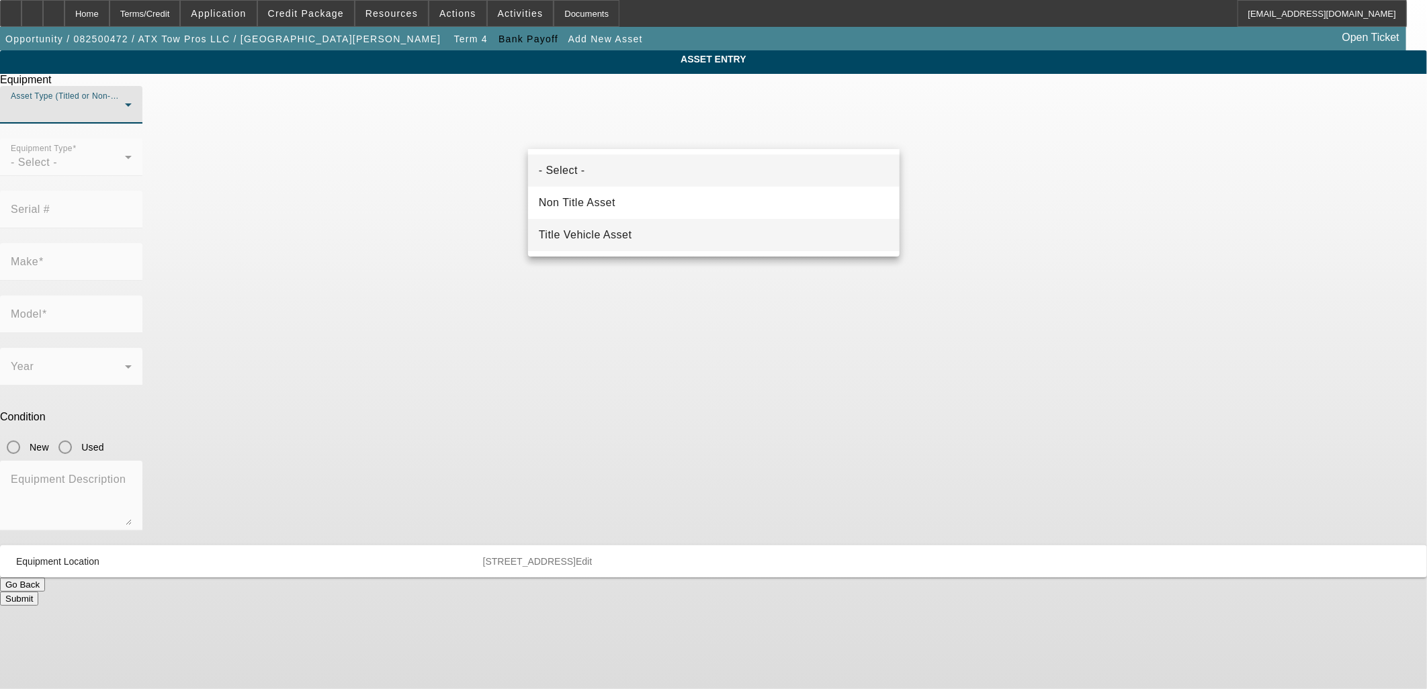
click at [593, 232] on span "Title Vehicle Asset" at bounding box center [585, 235] width 93 height 16
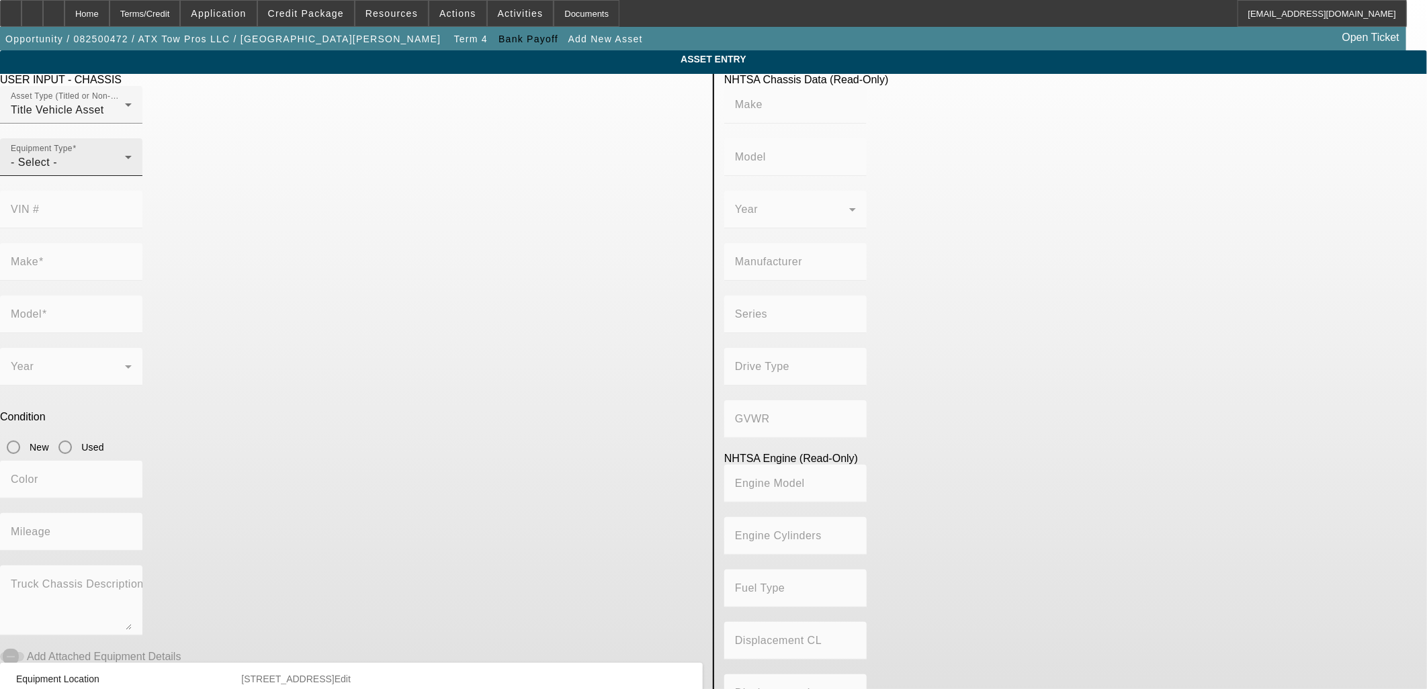
click at [125, 171] on div "- Select -" at bounding box center [68, 162] width 114 height 16
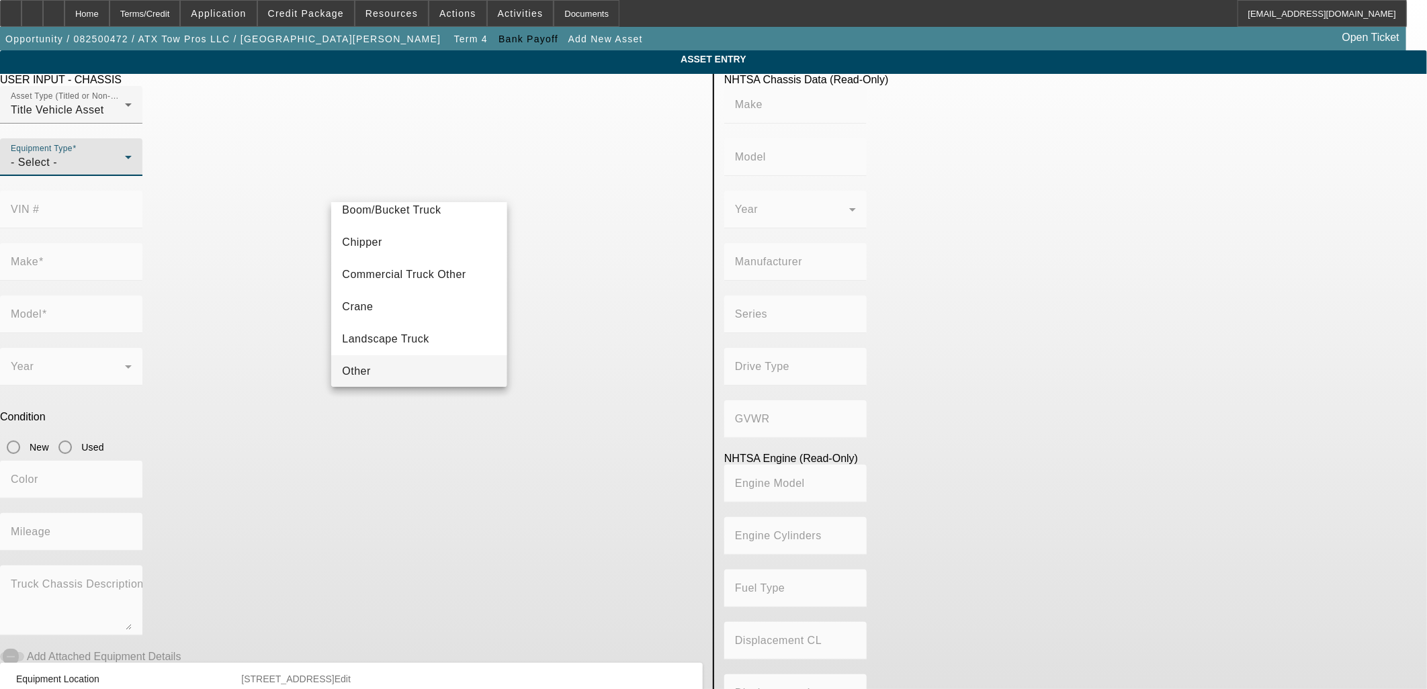
scroll to position [148, 0]
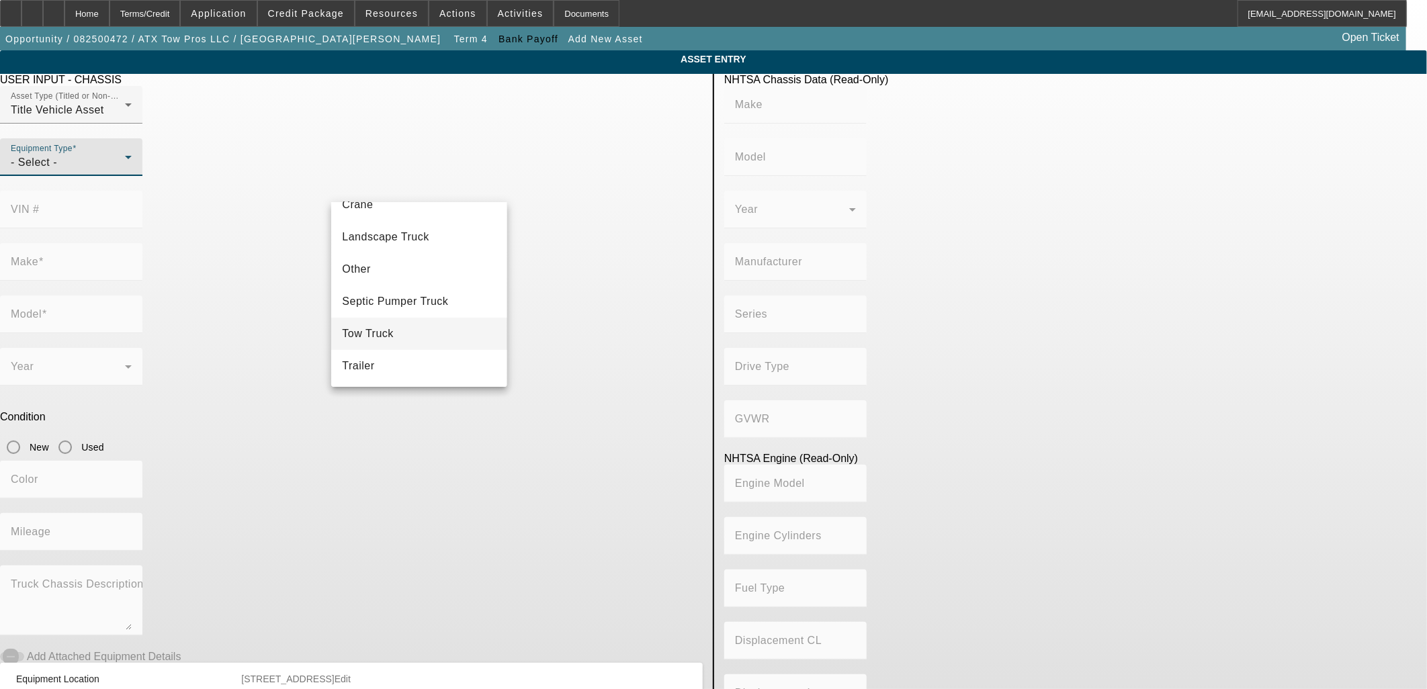
click at [404, 331] on mat-option "Tow Truck" at bounding box center [418, 334] width 175 height 32
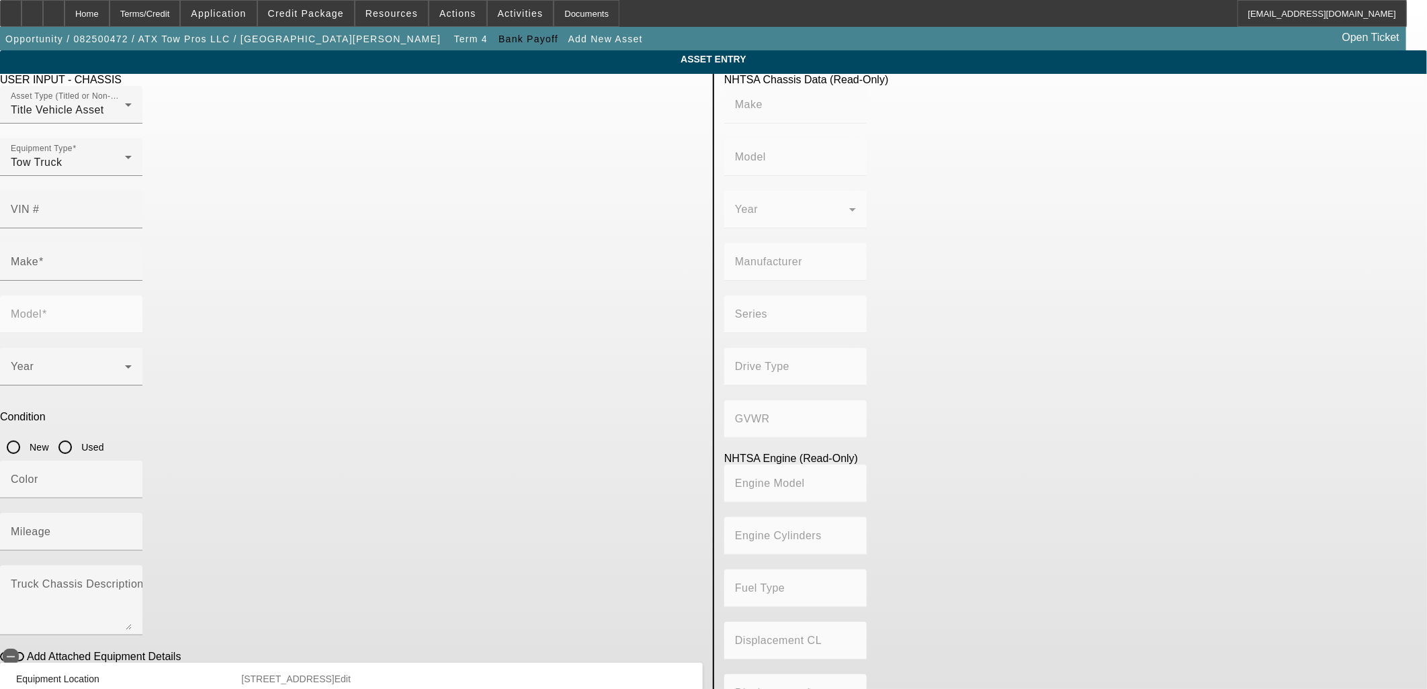
click at [142, 138] on div at bounding box center [71, 131] width 142 height 15
click at [132, 207] on input "VIN #" at bounding box center [71, 215] width 121 height 16
paste input "3C7WRMBL8MG517386."
type input "3C7WRMBL8MG517386"
type input "RAM"
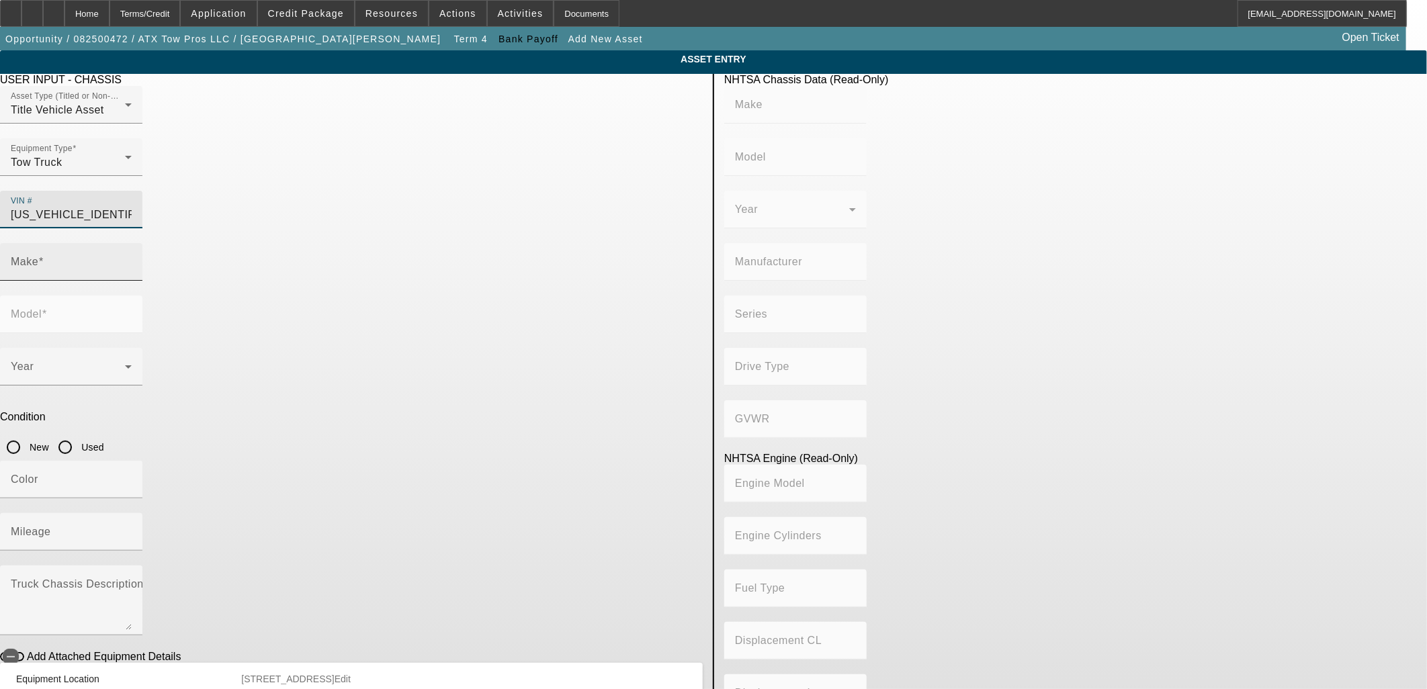
type input "5500"
type input "CHRYSLER DE MEXICO TOLUCA"
type input "4x2"
type input "Class 5: 16,001 - 19,500 lb (7,258 - 8,845 kg)"
type input "6"
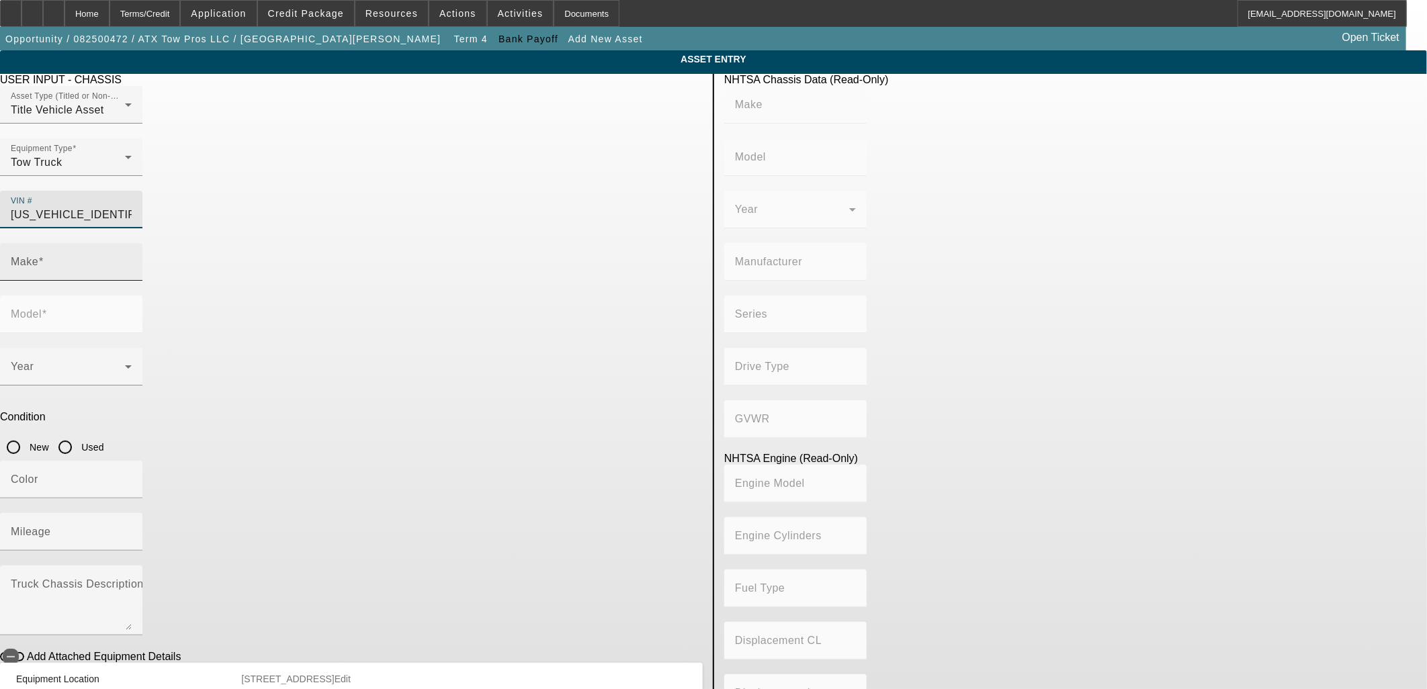
type input "Diesel"
type input "408.85908543470"
type input "6.7"
type input "RAM"
type input "5500"
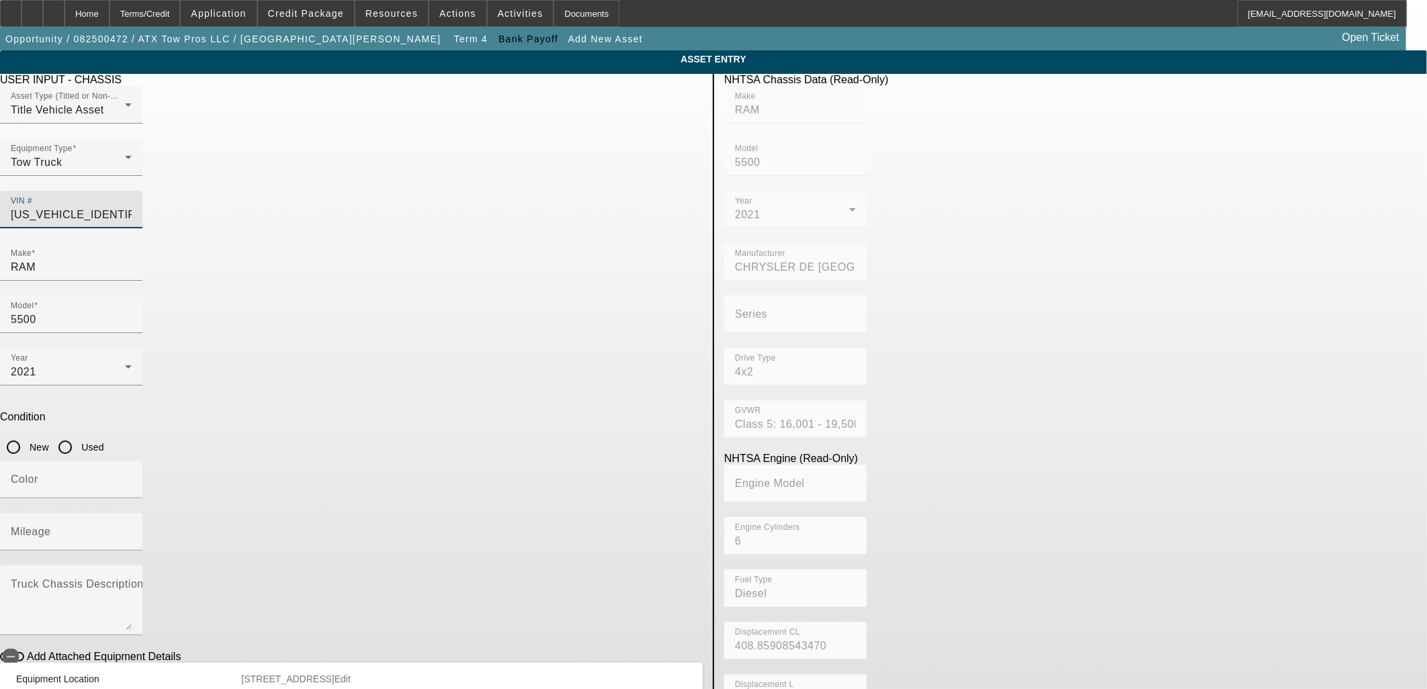
type input "3C7WRMBL8MG517386"
click at [79, 434] on input "Used" at bounding box center [65, 447] width 27 height 27
radio input "true"
type input "RAM"
type input "5500"
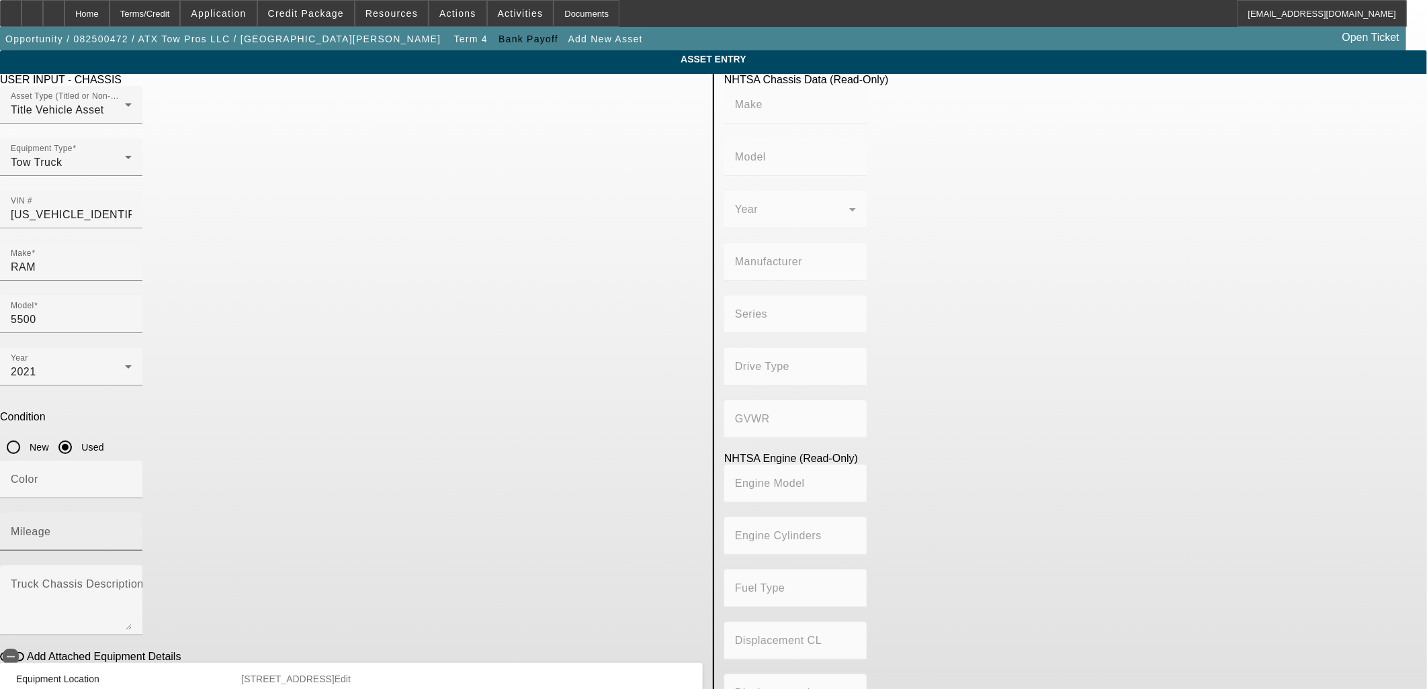
type input "CHRYSLER DE MEXICO TOLUCA"
type input "4x2"
type input "Class 5: 16,001 - 19,500 lb (7,258 - 8,845 kg)"
type input "6"
type input "Diesel"
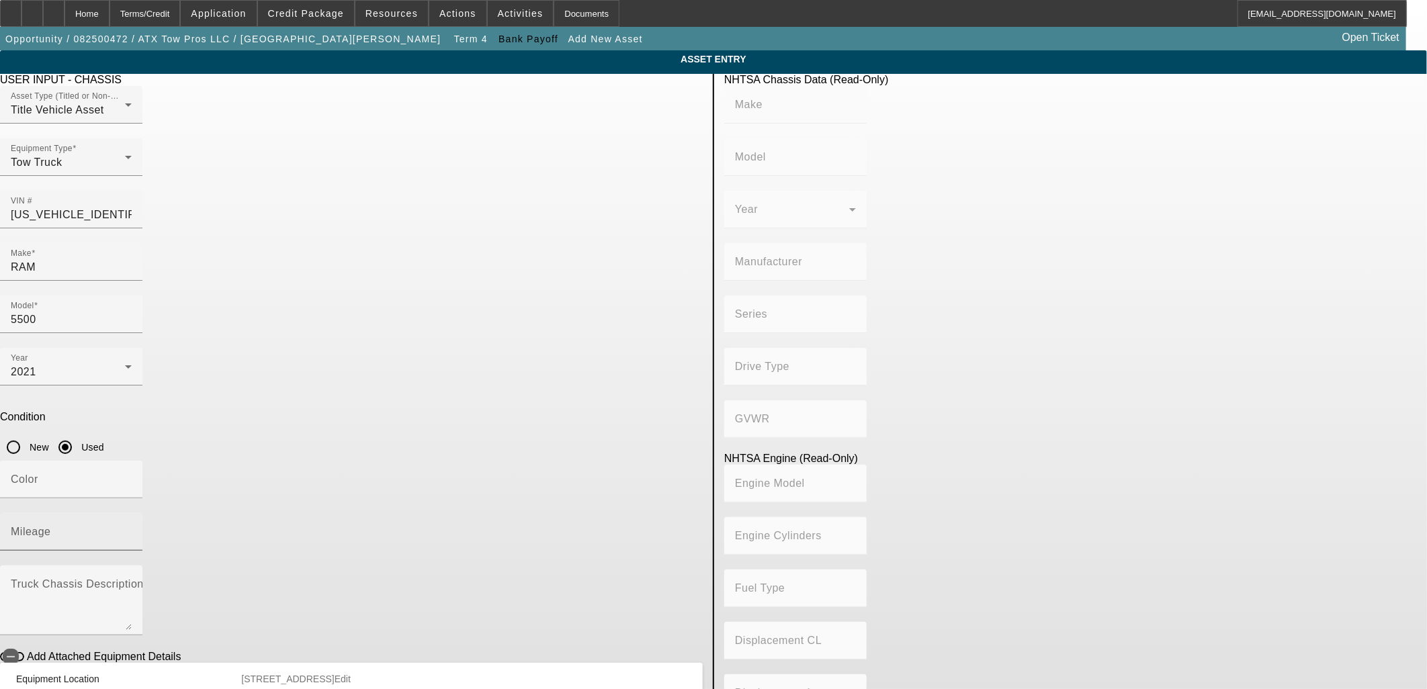
type input "408.85908543470"
type input "6.7"
drag, startPoint x: 578, startPoint y: 341, endPoint x: 570, endPoint y: 336, distance: 9.3
click at [51, 526] on mat-label "Mileage" at bounding box center [31, 531] width 40 height 11
click at [132, 529] on input "Mileage" at bounding box center [71, 537] width 121 height 16
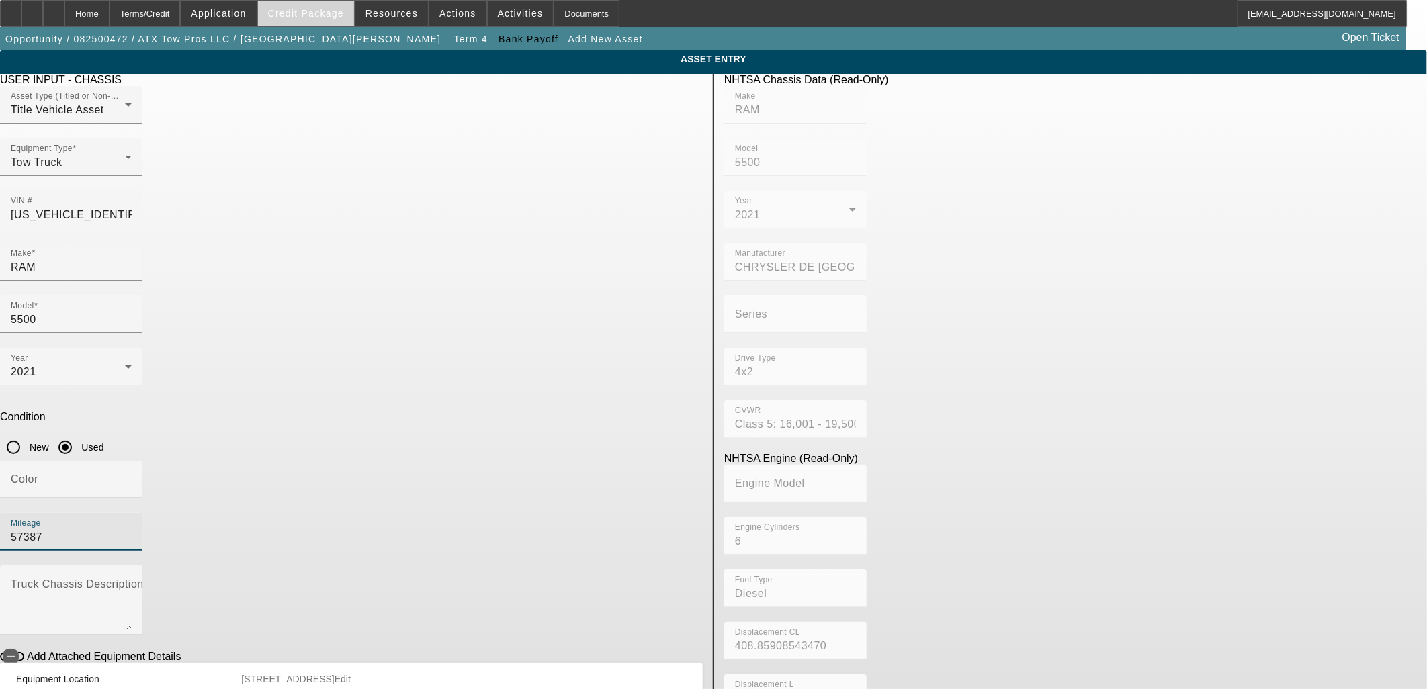
type input "57387"
click at [354, 11] on span at bounding box center [306, 13] width 96 height 32
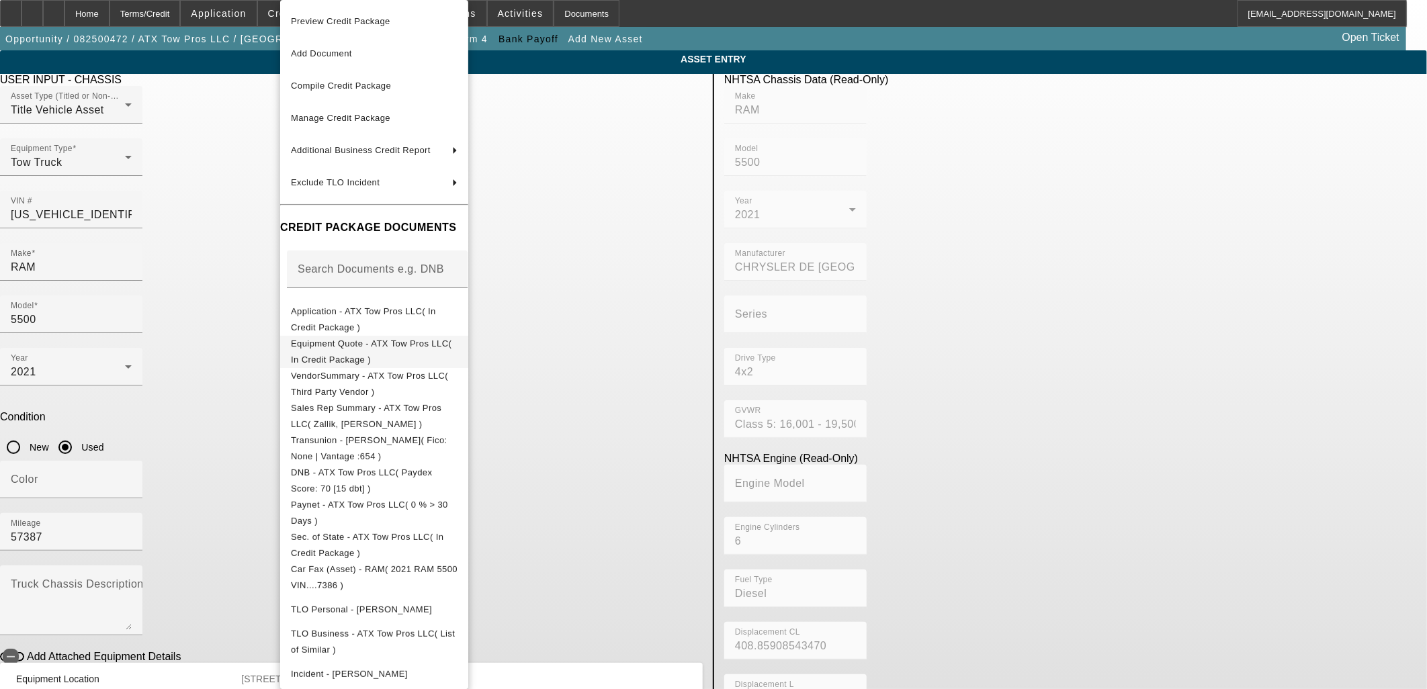
click at [365, 347] on span "Equipment Quote - ATX Tow Pros LLC( In Credit Package )" at bounding box center [371, 352] width 161 height 26
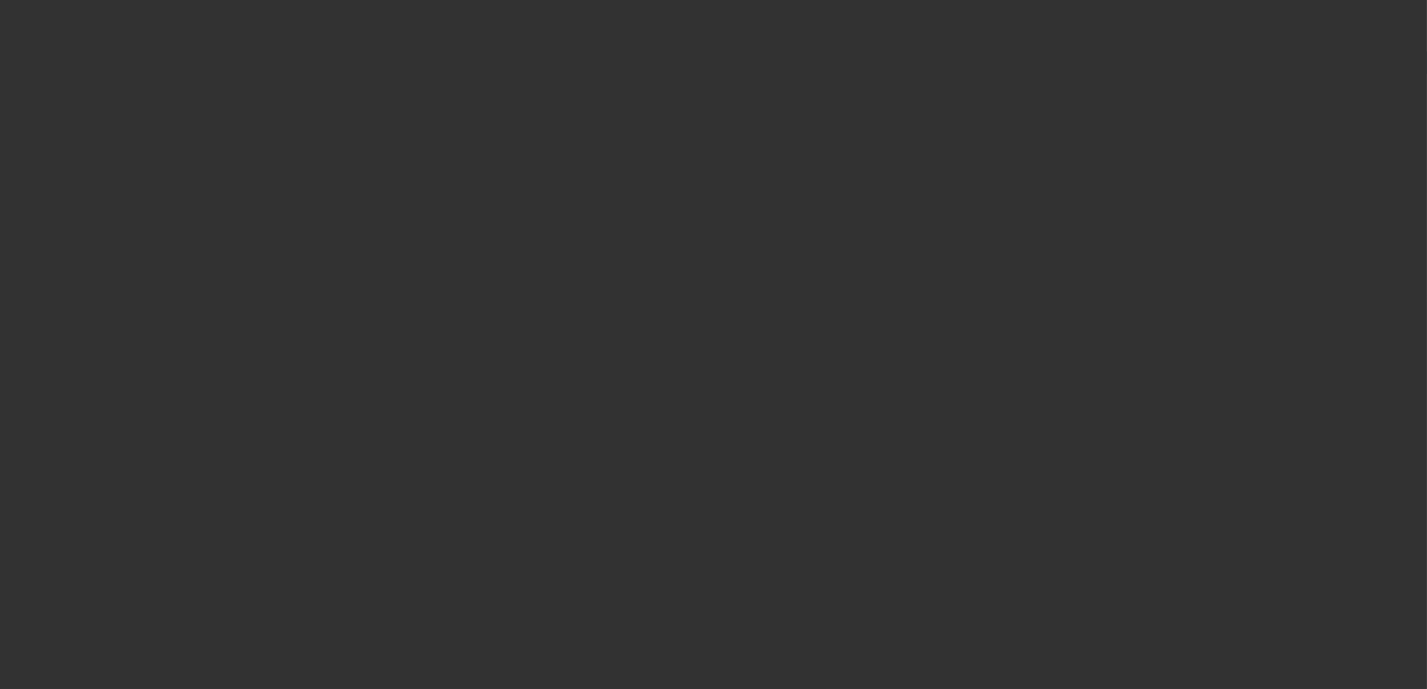
type input "$31,502.47"
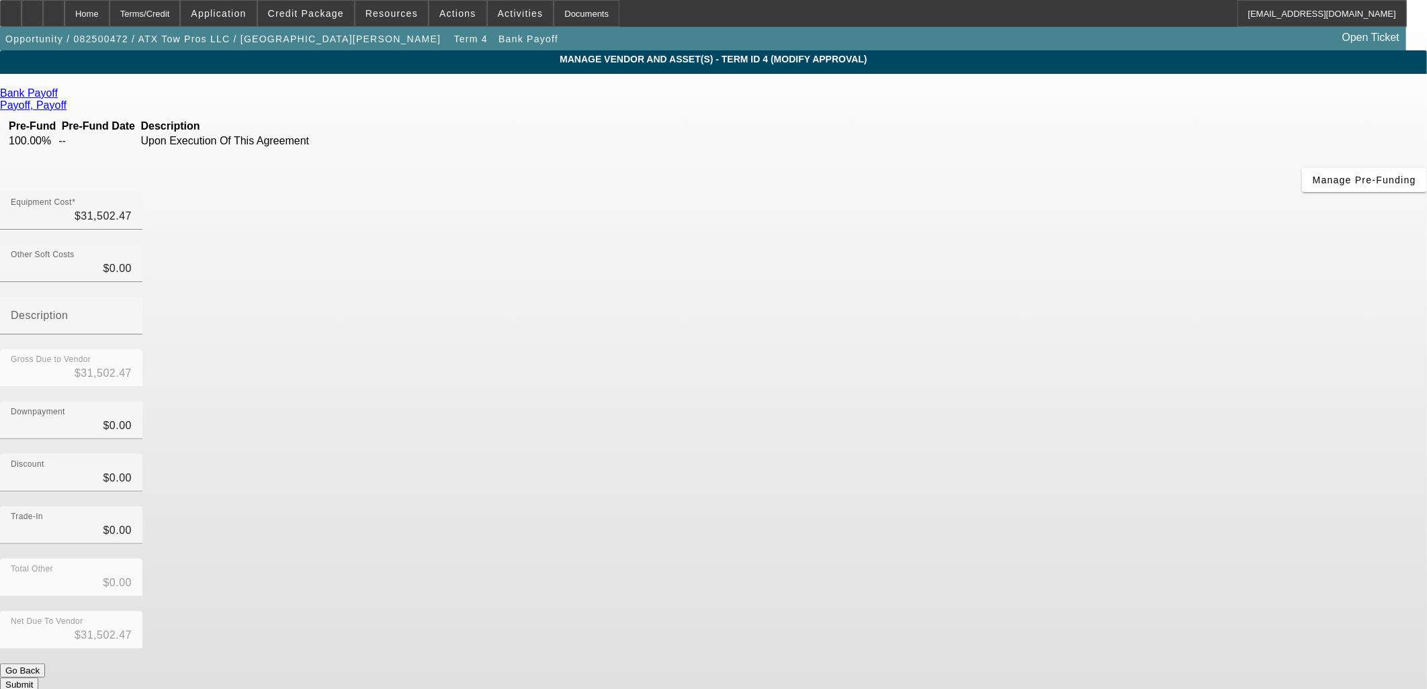
click at [968, 611] on div "Net Due To Vendor $31,502.47" at bounding box center [713, 637] width 1427 height 52
drag, startPoint x: 969, startPoint y: 508, endPoint x: 969, endPoint y: 519, distance: 10.1
click at [970, 512] on div "Equipment Cost $31,502.47 Other Soft Costs $0.00 Description Gross Due to Vendo…" at bounding box center [713, 442] width 1427 height 500
click at [38, 678] on button "Submit" at bounding box center [19, 685] width 38 height 14
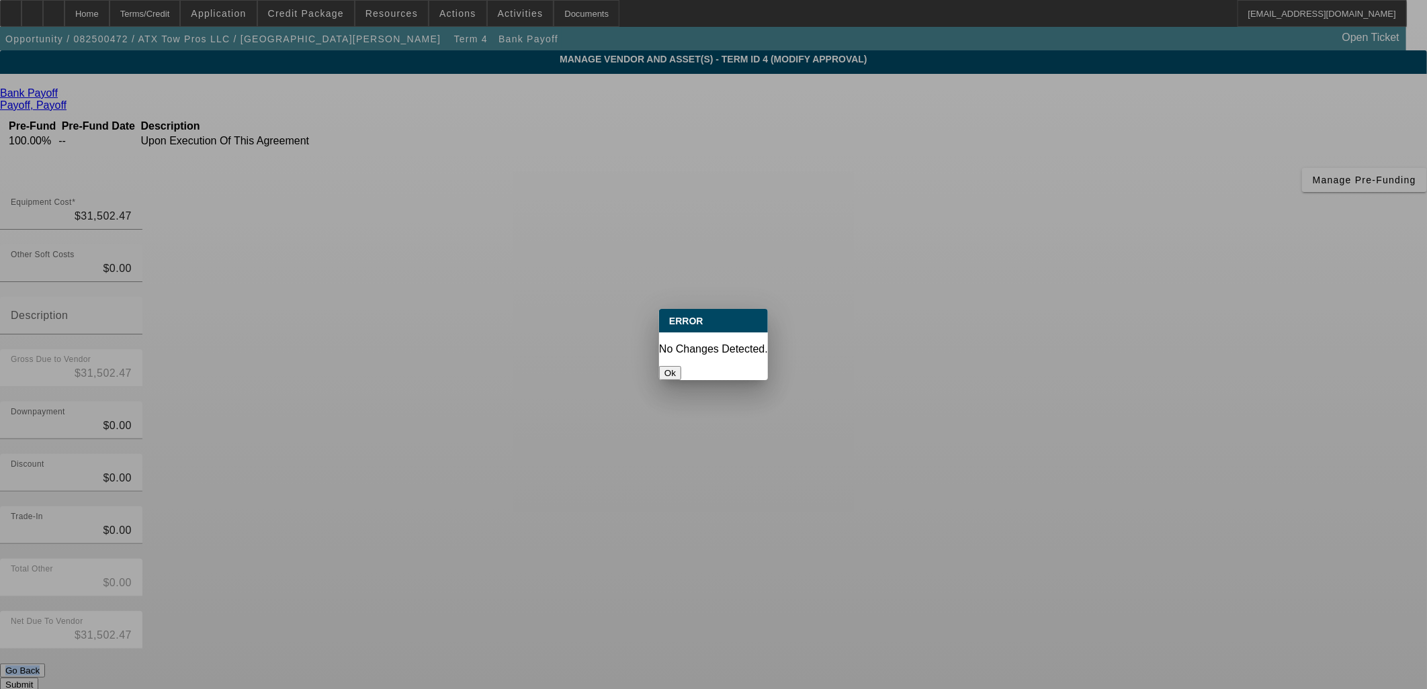
click at [969, 519] on div at bounding box center [713, 344] width 1427 height 689
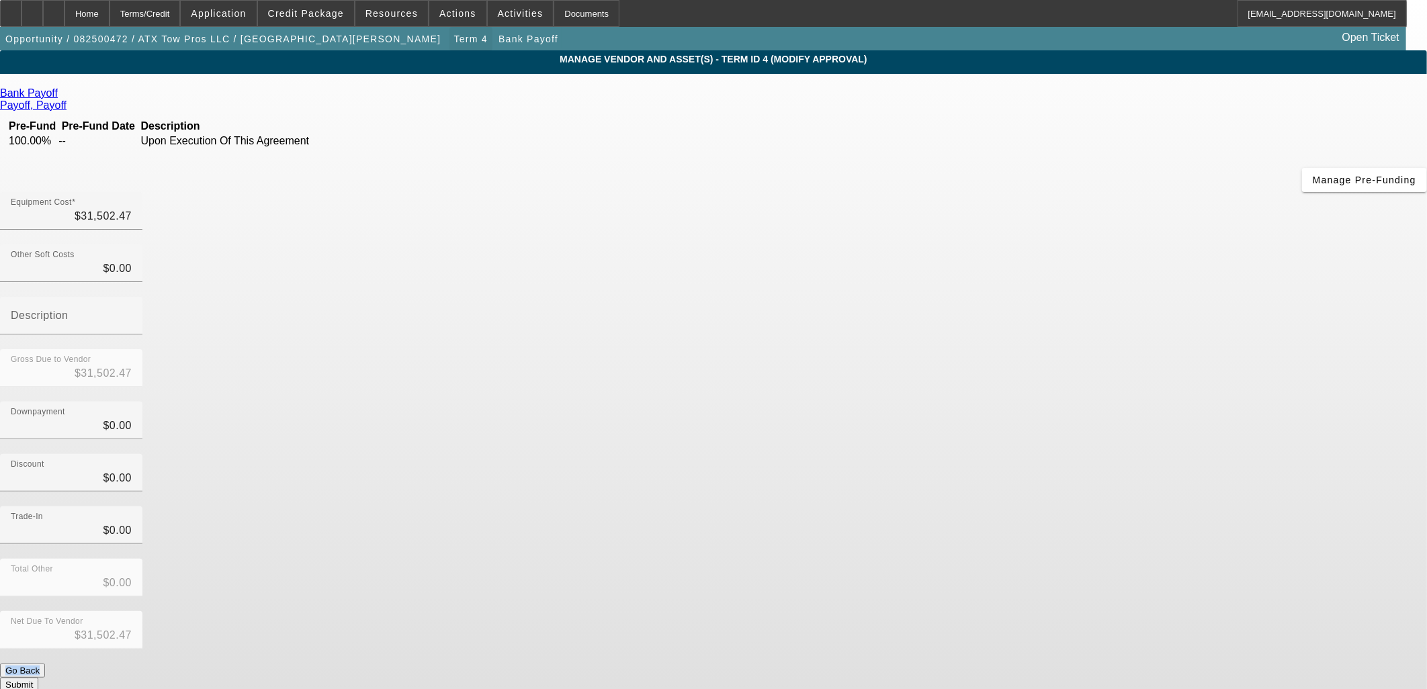
click at [449, 40] on button "Term 4" at bounding box center [470, 39] width 43 height 24
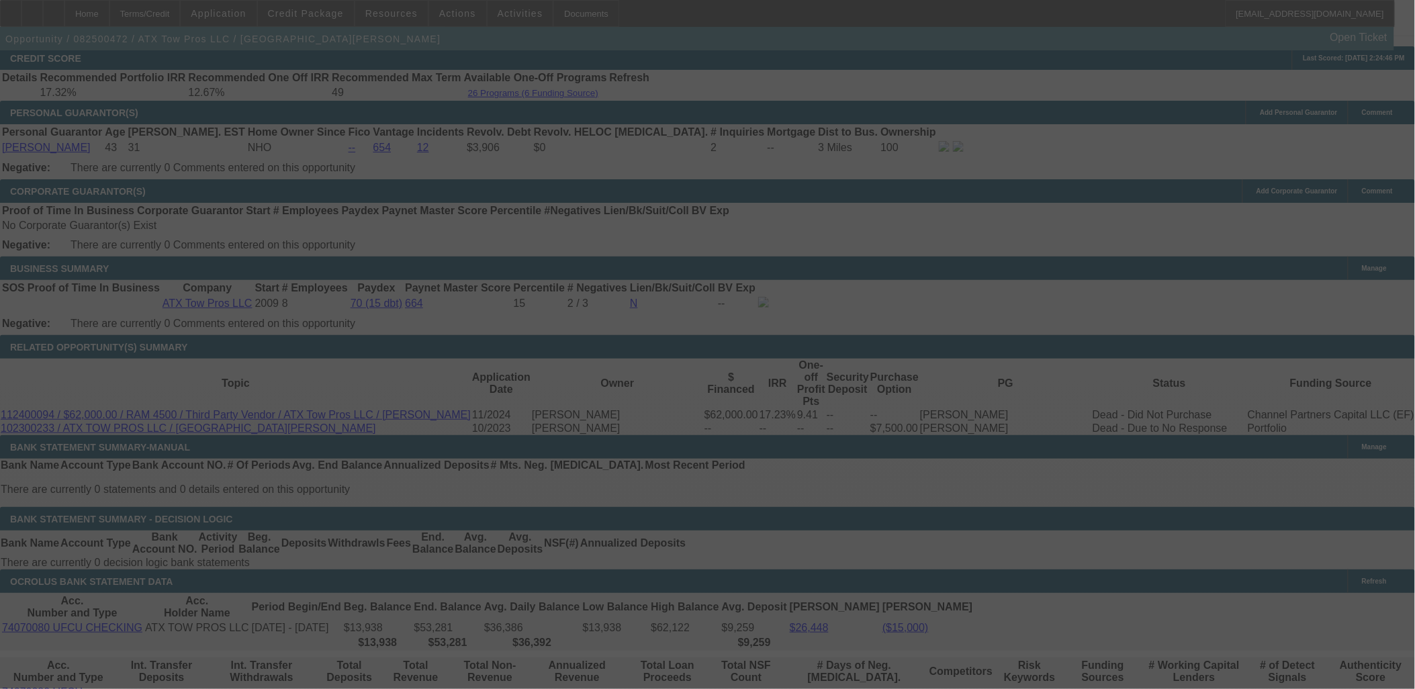
scroll to position [1888, 0]
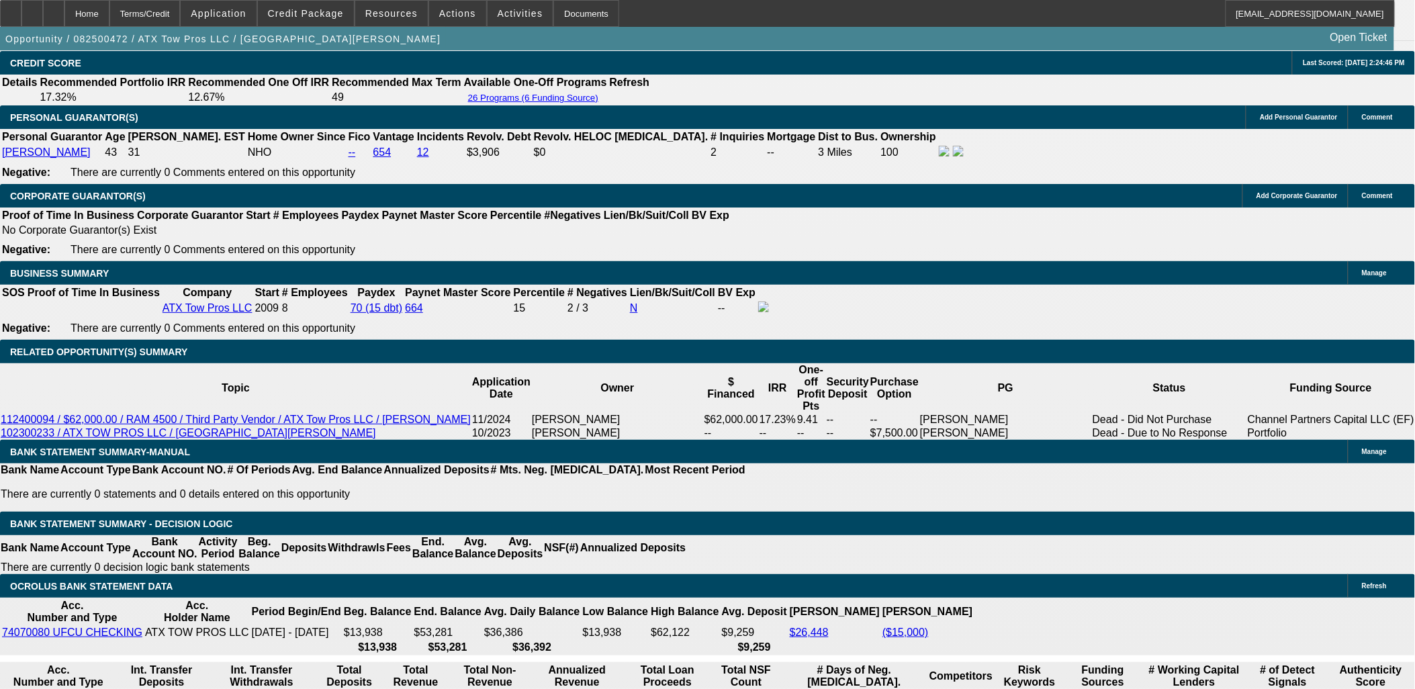
select select "0"
select select "3"
select select "0.1"
select select "4"
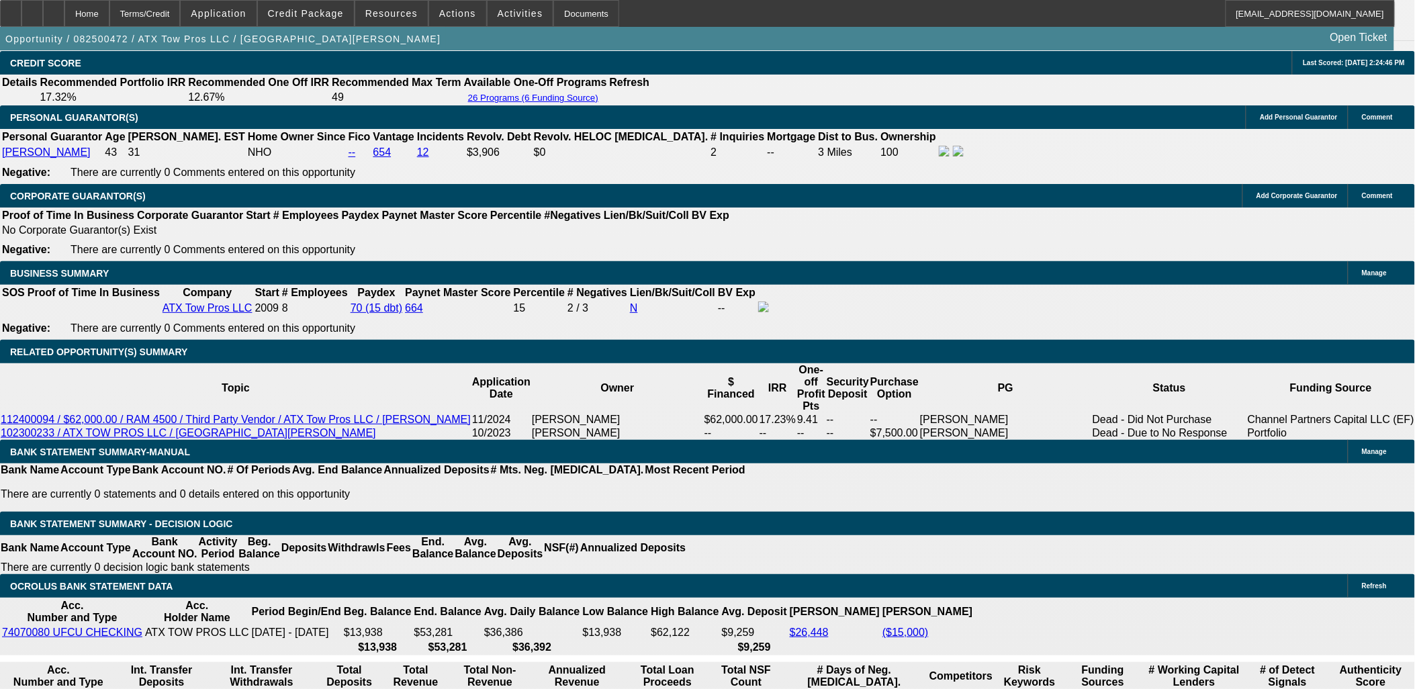
select select "0"
select select "3"
select select "0"
select select "6"
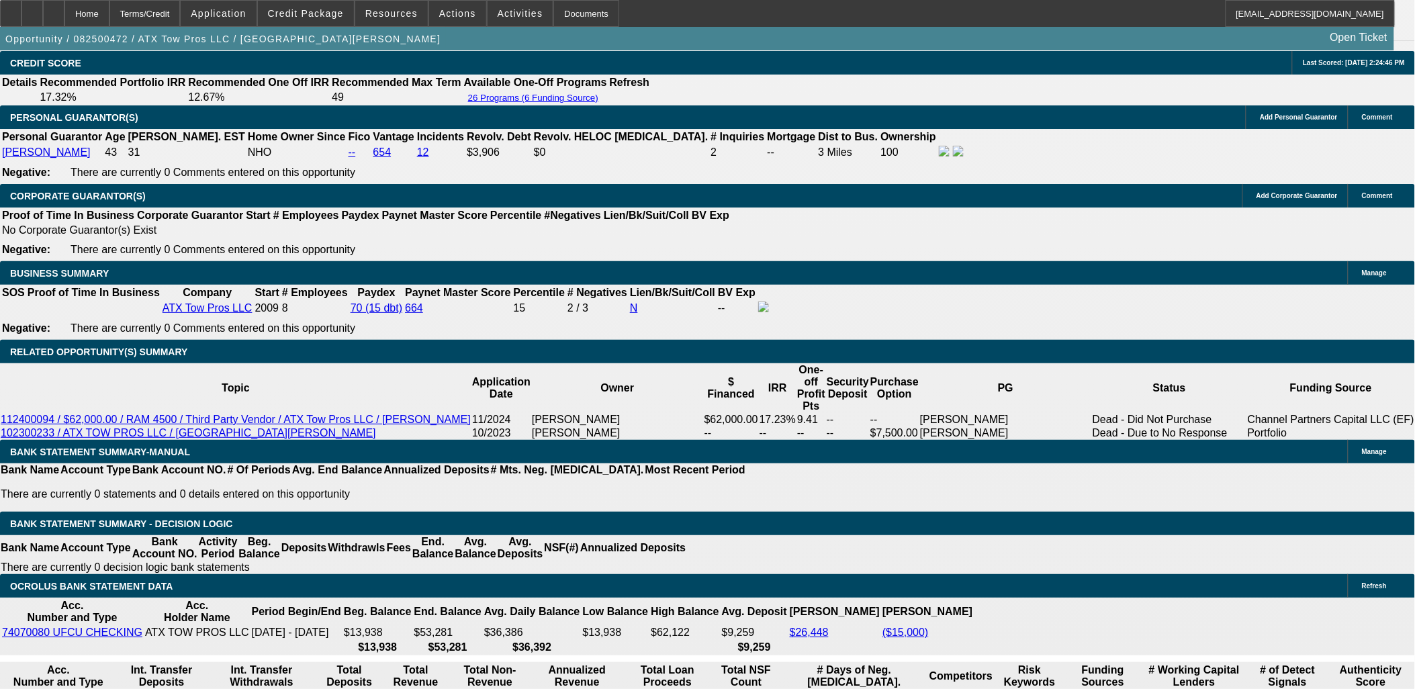
select select "0"
select select "3"
select select "0"
select select "6"
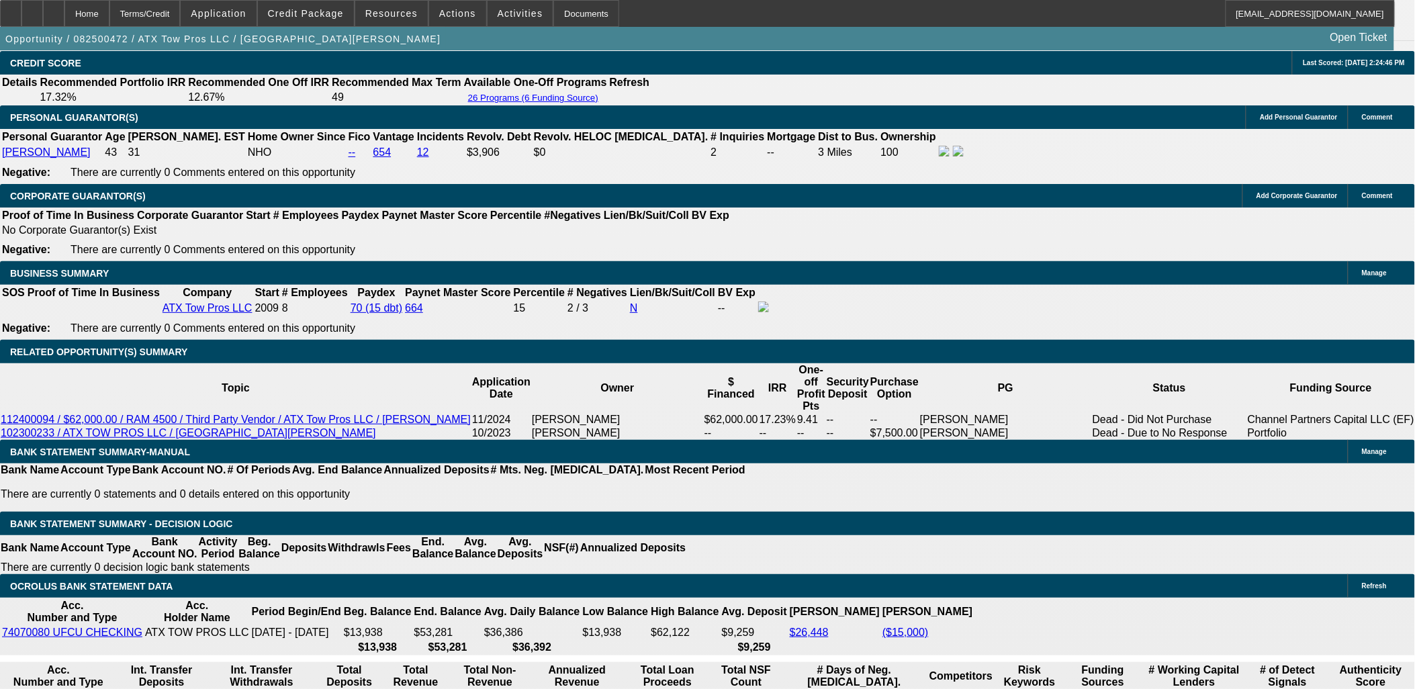
select select "0"
select select "3"
select select "0.1"
select select "4"
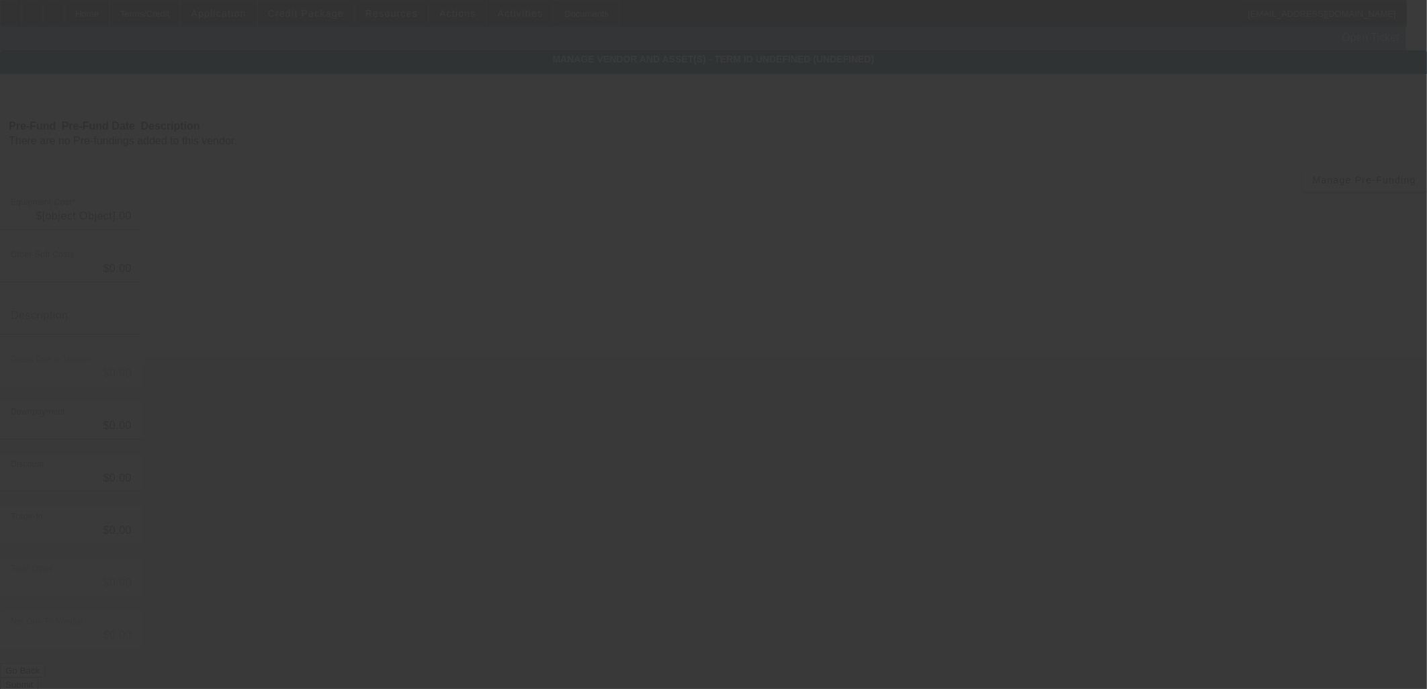
type input "$60,000.00"
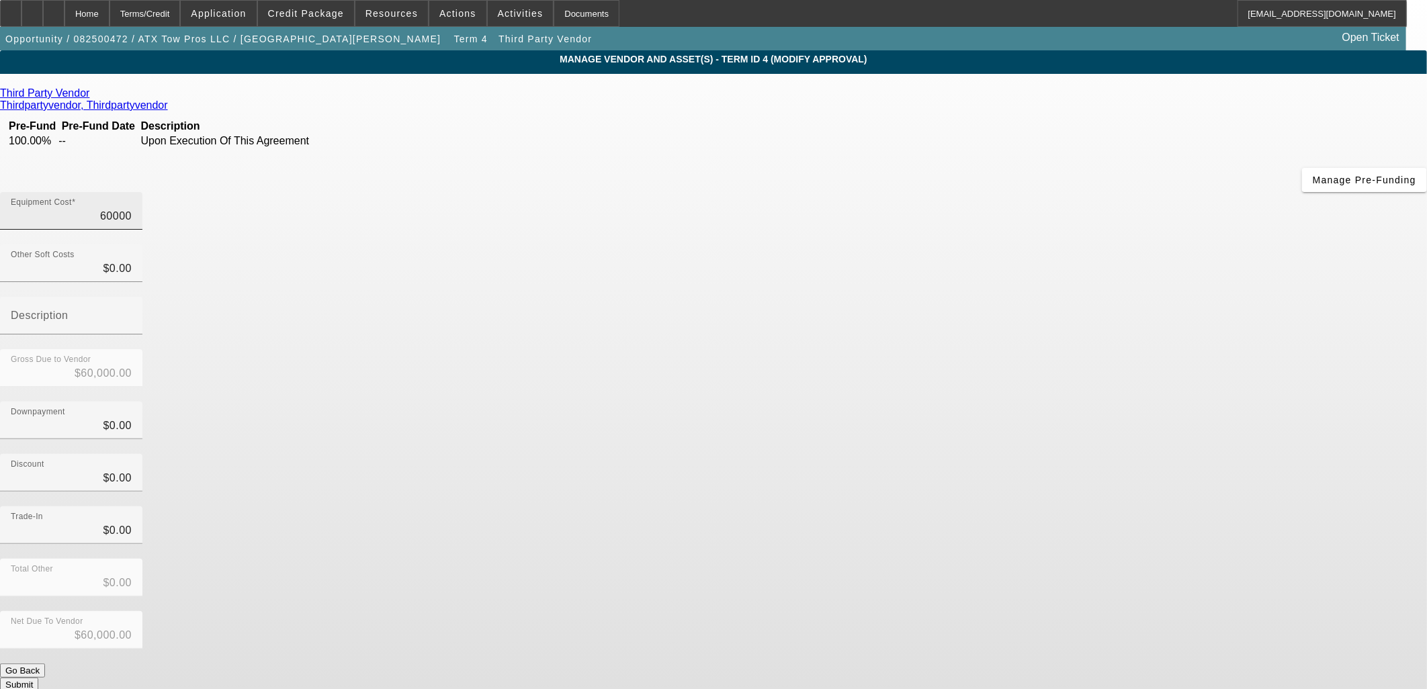
click at [132, 208] on input "60000" at bounding box center [71, 216] width 121 height 16
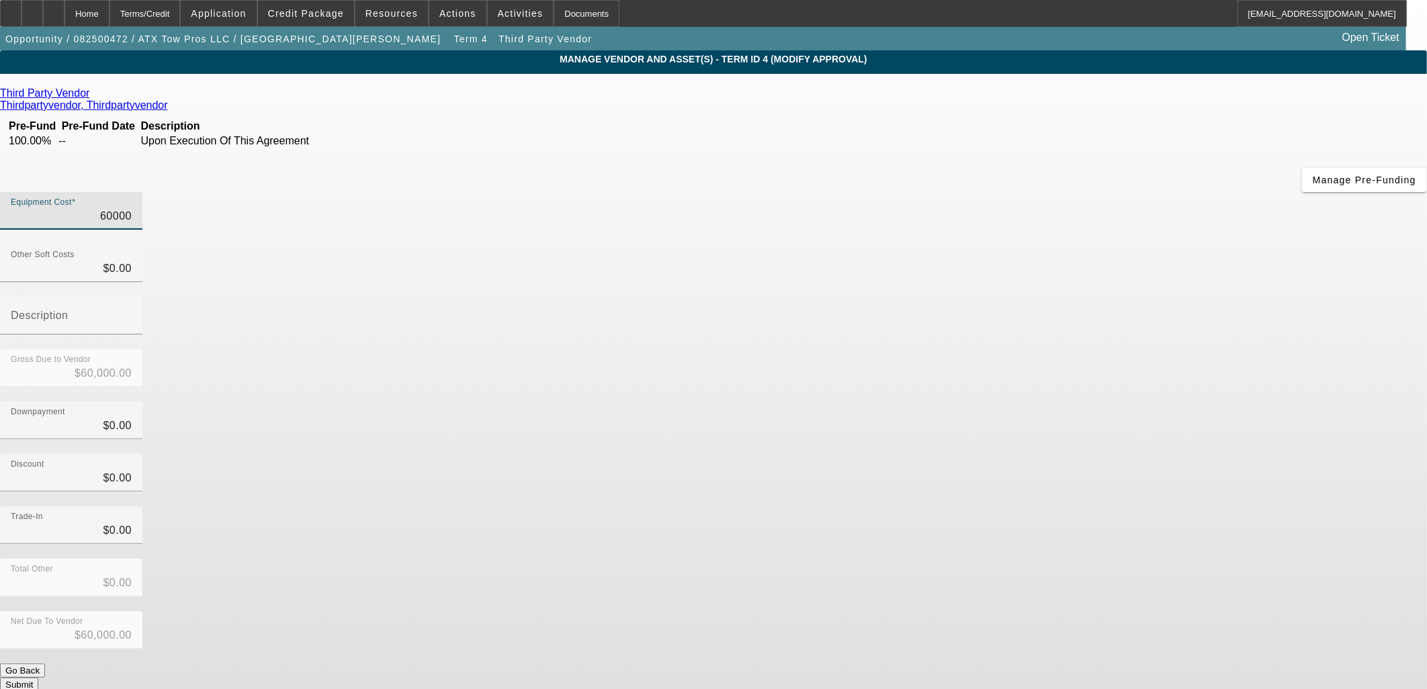
type input "2"
type input "$2.00"
type input "28"
type input "$28.00"
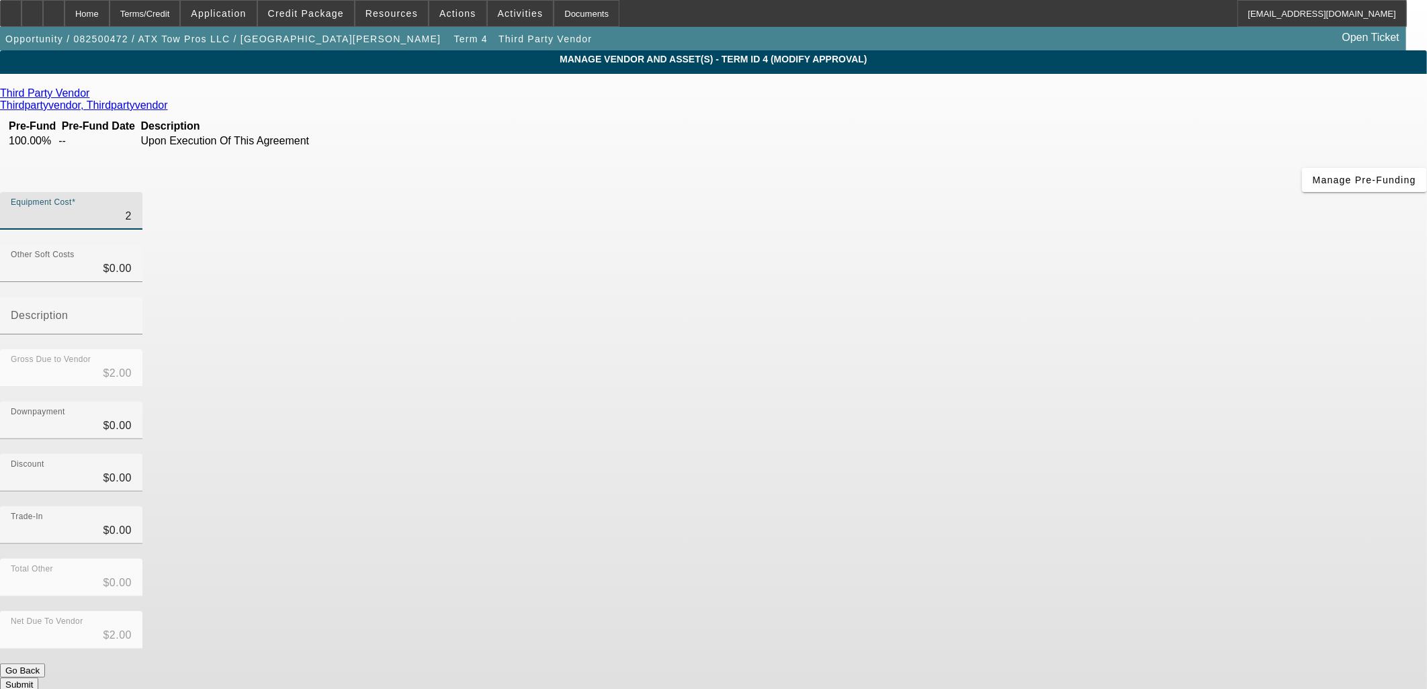
type input "$28.00"
type input "284"
type input "$284.00"
type input "2849"
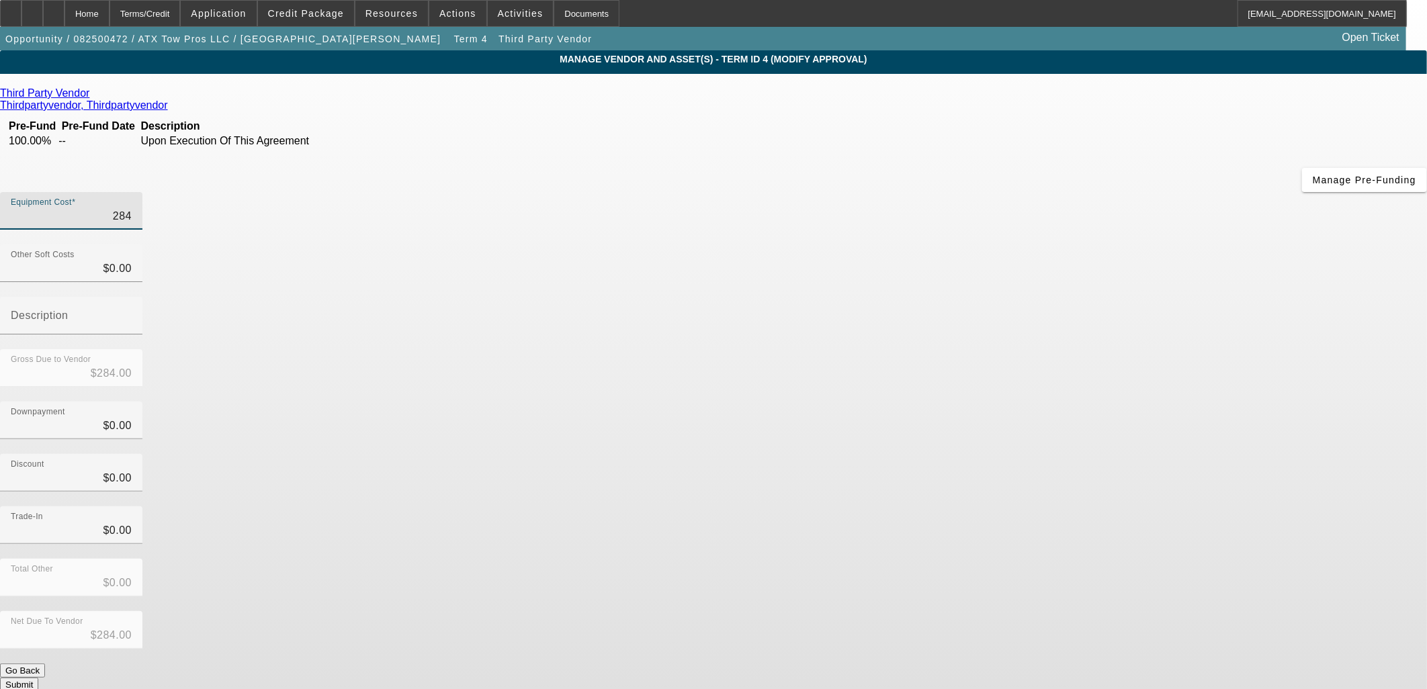
type input "$2,849.00"
type input "28497"
type input "$28,497.00"
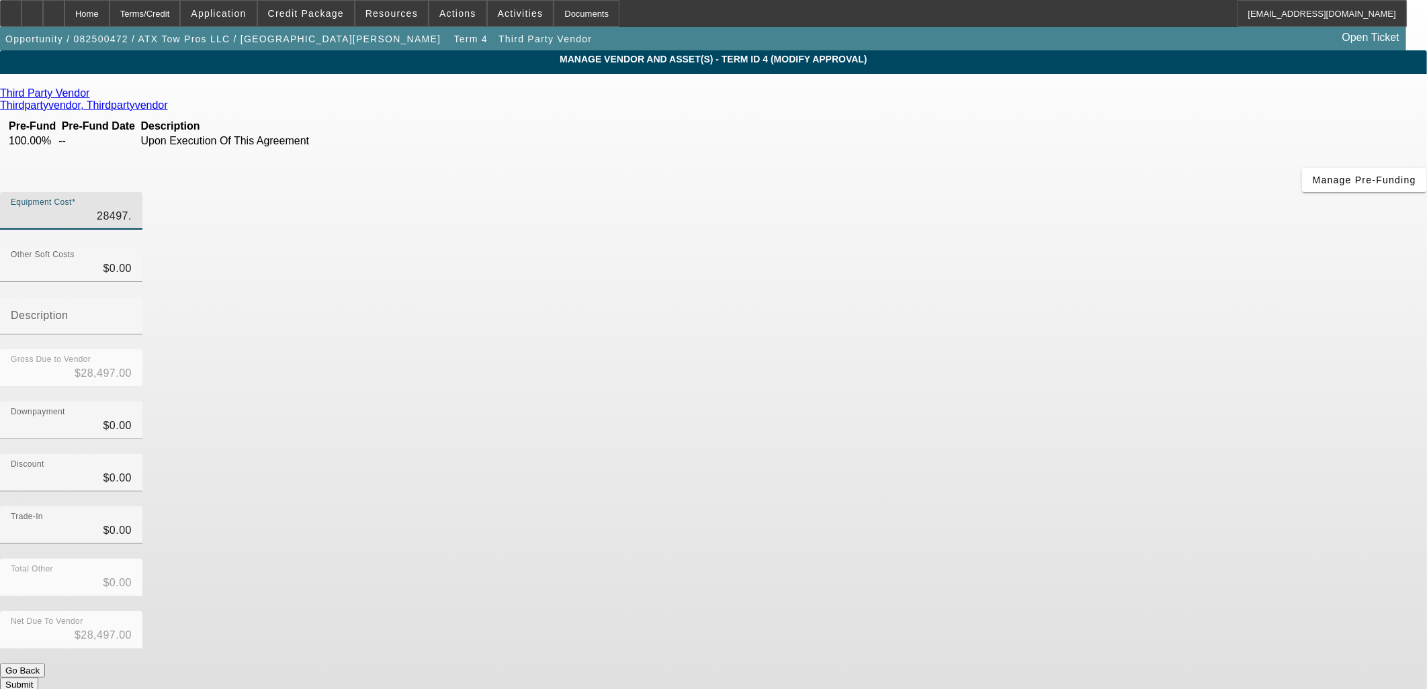
type input "28497.5"
type input "$28,497.50"
type input "28497.53"
type input "$28,497.53"
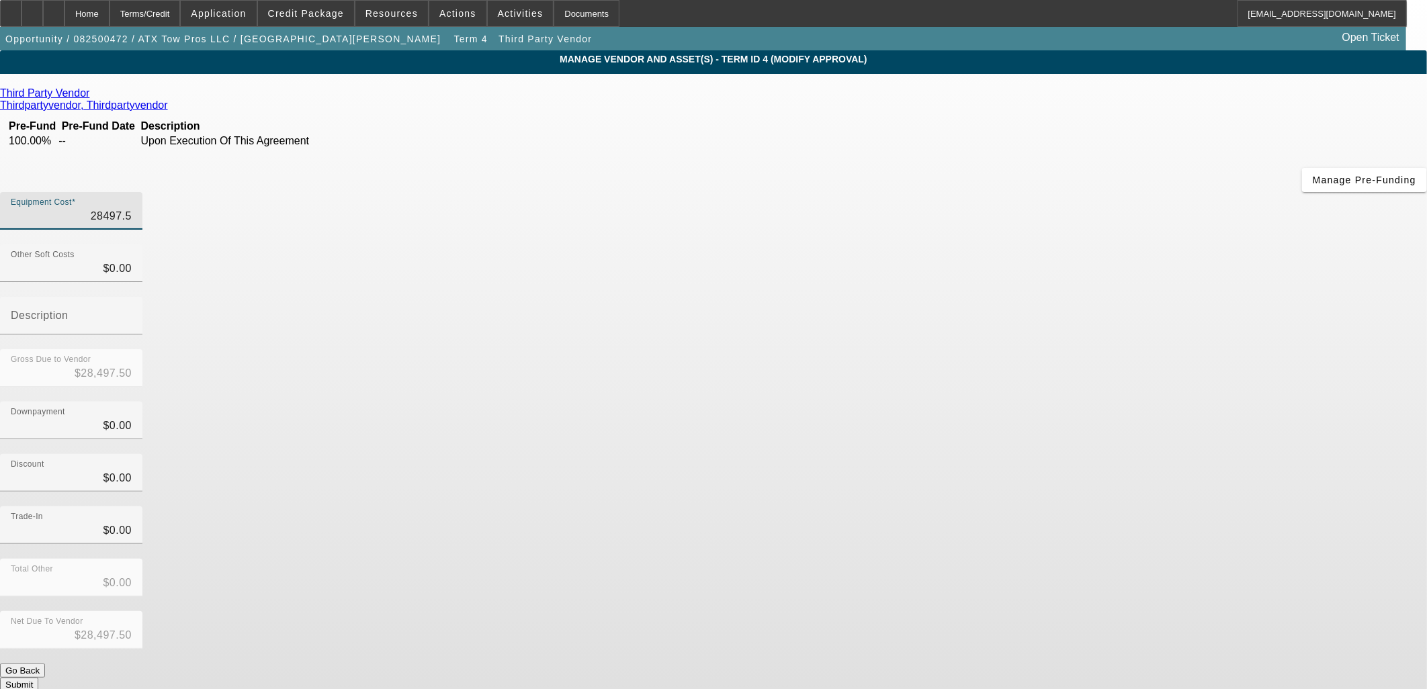
type input "$28,497.53"
click at [38, 678] on button "Submit" at bounding box center [19, 685] width 38 height 14
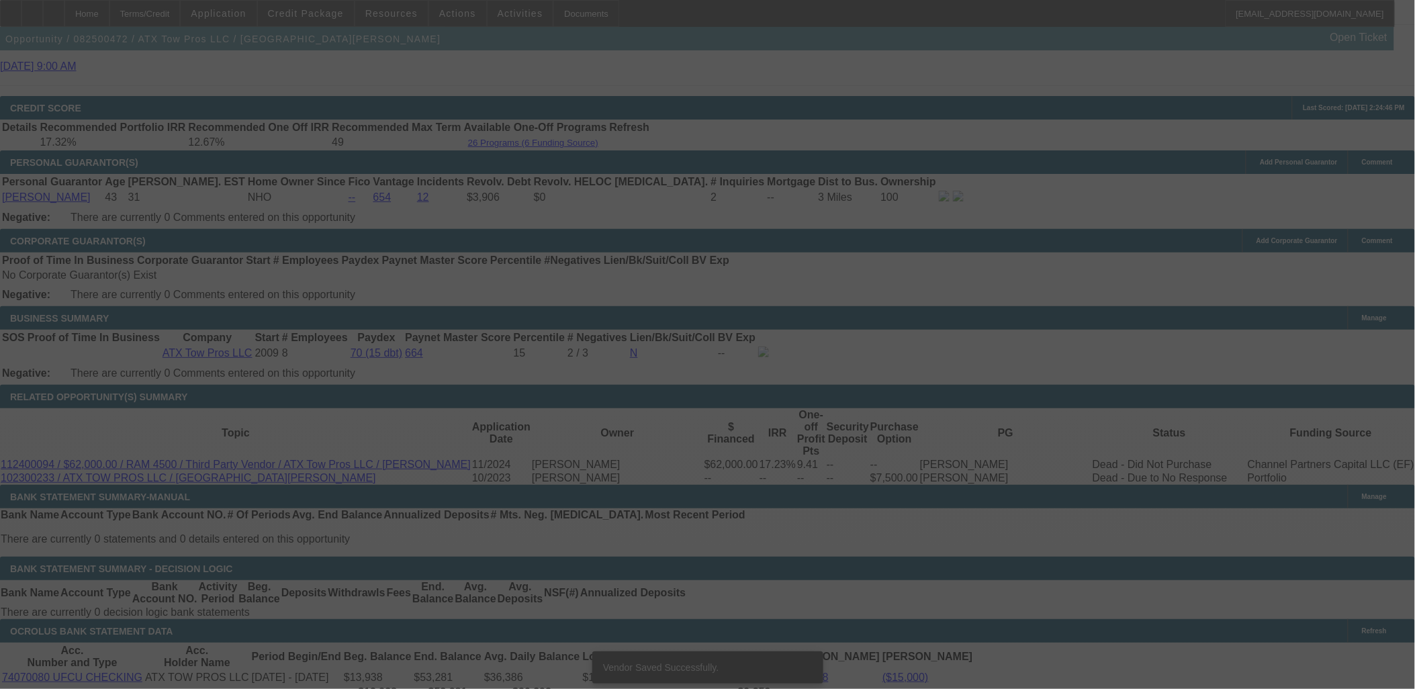
scroll to position [1888, 0]
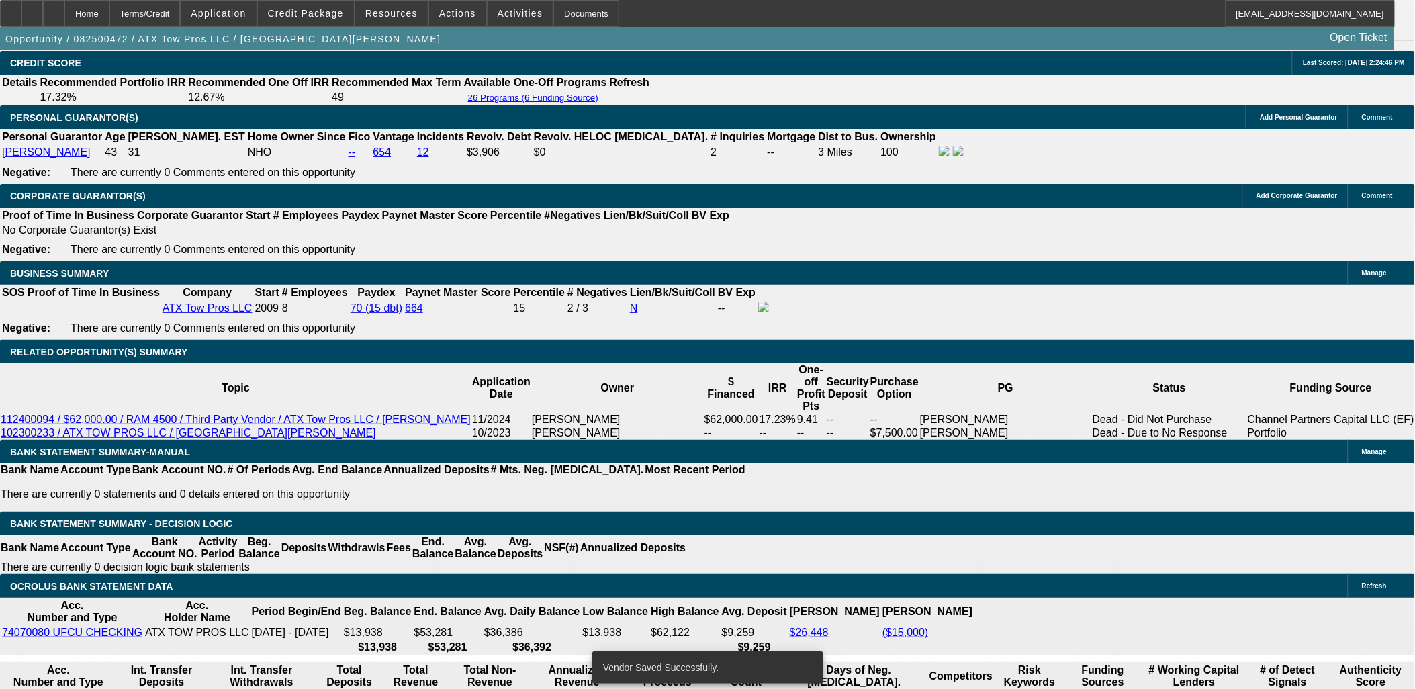
select select "0"
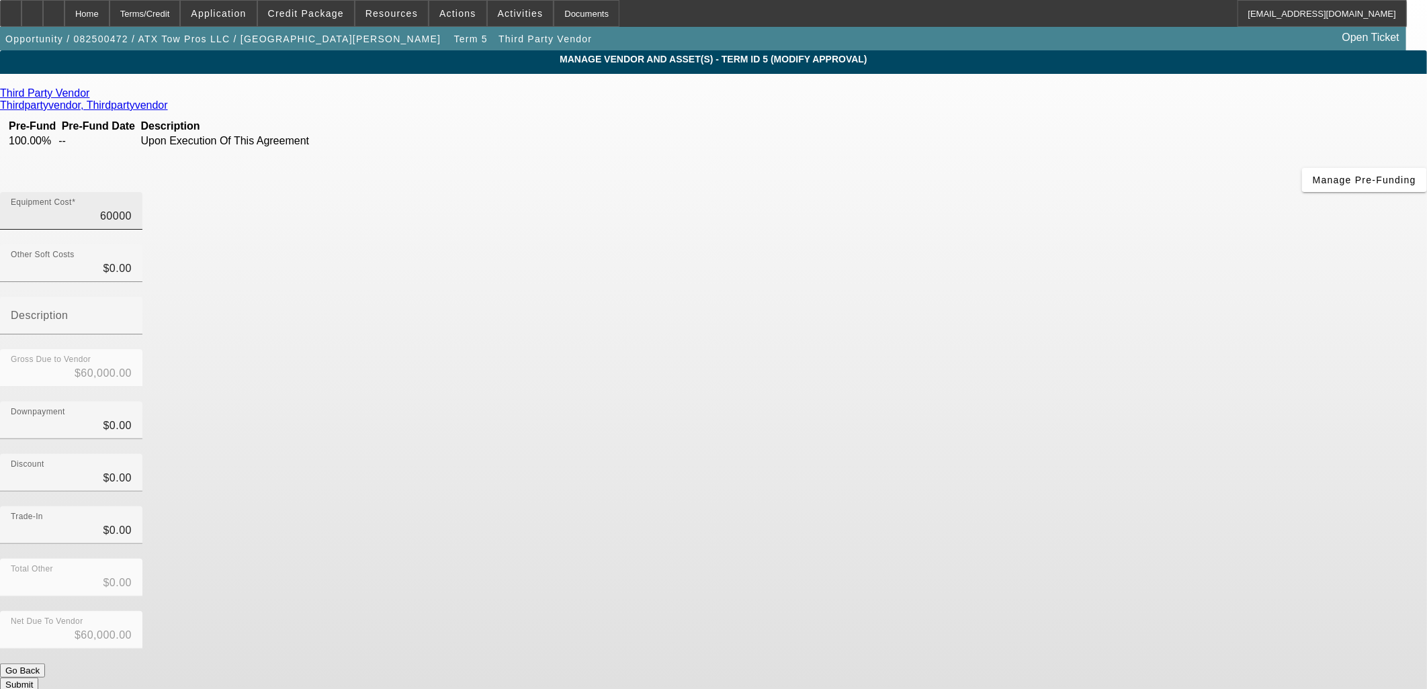
click at [132, 208] on input "60000" at bounding box center [71, 216] width 121 height 16
click at [132, 192] on div "Equipment Cost $60,000.00" at bounding box center [71, 211] width 121 height 38
click at [38, 678] on button "Submit" at bounding box center [19, 685] width 38 height 14
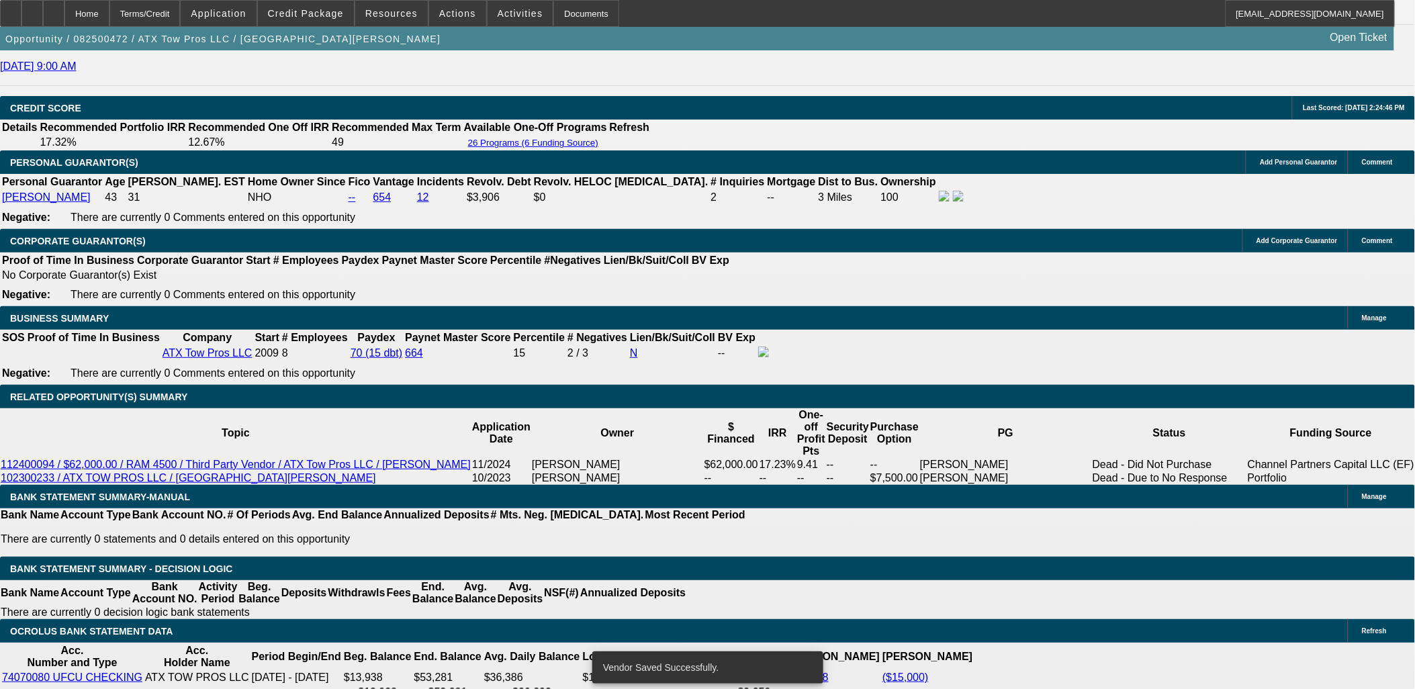
scroll to position [1888, 0]
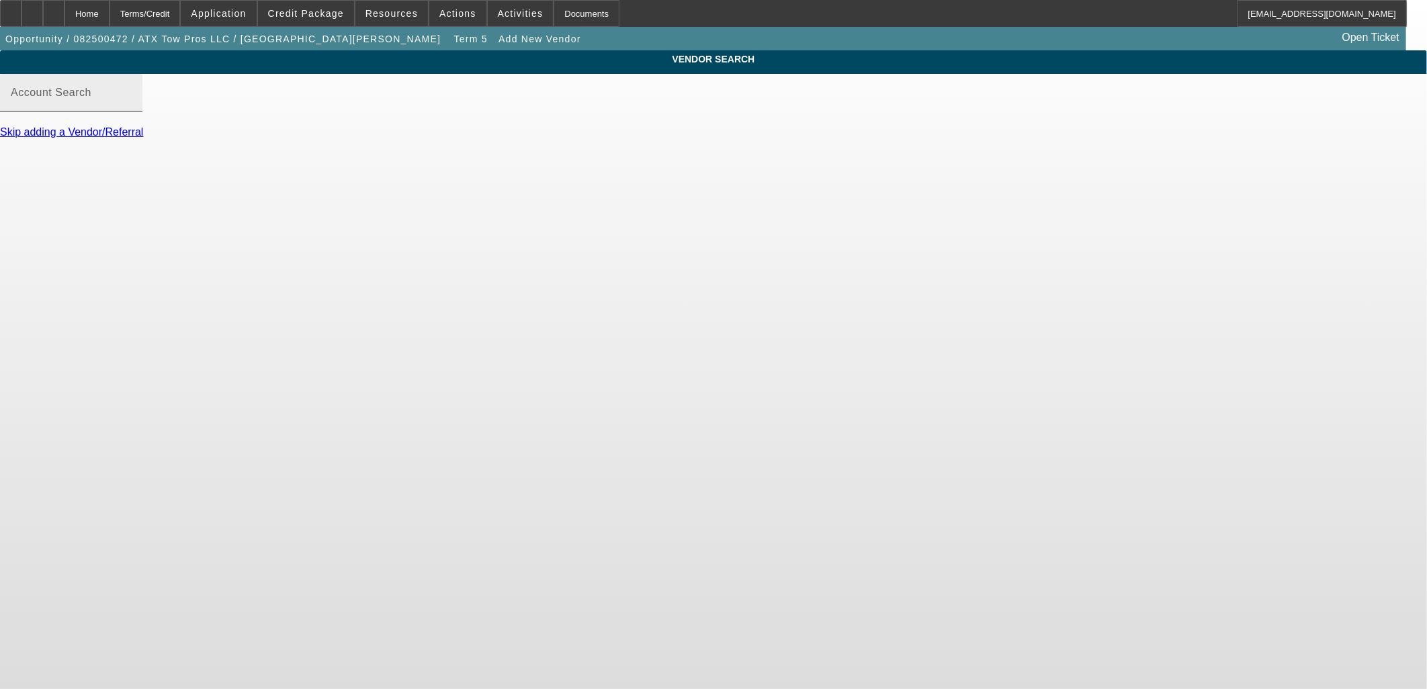
click at [132, 104] on input "Account Search" at bounding box center [71, 98] width 121 height 16
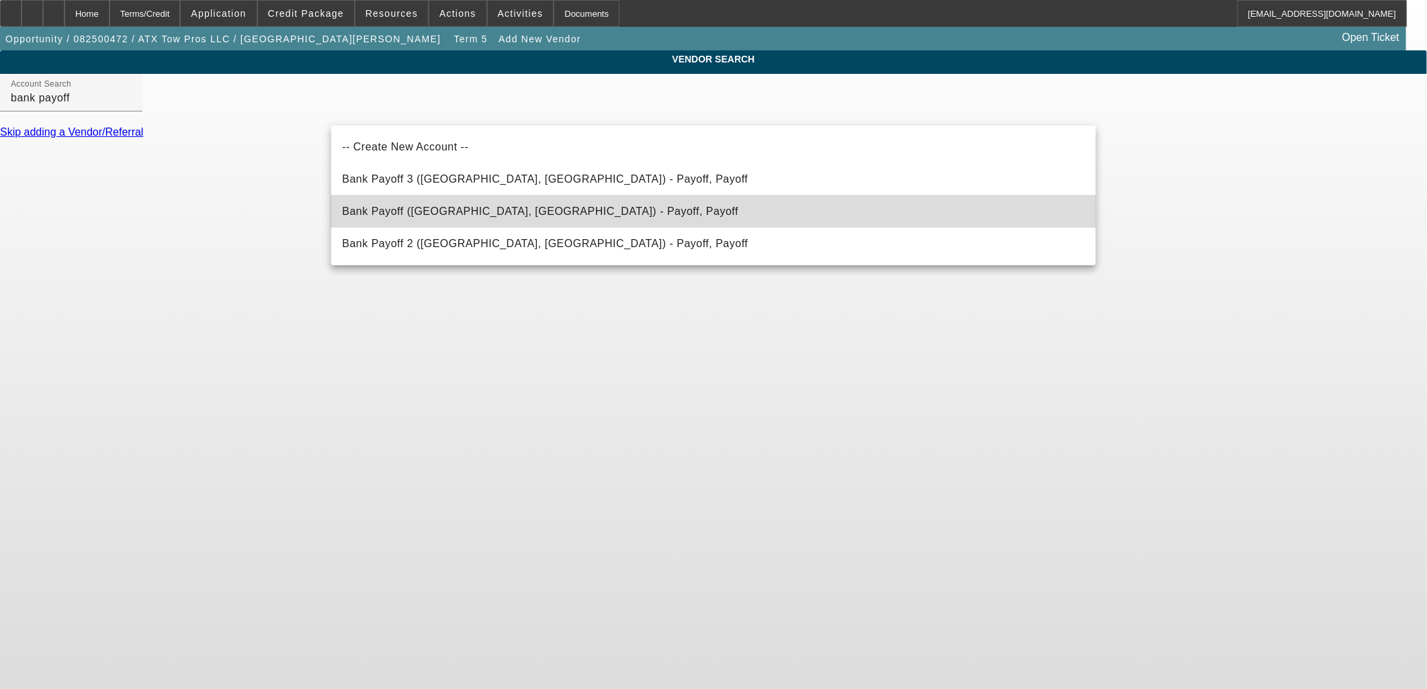
click at [556, 218] on mat-option "Bank Payoff (Northbrook, IL) - Payoff, Payoff" at bounding box center [713, 211] width 764 height 32
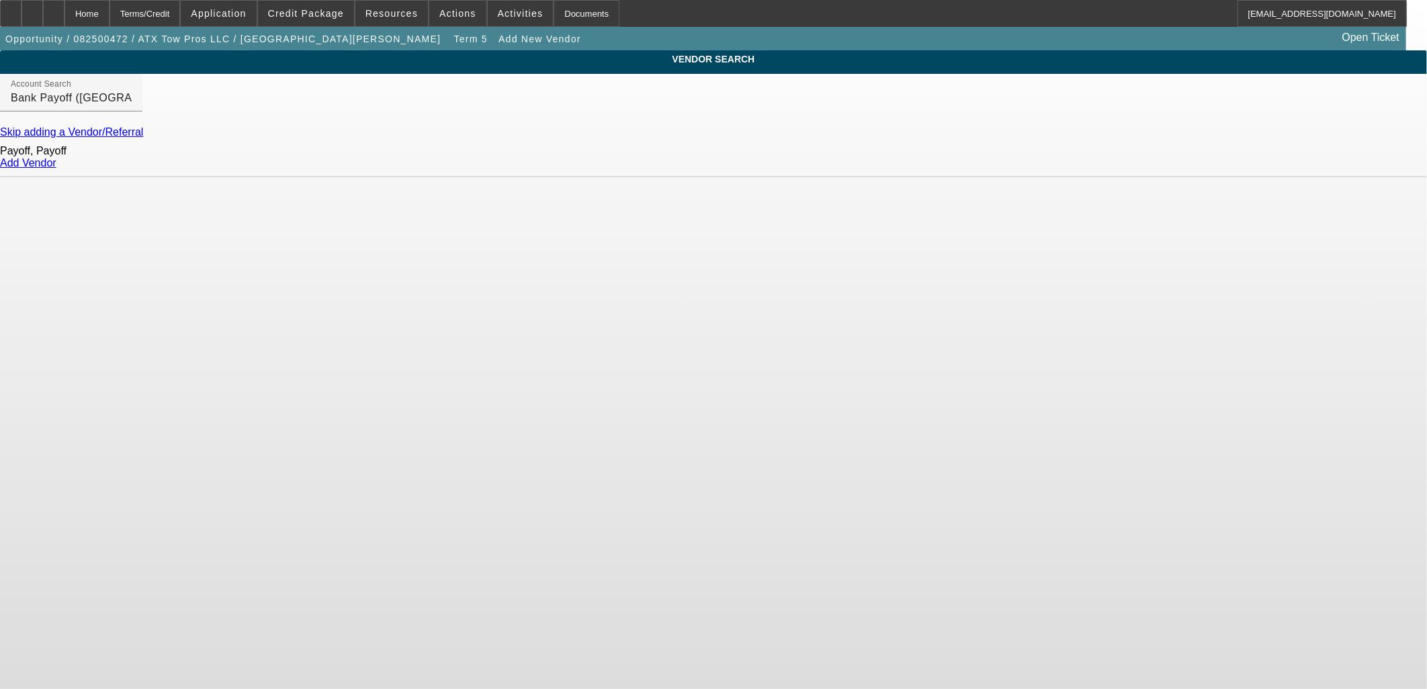
click at [1063, 160] on div "Payoff, Payoff Add Vendor" at bounding box center [713, 157] width 1427 height 39
click at [56, 169] on link "Add Vendor" at bounding box center [28, 162] width 56 height 11
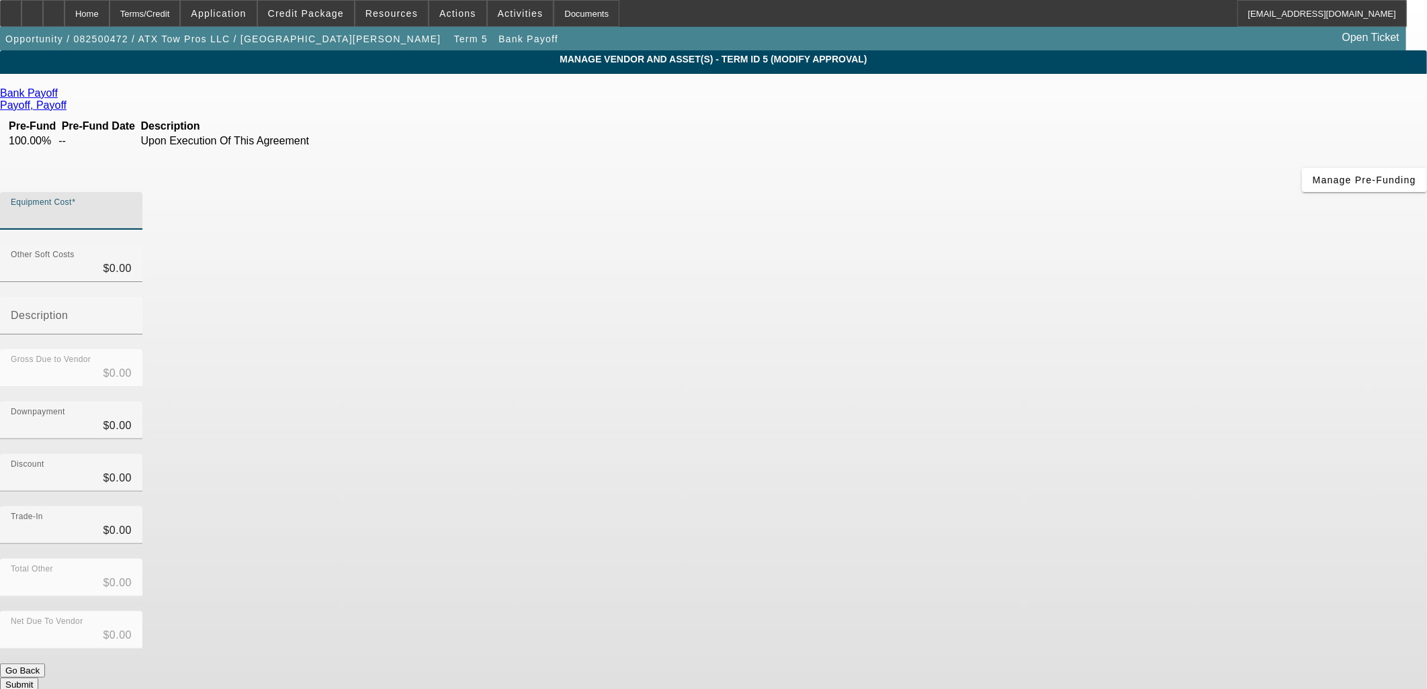
click at [132, 208] on input "Equipment Cost" at bounding box center [71, 216] width 121 height 16
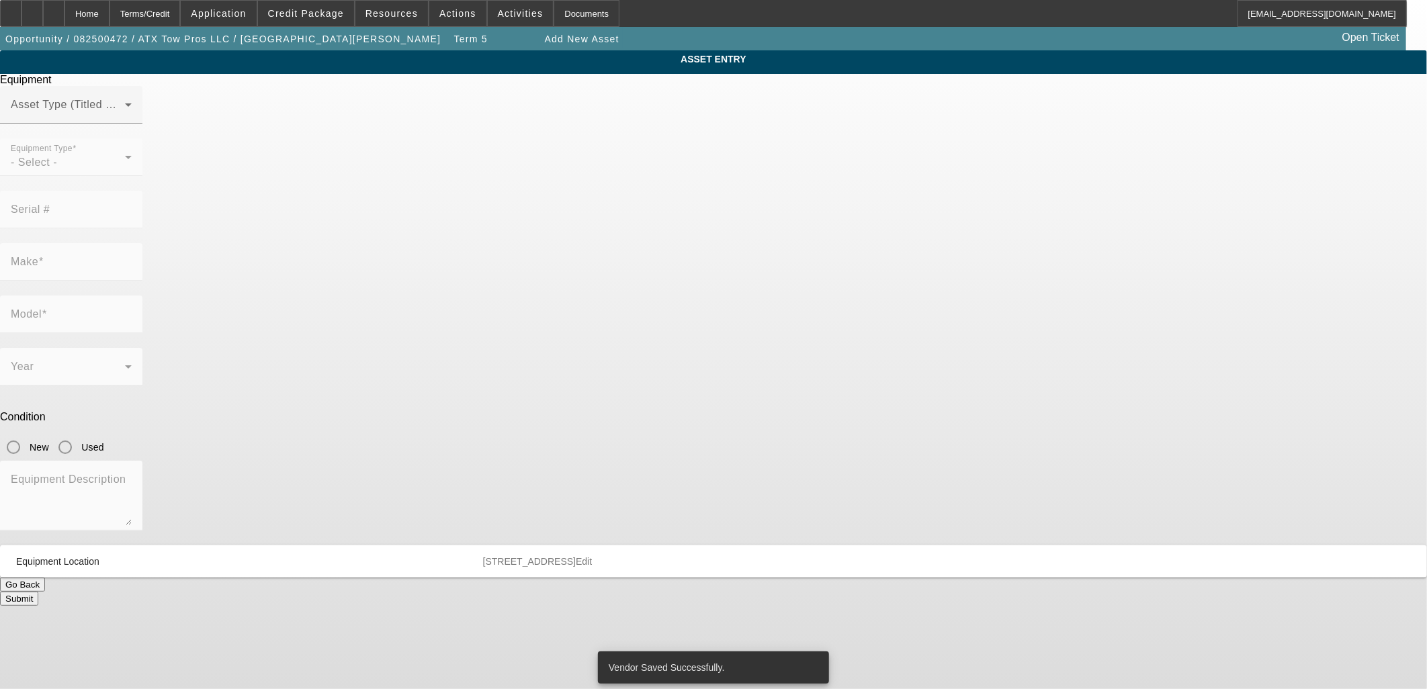
click at [142, 138] on mat-form-field "Asset Type (Titled or Non-Titled)" at bounding box center [71, 112] width 142 height 52
click at [125, 118] on span at bounding box center [68, 110] width 114 height 16
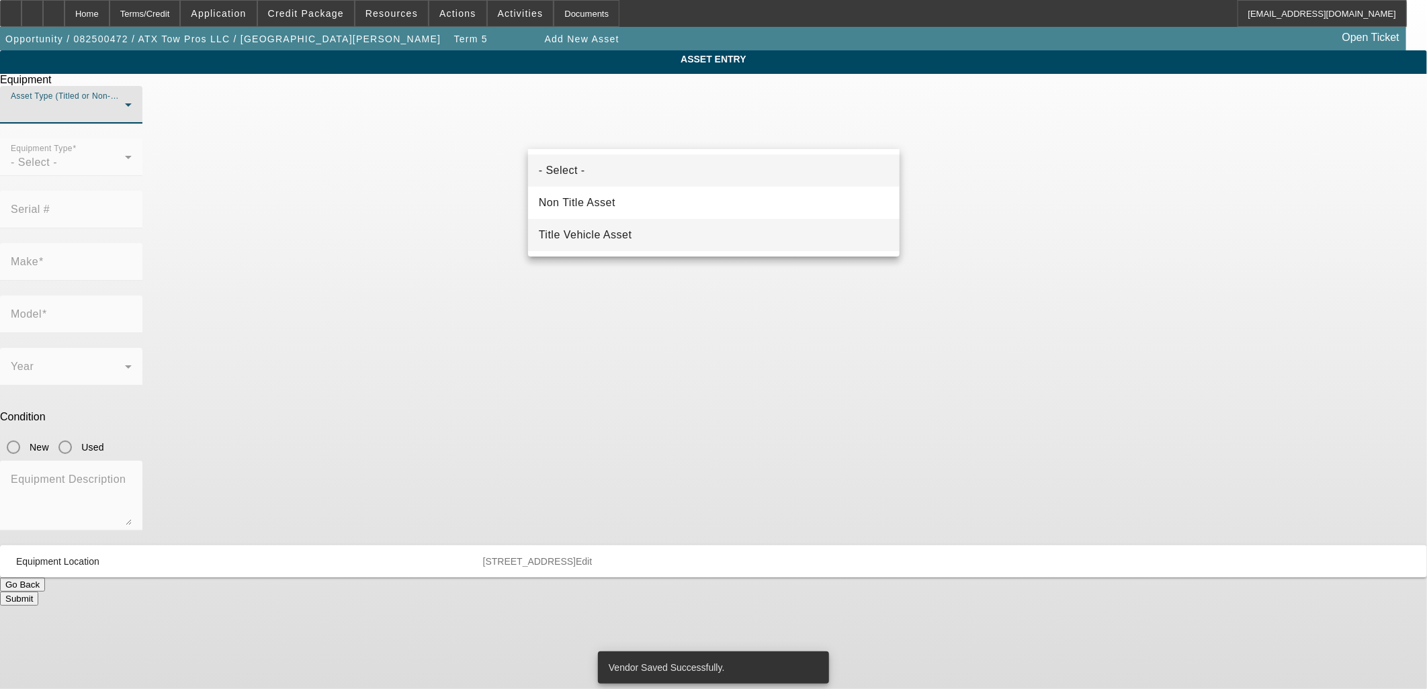
click at [645, 233] on mat-option "Title Vehicle Asset" at bounding box center [713, 235] width 371 height 32
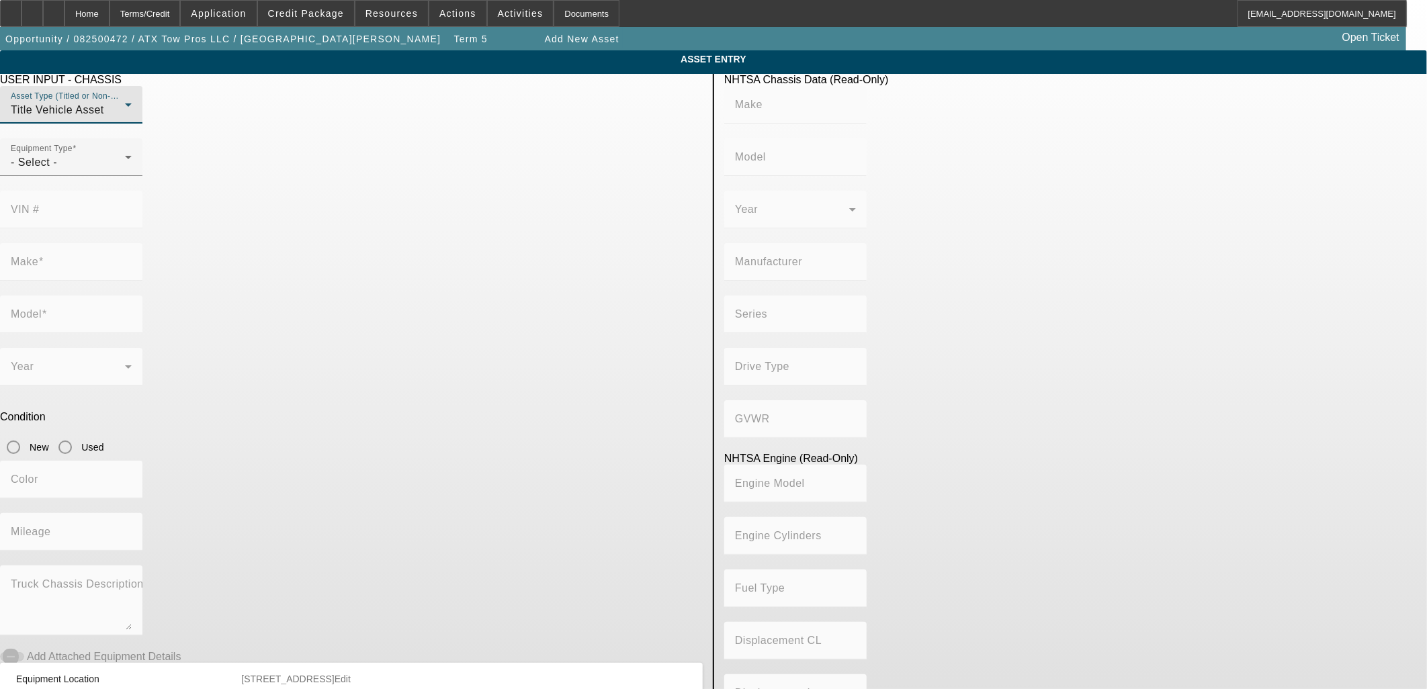
drag, startPoint x: 445, startPoint y: 209, endPoint x: 439, endPoint y: 204, distance: 7.7
click at [142, 191] on div at bounding box center [71, 183] width 142 height 15
click at [132, 176] on div "Equipment Type - Select -" at bounding box center [71, 157] width 121 height 38
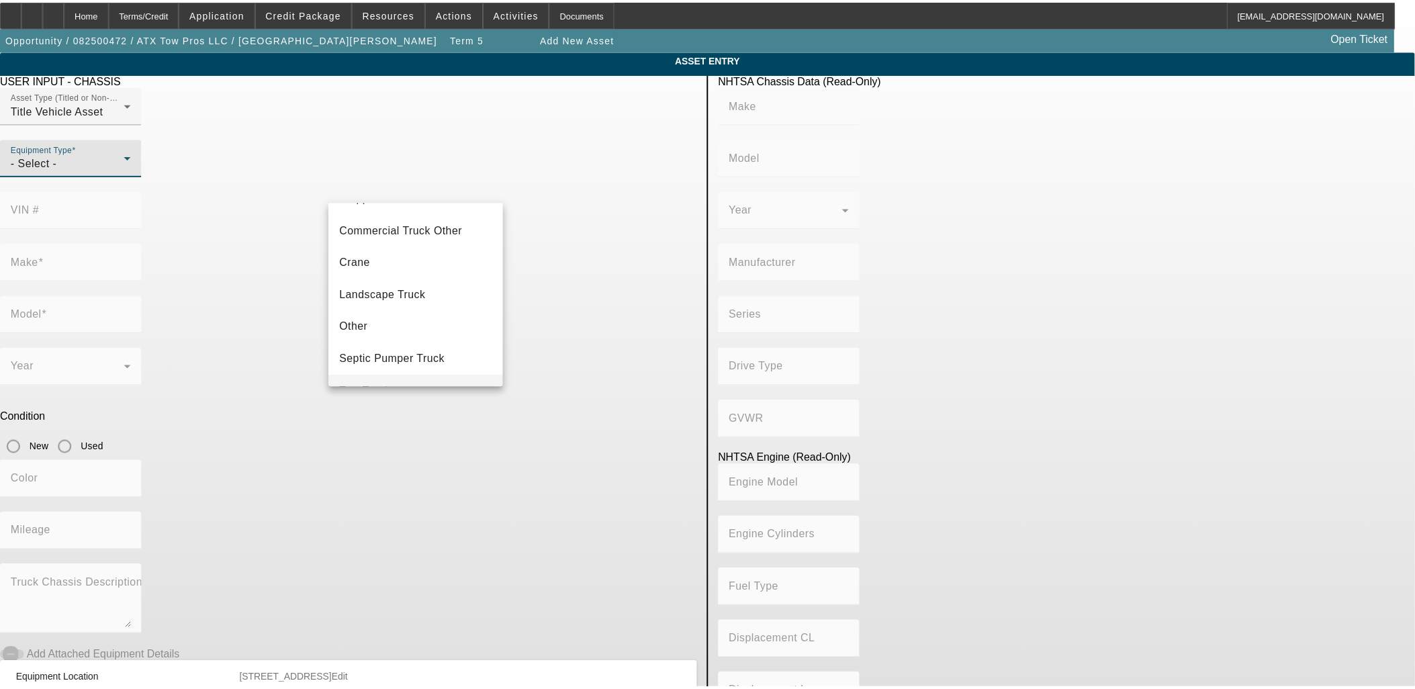
scroll to position [148, 0]
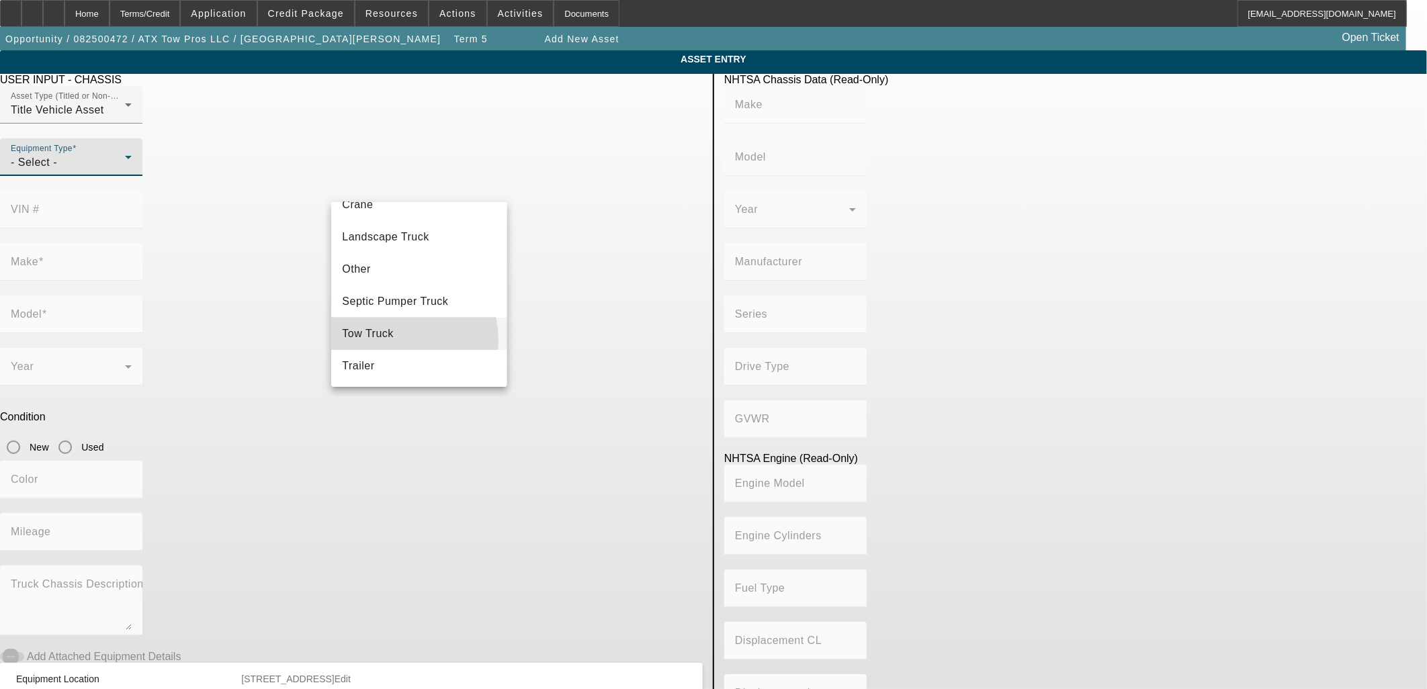
click at [383, 341] on span "Tow Truck" at bounding box center [368, 334] width 52 height 16
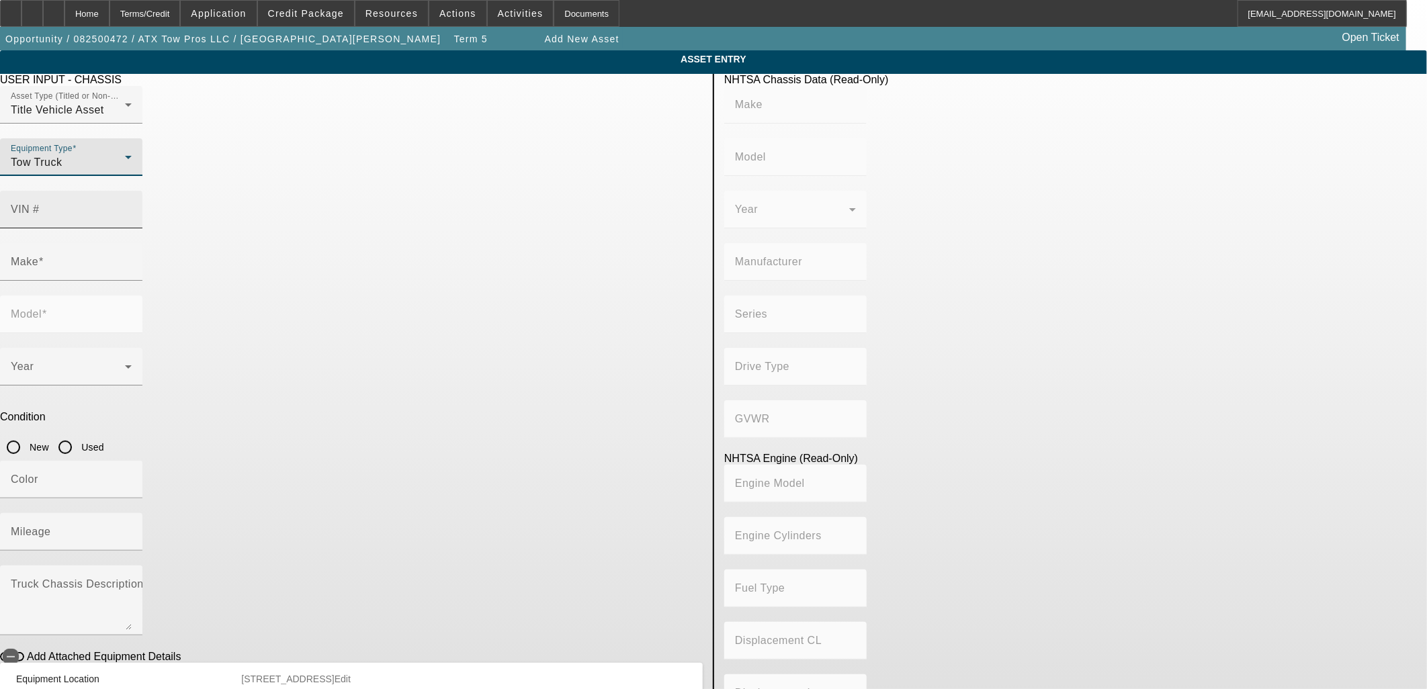
click at [132, 191] on div "VIN #" at bounding box center [71, 210] width 121 height 38
paste input "3C7WRMBL8MG517386."
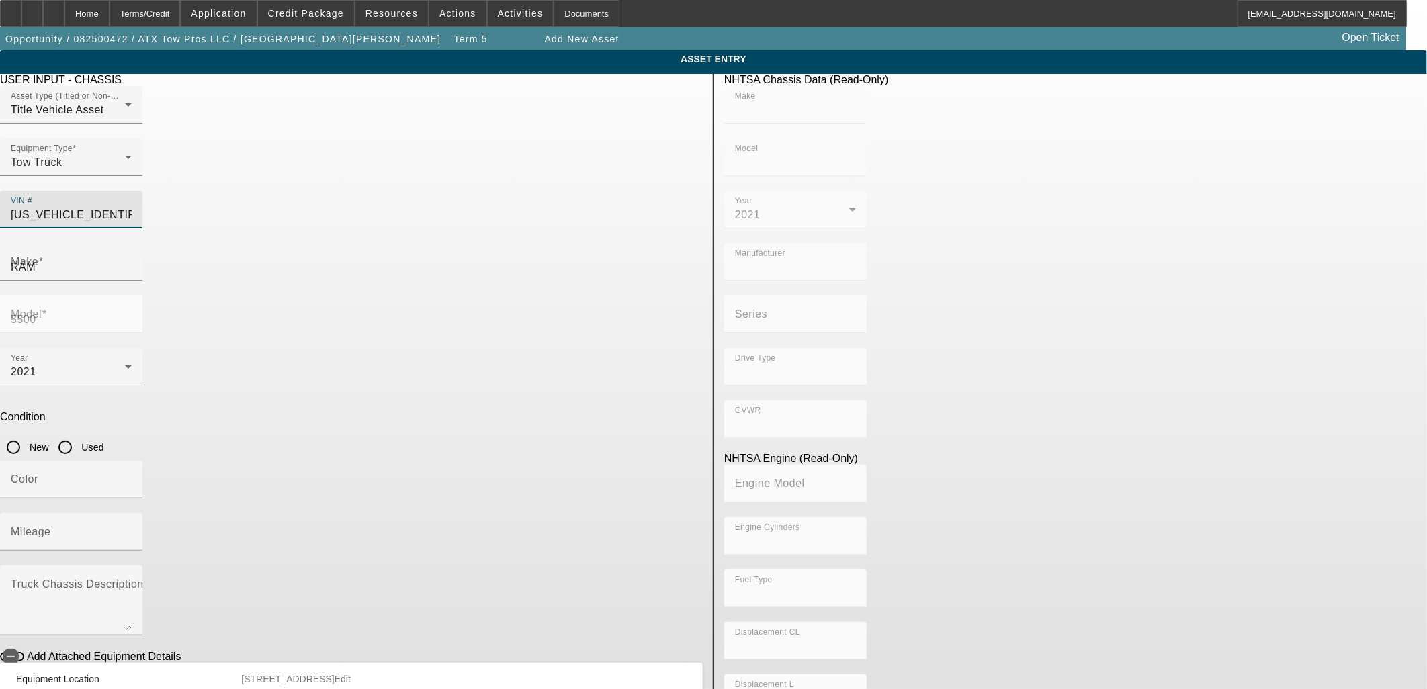
click at [79, 434] on input "Used" at bounding box center [65, 447] width 27 height 27
click at [132, 513] on div "Mileage" at bounding box center [71, 532] width 121 height 38
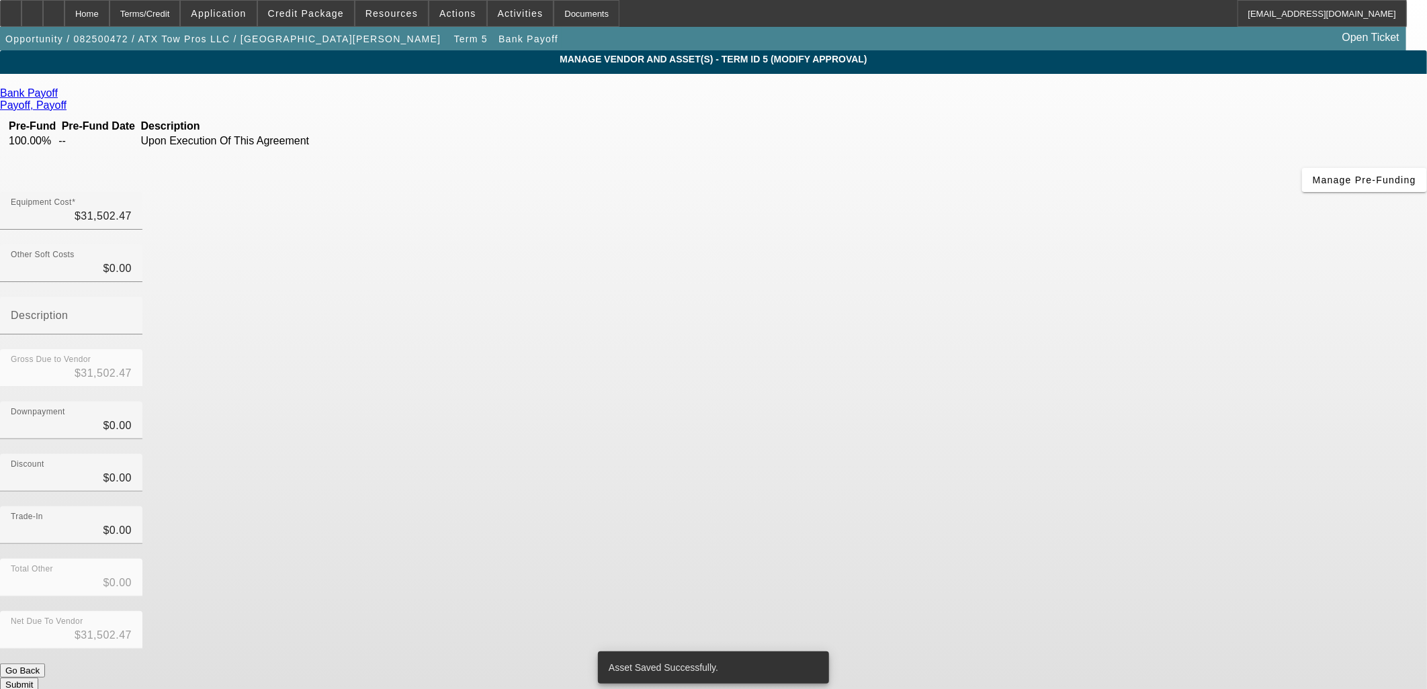
click at [38, 678] on button "Submit" at bounding box center [19, 685] width 38 height 14
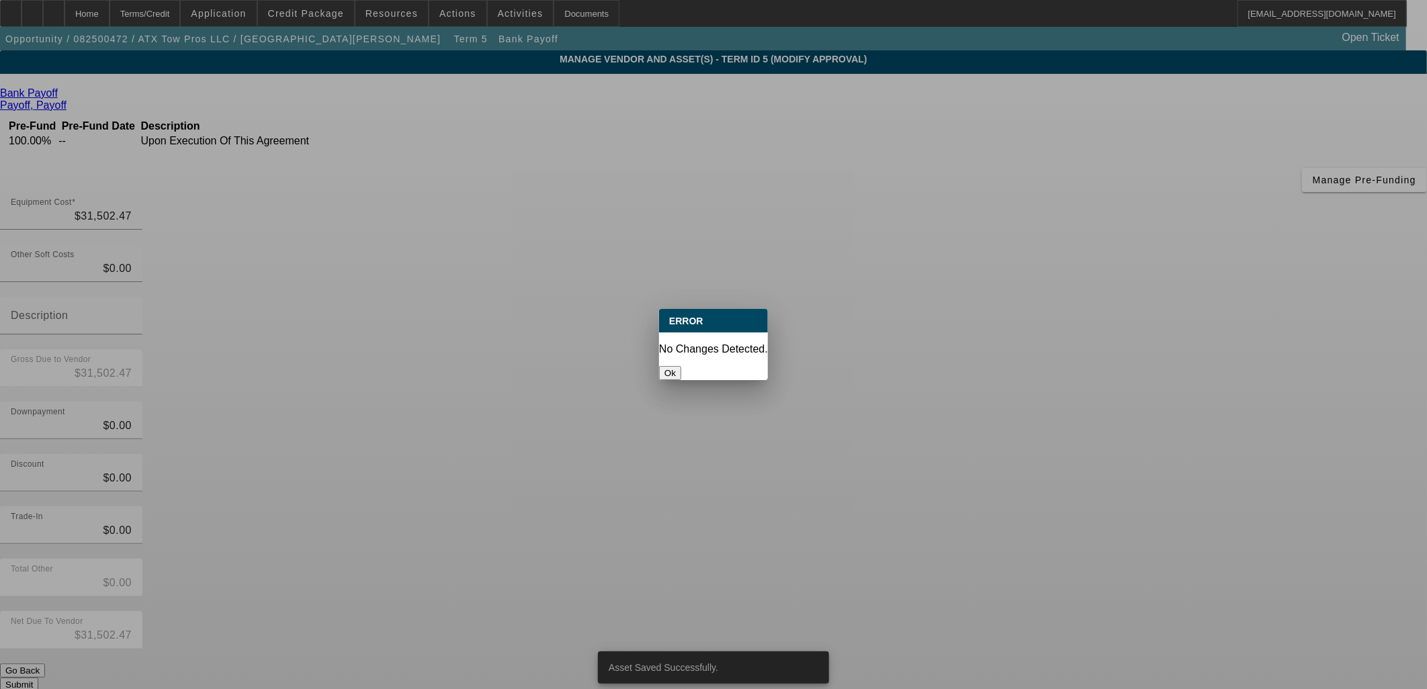
click at [681, 366] on button "Ok" at bounding box center [670, 373] width 22 height 14
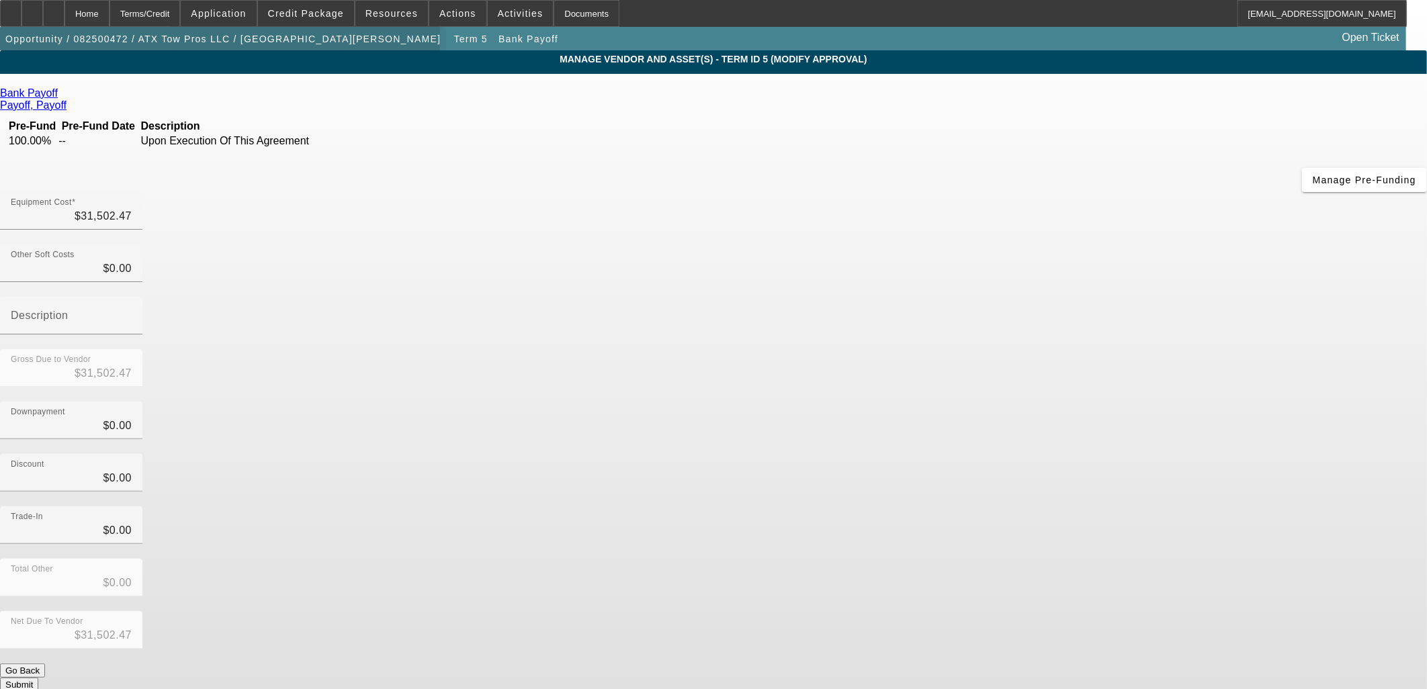
click at [230, 43] on span "Opportunity / 082500472 / ATX Tow Pros LLC / Martinez, Tim" at bounding box center [222, 39] width 435 height 11
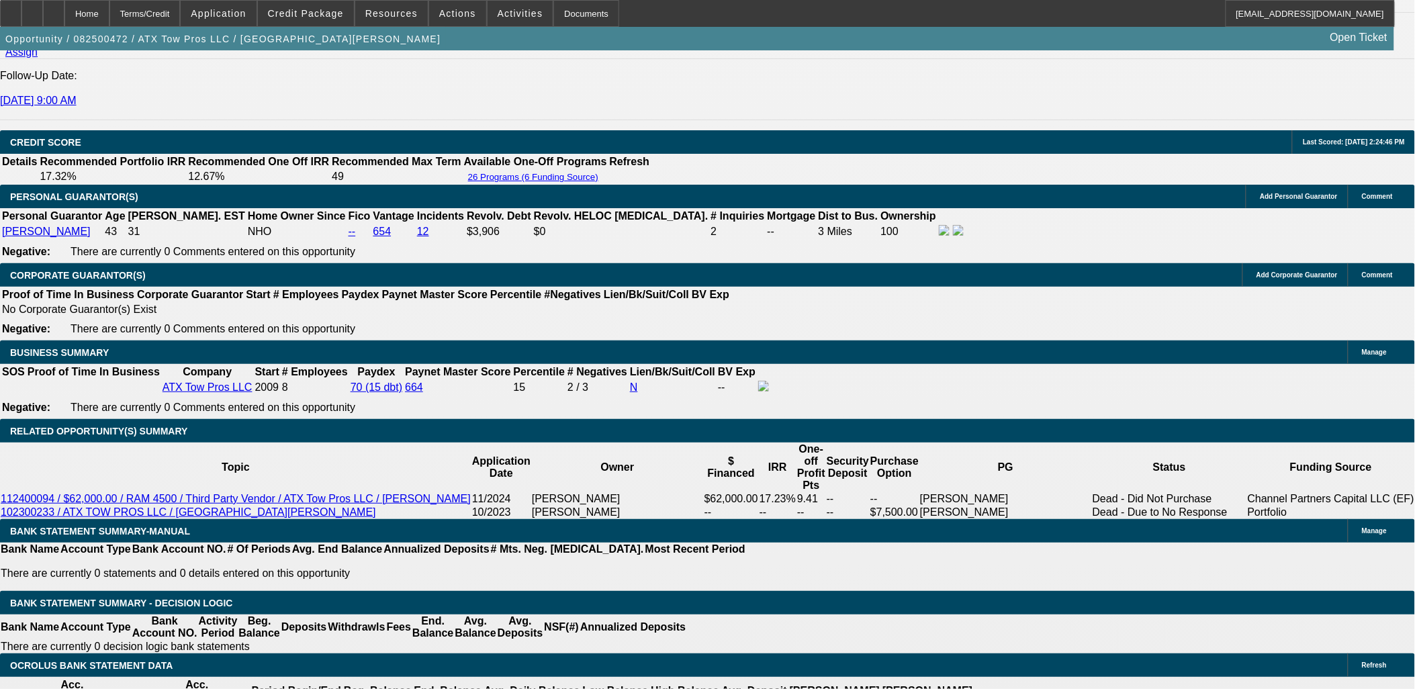
scroll to position [2015, 0]
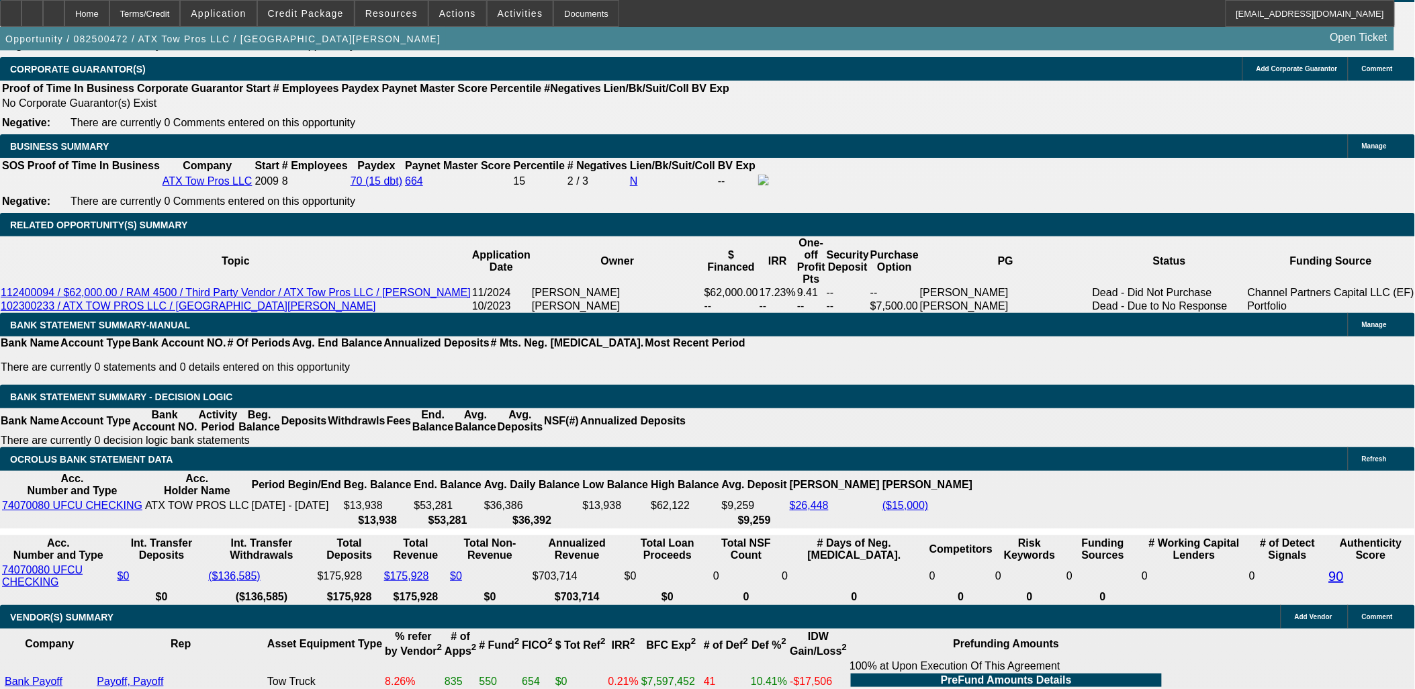
drag, startPoint x: 251, startPoint y: 373, endPoint x: 447, endPoint y: 339, distance: 198.4
drag, startPoint x: 273, startPoint y: 207, endPoint x: 253, endPoint y: 198, distance: 21.3
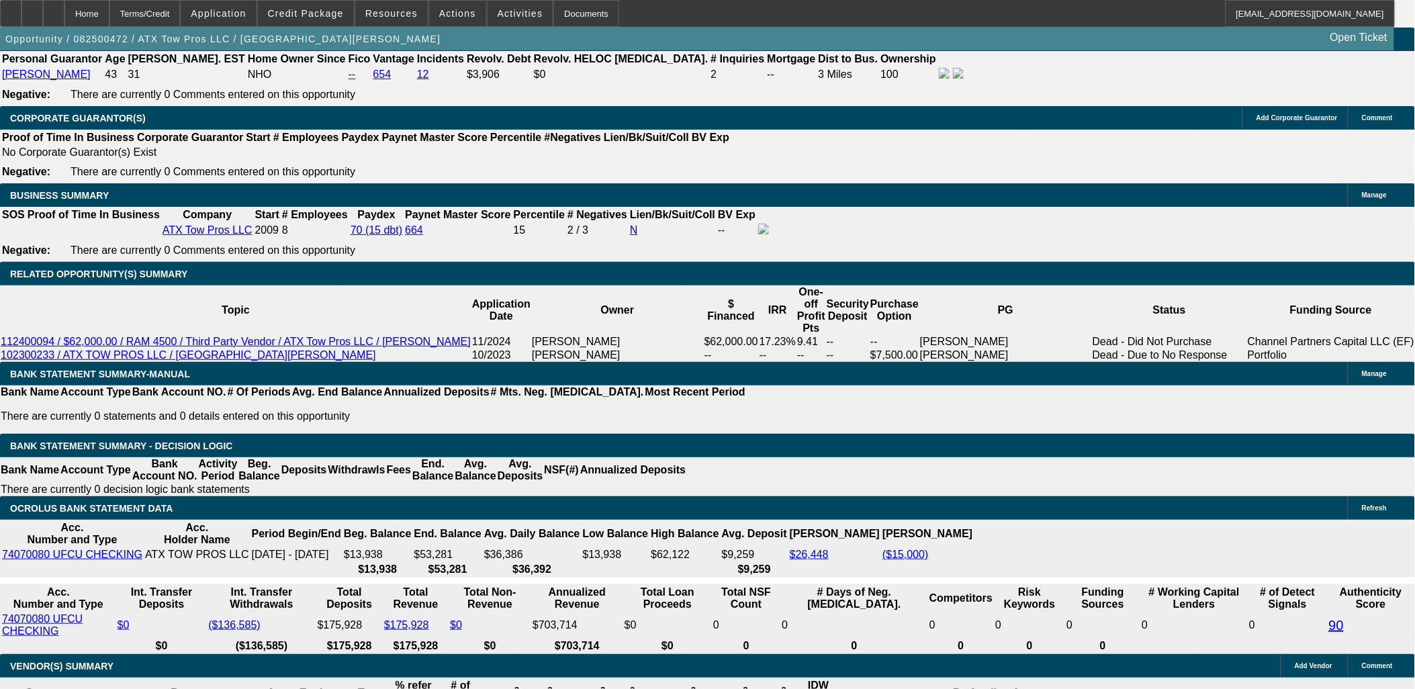
scroll to position [1865, 0]
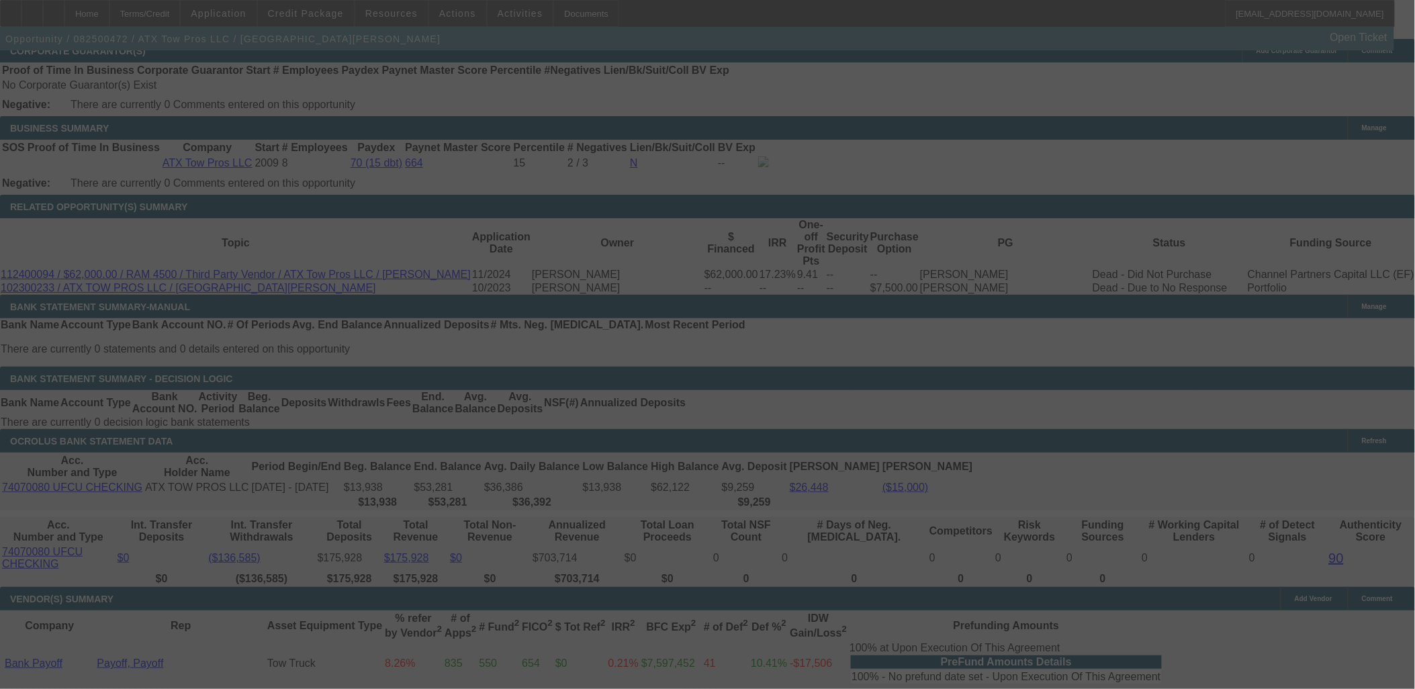
scroll to position [2090, 0]
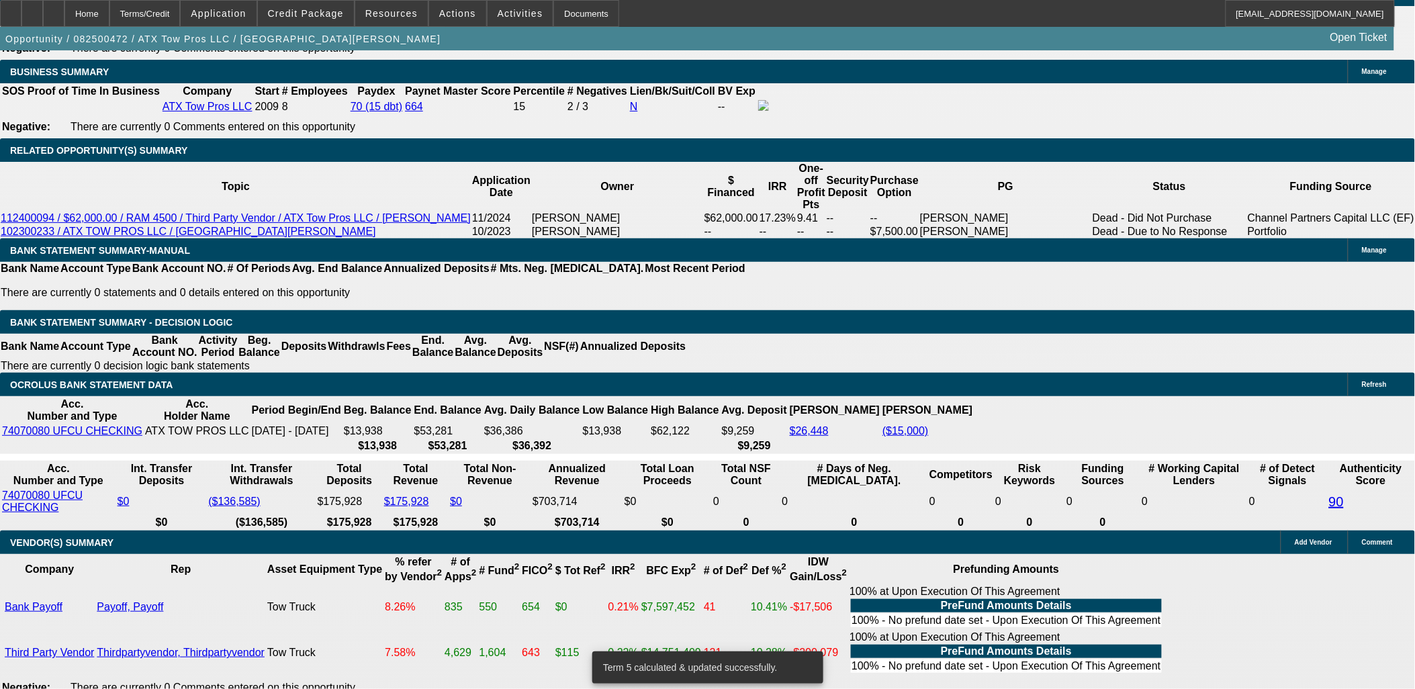
drag, startPoint x: 425, startPoint y: 297, endPoint x: 445, endPoint y: 318, distance: 29.4
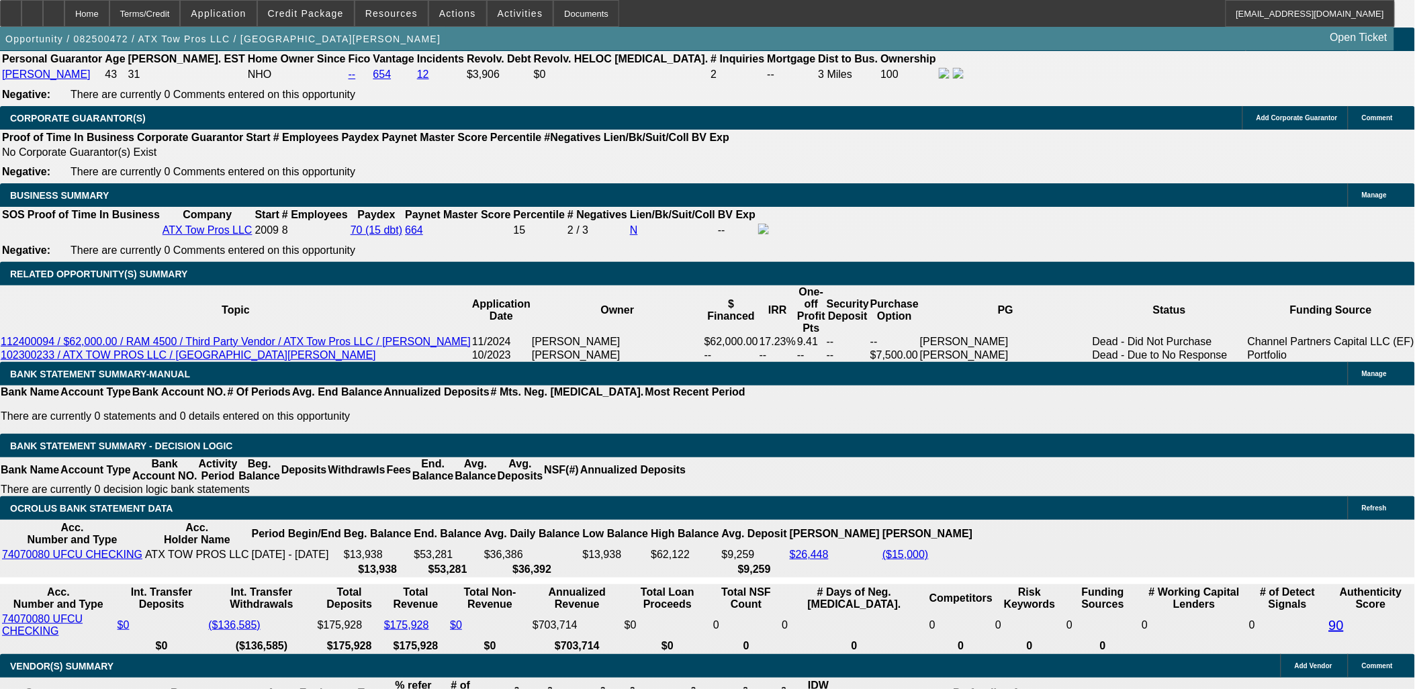
scroll to position [1940, 0]
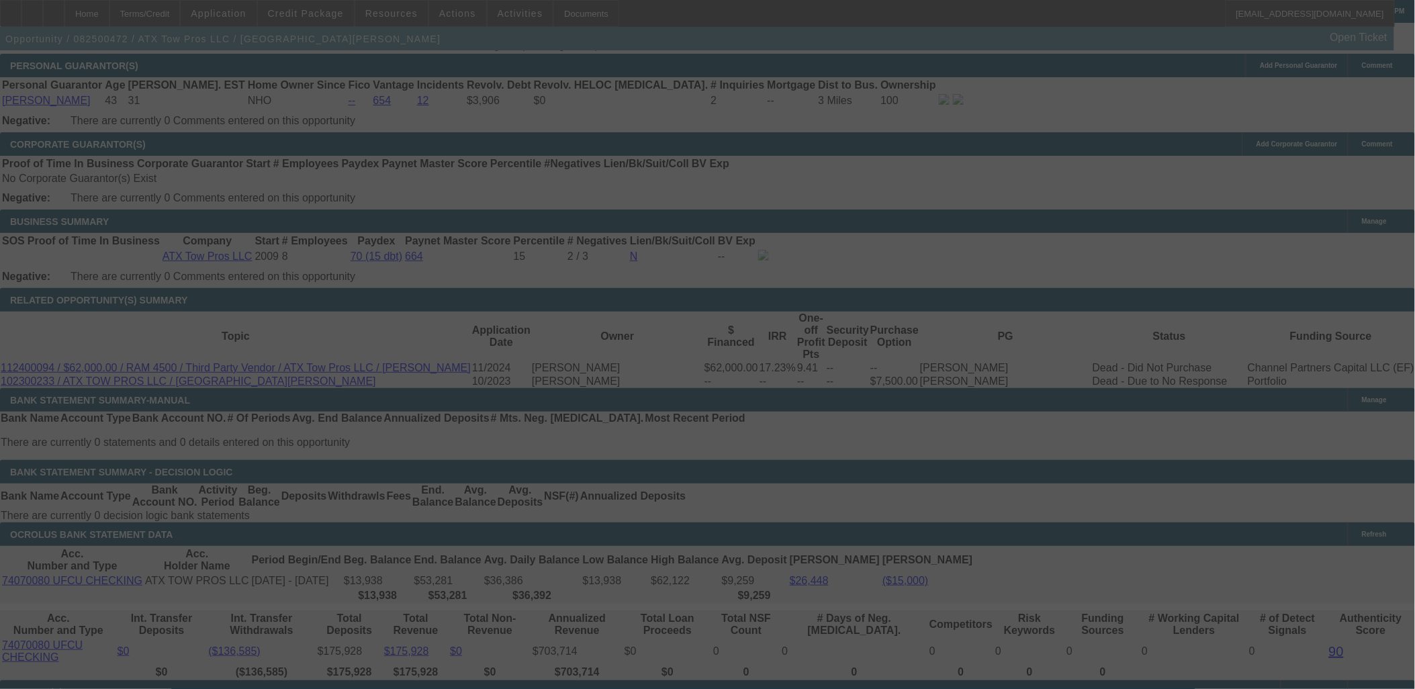
scroll to position [2015, 0]
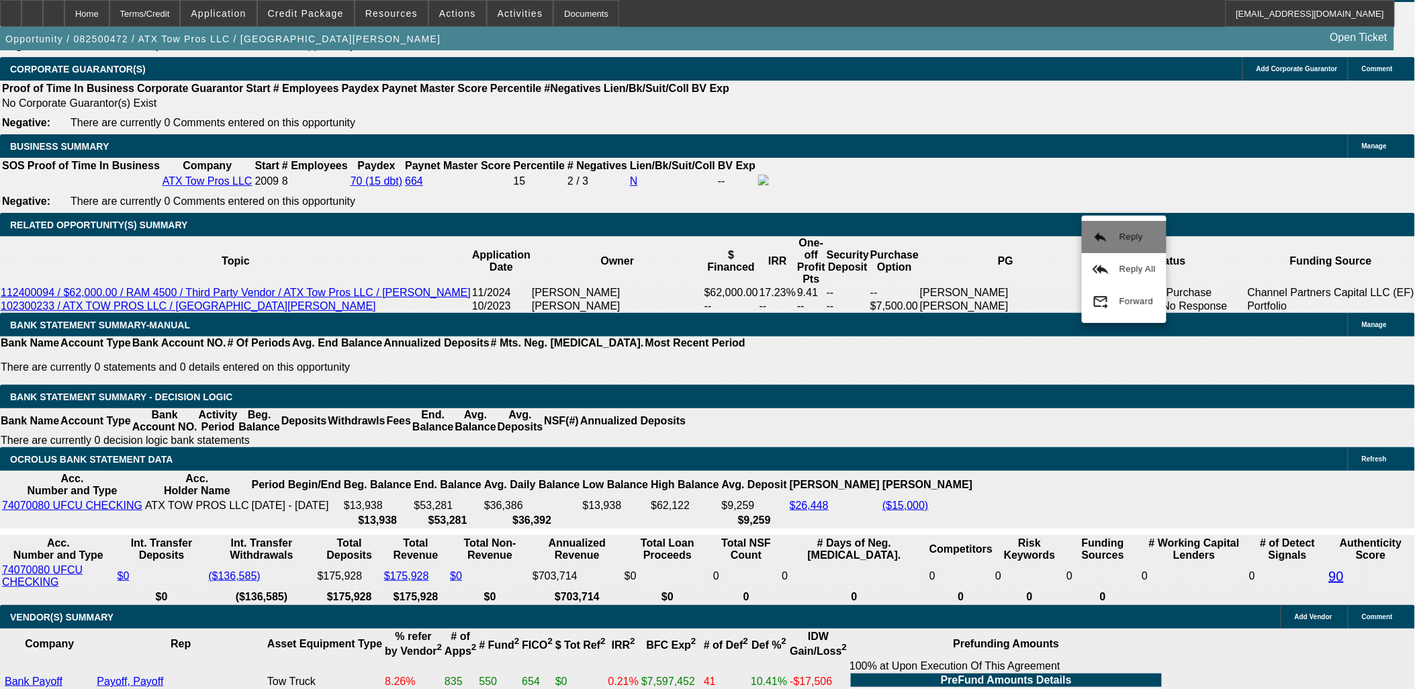
click at [1123, 245] on span "Reply" at bounding box center [1138, 237] width 36 height 16
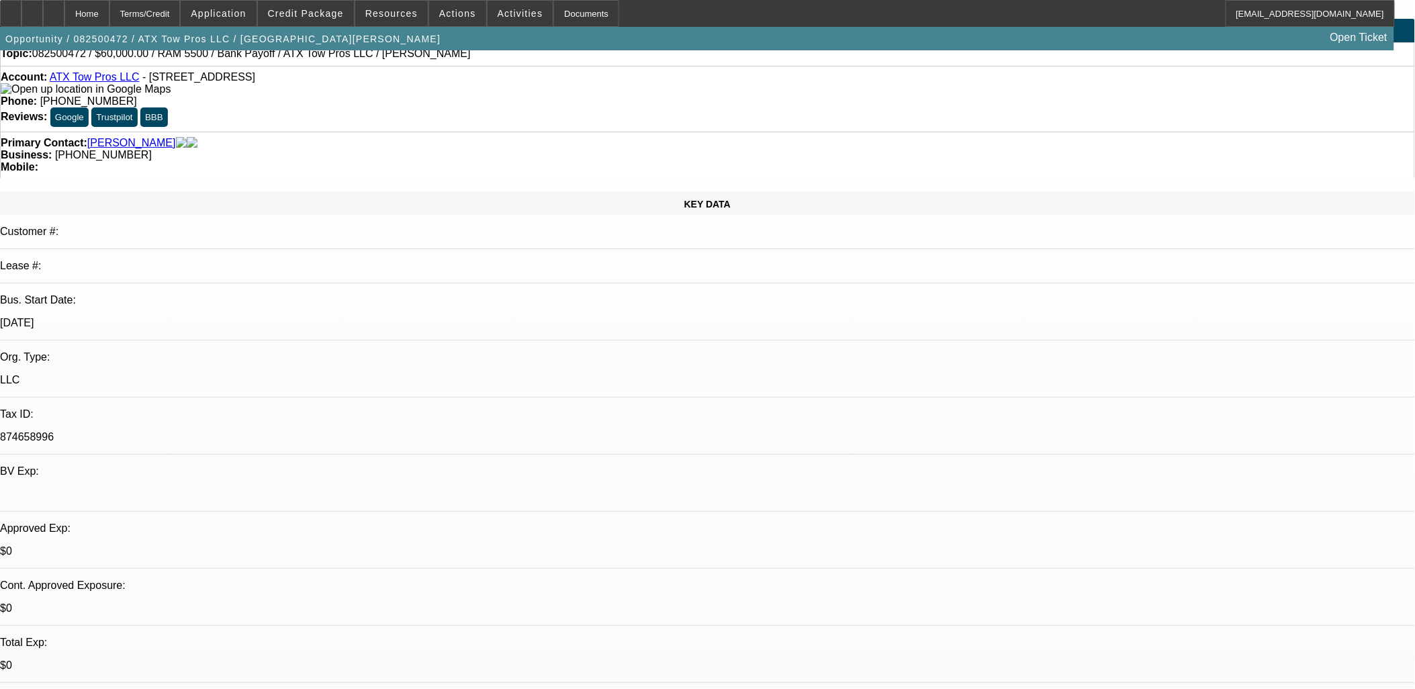
scroll to position [0, 0]
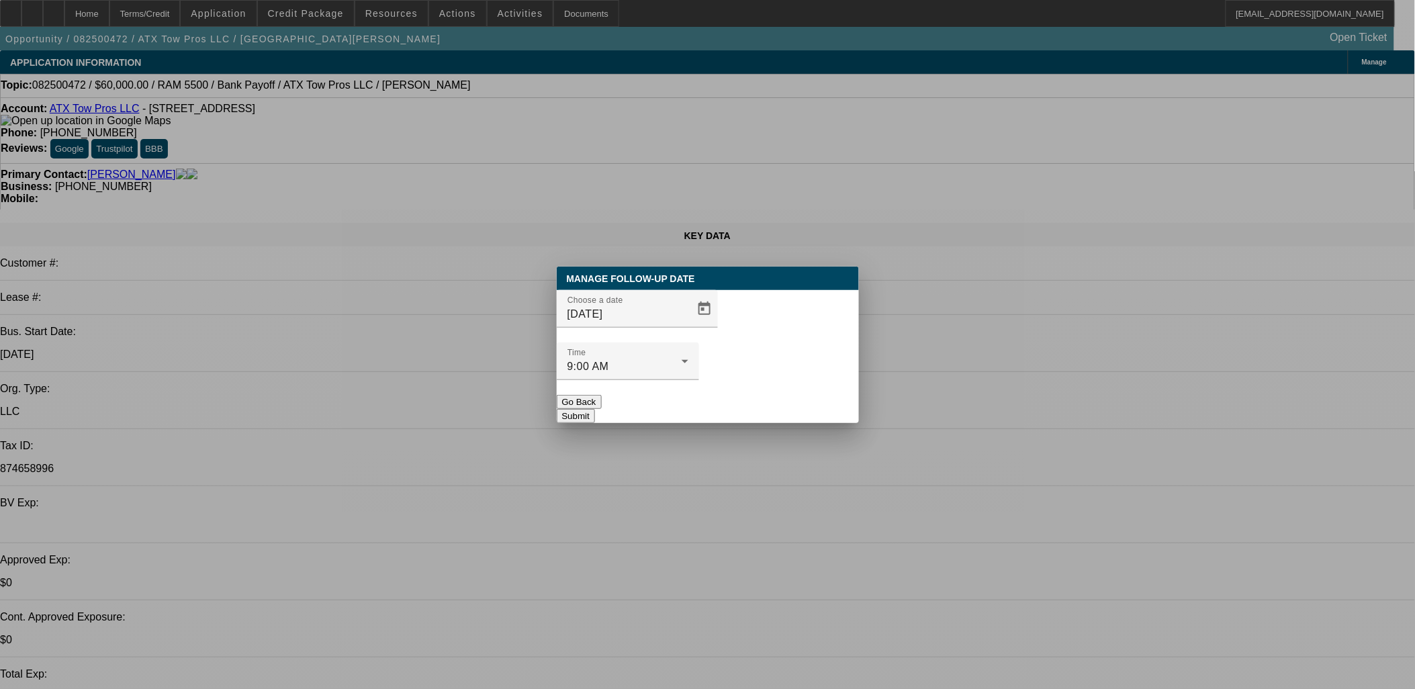
click at [688, 322] on div at bounding box center [703, 309] width 30 height 27
click at [688, 325] on span "Open calendar" at bounding box center [704, 309] width 32 height 32
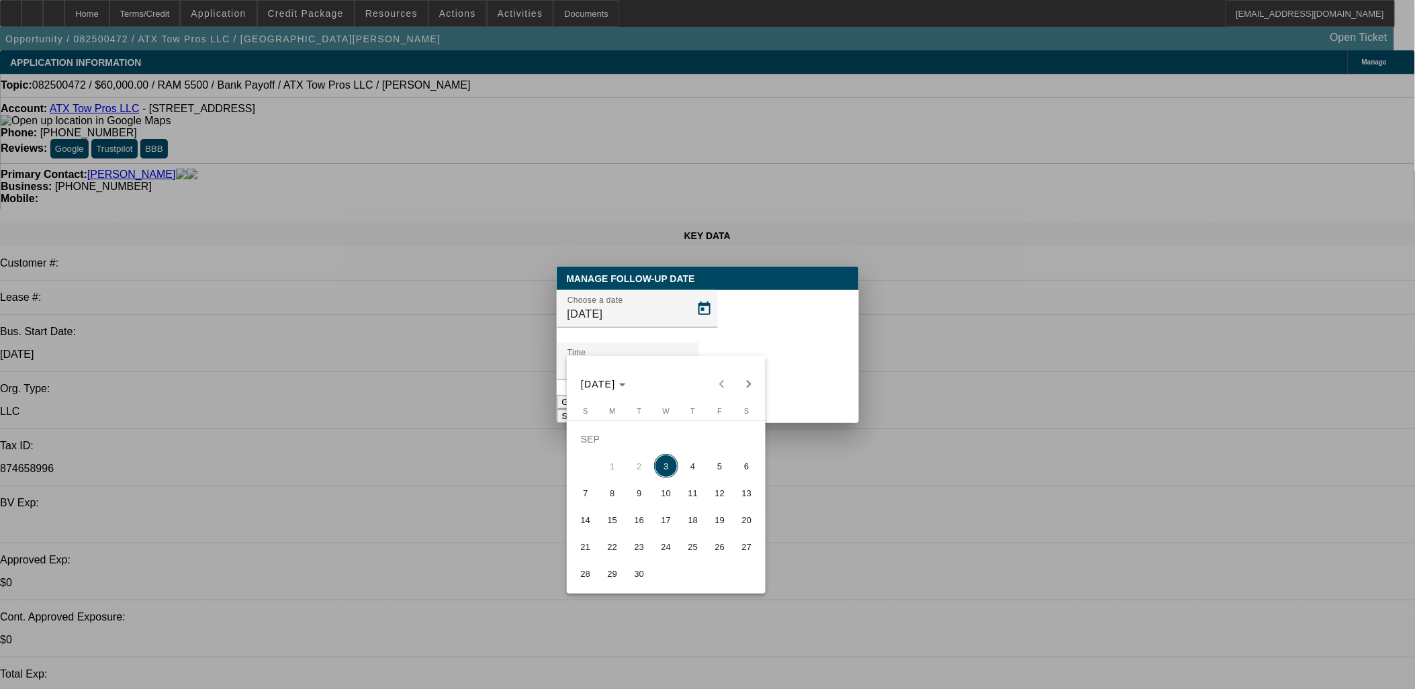
click at [695, 466] on span "4" at bounding box center [693, 466] width 24 height 24
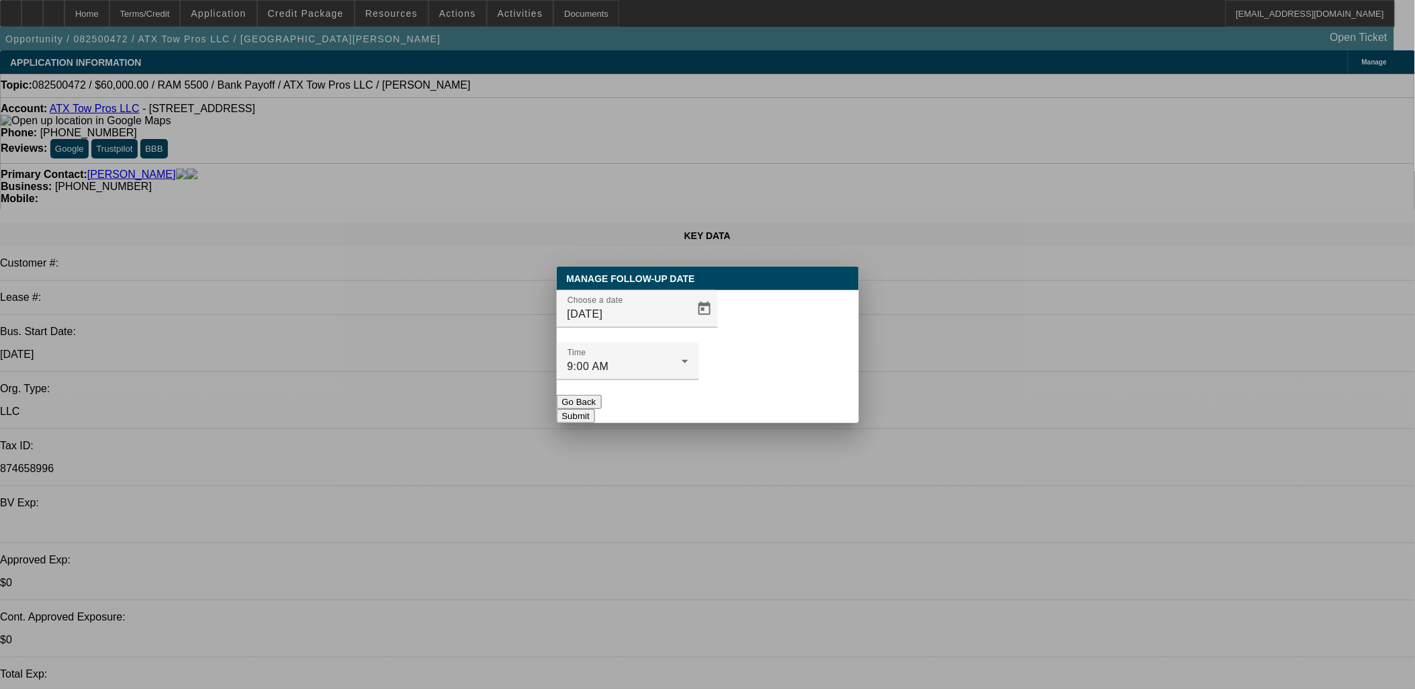
click at [595, 409] on button "Submit" at bounding box center [576, 416] width 38 height 14
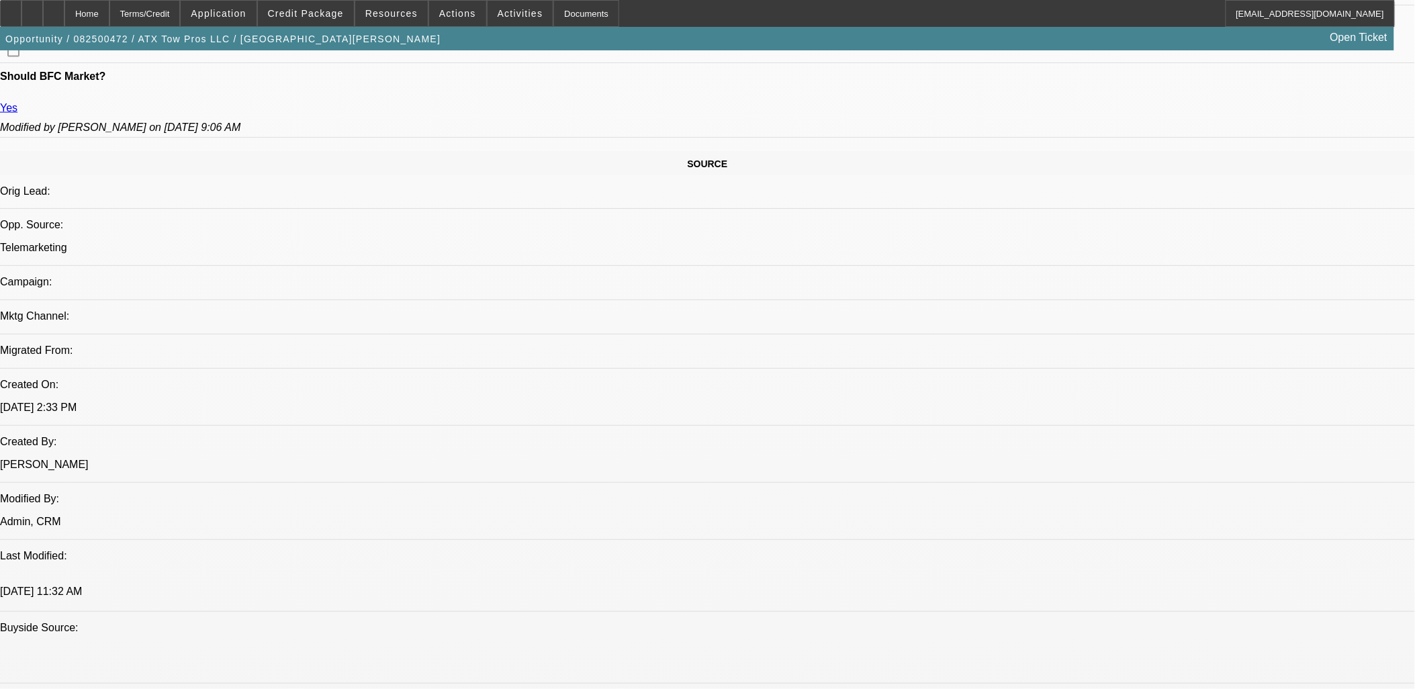
scroll to position [746, 0]
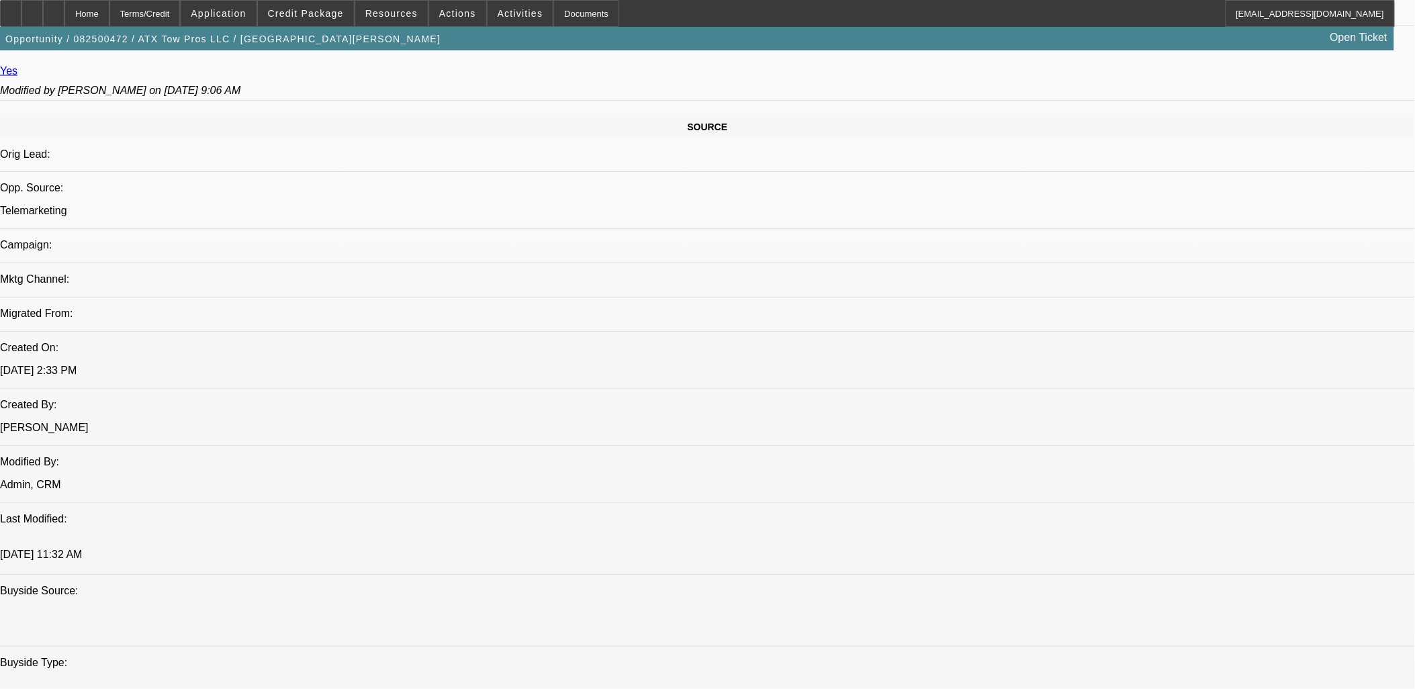
drag, startPoint x: 1089, startPoint y: 455, endPoint x: 956, endPoint y: 441, distance: 133.7
copy div "NEED: signed approval ---Doc w/ ePOA's & EPO's"
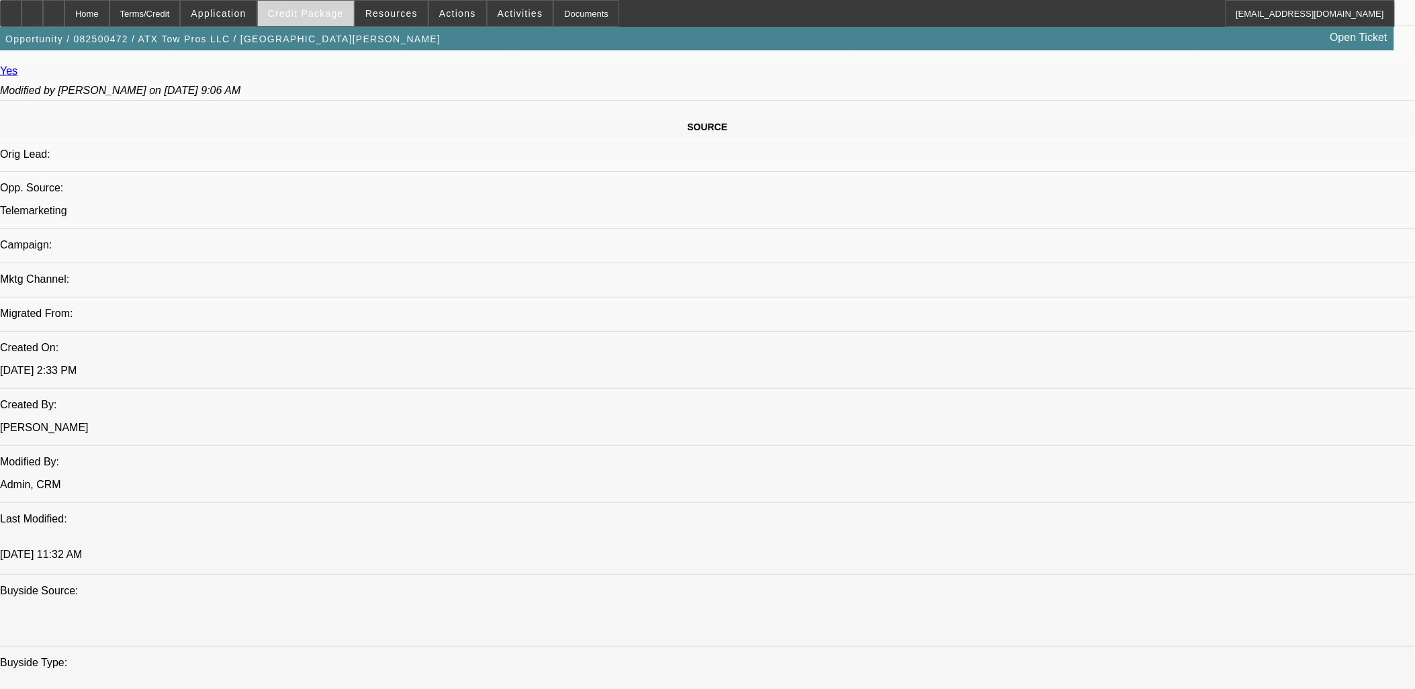
click at [336, 20] on span at bounding box center [306, 13] width 96 height 32
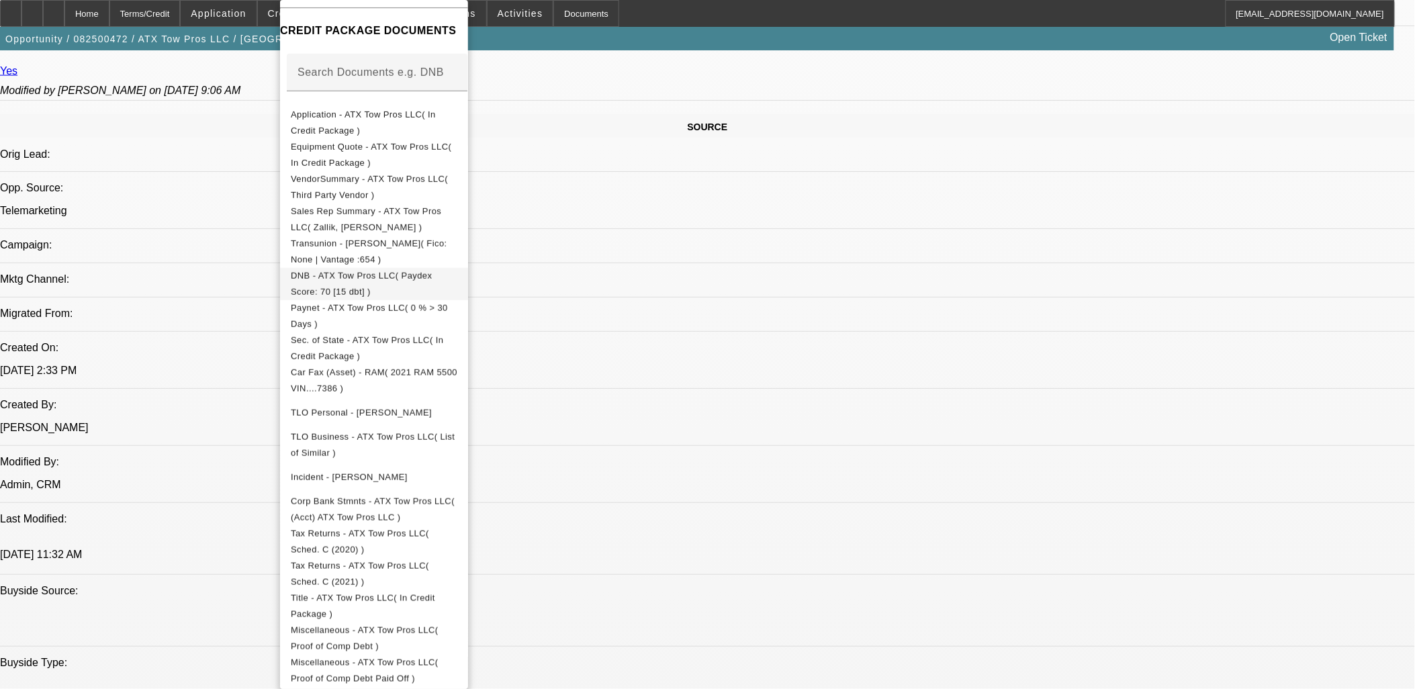
scroll to position [205, 0]
click at [658, 406] on div at bounding box center [707, 344] width 1415 height 689
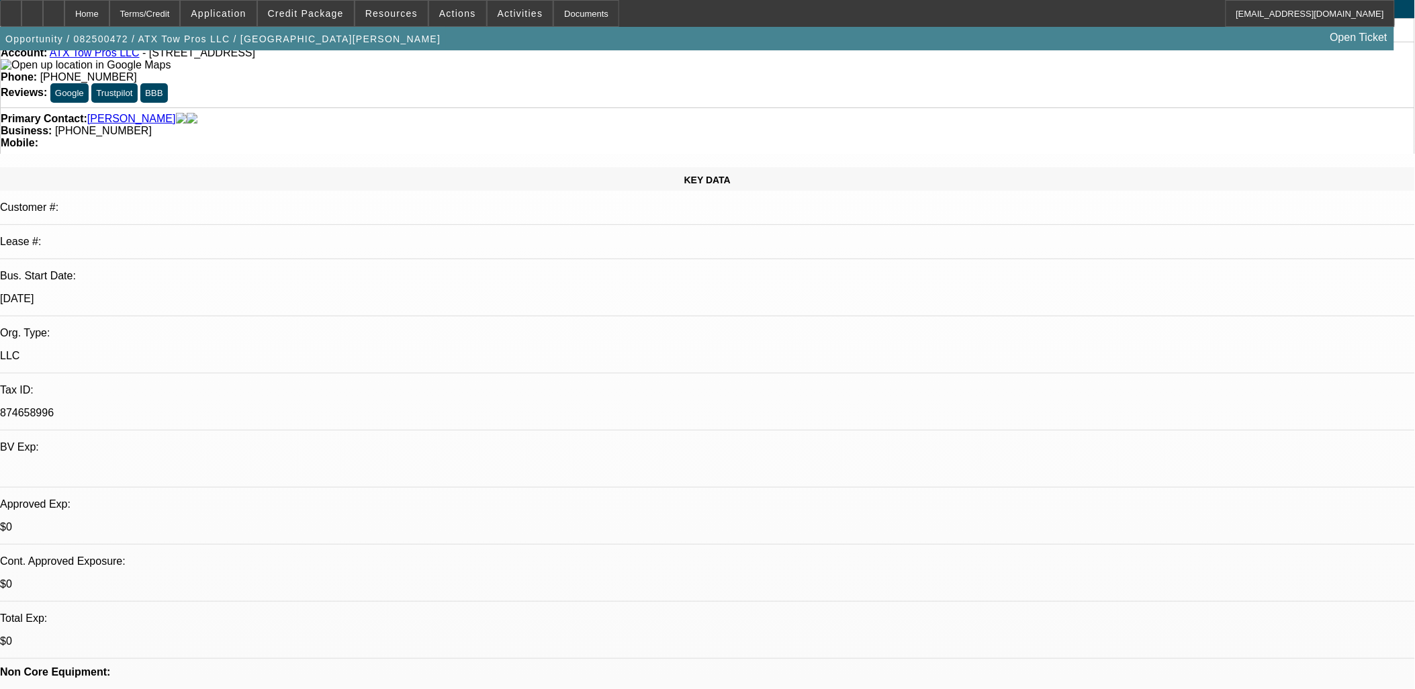
scroll to position [0, 0]
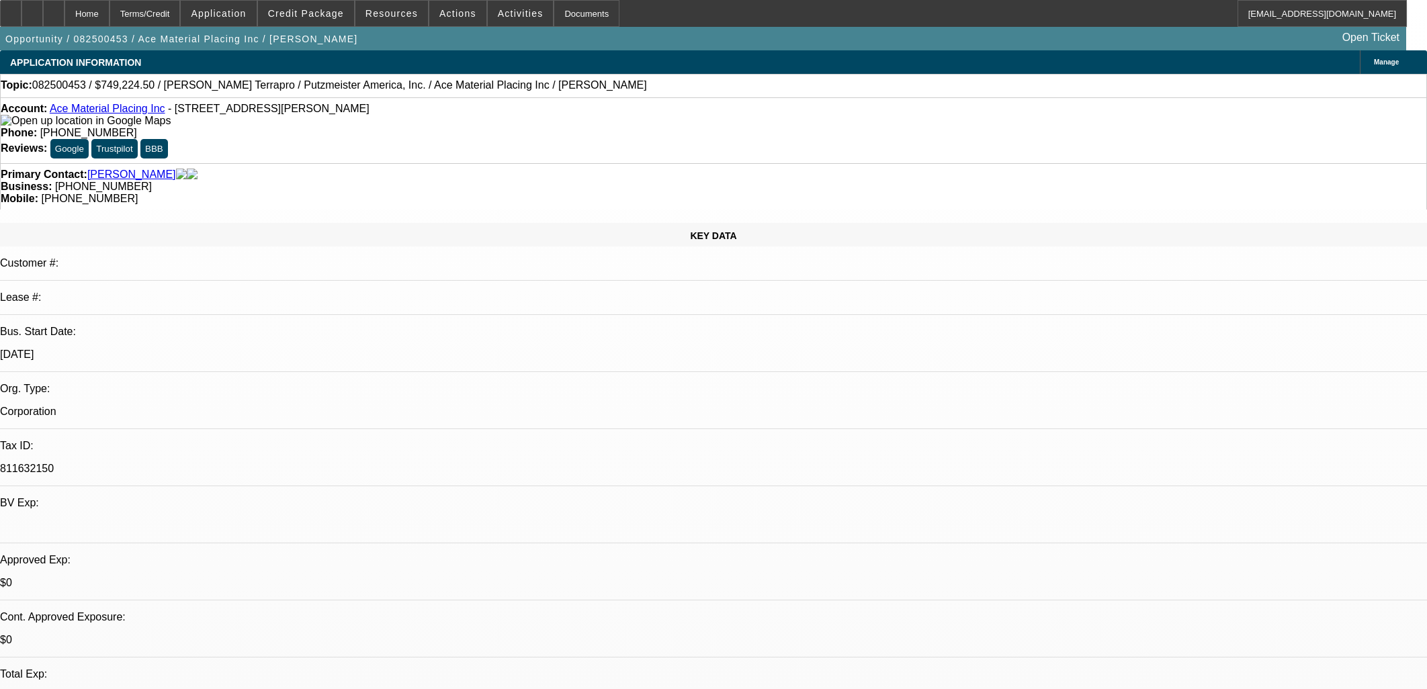
select select "0"
select select "6"
select select "0"
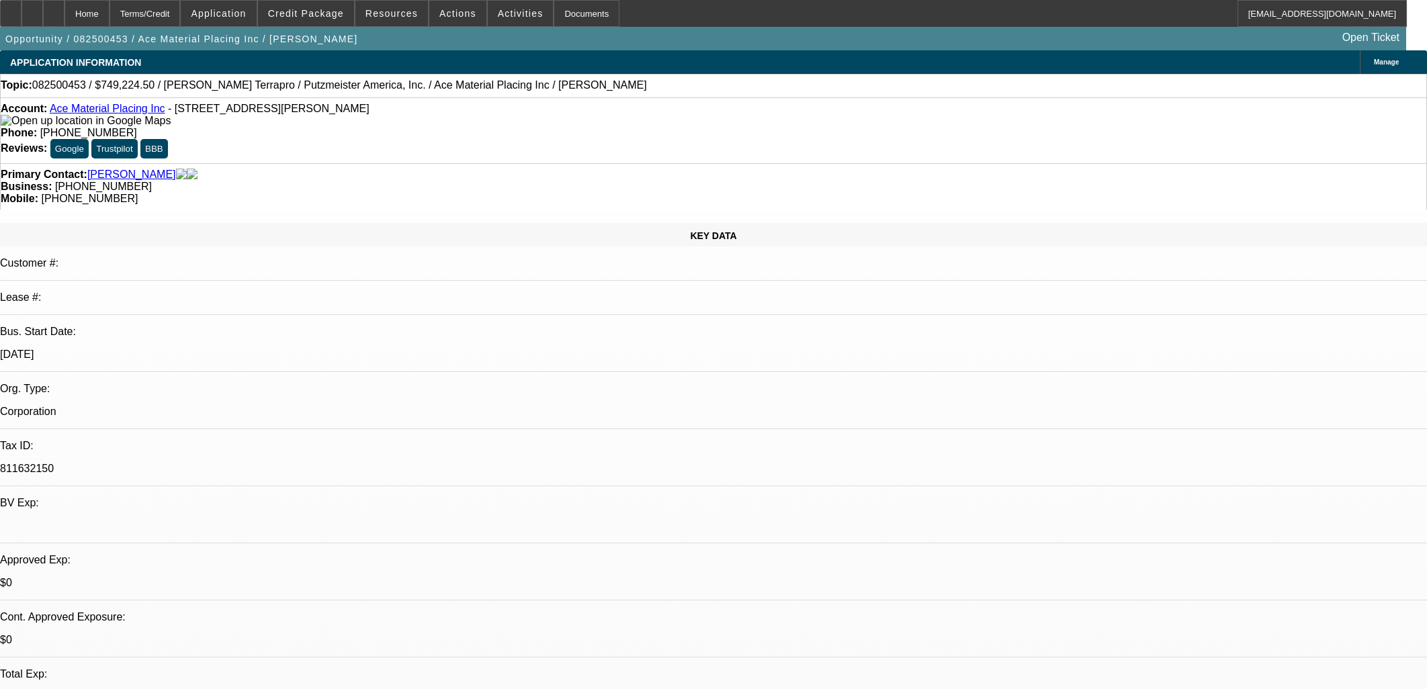
select select "0"
select select "6"
select select "0"
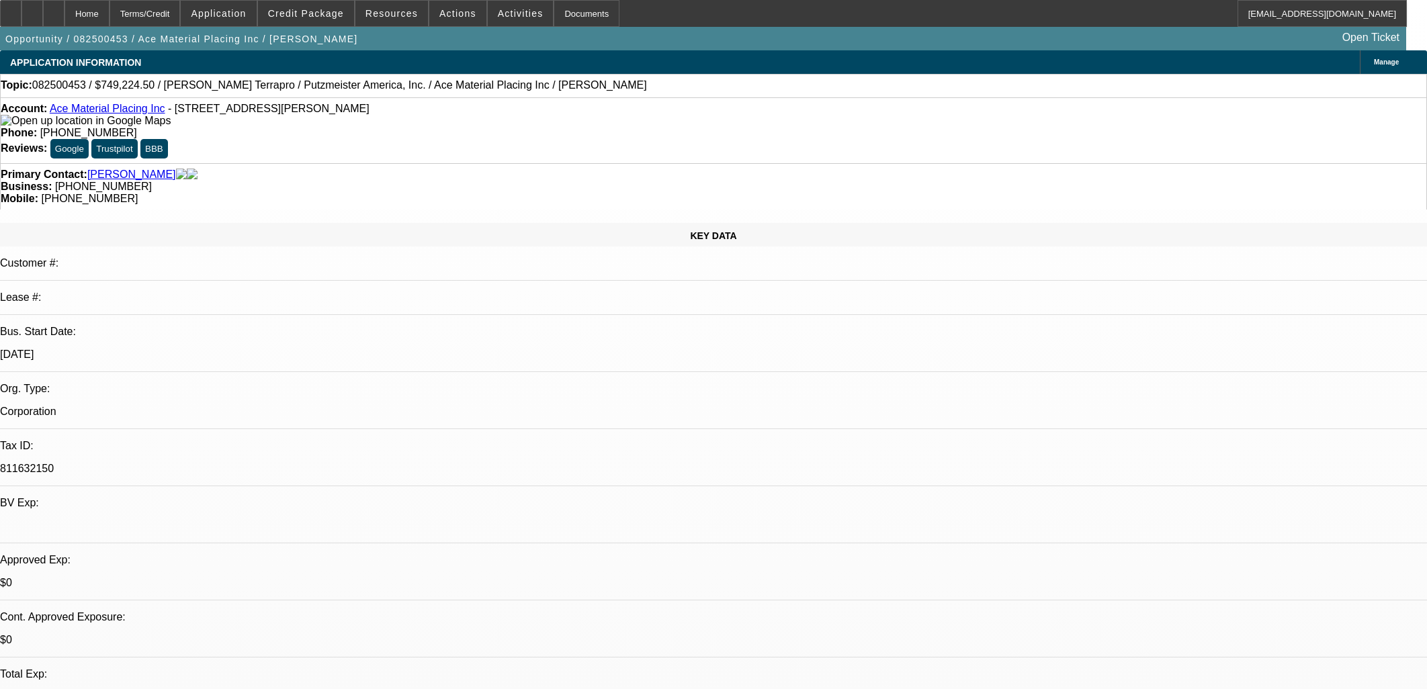
select select "0"
select select "6"
select select "0"
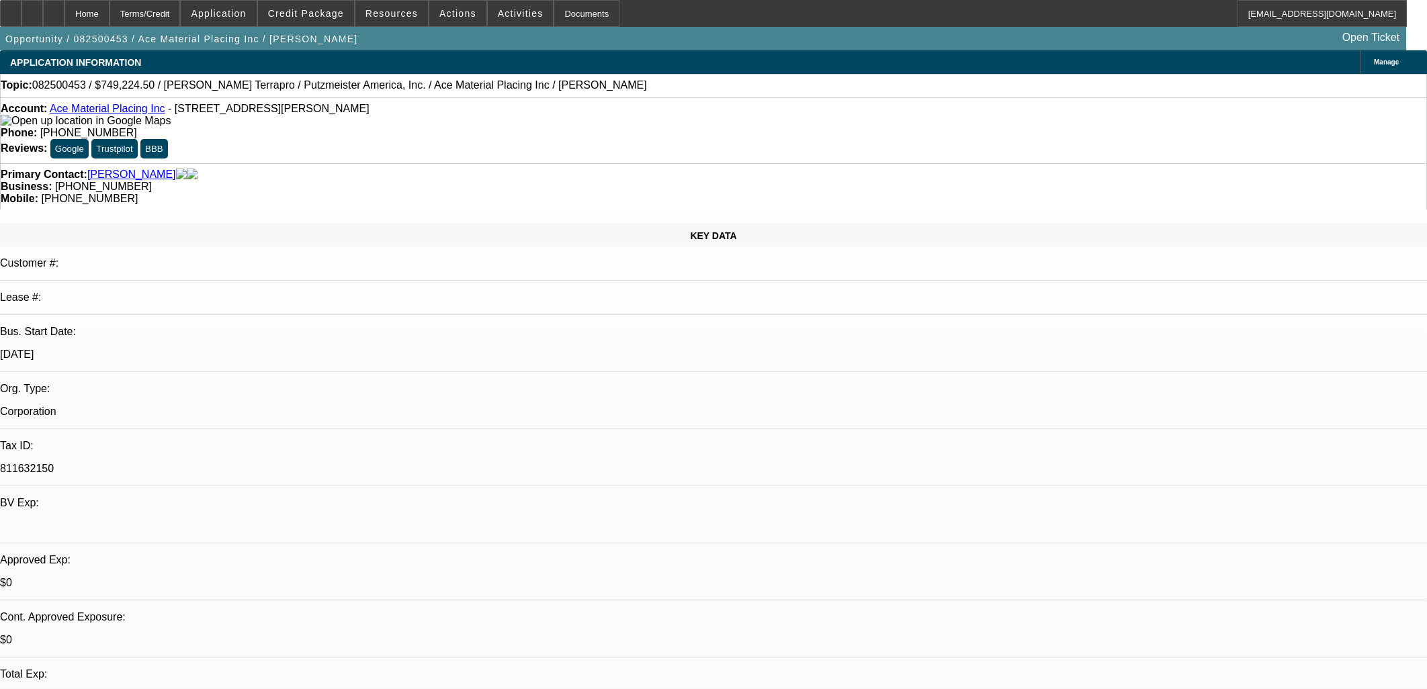
select select "6"
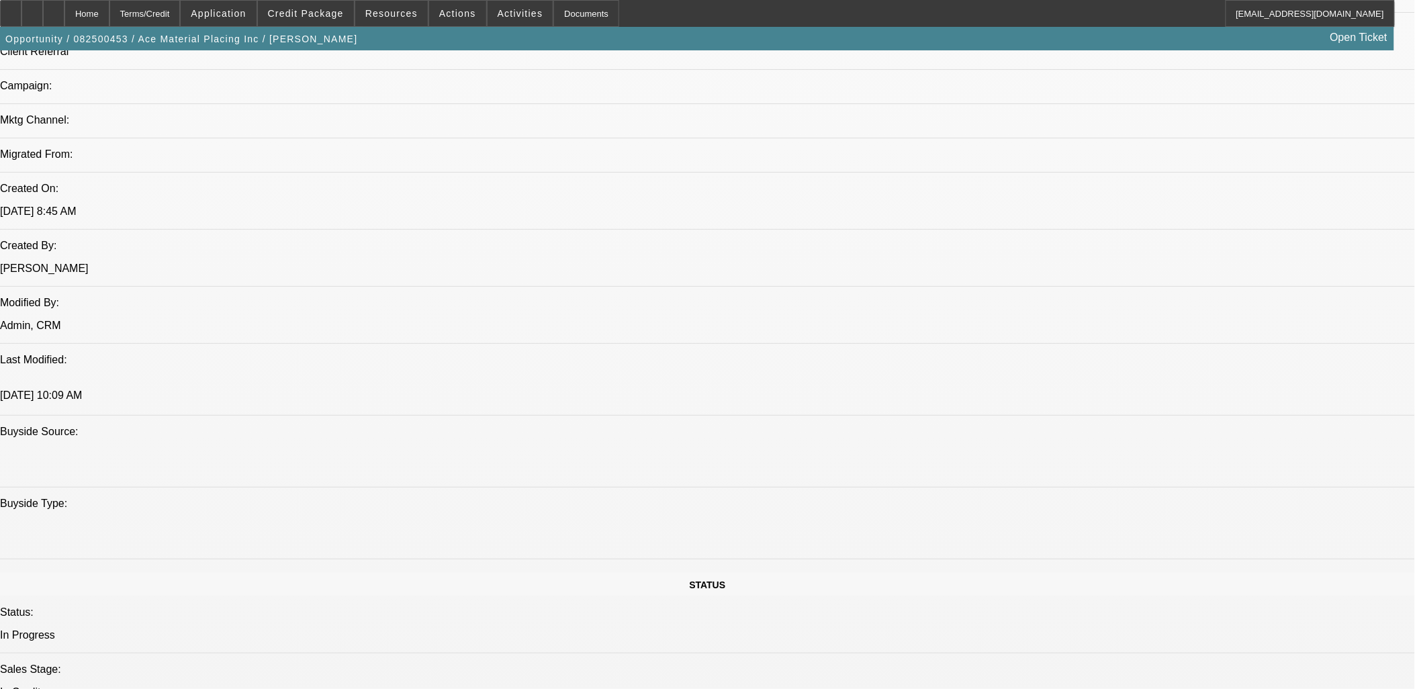
scroll to position [1317, 0]
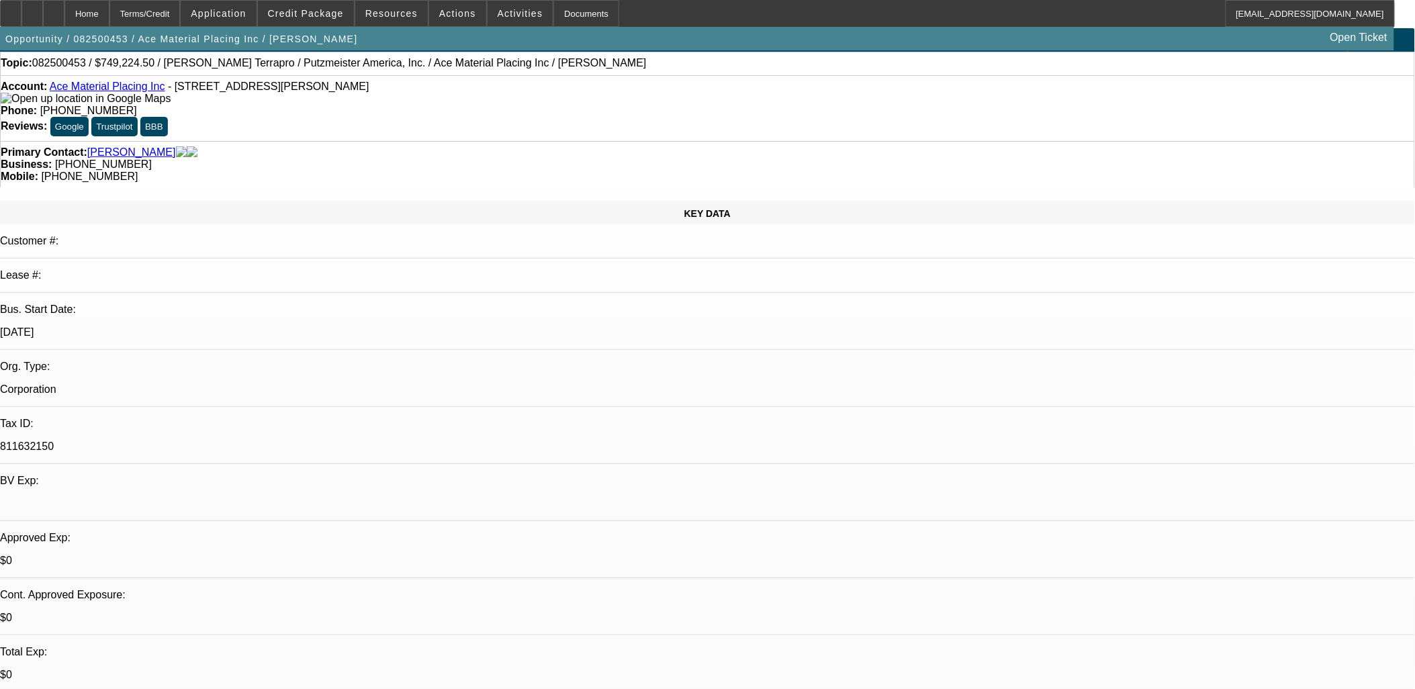
scroll to position [0, 0]
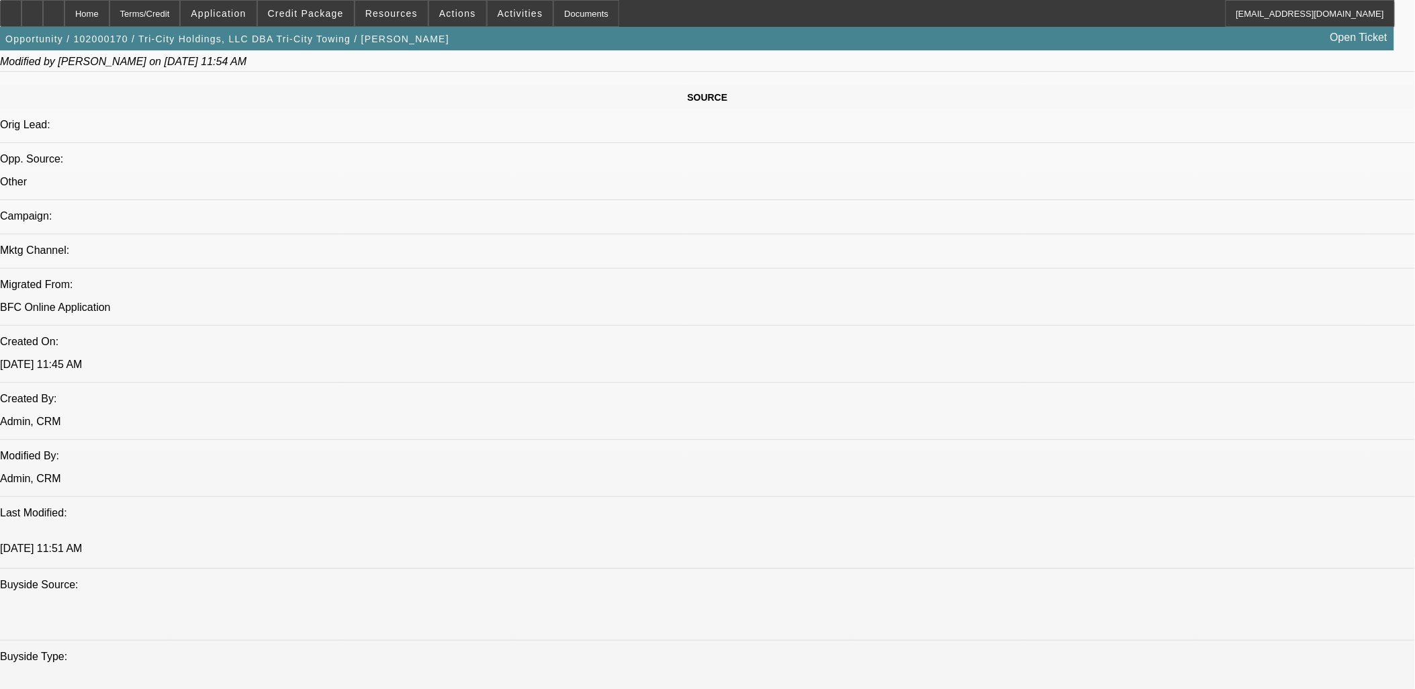
select select "0.15"
select select "2"
select select "0"
select select "0.15"
select select "0"
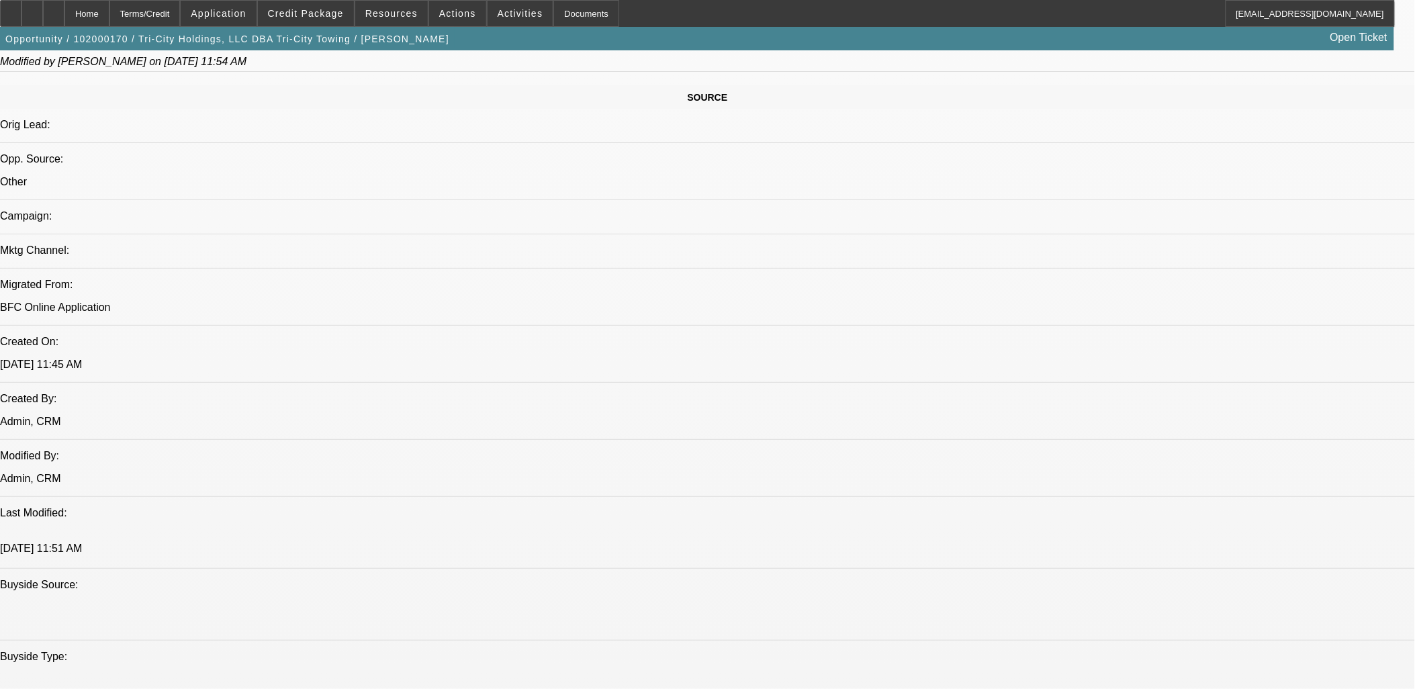
select select "0"
select select "0.15"
select select "0"
select select "0.15"
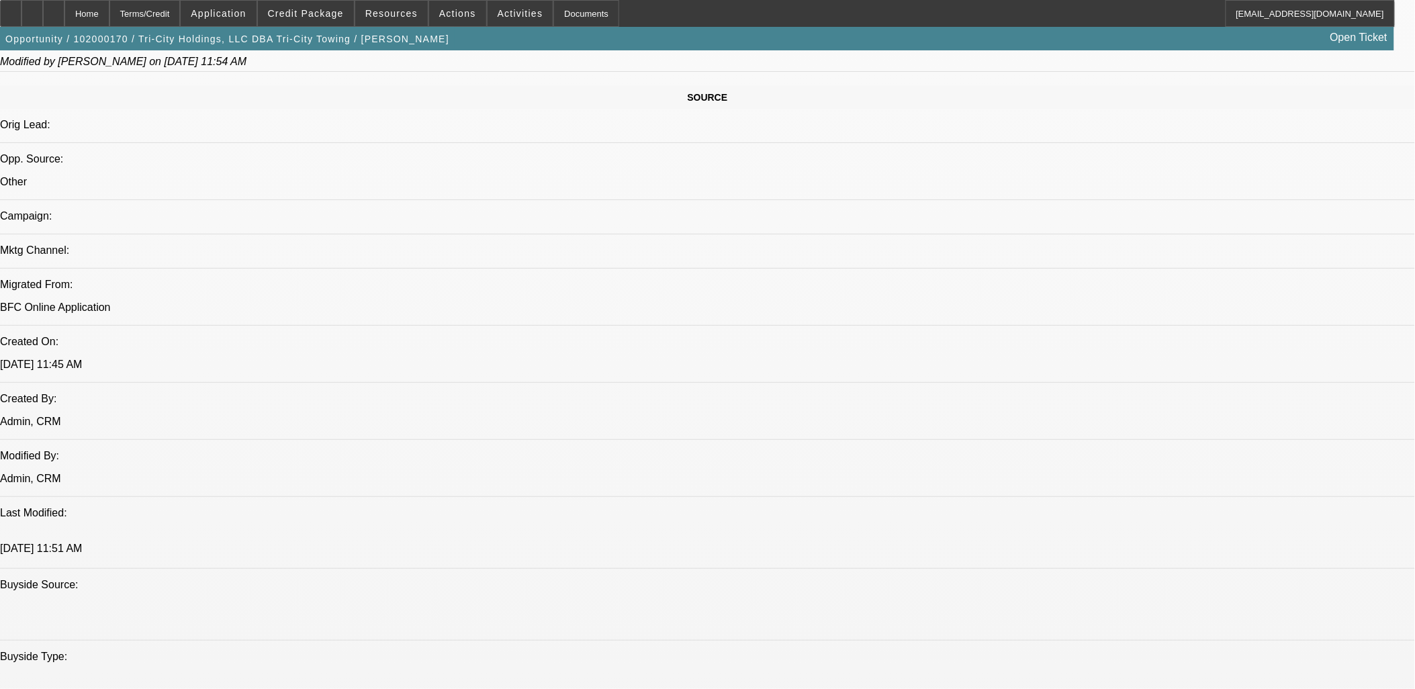
select select "2"
select select "0"
select select "1"
select select "2"
select select "6"
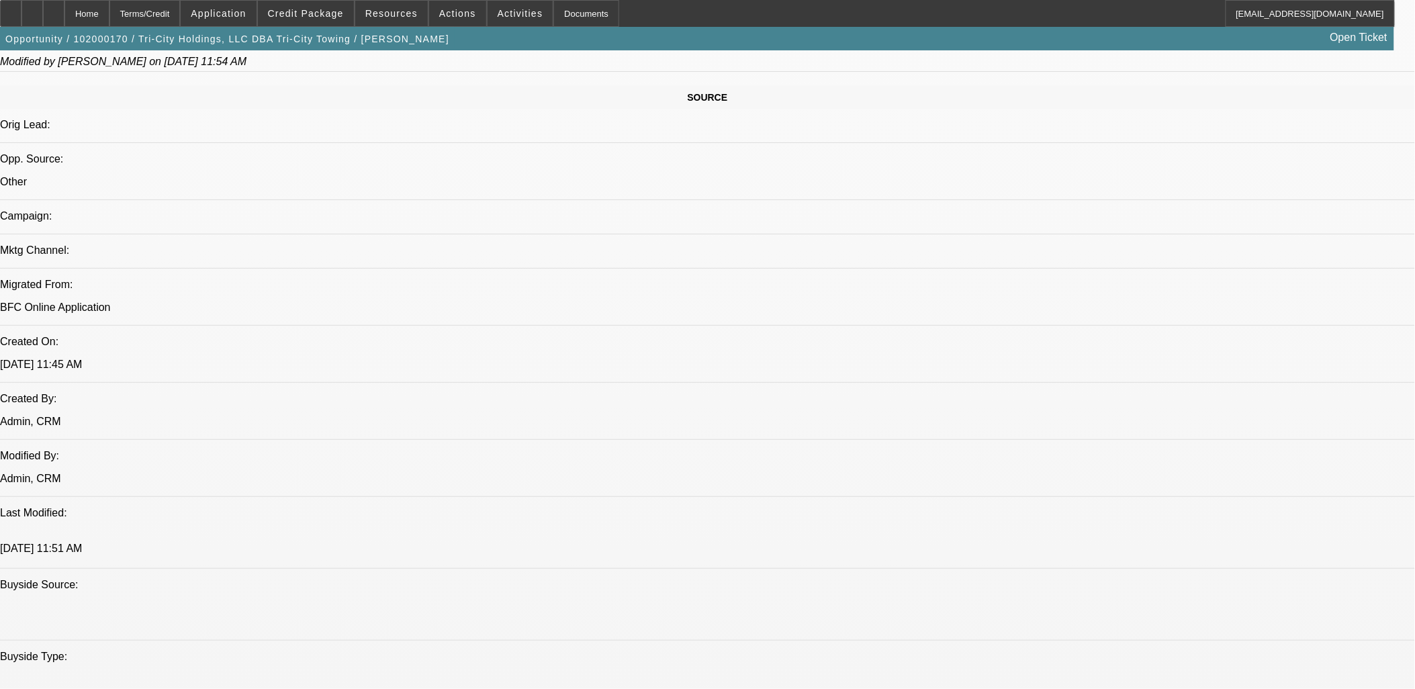
select select "1"
select select "6"
select select "1"
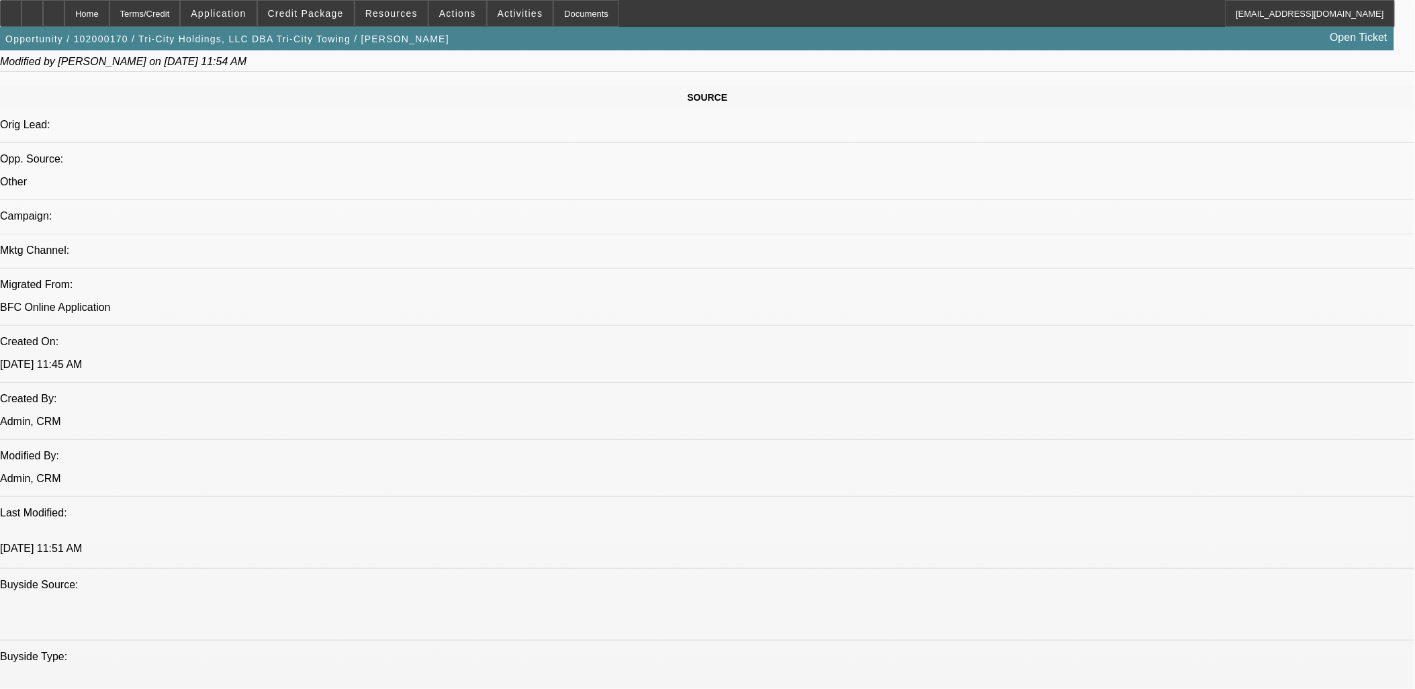
select select "6"
select select "1"
select select "2"
select select "6"
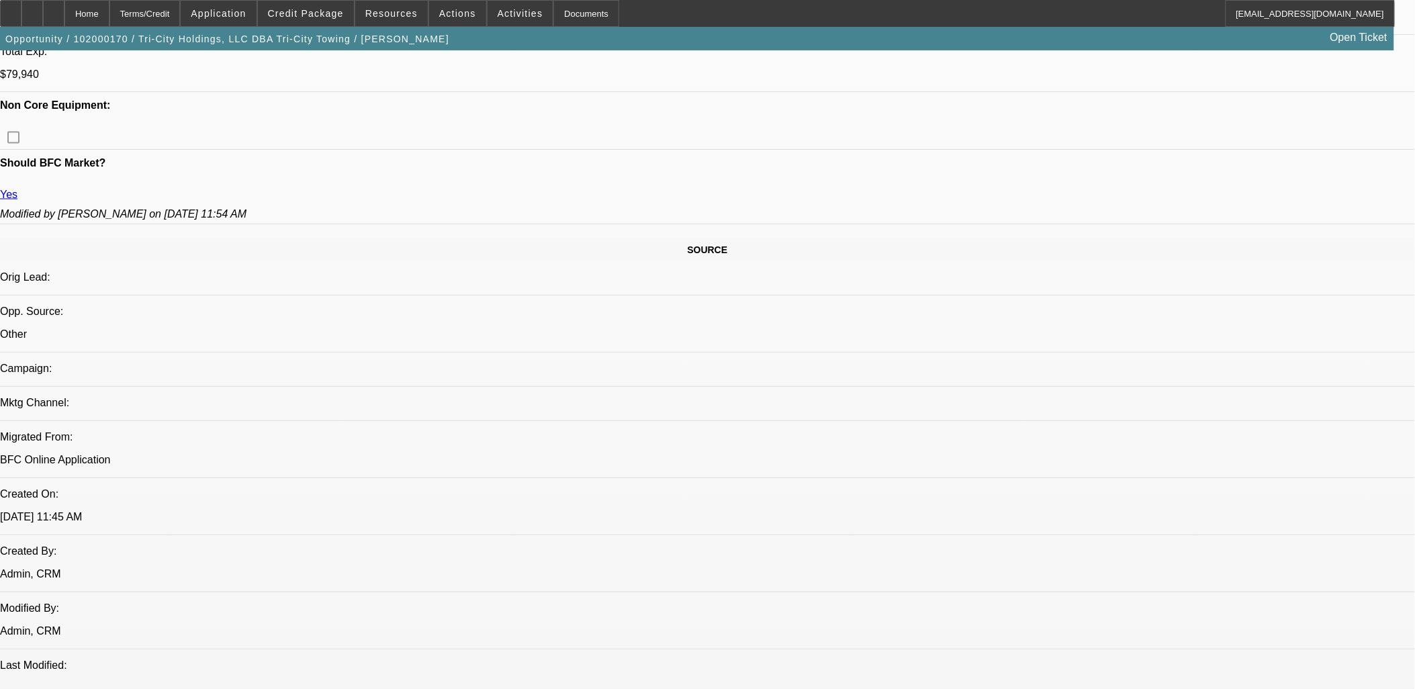
scroll to position [712, 0]
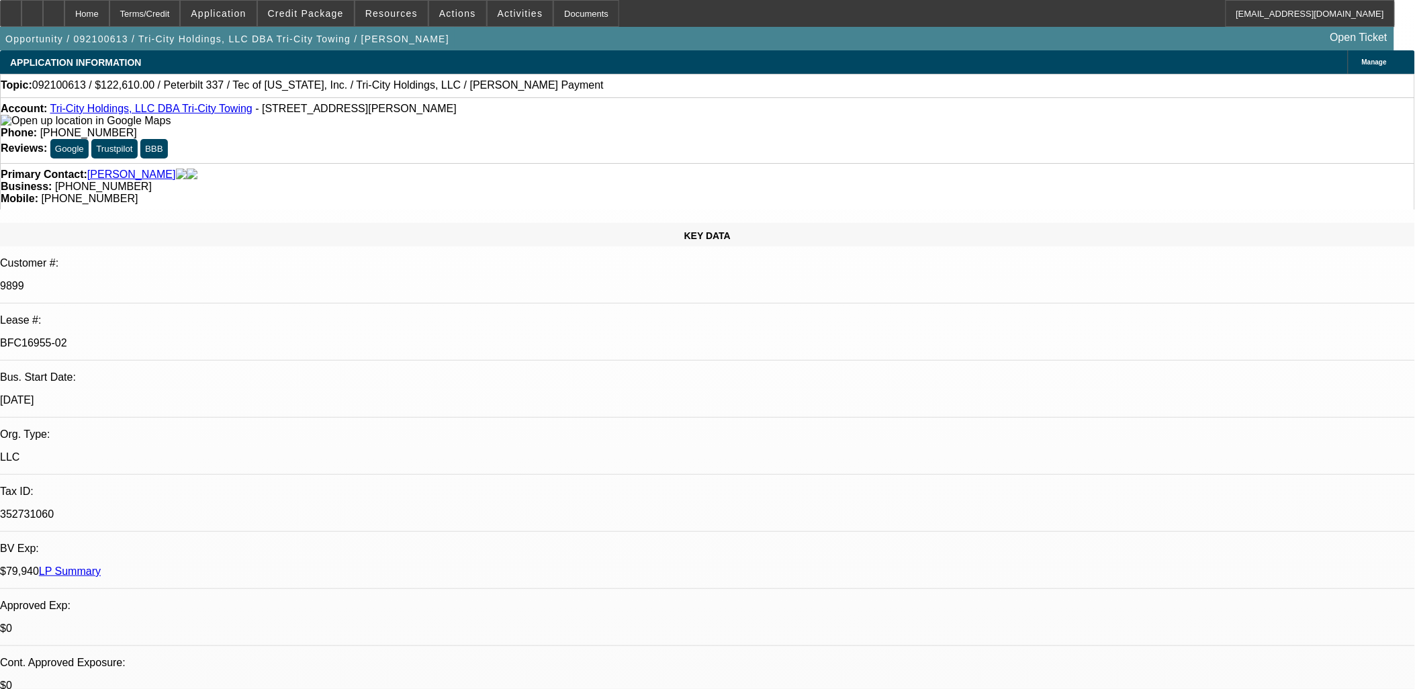
select select "0"
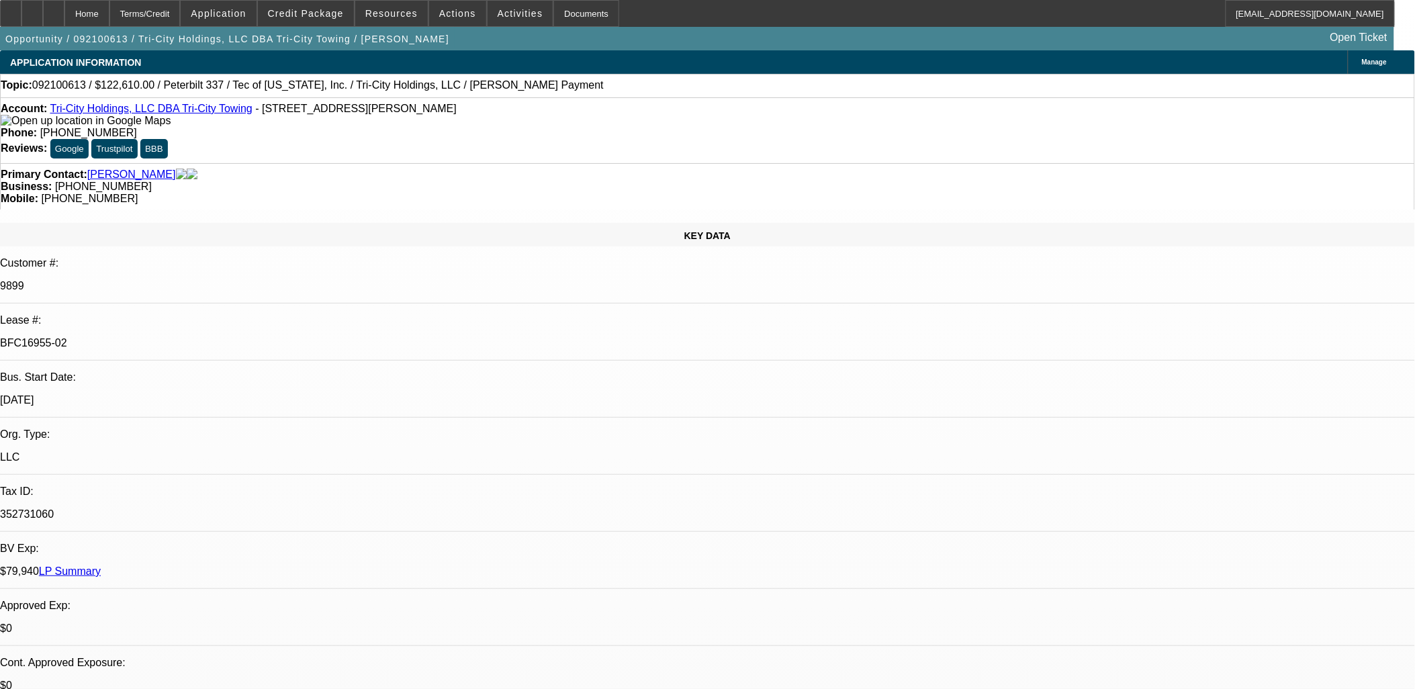
select select "0"
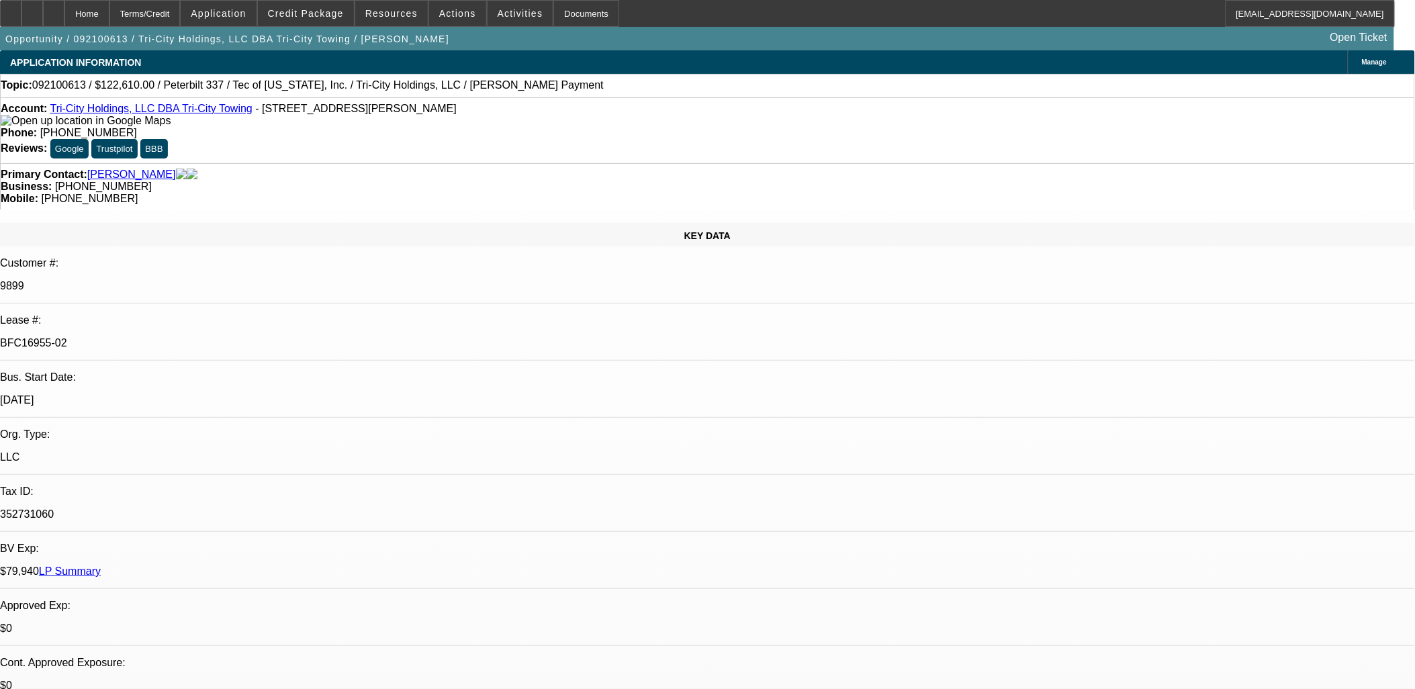
select select "0"
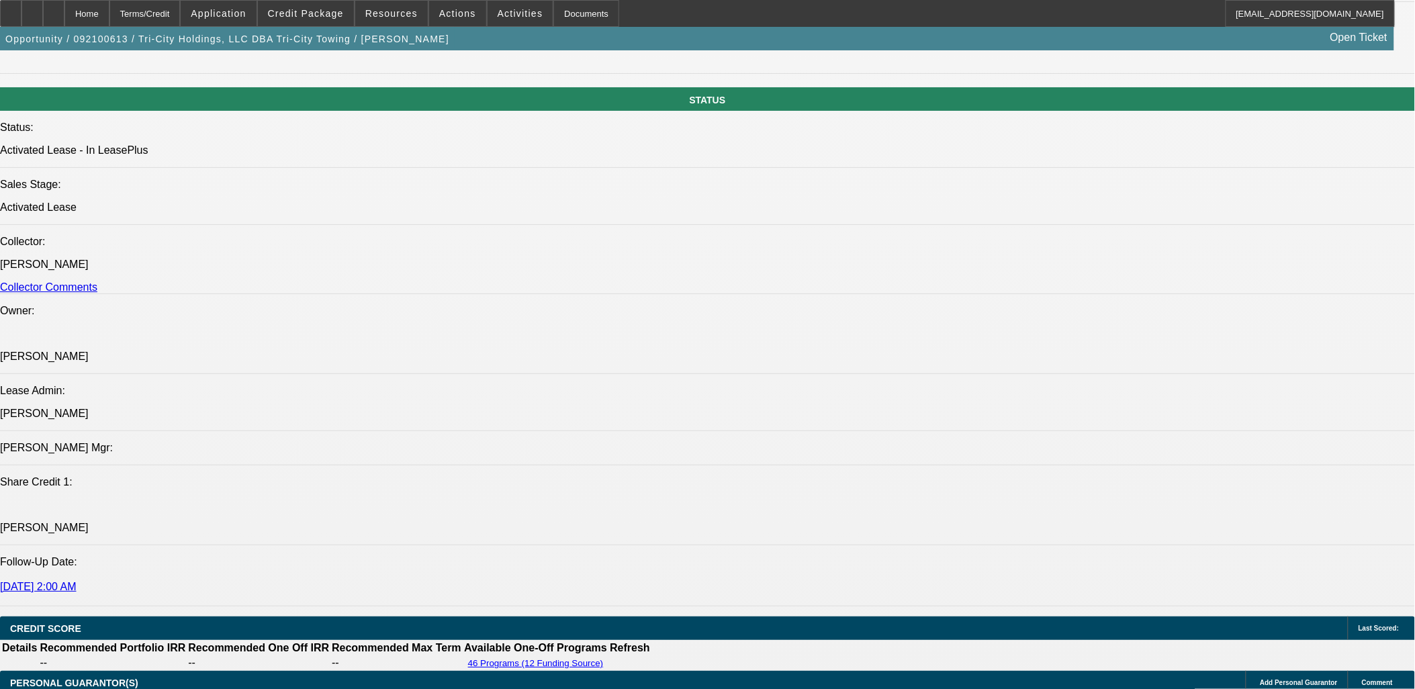
scroll to position [1418, 0]
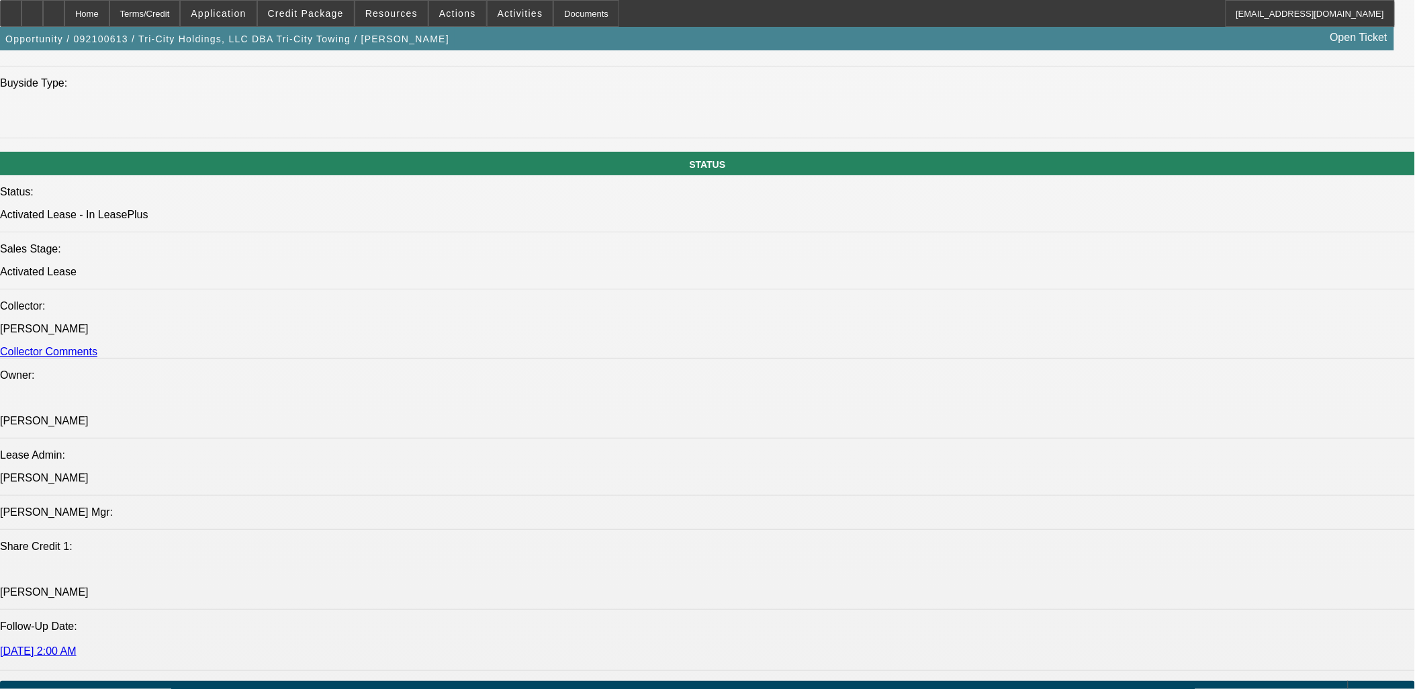
select select "1"
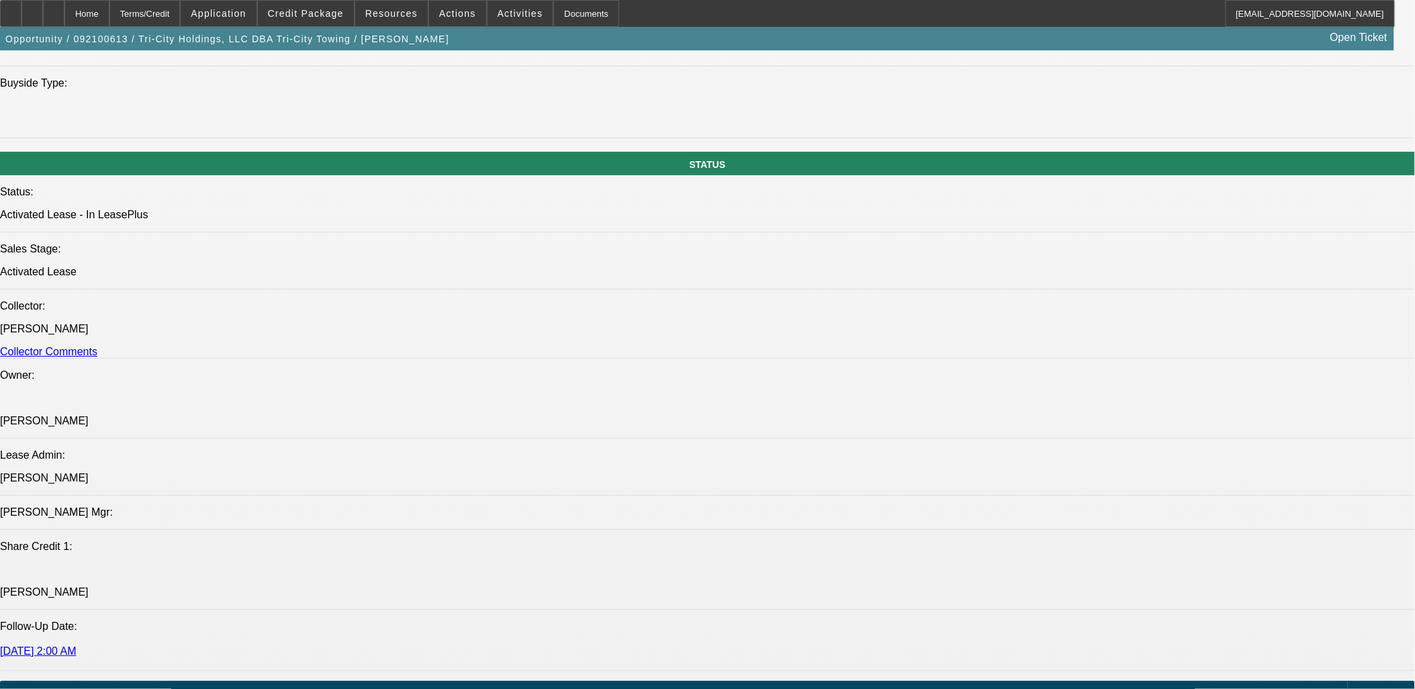
select select "1"
select select "2"
select select "6"
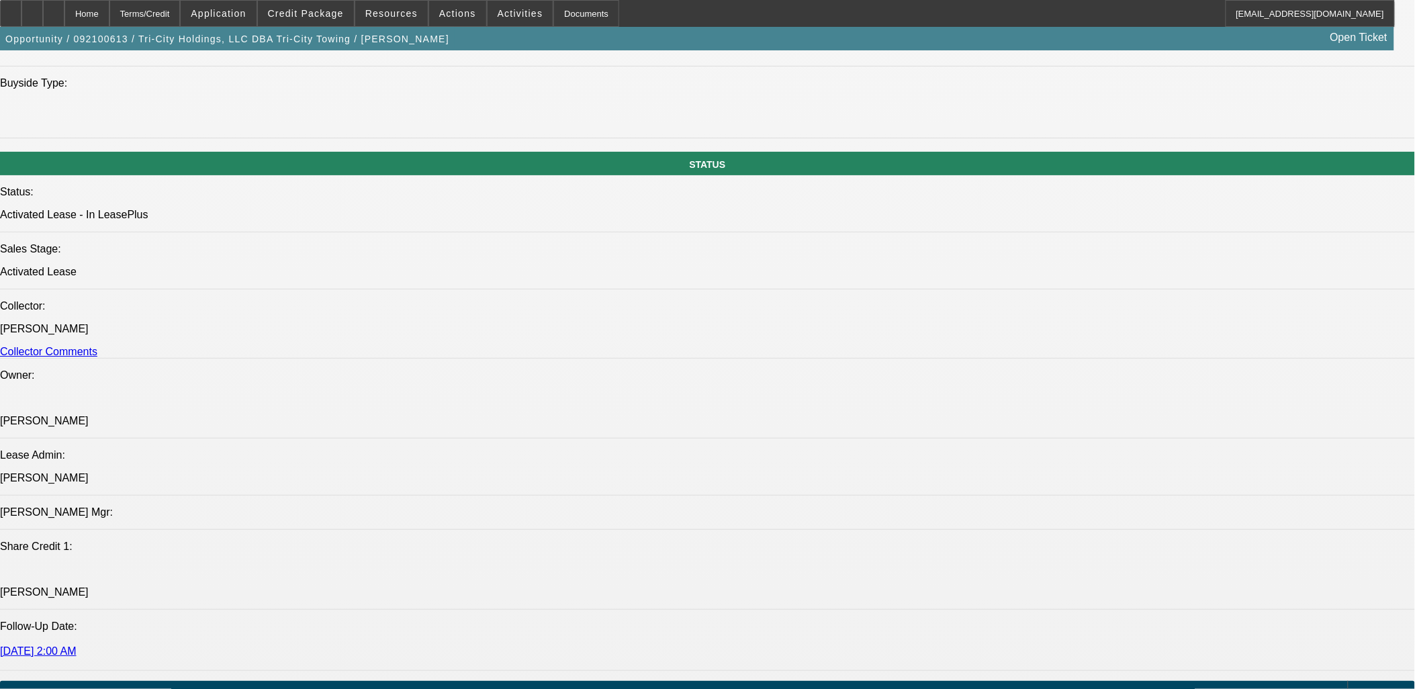
select select "6"
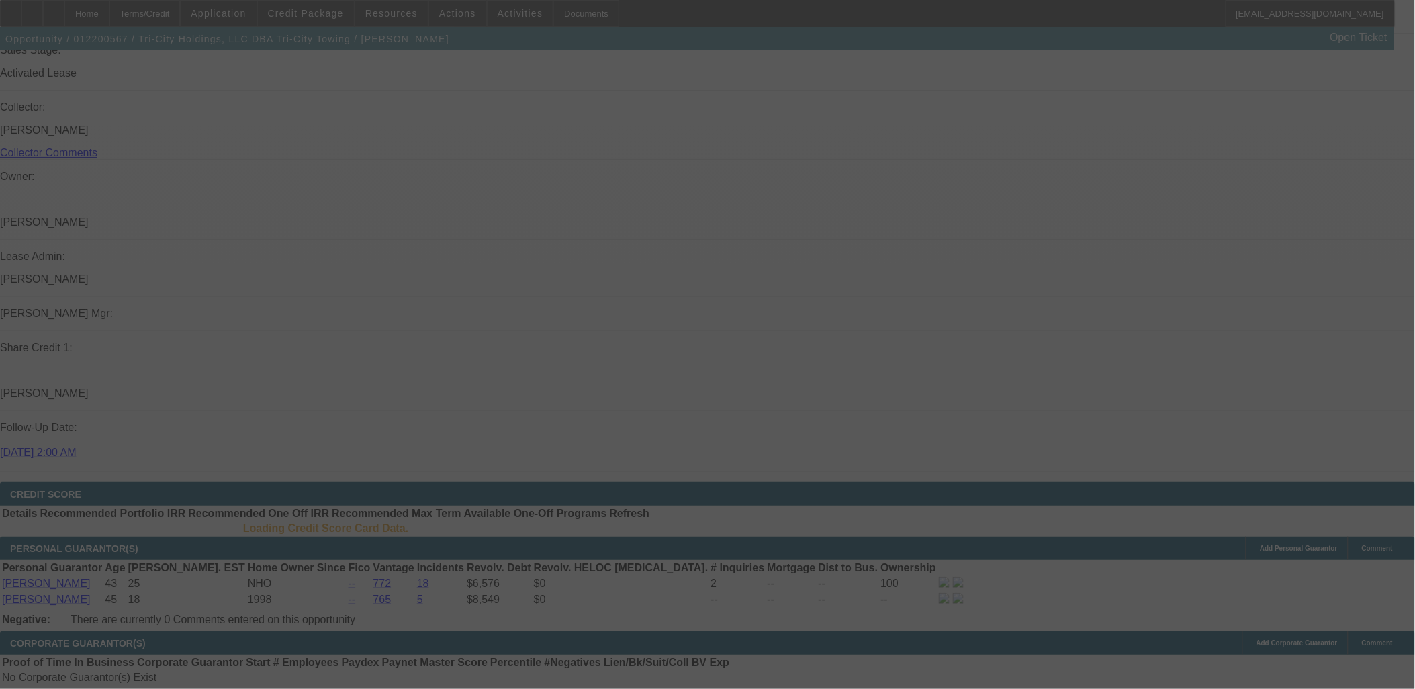
scroll to position [1492, 0]
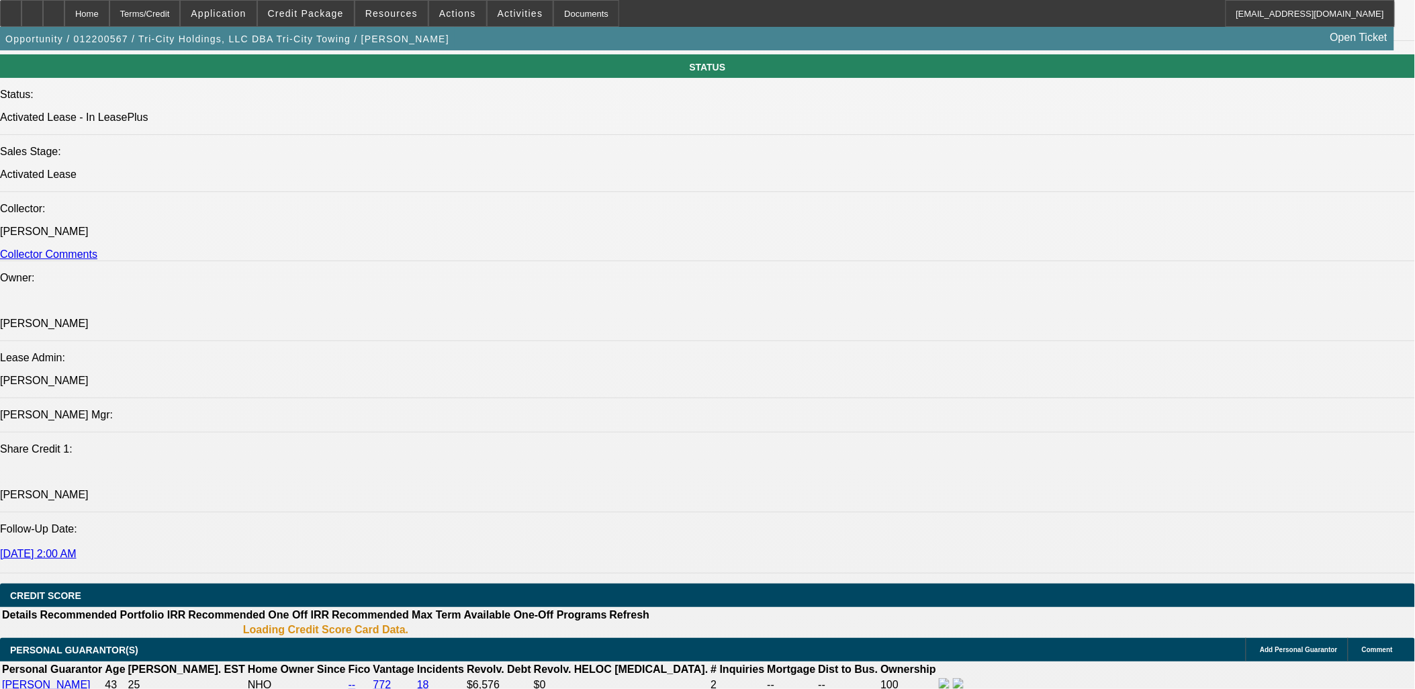
select select "0"
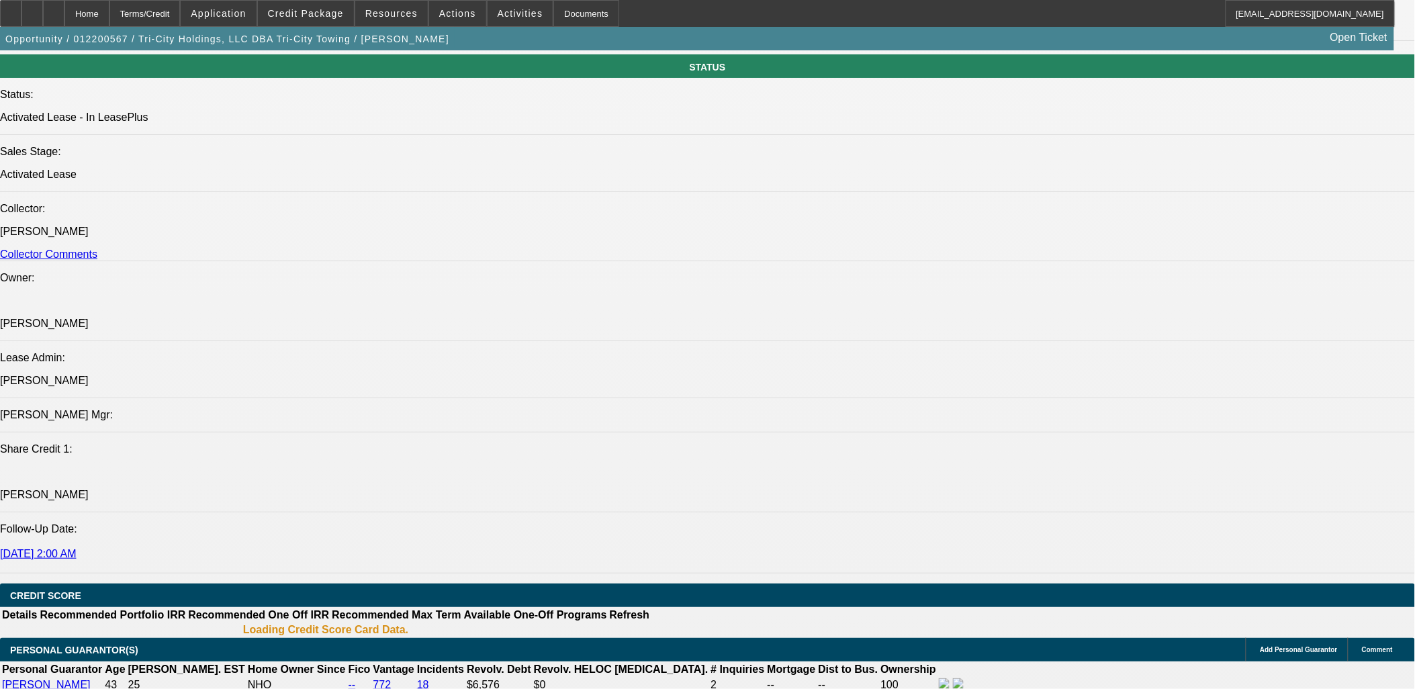
select select "0"
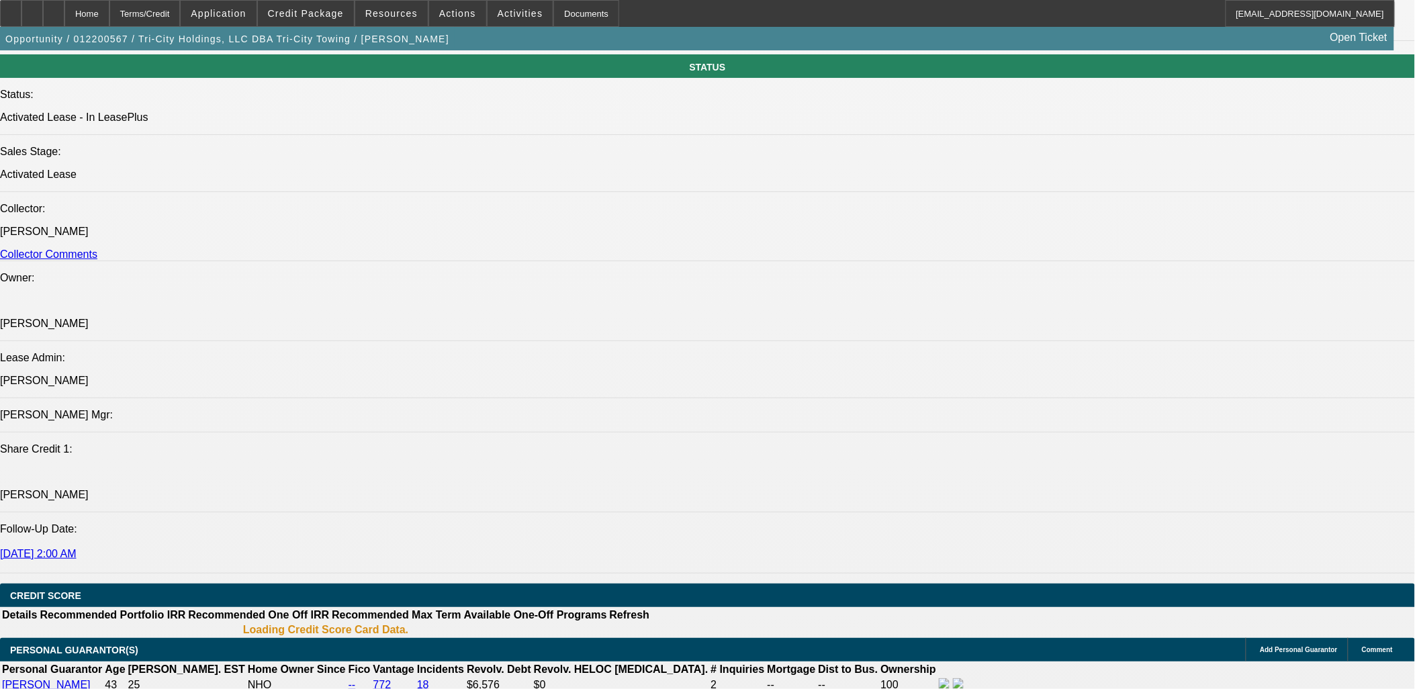
select select "0"
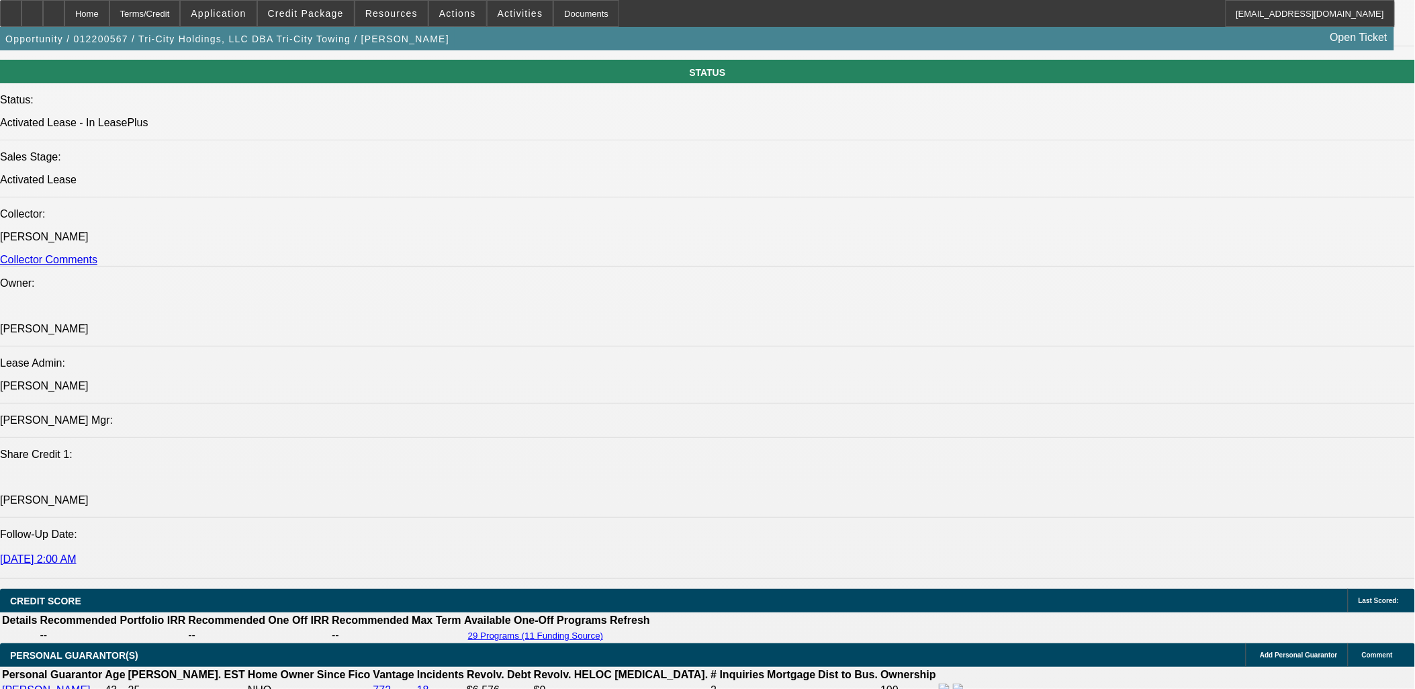
select select "1"
select select "2"
select select "6"
select select "1"
select select "2"
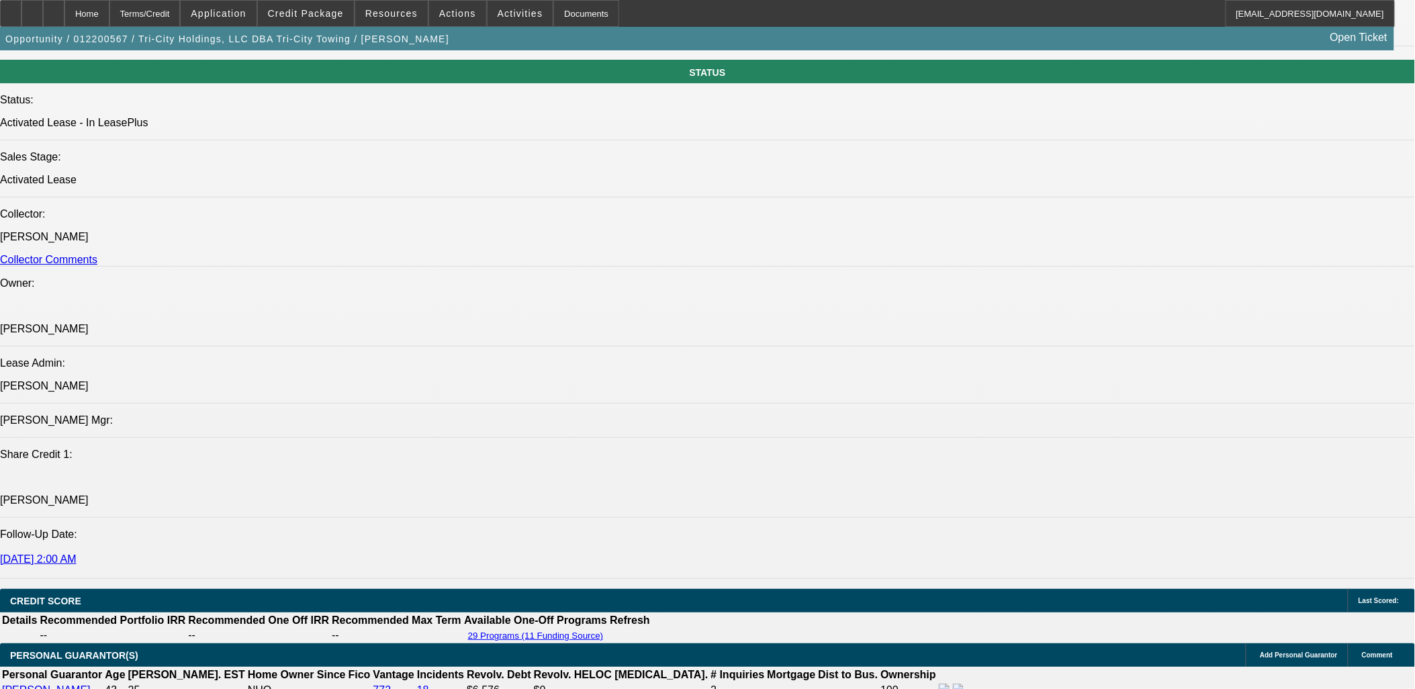
select select "6"
select select "1"
select select "6"
select select "1"
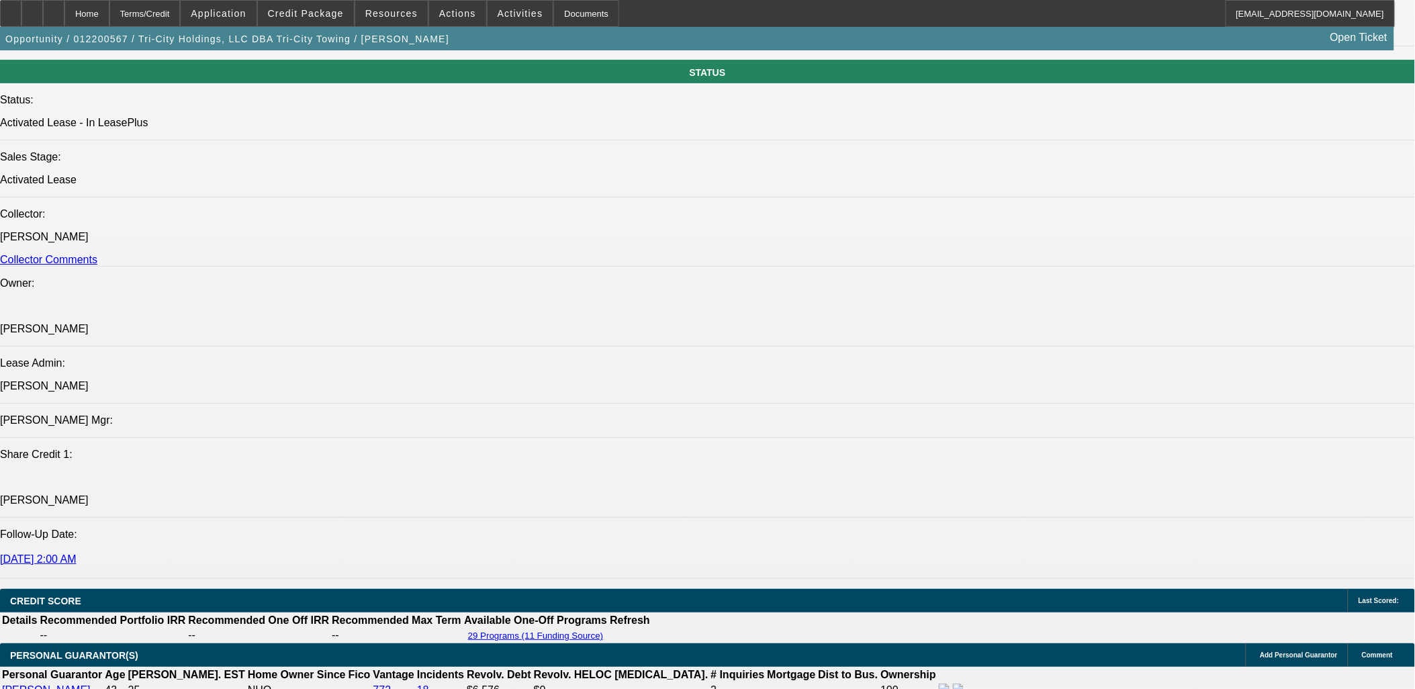
select select "2"
select select "6"
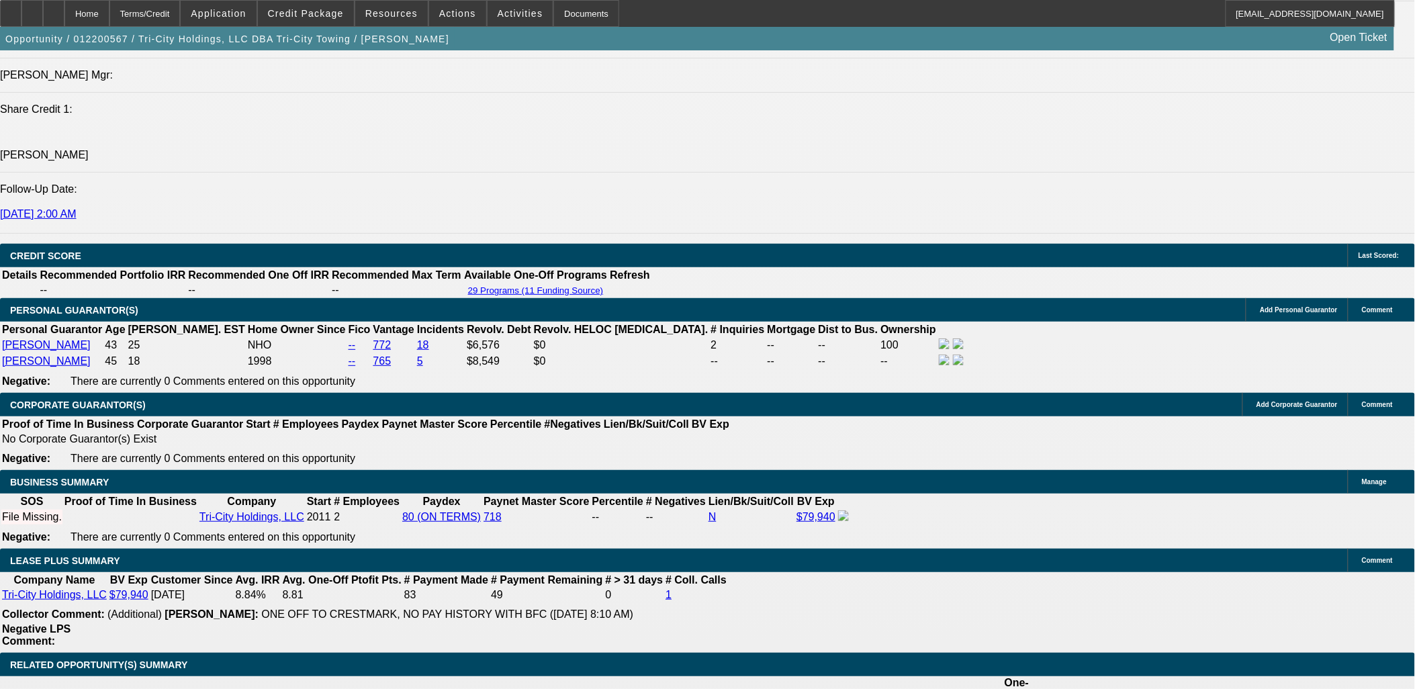
scroll to position [1830, 0]
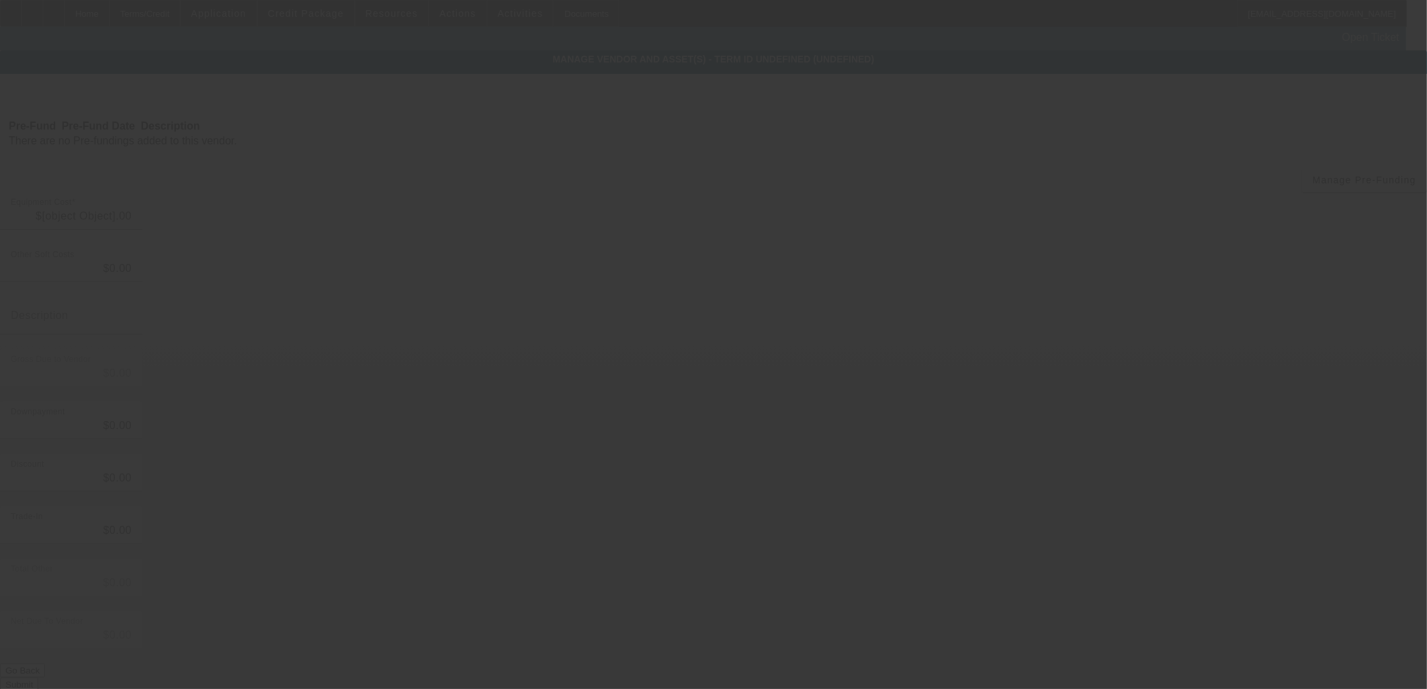
type input "$149,379.00"
type input "$160.00"
type input "$149,539.00"
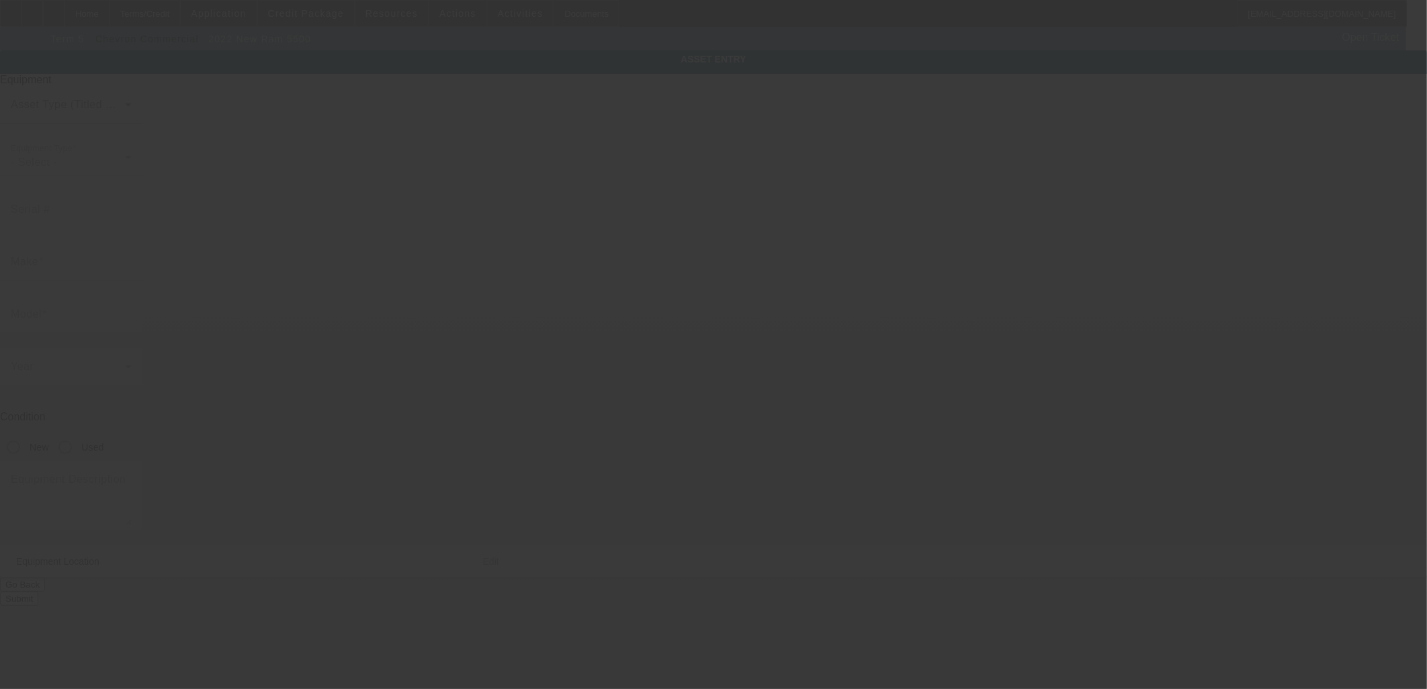
type input "3C7WRNBL1NG233203"
type input "Ram"
type input "5500"
radio input "true"
type textarea "with"
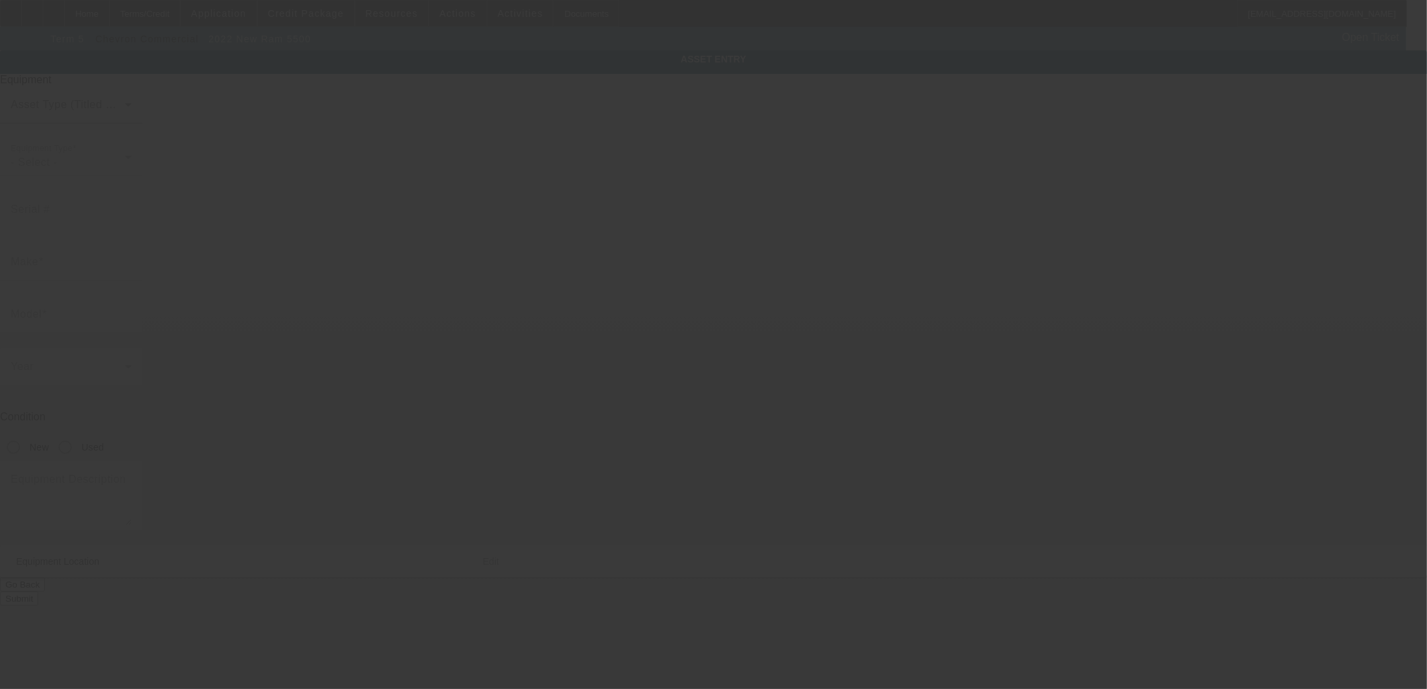
type input "16921 Cameron Rd"
type input "Pflugerville"
type input "78660"
type input "Travis"
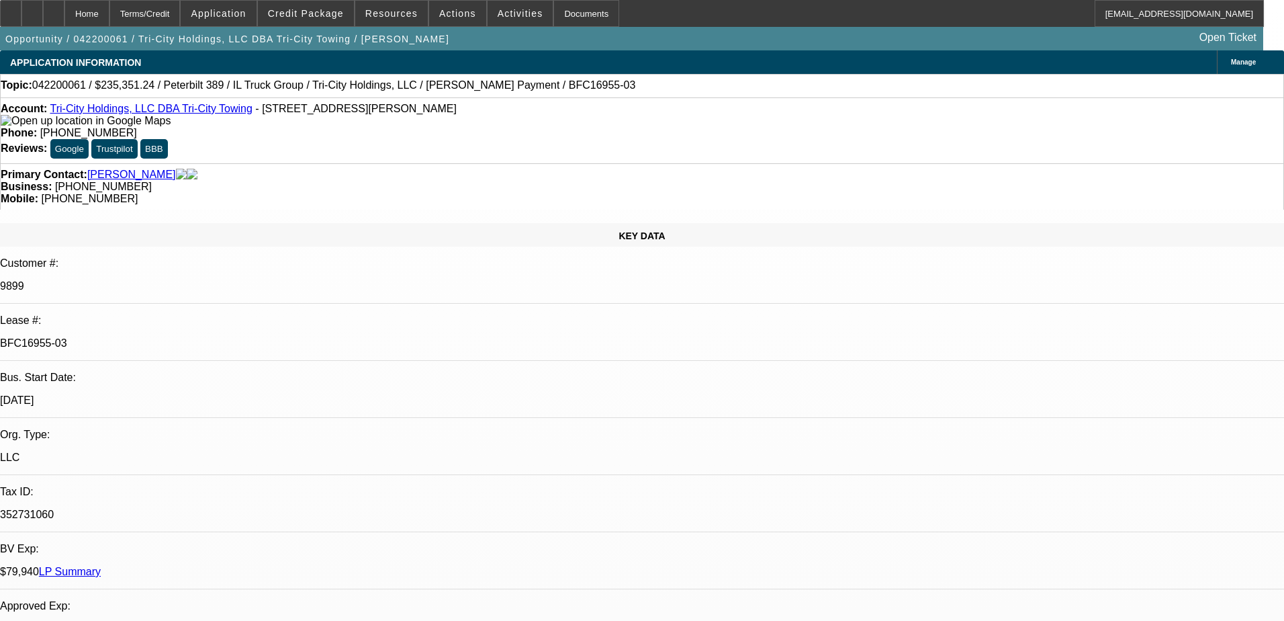
select select "0"
select select "2"
select select "0"
select select "6"
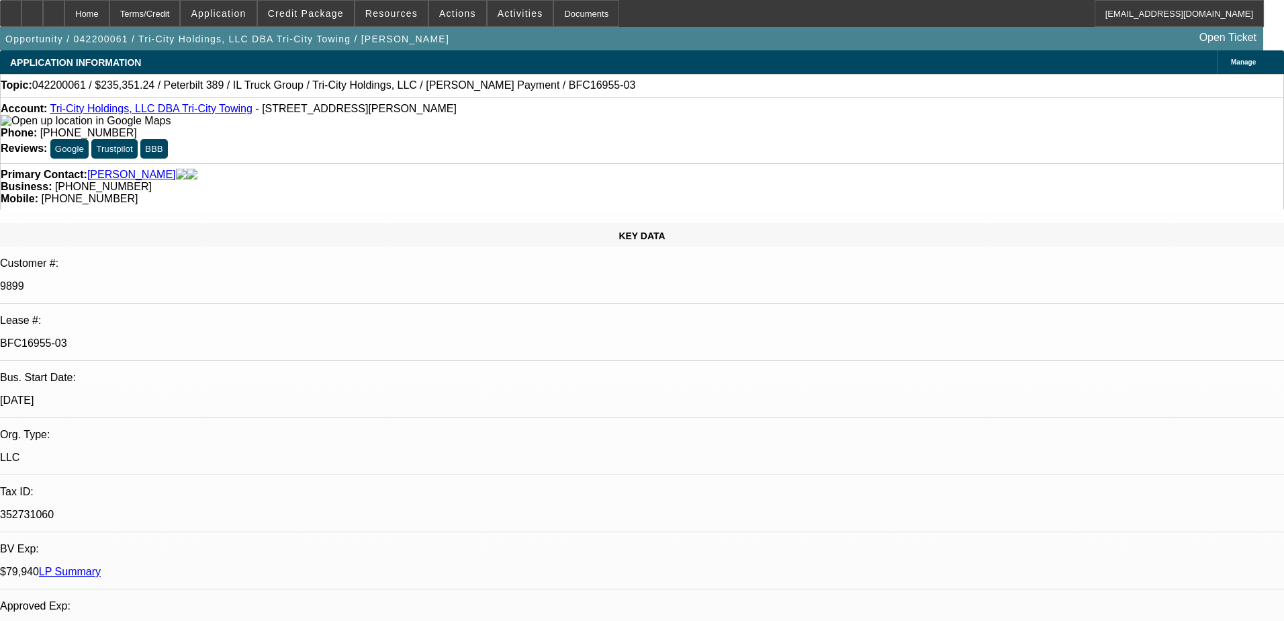
select select "0"
select select "2"
select select "0"
select select "6"
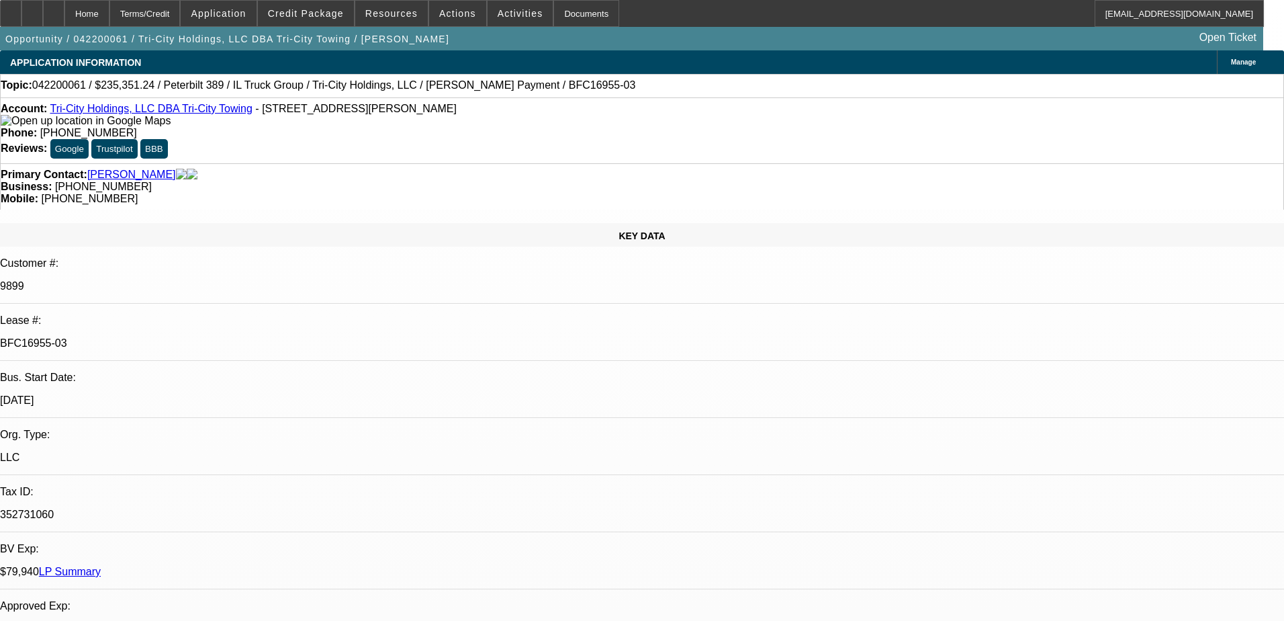
select select "0"
select select "2"
select select "0"
select select "6"
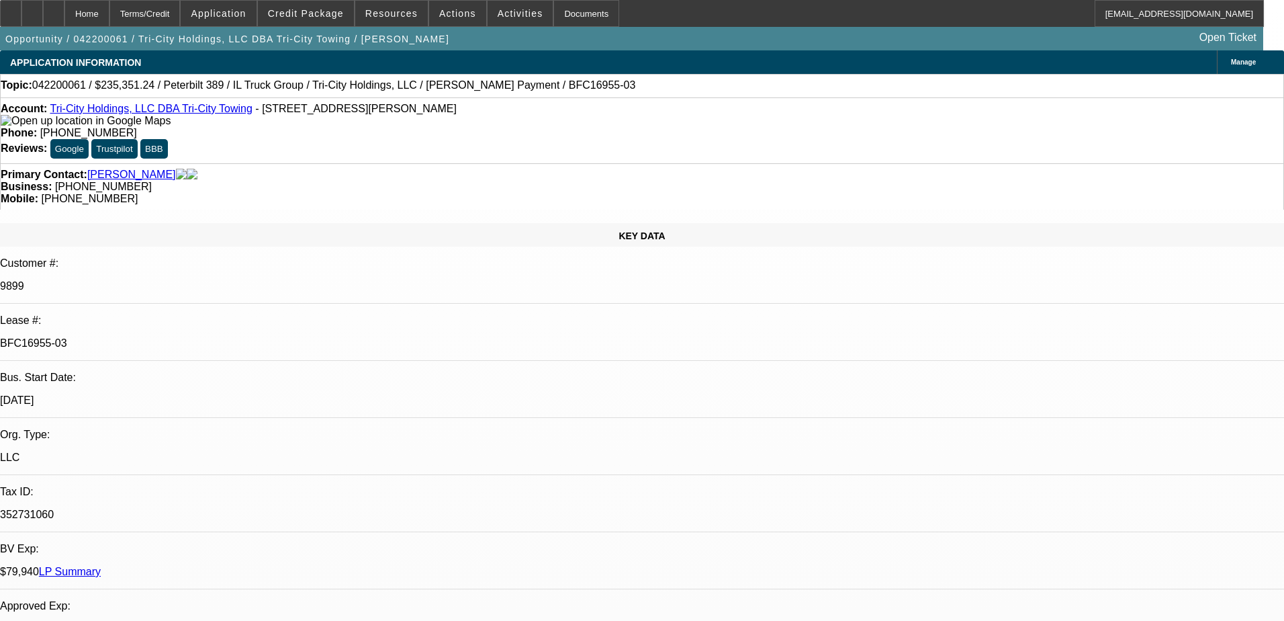
select select "0"
select select "2"
select select "0"
select select "6"
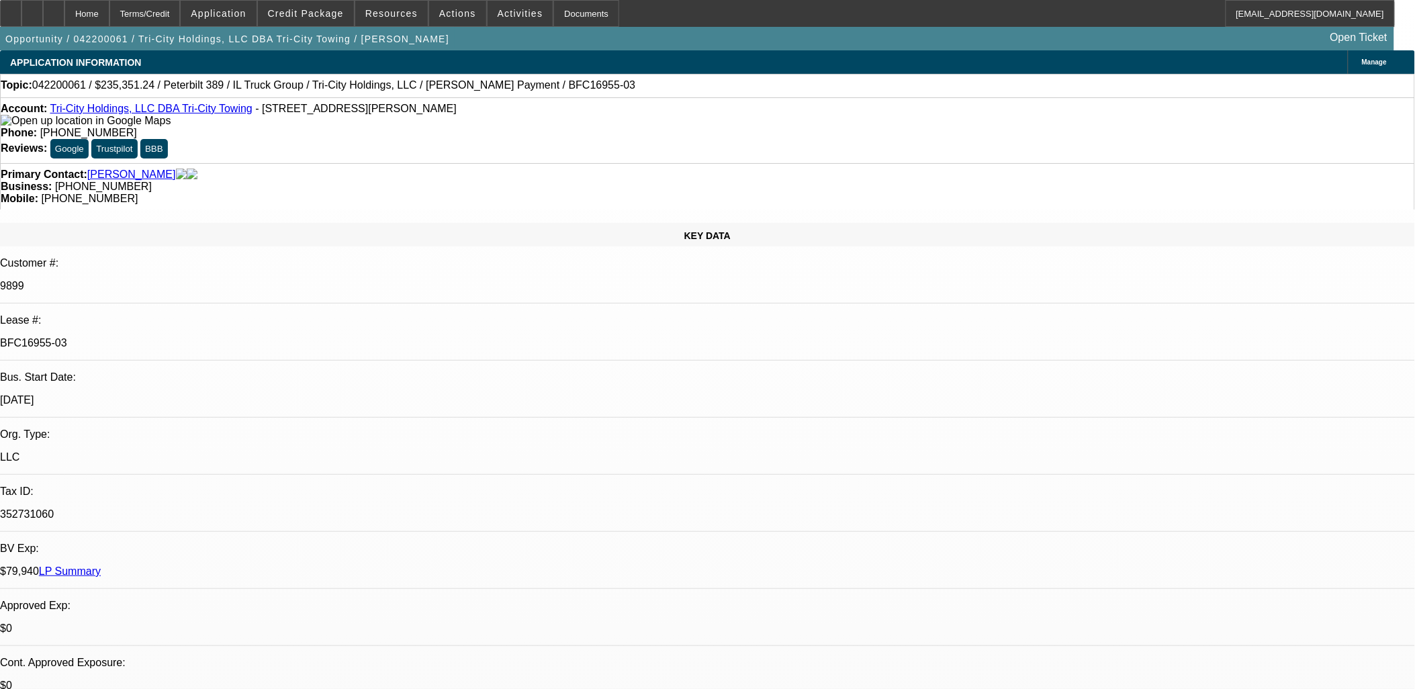
scroll to position [1418, 0]
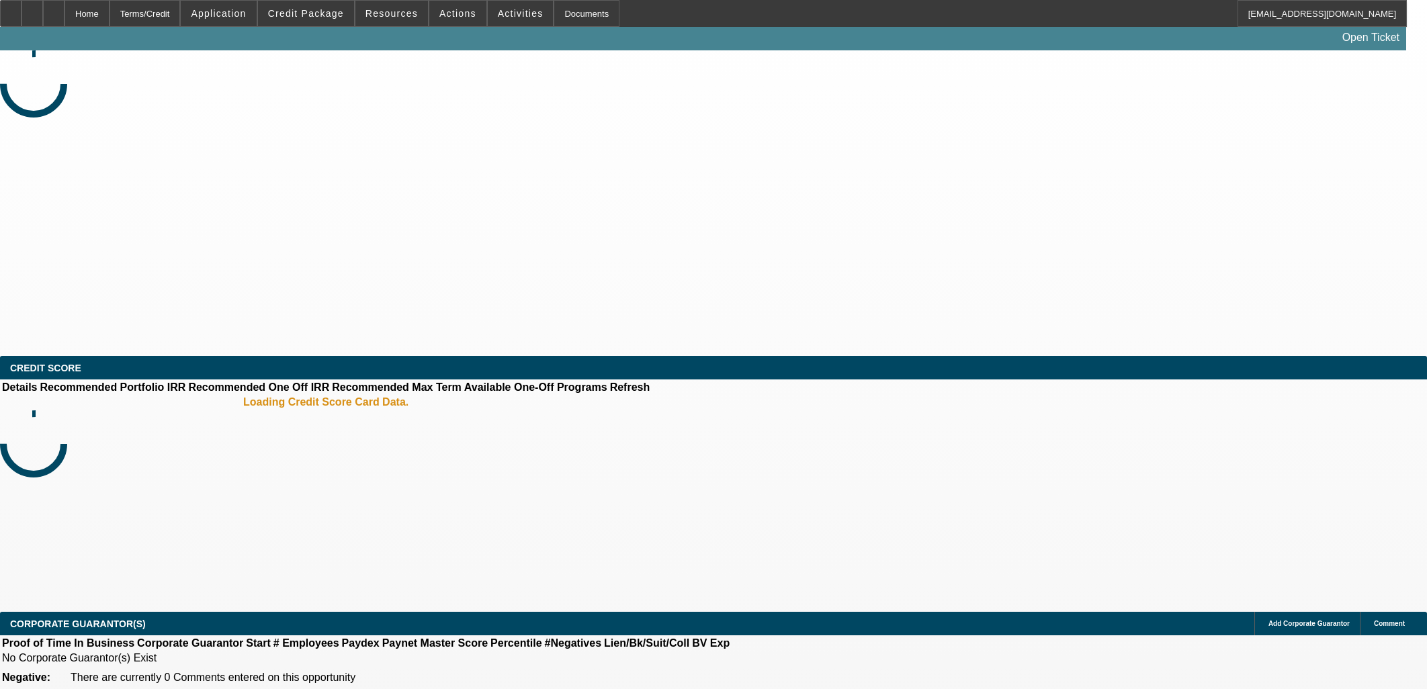
select select "0"
select select "2"
select select "0.1"
select select "4"
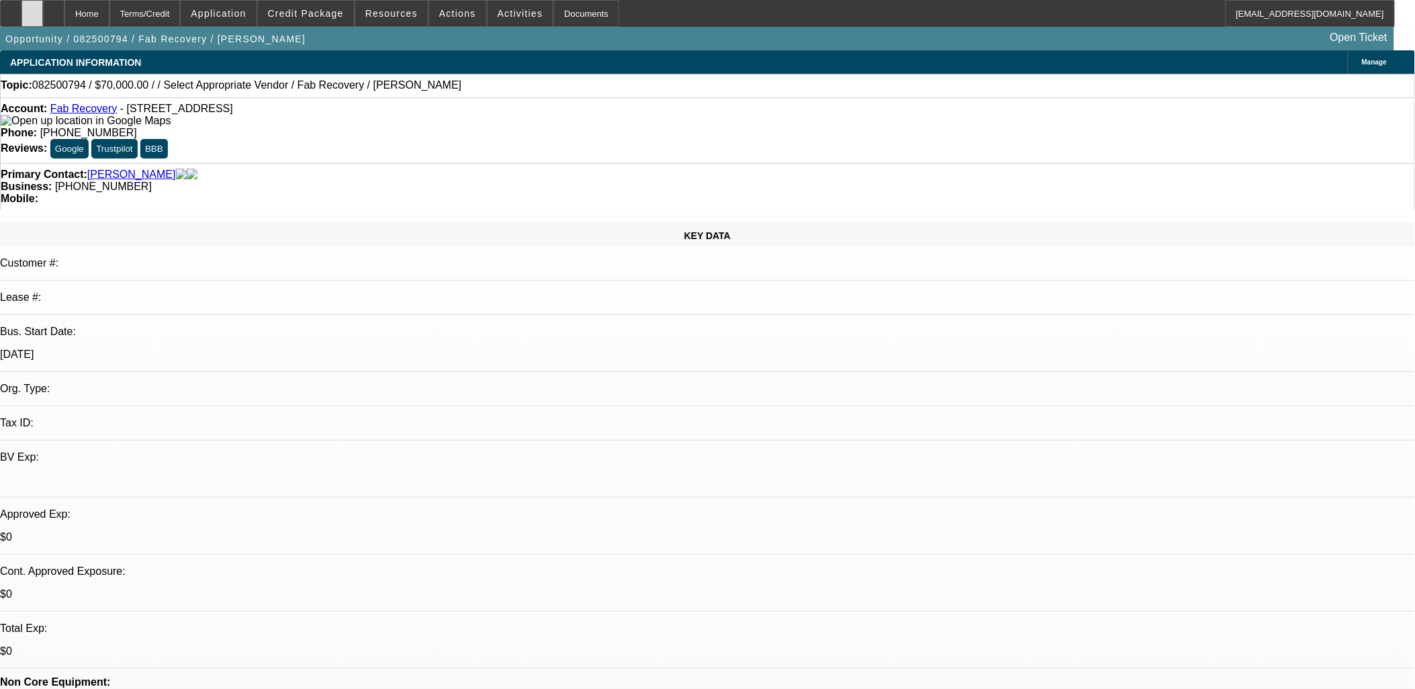
click at [32, 9] on icon at bounding box center [32, 9] width 0 height 0
click at [299, 17] on span "Credit Package" at bounding box center [306, 13] width 76 height 11
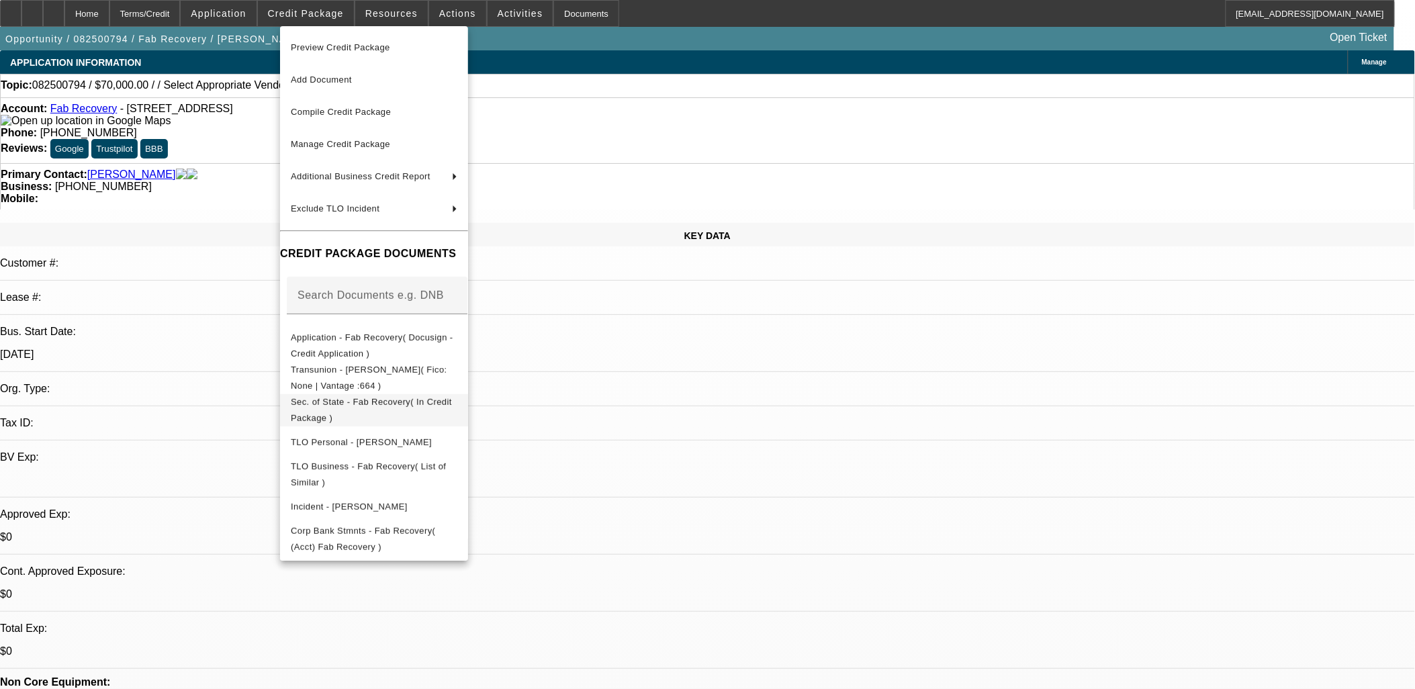
click at [452, 405] on span "Sec. of State - Fab Recovery( In Credit Package )" at bounding box center [371, 409] width 161 height 26
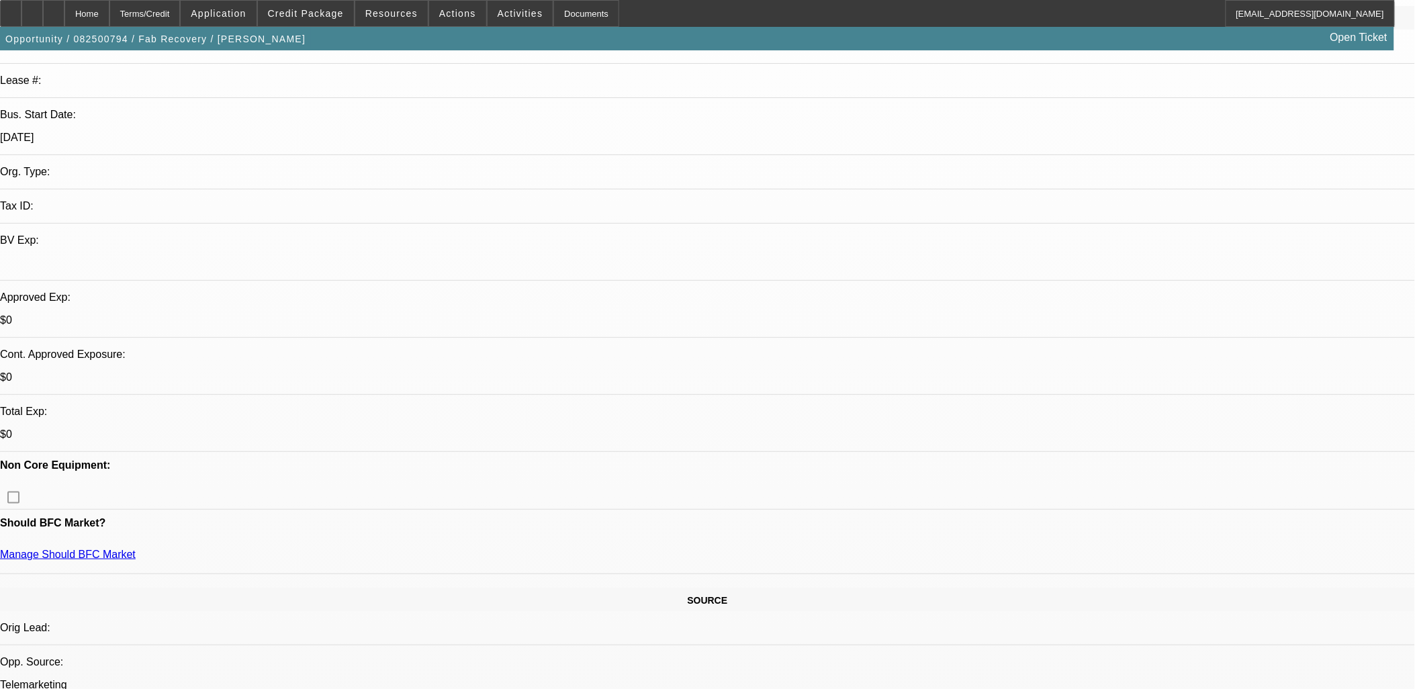
scroll to position [298, 0]
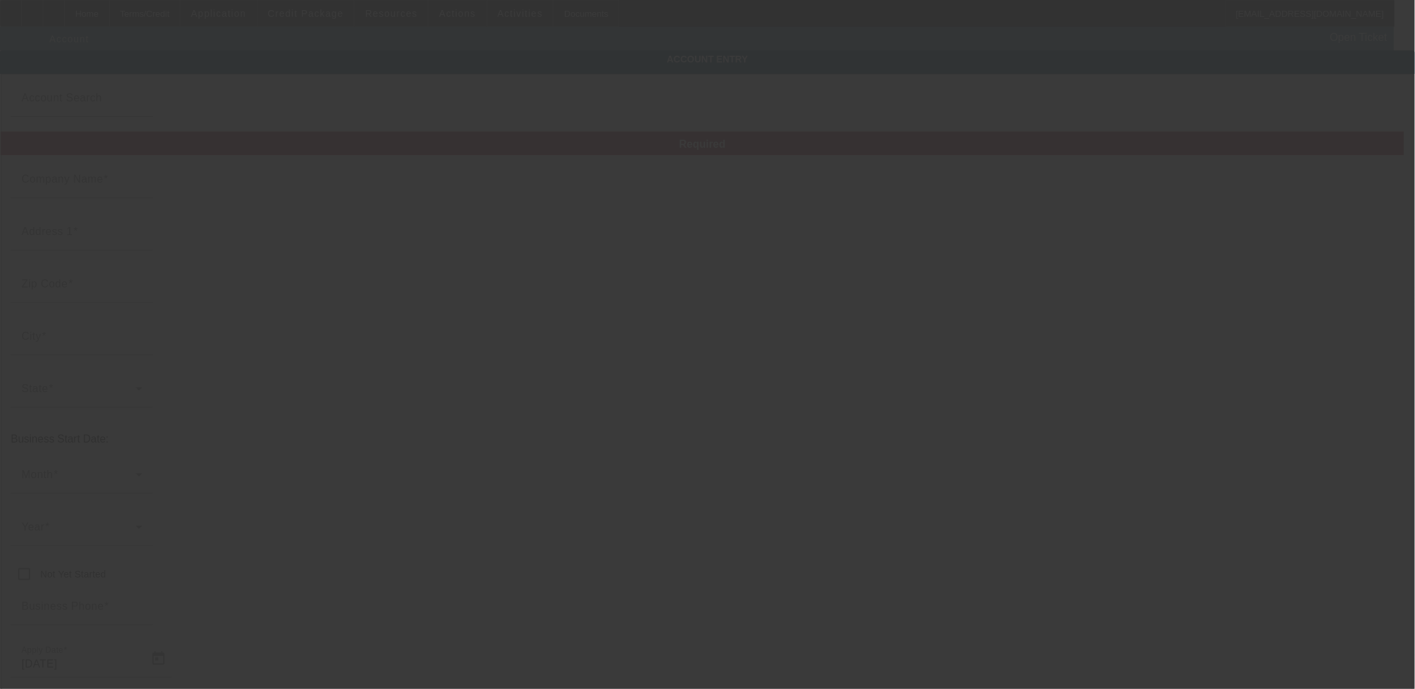
type input "Fab Recovery"
type input "[STREET_ADDRESS]"
type input "44601"
type input "Alliance"
type input "[PHONE_NUMBER]"
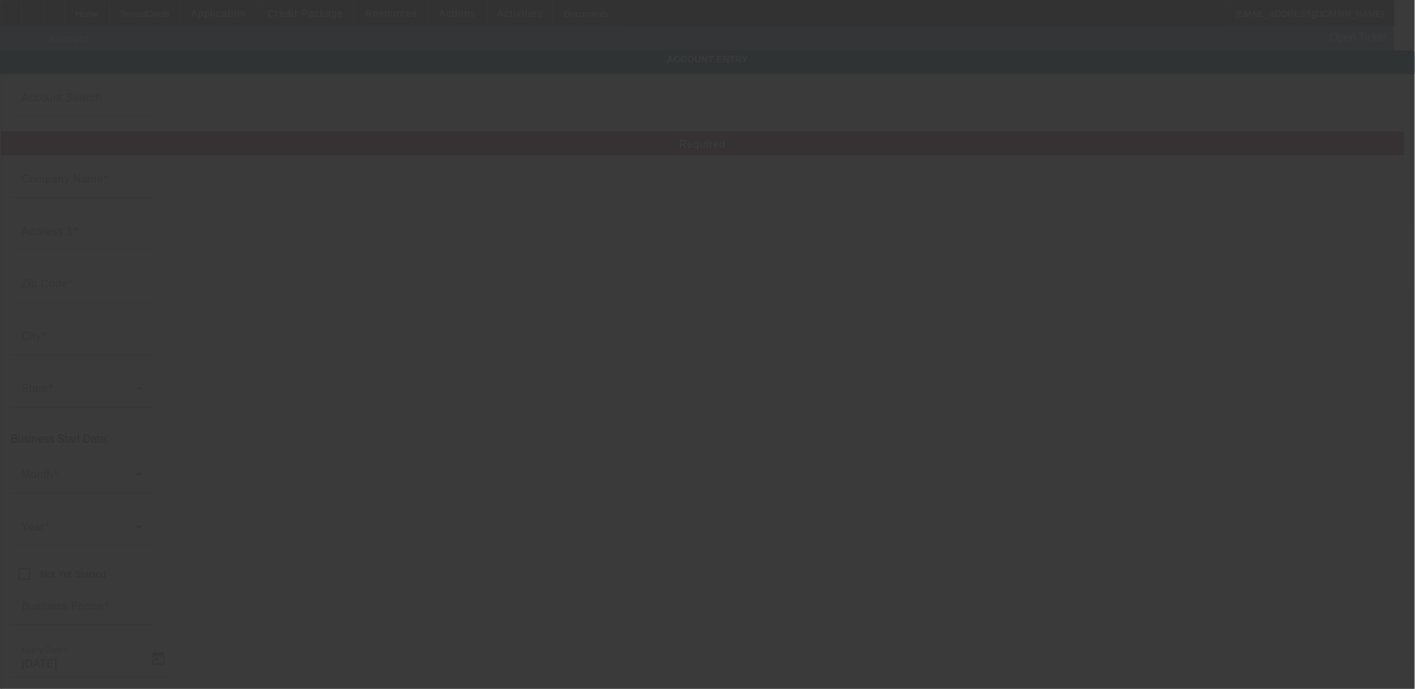
type input "[EMAIL_ADDRESS][DOMAIN_NAME]"
type input "[DATE]"
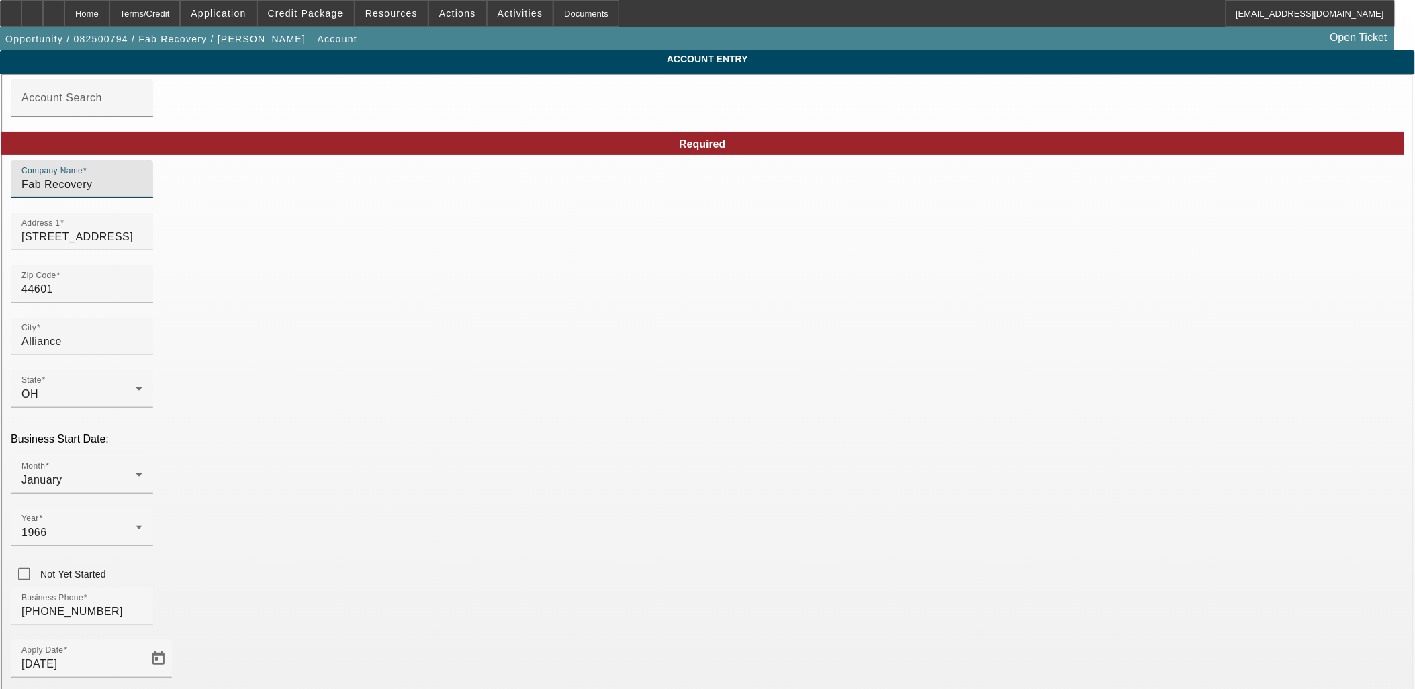
drag, startPoint x: 443, startPoint y: 186, endPoint x: 85, endPoint y: 240, distance: 362.7
click at [142, 189] on input "Fab Recovery" at bounding box center [81, 185] width 121 height 16
click at [142, 188] on input "Fab Recovery" at bounding box center [81, 185] width 121 height 16
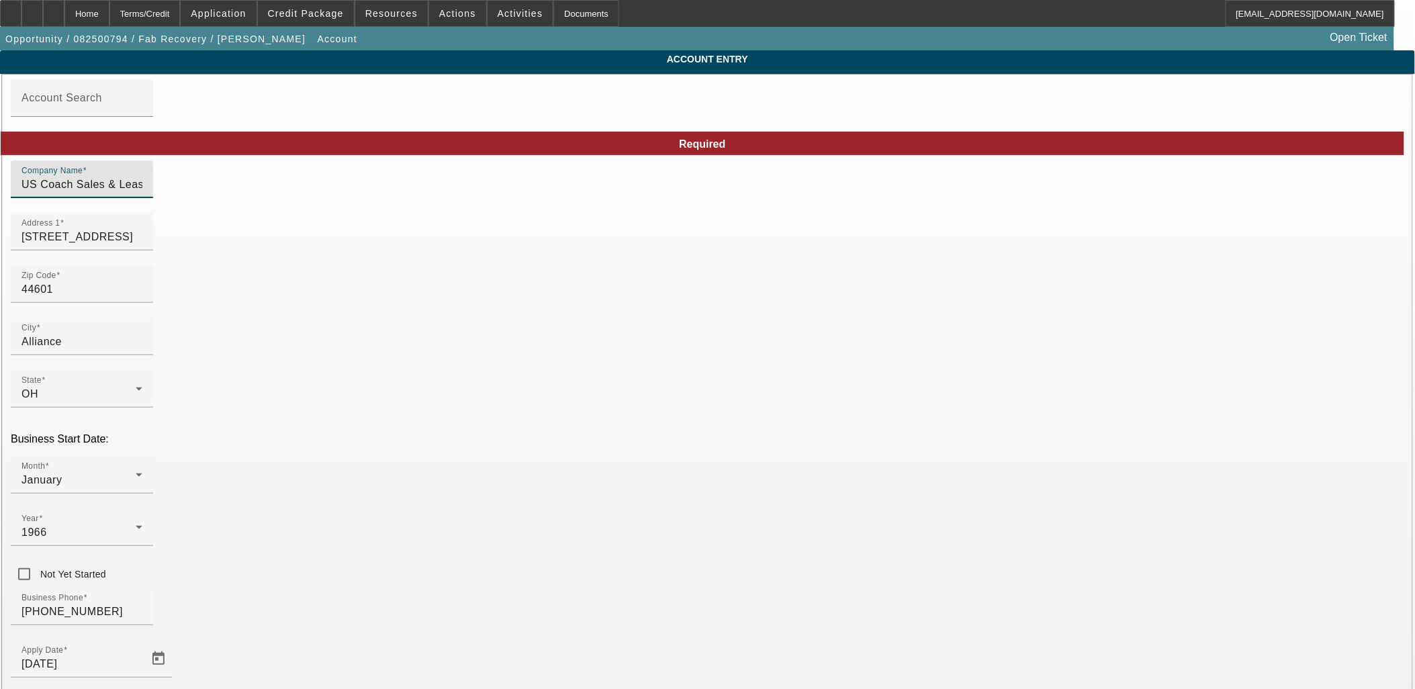
type input "US Coach Sales & Leasing, LTD"
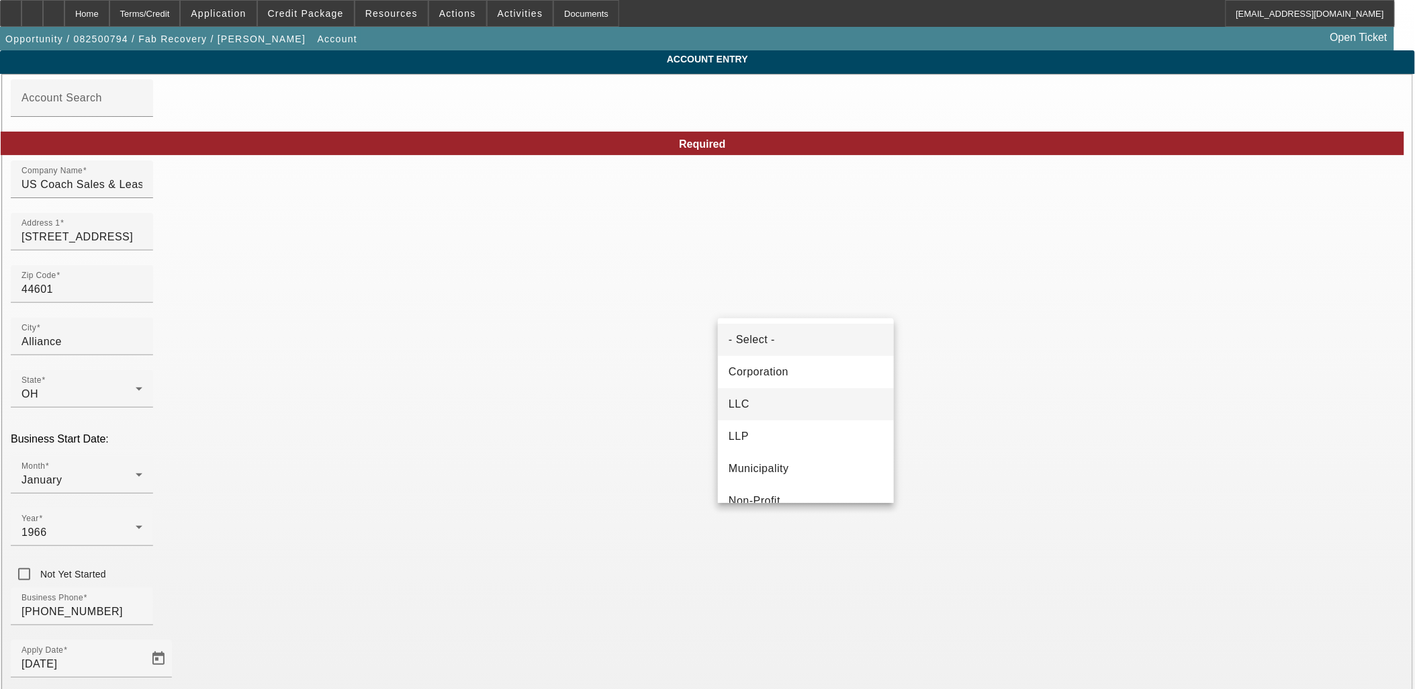
click at [796, 406] on mat-option "LLC" at bounding box center [806, 404] width 176 height 32
click at [772, 377] on span "Corporation" at bounding box center [759, 372] width 60 height 16
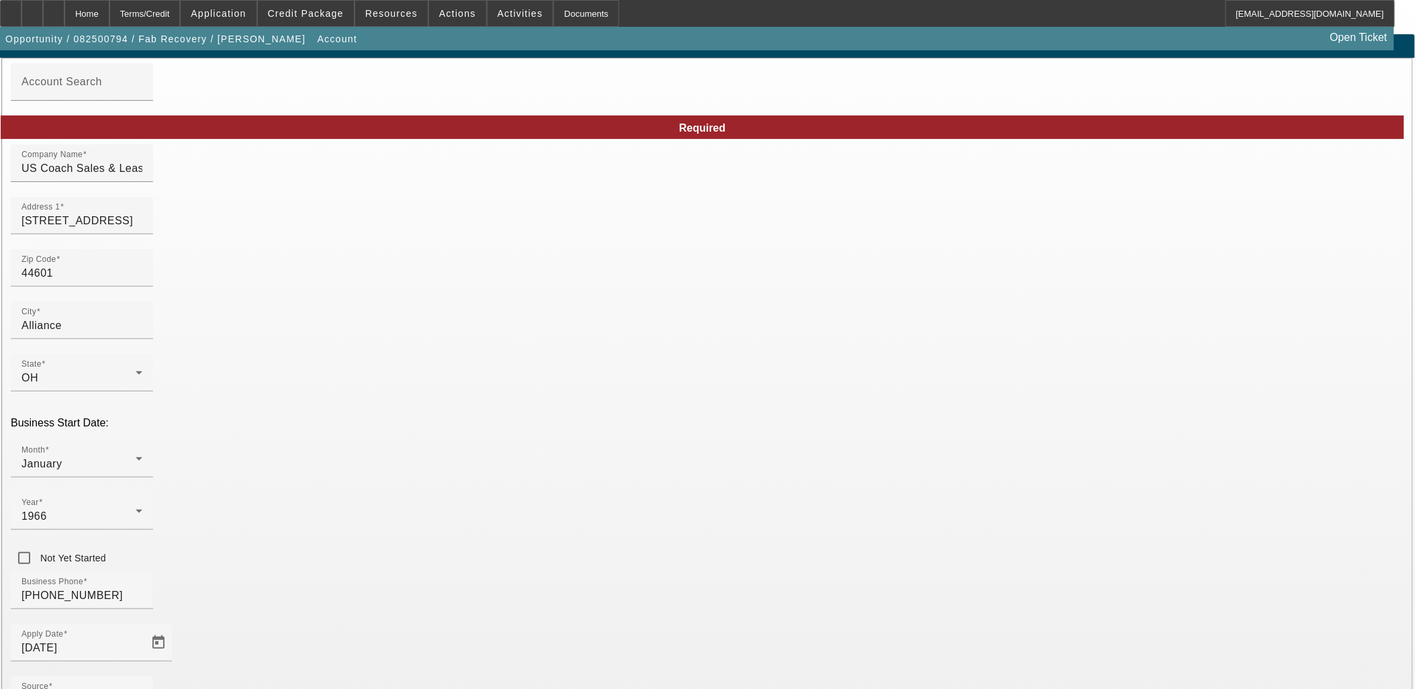
scroll to position [99, 0]
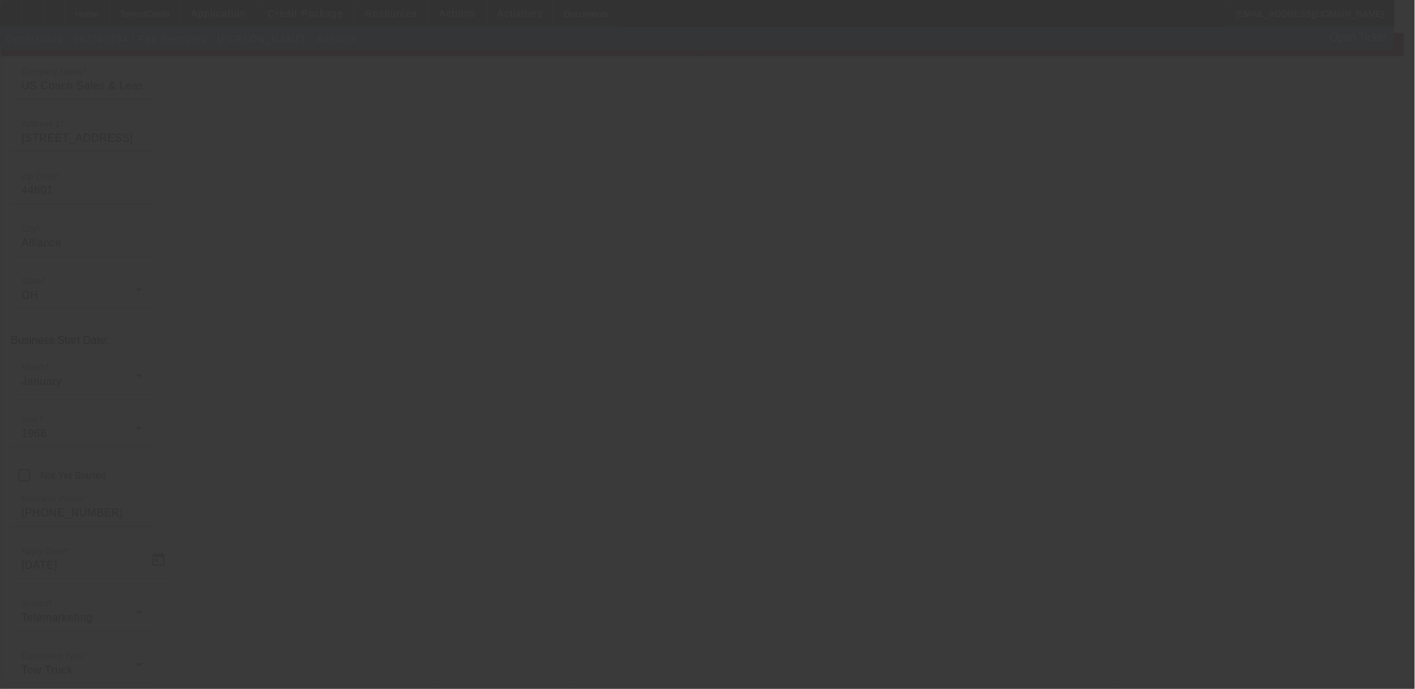
drag, startPoint x: 991, startPoint y: 660, endPoint x: 997, endPoint y: 639, distance: 20.9
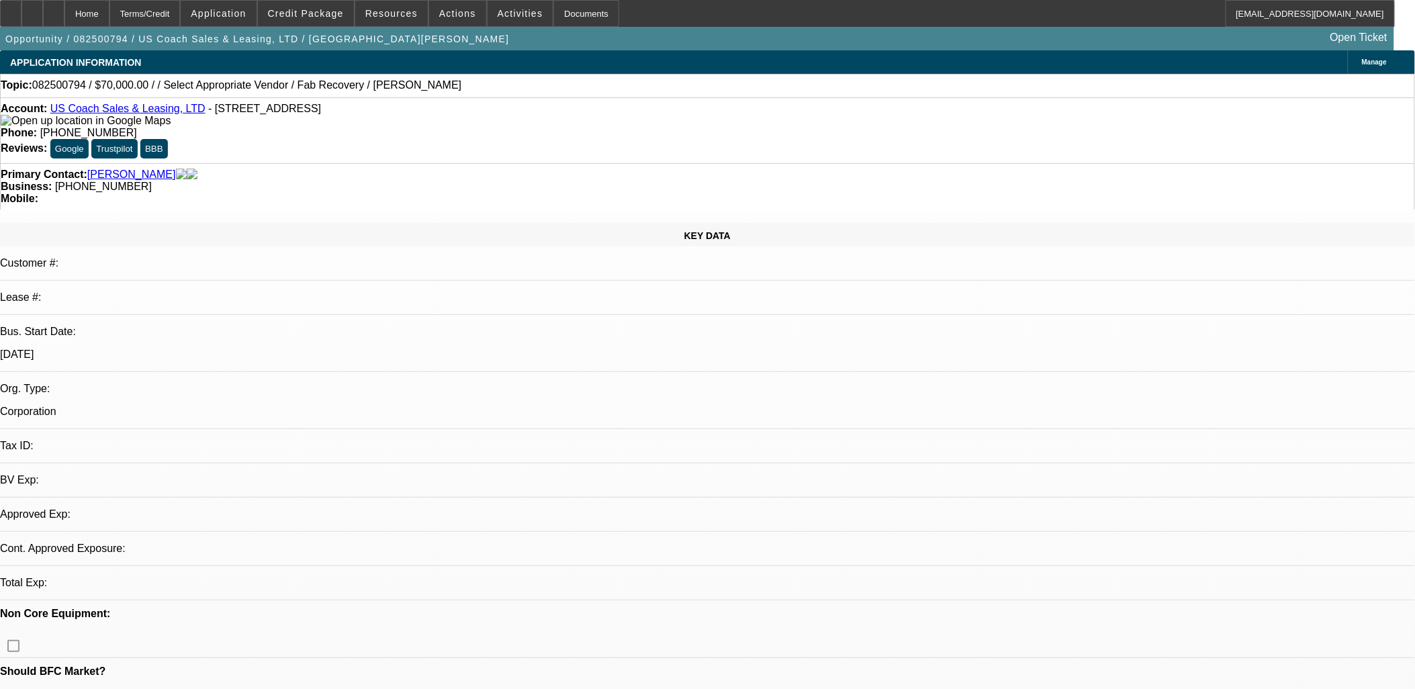
select select "0"
select select "2"
select select "0.1"
select select "4"
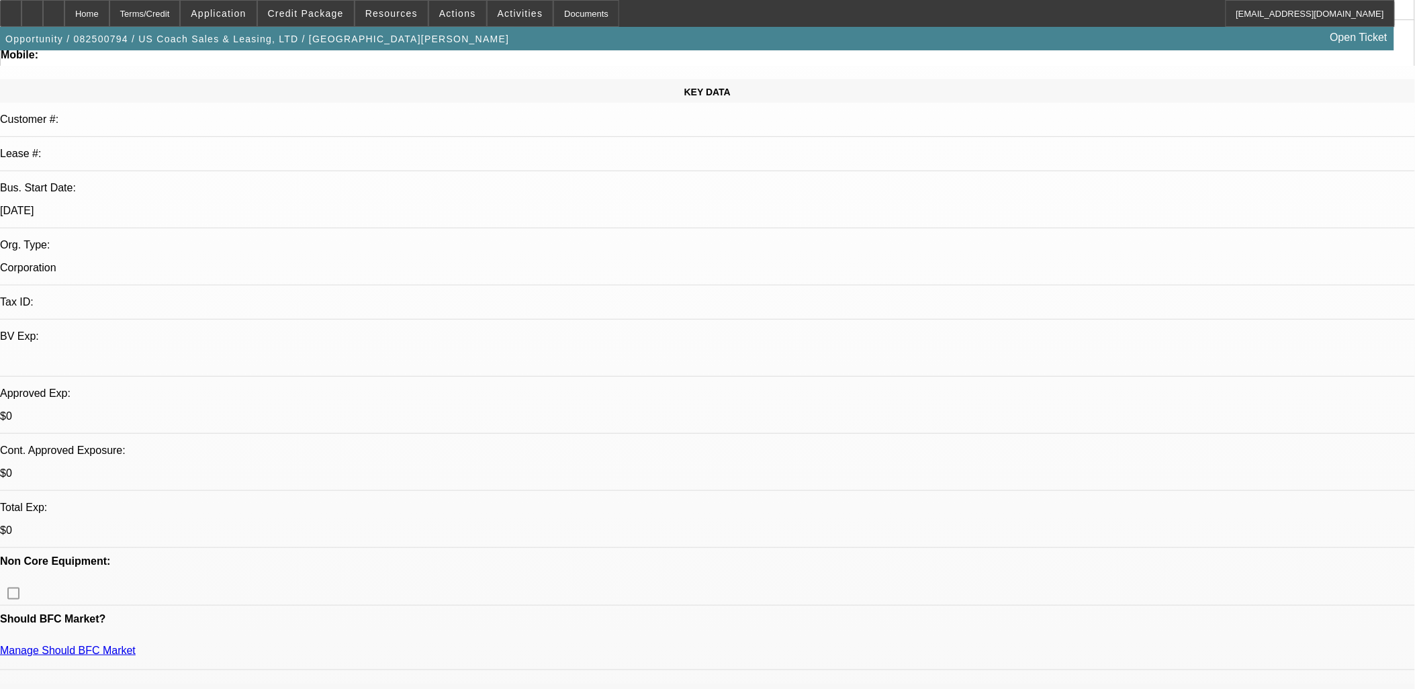
scroll to position [224, 0]
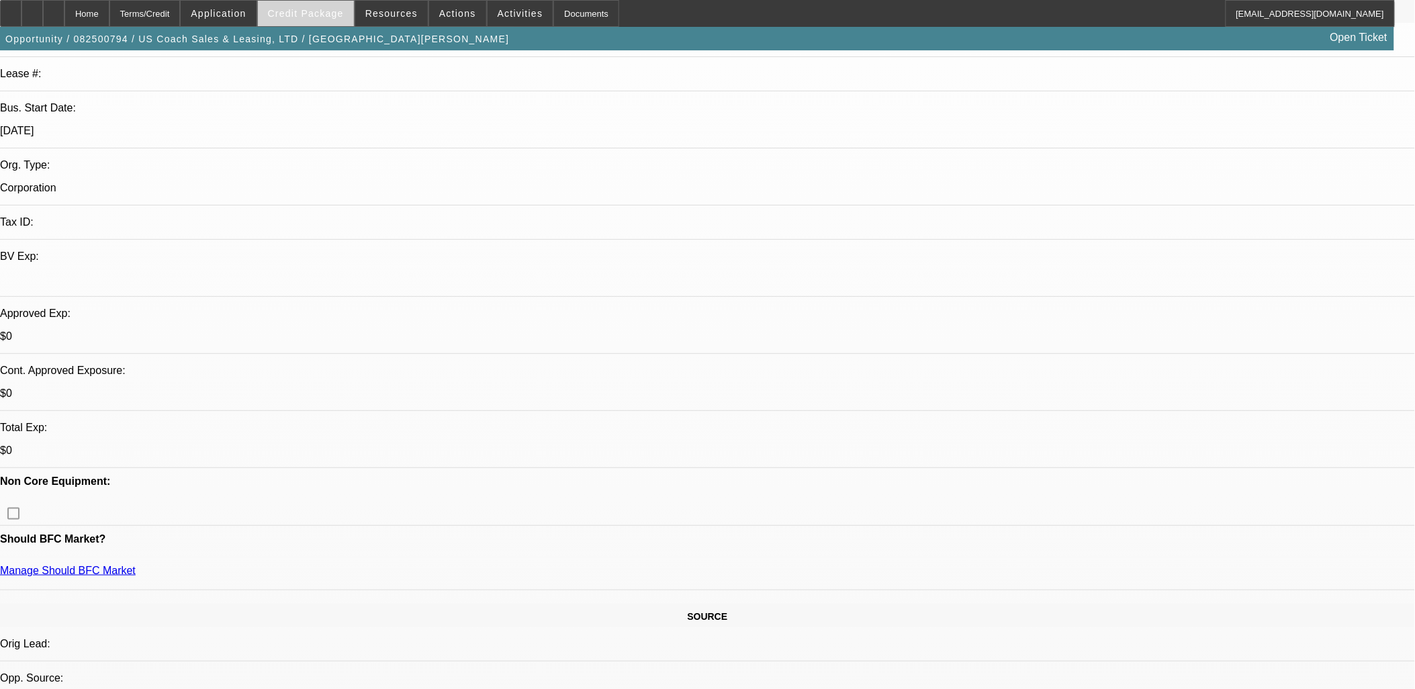
click at [317, 12] on span "Credit Package" at bounding box center [306, 13] width 76 height 11
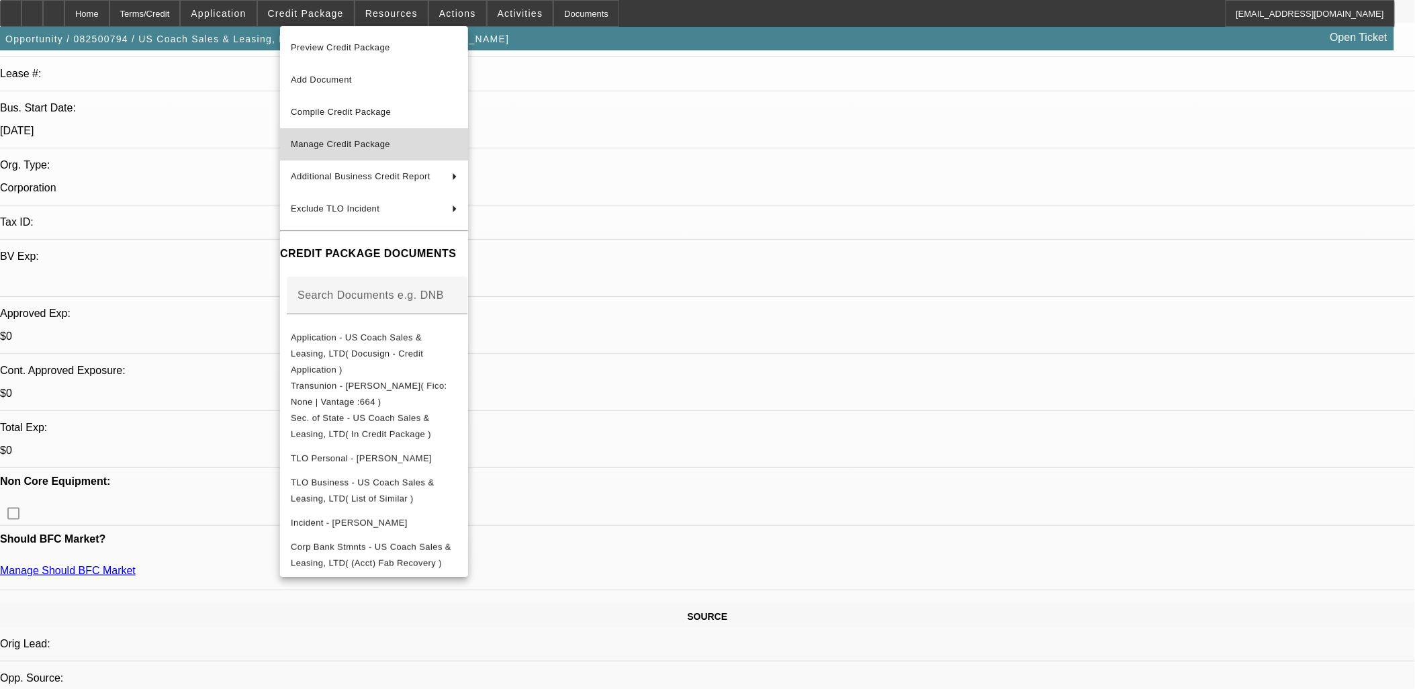
click at [402, 140] on span "Manage Credit Package" at bounding box center [374, 144] width 167 height 16
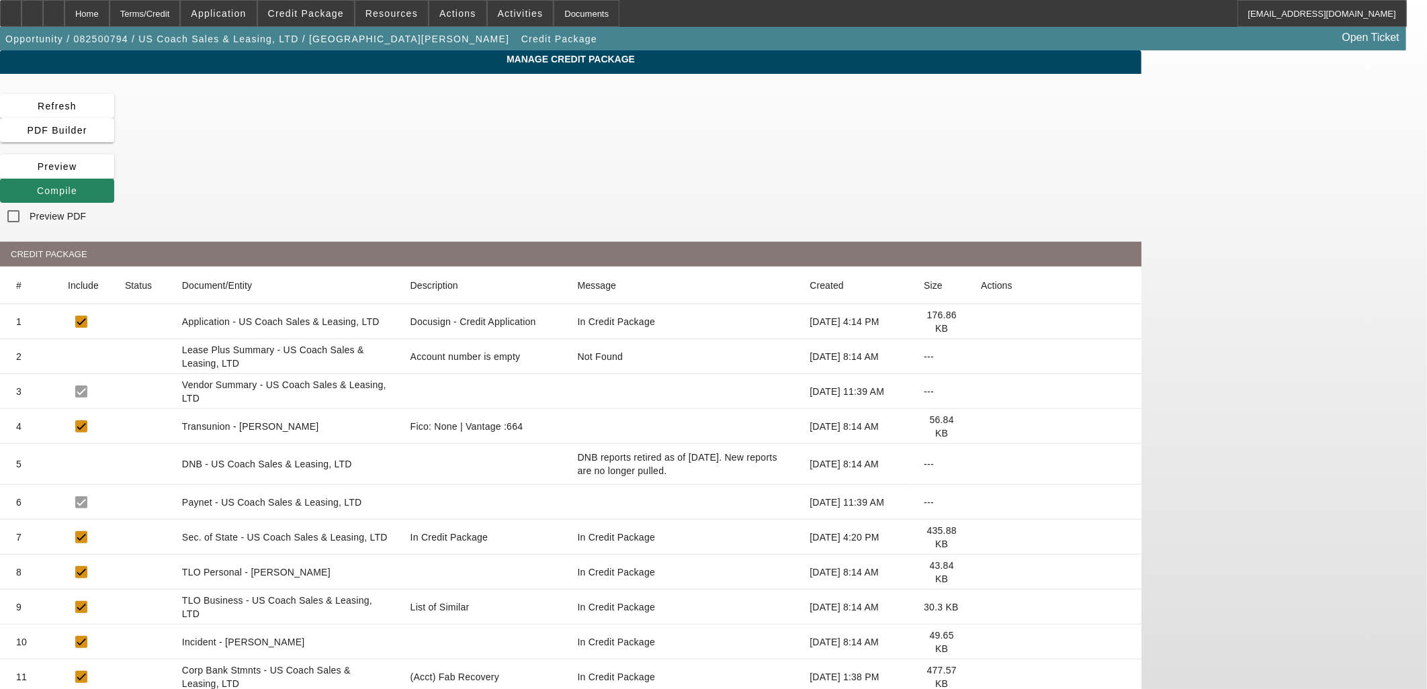
click at [981, 464] on icon at bounding box center [981, 464] width 0 height 0
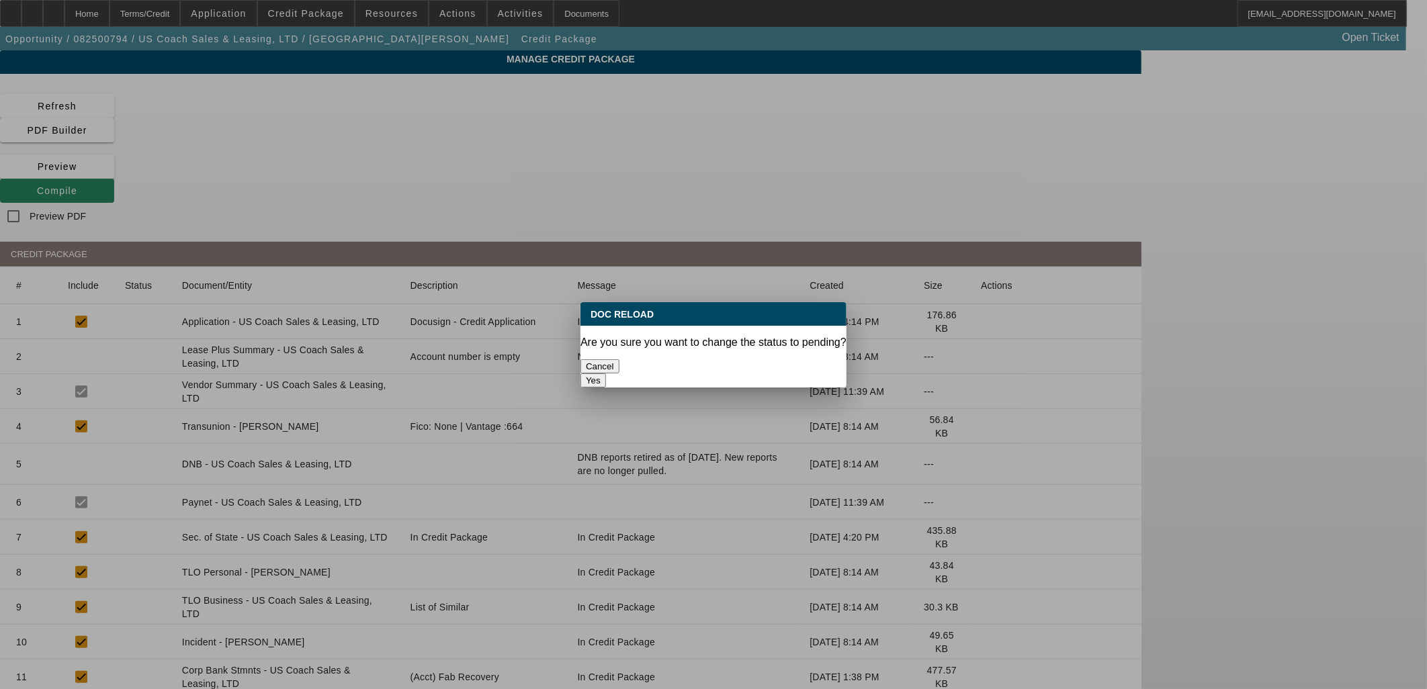
click at [606, 373] on button "Yes" at bounding box center [593, 380] width 26 height 14
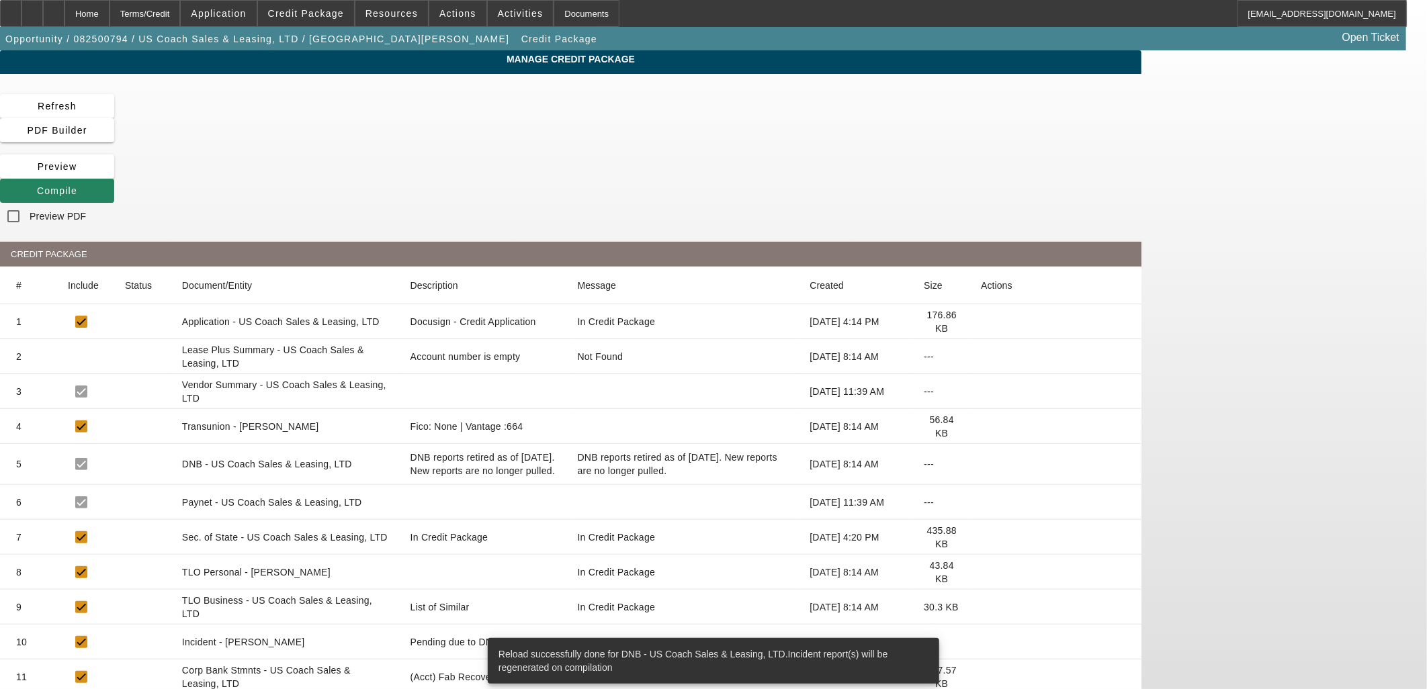
click at [77, 185] on span "Compile" at bounding box center [57, 190] width 40 height 11
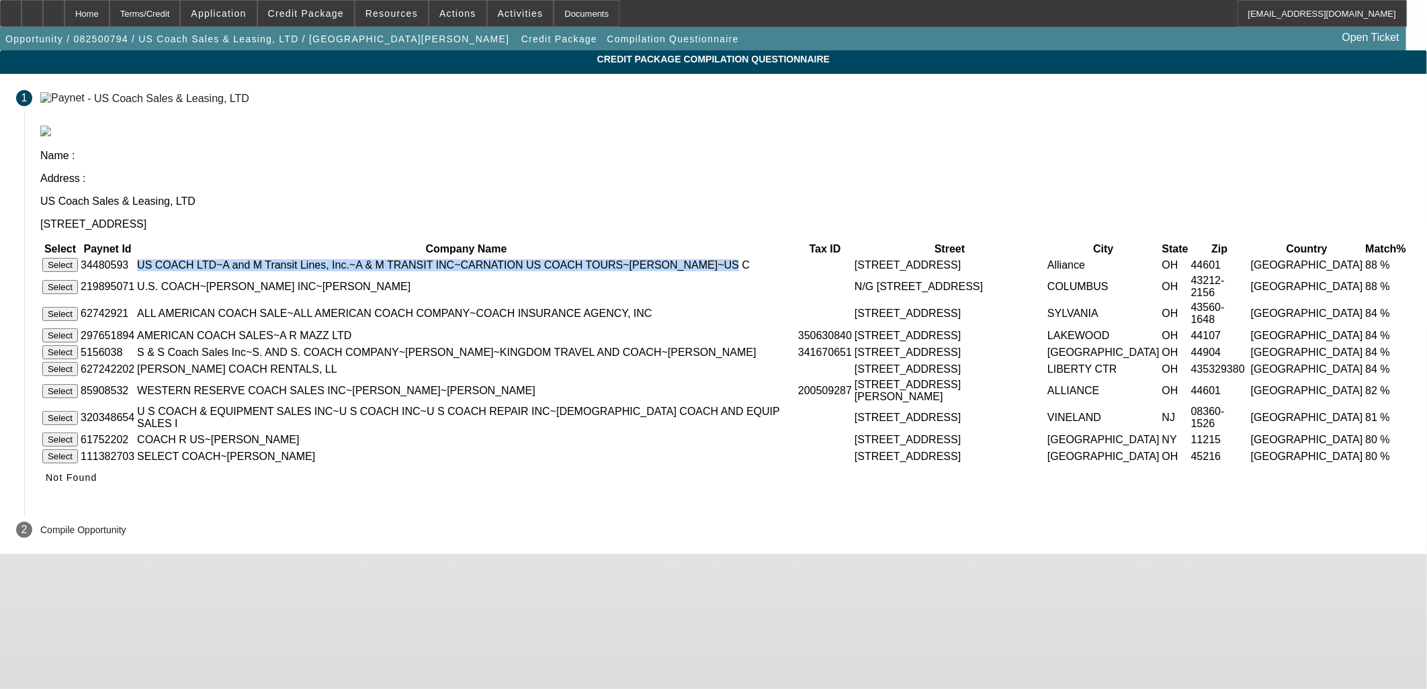
drag, startPoint x: 453, startPoint y: 188, endPoint x: 719, endPoint y: 200, distance: 266.9
click at [719, 257] on td "US COACH LTD~A and M Transit Lines, Inc.~A & M TRANSIT INC~CARNATION US COACH T…" at bounding box center [466, 264] width 660 height 15
click at [78, 258] on button "Select" at bounding box center [60, 265] width 36 height 14
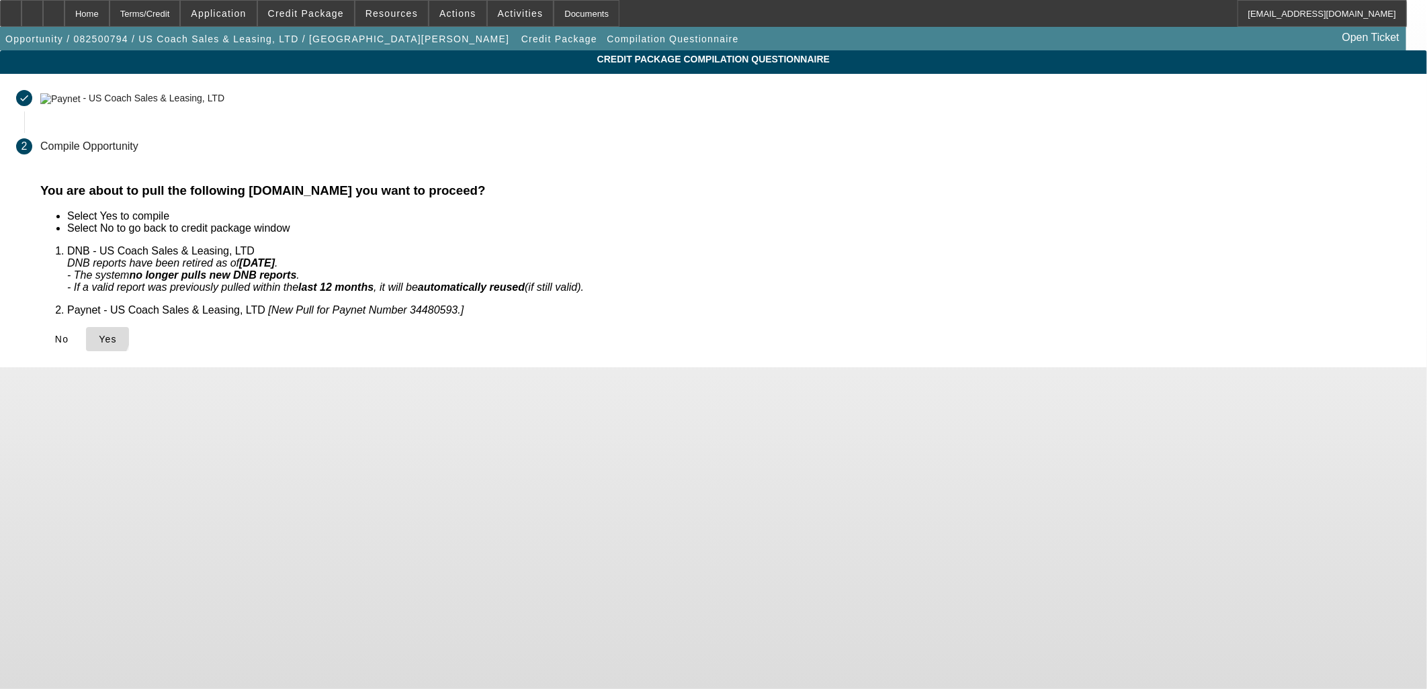
click at [99, 334] on icon at bounding box center [99, 339] width 0 height 11
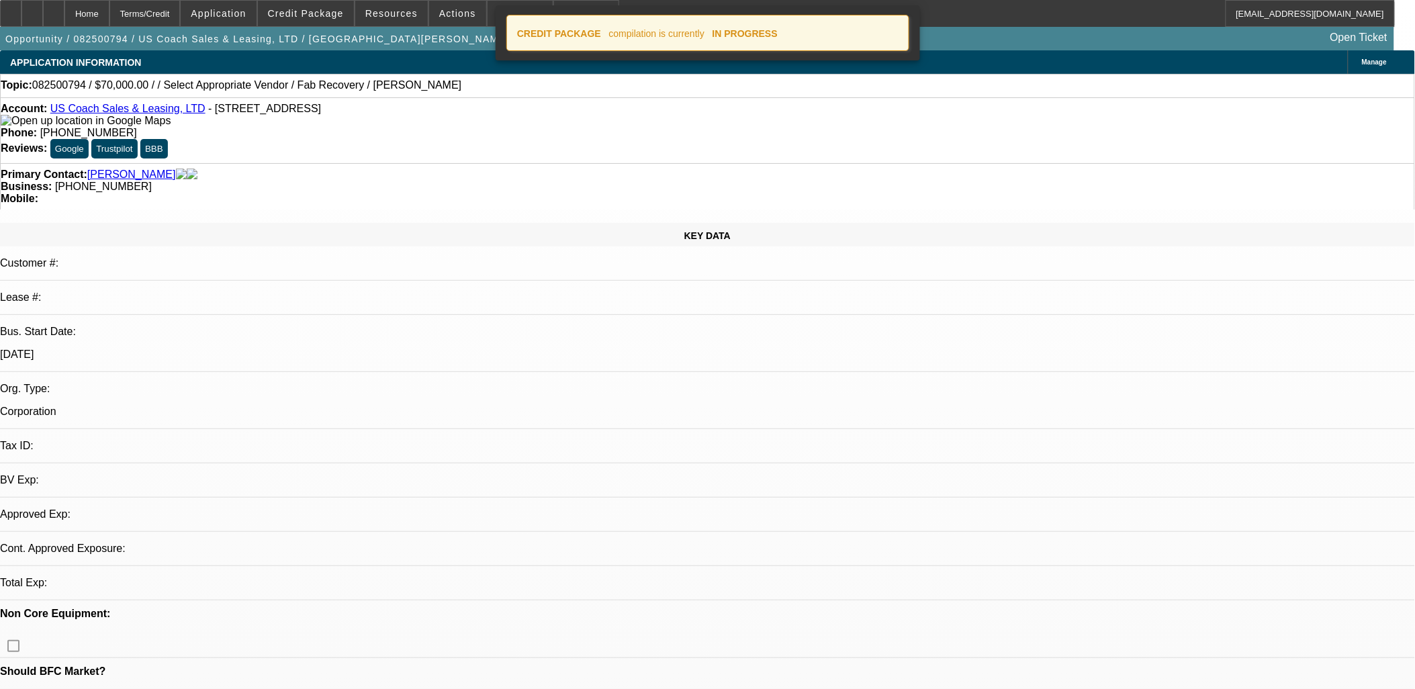
select select "0"
select select "2"
select select "0.1"
select select "4"
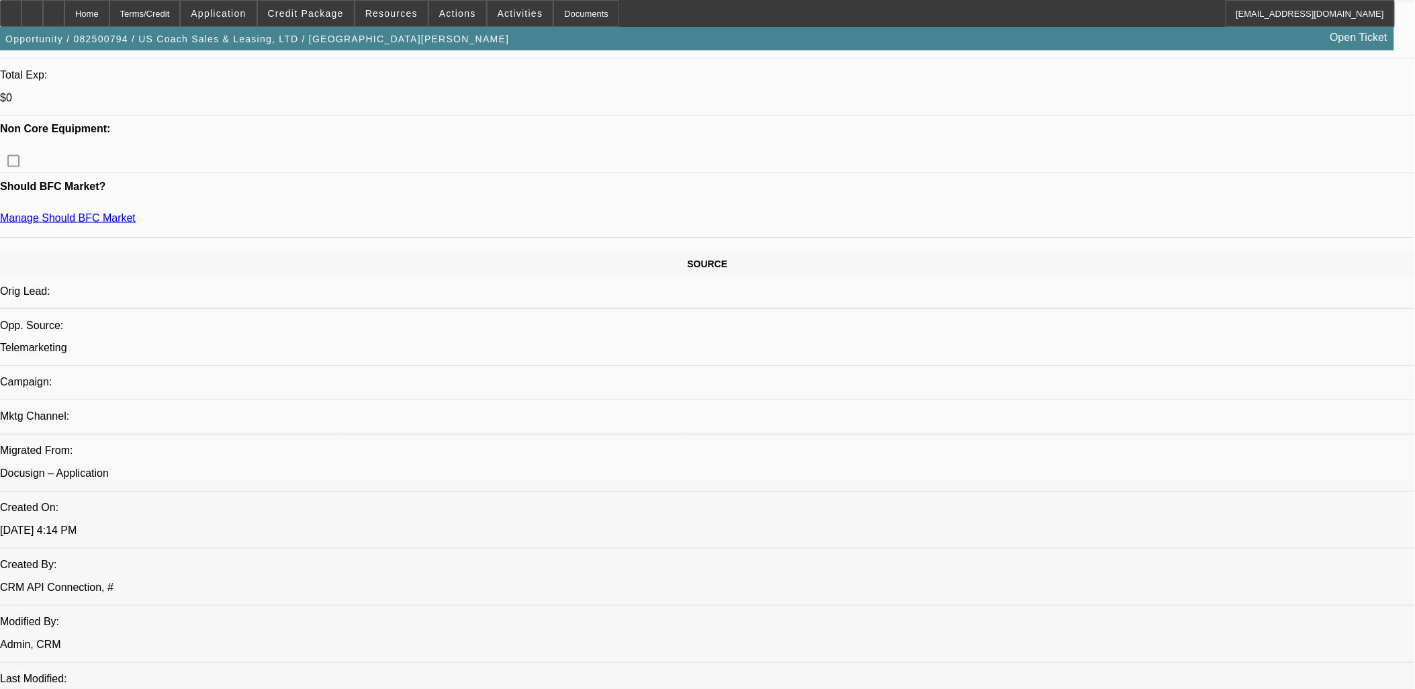
scroll to position [596, 0]
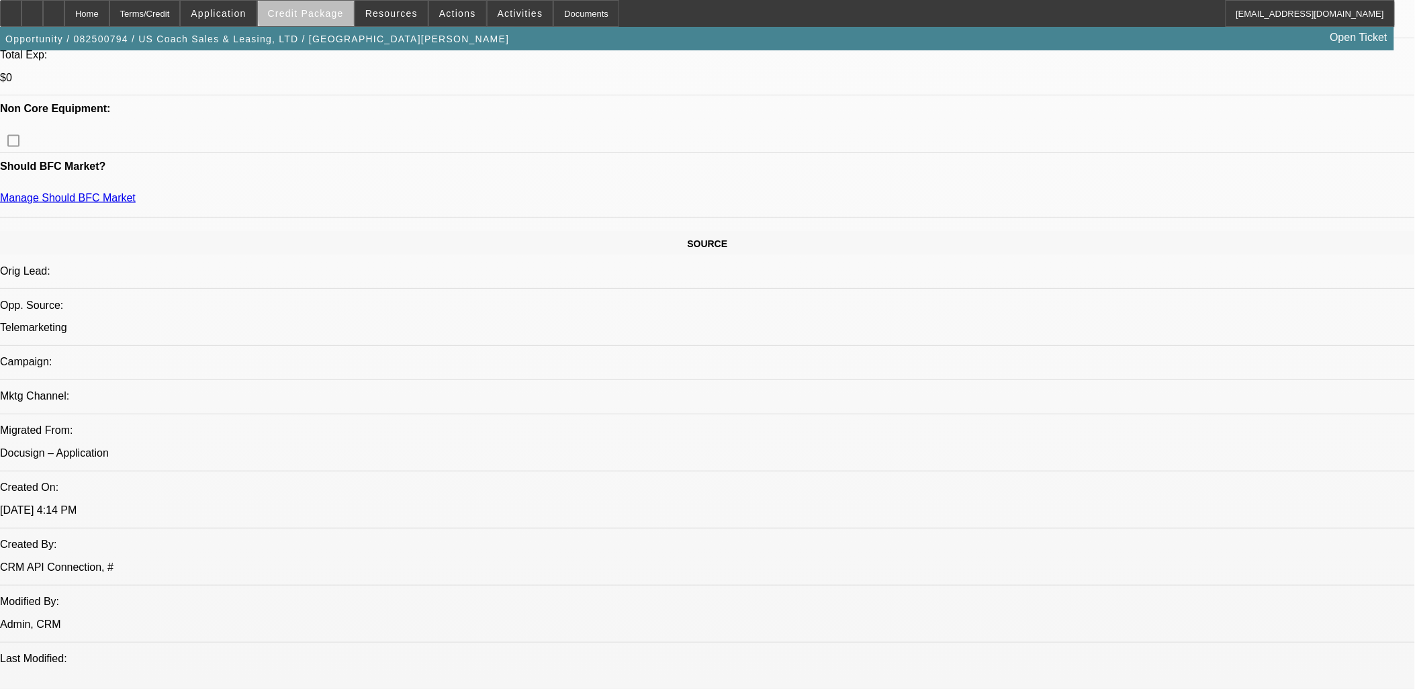
click at [337, 11] on span "Credit Package" at bounding box center [306, 13] width 76 height 11
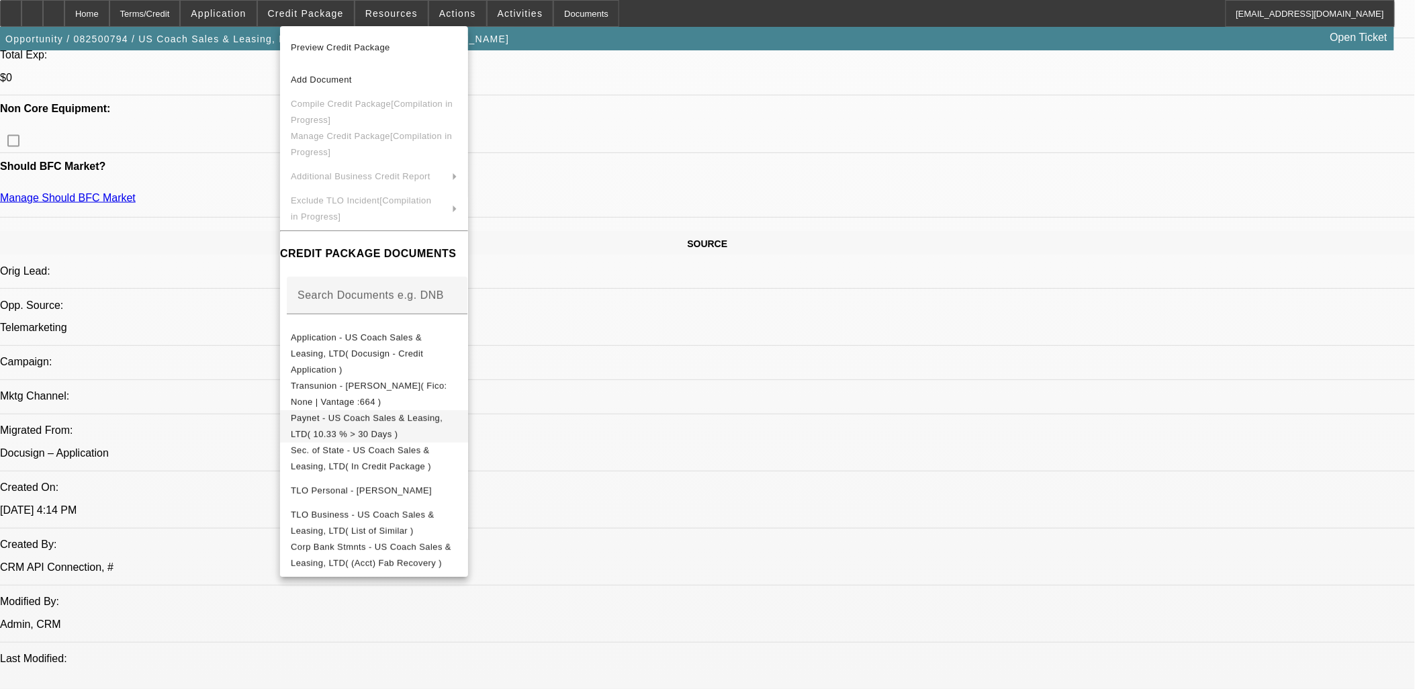
click at [441, 412] on span "Paynet - US Coach Sales & Leasing, LTD( 10.33 % > 30 Days )" at bounding box center [367, 425] width 152 height 26
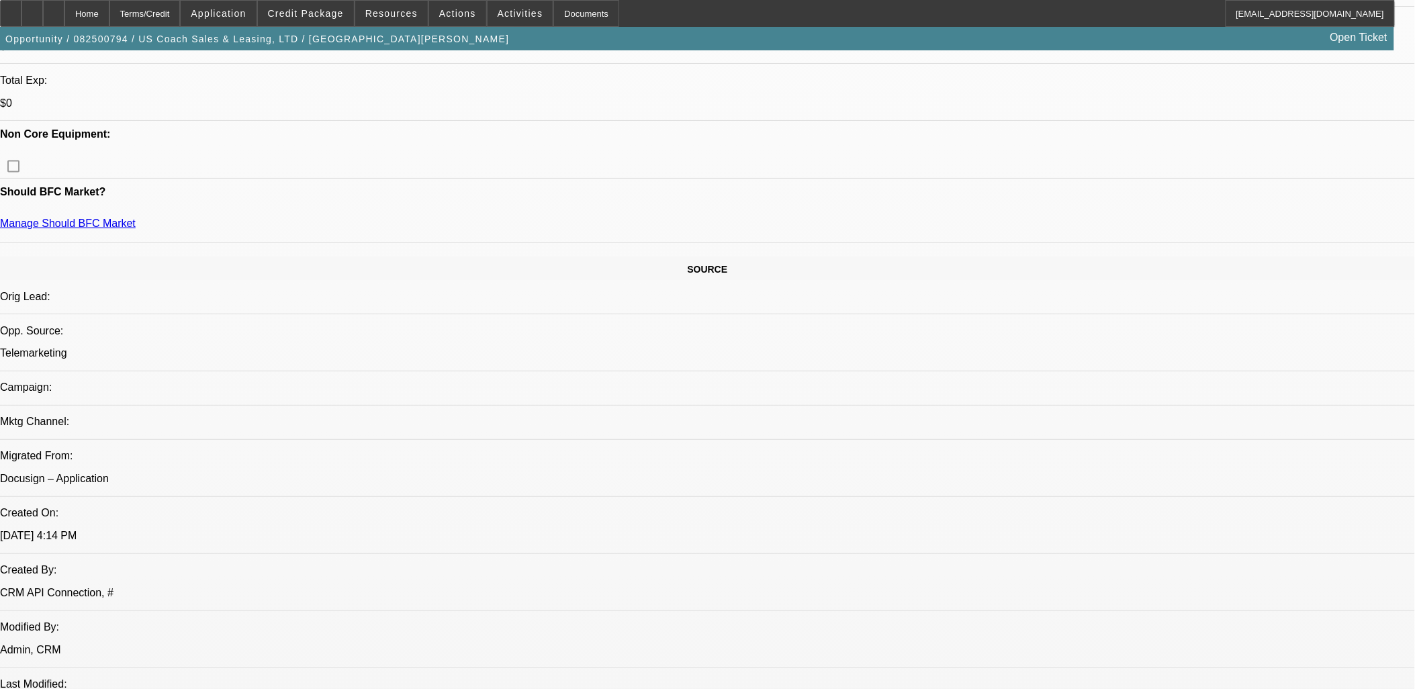
scroll to position [197, 0]
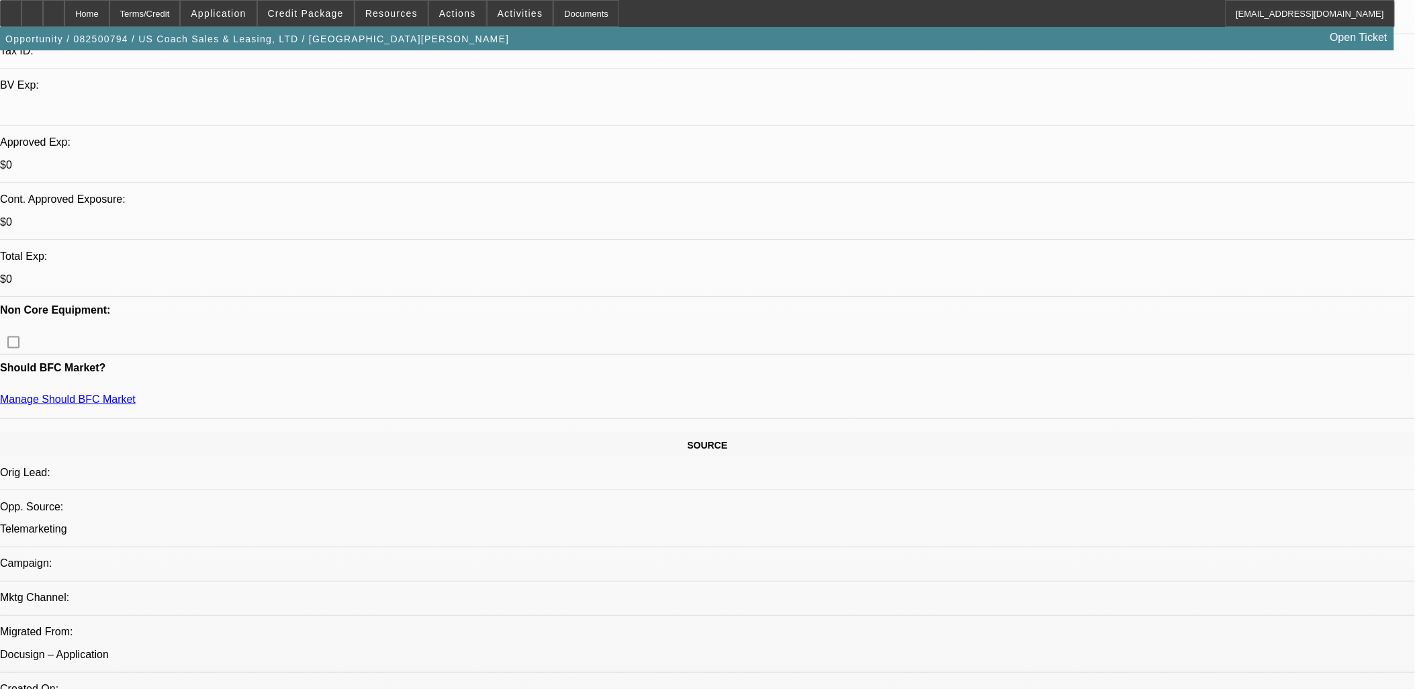
scroll to position [421, 0]
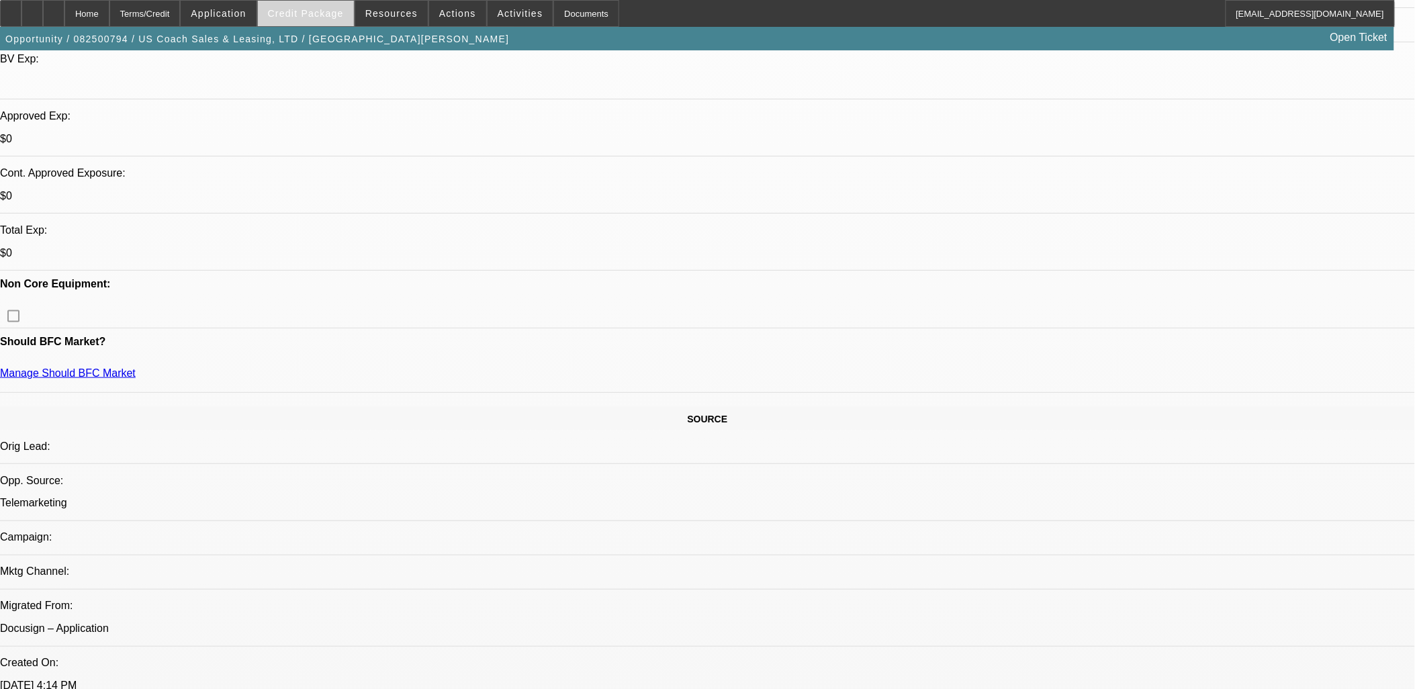
click at [323, 7] on span at bounding box center [306, 13] width 96 height 32
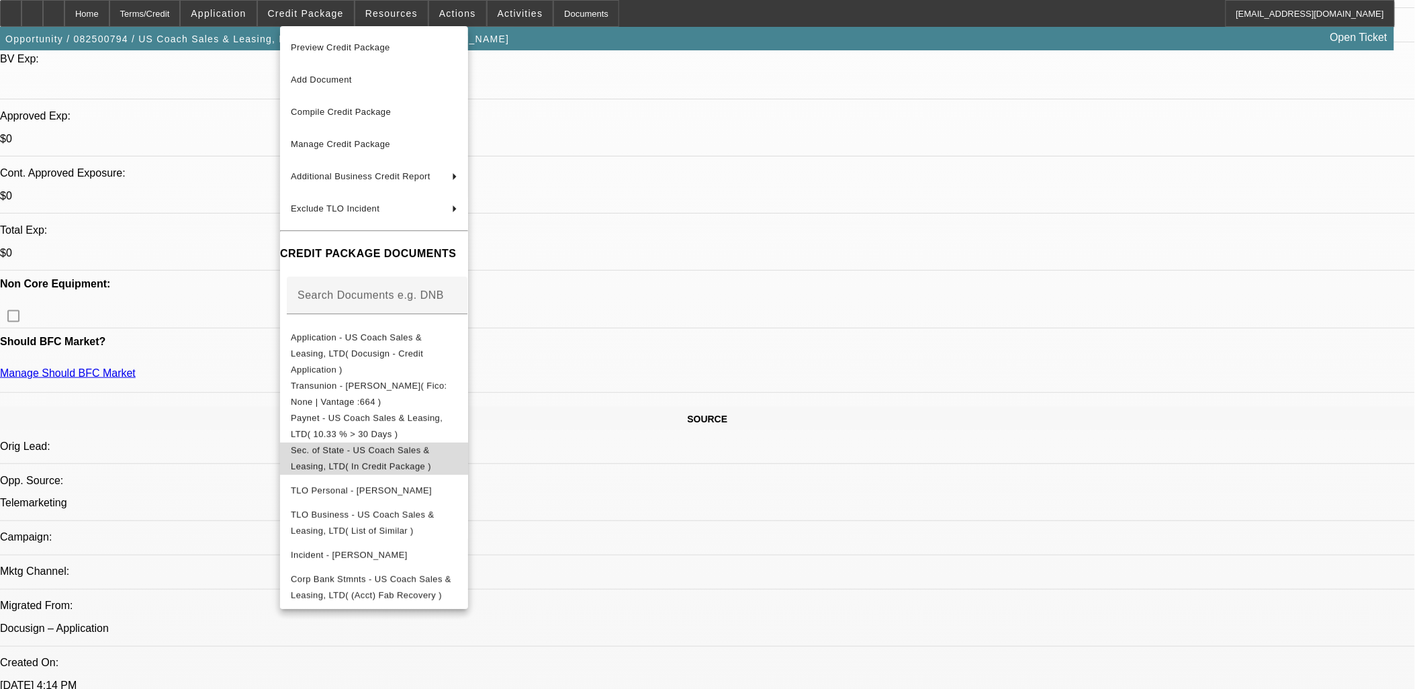
click at [416, 442] on button "Sec. of State - US Coach Sales & Leasing, LTD( In Credit Package )" at bounding box center [374, 458] width 188 height 32
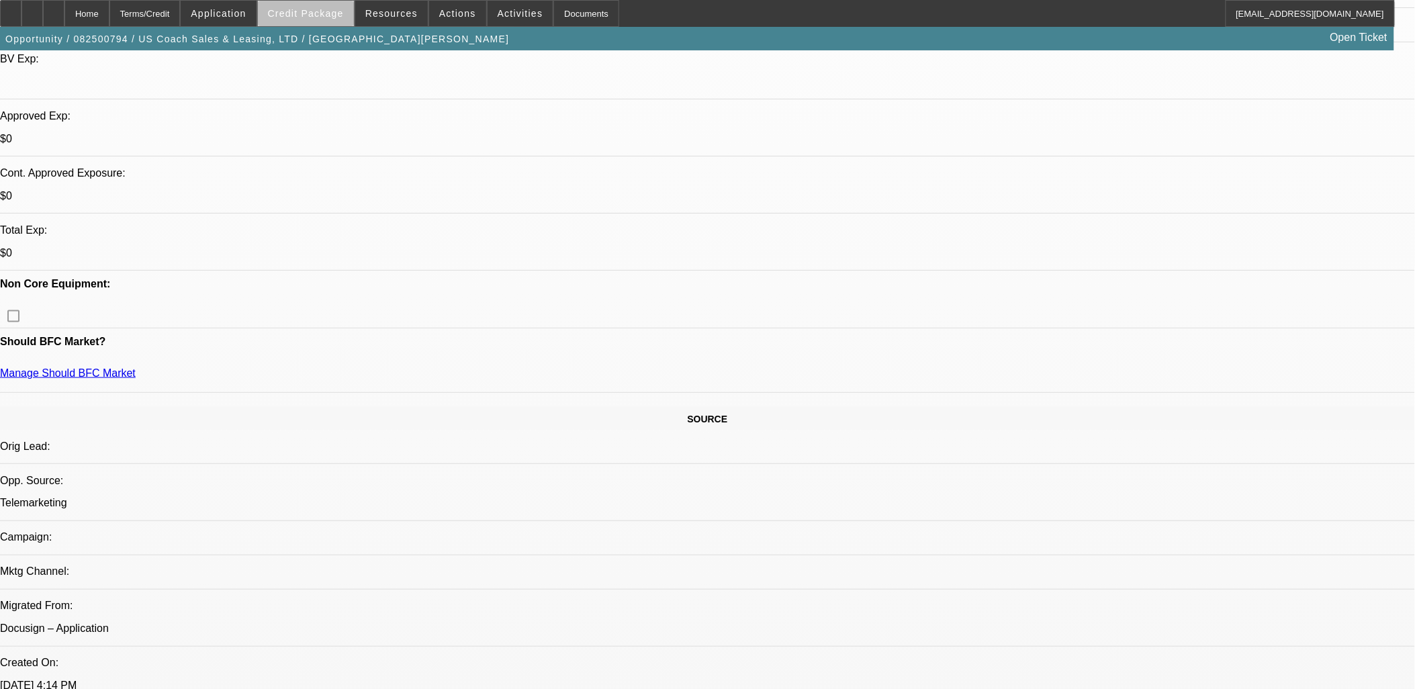
click at [337, 15] on span "Credit Package" at bounding box center [306, 13] width 76 height 11
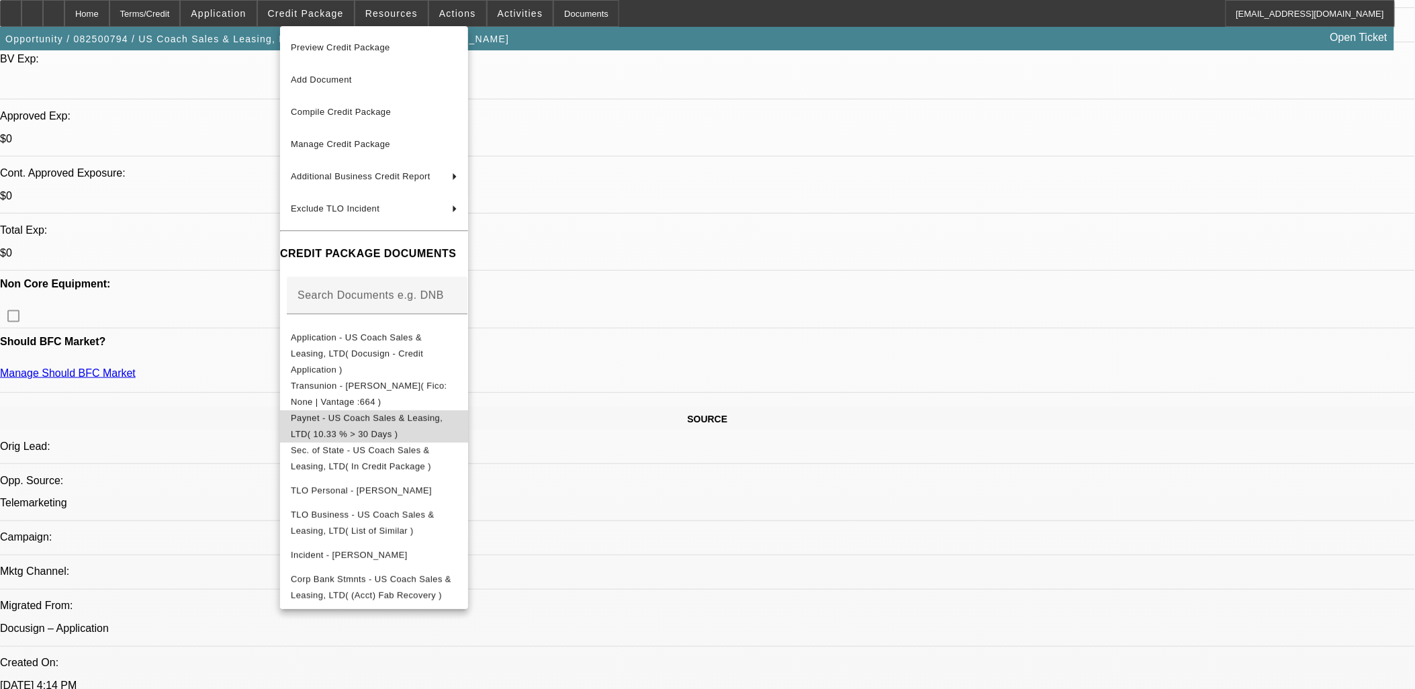
click at [400, 410] on button "Paynet - US Coach Sales & Leasing, LTD( 10.33 % > 30 Days )" at bounding box center [374, 426] width 188 height 32
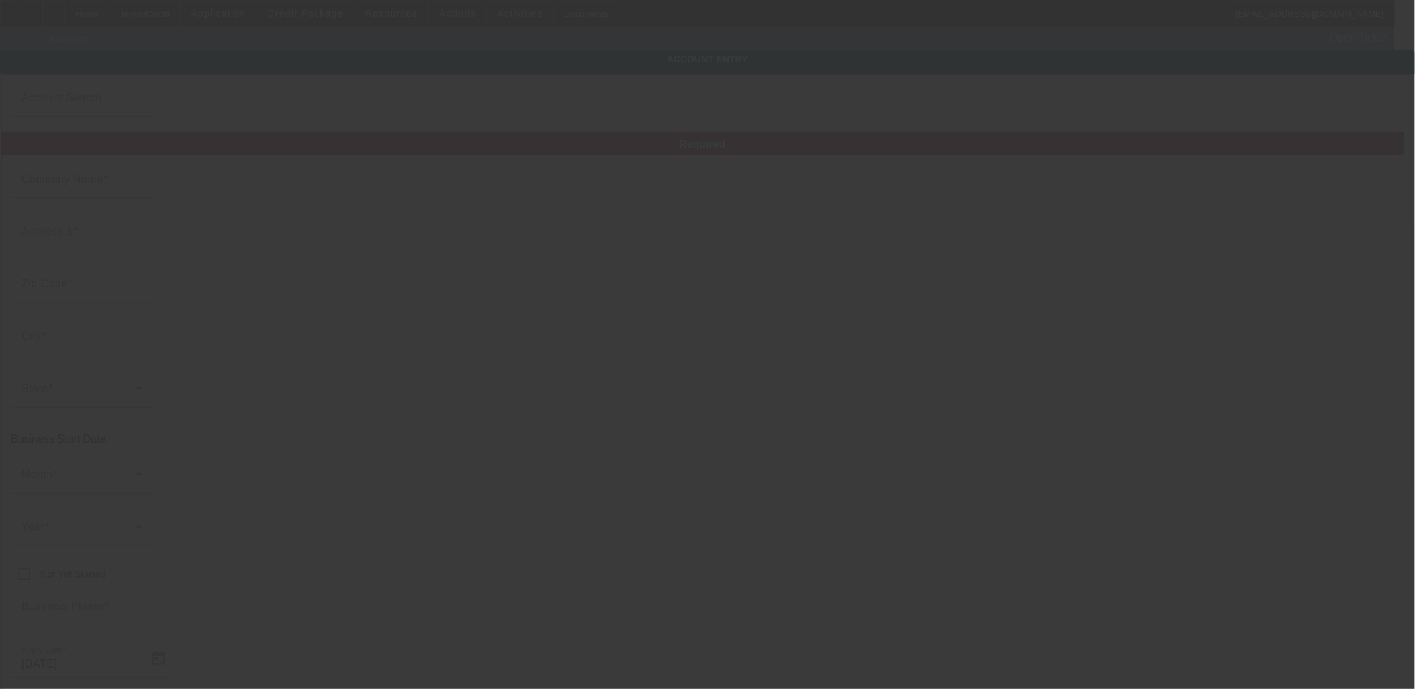
type input "US Coach Sales & Leasing, LTD"
type input "170 Prospect St"
type input "44601"
type input "Alliance"
type input "(330) 353-1014"
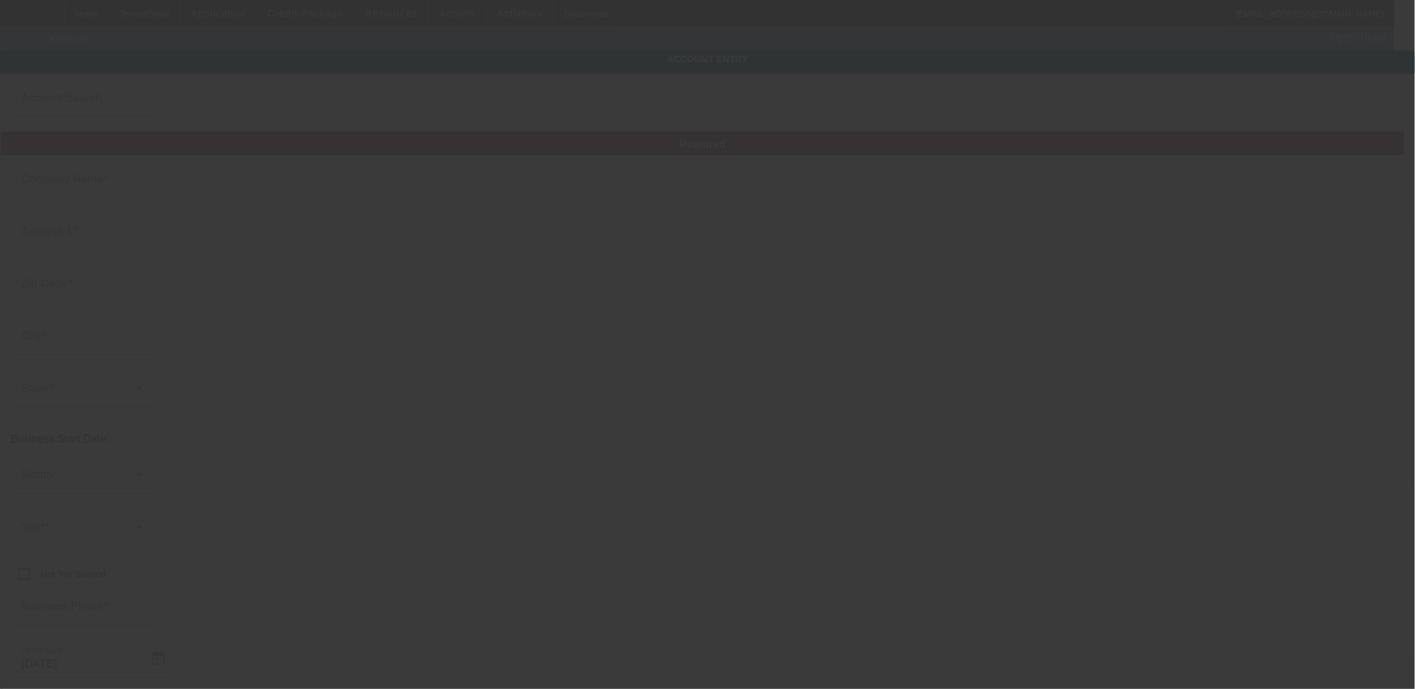
type input "davismotorcoach@gmail.com"
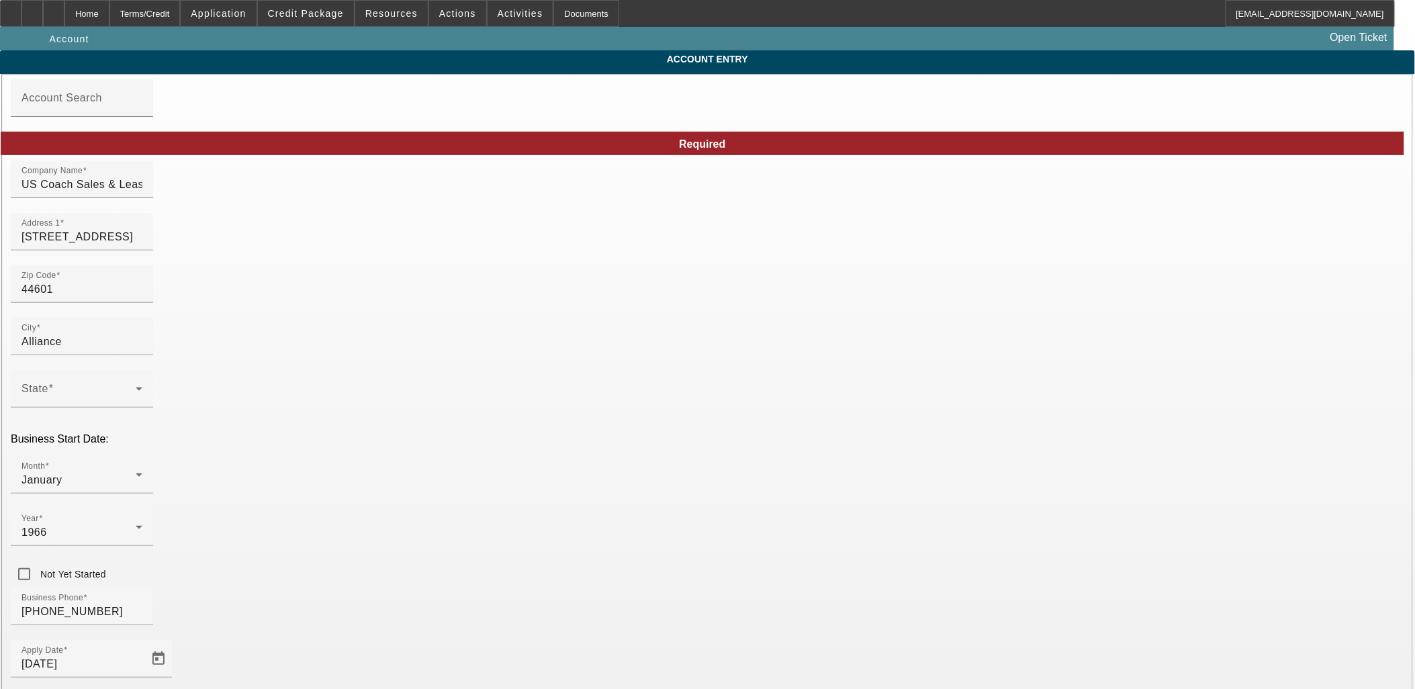
type input "8/29/2025"
click at [142, 508] on div "Year 1966" at bounding box center [81, 527] width 121 height 38
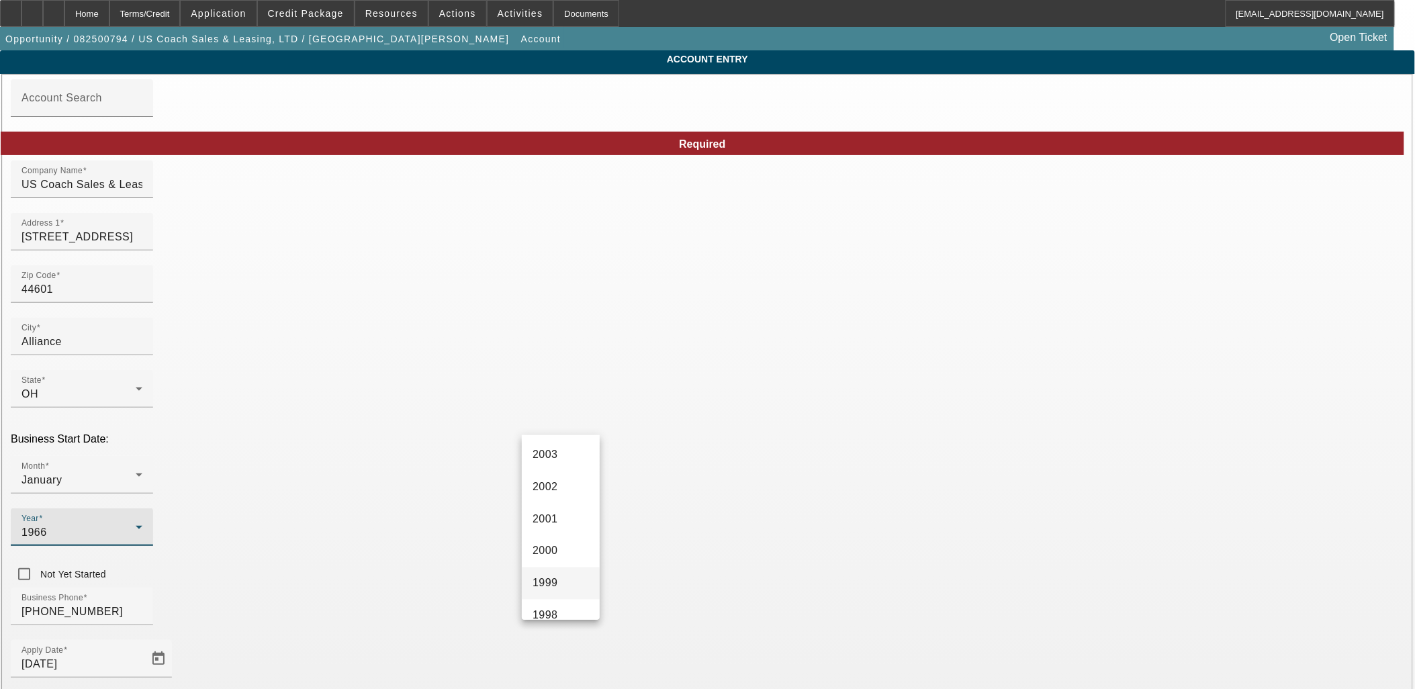
scroll to position [881, 0]
click at [566, 535] on mat-option "1998" at bounding box center [561, 543] width 78 height 32
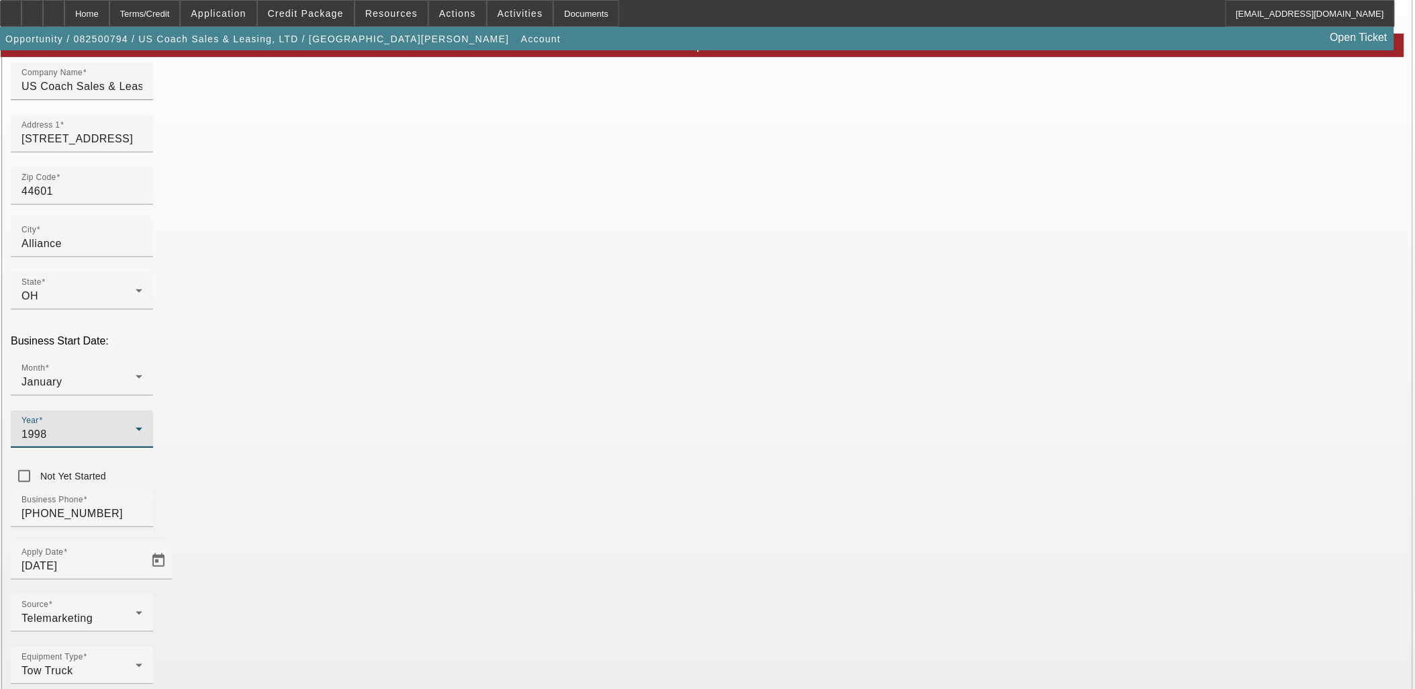
scroll to position [99, 0]
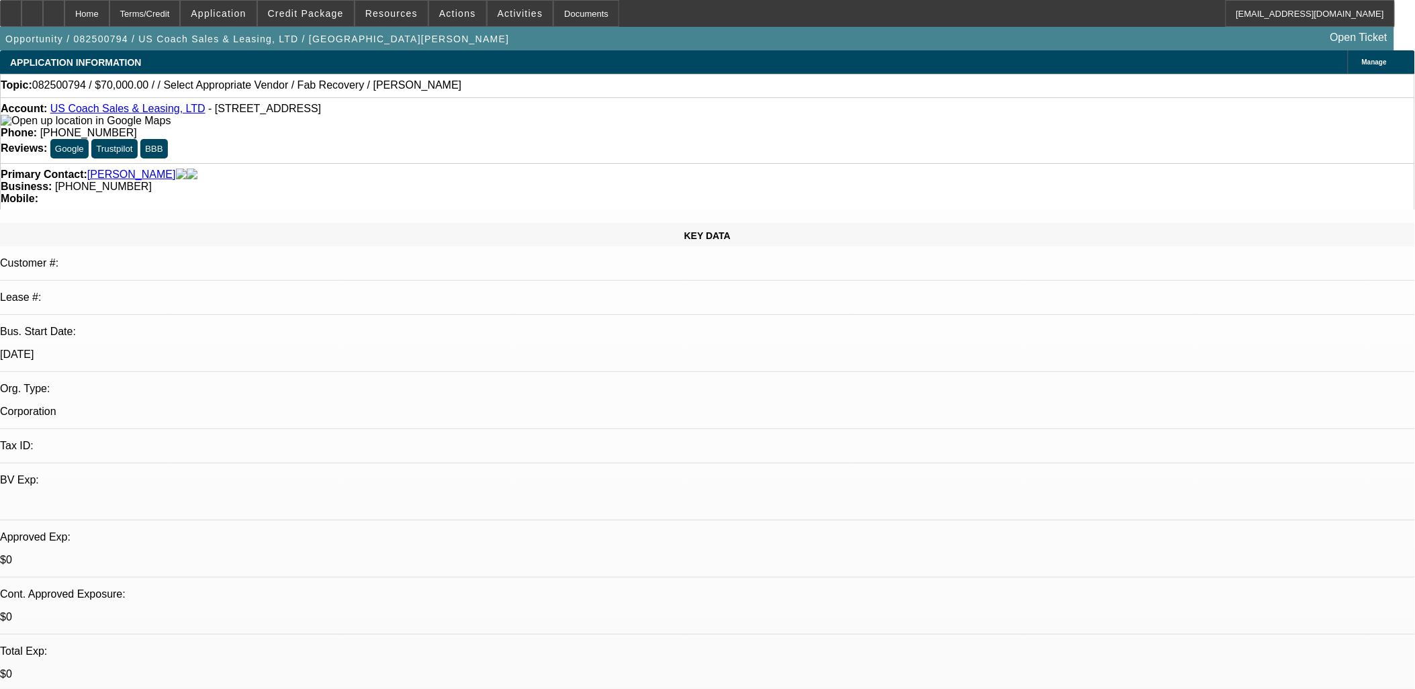
select select "0"
select select "2"
select select "0.1"
select select "4"
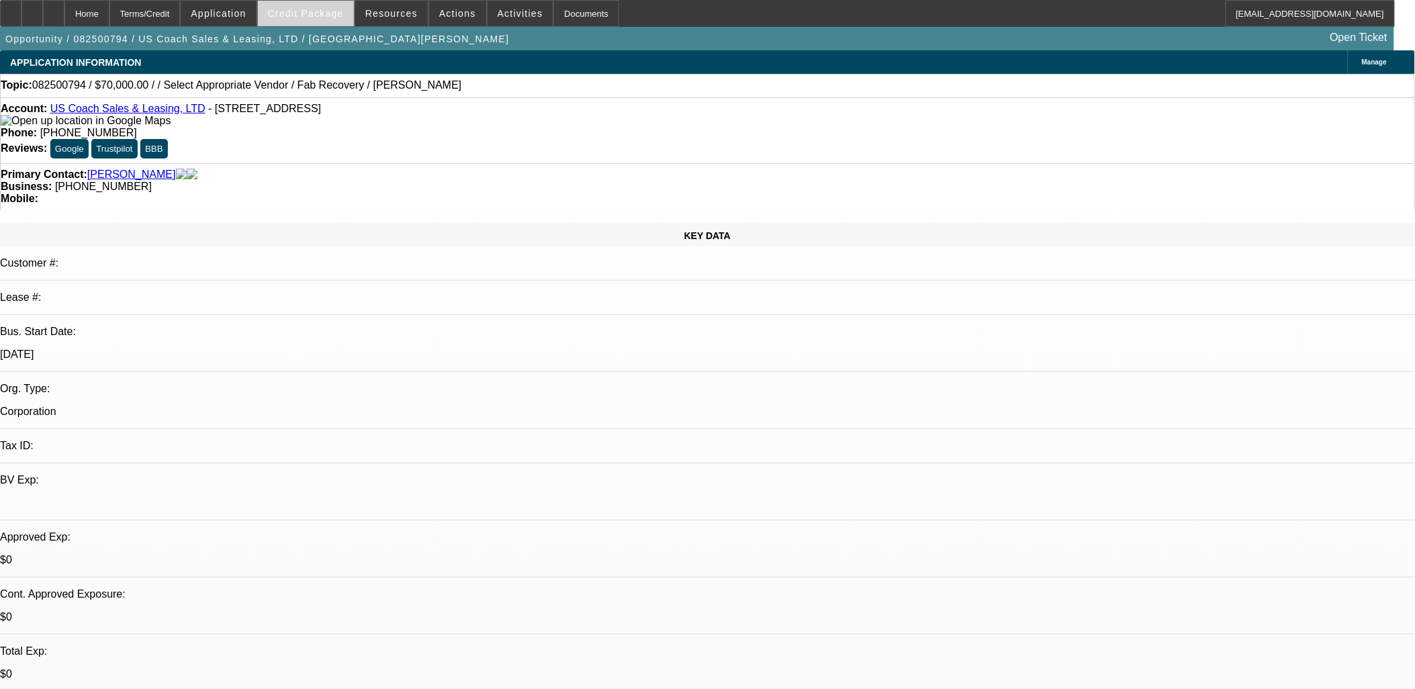
click at [329, 17] on span "Credit Package" at bounding box center [306, 13] width 76 height 11
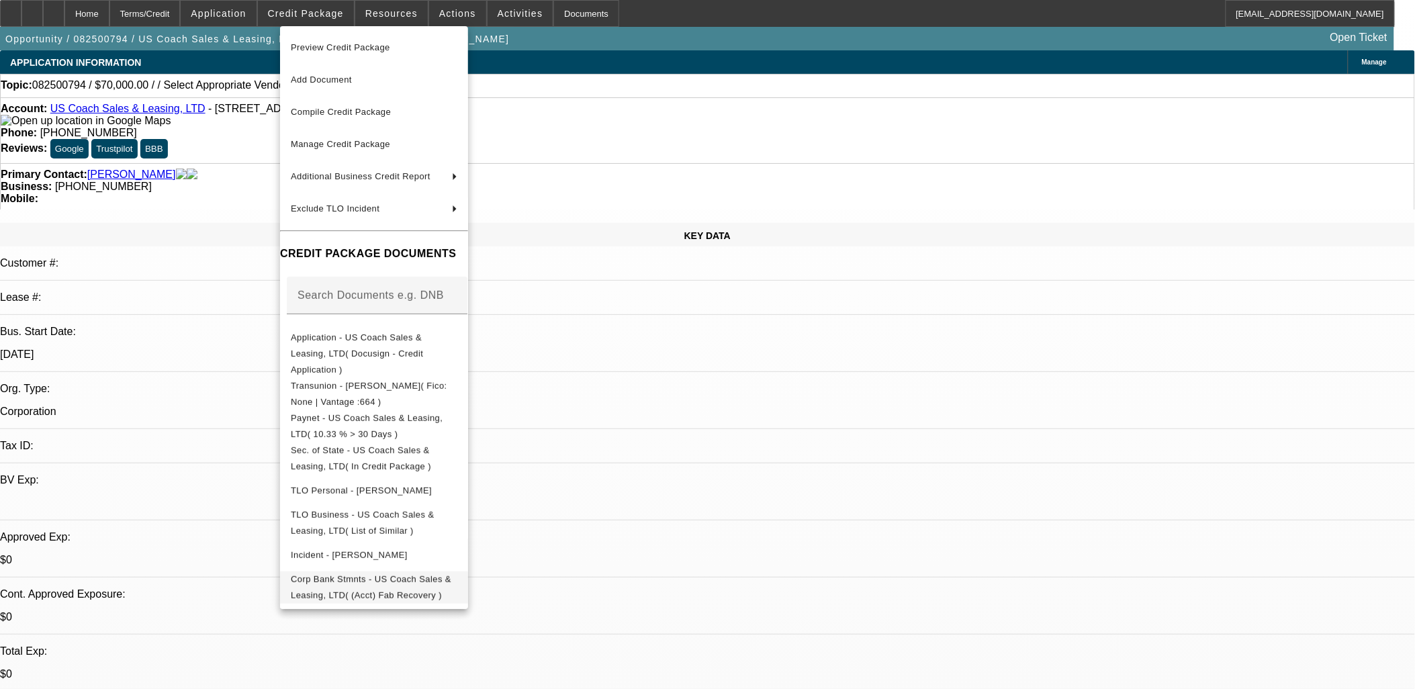
click at [371, 574] on span "Corp Bank Stmnts - US Coach Sales & Leasing, LTD( (Acct) Fab Recovery )" at bounding box center [371, 587] width 161 height 26
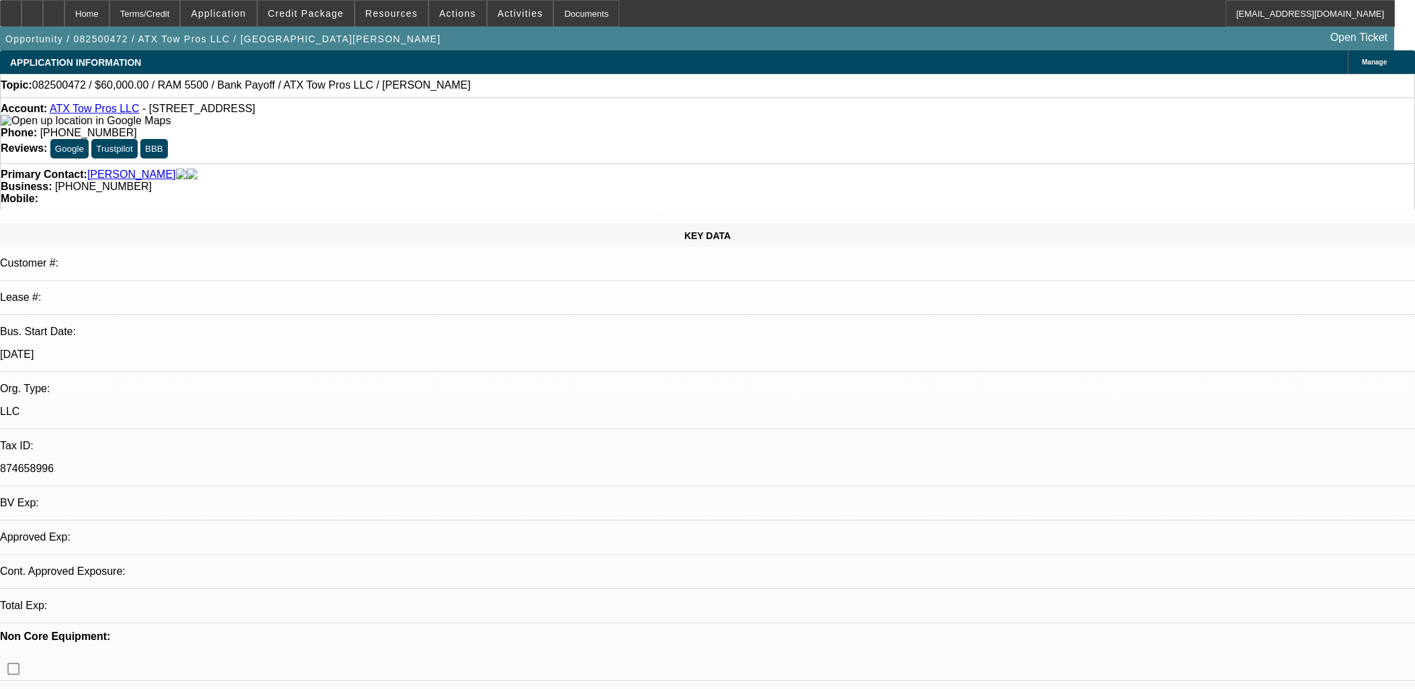
select select "0"
select select "3"
select select "0.1"
select select "4"
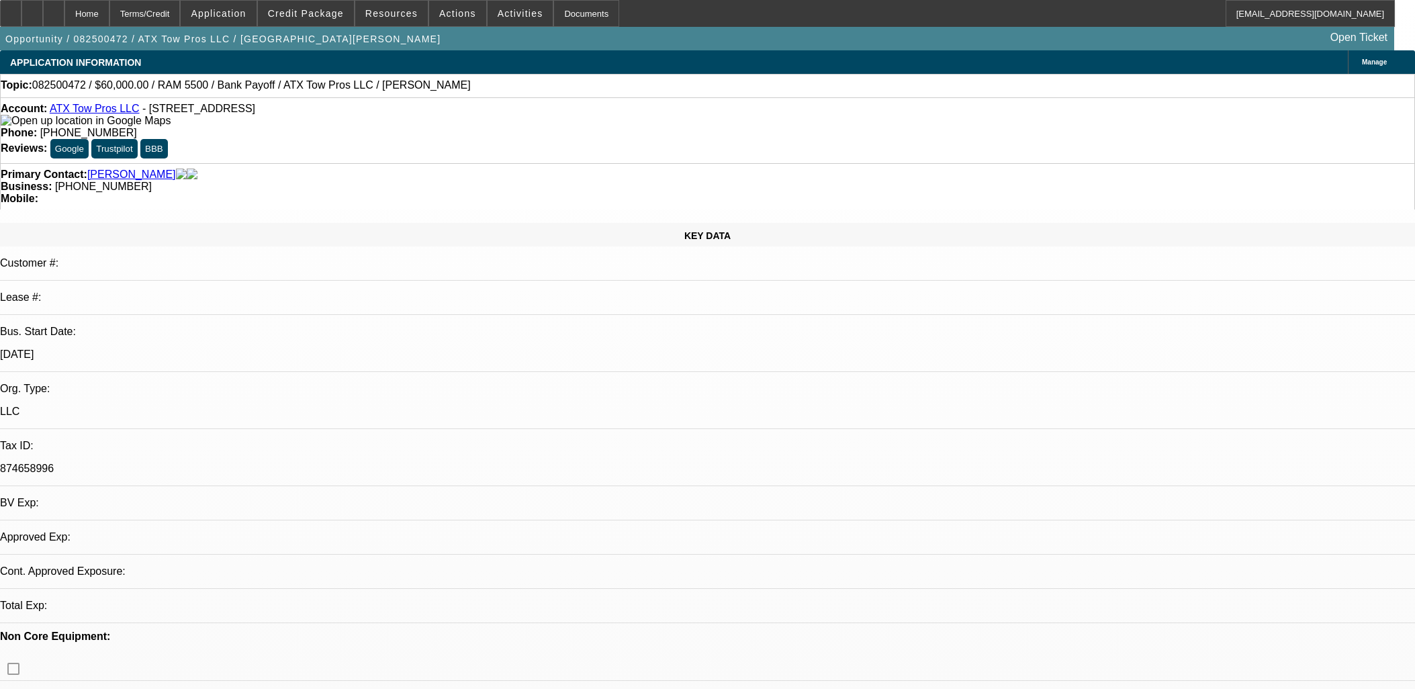
select select "0"
select select "3"
select select "0"
select select "6"
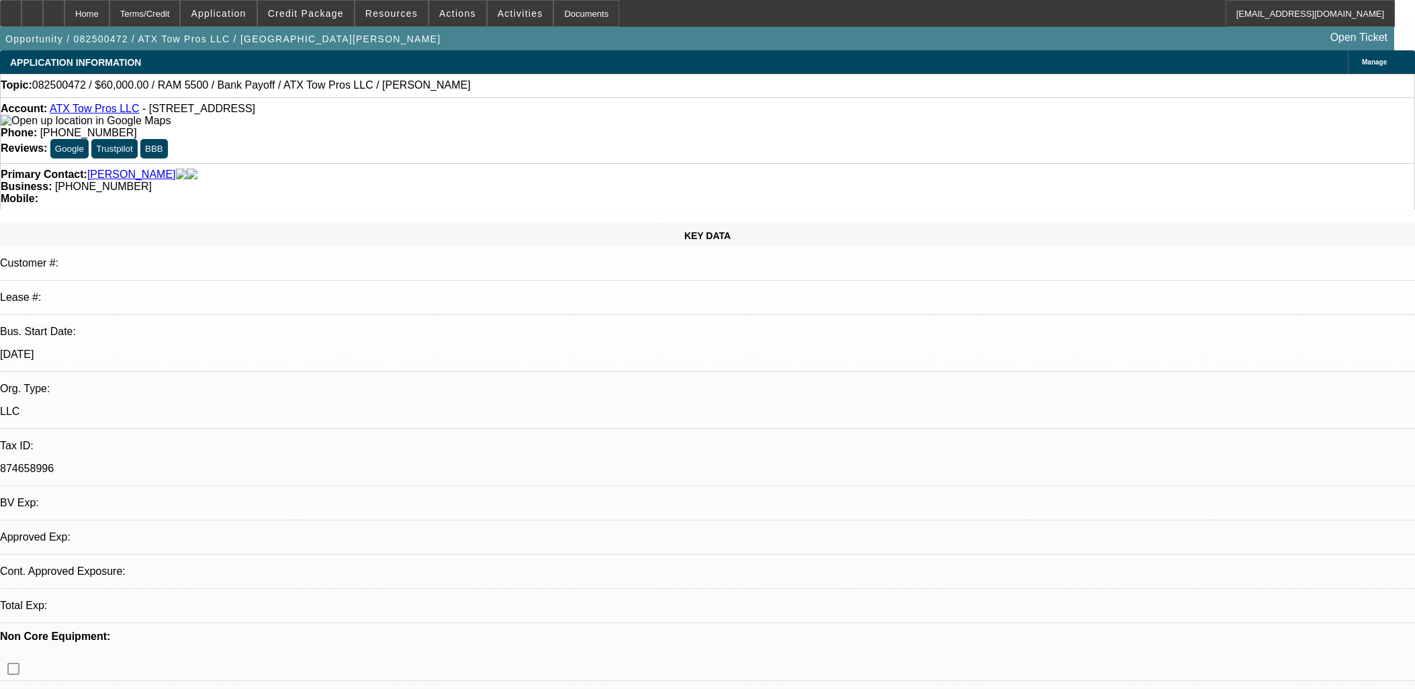
select select "0"
select select "3"
select select "0"
select select "6"
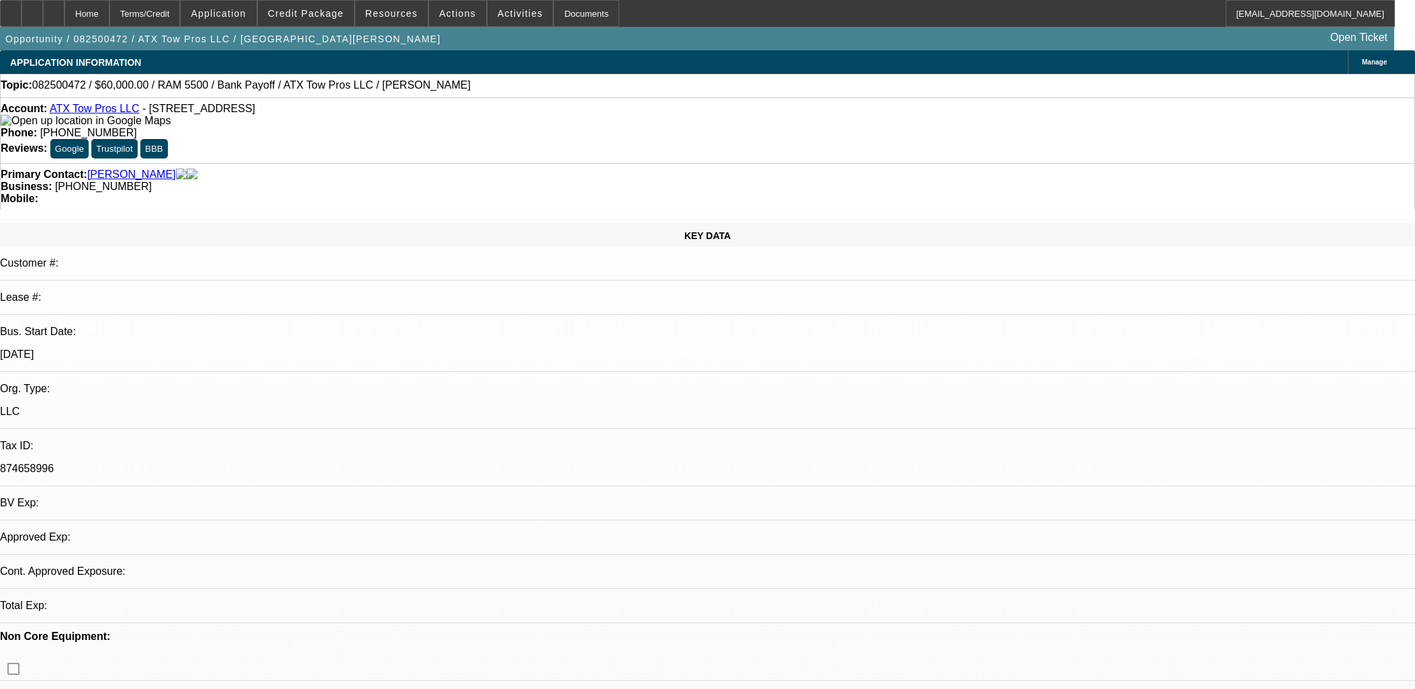
select select "0"
select select "3"
select select "0.1"
select select "4"
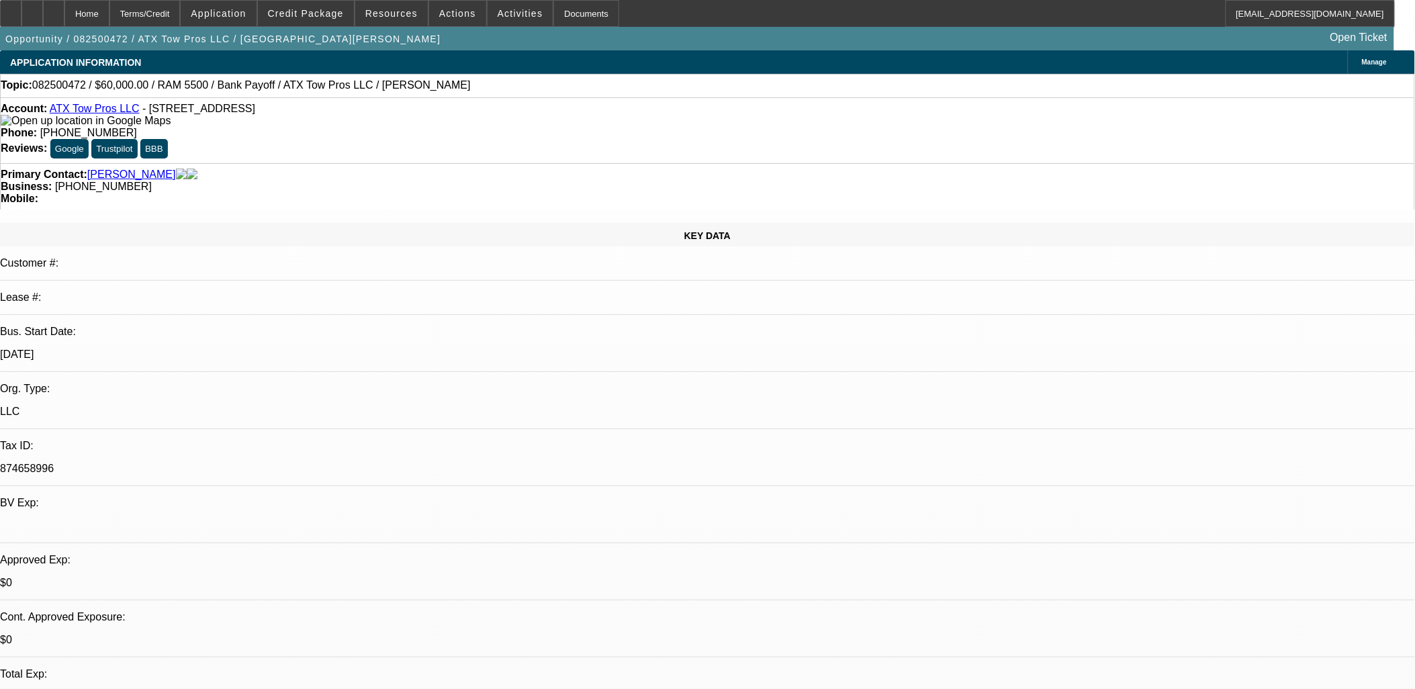
scroll to position [606, 0]
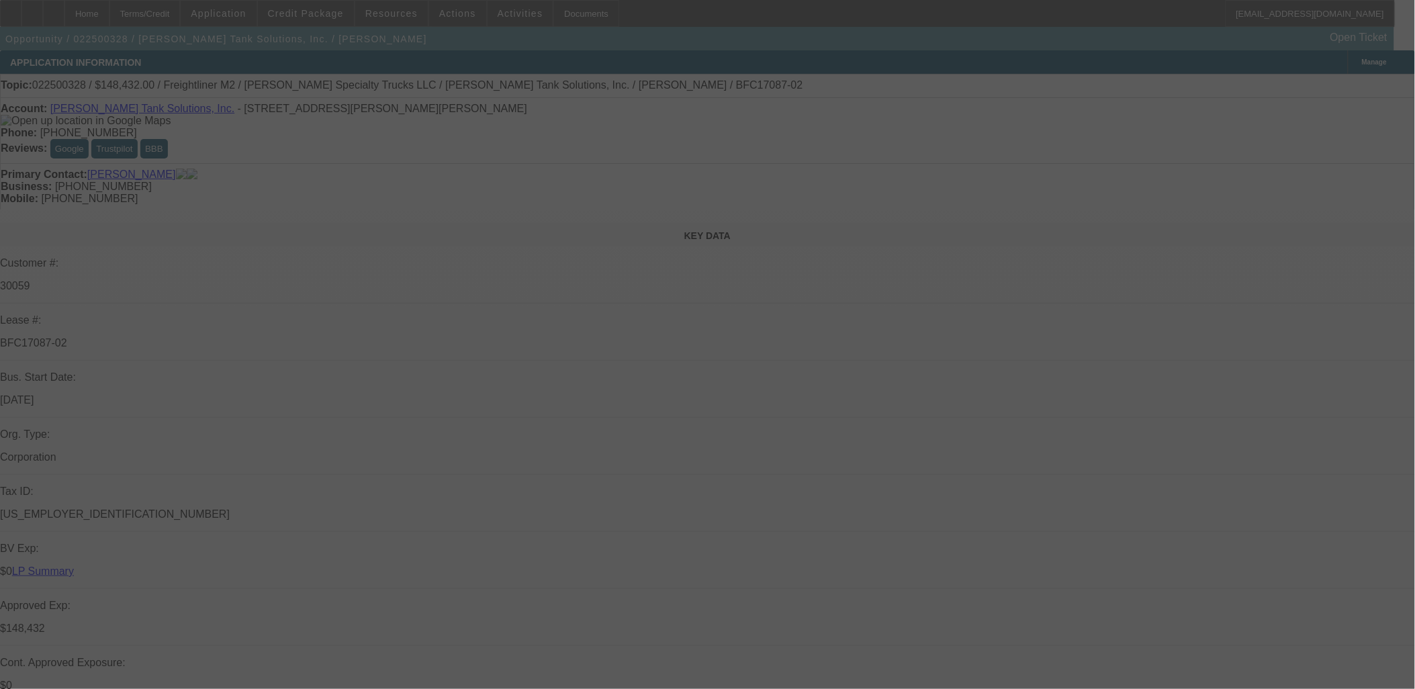
scroll to position [1651, 0]
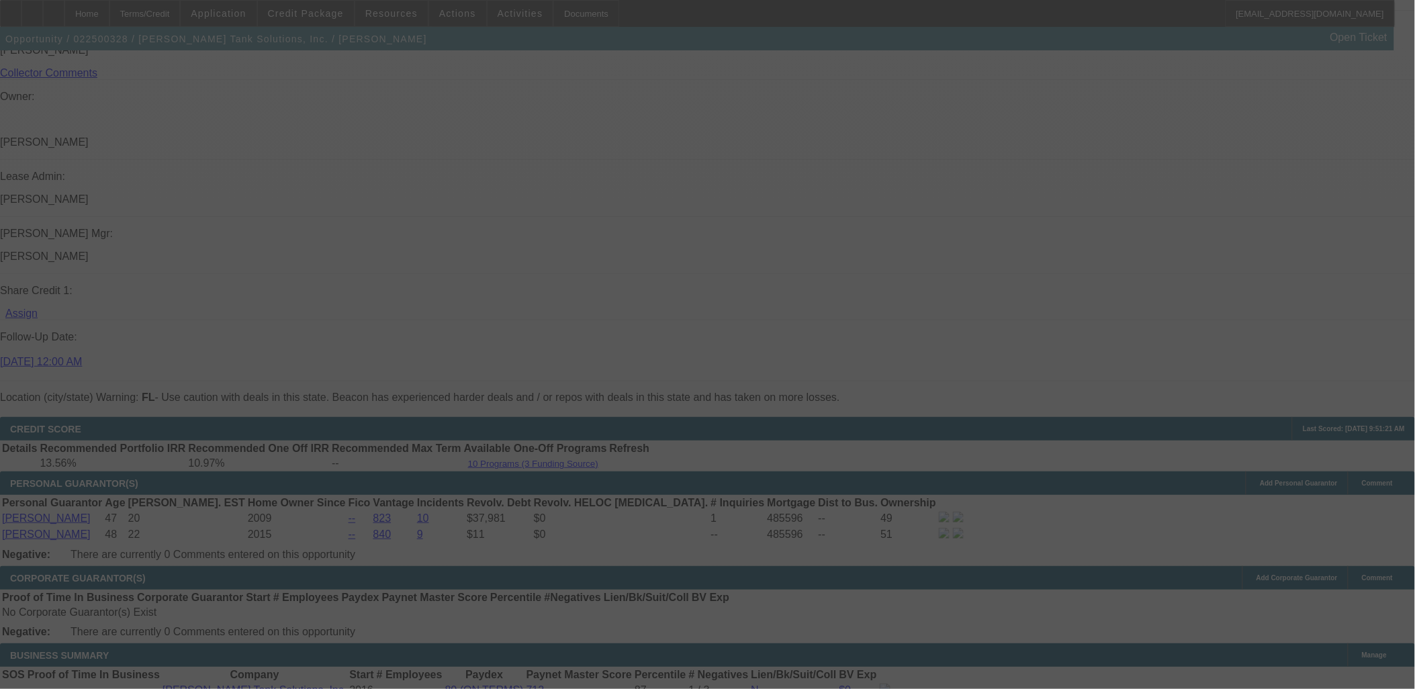
select select "0"
select select "2"
select select "0"
select select "2"
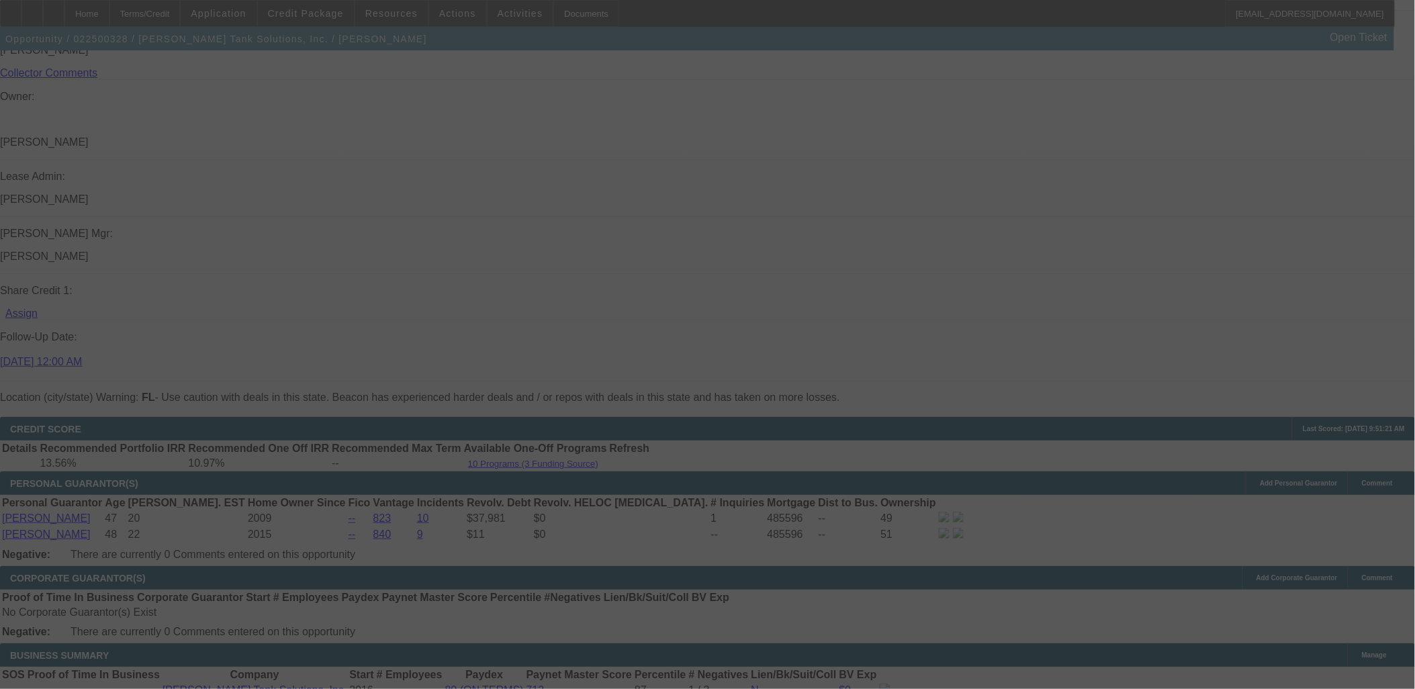
select select "0"
select select "2"
select select "0"
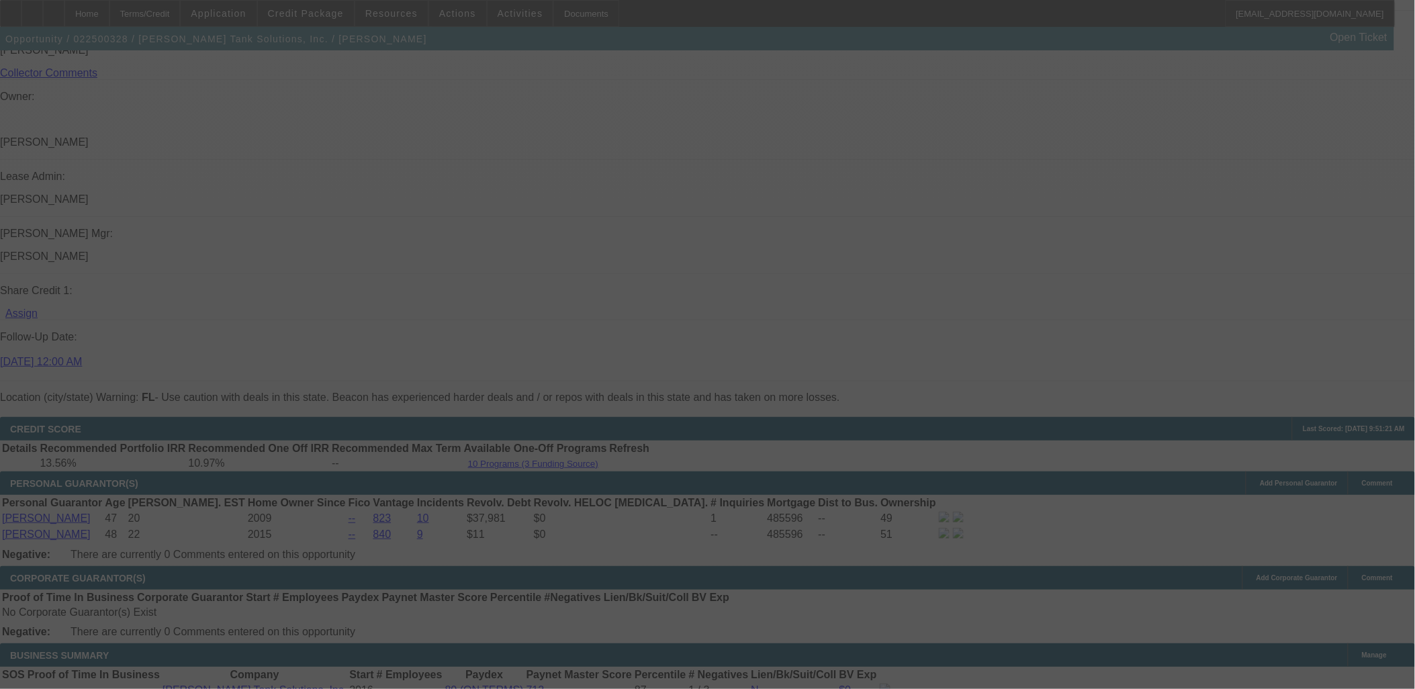
select select "2"
select select "0"
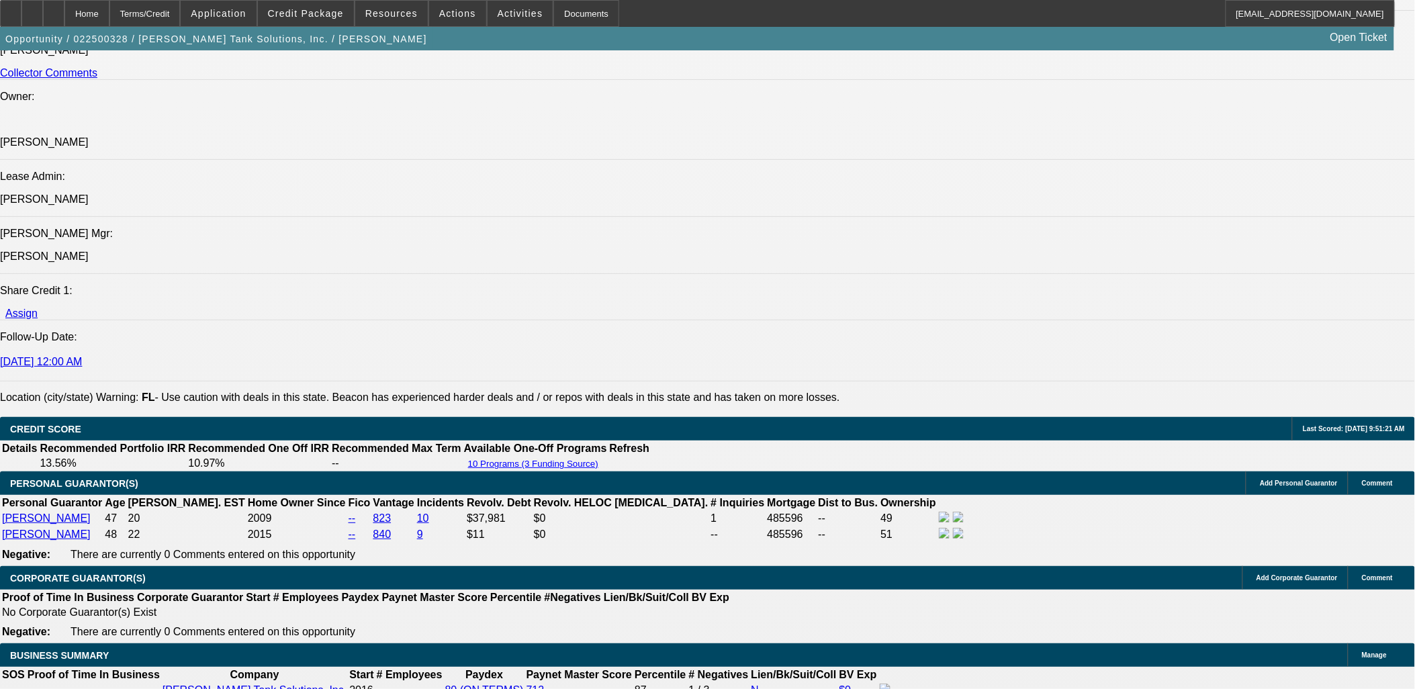
select select "1"
select select "2"
select select "6"
select select "1"
select select "2"
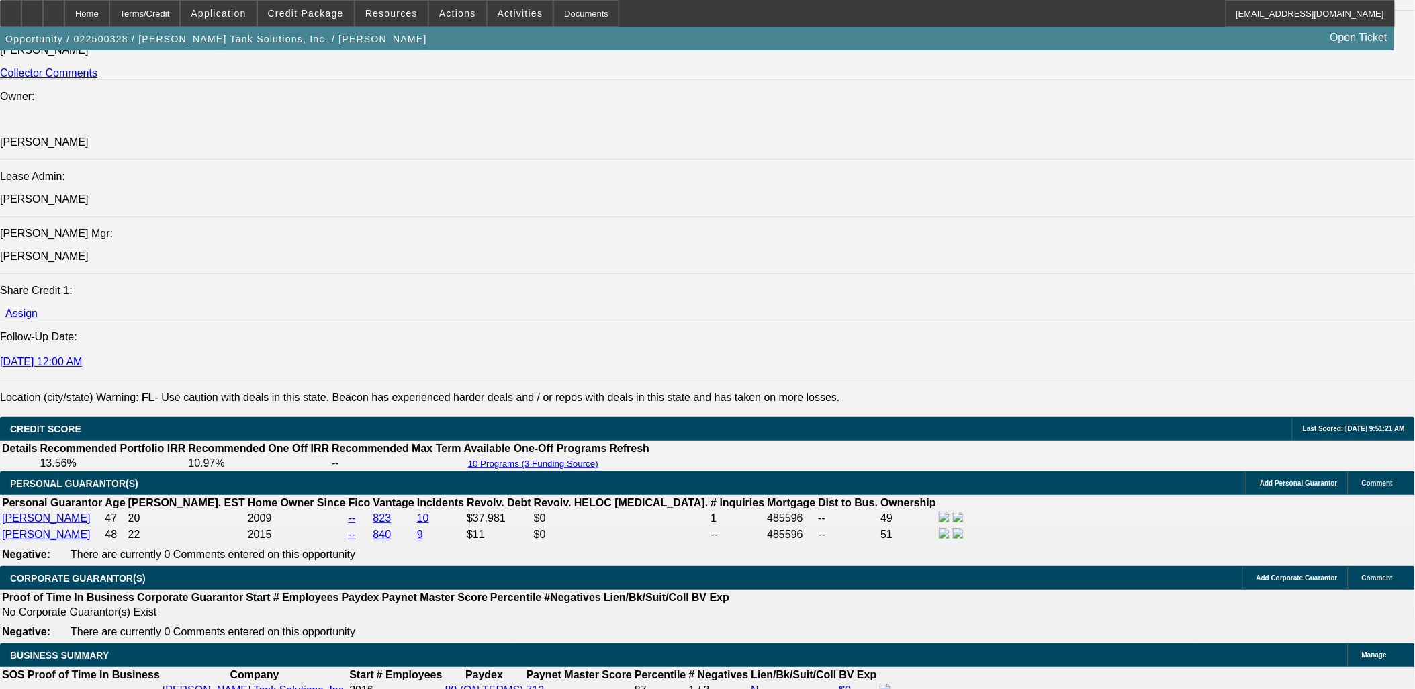
select select "6"
select select "1"
select select "2"
select select "6"
select select "1"
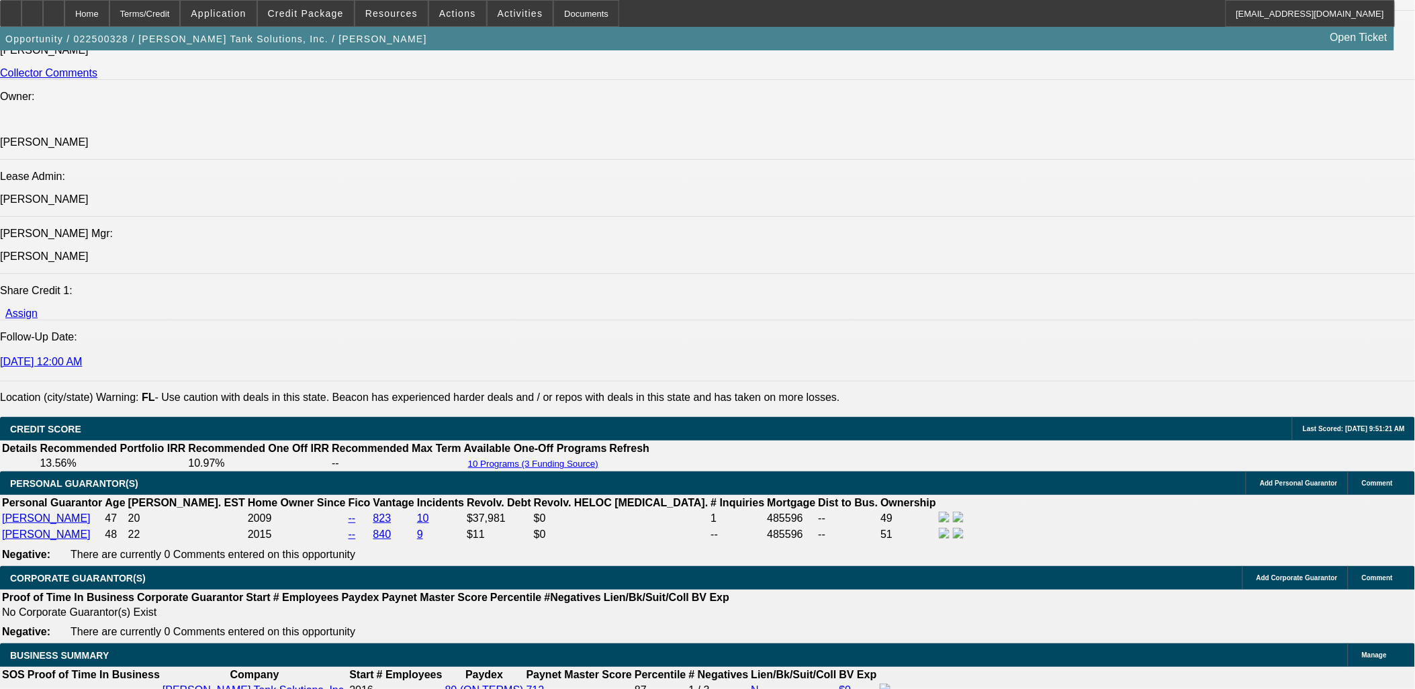
select select "2"
select select "6"
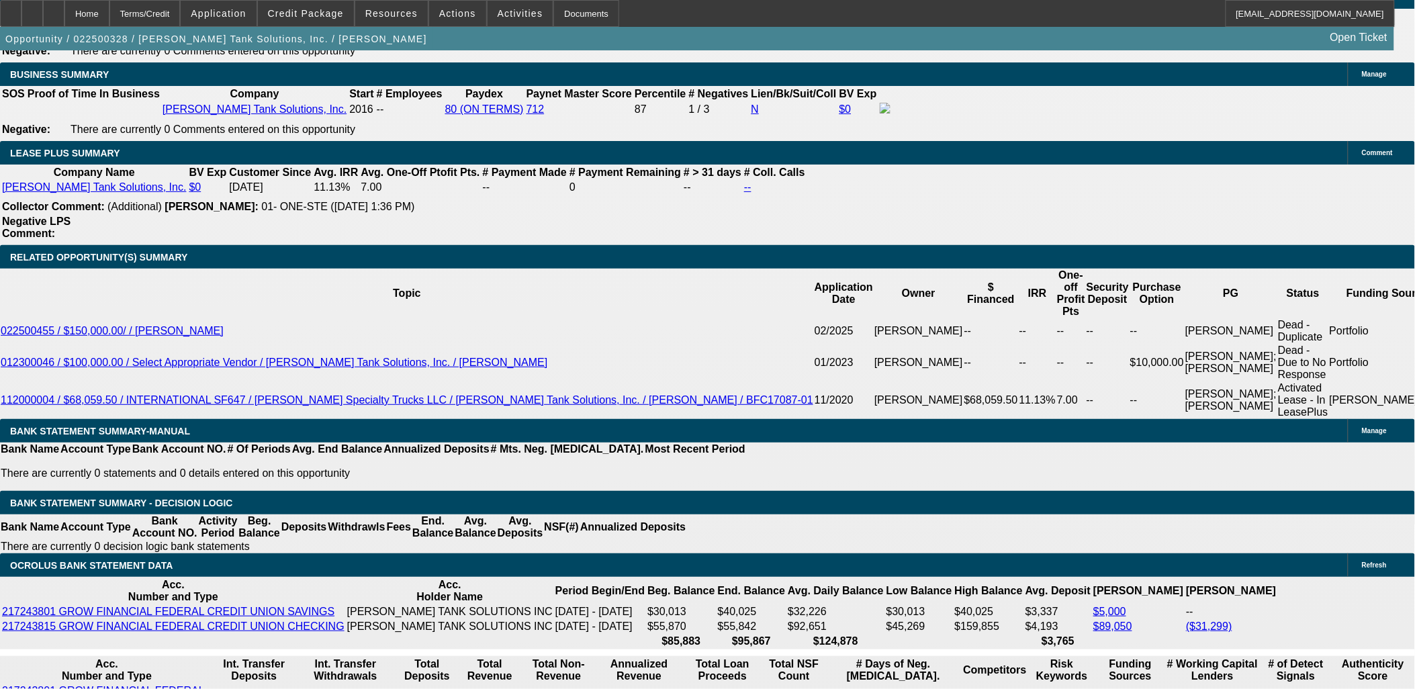
scroll to position [2206, 0]
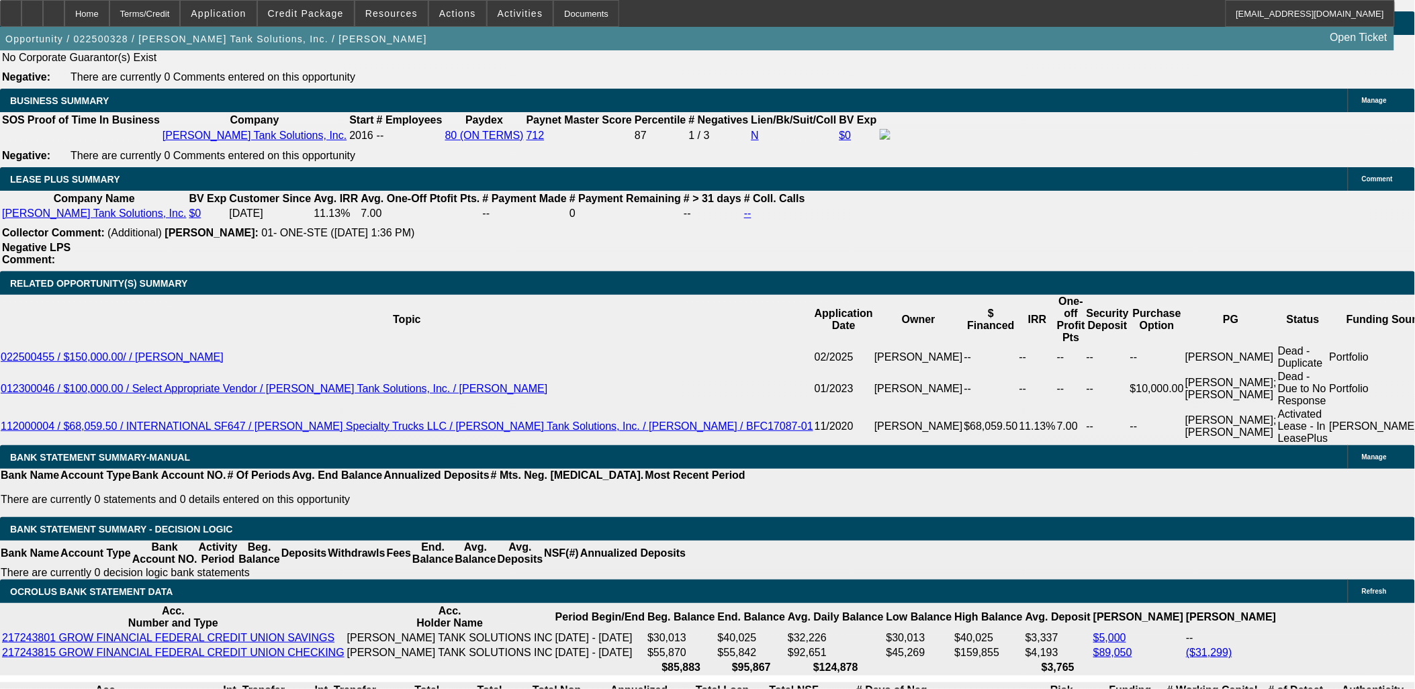
select select "0"
select select "2"
select select "0"
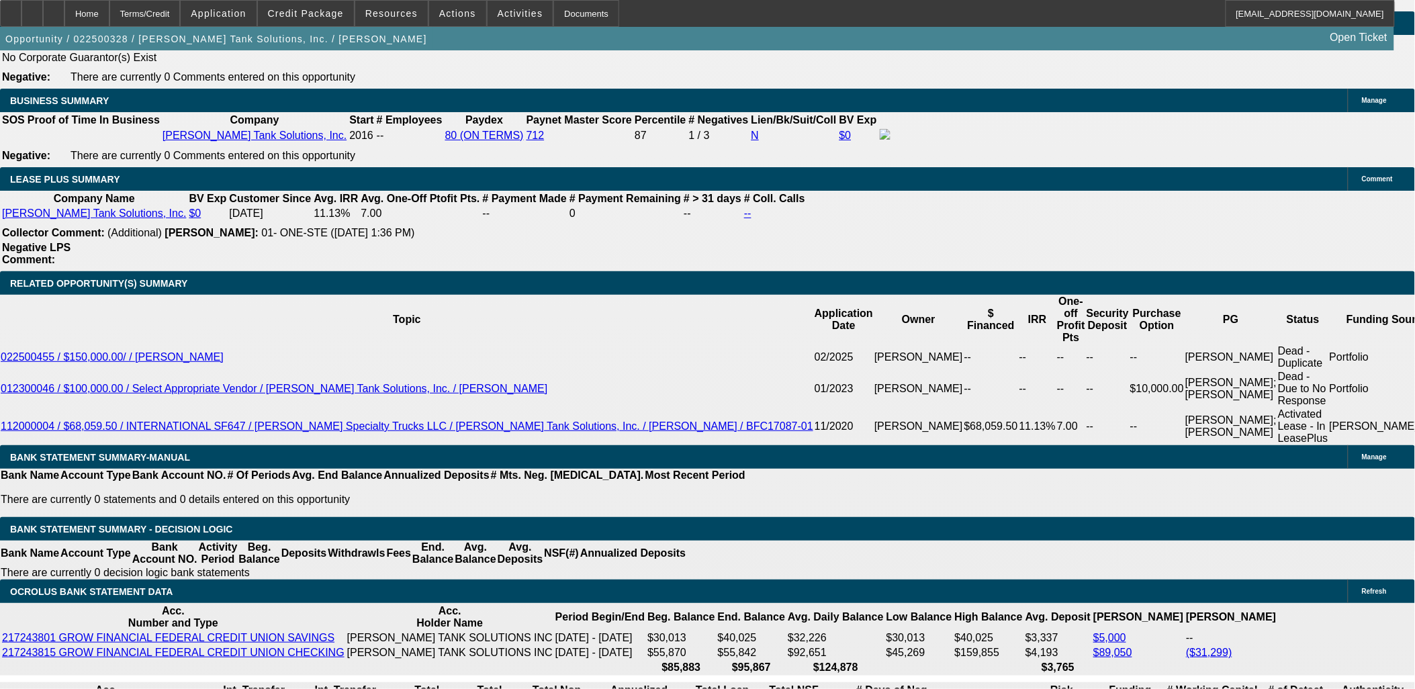
select select "6"
select select "0"
select select "2"
select select "0"
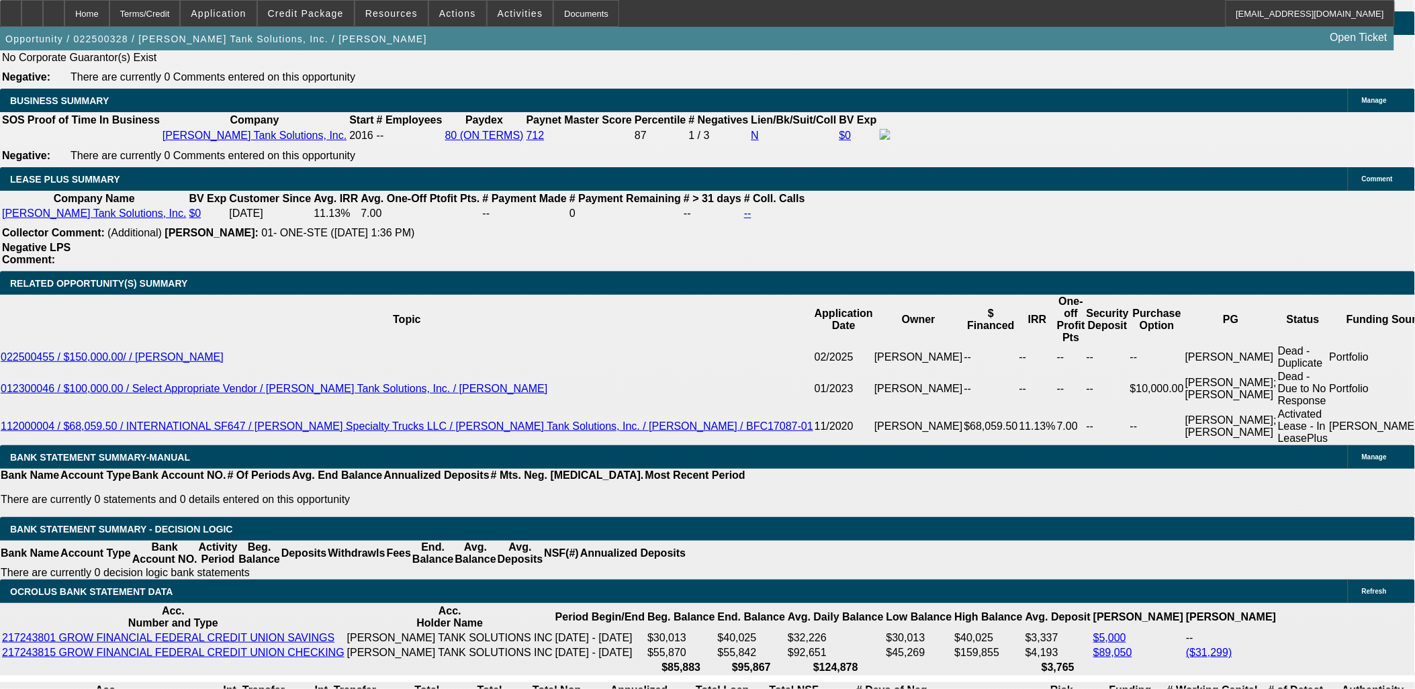
select select "6"
select select "0"
select select "2"
select select "0"
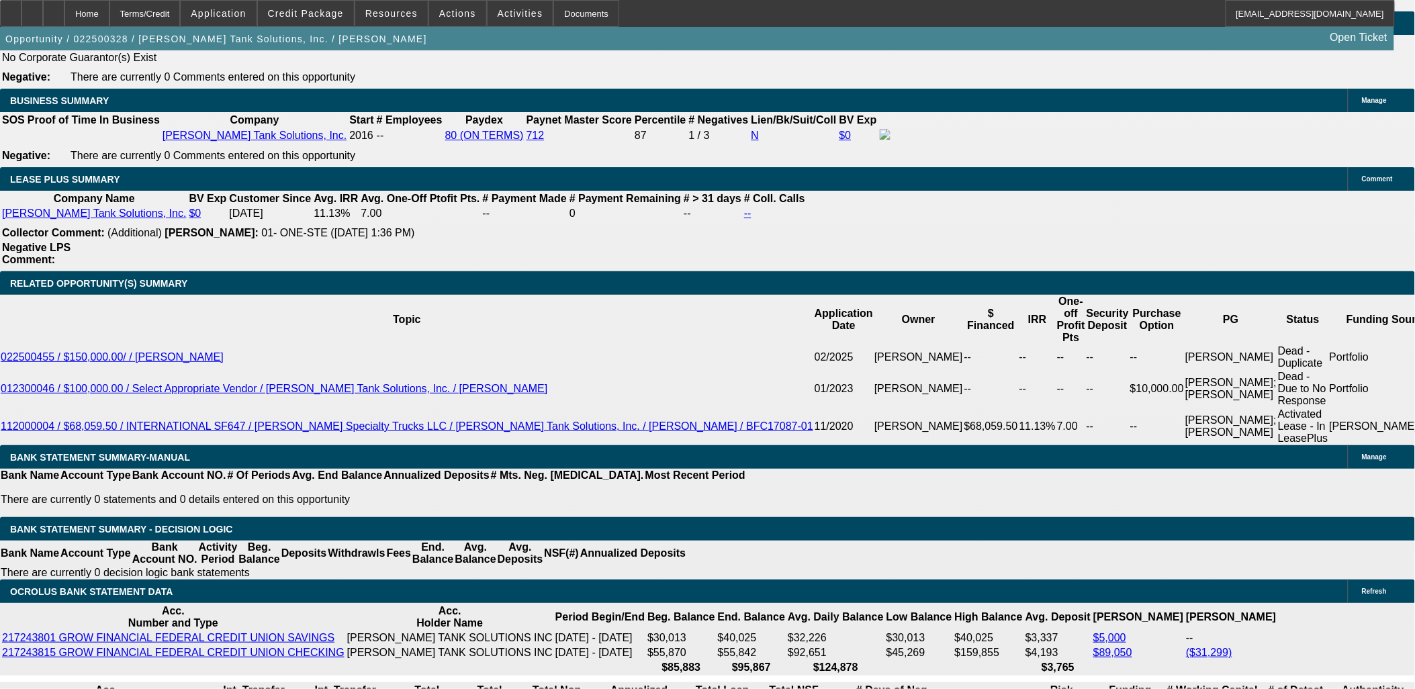
select select "6"
select select "0"
select select "2"
select select "0"
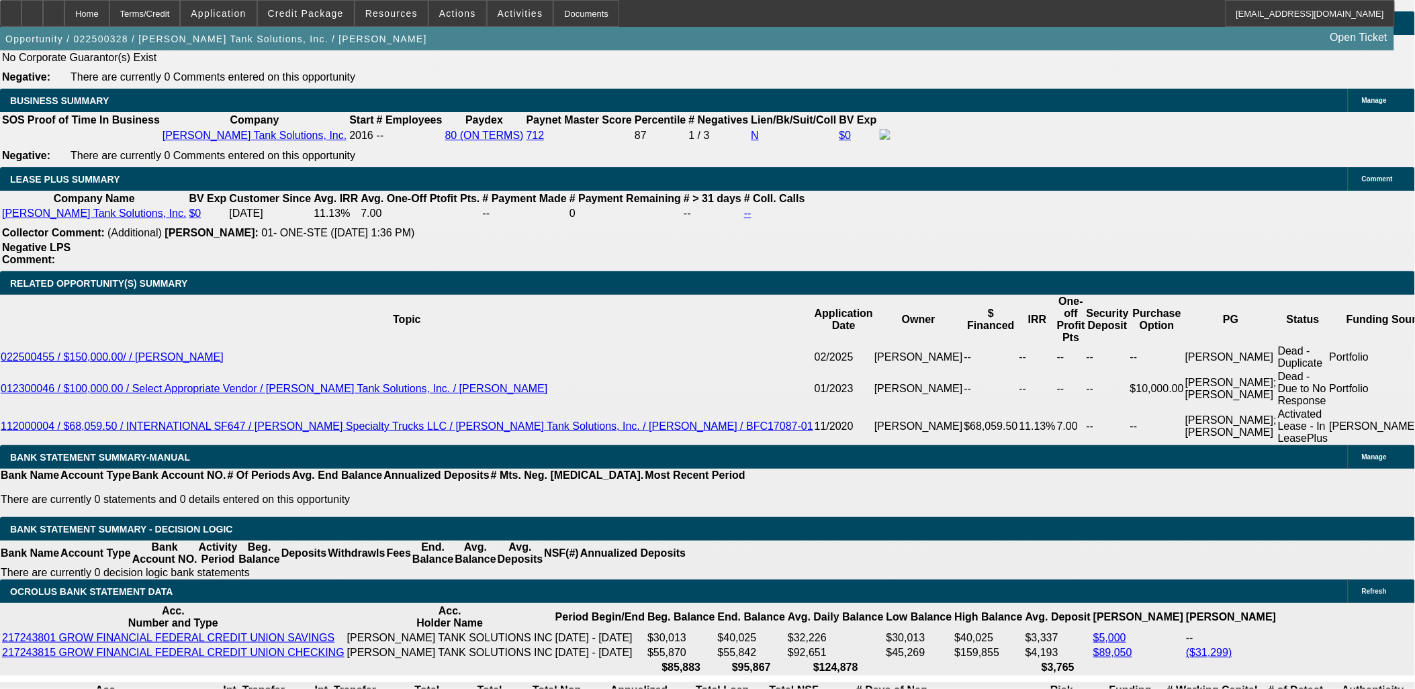
select select "6"
select select "0"
select select "2"
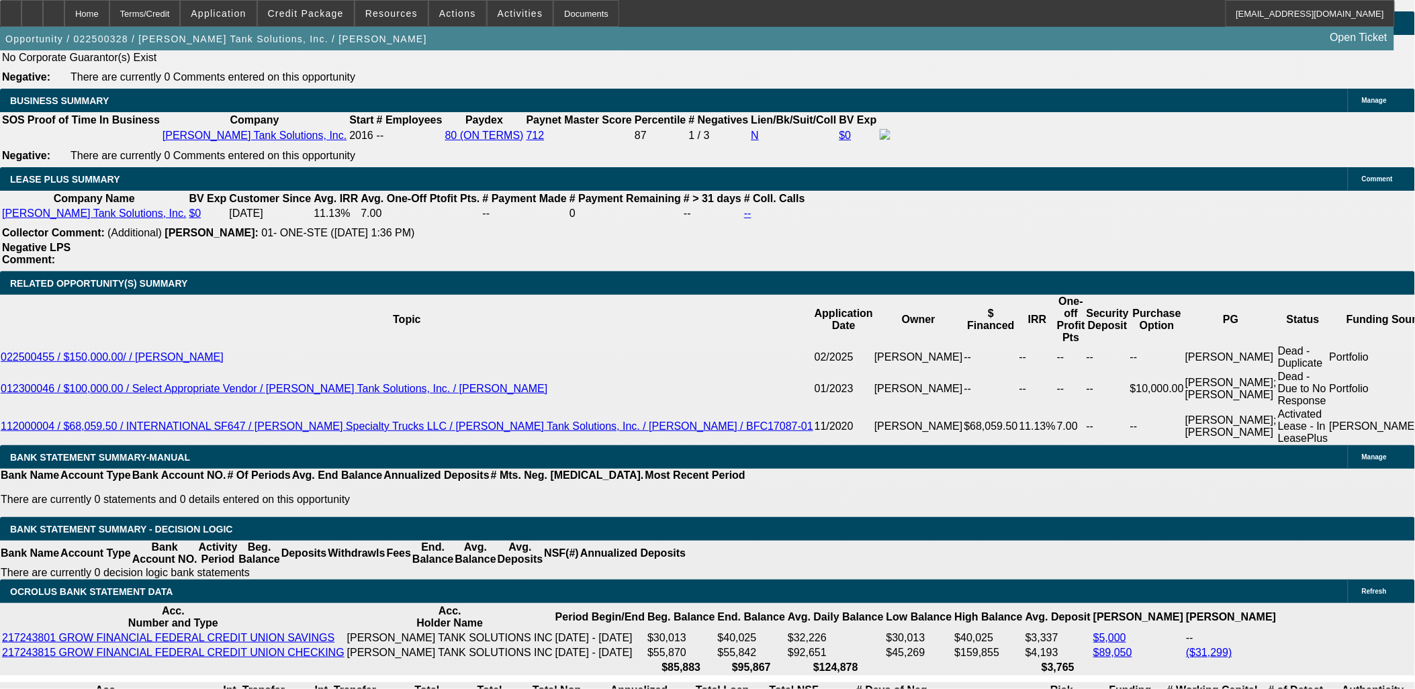
select select "0"
select select "6"
select select "0"
select select "2"
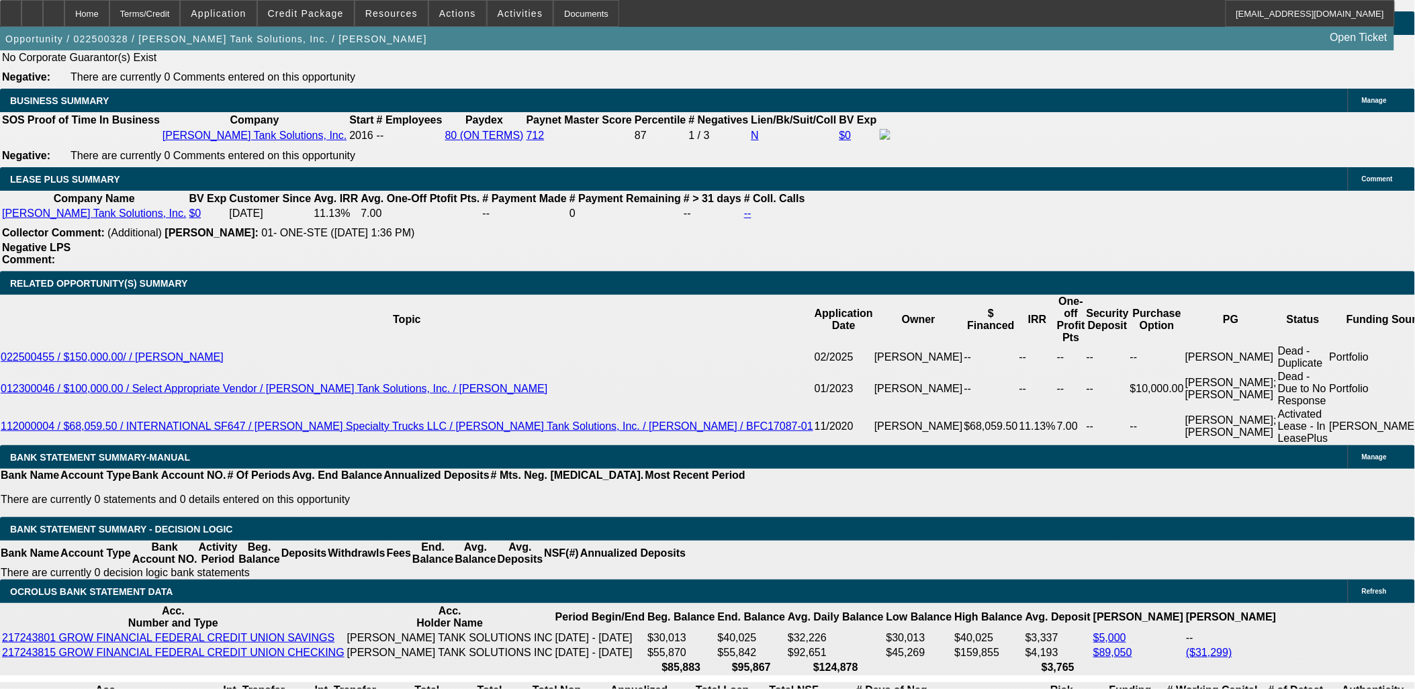
select select "0"
select select "6"
select select "0"
select select "2"
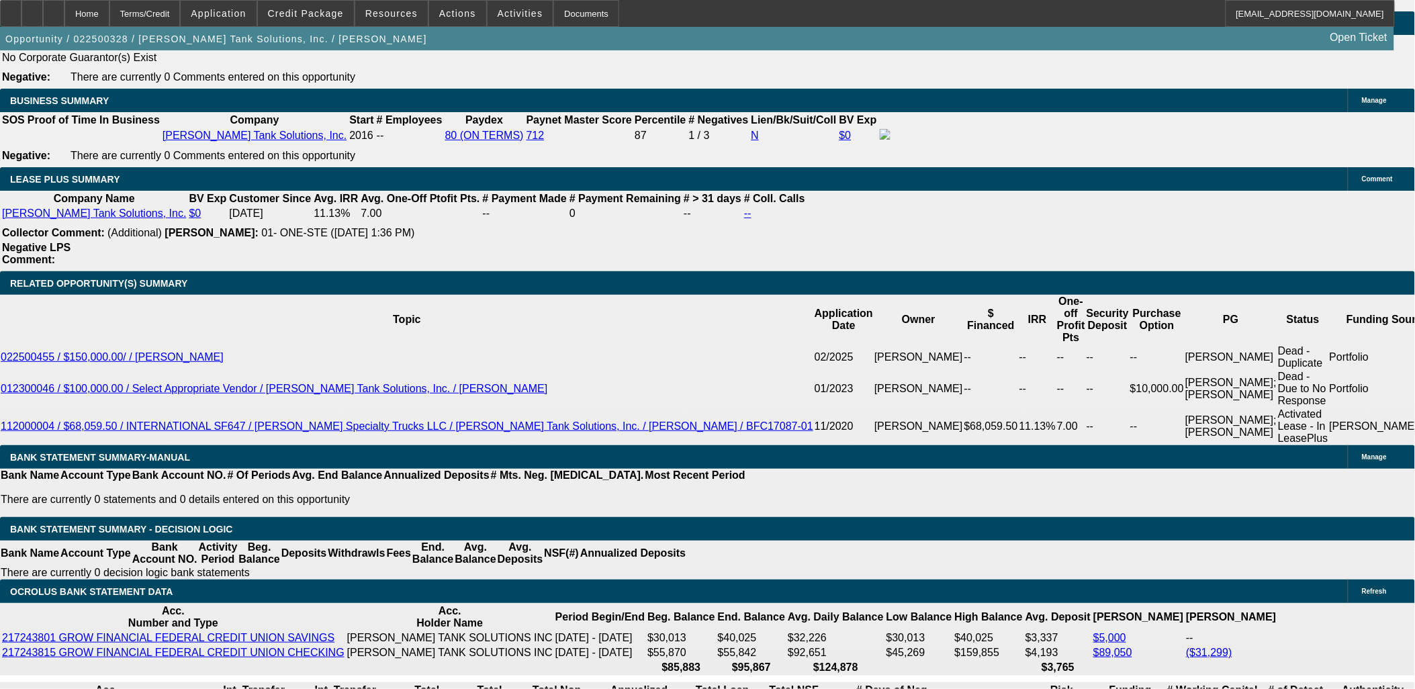
select select "2"
select select "0"
select select "6"
select select "0"
select select "2"
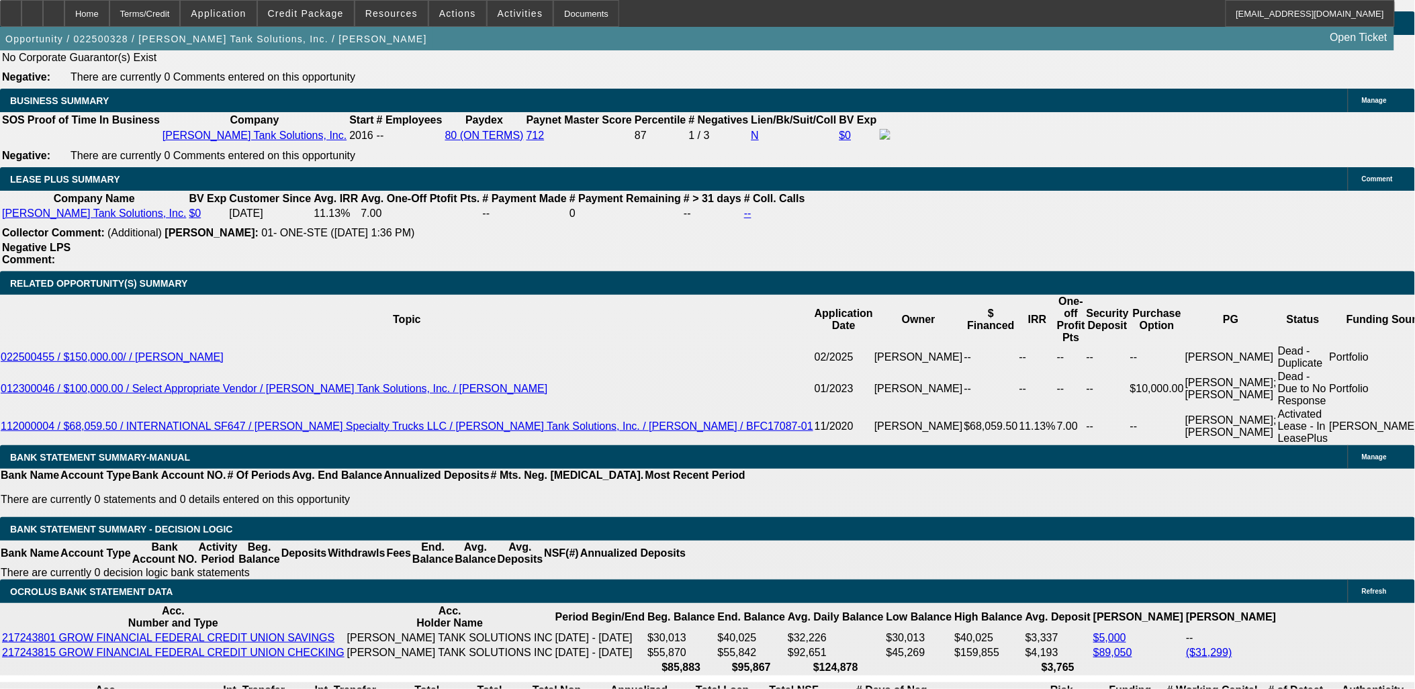
select select "2"
select select "0"
select select "6"
select select "0"
select select "2"
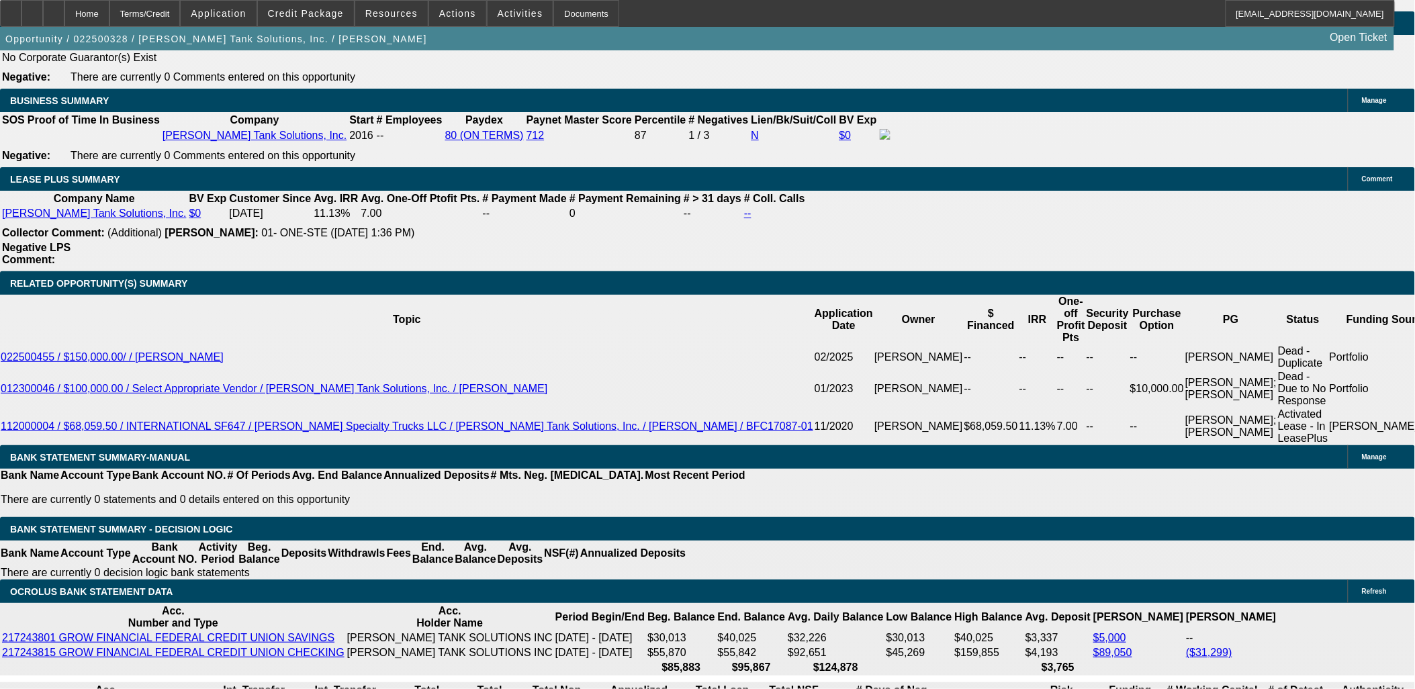
select select "2"
select select "0"
select select "6"
select select "0"
select select "2"
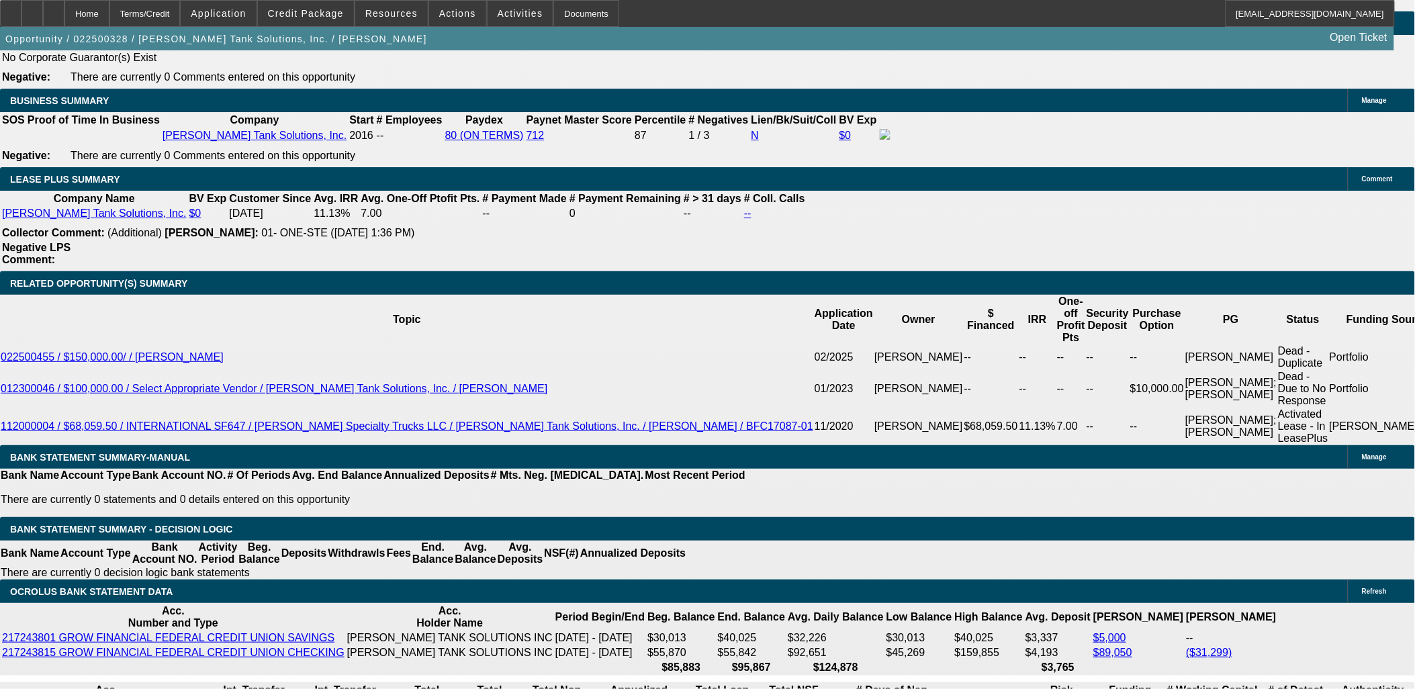
select select "2"
select select "0"
select select "6"
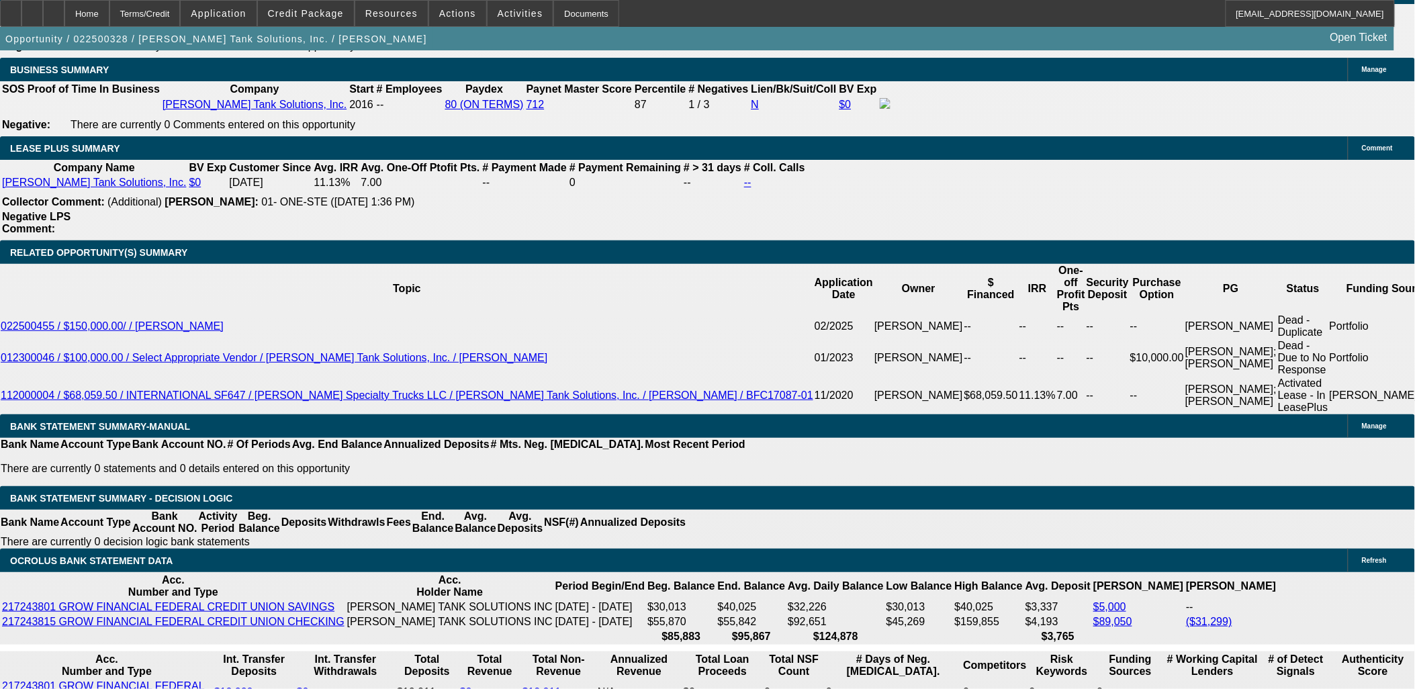
scroll to position [2280, 0]
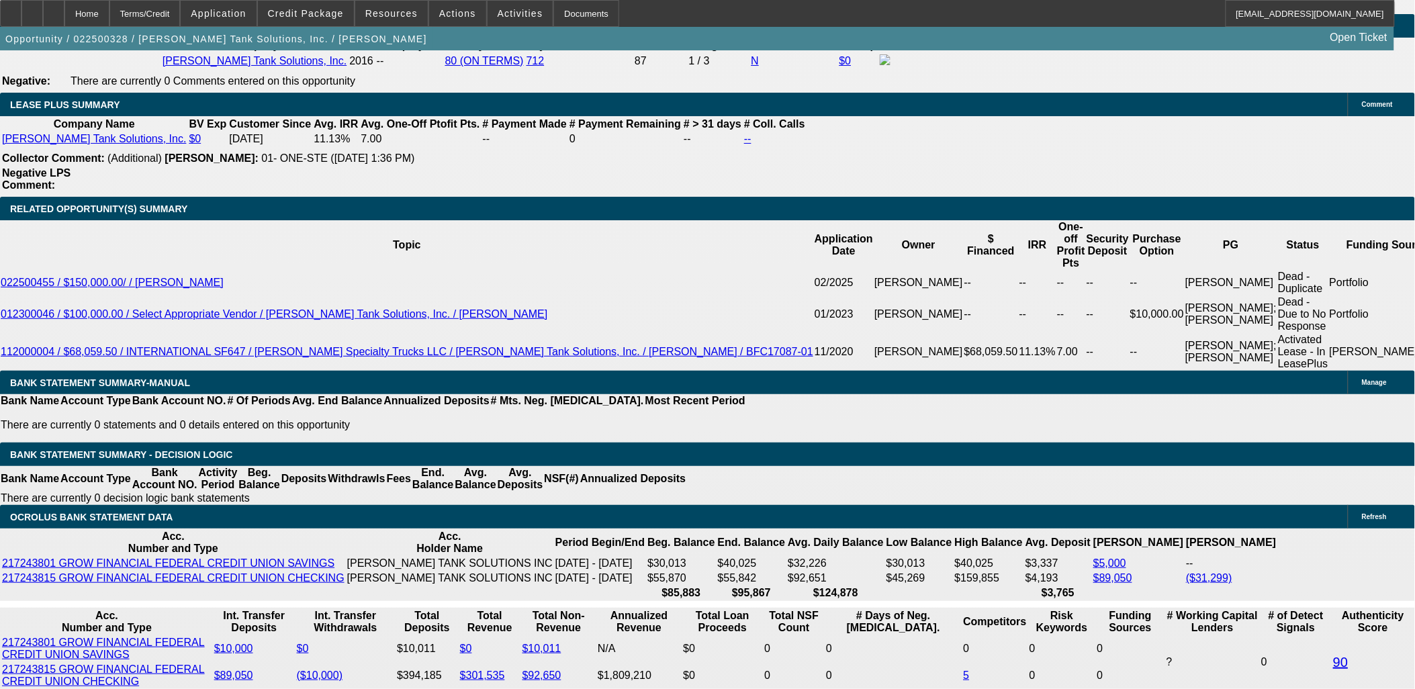
click at [952, 657] on div "APPLICATION INFORMATION Manage Topic: 022500328 / $148,432.00 / Freightliner M2…" at bounding box center [707, 532] width 1415 height 5525
click at [983, 672] on div "APPLICATION INFORMATION Manage Topic: 022500328 / $148,432.00 / Freightliner M2…" at bounding box center [707, 532] width 1415 height 5525
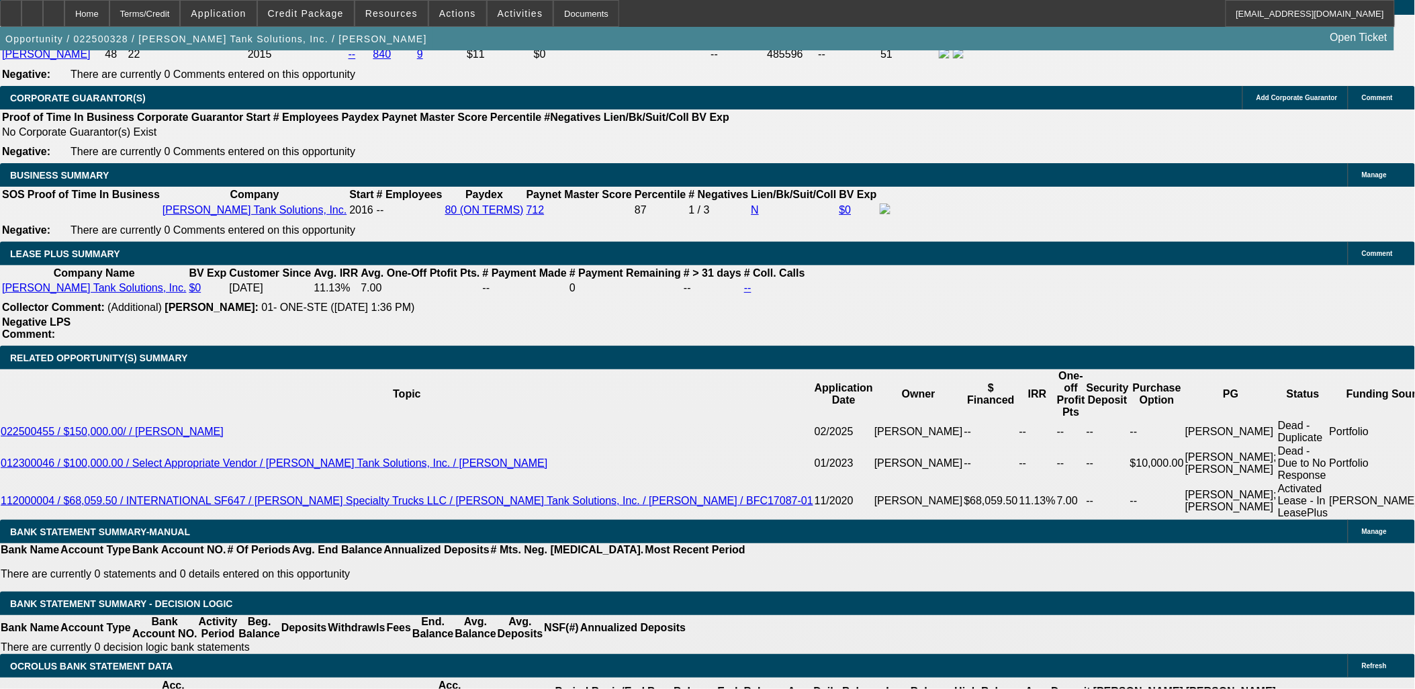
scroll to position [2579, 0]
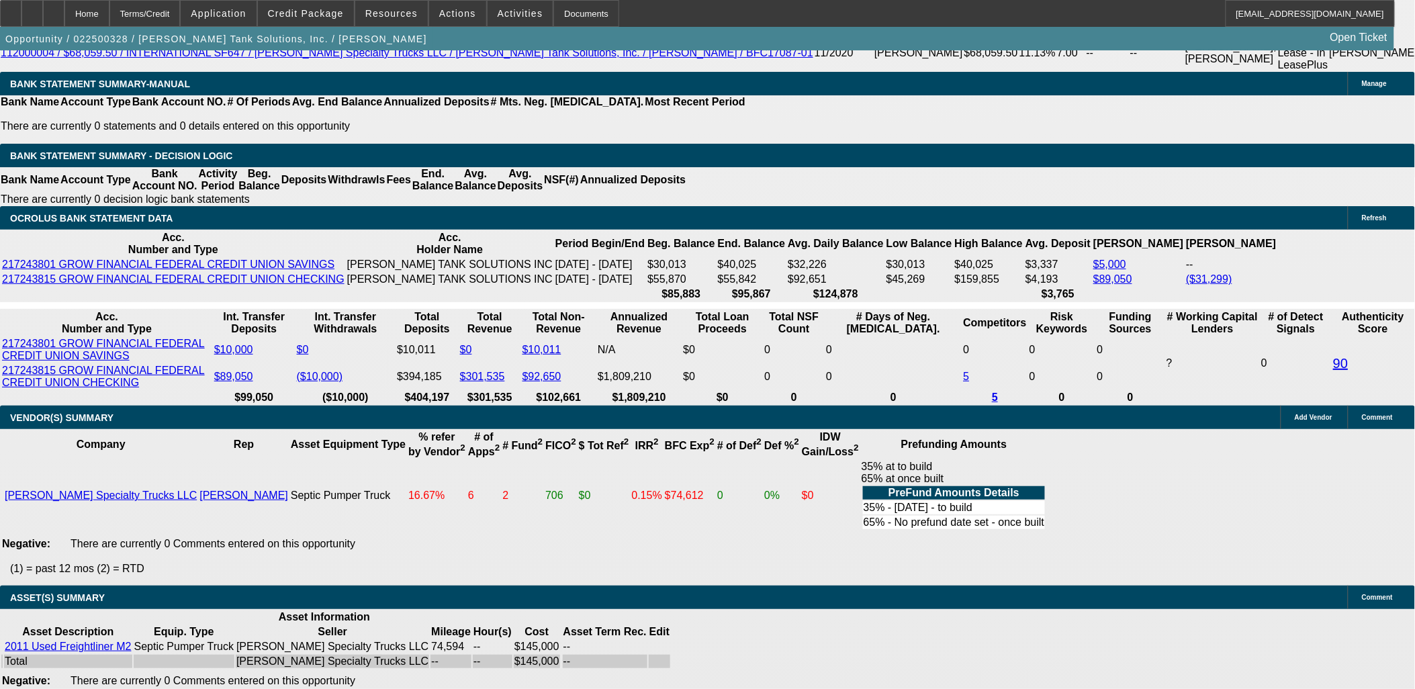
drag, startPoint x: 523, startPoint y: 592, endPoint x: 471, endPoint y: 578, distance: 53.4
drag, startPoint x: 471, startPoint y: 578, endPoint x: 517, endPoint y: 594, distance: 48.9
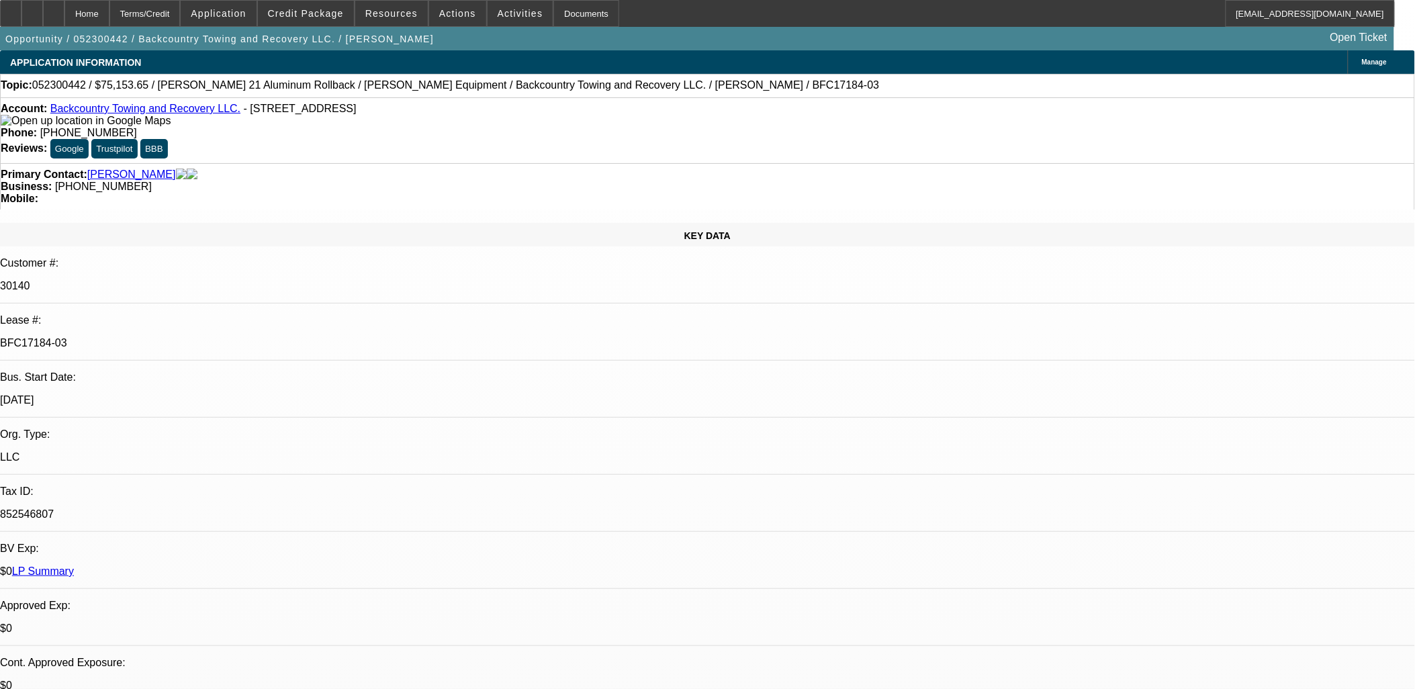
select select "0.1"
select select "2"
select select "0.1"
select select "2"
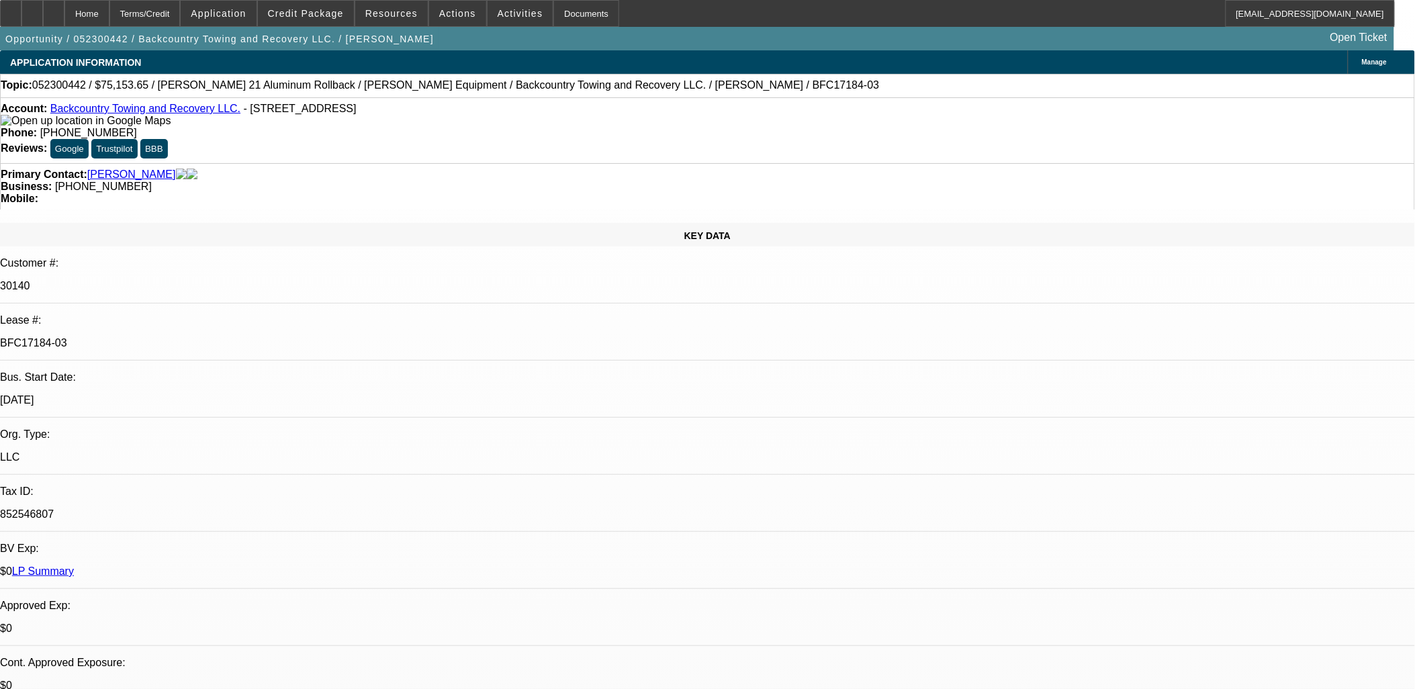
select select "0.1"
select select "2"
select select "0.1"
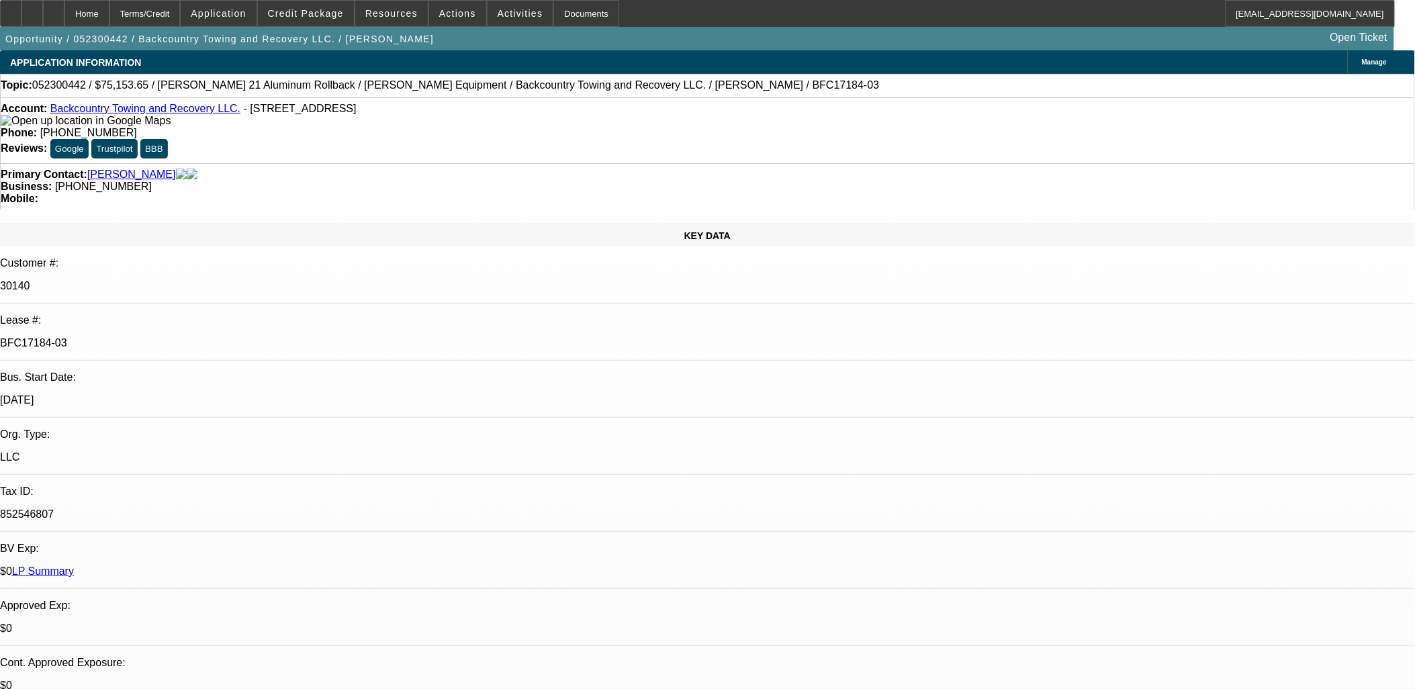
select select "2"
select select "0.1"
select select "1"
select select "2"
select select "4"
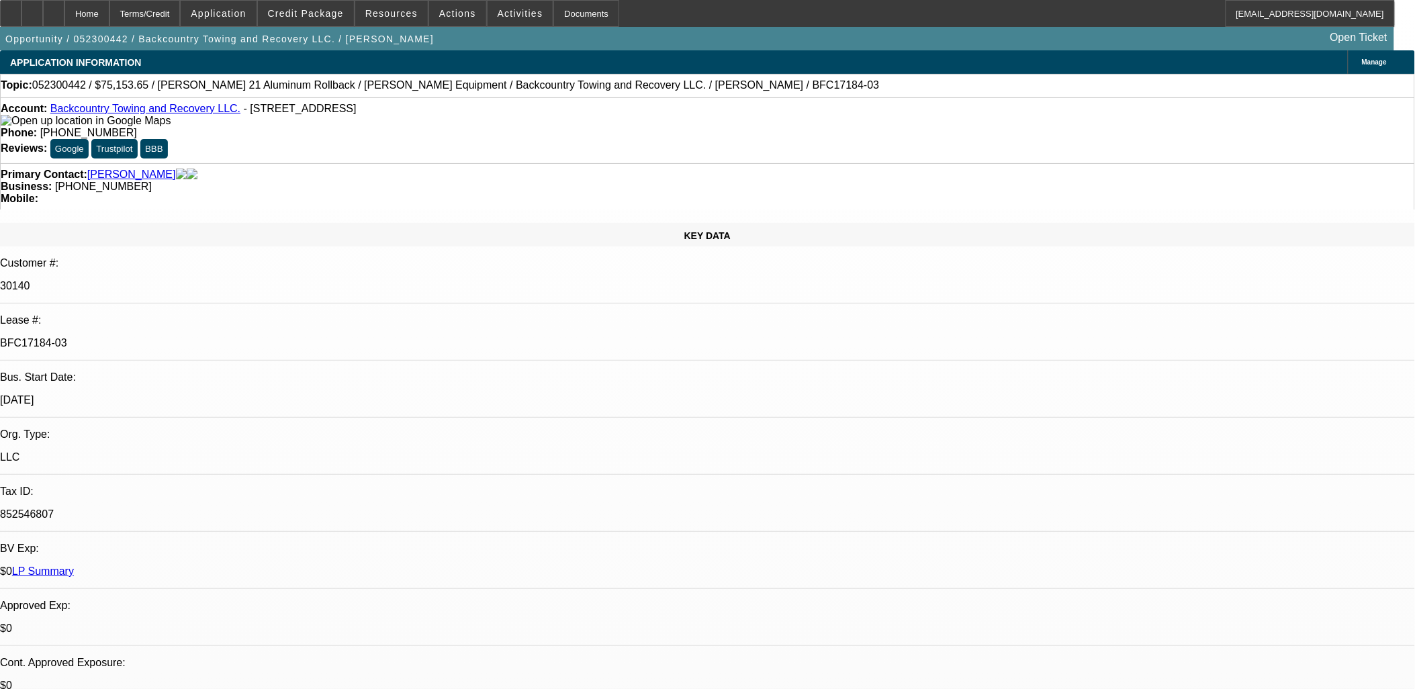
select select "1"
select select "2"
select select "4"
select select "1"
select select "2"
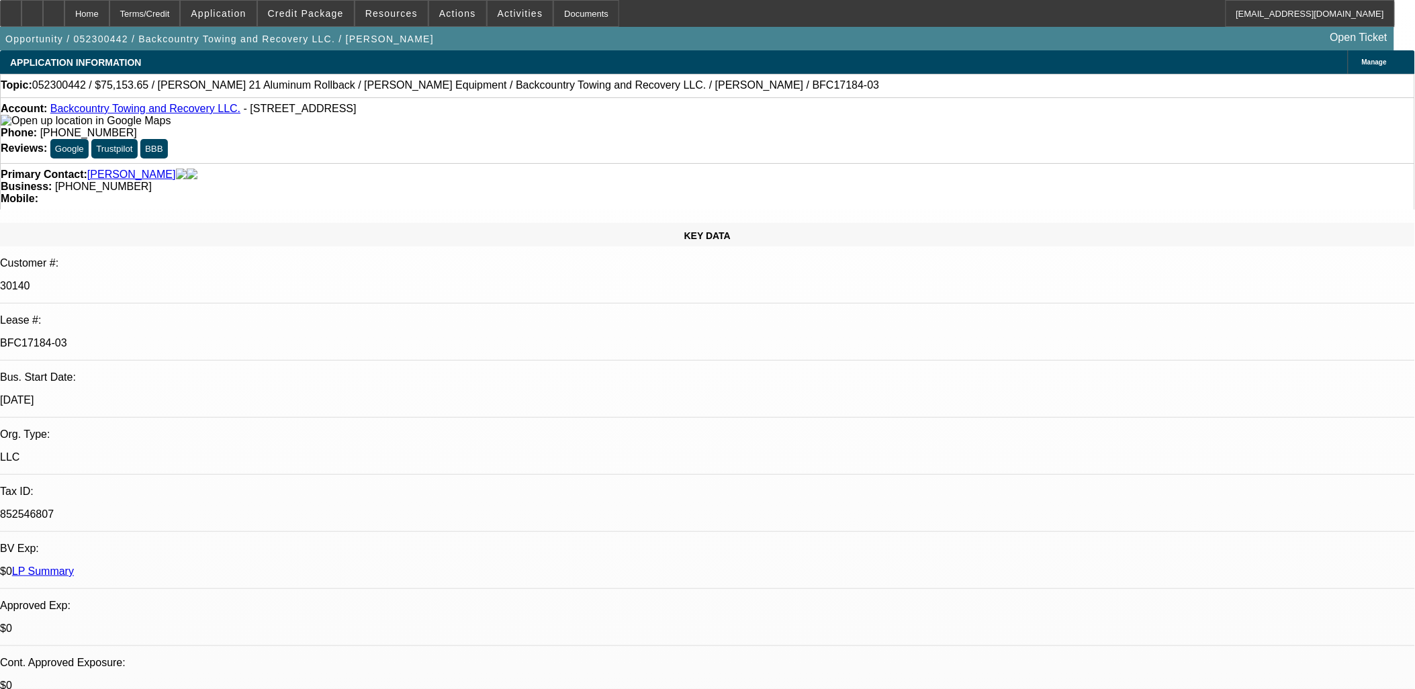
select select "4"
select select "1"
select select "2"
select select "4"
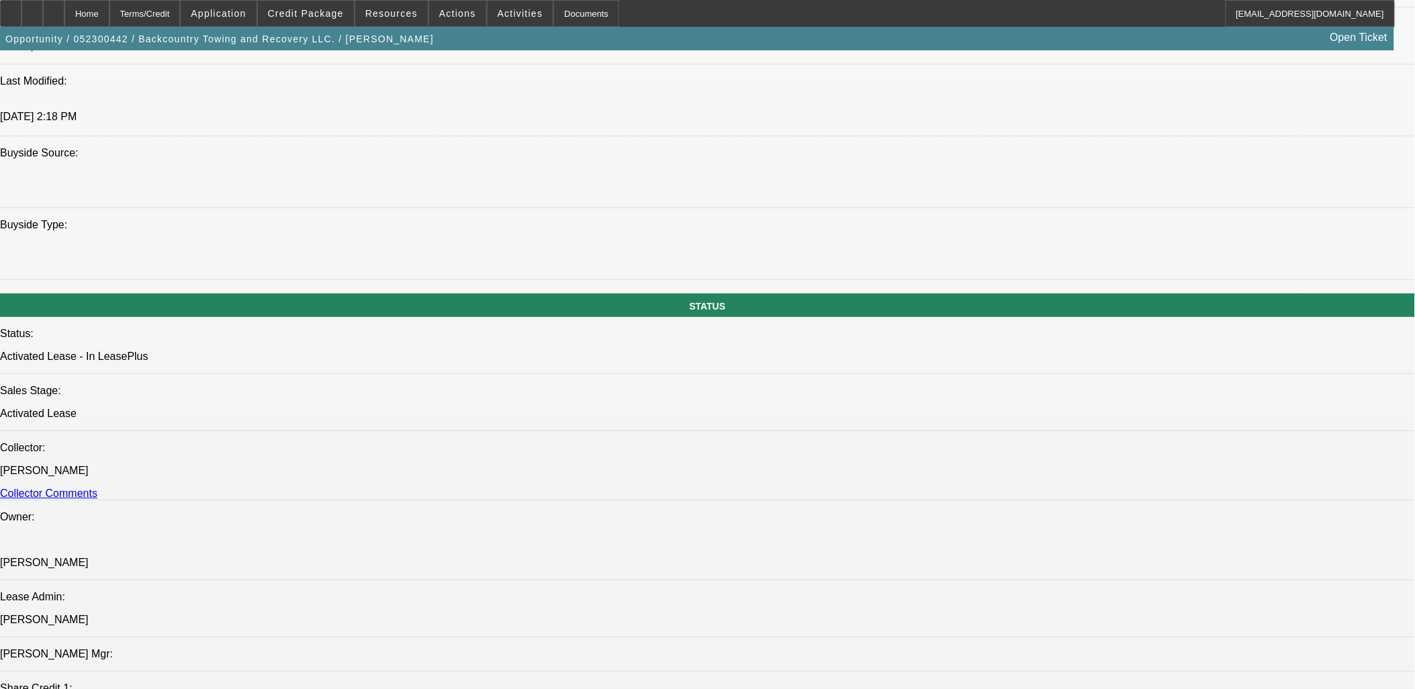
scroll to position [1044, 0]
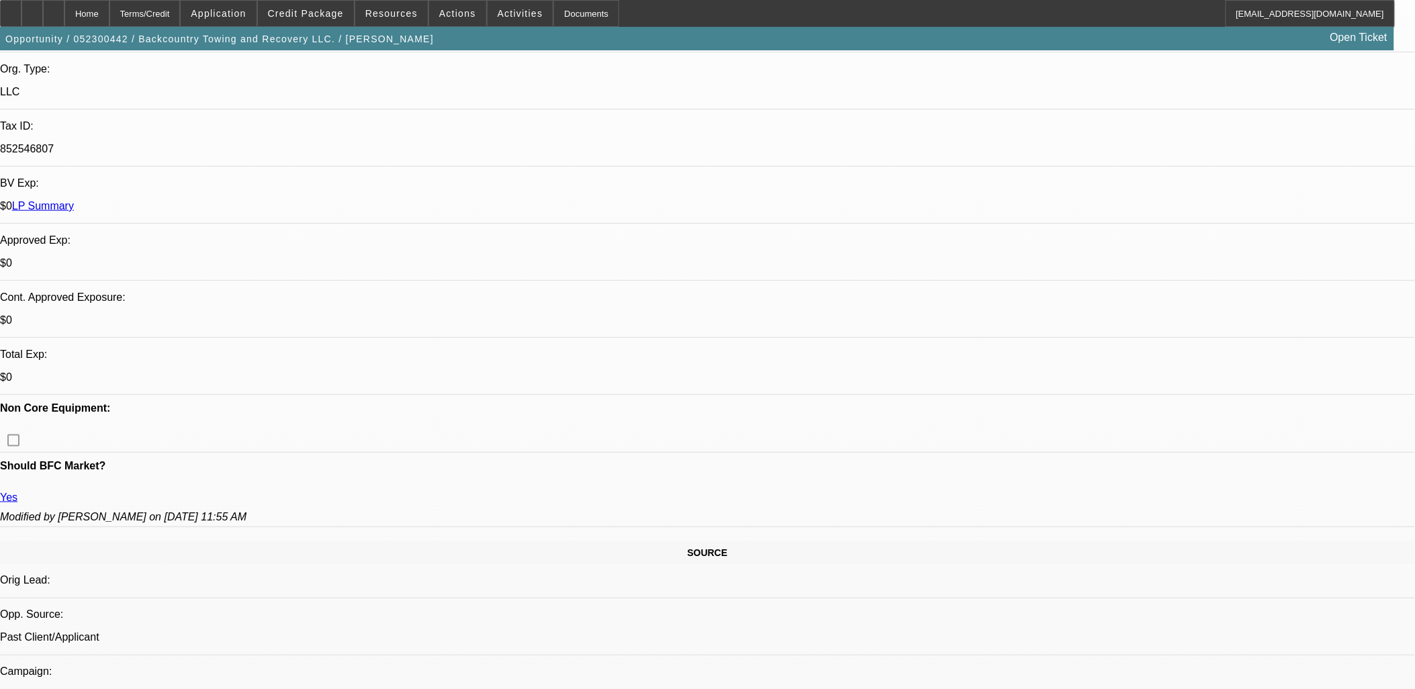
scroll to position [75, 0]
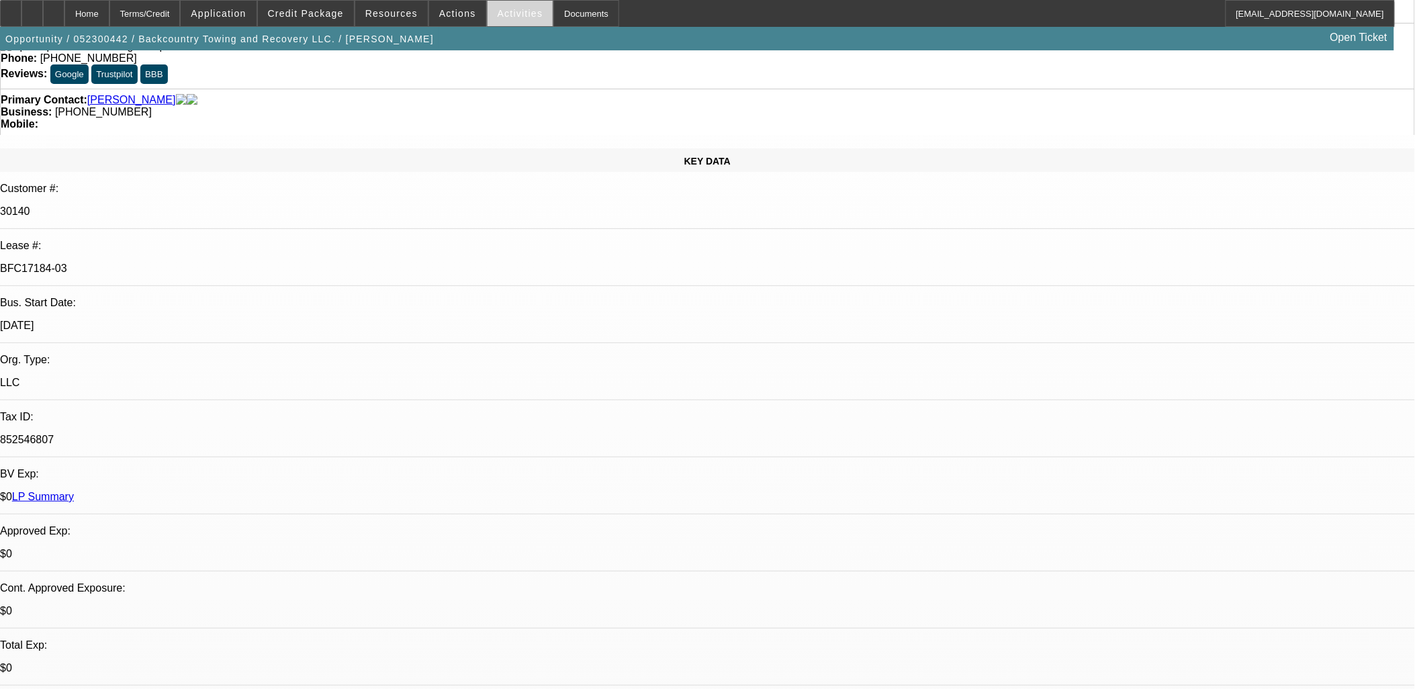
click at [508, 15] on span "Activities" at bounding box center [521, 13] width 46 height 11
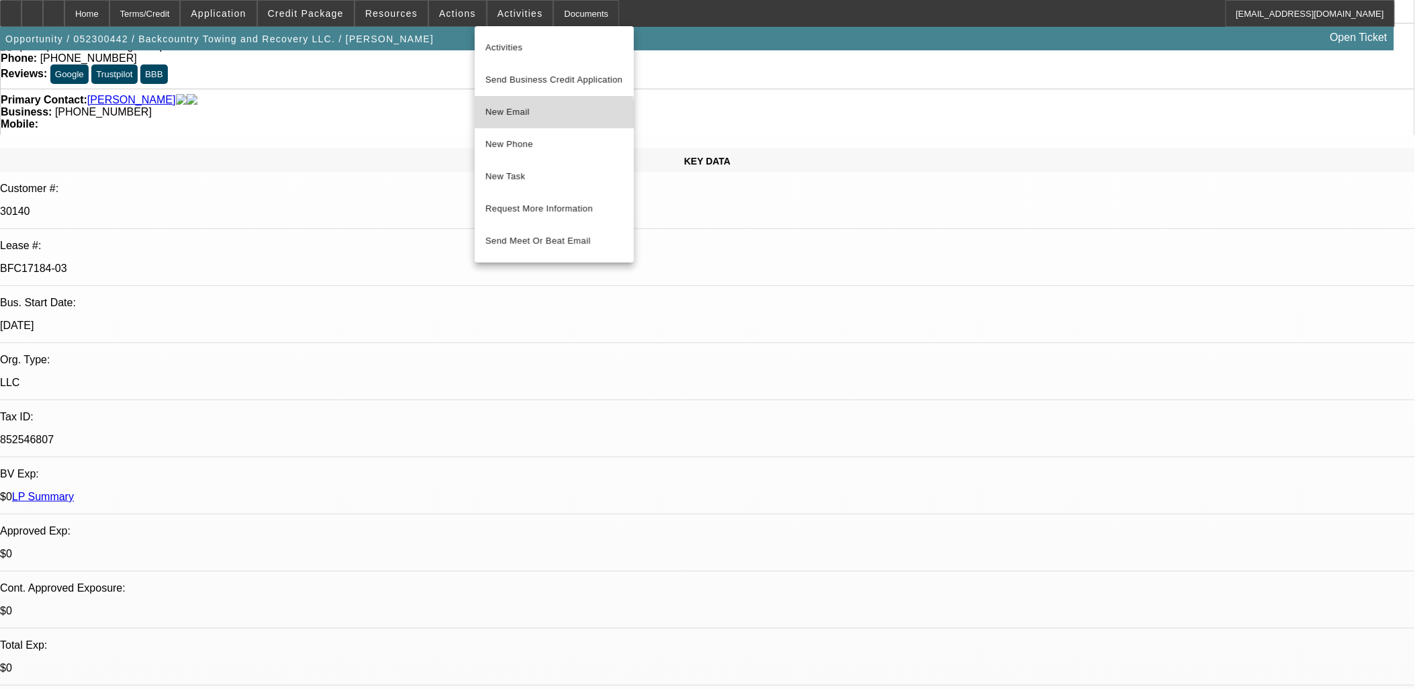
click at [527, 118] on span "New Email" at bounding box center [555, 112] width 138 height 16
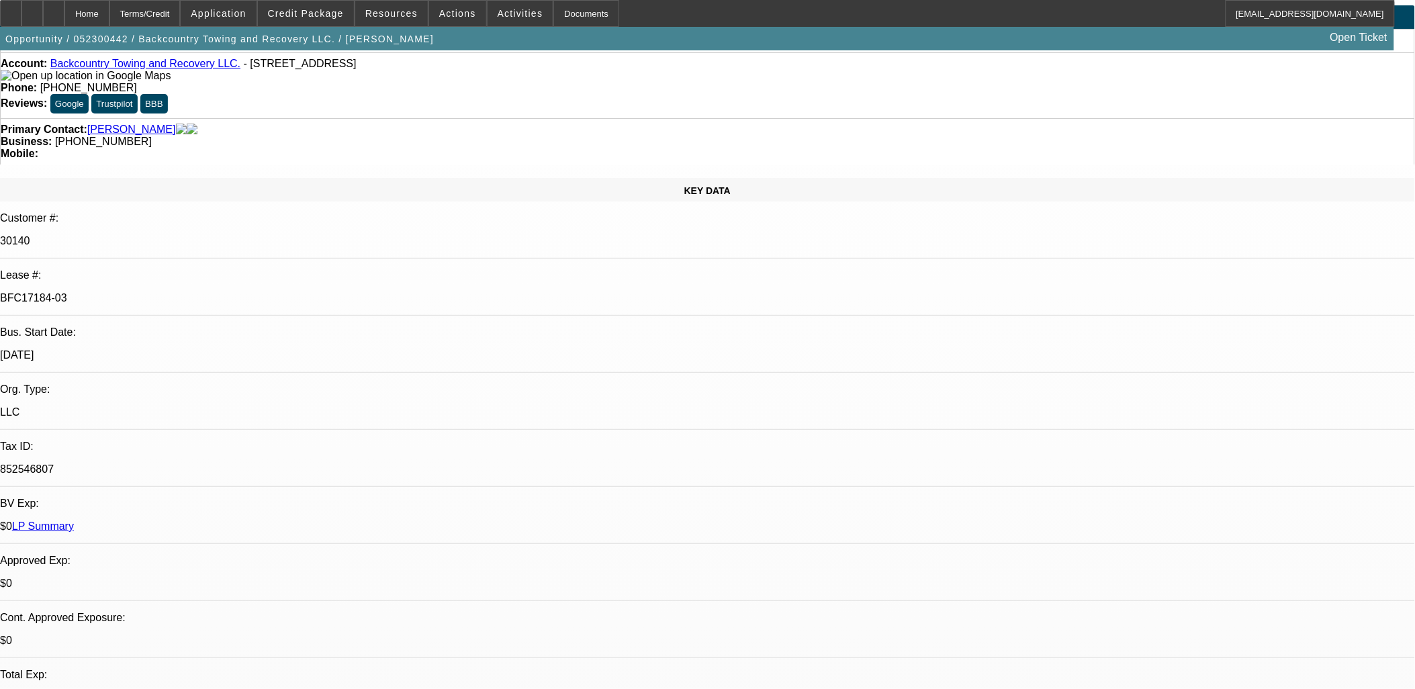
scroll to position [0, 0]
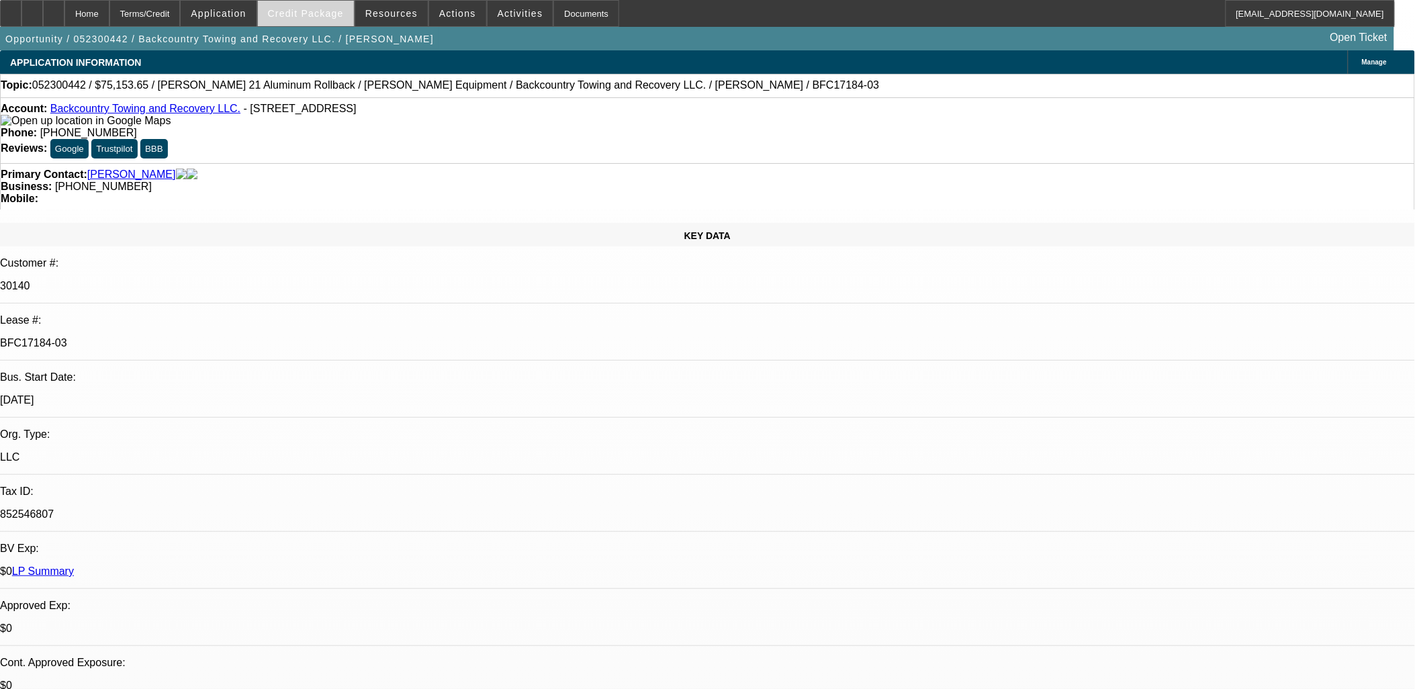
click at [347, 20] on span at bounding box center [306, 13] width 96 height 32
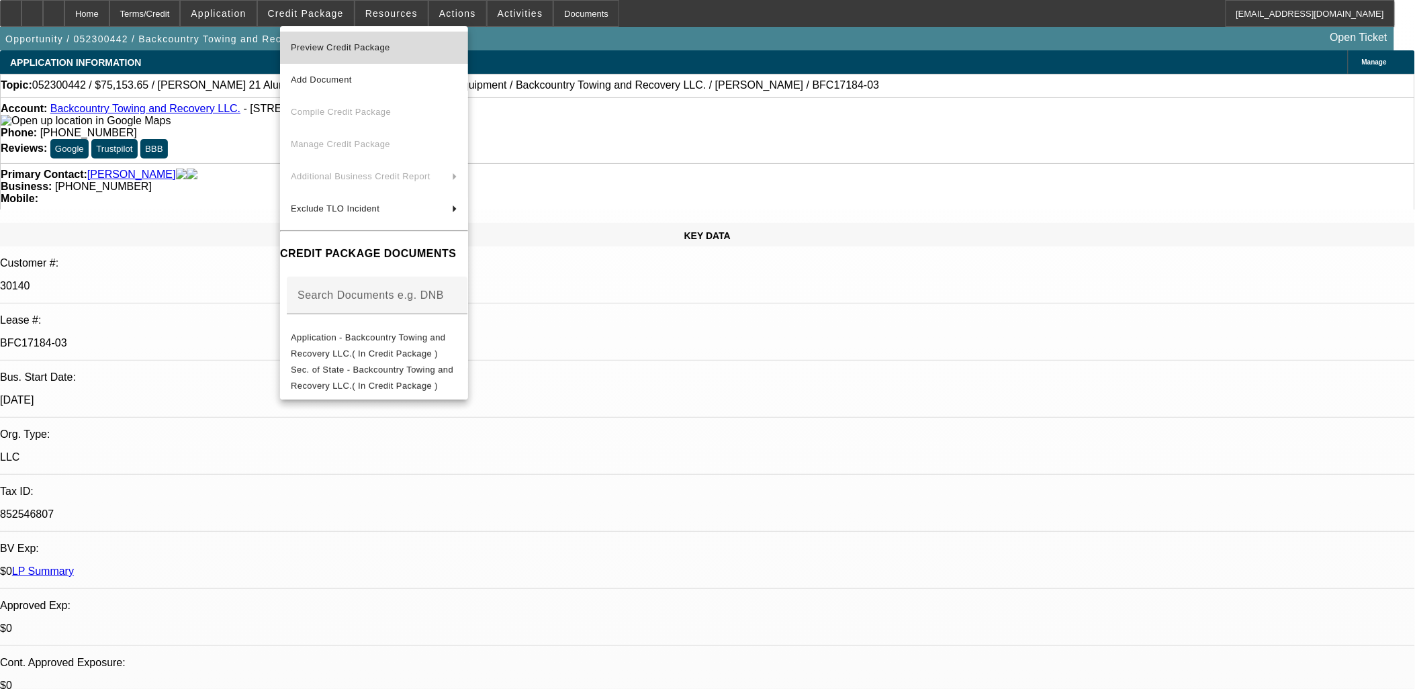
click at [431, 46] on span "Preview Credit Package" at bounding box center [374, 48] width 167 height 16
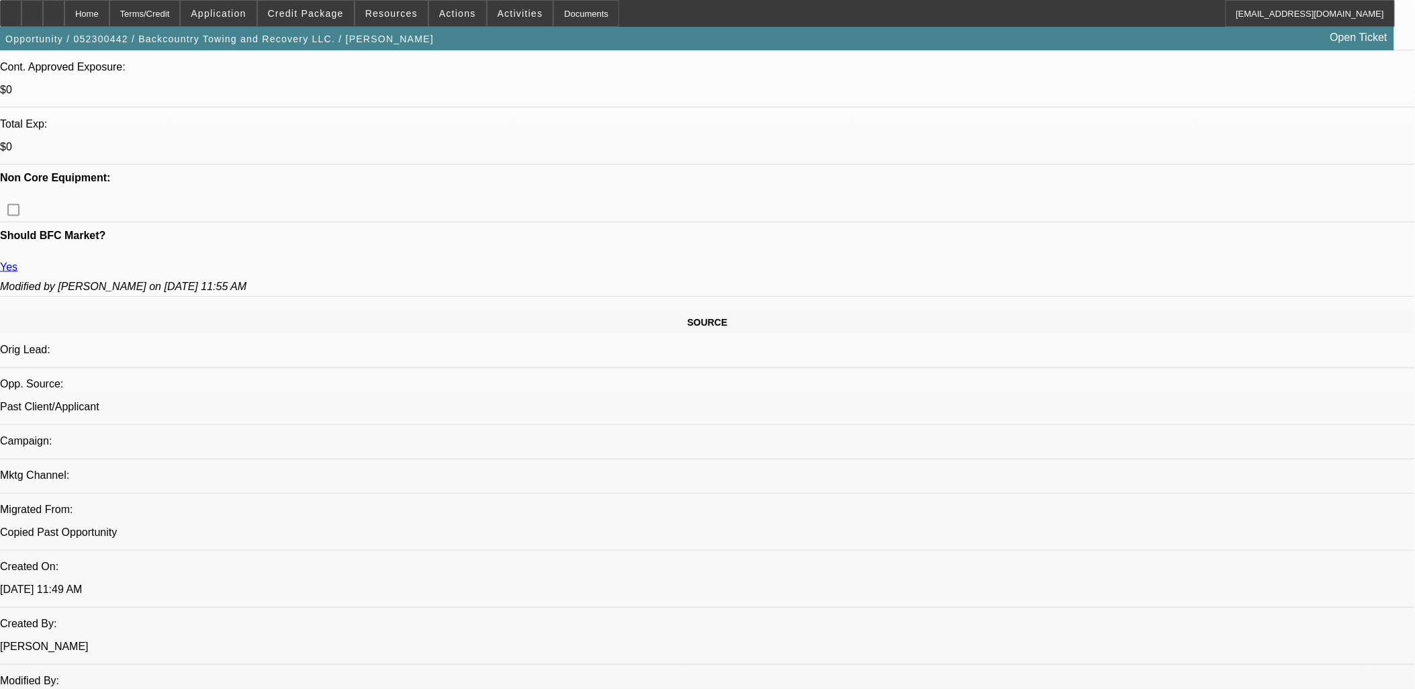
scroll to position [821, 0]
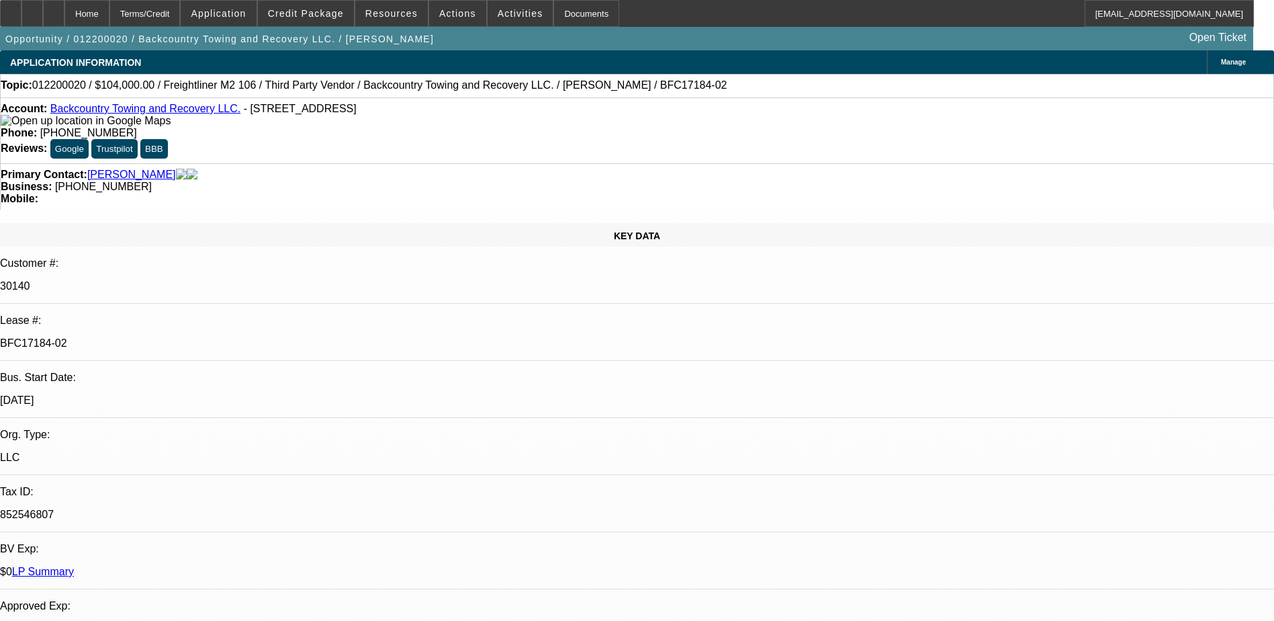
select select "0"
select select "2"
select select "0.1"
select select "0"
select select "2"
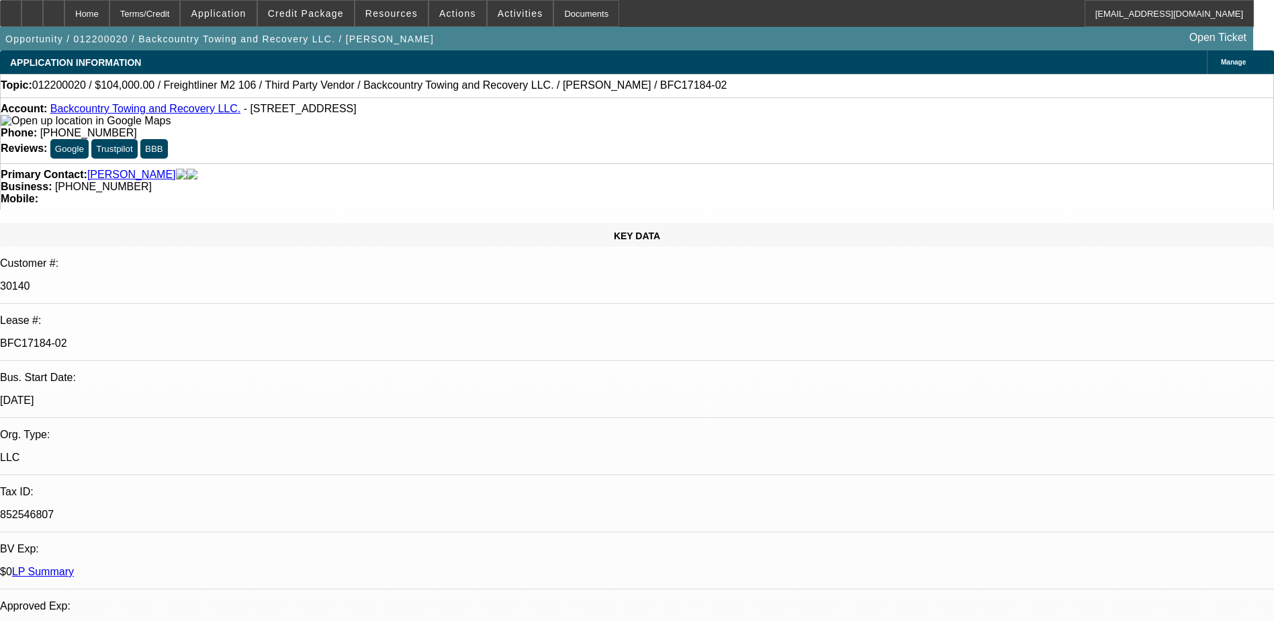
select select "0.1"
select select "0"
select select "2"
select select "0.1"
select select "0"
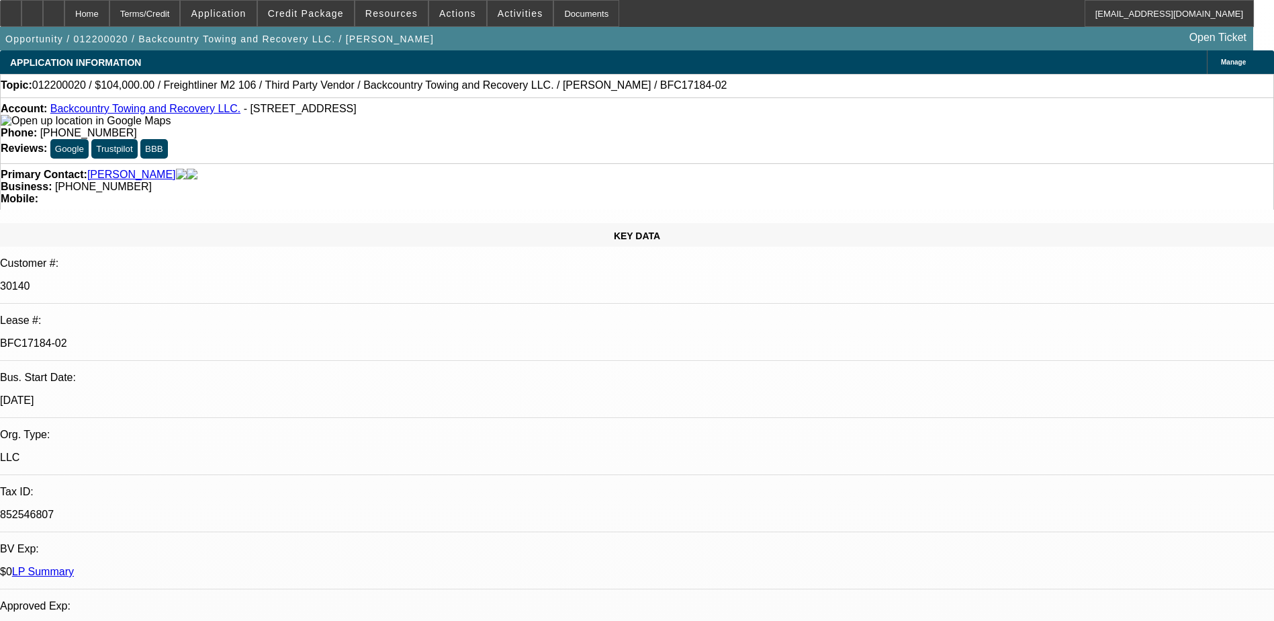
select select "2"
select select "0.1"
select select "1"
select select "2"
select select "4"
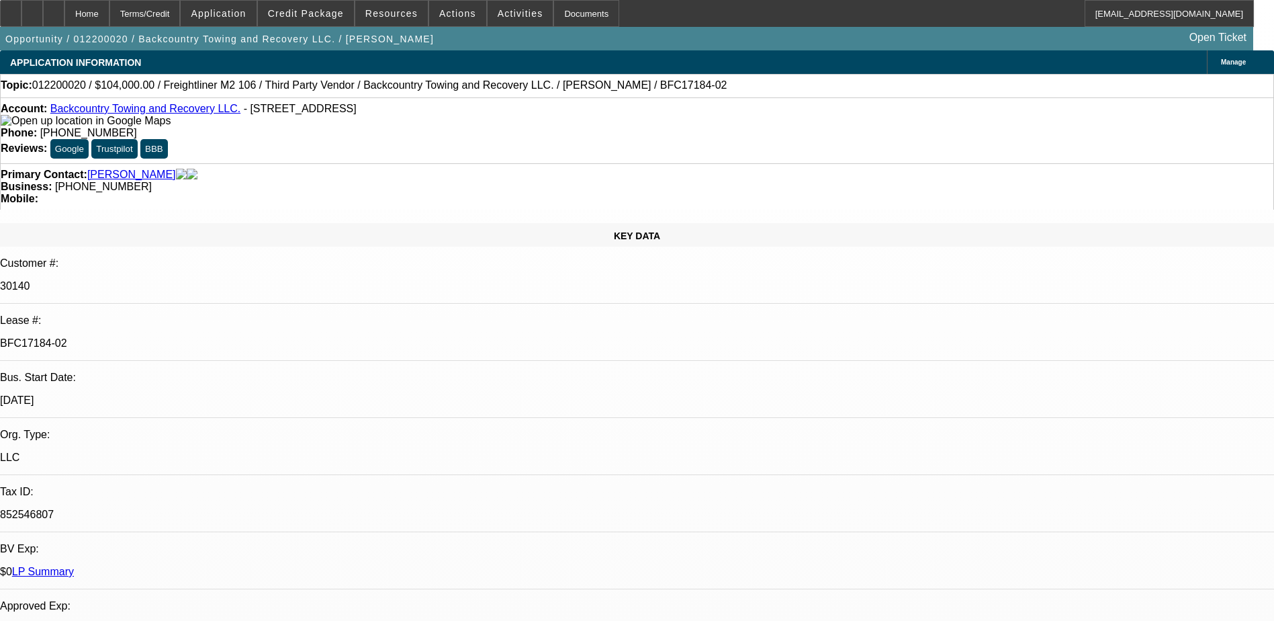
select select "1"
select select "2"
select select "4"
select select "1"
select select "2"
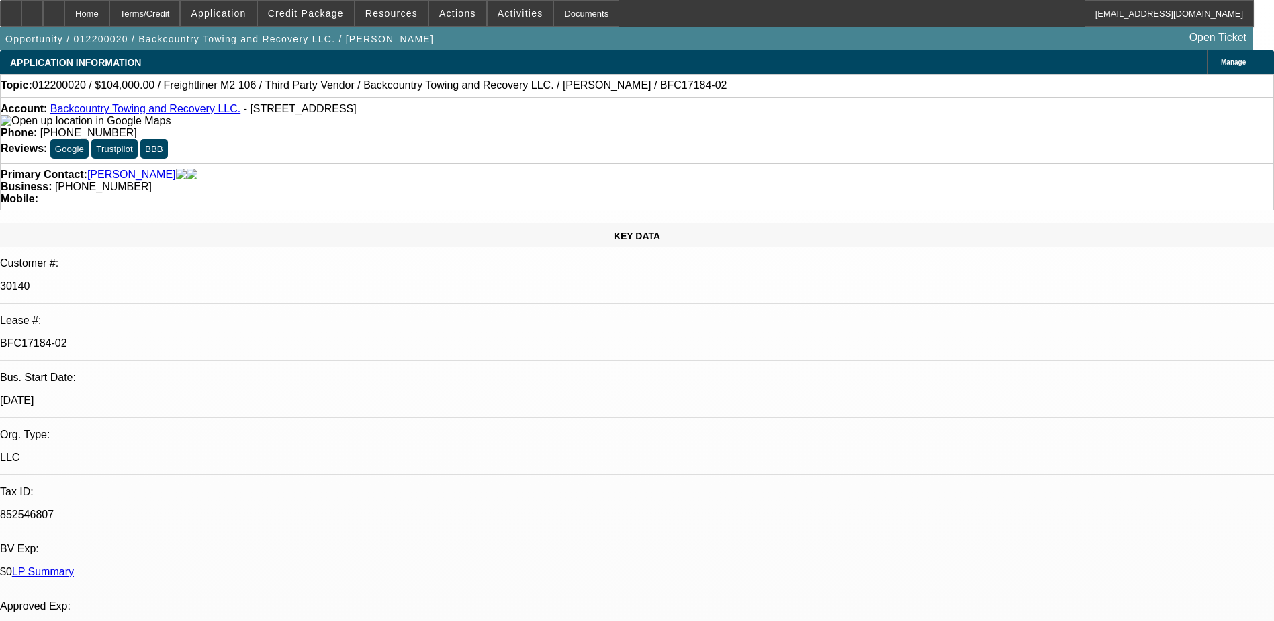
select select "4"
select select "1"
select select "2"
select select "4"
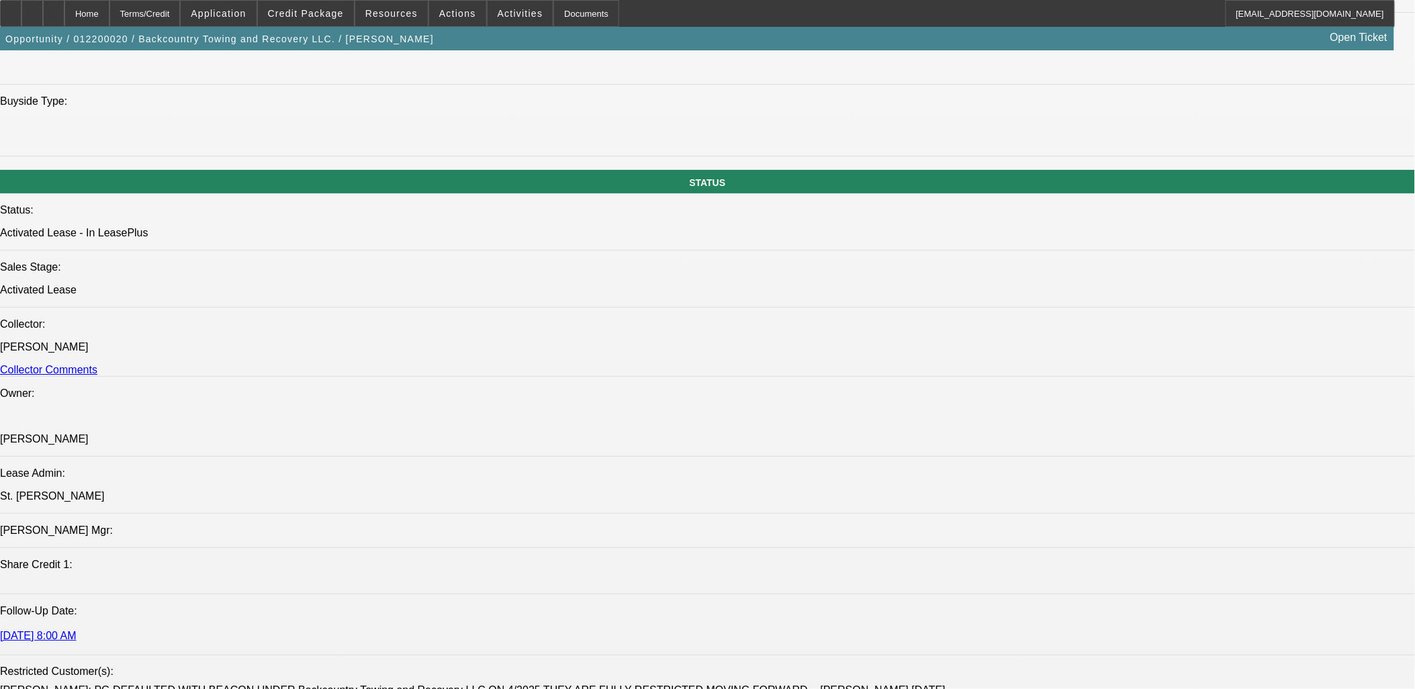
scroll to position [1194, 0]
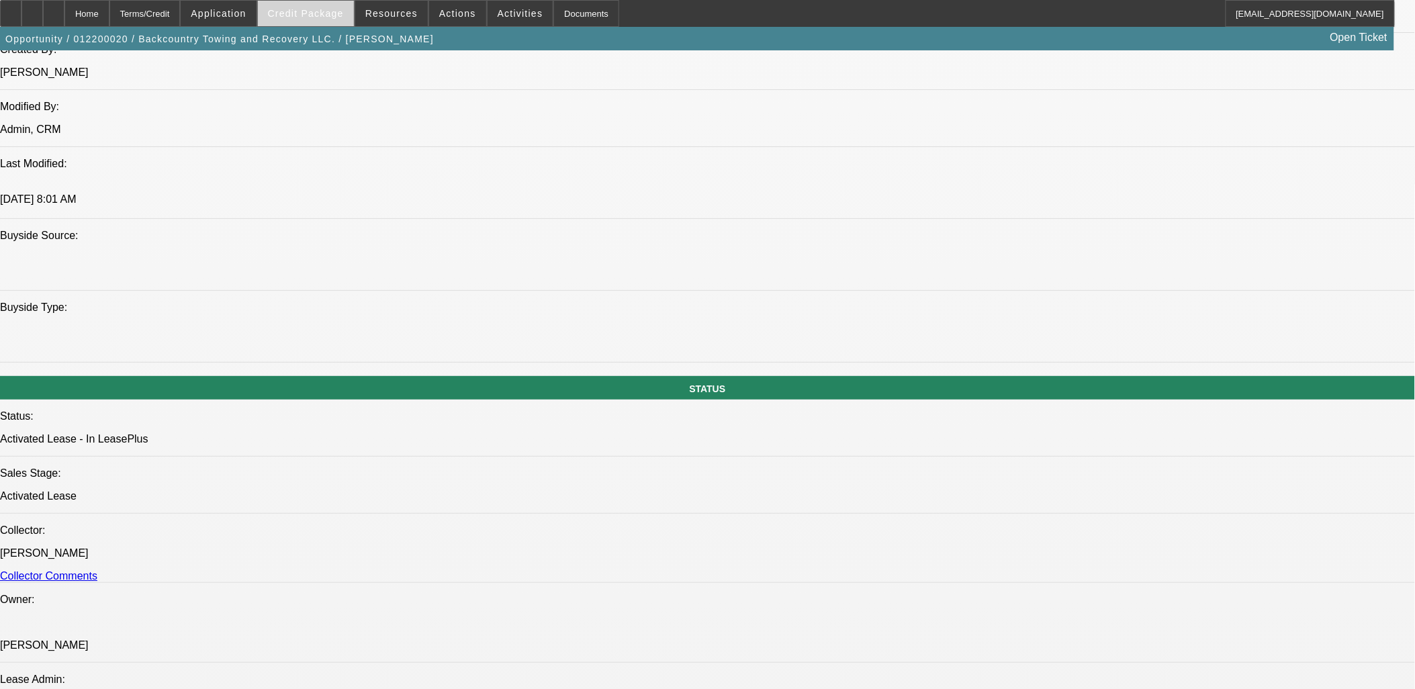
click at [328, 2] on span at bounding box center [306, 13] width 96 height 32
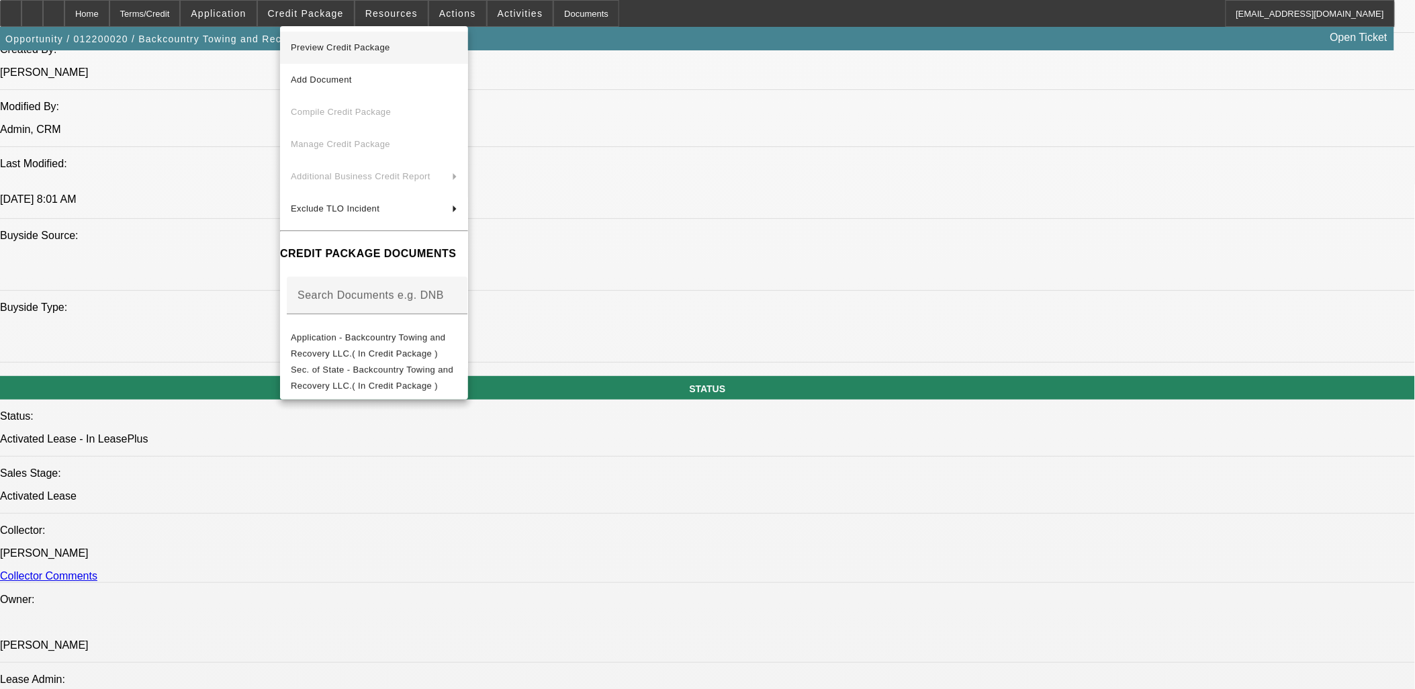
click at [420, 48] on span "Preview Credit Package" at bounding box center [374, 48] width 167 height 16
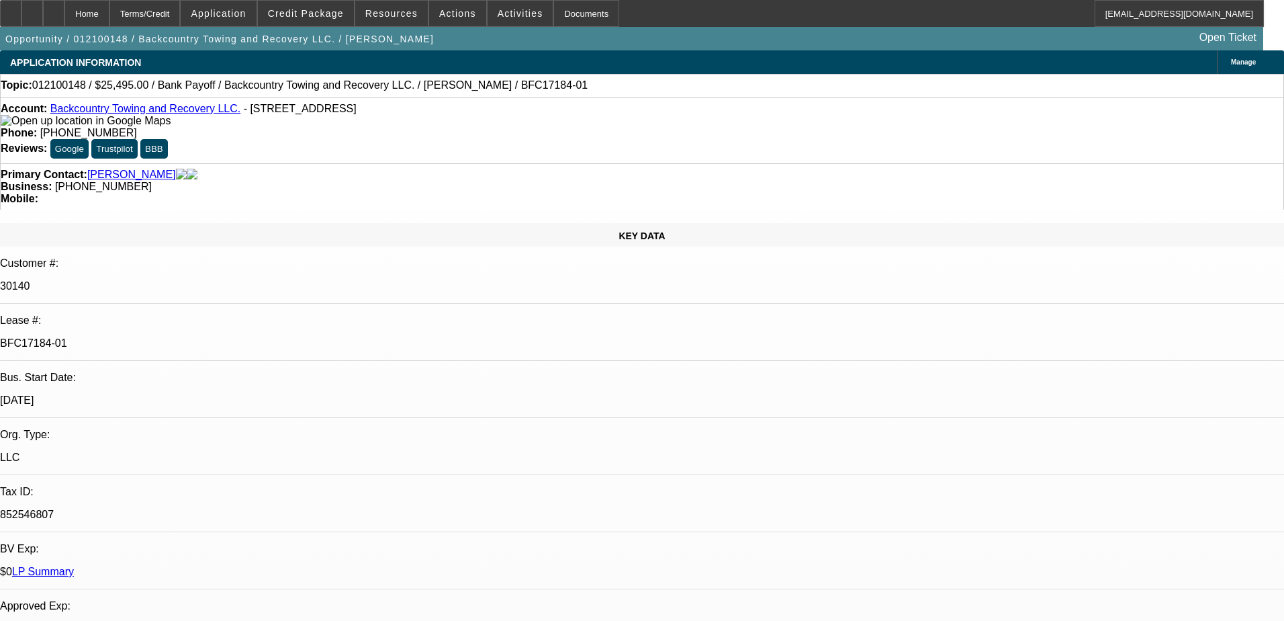
select select "0"
select select "2"
select select "0.1"
select select "4"
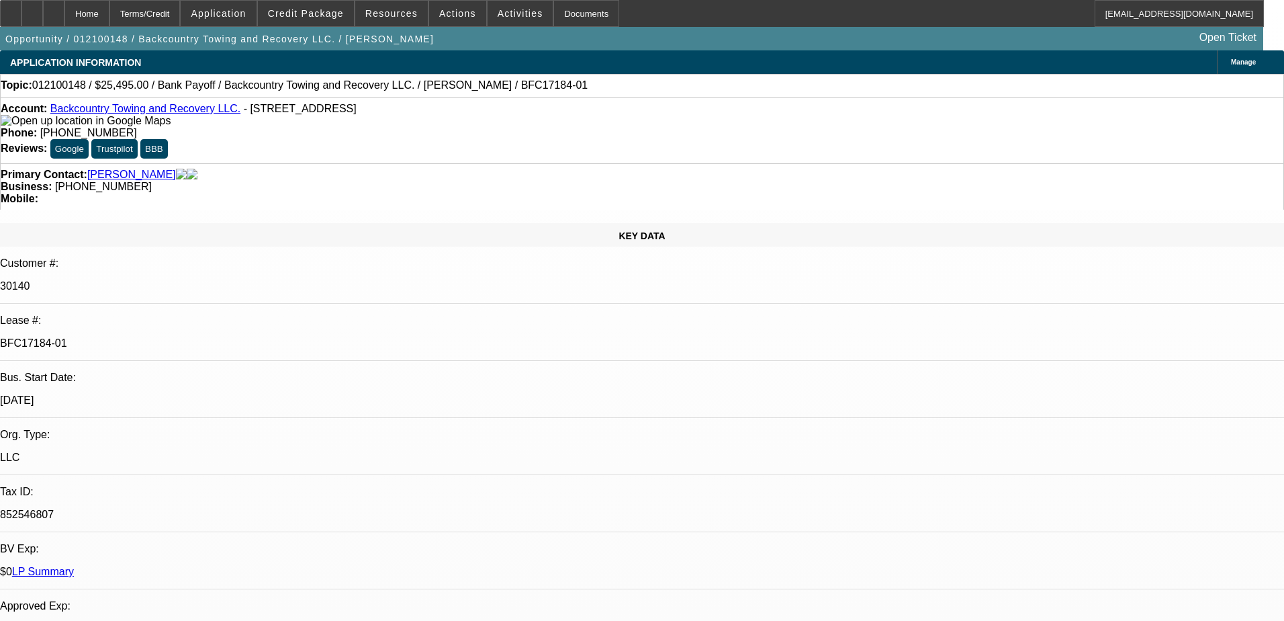
select select "0"
select select "2"
select select "0.1"
select select "4"
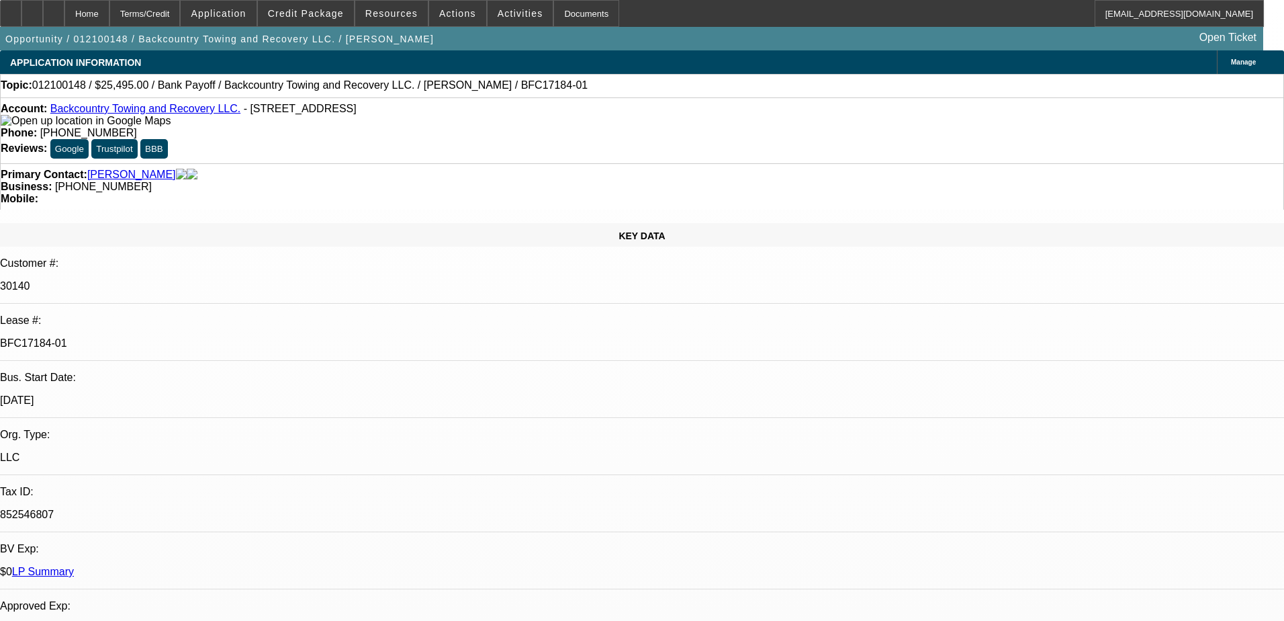
select select "0"
select select "2"
select select "0.1"
select select "4"
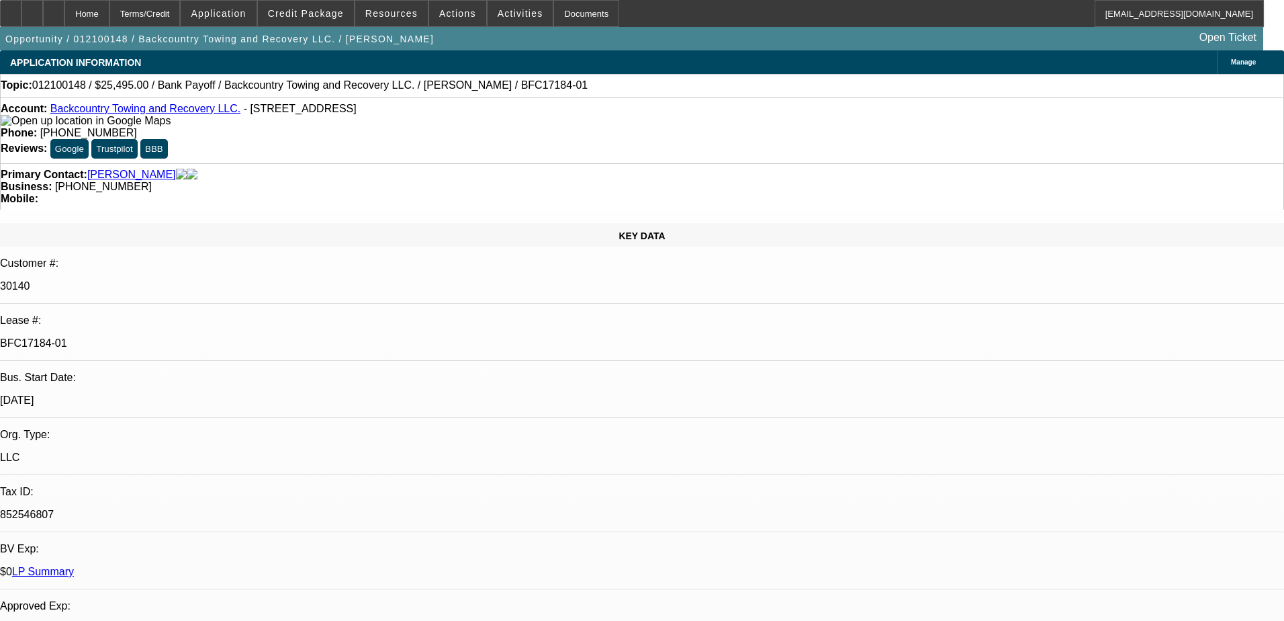
select select "0"
select select "2"
select select "0.1"
select select "4"
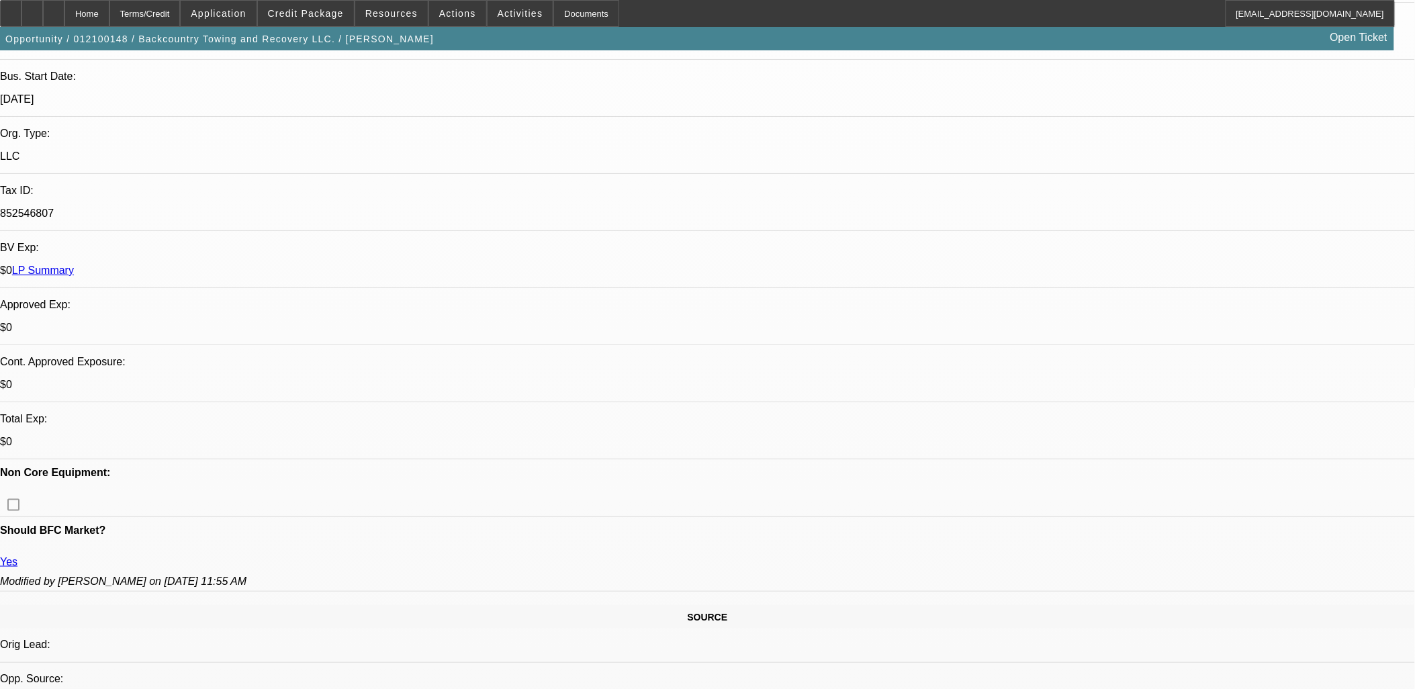
scroll to position [149, 0]
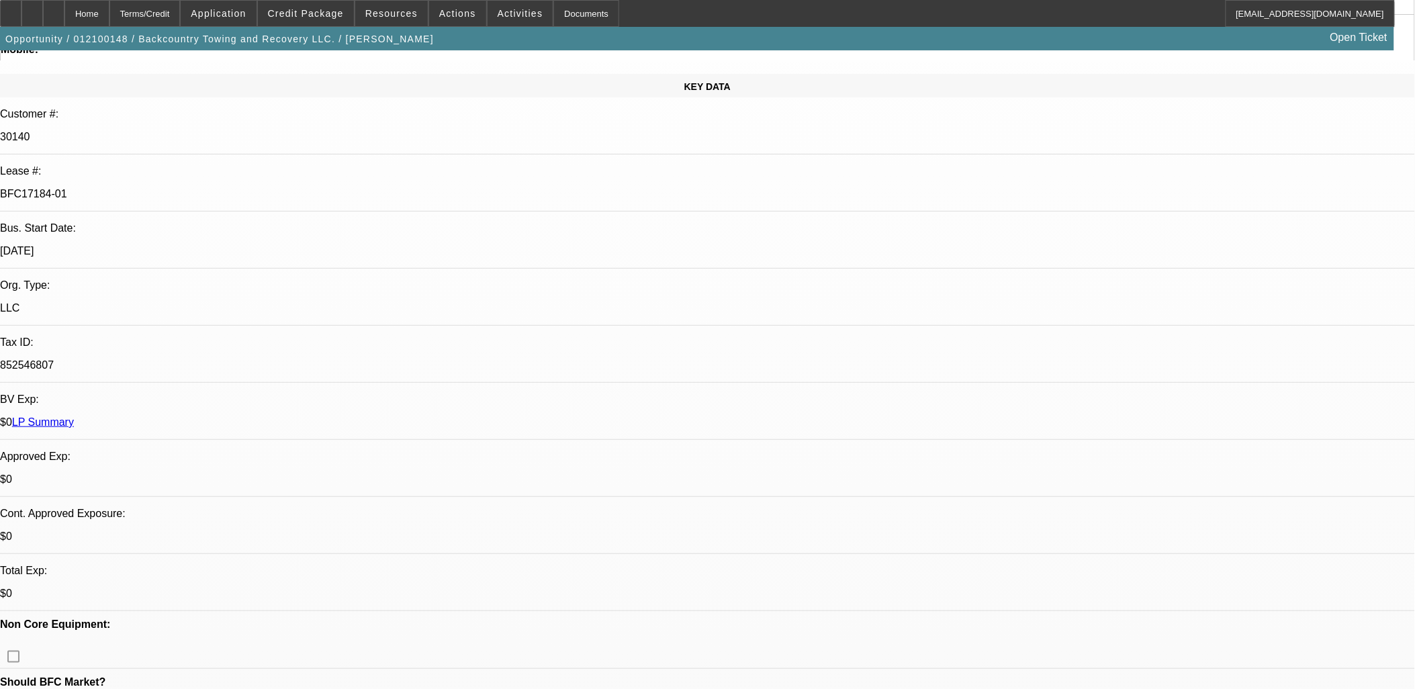
drag, startPoint x: 643, startPoint y: 267, endPoint x: 680, endPoint y: 196, distance: 79.9
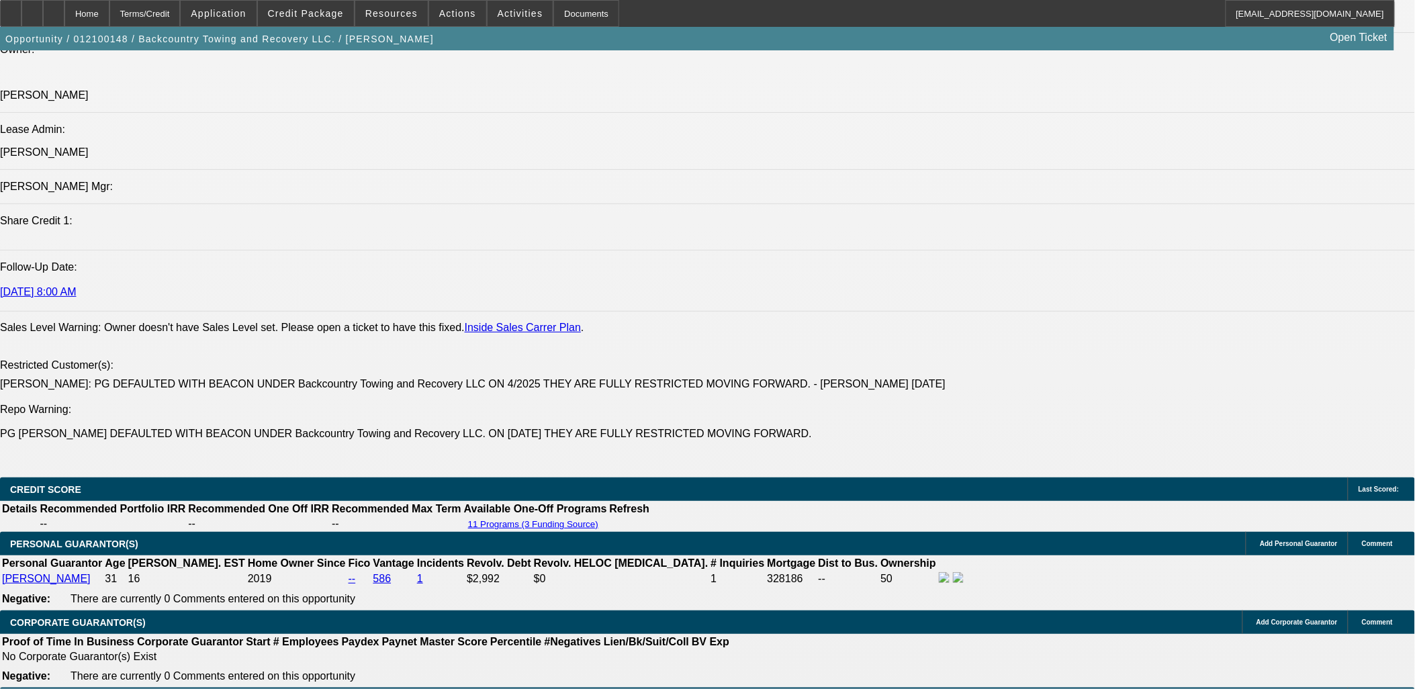
scroll to position [2015, 0]
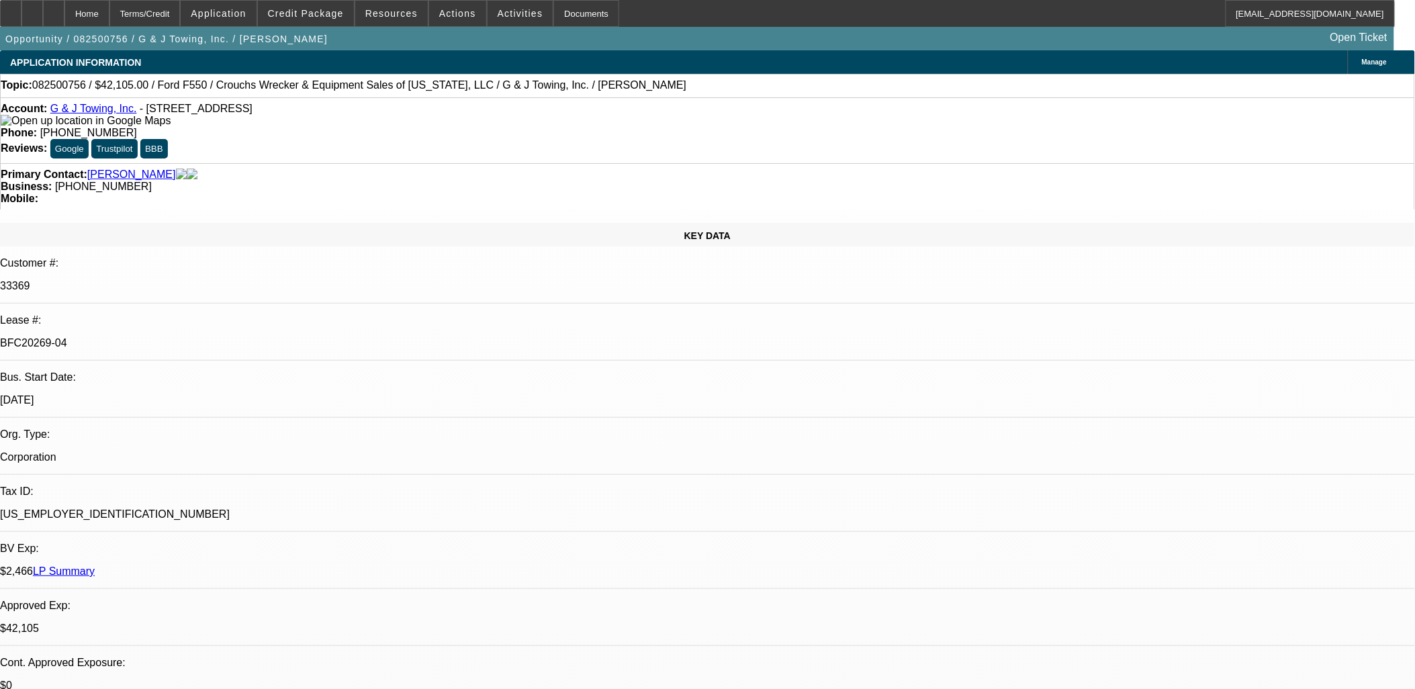
select select "0"
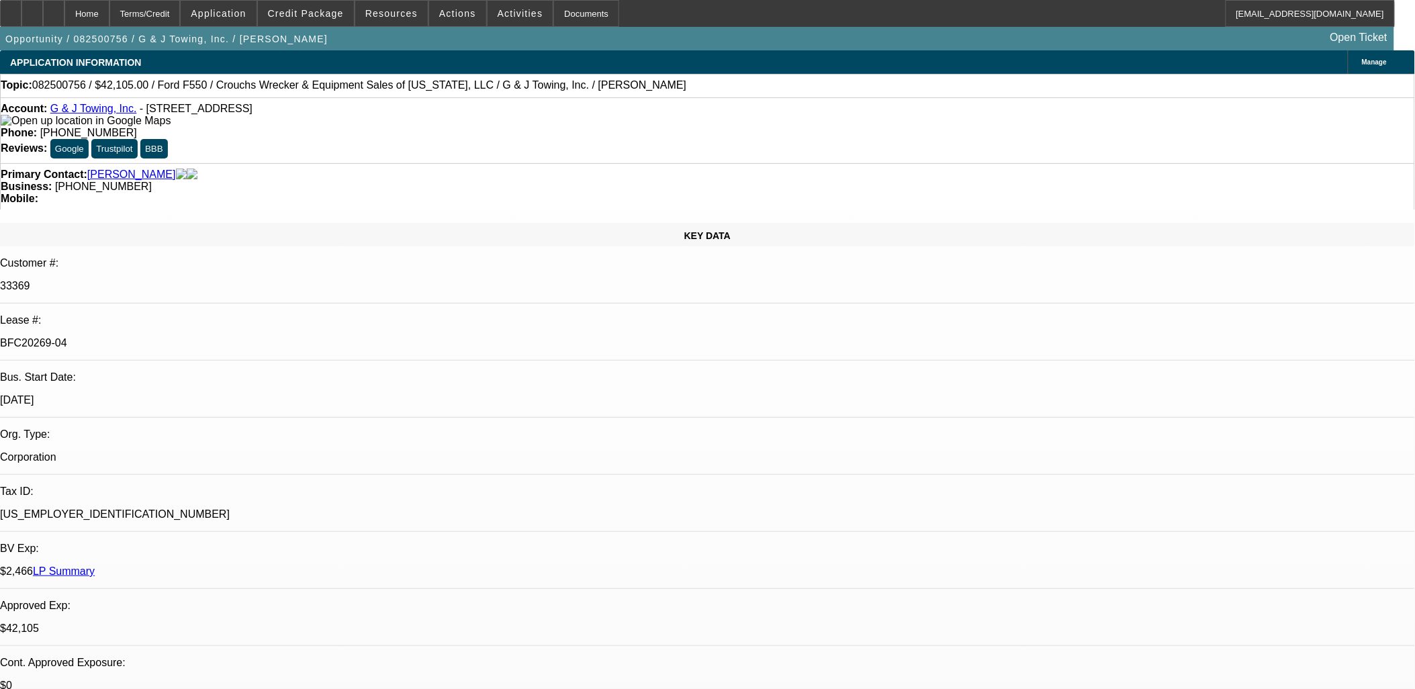
select select "0"
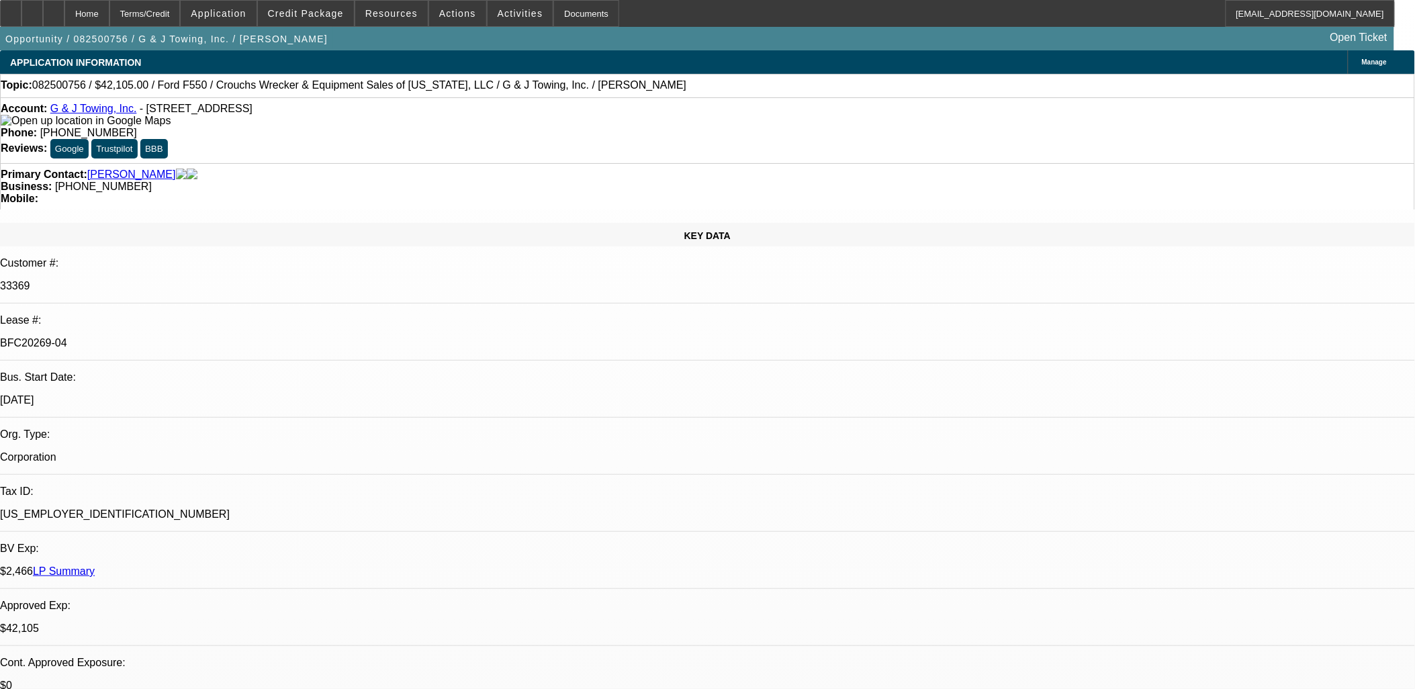
select select "0"
select select "1"
select select "3"
select select "6"
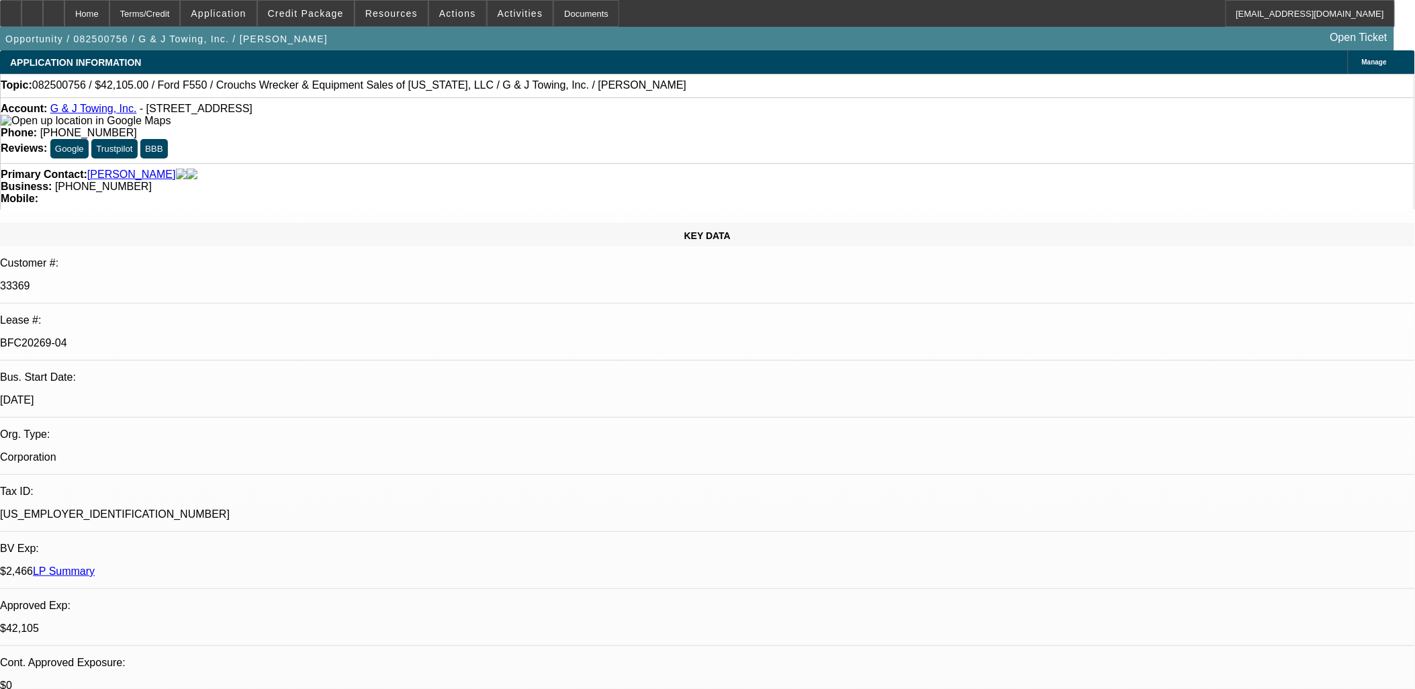
select select "1"
select select "3"
select select "6"
select select "1"
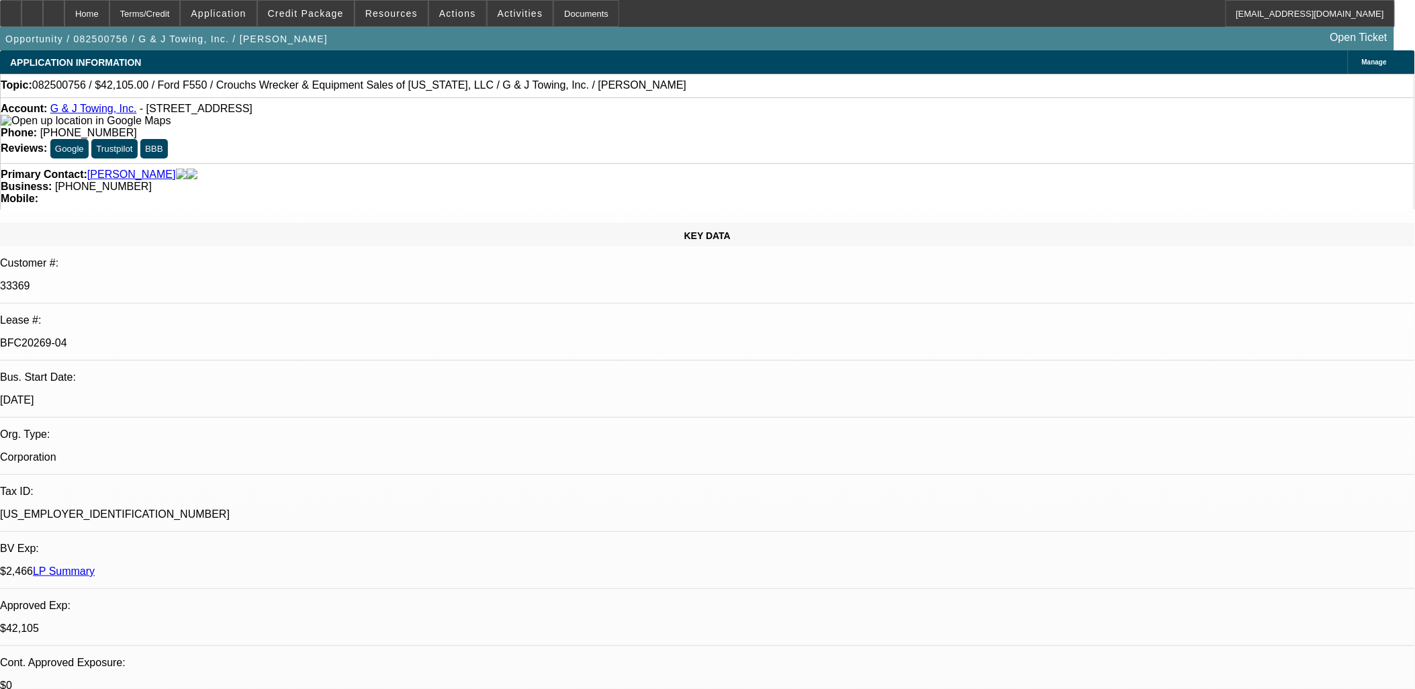
select select "6"
select select "1"
select select "6"
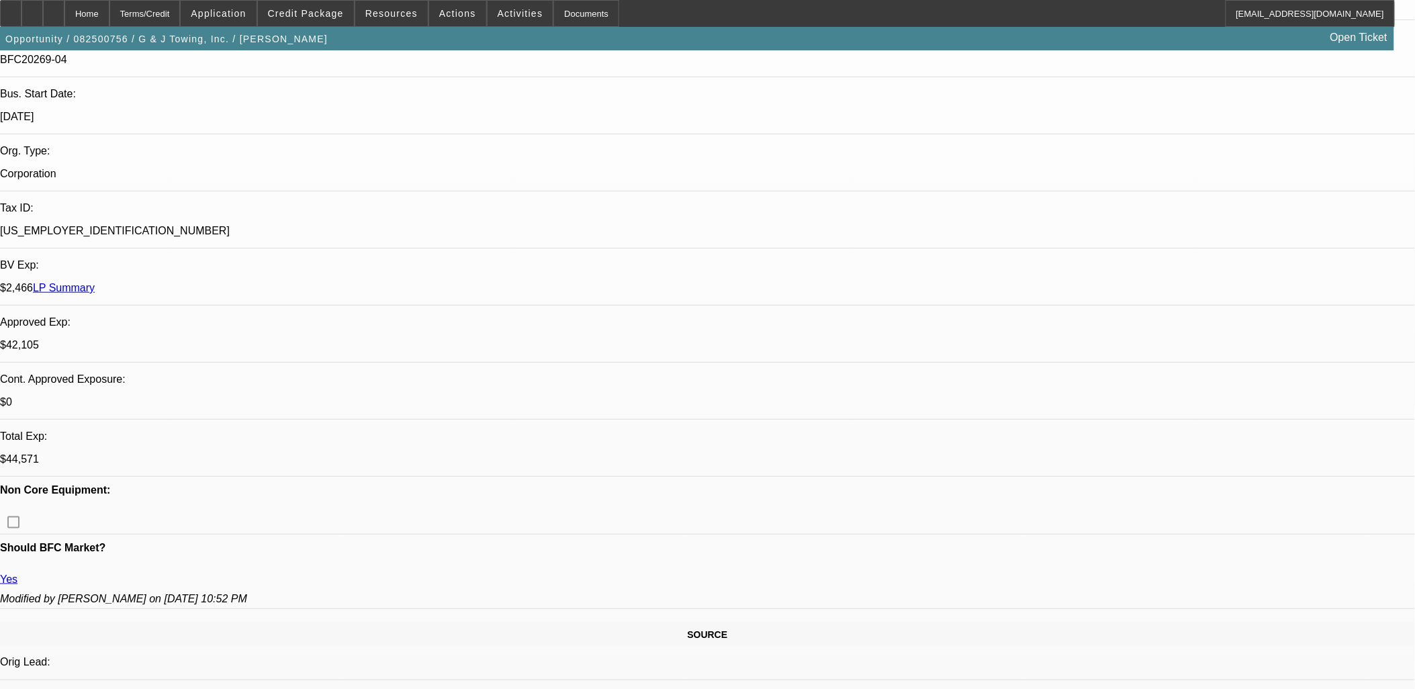
scroll to position [373, 0]
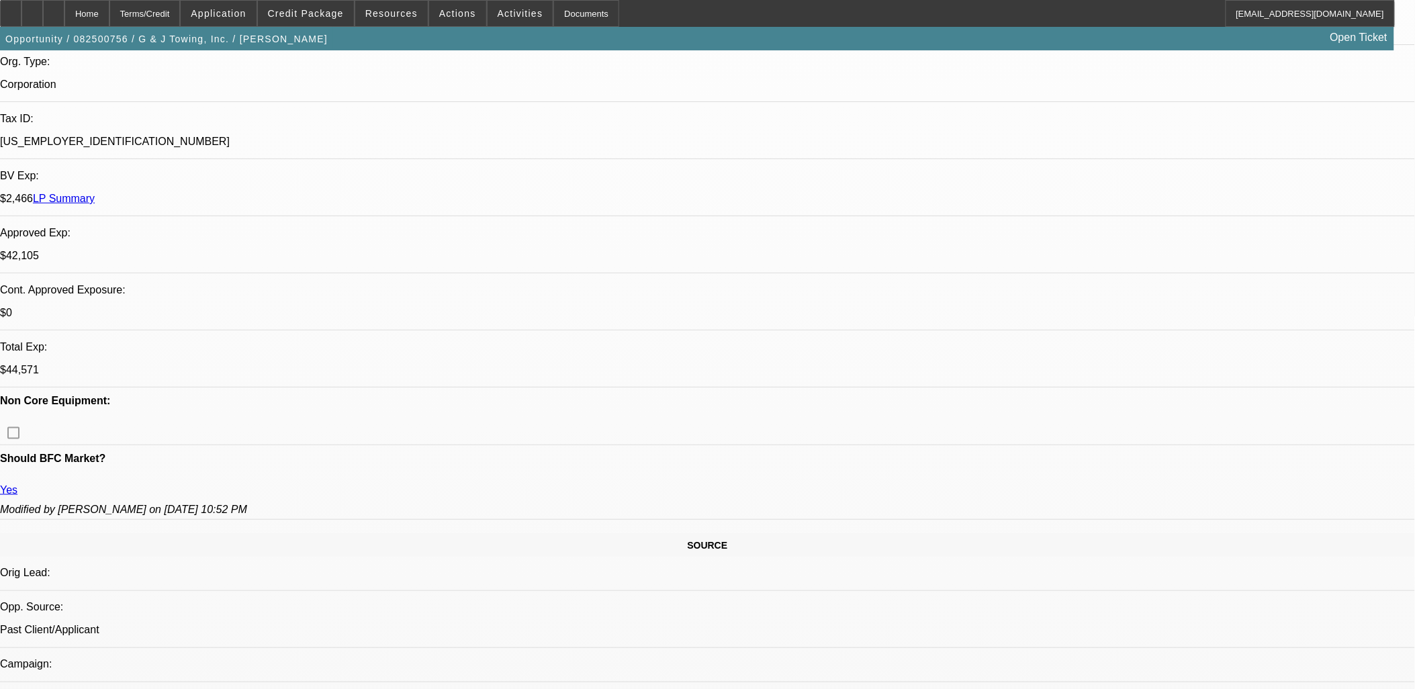
drag, startPoint x: 367, startPoint y: 410, endPoint x: 24, endPoint y: 354, distance: 347.8
drag, startPoint x: 23, startPoint y: 357, endPoint x: 938, endPoint y: 393, distance: 916.2
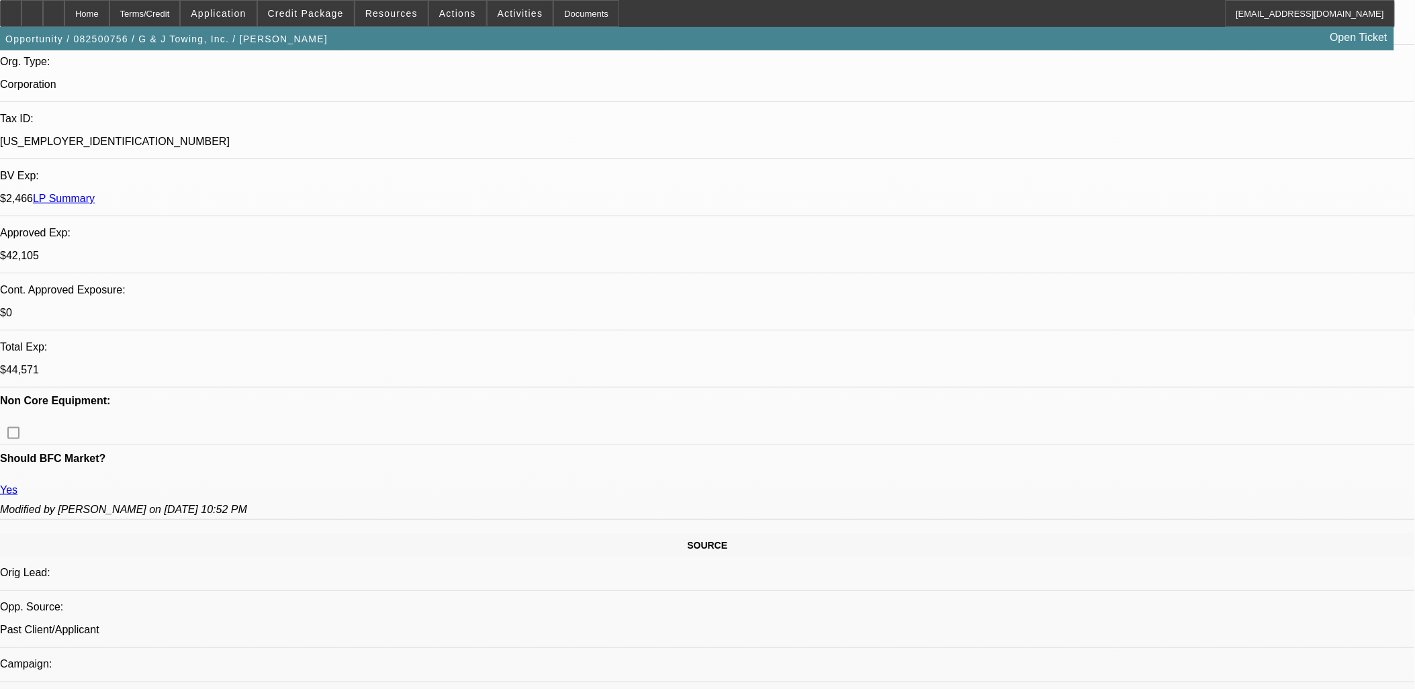
drag, startPoint x: 938, startPoint y: 393, endPoint x: 929, endPoint y: 404, distance: 14.3
drag, startPoint x: 935, startPoint y: 405, endPoint x: 10, endPoint y: 341, distance: 927.2
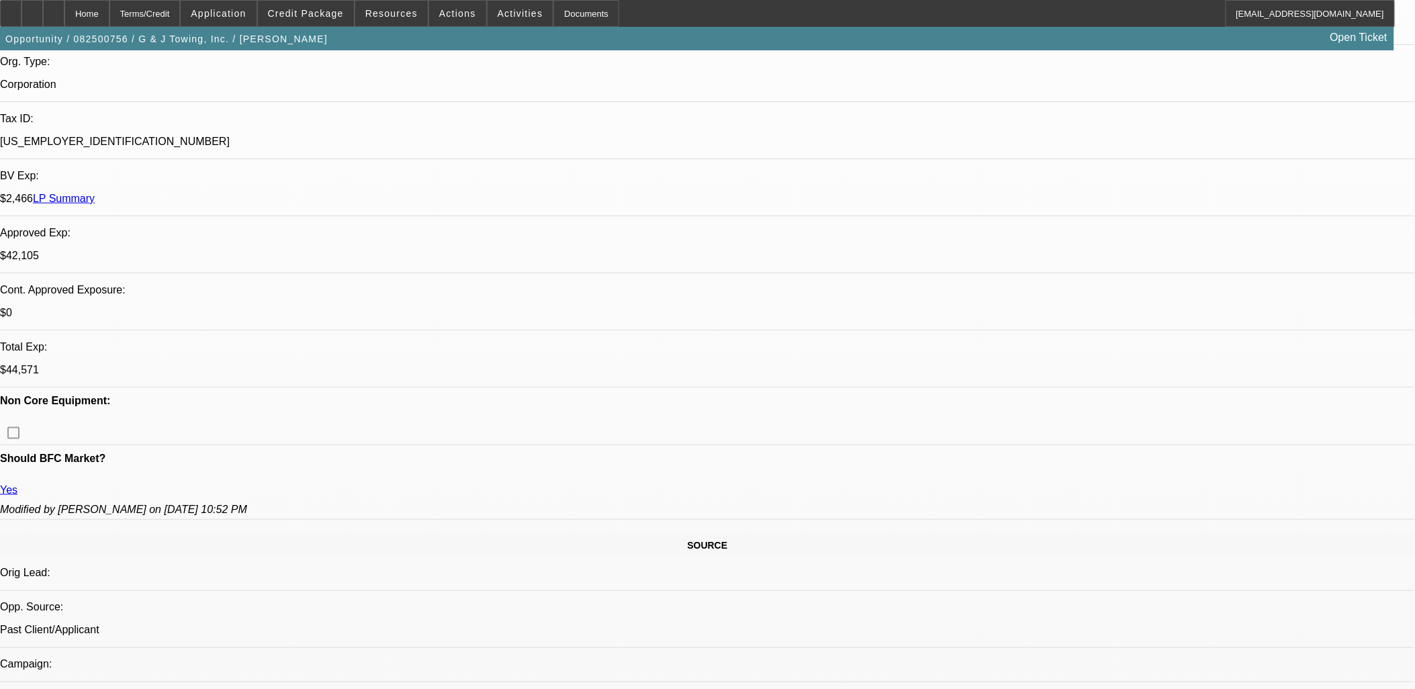
drag, startPoint x: 11, startPoint y: 339, endPoint x: 365, endPoint y: 411, distance: 361.3
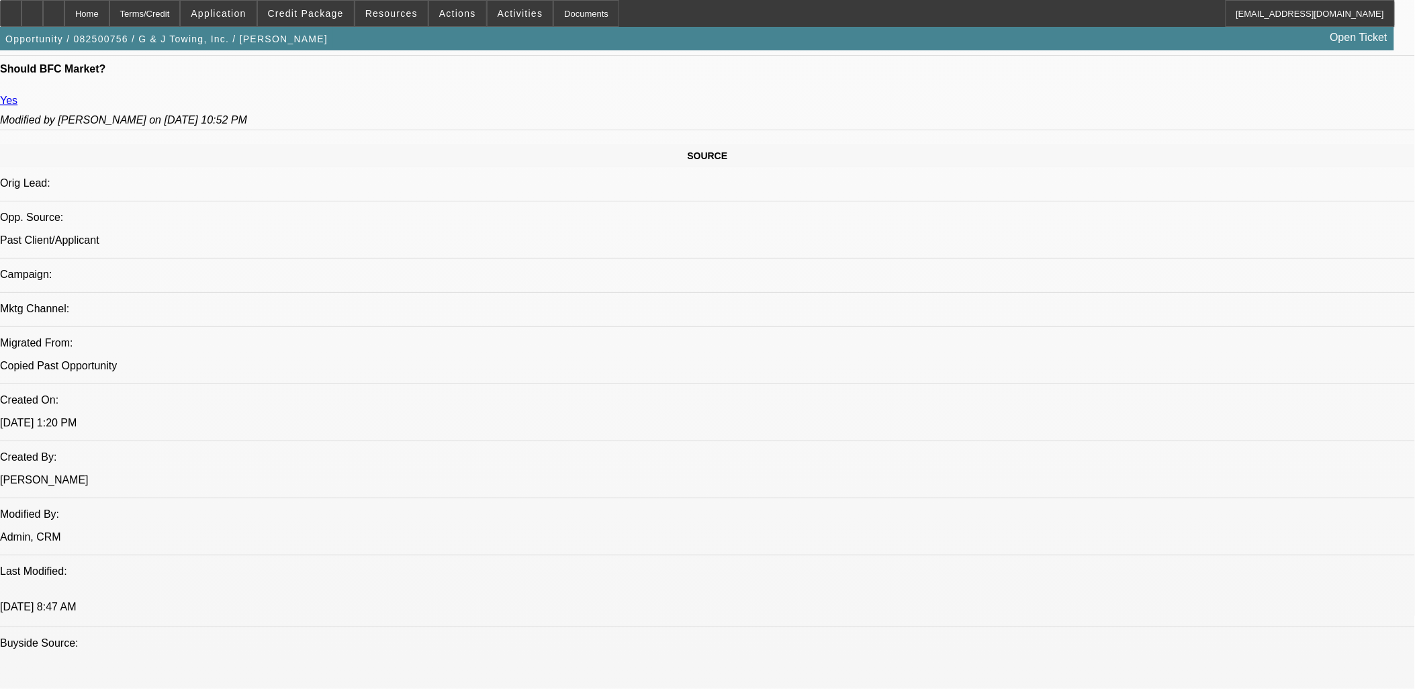
scroll to position [746, 0]
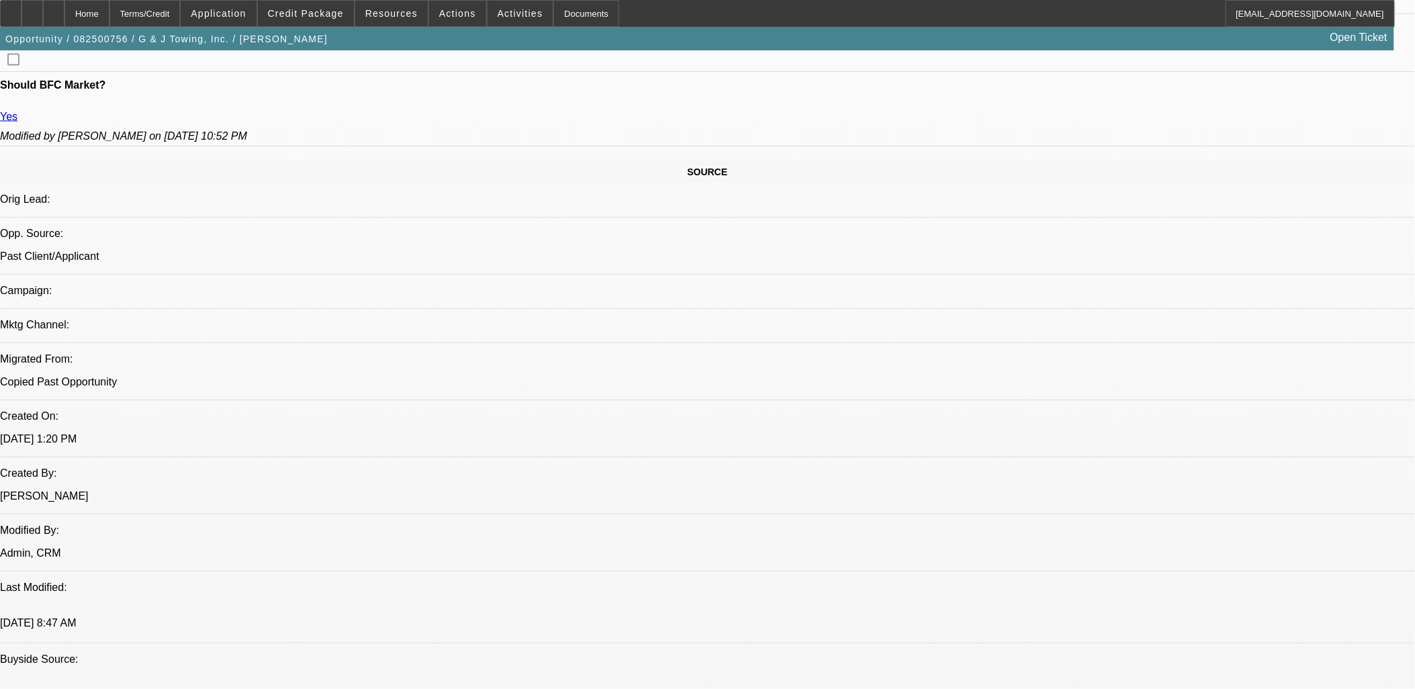
drag, startPoint x: 922, startPoint y: 403, endPoint x: 17, endPoint y: 286, distance: 911.6
drag, startPoint x: 17, startPoint y: 285, endPoint x: 9, endPoint y: 291, distance: 10.3
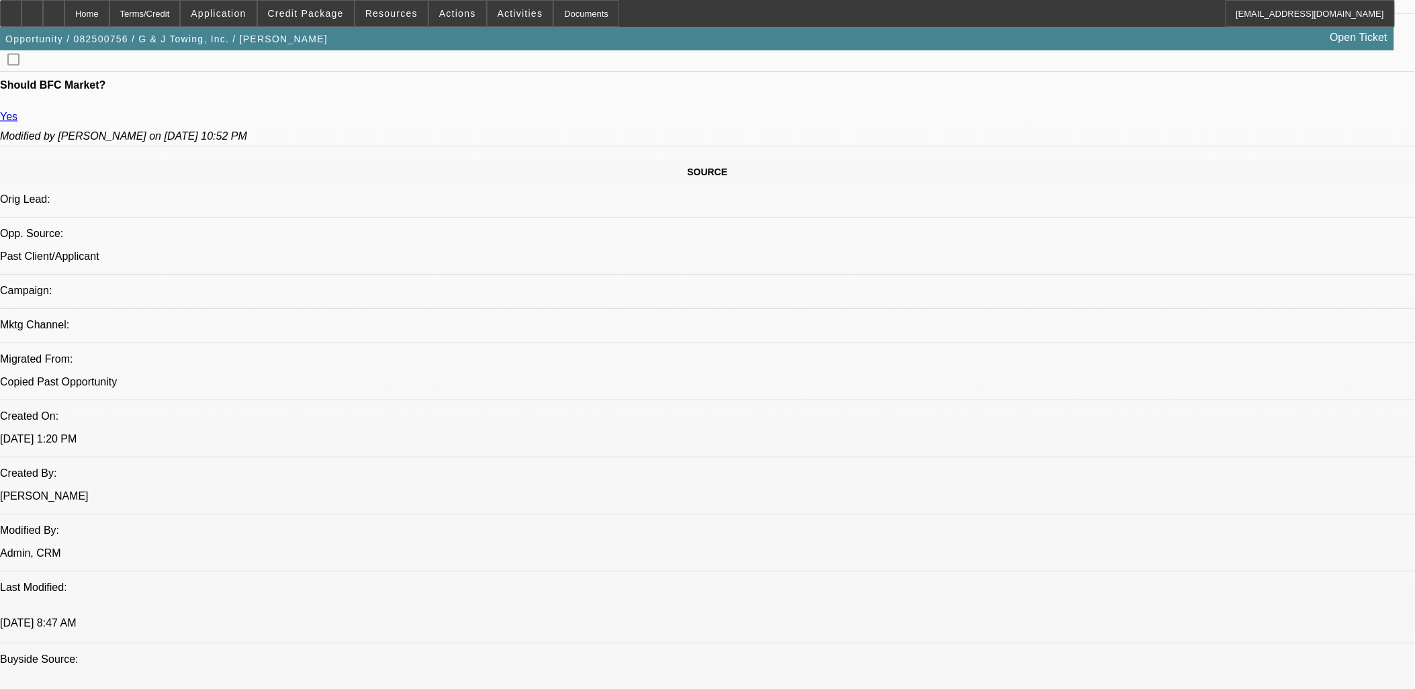
drag, startPoint x: 9, startPoint y: 290, endPoint x: 926, endPoint y: 405, distance: 923.4
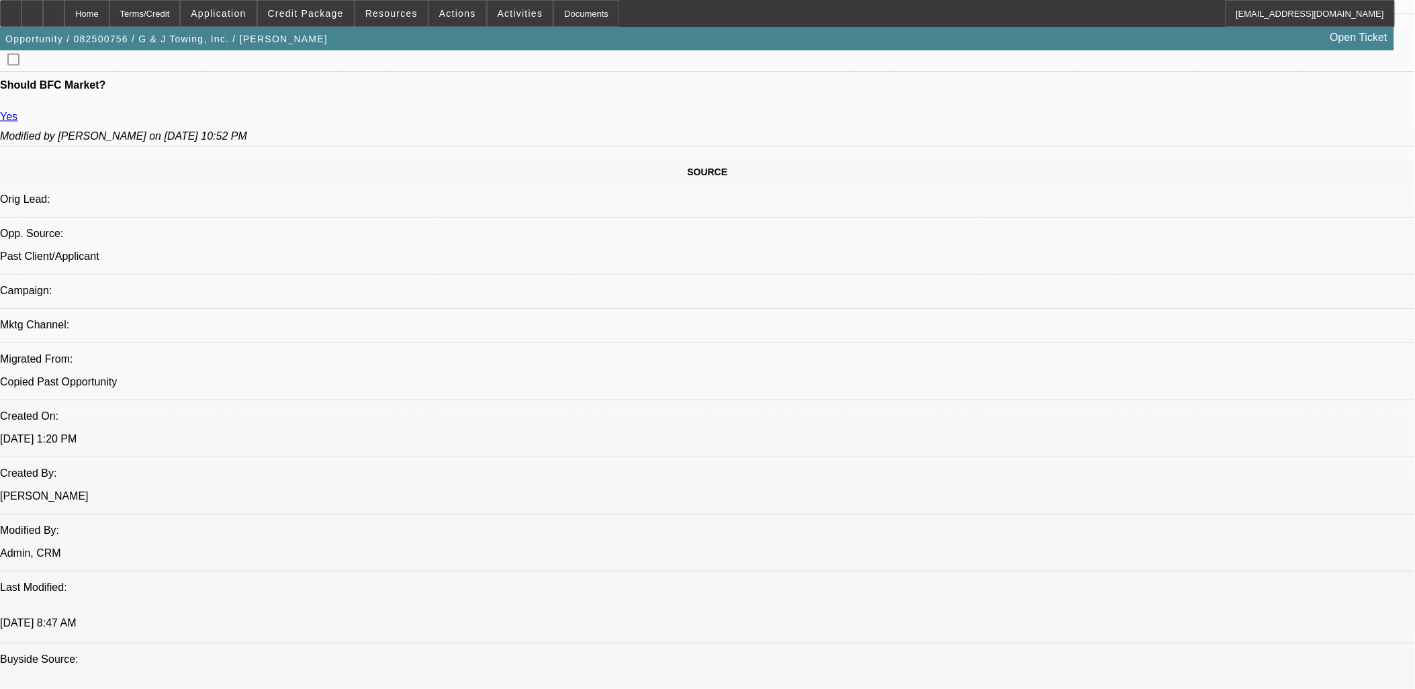
drag, startPoint x: 922, startPoint y: 405, endPoint x: 15, endPoint y: 290, distance: 914.7
drag, startPoint x: 13, startPoint y: 287, endPoint x: 916, endPoint y: 412, distance: 911.4
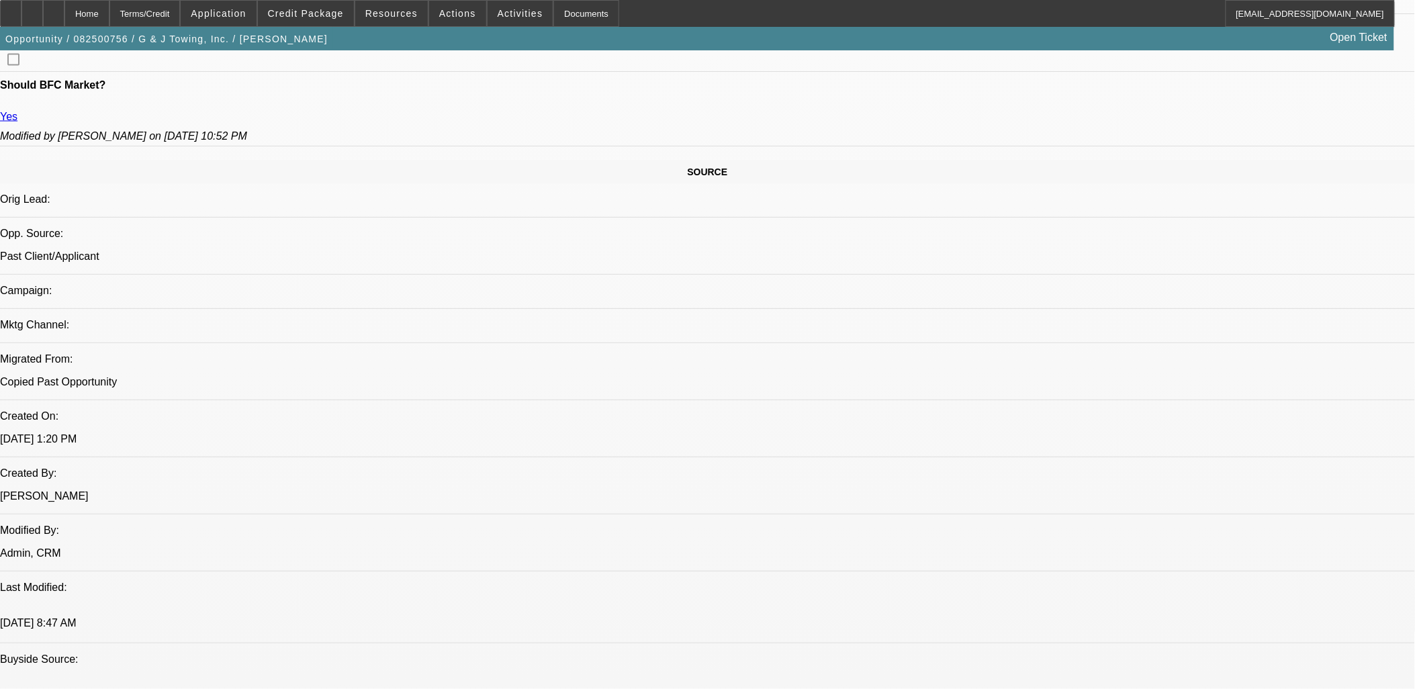
drag, startPoint x: 733, startPoint y: 487, endPoint x: 14, endPoint y: 163, distance: 788.5
drag, startPoint x: 14, startPoint y: 163, endPoint x: 705, endPoint y: 488, distance: 763.8
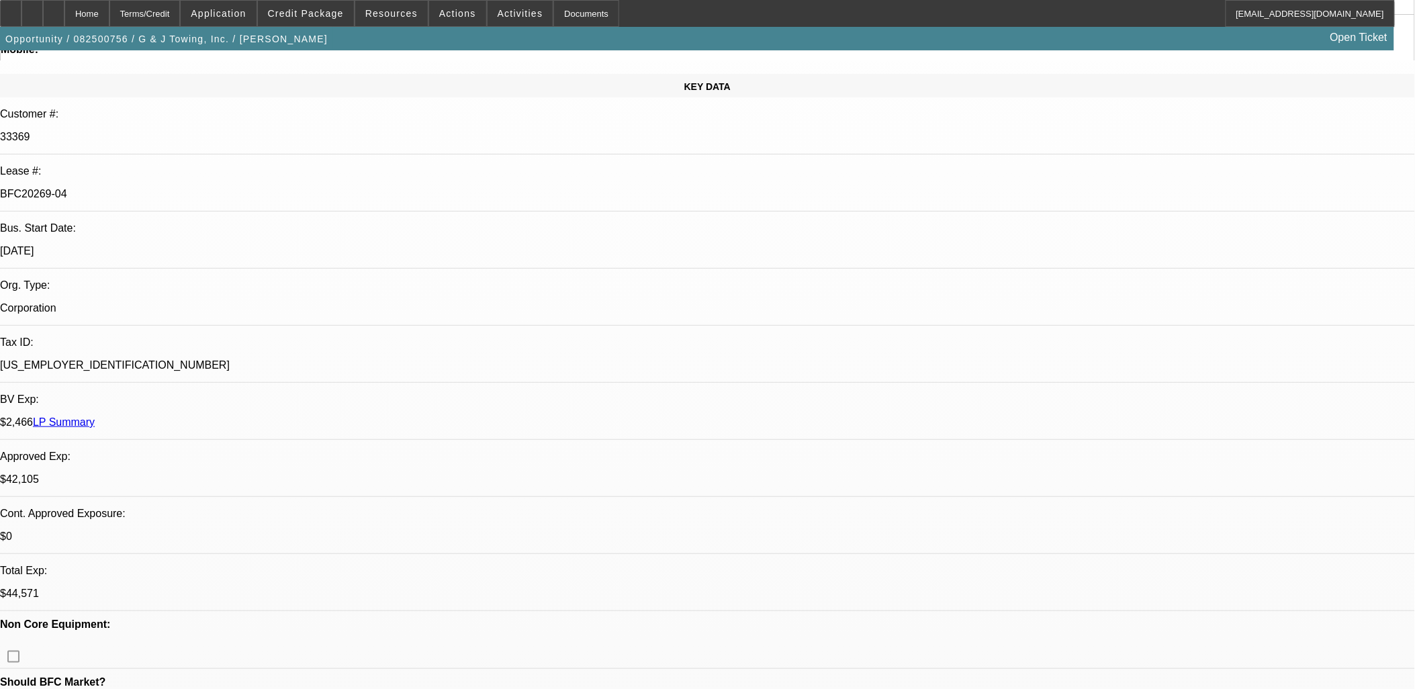
scroll to position [0, 0]
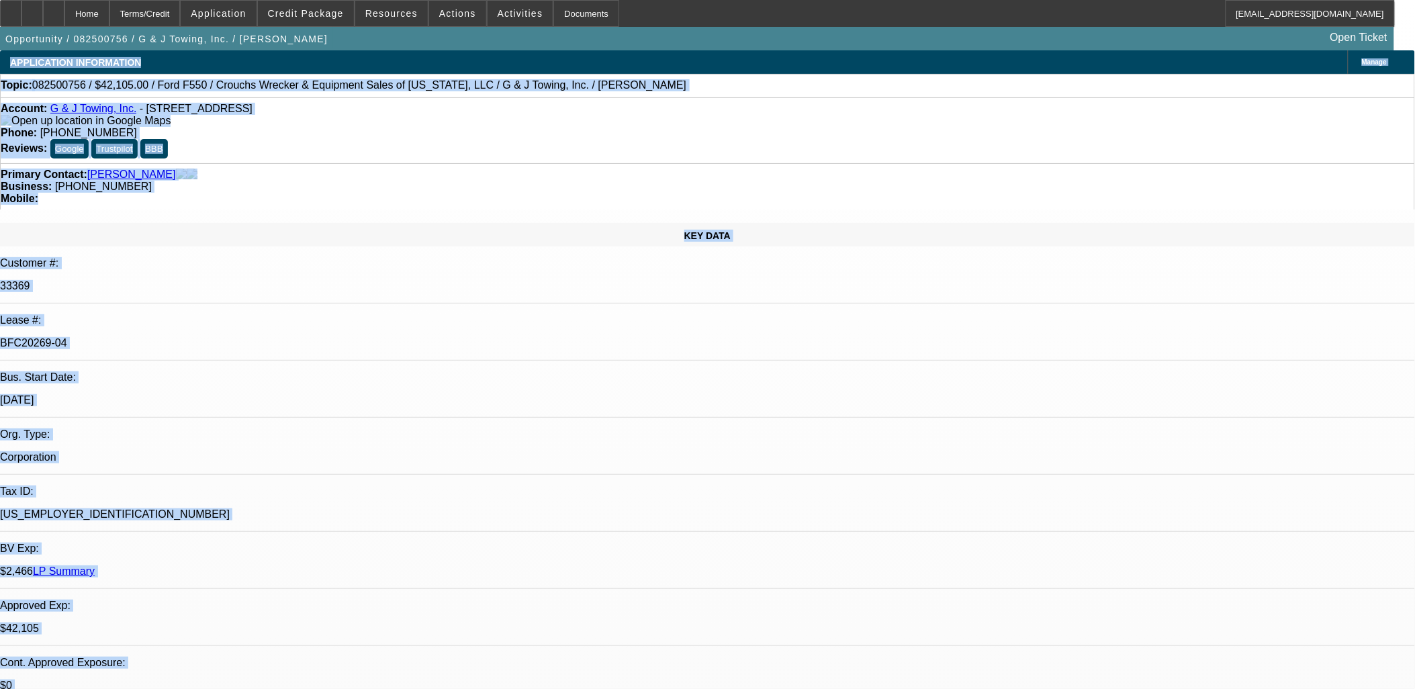
drag, startPoint x: 929, startPoint y: 556, endPoint x: -5, endPoint y: 28, distance: 1073.2
click at [0, 28] on html "Home Terms/Credit Application Credit Package Resources Actions Activities Docum…" at bounding box center [707, 344] width 1415 height 689
drag, startPoint x: -5, startPoint y: 28, endPoint x: 148, endPoint y: 216, distance: 242.0
click at [148, 257] on div "Customer #:" at bounding box center [707, 263] width 1415 height 12
click at [110, 223] on div "KEY DATA" at bounding box center [707, 235] width 1415 height 24
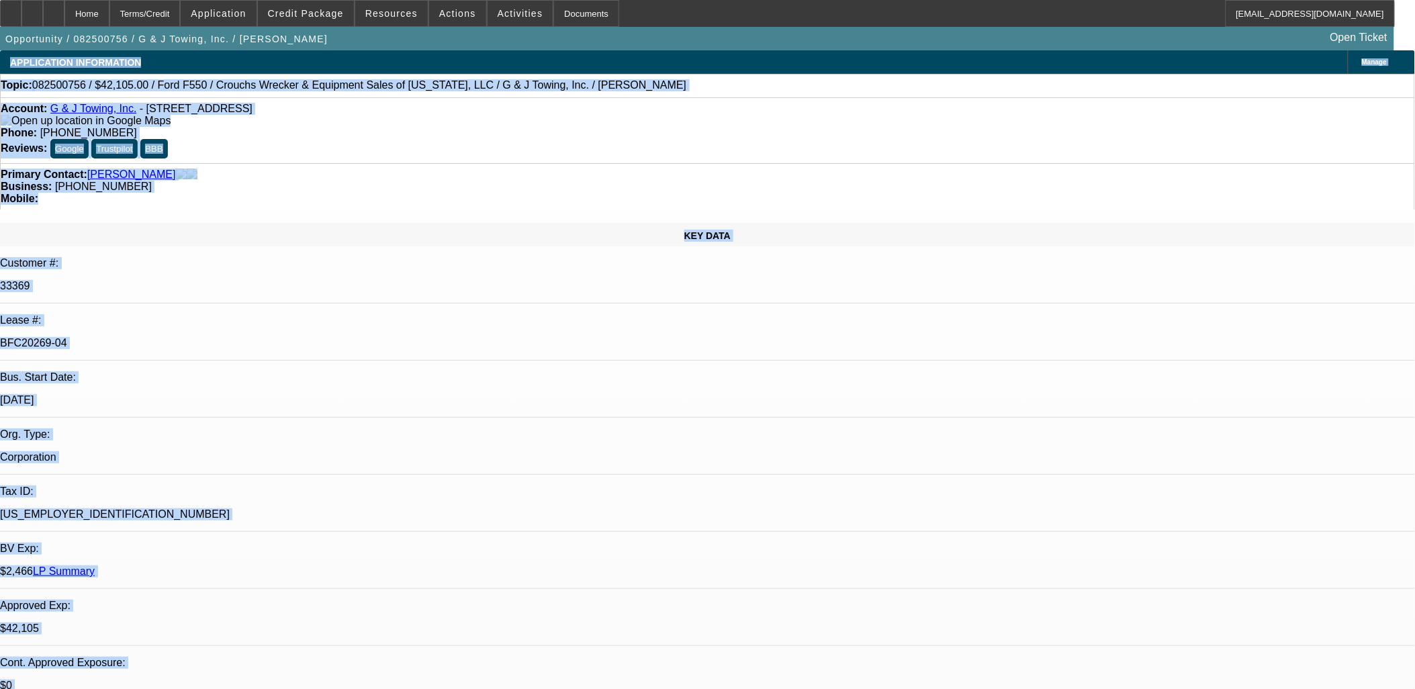
drag, startPoint x: 366, startPoint y: 261, endPoint x: 887, endPoint y: 492, distance: 569.8
drag, startPoint x: 887, startPoint y: 492, endPoint x: 38, endPoint y: 30, distance: 967.0
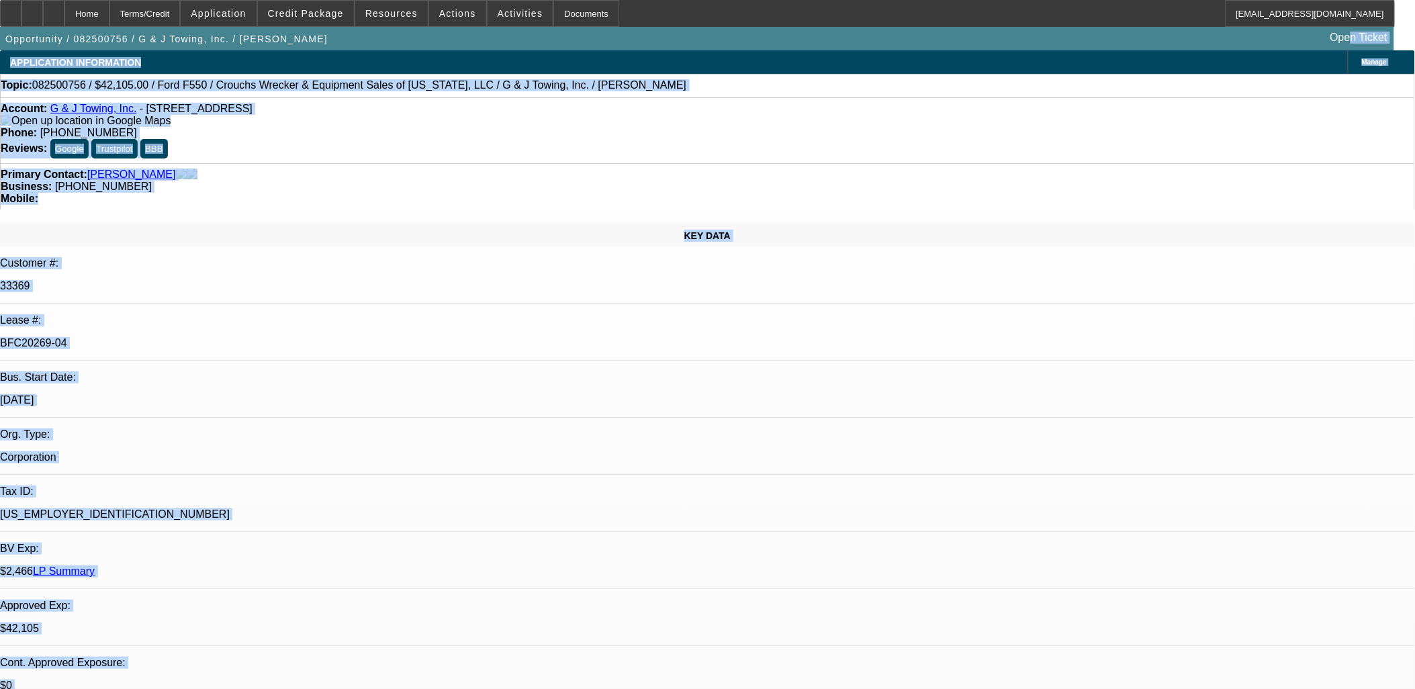
drag, startPoint x: 877, startPoint y: 392, endPoint x: 132, endPoint y: 182, distance: 773.4
click at [132, 223] on div "KEY DATA" at bounding box center [707, 235] width 1415 height 24
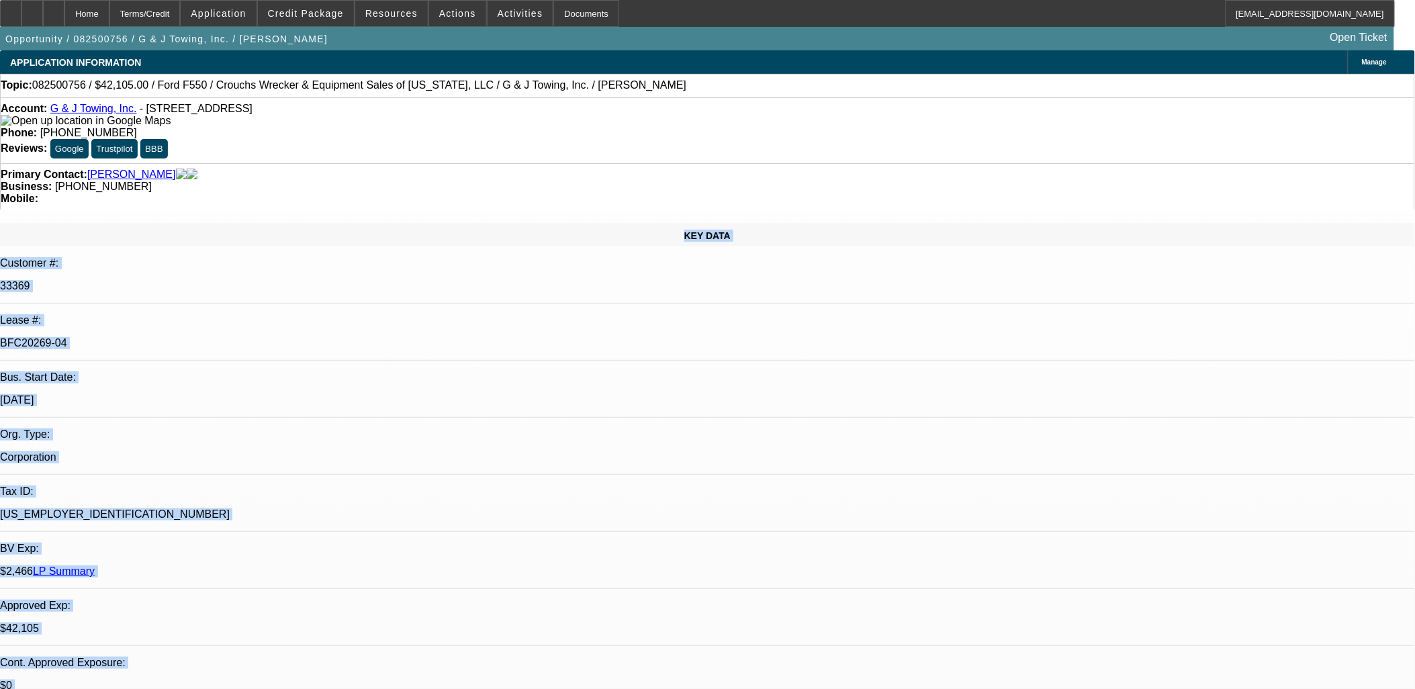
drag, startPoint x: 130, startPoint y: 181, endPoint x: 874, endPoint y: 465, distance: 796.0
drag, startPoint x: 874, startPoint y: 465, endPoint x: 823, endPoint y: 459, distance: 50.7
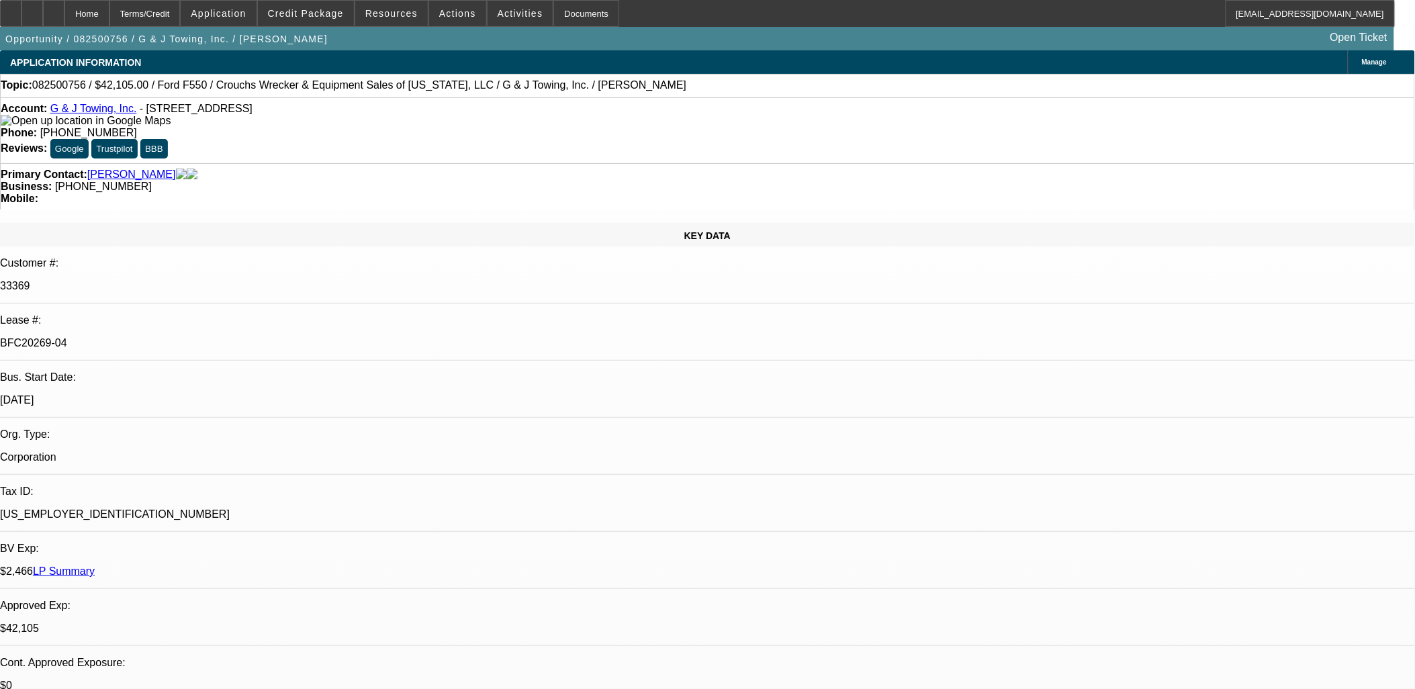
drag, startPoint x: 825, startPoint y: 459, endPoint x: 703, endPoint y: 304, distance: 197.0
drag, startPoint x: 1036, startPoint y: 249, endPoint x: 1018, endPoint y: 256, distance: 20.0
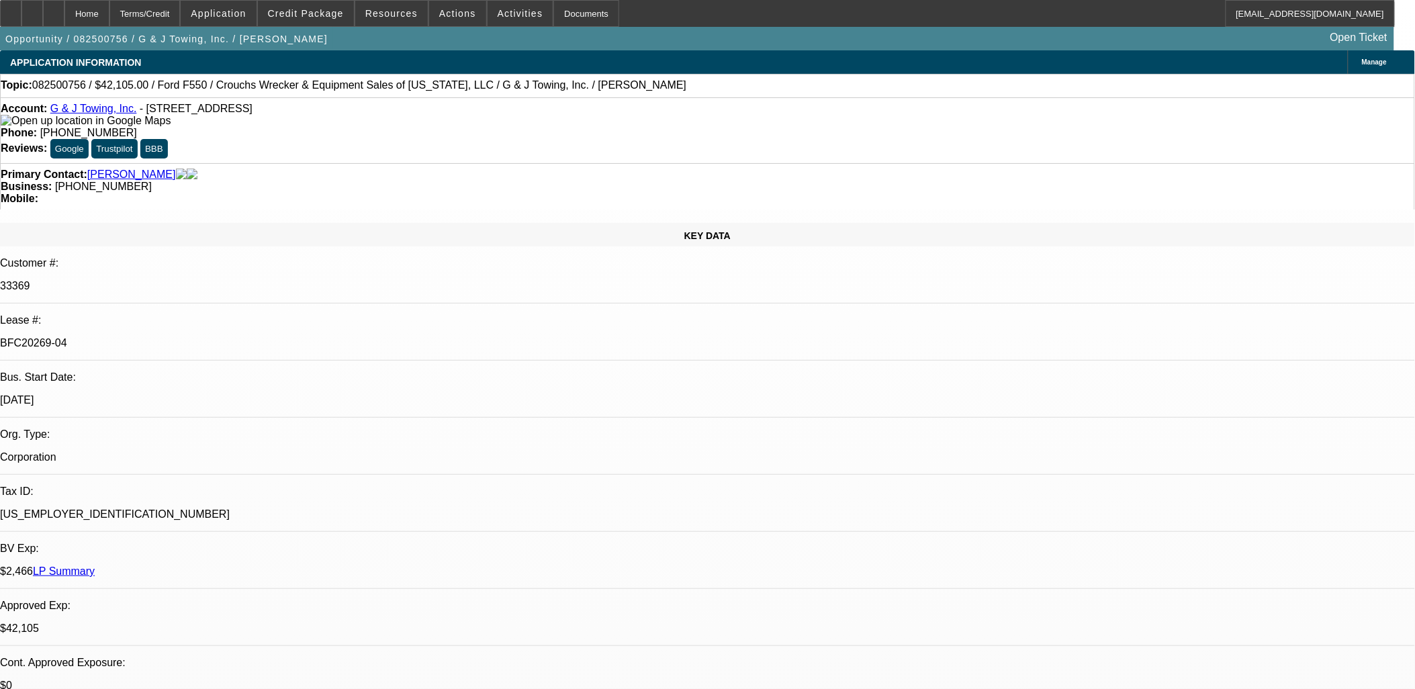
drag, startPoint x: 889, startPoint y: 352, endPoint x: 20, endPoint y: 144, distance: 893.0
drag, startPoint x: 20, startPoint y: 144, endPoint x: 75, endPoint y: 190, distance: 71.6
click at [75, 223] on div "KEY DATA" at bounding box center [707, 235] width 1415 height 24
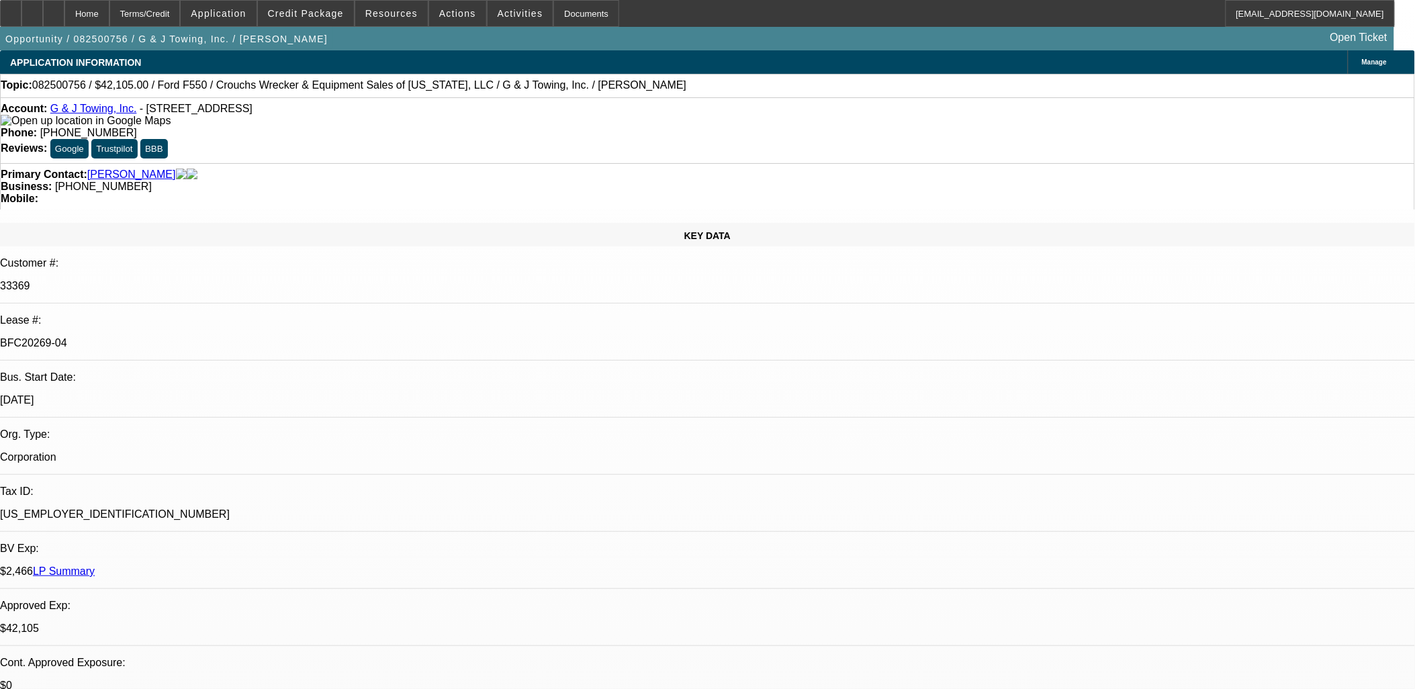
click at [75, 223] on div "KEY DATA" at bounding box center [707, 235] width 1415 height 24
click at [77, 223] on div "KEY DATA" at bounding box center [707, 235] width 1415 height 24
drag, startPoint x: 206, startPoint y: 192, endPoint x: 887, endPoint y: 350, distance: 698.5
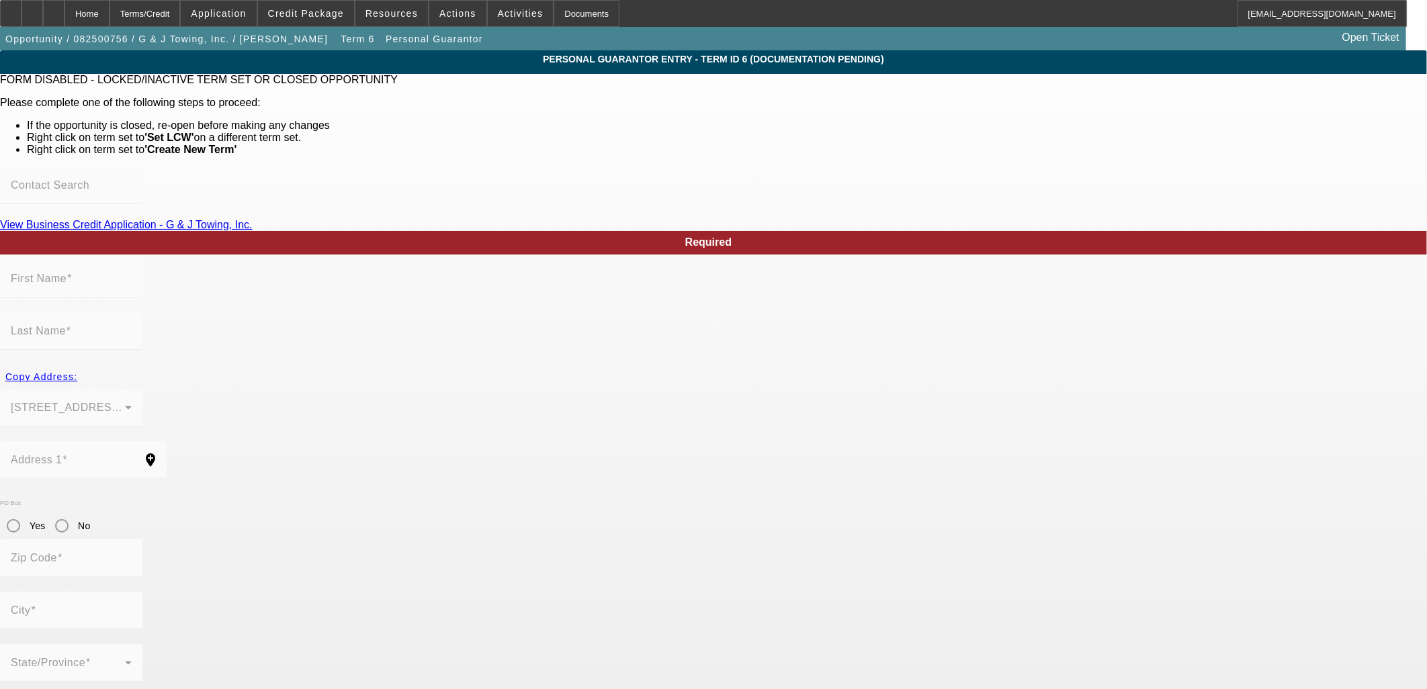
type input "Jason"
type input "Robbins"
type input "1461 Wichita Blvd SE"
radio input "true"
type input "32909"
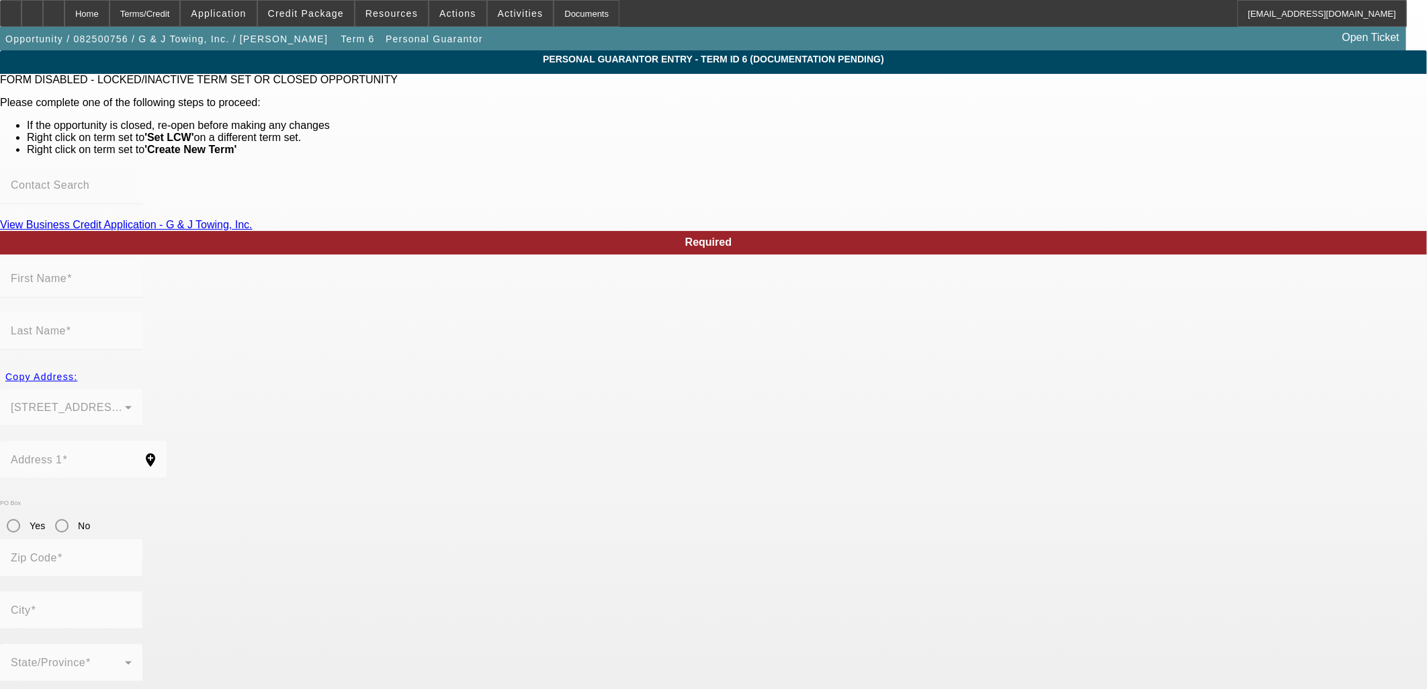
type input "Palm Bay"
type input "(321) 427-4420"
type input "50"
type input "262-73-8234"
type input "gandjtow@gmail.com"
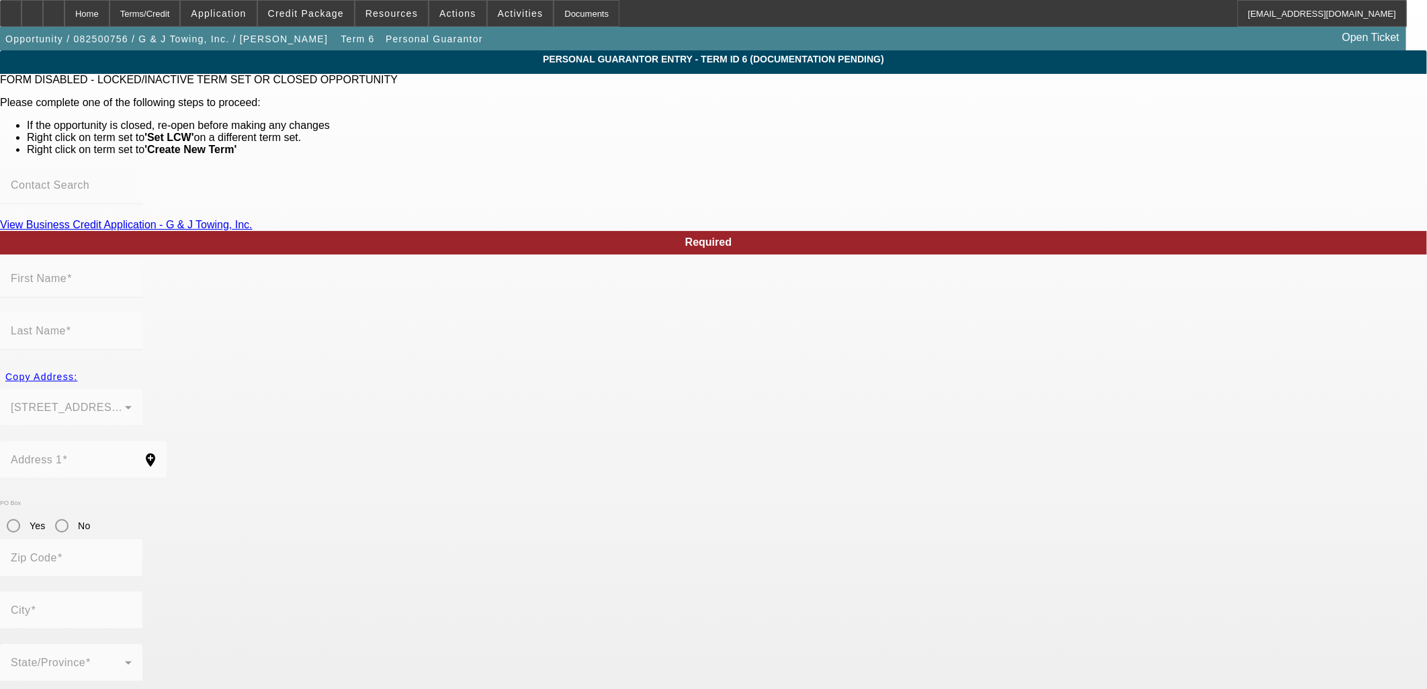
type input "(321) 423-4424"
drag, startPoint x: 758, startPoint y: 628, endPoint x: 754, endPoint y: 642, distance: 14.7
drag, startPoint x: 754, startPoint y: 642, endPoint x: 743, endPoint y: 664, distance: 24.0
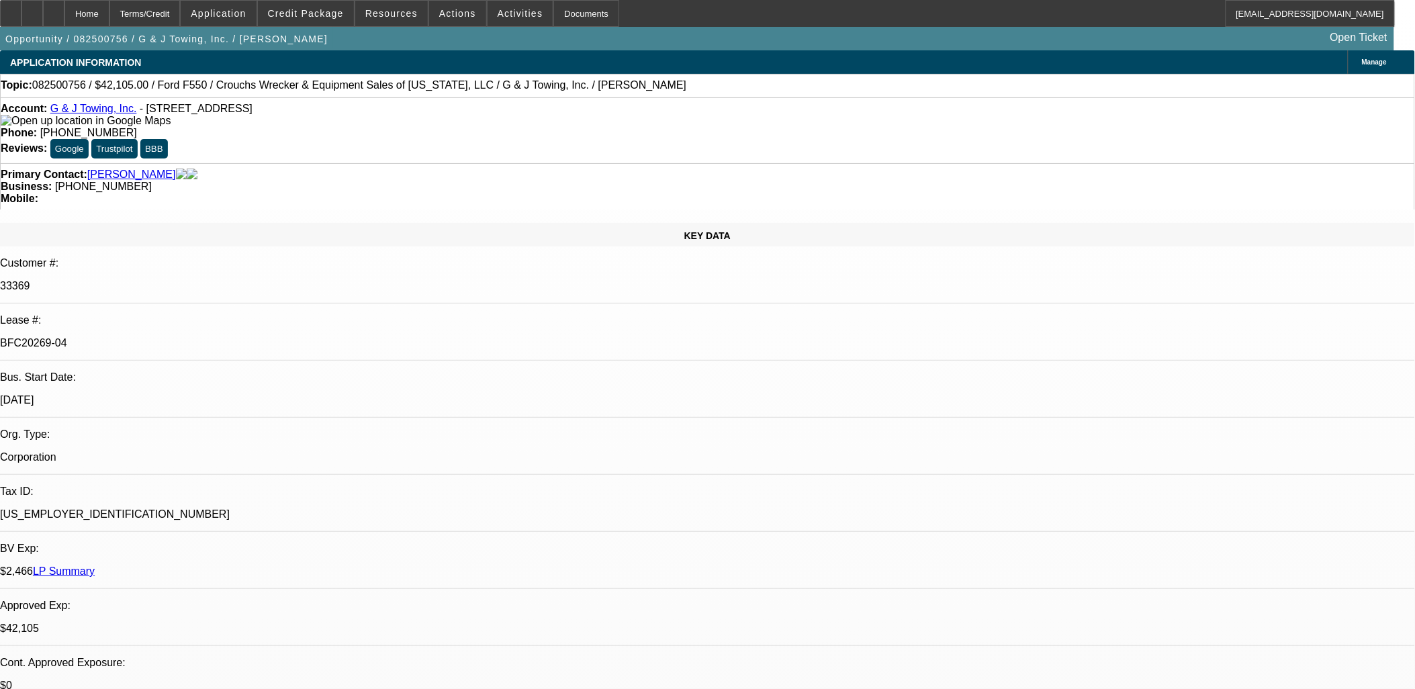
select select "0"
select select "3"
select select "0"
select select "6"
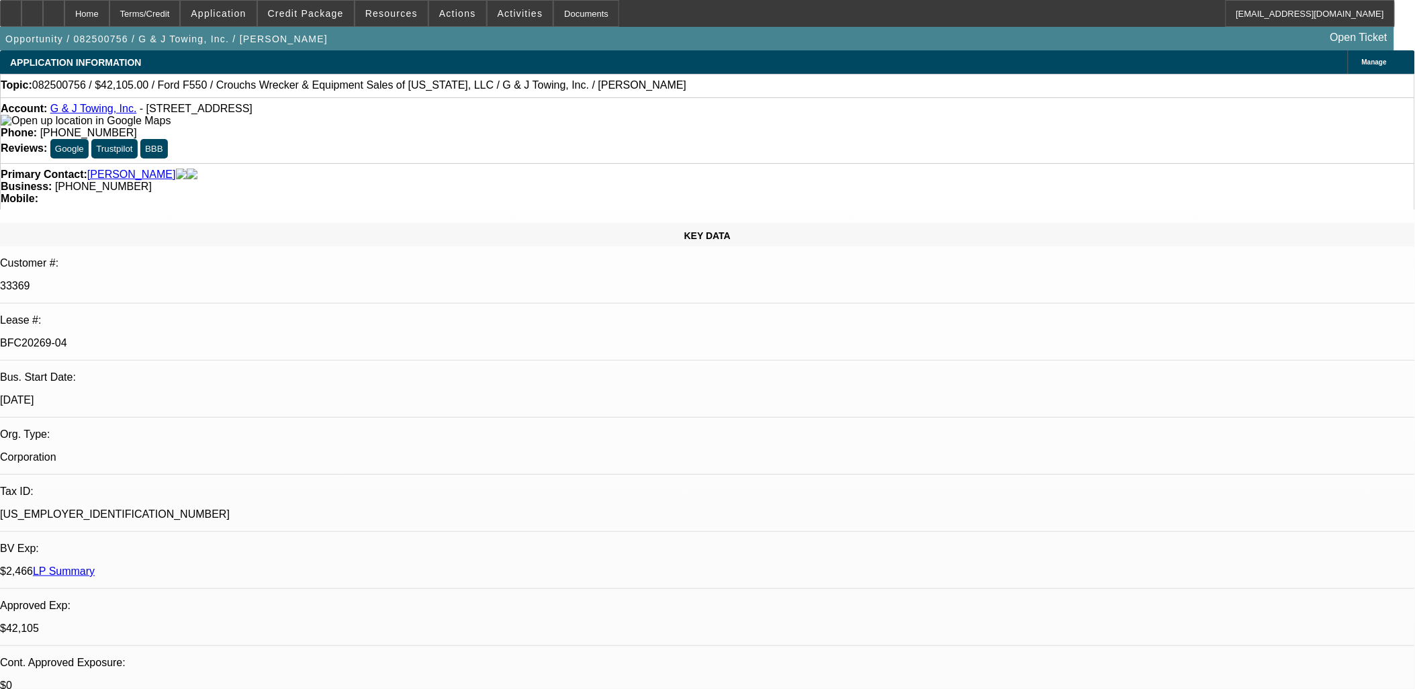
select select "0"
select select "3"
select select "0"
select select "6"
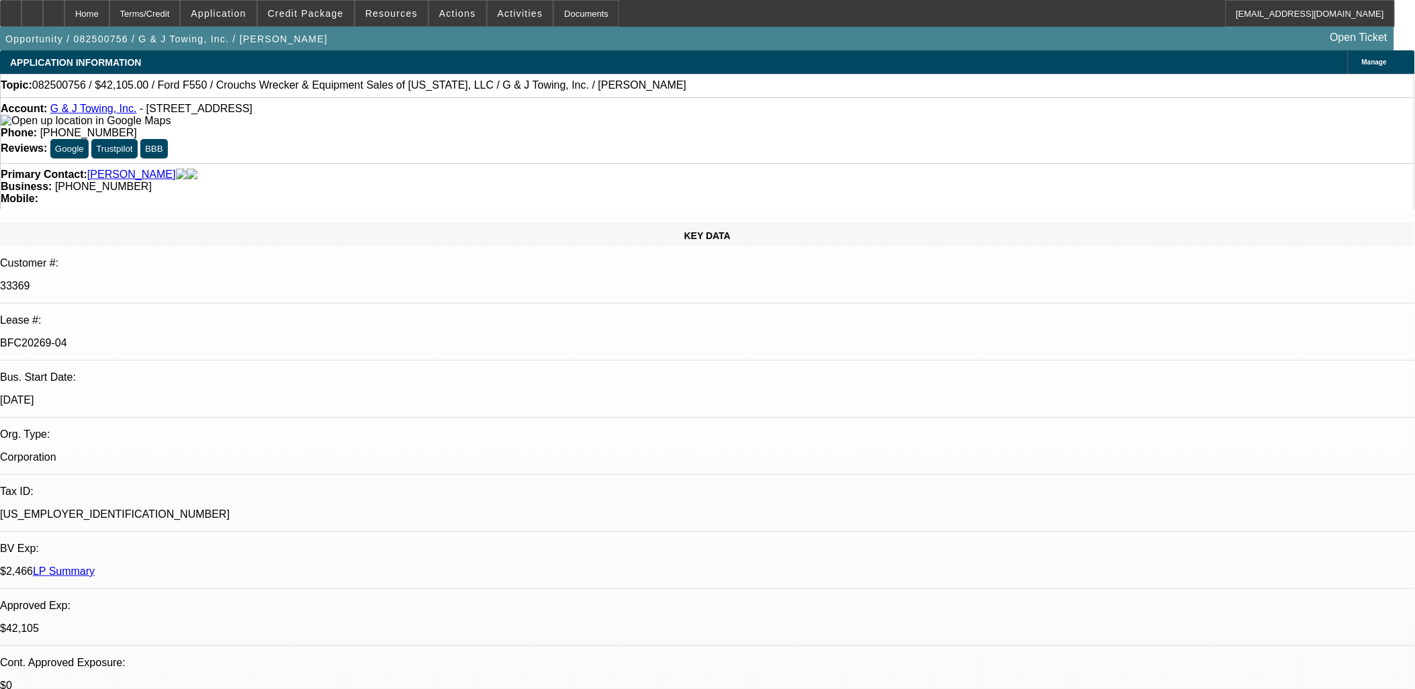
select select "0"
select select "6"
select select "0"
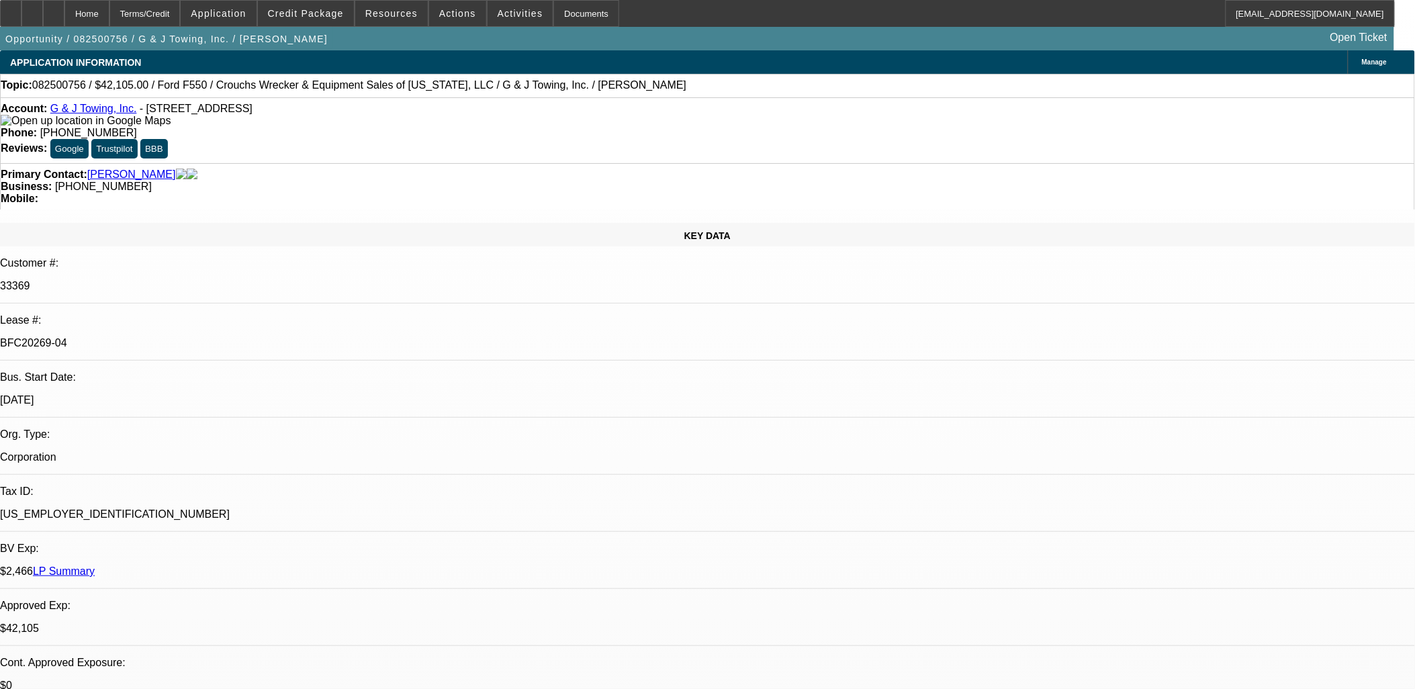
select select "0"
select select "6"
click at [498, 15] on span "Activities" at bounding box center [521, 13] width 46 height 11
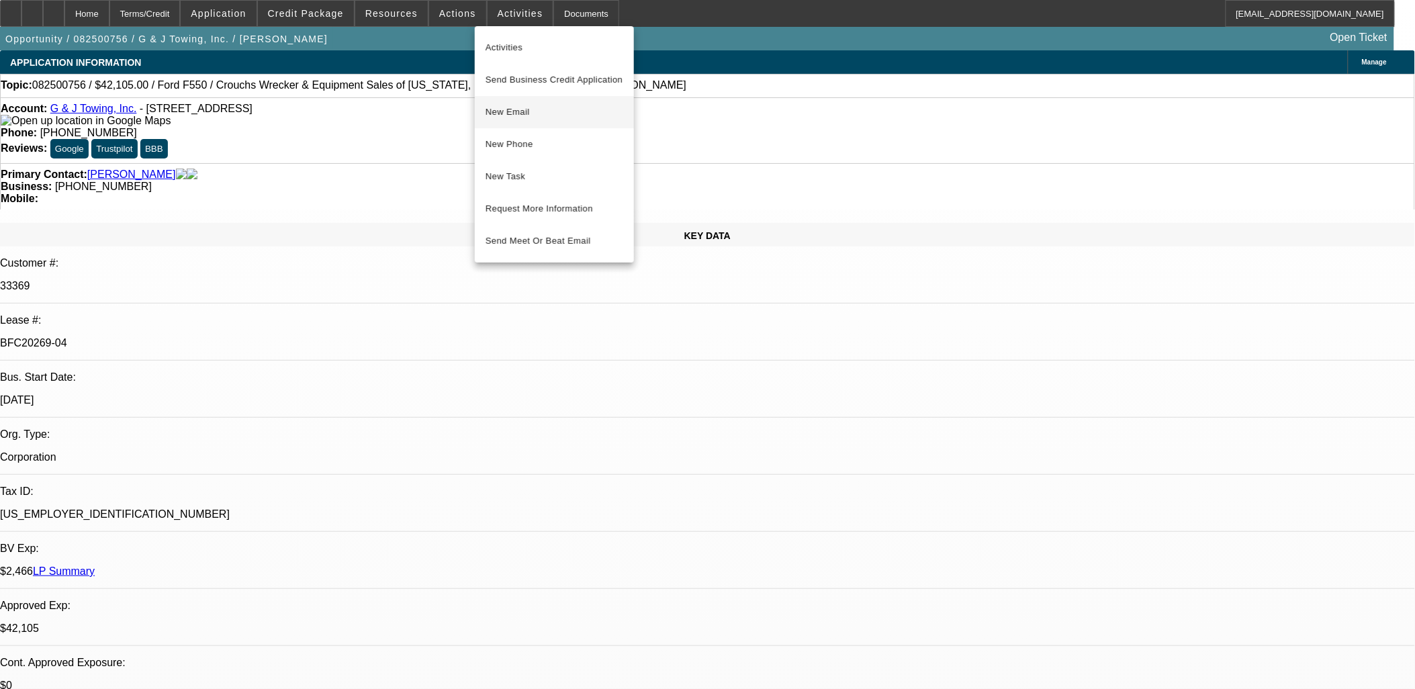
click at [570, 115] on span "New Email" at bounding box center [555, 112] width 138 height 16
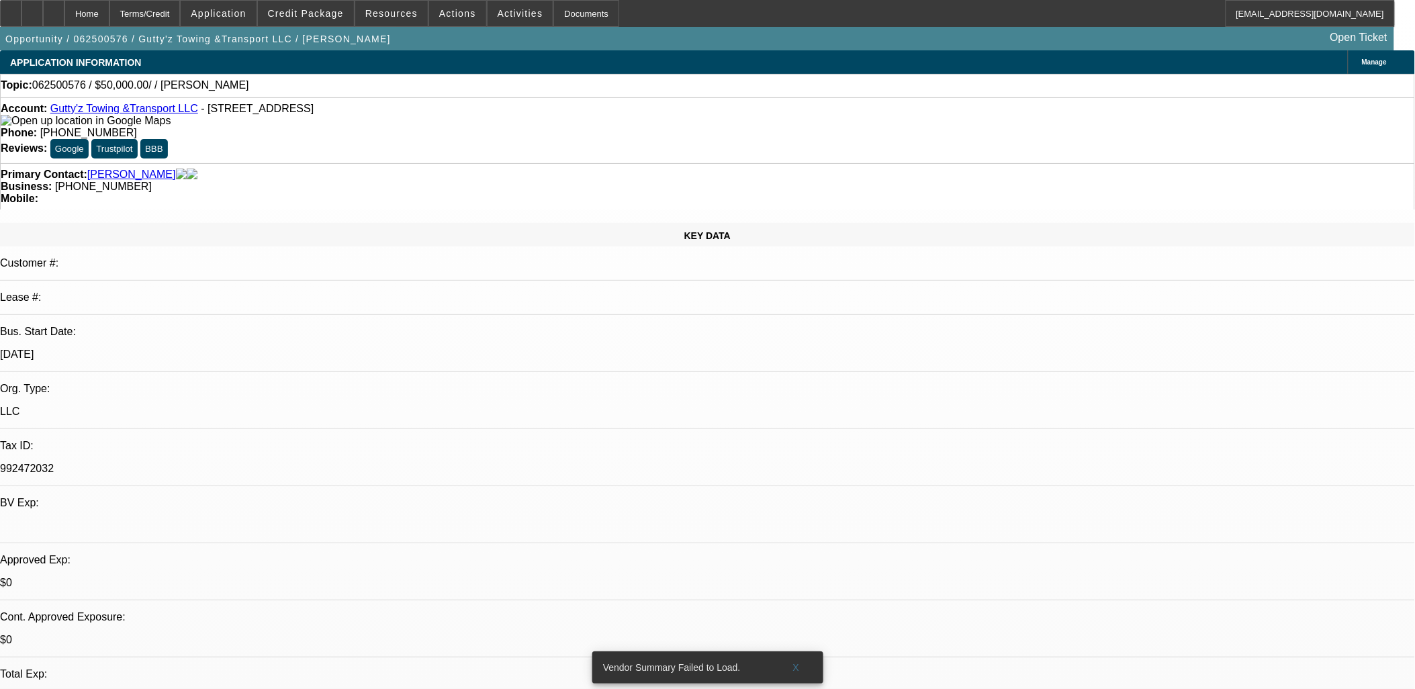
select select "0"
select select "2"
select select "0.1"
select select "1"
select select "2"
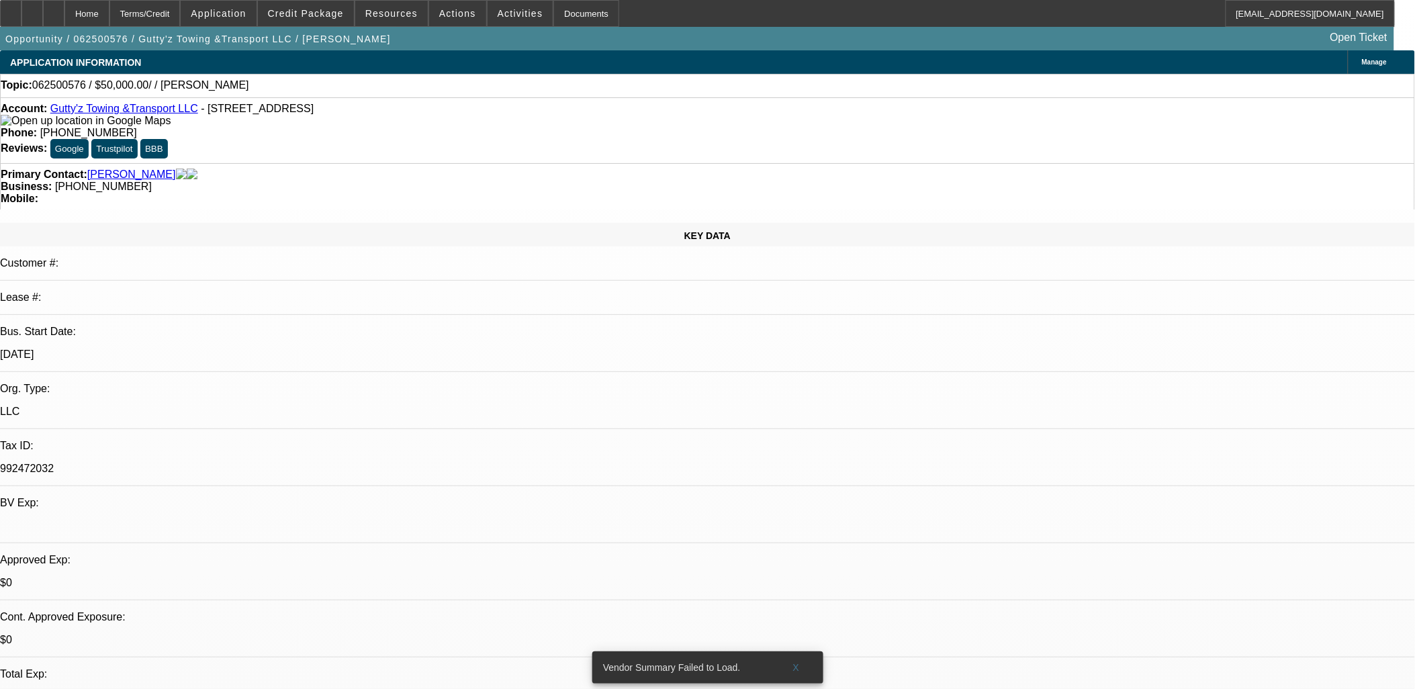
select select "4"
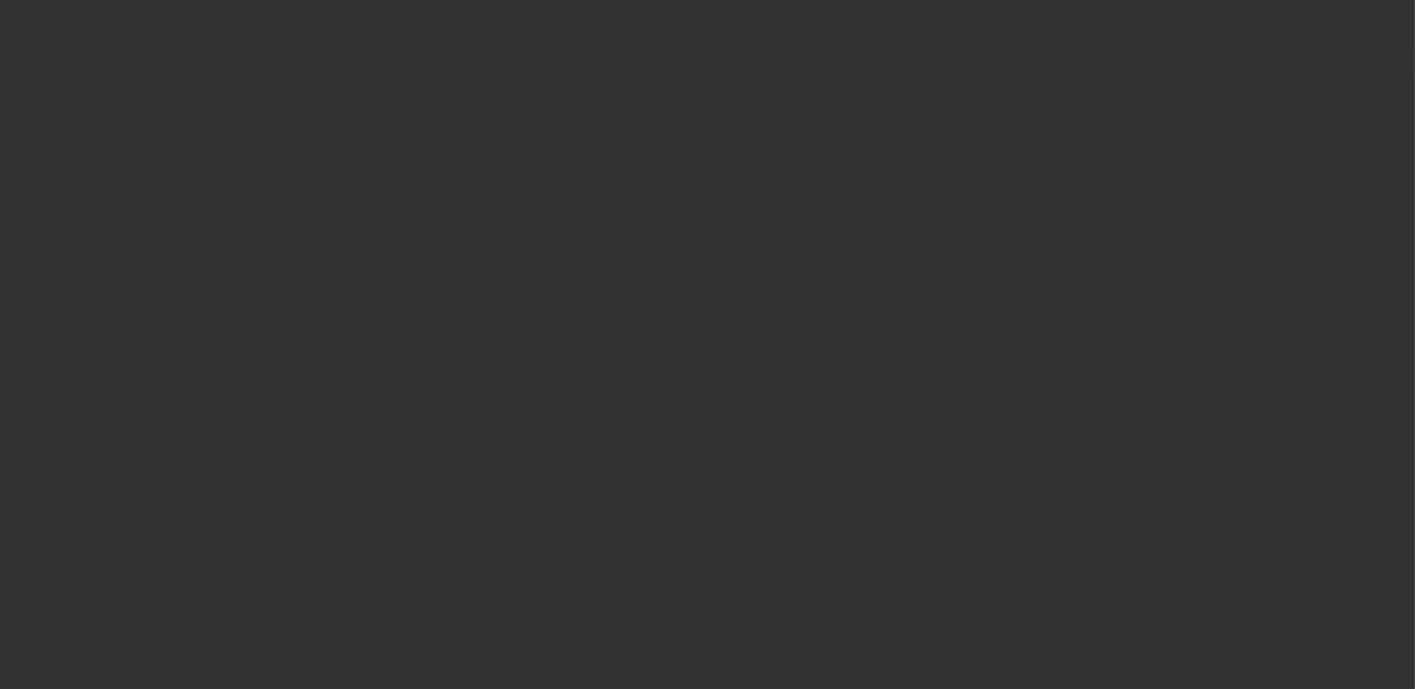
click at [826, 324] on div at bounding box center [707, 344] width 1415 height 689
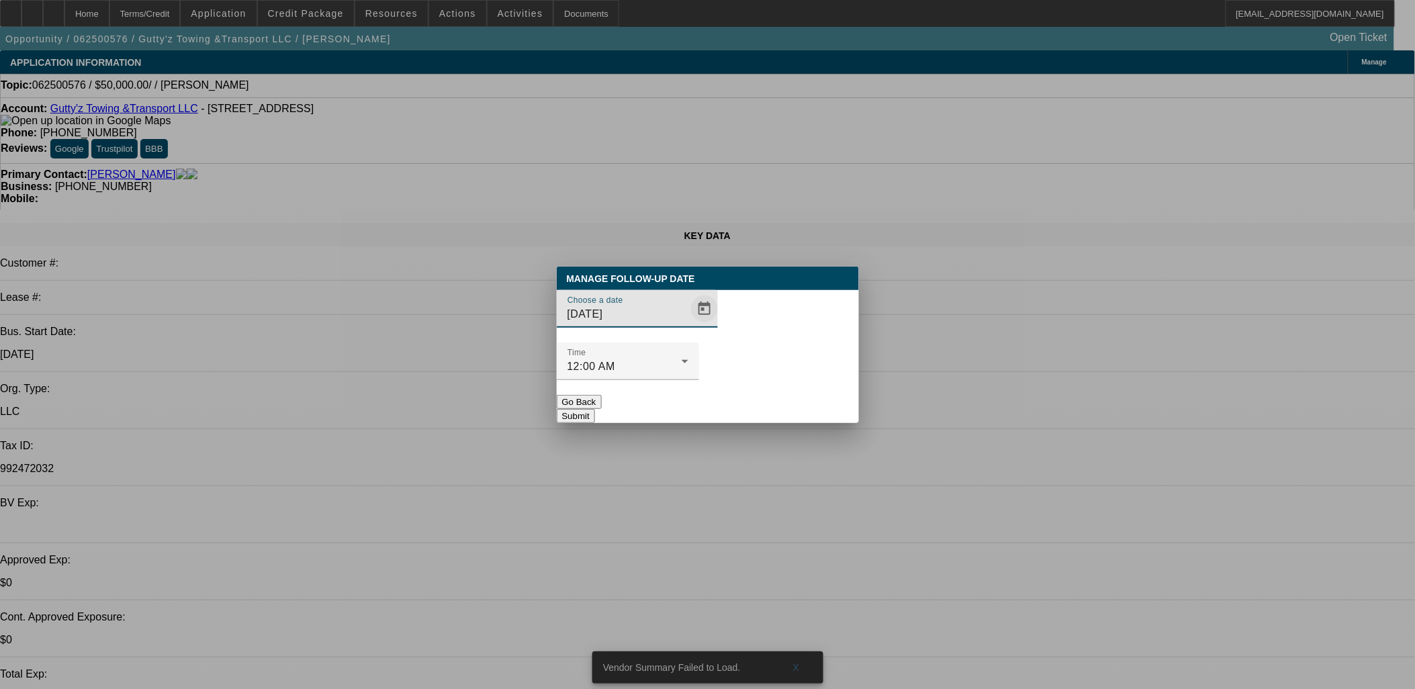
click at [690, 325] on span "Open calendar" at bounding box center [704, 309] width 32 height 32
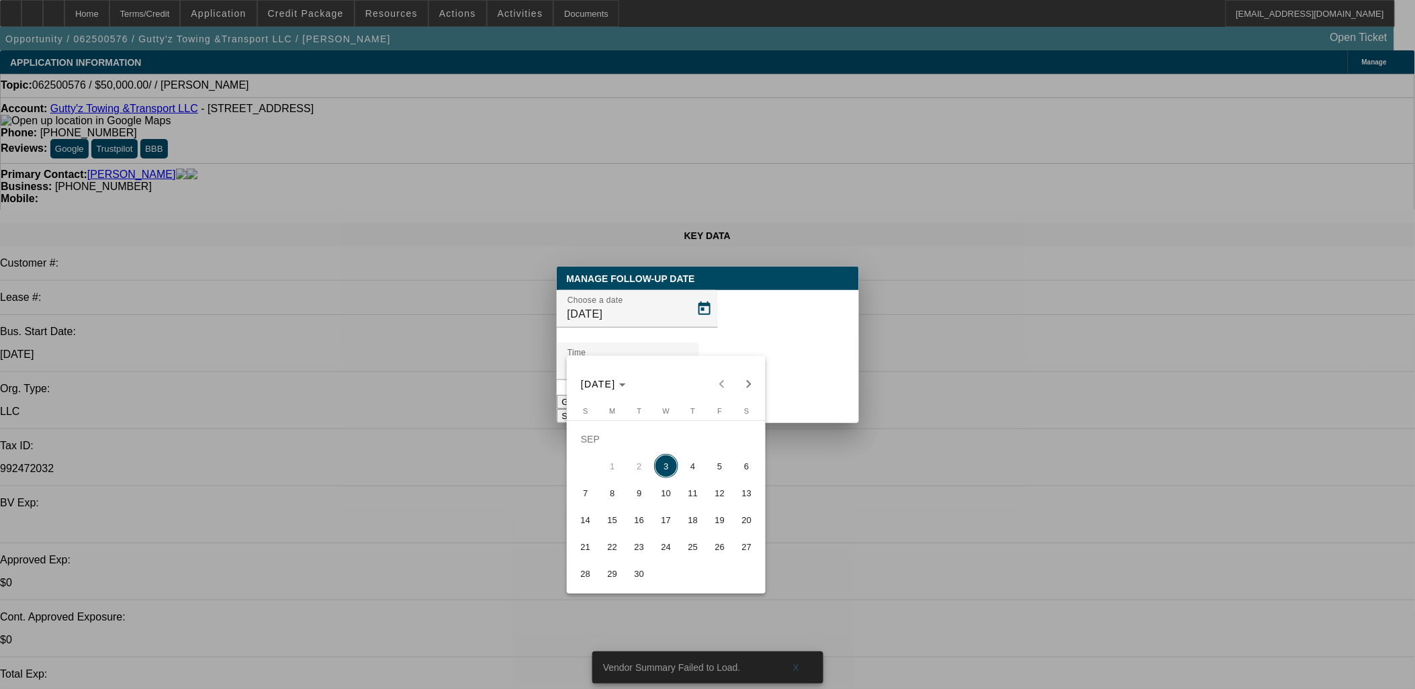
drag, startPoint x: 675, startPoint y: 512, endPoint x: 711, endPoint y: 441, distance: 80.2
click at [675, 514] on button "17" at bounding box center [666, 519] width 27 height 27
type input "9/17/2025"
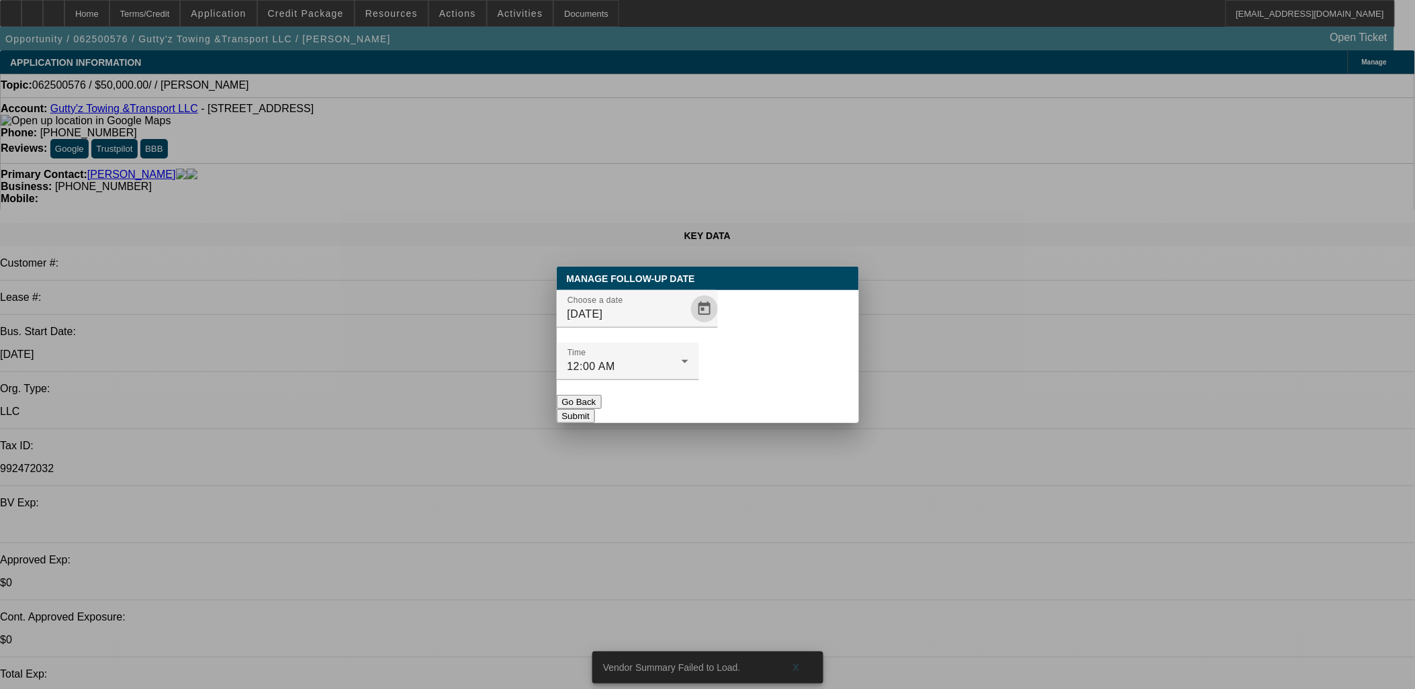
click at [595, 409] on button "Submit" at bounding box center [576, 416] width 38 height 14
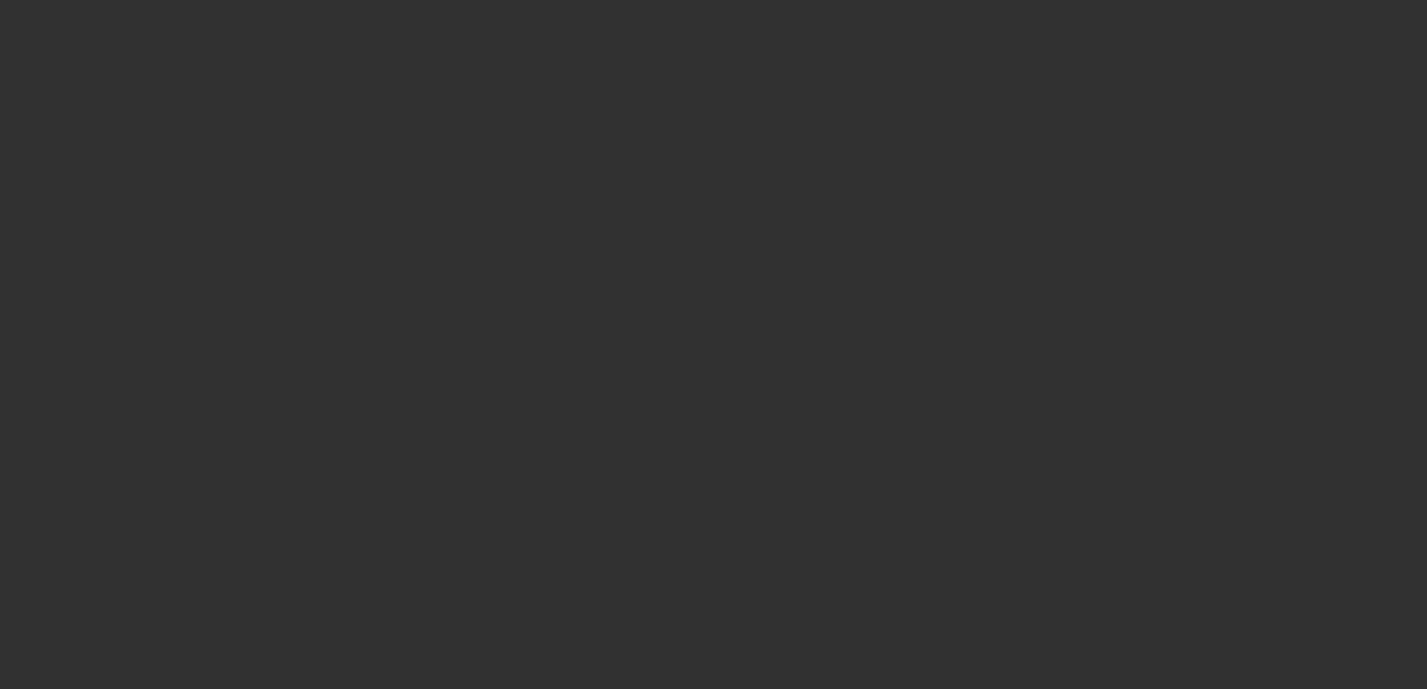
select select "0"
select select "2"
select select "0.1"
select select "1"
select select "2"
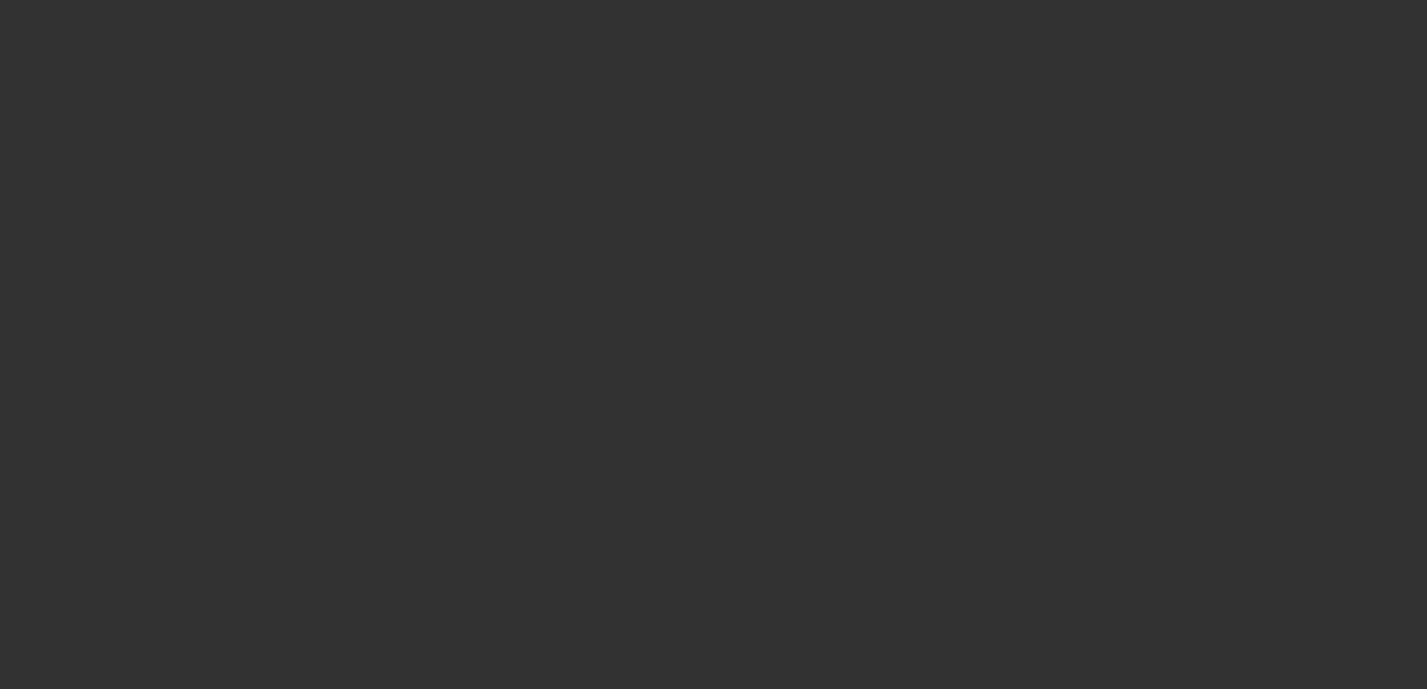
select select "4"
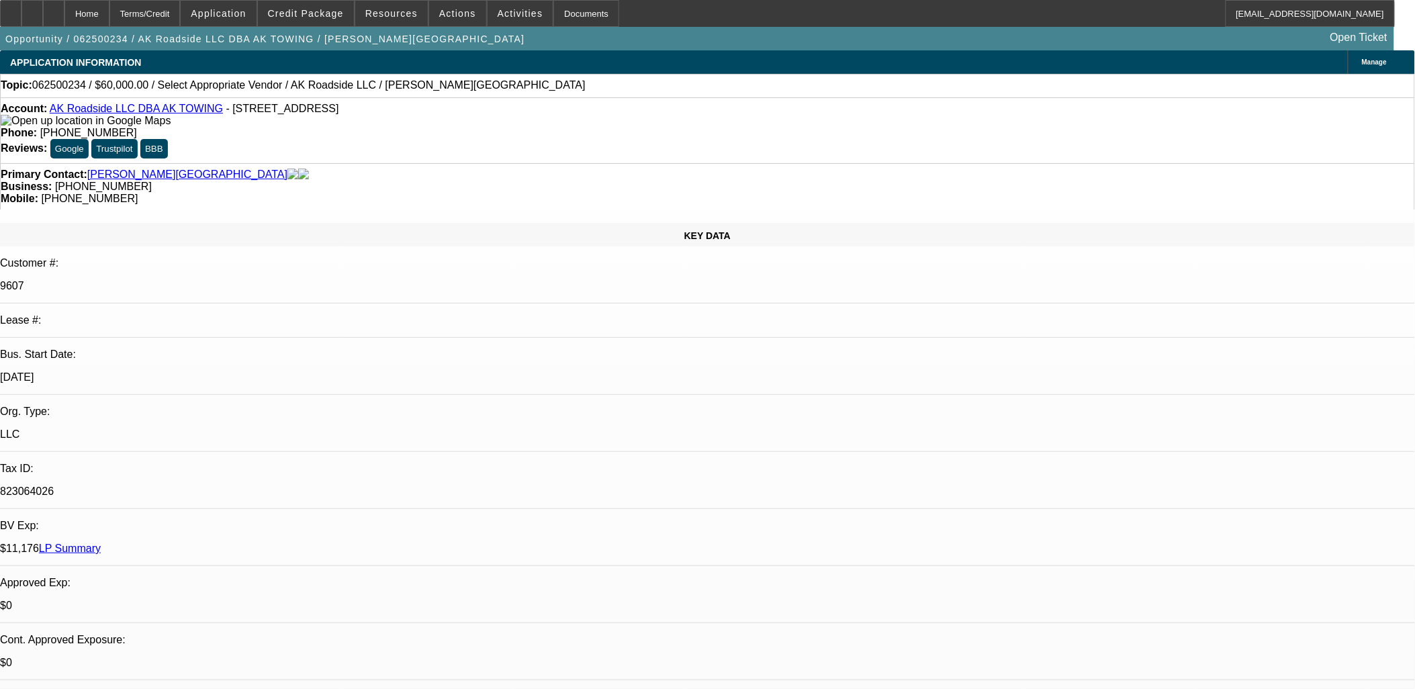
drag, startPoint x: 1190, startPoint y: 181, endPoint x: 1190, endPoint y: 193, distance: 11.4
drag, startPoint x: 1190, startPoint y: 193, endPoint x: 1184, endPoint y: 217, distance: 24.9
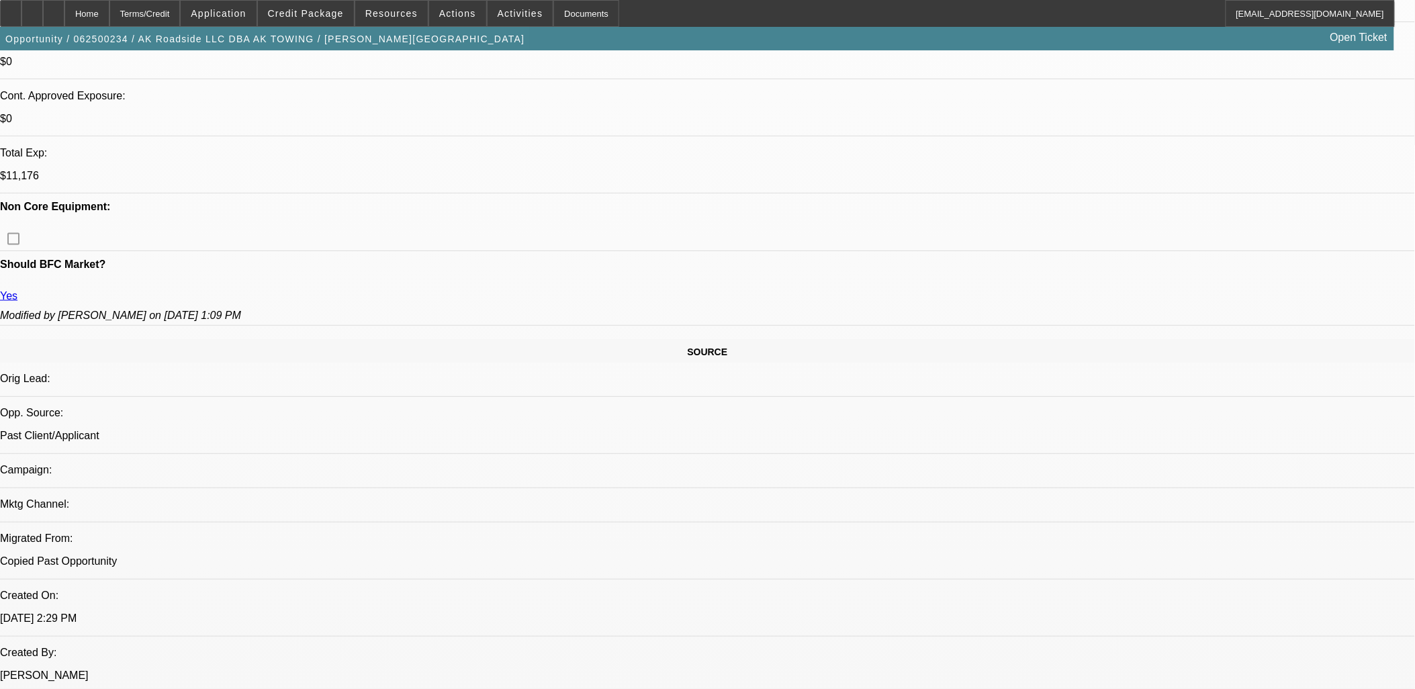
scroll to position [746, 0]
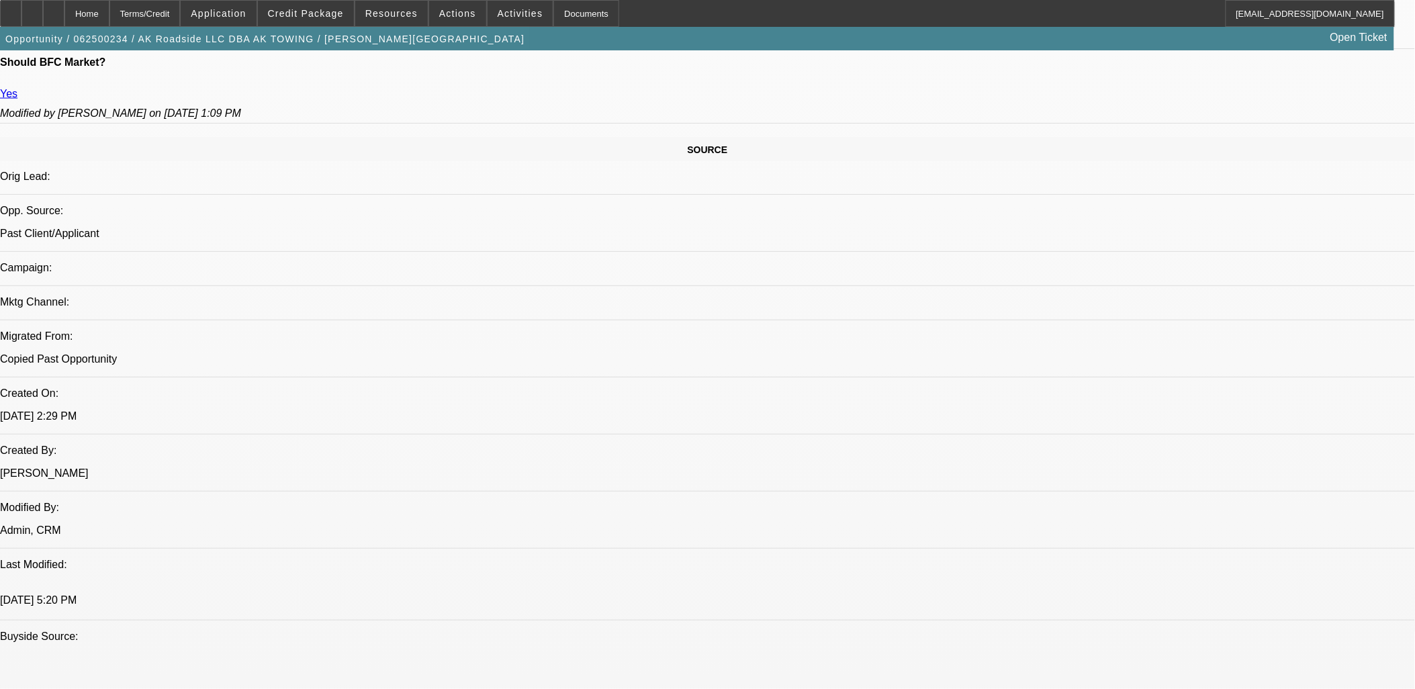
drag, startPoint x: 920, startPoint y: 511, endPoint x: 11, endPoint y: 407, distance: 914.7
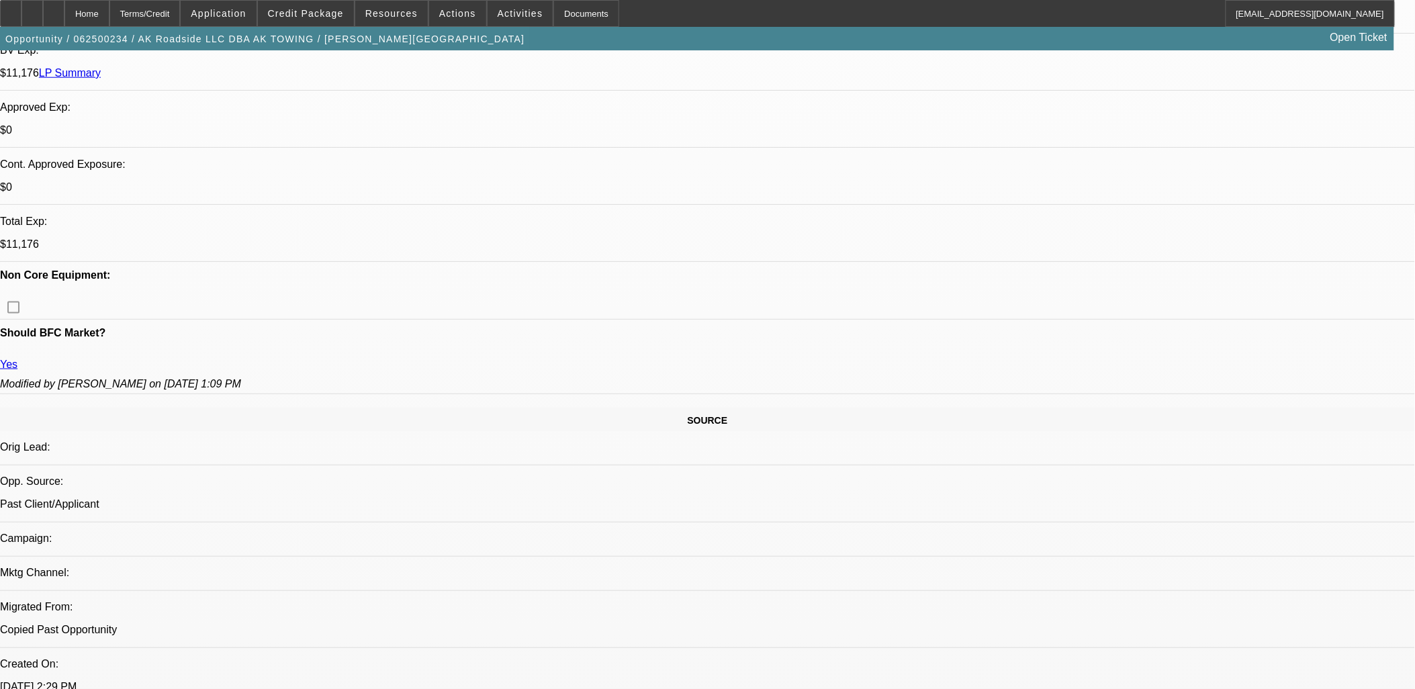
scroll to position [75, 0]
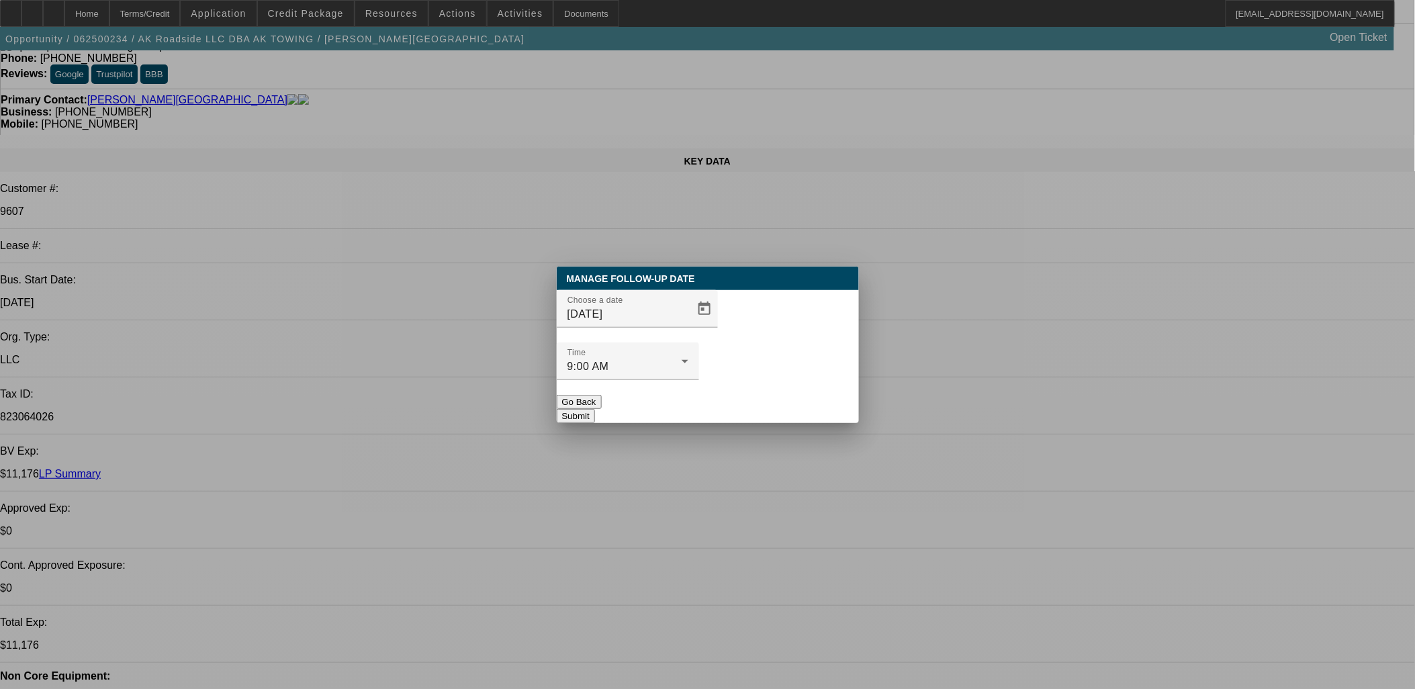
scroll to position [0, 0]
drag, startPoint x: 657, startPoint y: 347, endPoint x: 665, endPoint y: 344, distance: 8.7
click at [660, 322] on input "[DATE]" at bounding box center [628, 314] width 121 height 16
click at [688, 325] on span "Open calendar" at bounding box center [704, 309] width 32 height 32
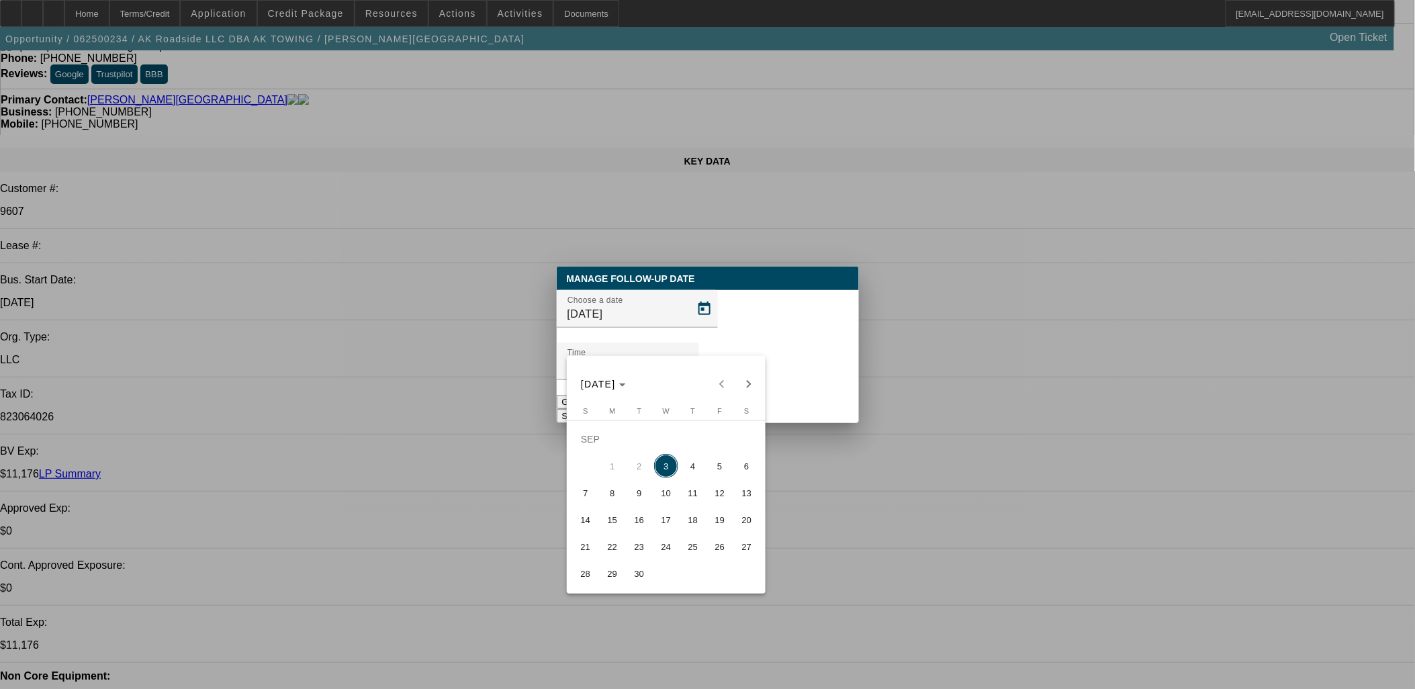
click at [709, 459] on button "5" at bounding box center [720, 466] width 27 height 27
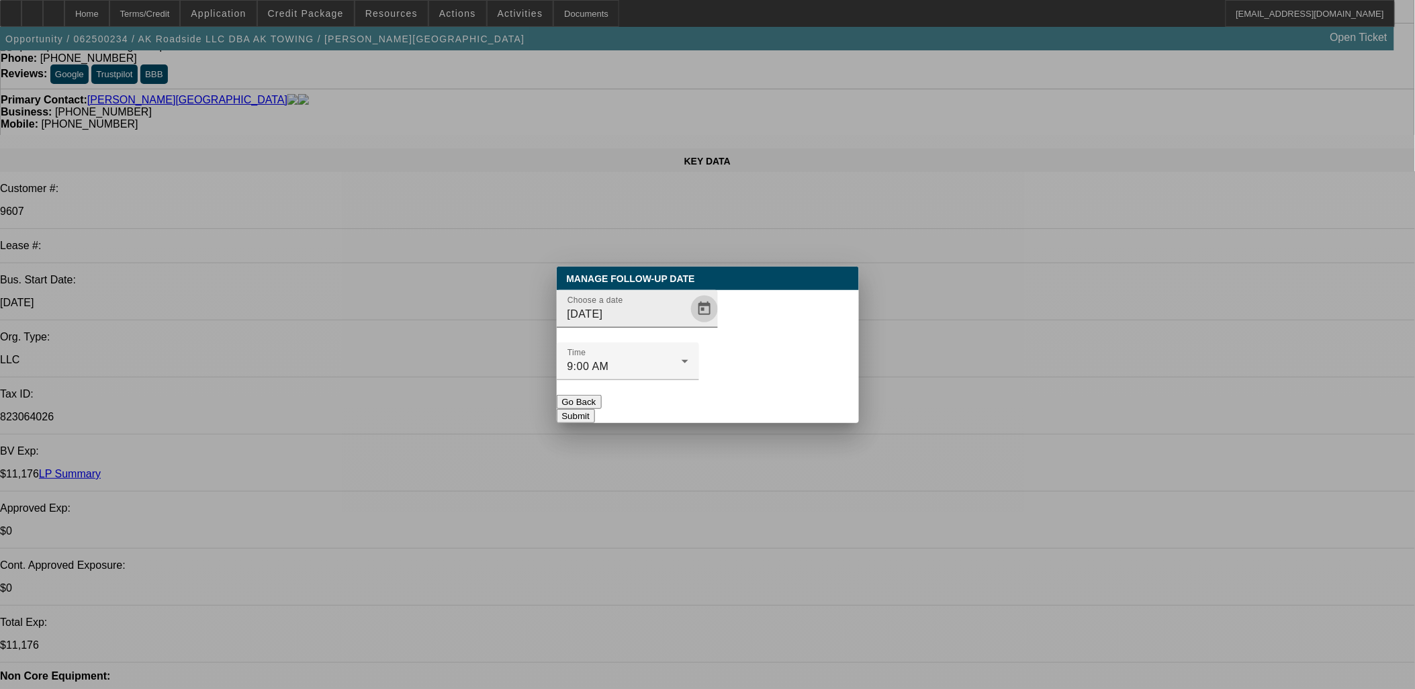
drag, startPoint x: 666, startPoint y: 309, endPoint x: 659, endPoint y: 332, distance: 24.4
click at [661, 323] on div "Manage Follow-Up Date Choose a date [DATE] Time 9:00 AM Go Back Submit" at bounding box center [708, 345] width 302 height 157
drag, startPoint x: 659, startPoint y: 332, endPoint x: 668, endPoint y: 341, distance: 12.3
click at [661, 322] on input "[DATE]" at bounding box center [628, 314] width 121 height 16
click at [688, 325] on span "Open calendar" at bounding box center [704, 309] width 32 height 32
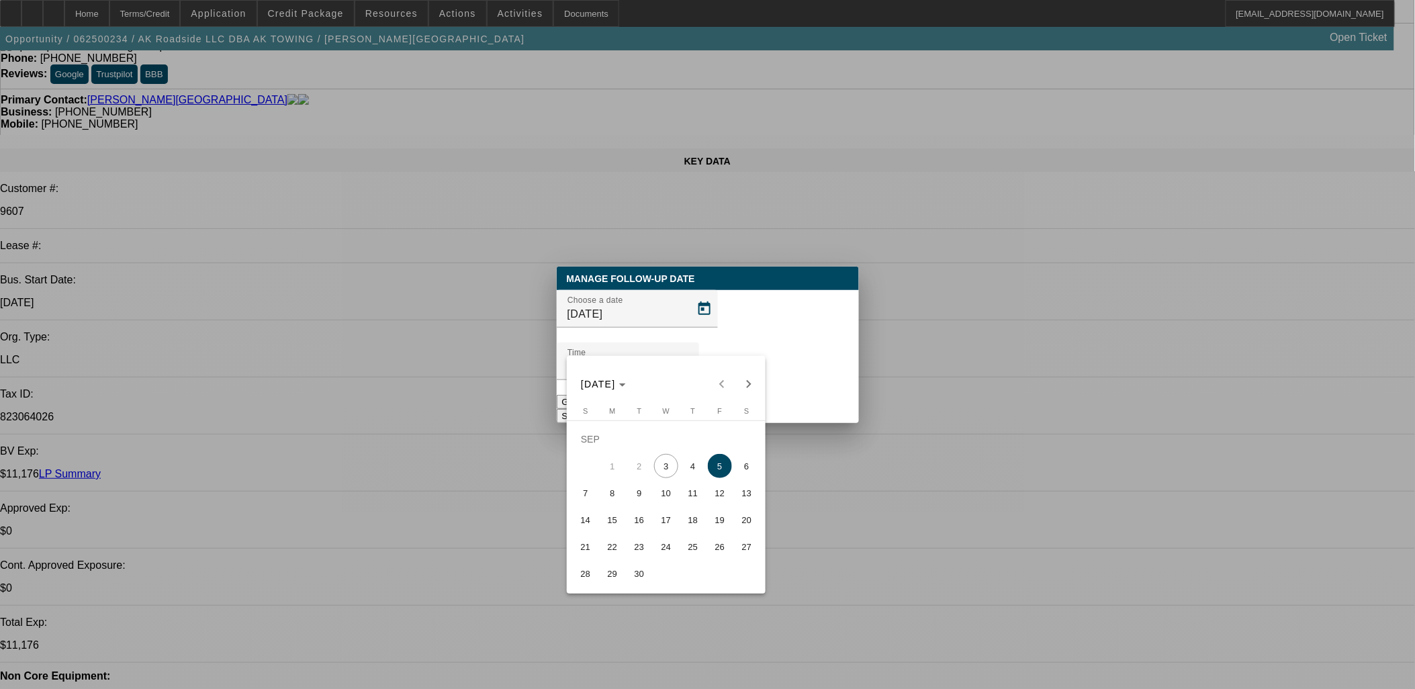
click at [692, 472] on span "4" at bounding box center [693, 466] width 24 height 24
type input "[DATE]"
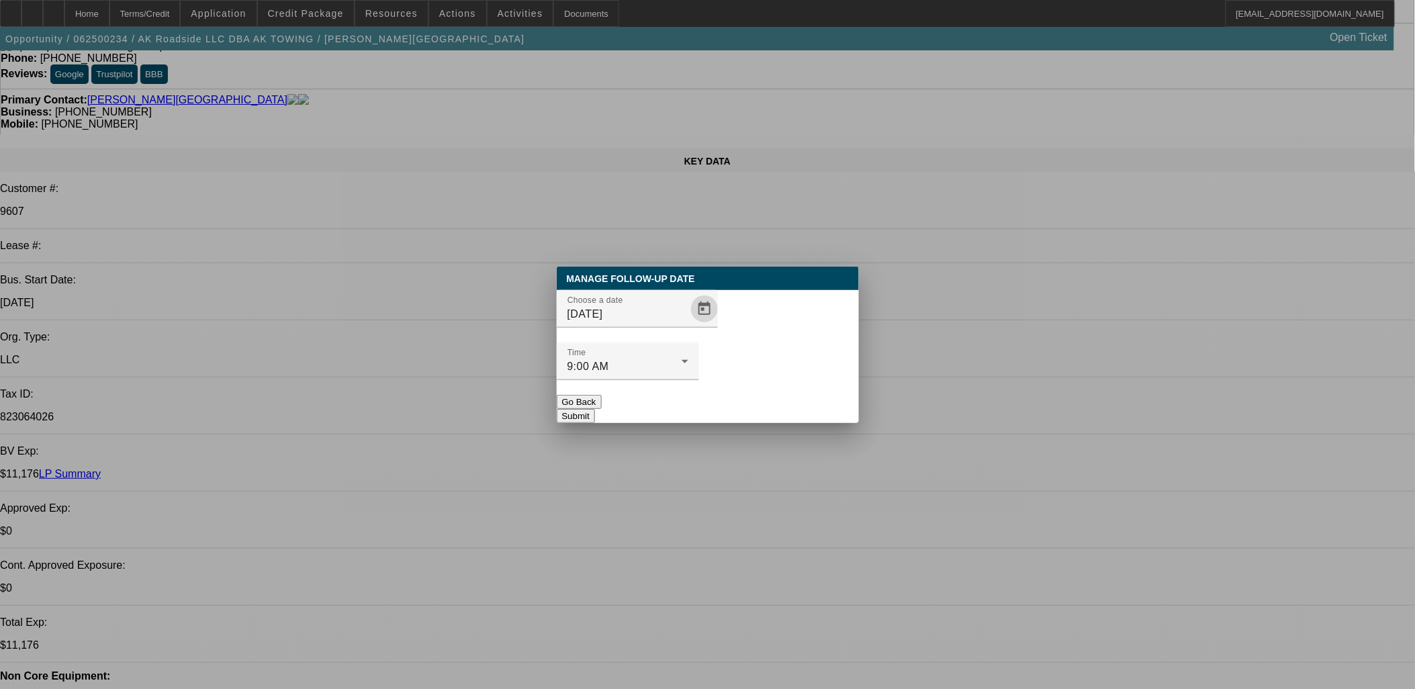
drag, startPoint x: 752, startPoint y: 357, endPoint x: 750, endPoint y: 373, distance: 17.0
click at [699, 380] on div at bounding box center [628, 387] width 142 height 15
click at [595, 409] on button "Submit" at bounding box center [576, 416] width 38 height 14
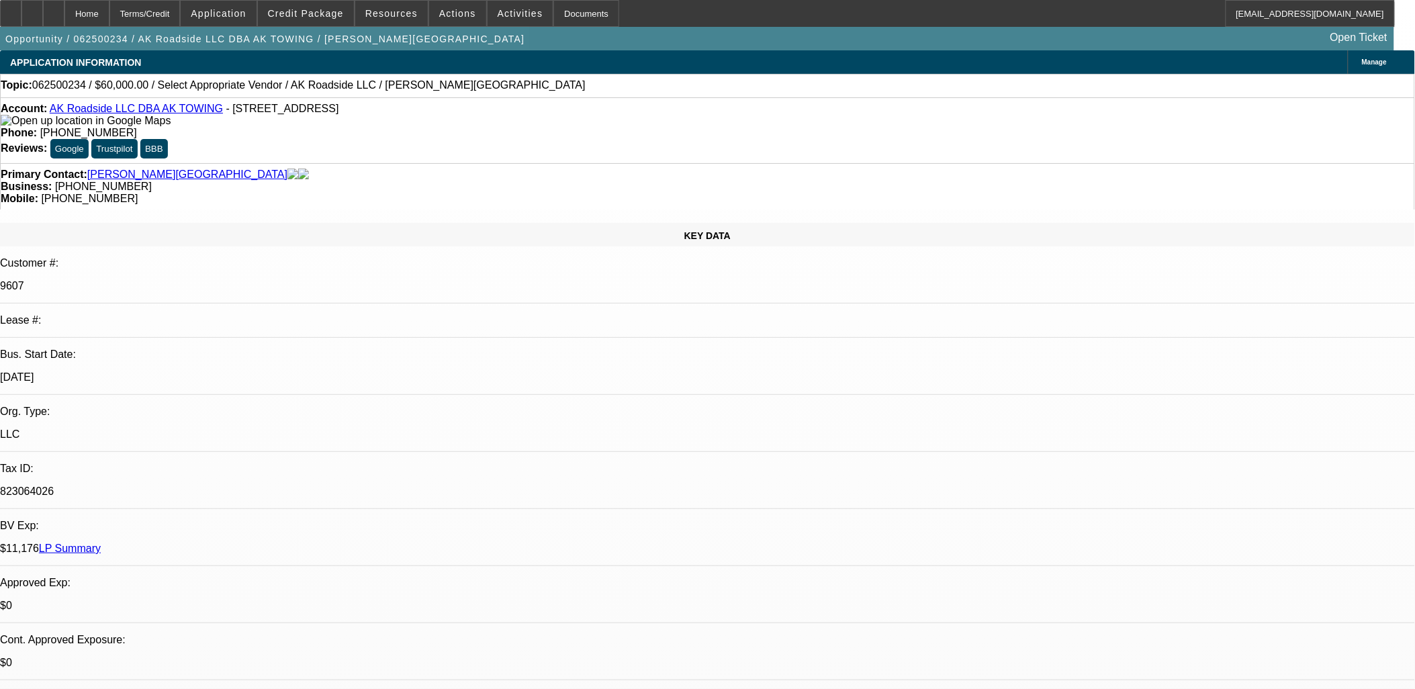
scroll to position [75, 0]
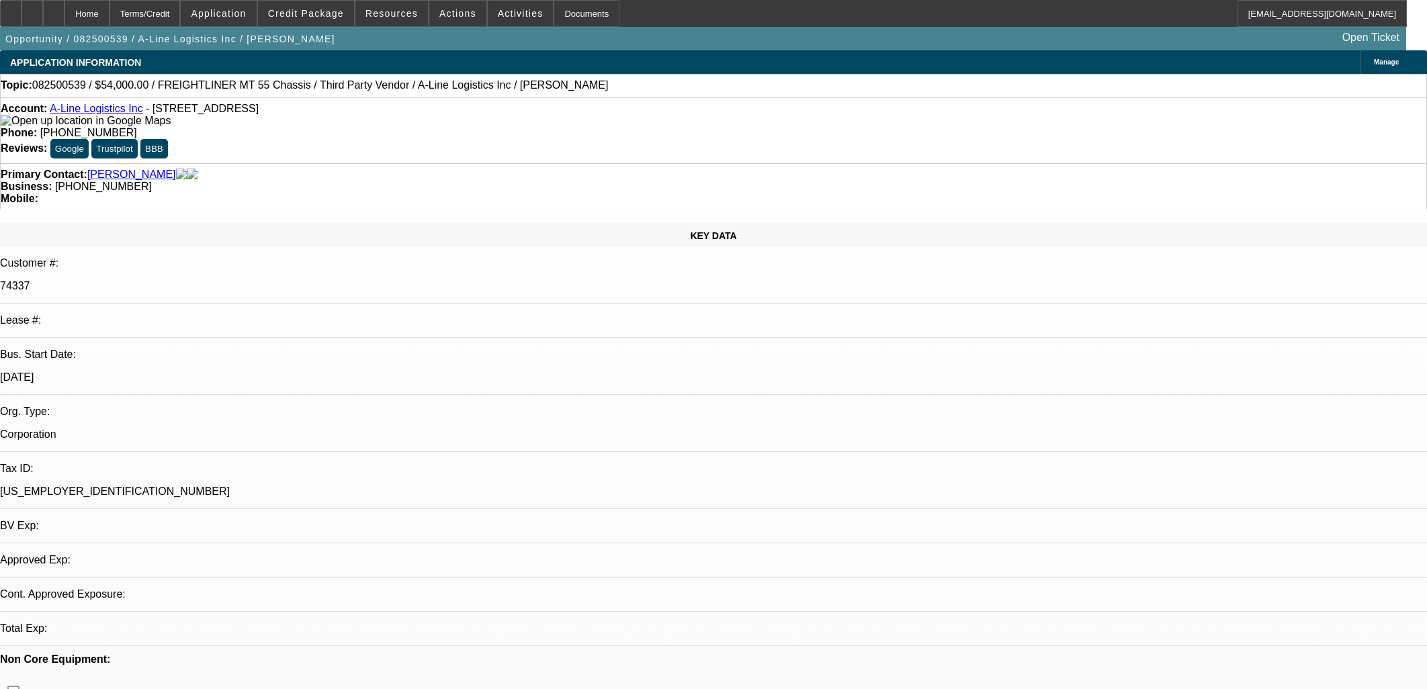
select select "0"
select select "0.1"
select select "4"
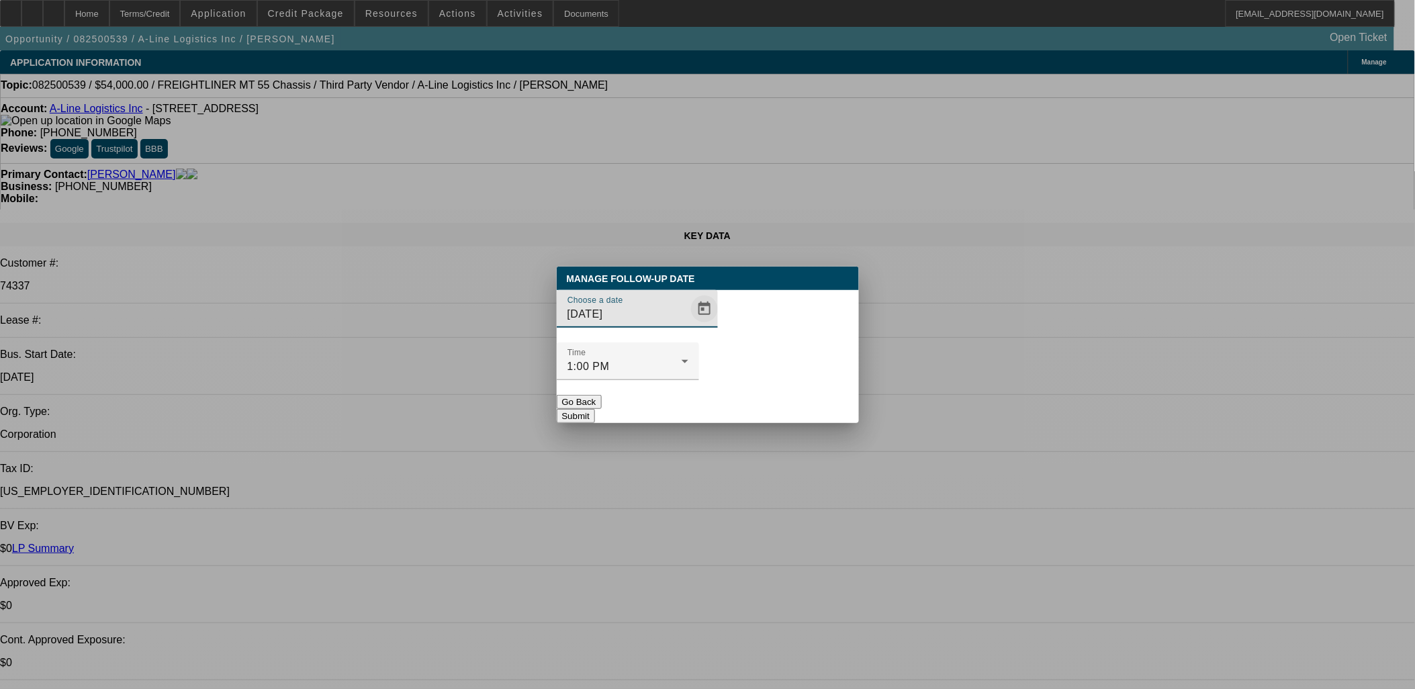
click at [690, 325] on span "Open calendar" at bounding box center [704, 309] width 32 height 32
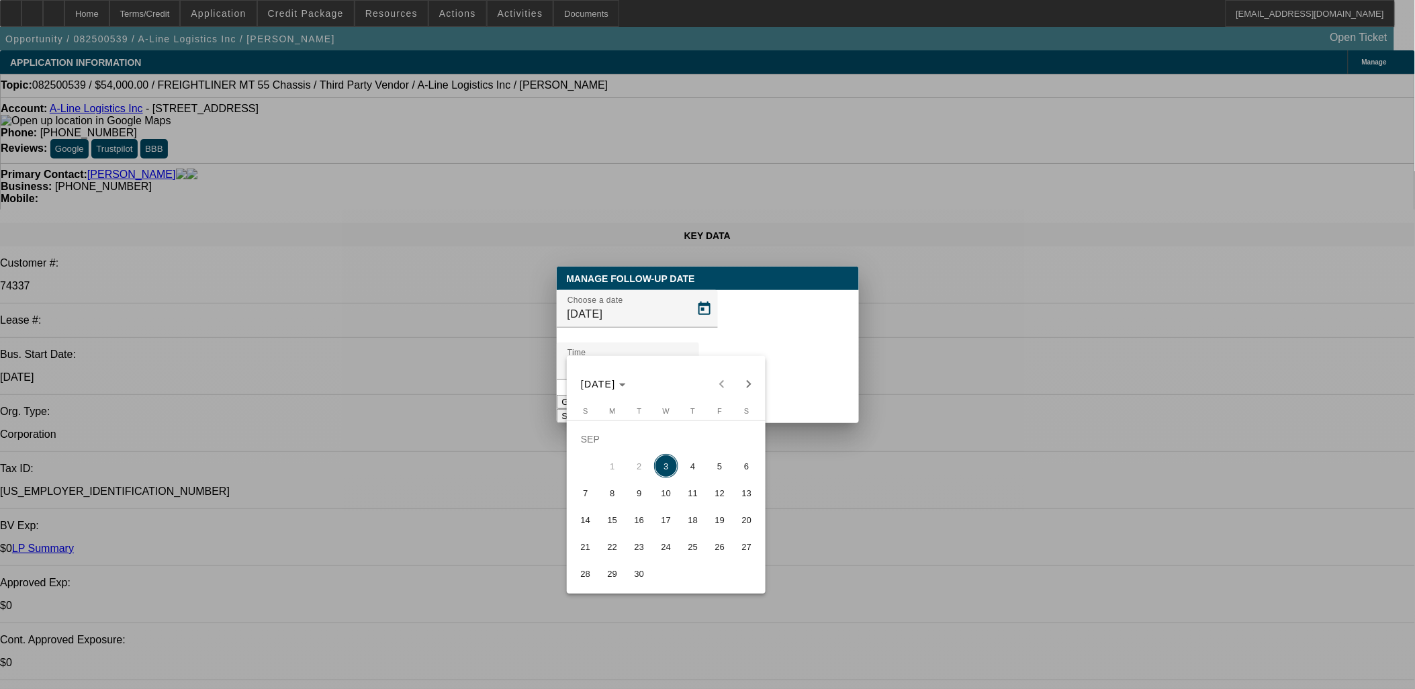
click at [693, 467] on span "4" at bounding box center [693, 466] width 24 height 24
type input "[DATE]"
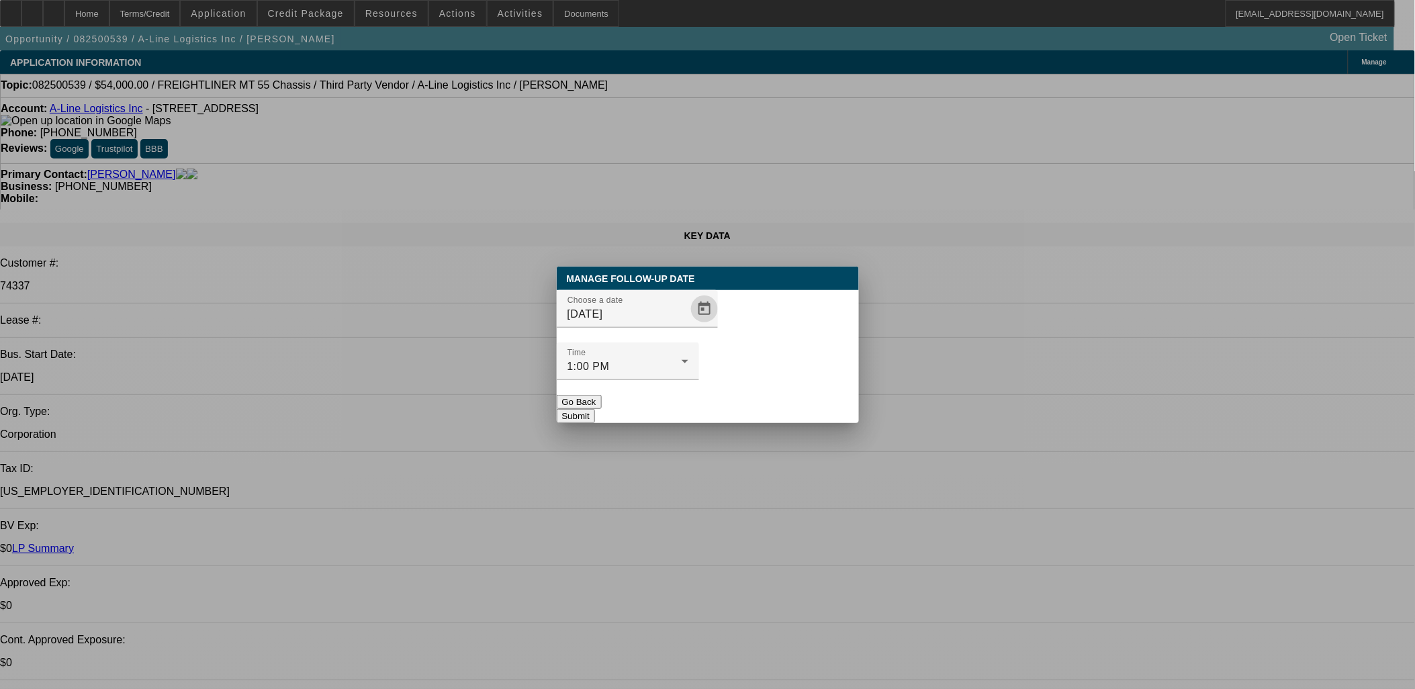
click at [595, 409] on button "Submit" at bounding box center [576, 416] width 38 height 14
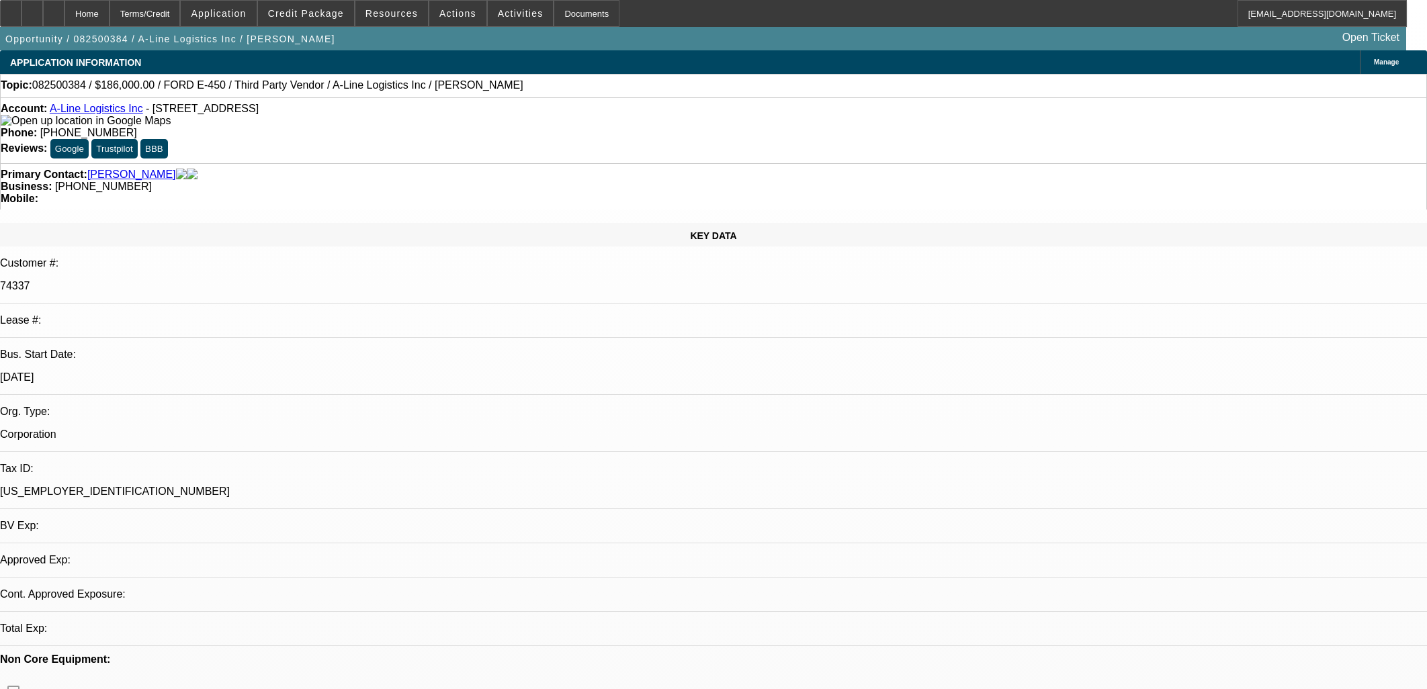
select select "0"
select select "0.1"
select select "4"
select select "0"
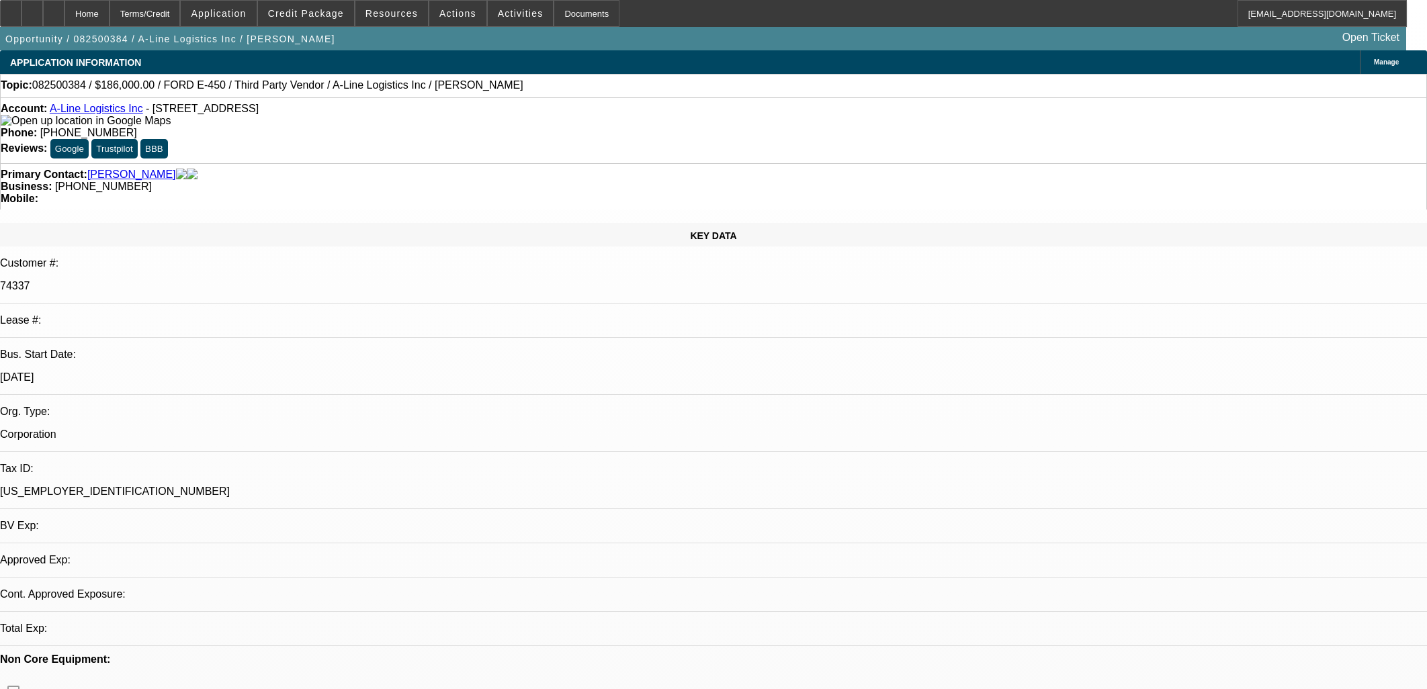
select select "0"
select select "0.1"
select select "4"
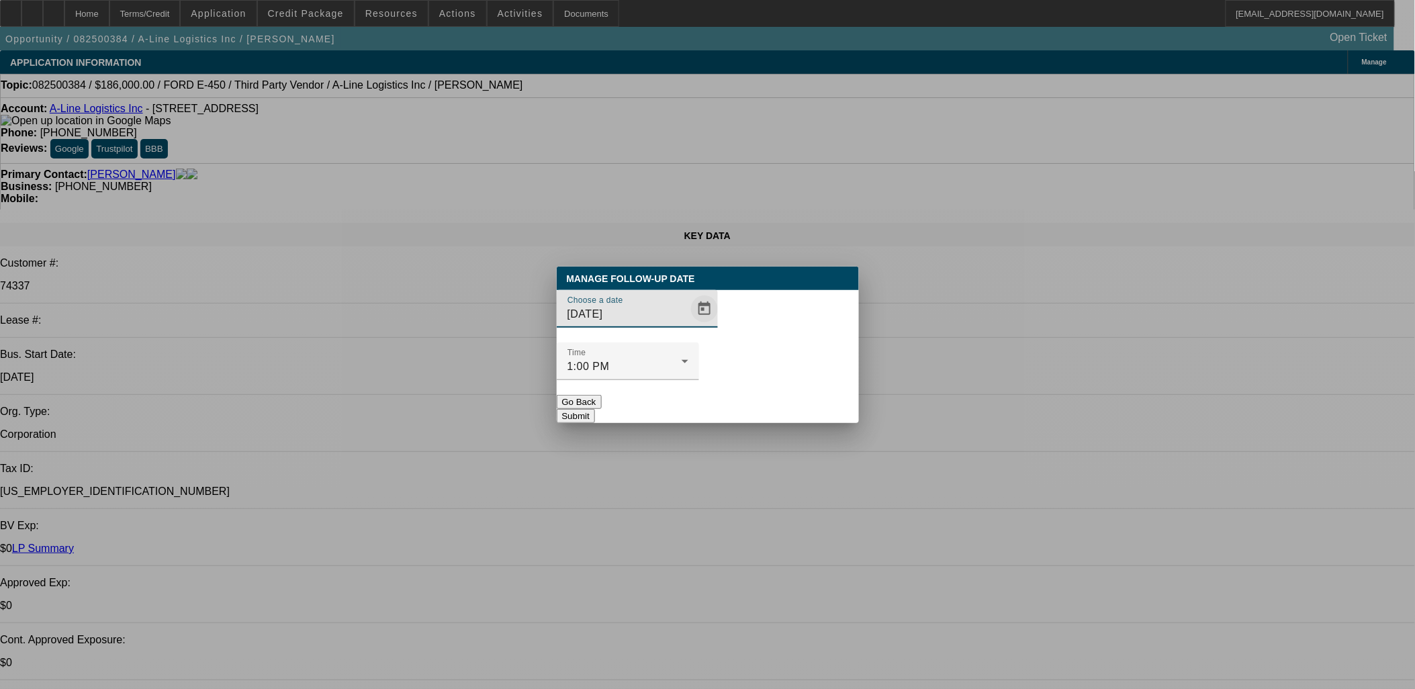
click at [688, 325] on span "Open calendar" at bounding box center [704, 309] width 32 height 32
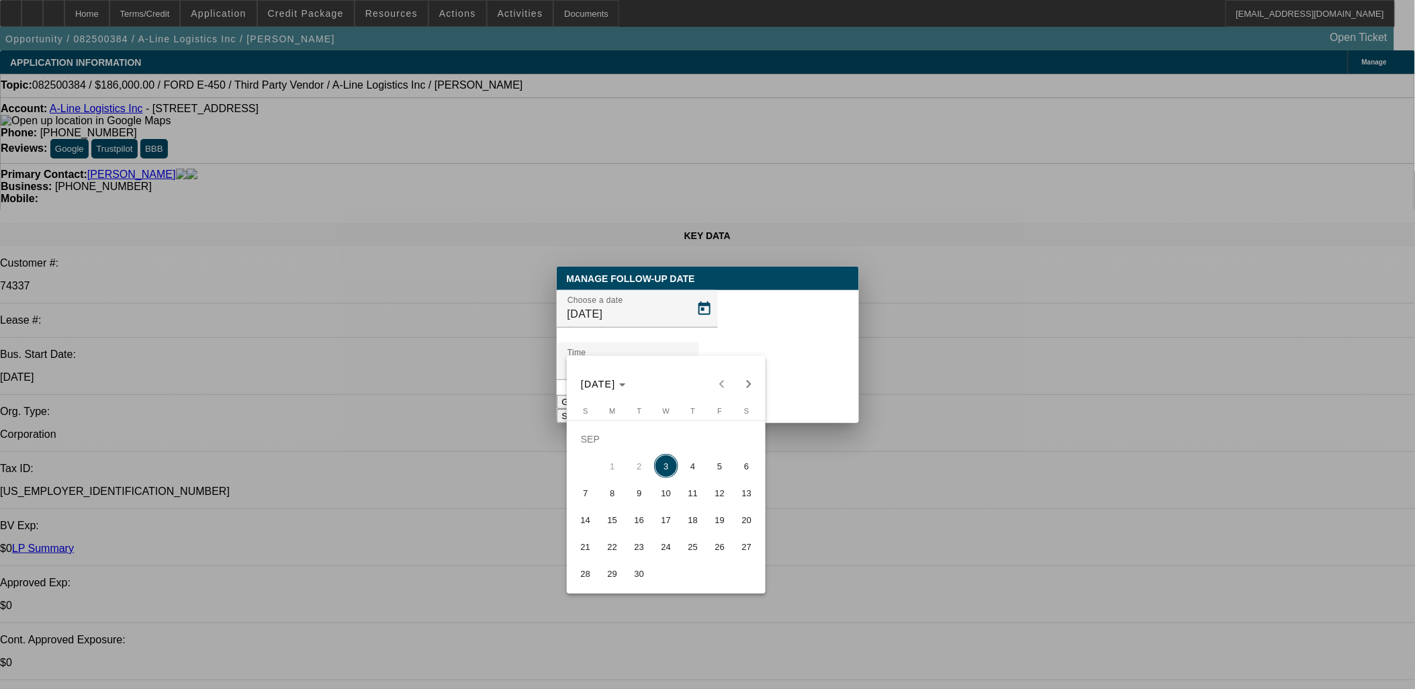
click at [686, 472] on span "4" at bounding box center [693, 466] width 24 height 24
type input "9/4/2025"
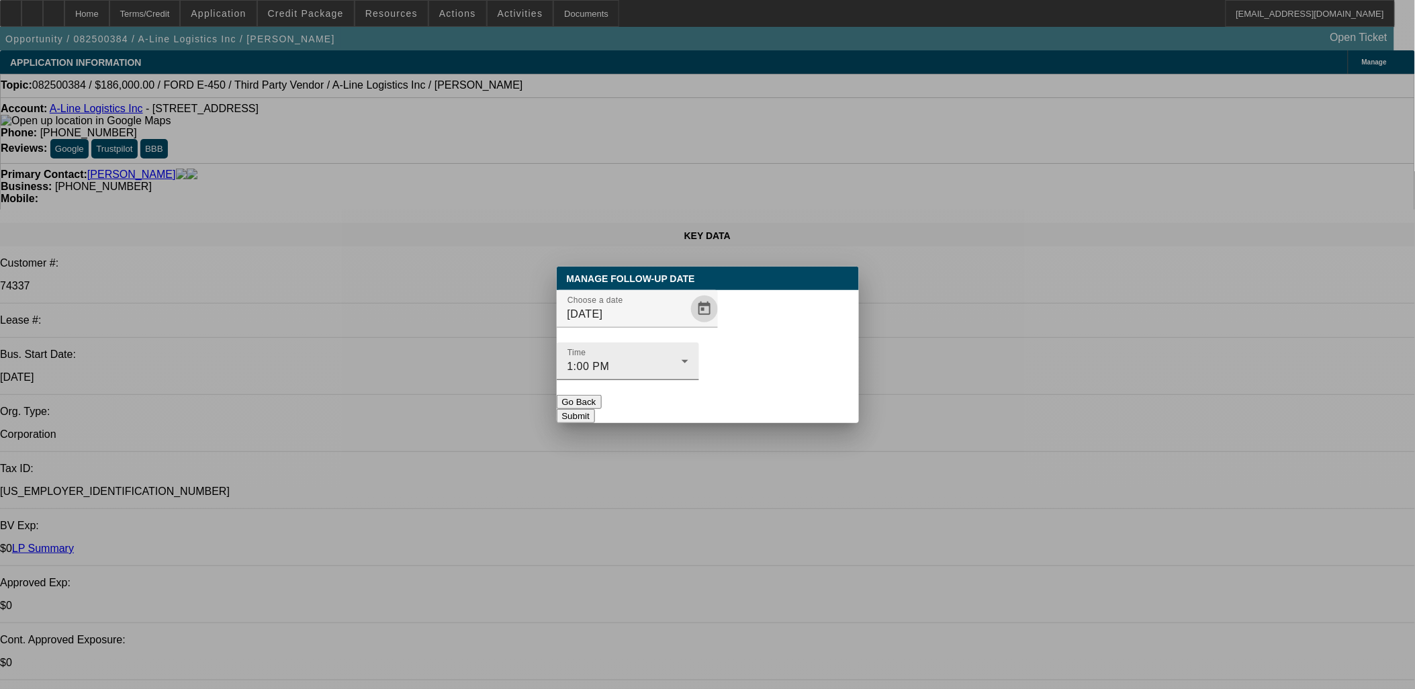
click at [688, 351] on div "Time 1:00 PM" at bounding box center [628, 362] width 121 height 38
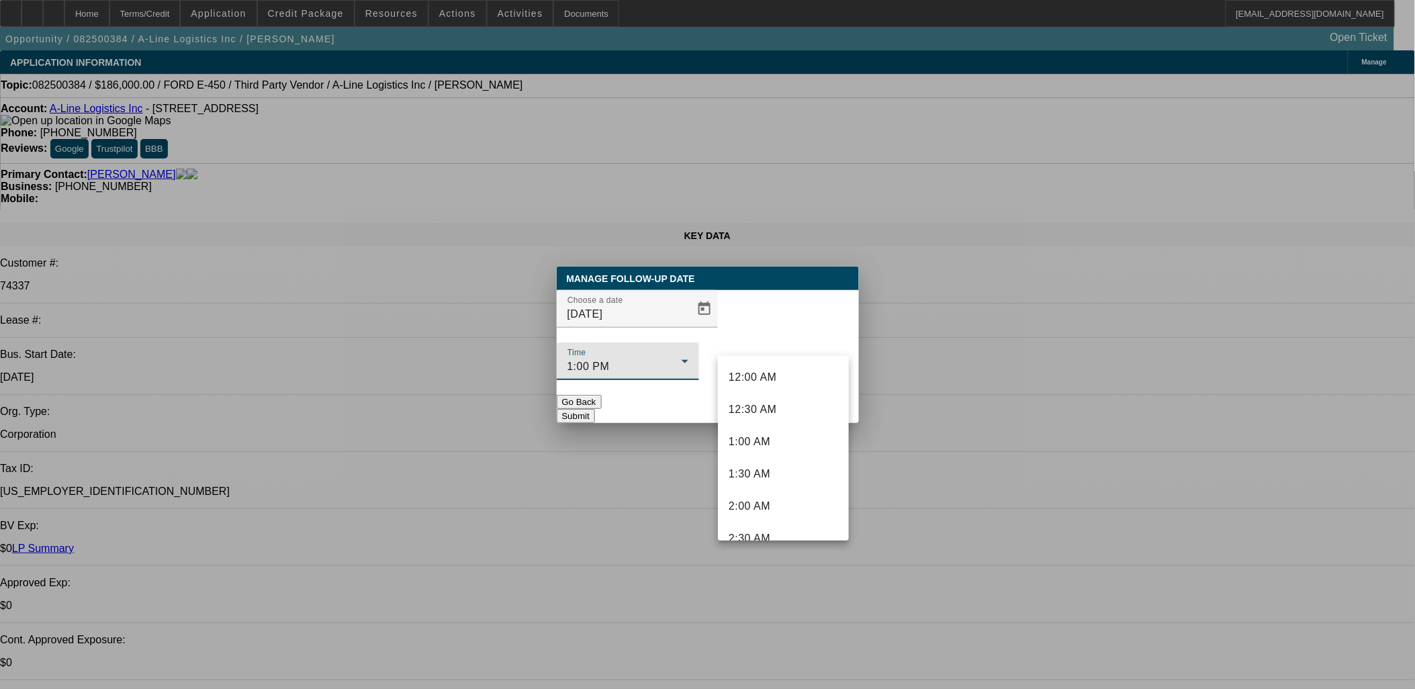
scroll to position [690, 0]
click at [791, 343] on div at bounding box center [707, 344] width 1415 height 689
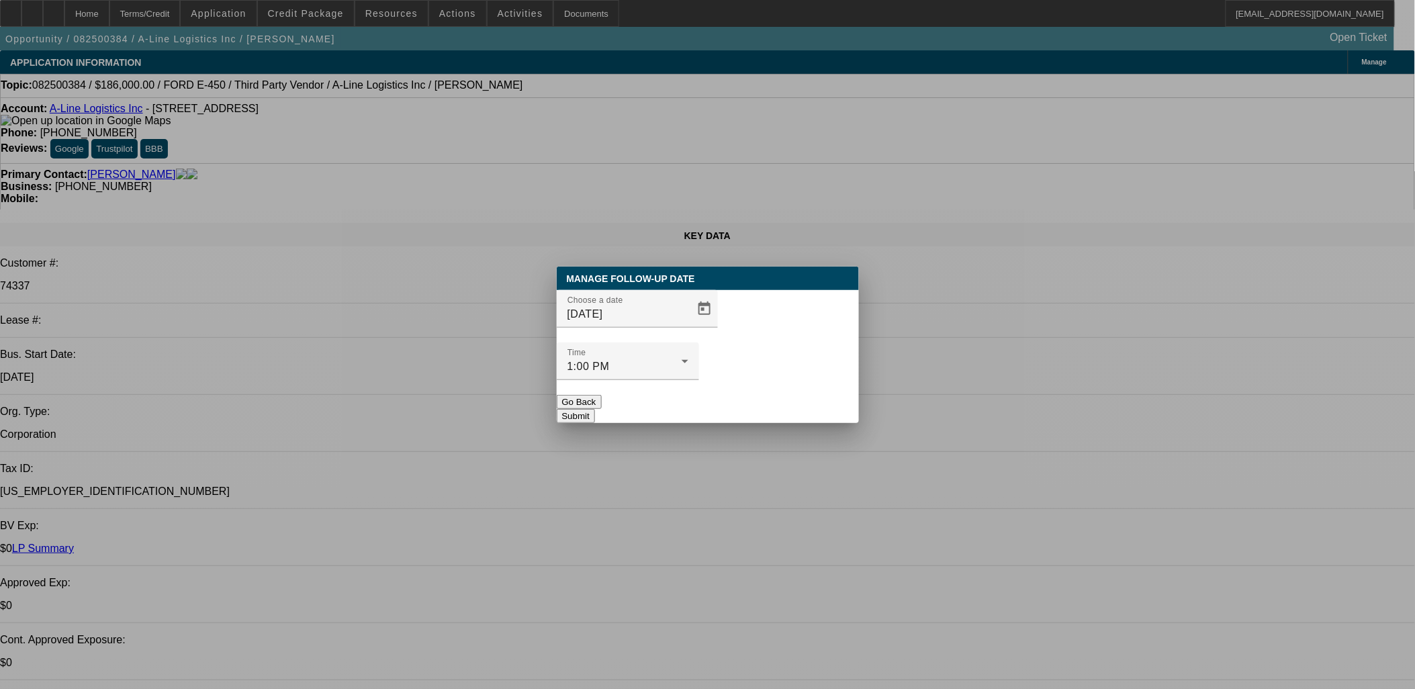
click at [595, 409] on button "Submit" at bounding box center [576, 416] width 38 height 14
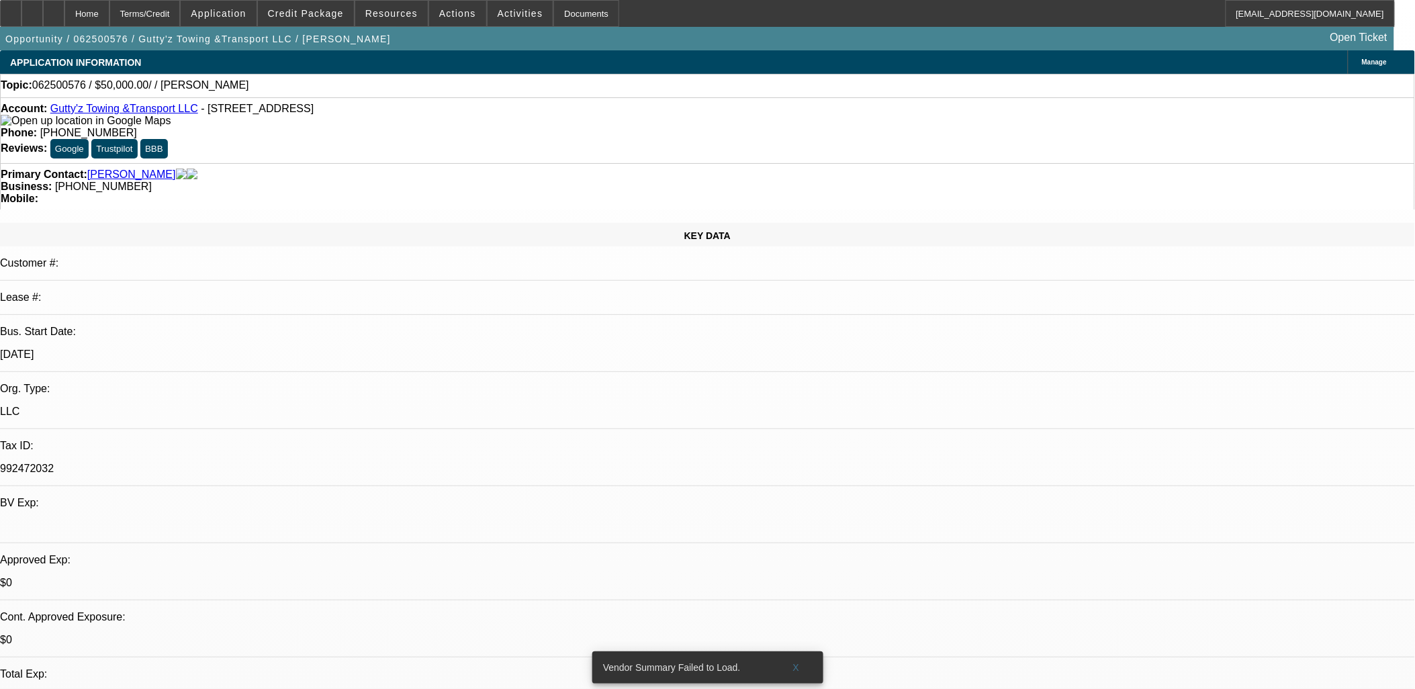
select select "0"
select select "2"
select select "0.1"
select select "4"
